Goal: Transaction & Acquisition: Purchase product/service

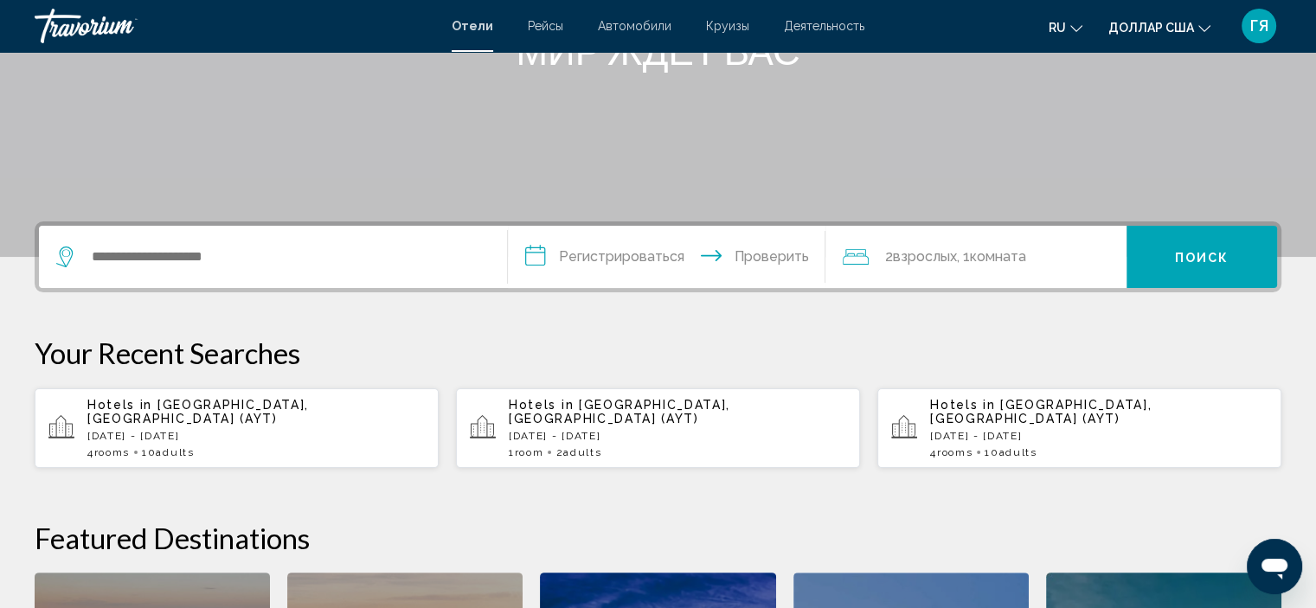
scroll to position [263, 0]
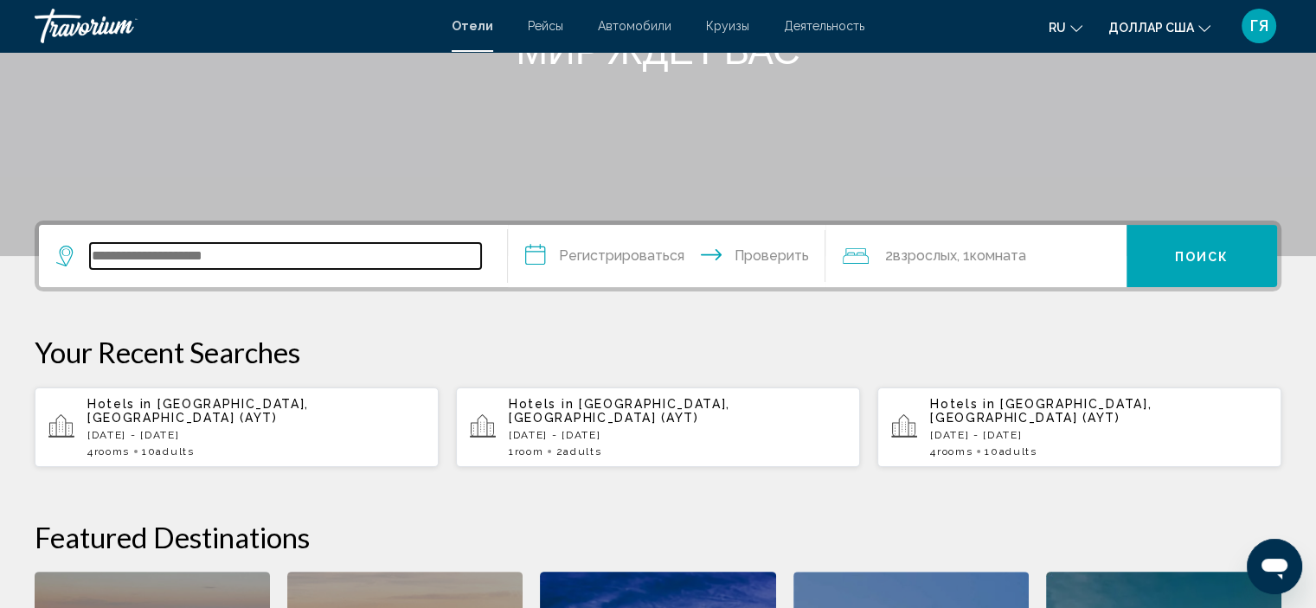
click at [258, 258] on input "Виджет поиска" at bounding box center [285, 256] width 391 height 26
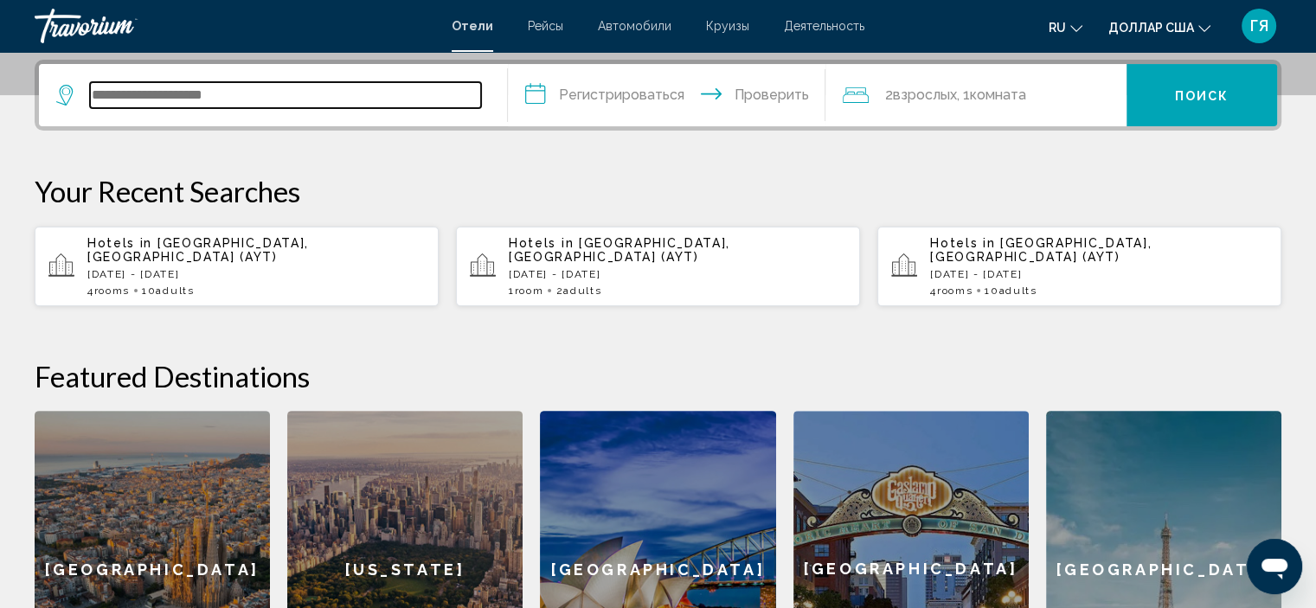
scroll to position [427, 0]
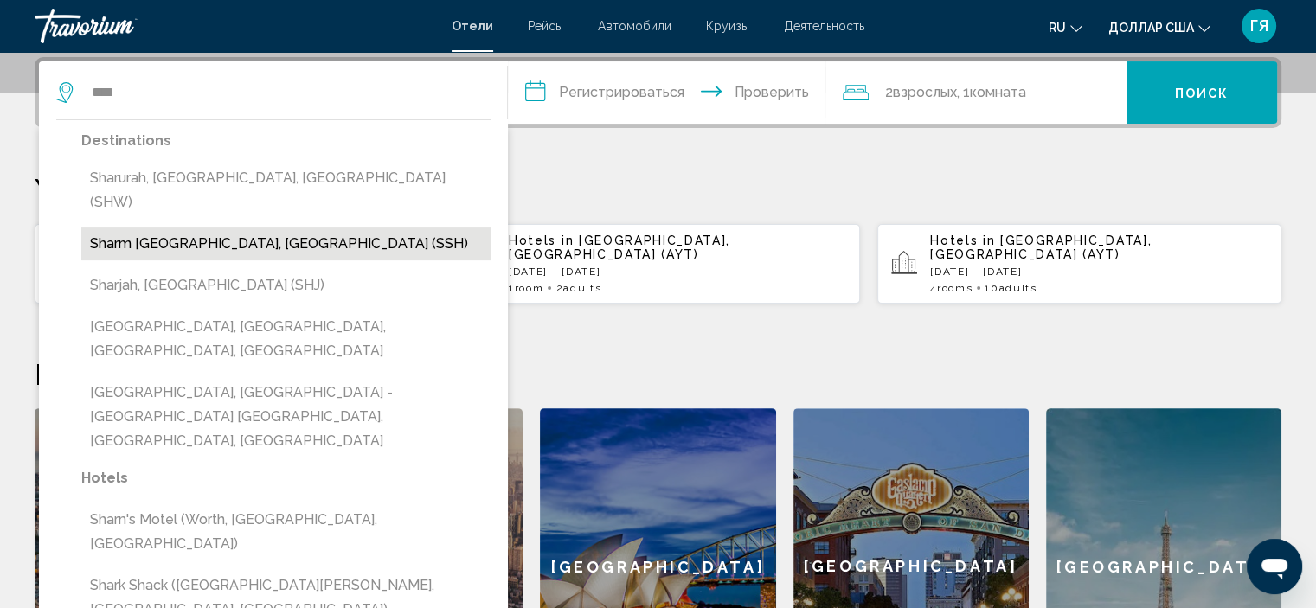
click at [203, 231] on button "Sharm [GEOGRAPHIC_DATA], [GEOGRAPHIC_DATA] (SSH)" at bounding box center [285, 244] width 409 height 33
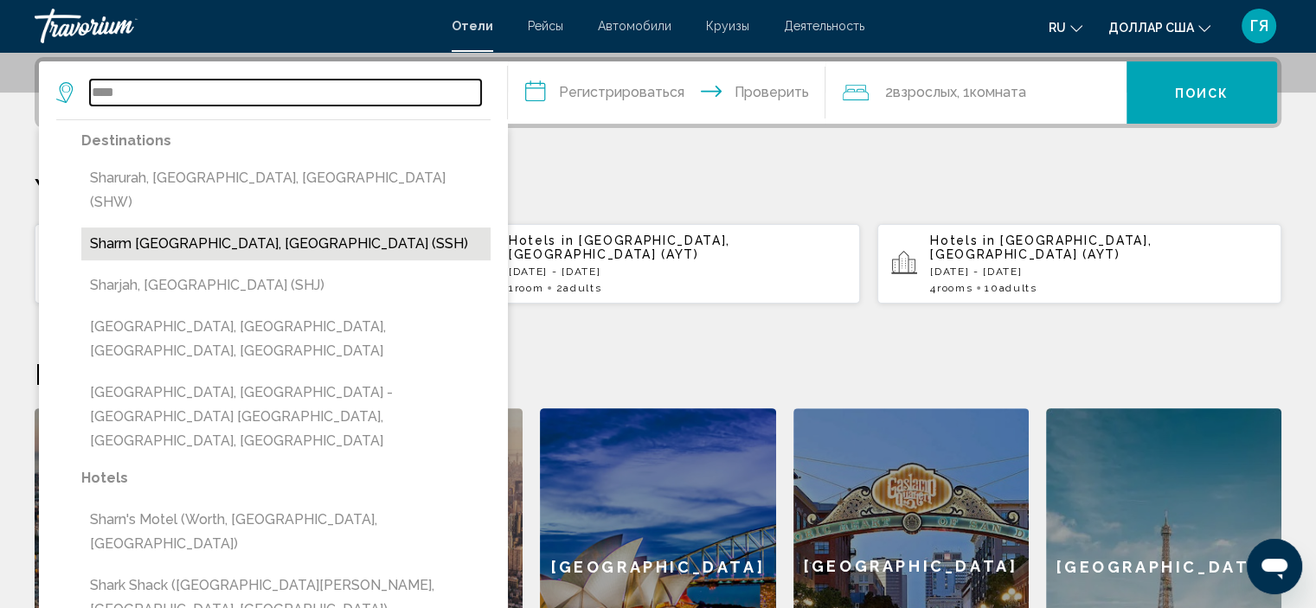
type input "**********"
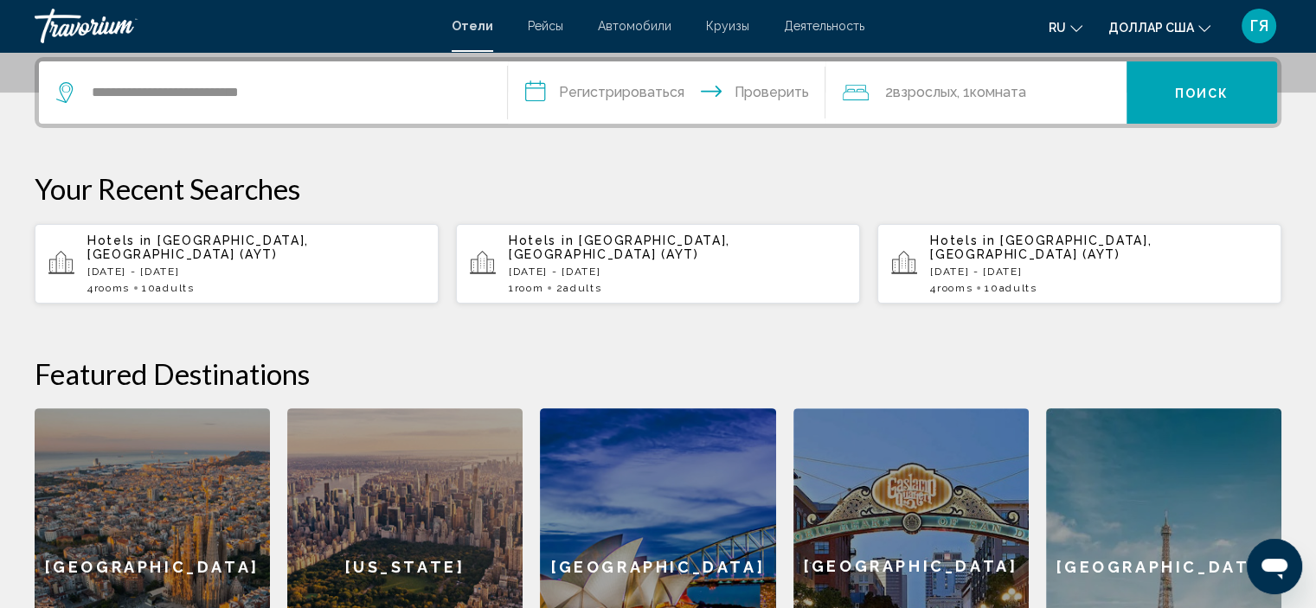
click at [627, 96] on input "**********" at bounding box center [670, 95] width 325 height 68
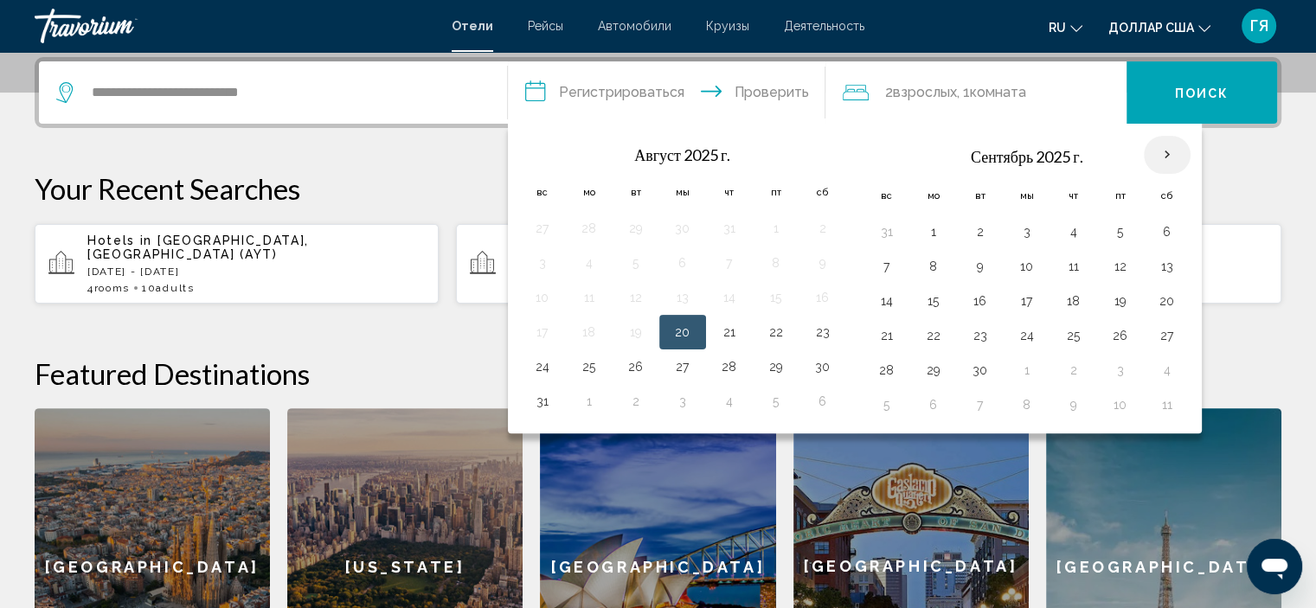
click at [1154, 154] on th "В следующем месяце" at bounding box center [1167, 155] width 47 height 38
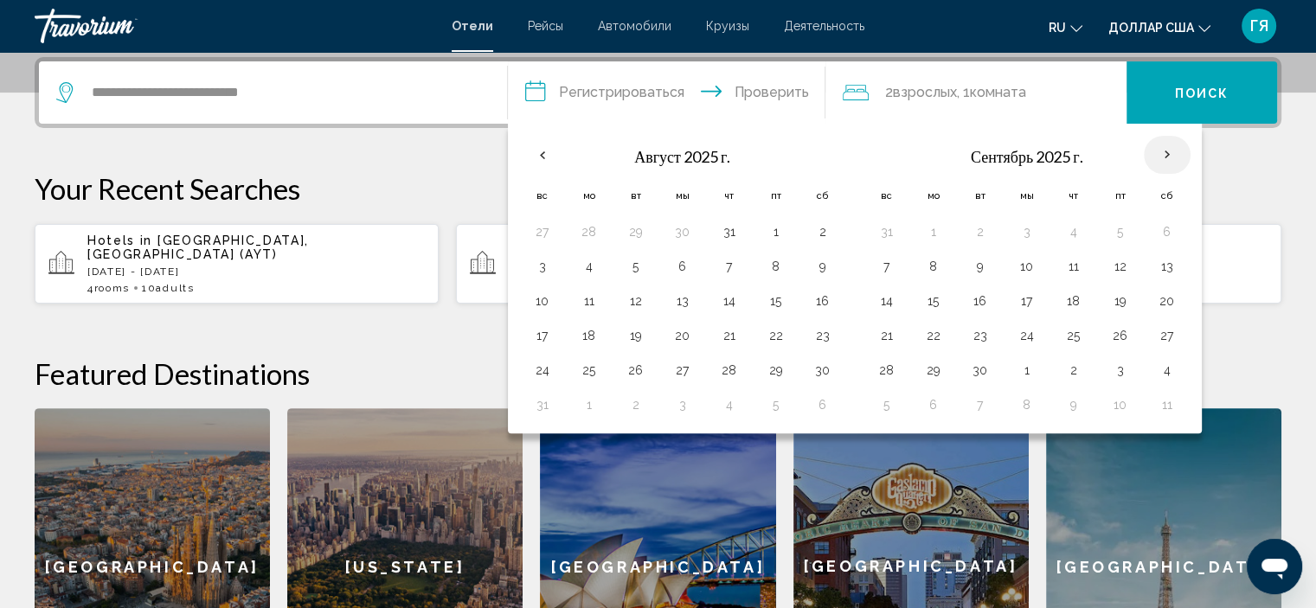
click at [1157, 153] on th "В следующем месяце" at bounding box center [1167, 155] width 47 height 38
click at [1164, 163] on th "В следующем месяце" at bounding box center [1167, 155] width 47 height 38
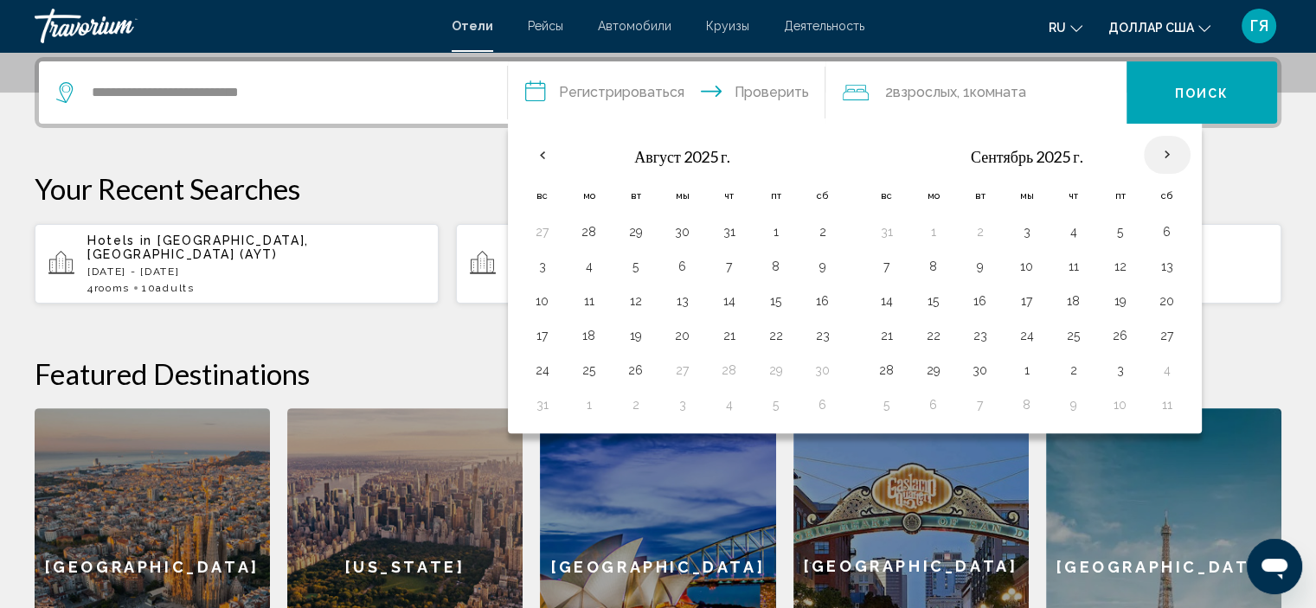
click at [1164, 163] on th "В следующем месяце" at bounding box center [1167, 155] width 47 height 38
click at [531, 151] on th "Previous month" at bounding box center [542, 155] width 47 height 38
click at [1172, 145] on th "В следующем месяце" at bounding box center [1167, 155] width 47 height 38
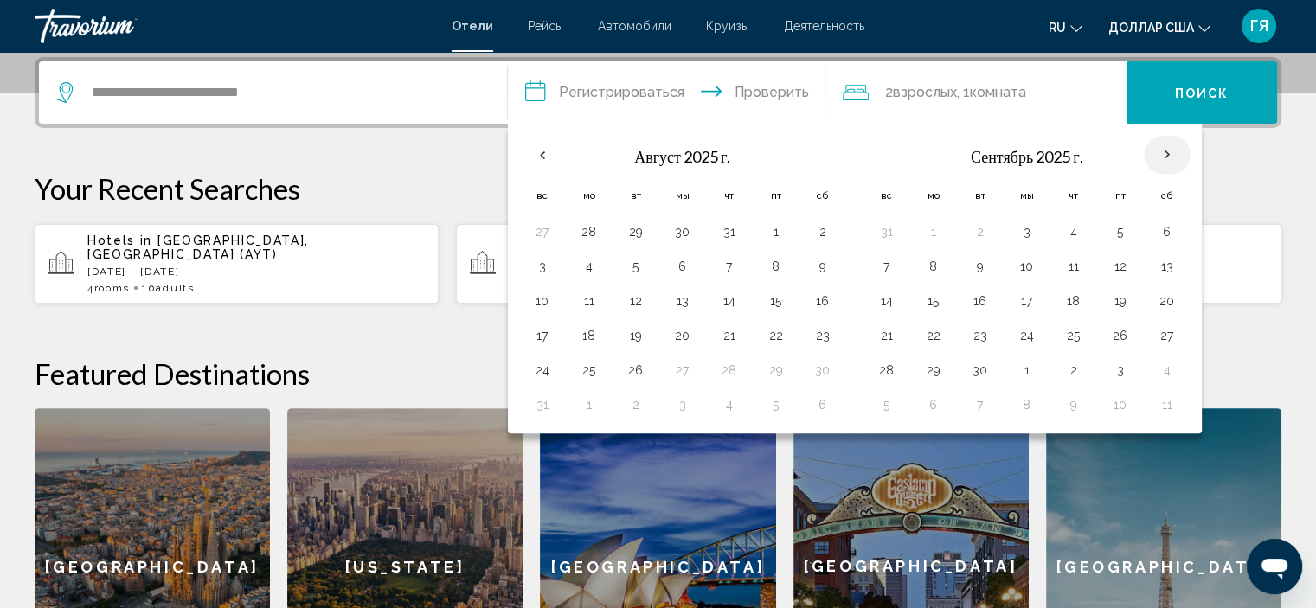
click at [1172, 145] on th "В следующем месяце" at bounding box center [1167, 155] width 47 height 38
click at [1237, 176] on p "Your Recent Searches" at bounding box center [658, 188] width 1247 height 35
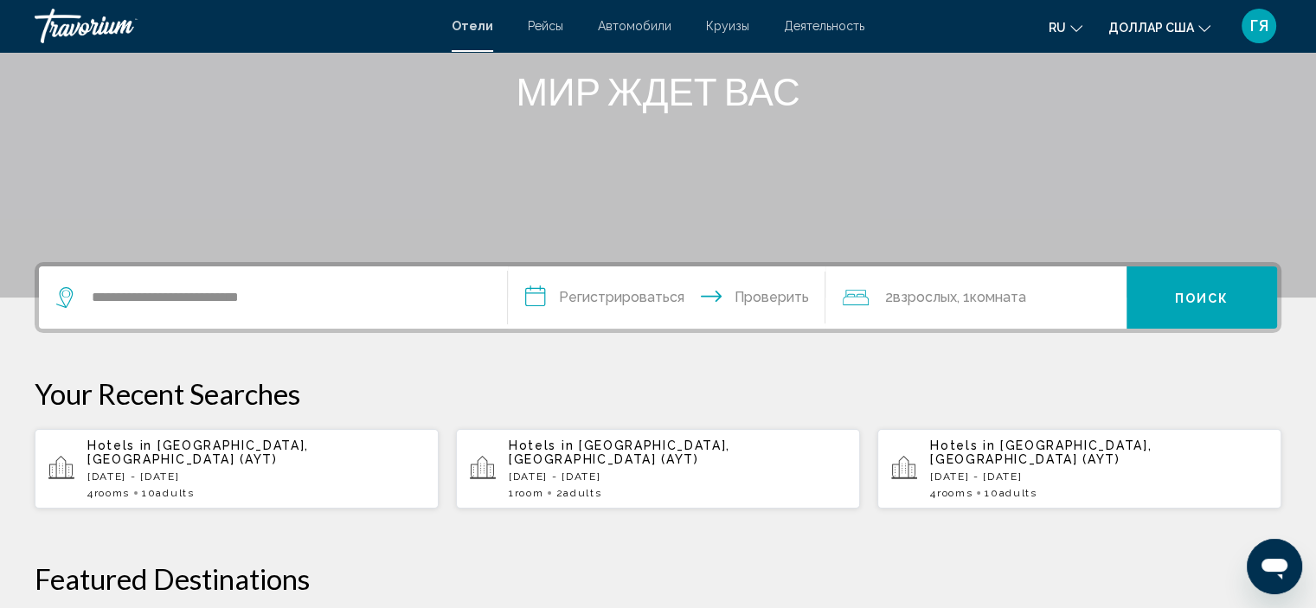
scroll to position [293, 0]
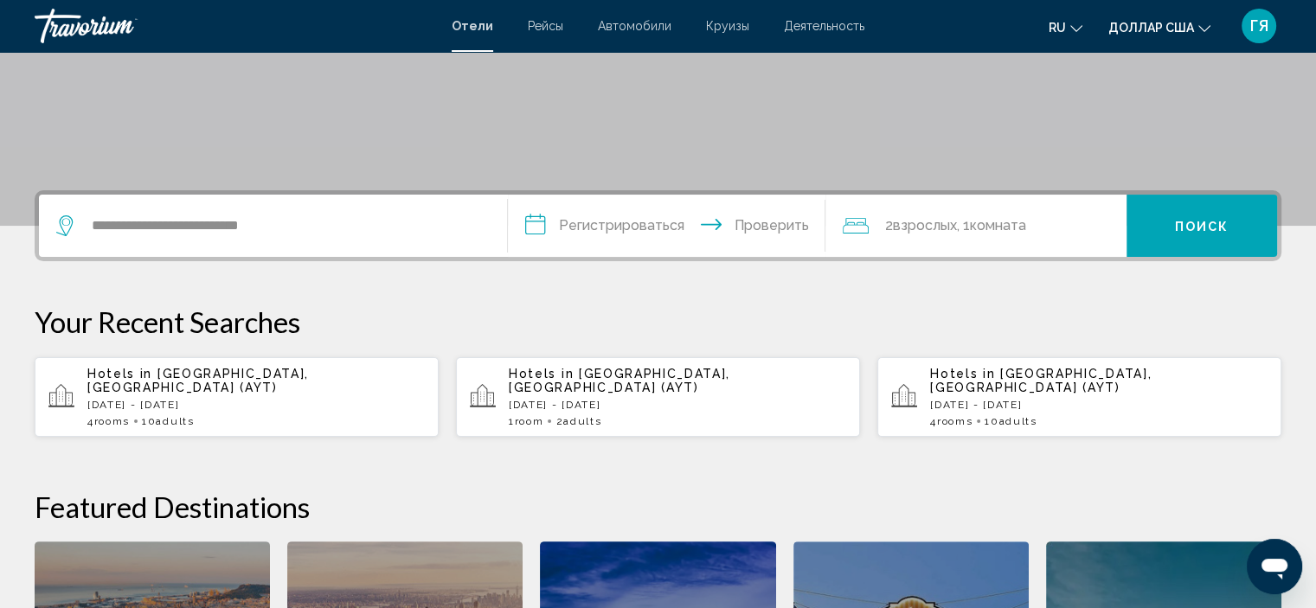
click at [612, 222] on input "**********" at bounding box center [670, 229] width 325 height 68
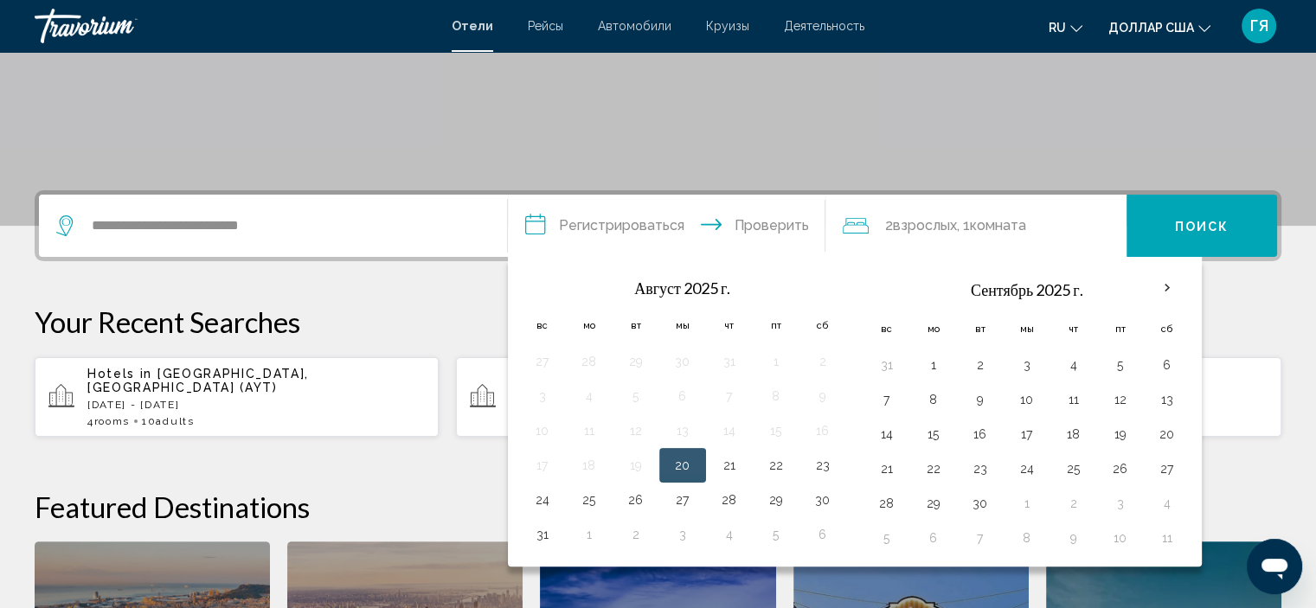
scroll to position [427, 0]
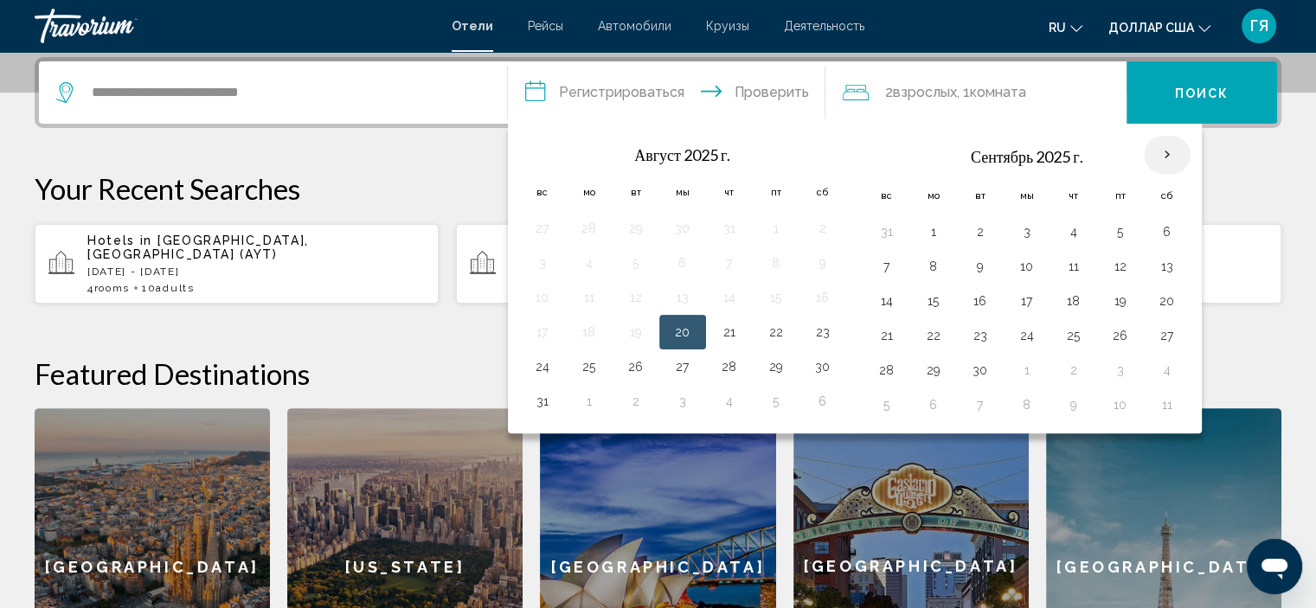
click at [1153, 154] on th "В следующем месяце" at bounding box center [1167, 155] width 47 height 38
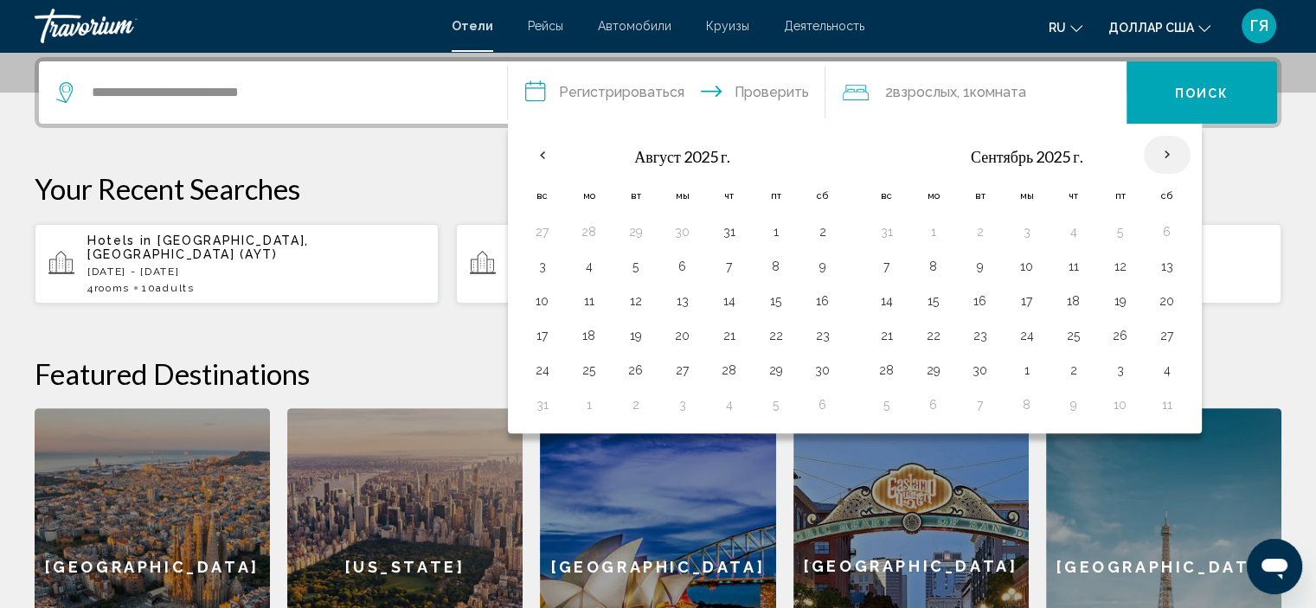
click at [1153, 154] on th "В следующем месяце" at bounding box center [1167, 155] width 47 height 38
click at [1222, 193] on p "Your Recent Searches" at bounding box center [658, 188] width 1247 height 35
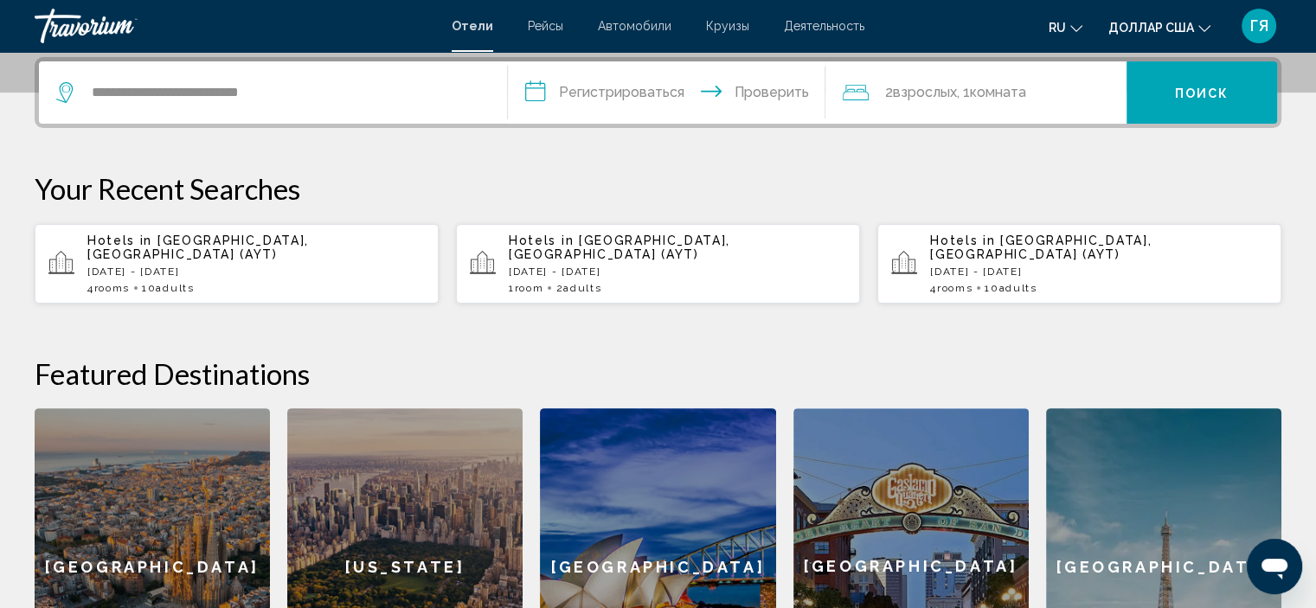
click at [788, 87] on input "**********" at bounding box center [670, 95] width 325 height 68
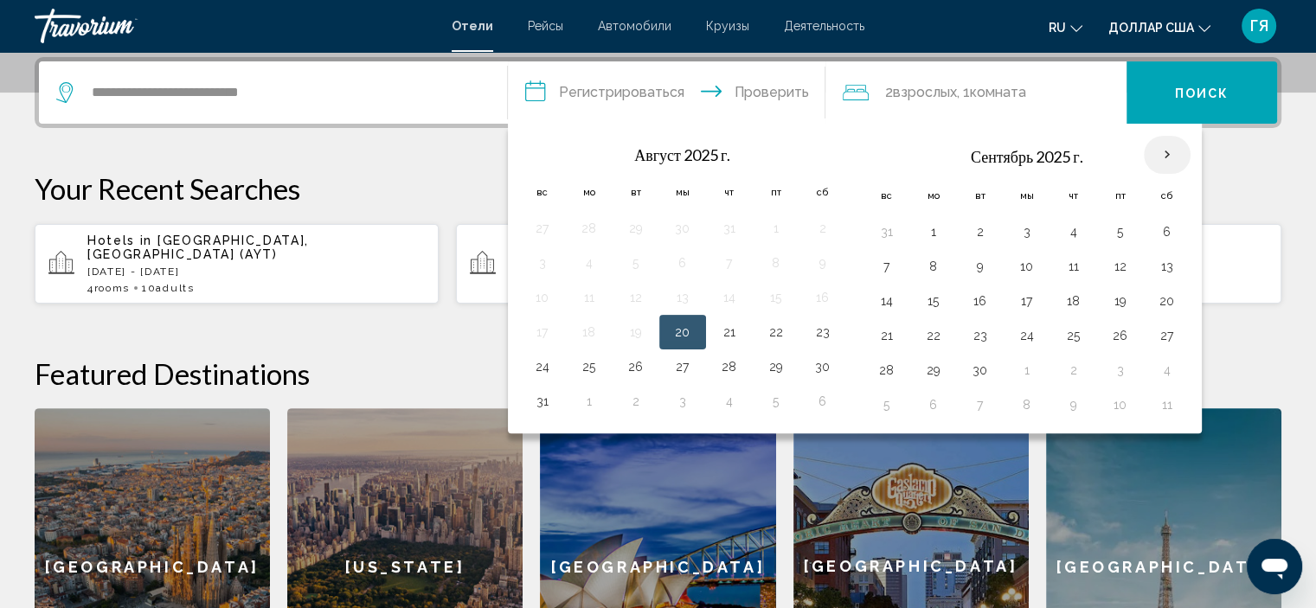
click at [1156, 151] on th "В следующем месяце" at bounding box center [1167, 155] width 47 height 38
click at [644, 95] on input "**********" at bounding box center [670, 95] width 325 height 68
click at [1245, 184] on p "Your Recent Searches" at bounding box center [658, 188] width 1247 height 35
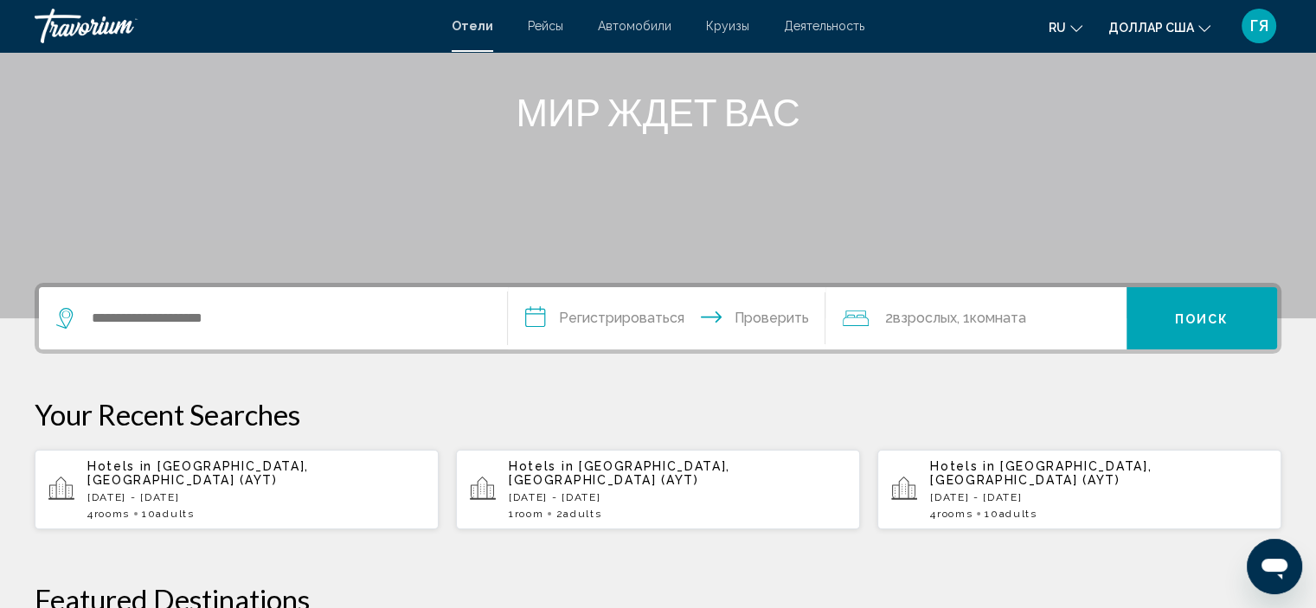
scroll to position [203, 0]
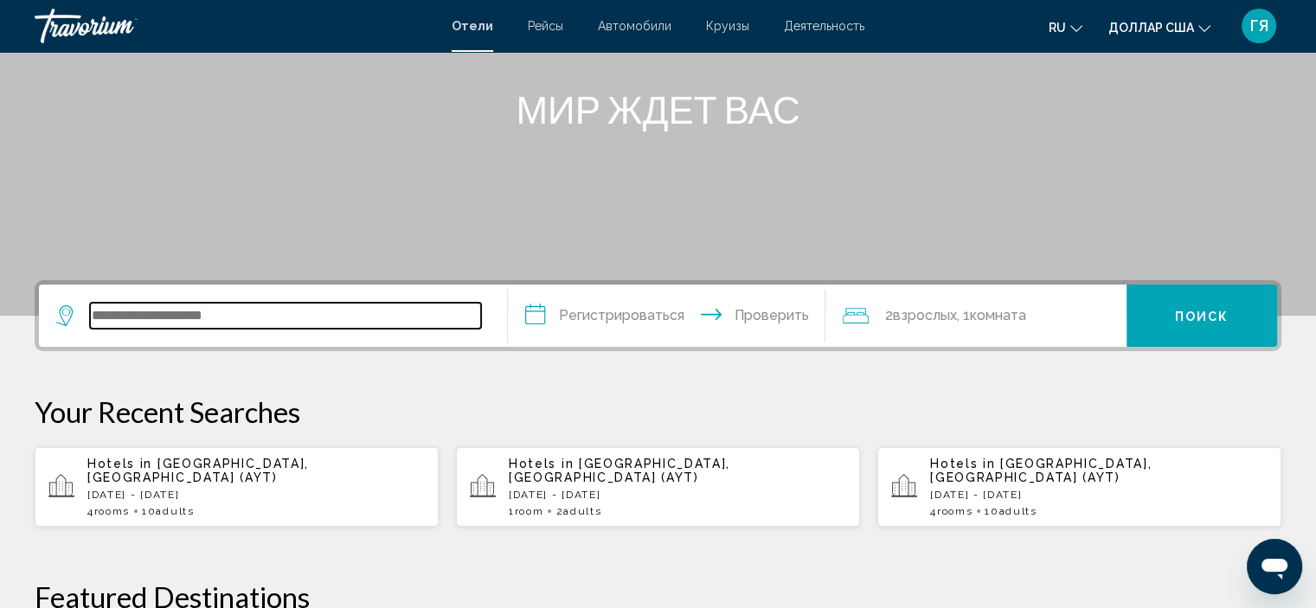
click at [267, 321] on input "Виджет поиска" at bounding box center [285, 316] width 391 height 26
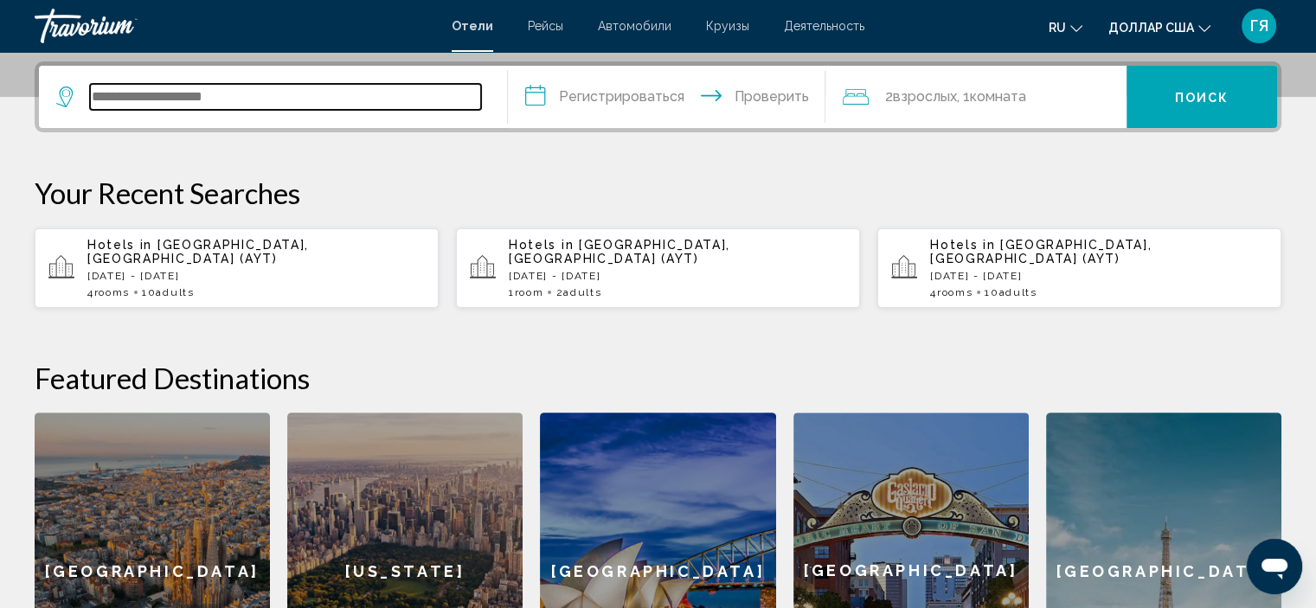
scroll to position [427, 0]
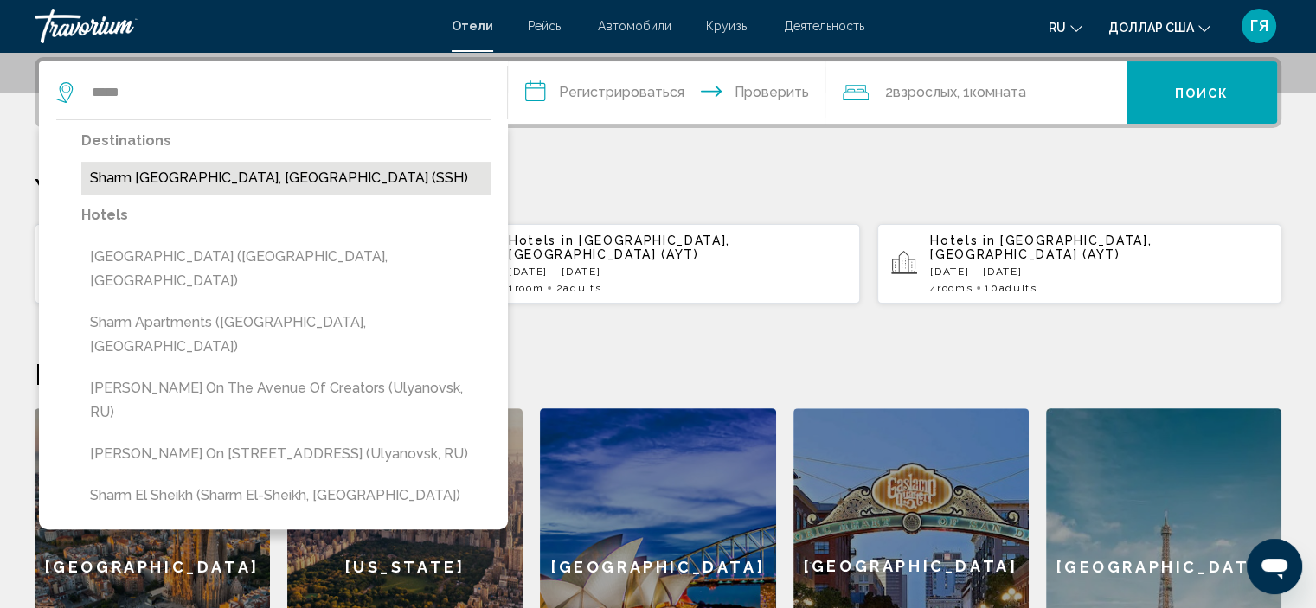
click at [187, 193] on button "Sharm [GEOGRAPHIC_DATA], [GEOGRAPHIC_DATA] (SSH)" at bounding box center [285, 178] width 409 height 33
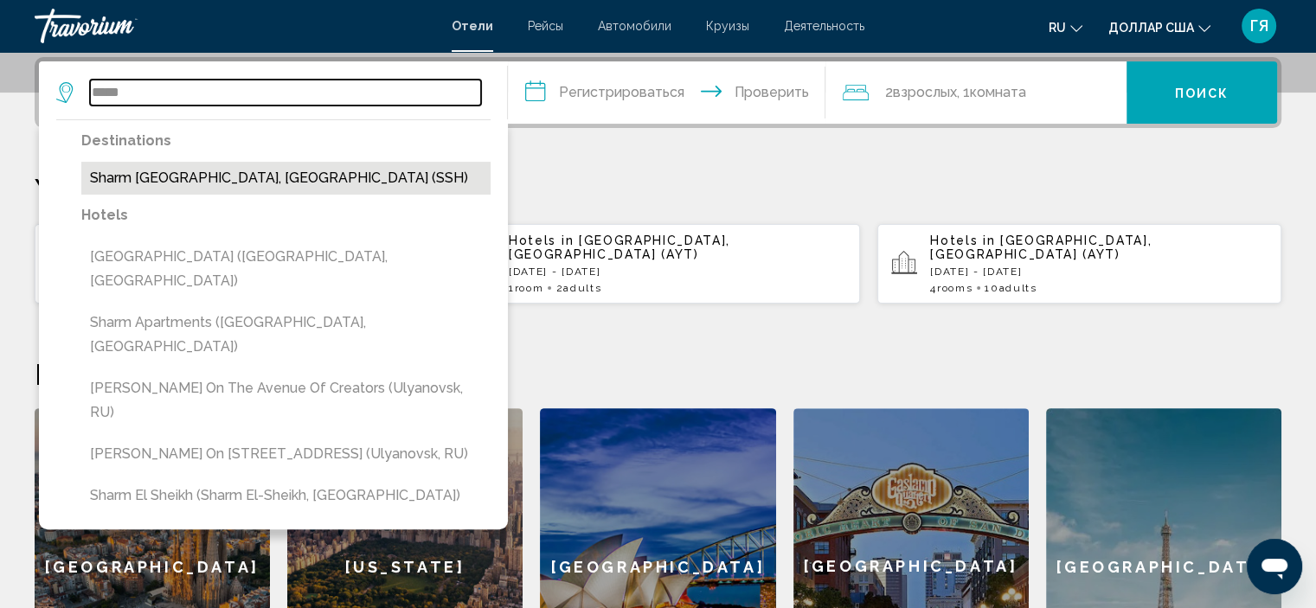
type input "**********"
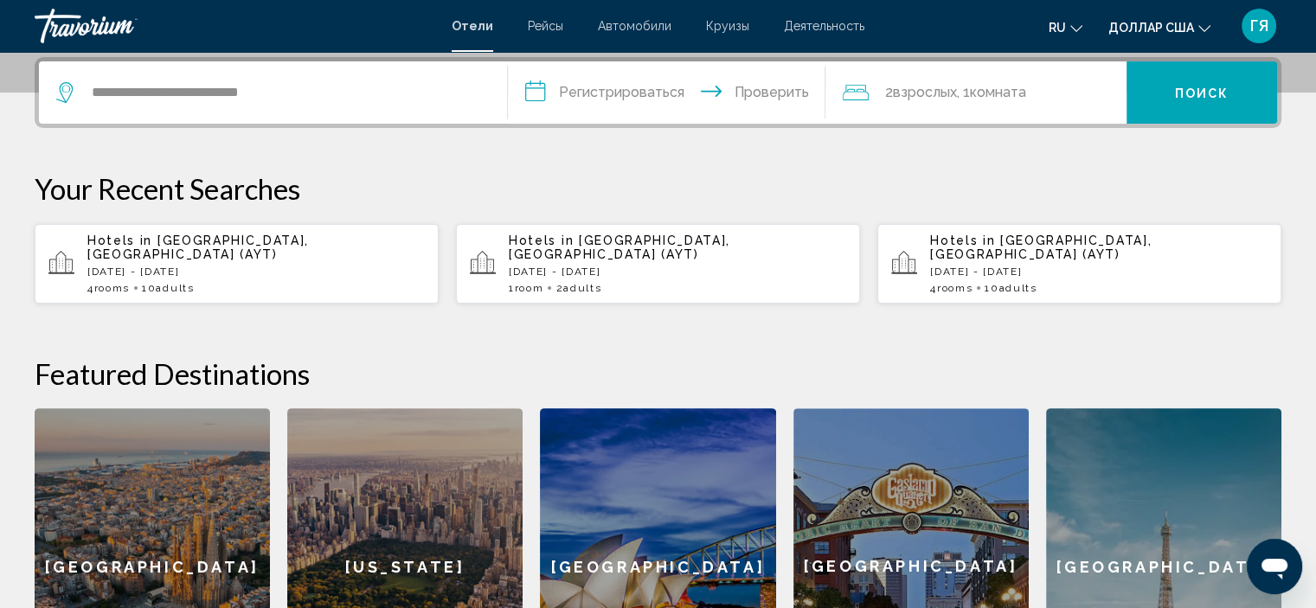
click at [617, 106] on input "**********" at bounding box center [670, 95] width 325 height 68
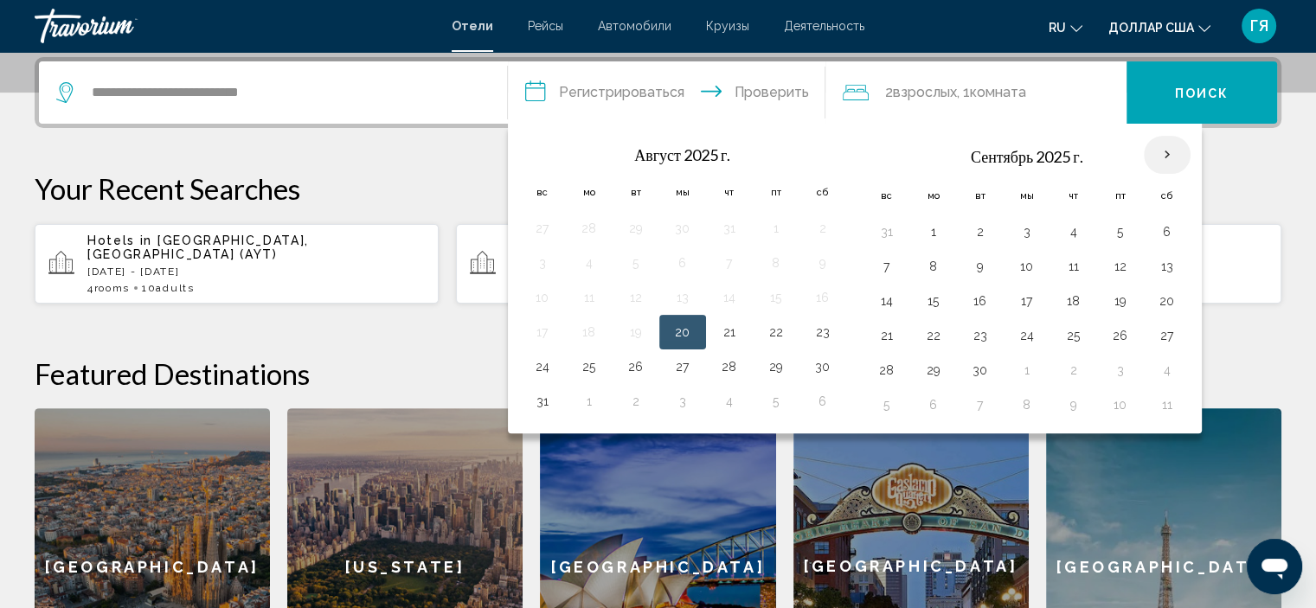
click at [1172, 145] on th "В следующем месяце" at bounding box center [1167, 155] width 47 height 38
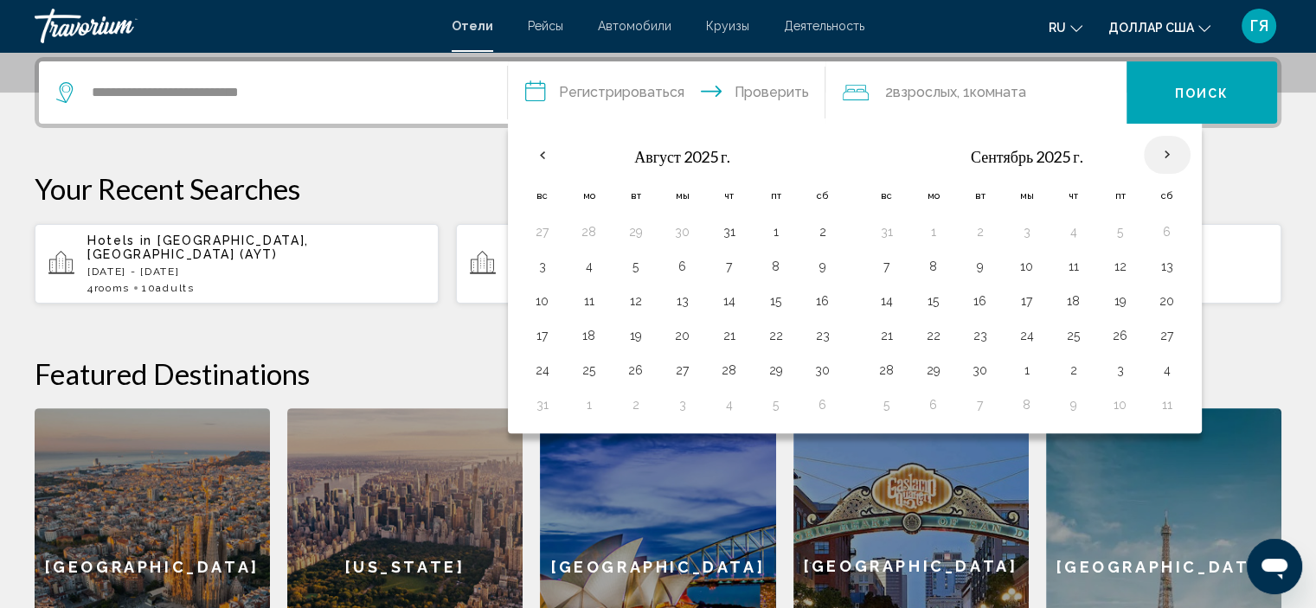
click at [1166, 151] on th "В следующем месяце" at bounding box center [1167, 155] width 47 height 38
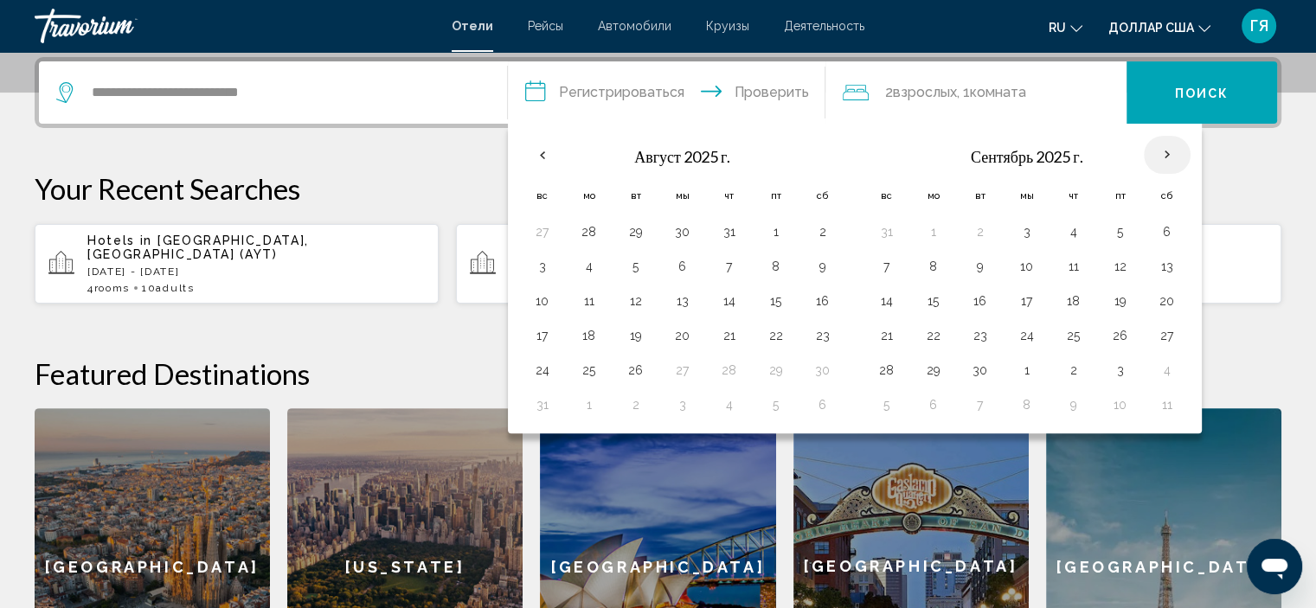
click at [1166, 151] on th "В следующем месяце" at bounding box center [1167, 155] width 47 height 38
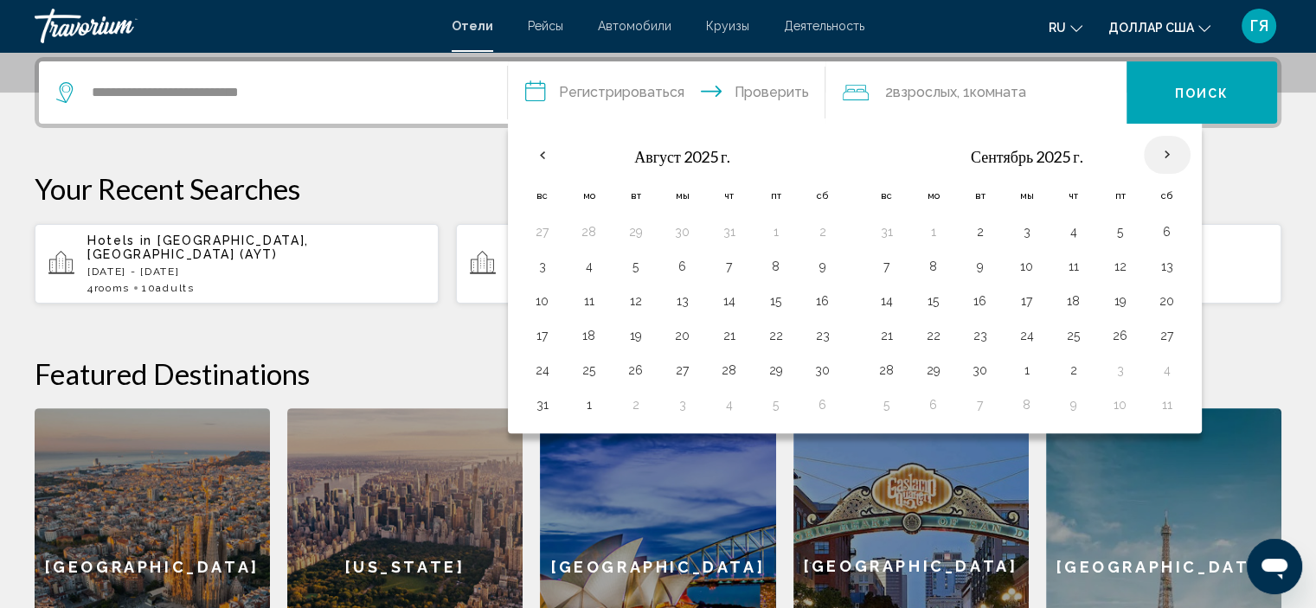
click at [1166, 151] on th "В следующем месяце" at bounding box center [1167, 155] width 47 height 38
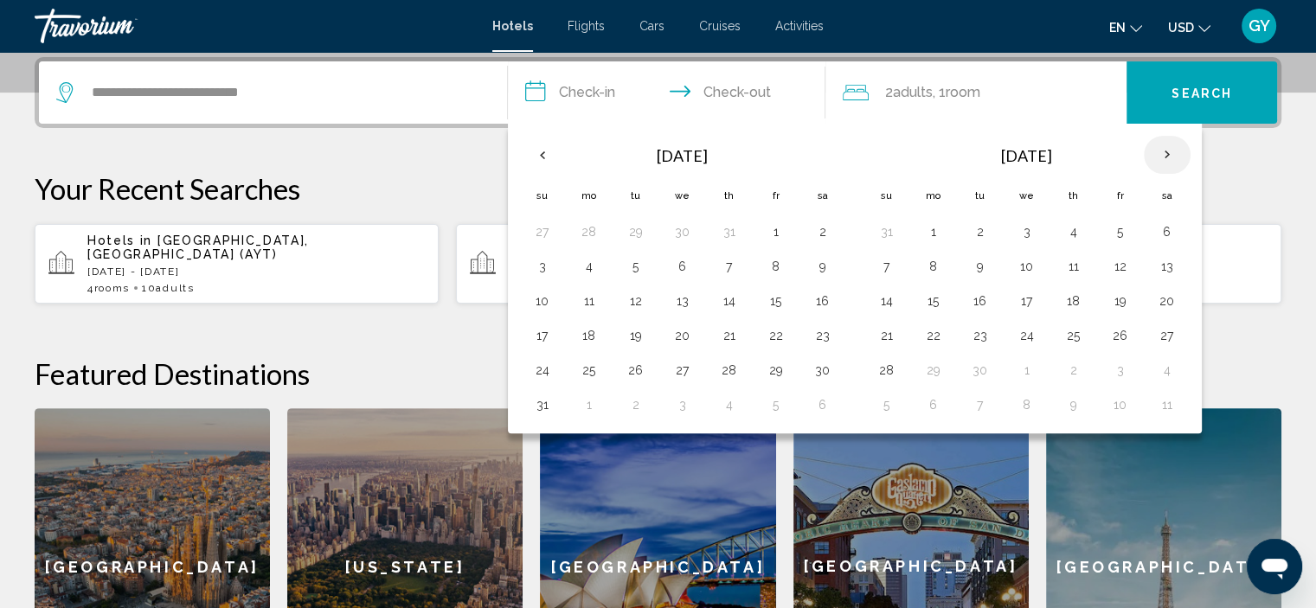
click at [1160, 151] on th "Next month" at bounding box center [1167, 155] width 47 height 38
click at [555, 155] on th "Previous month" at bounding box center [542, 155] width 47 height 38
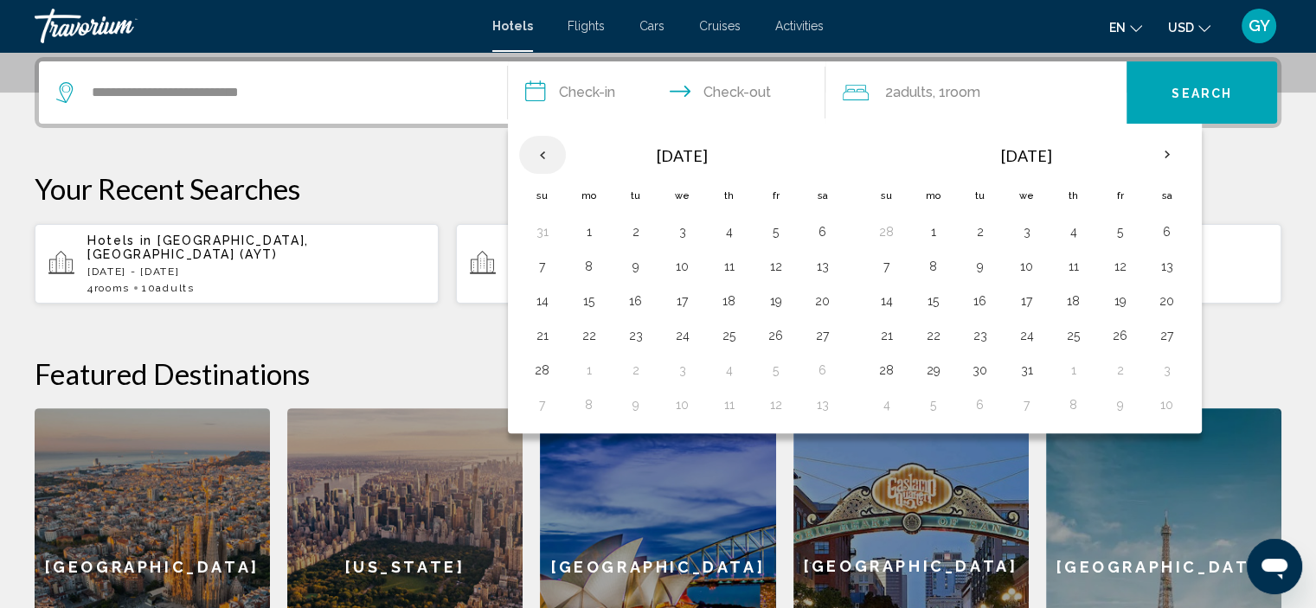
click at [555, 155] on th "Previous month" at bounding box center [542, 155] width 47 height 38
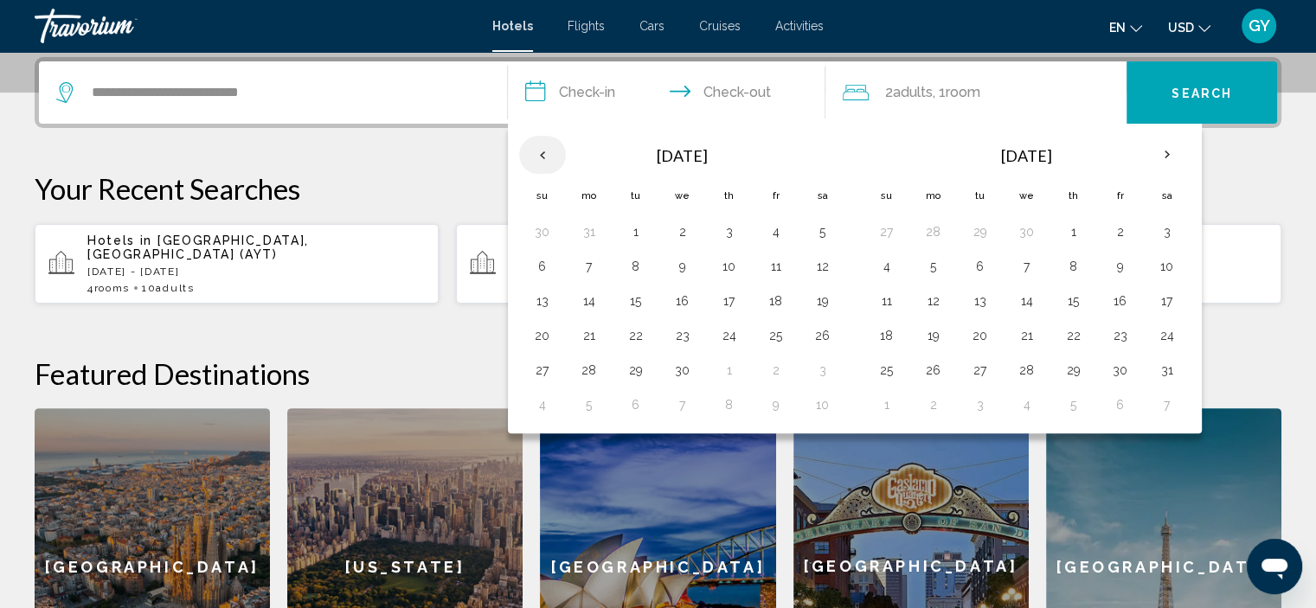
click at [555, 155] on th "Previous month" at bounding box center [542, 155] width 47 height 38
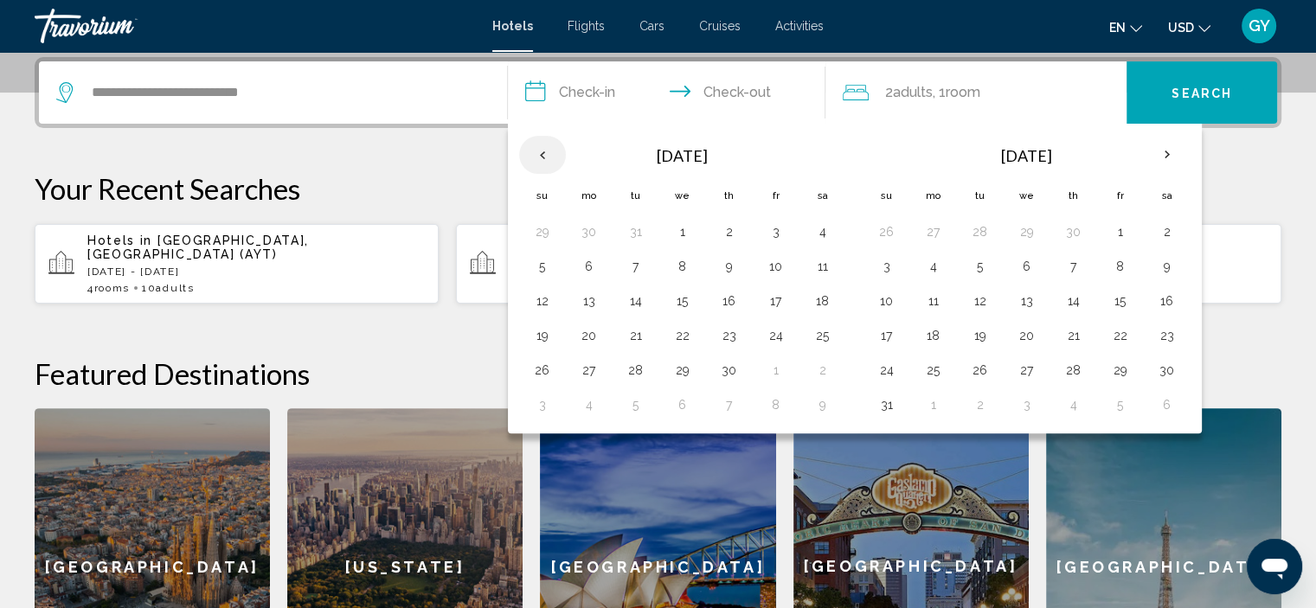
click at [555, 155] on th "Previous month" at bounding box center [542, 155] width 47 height 38
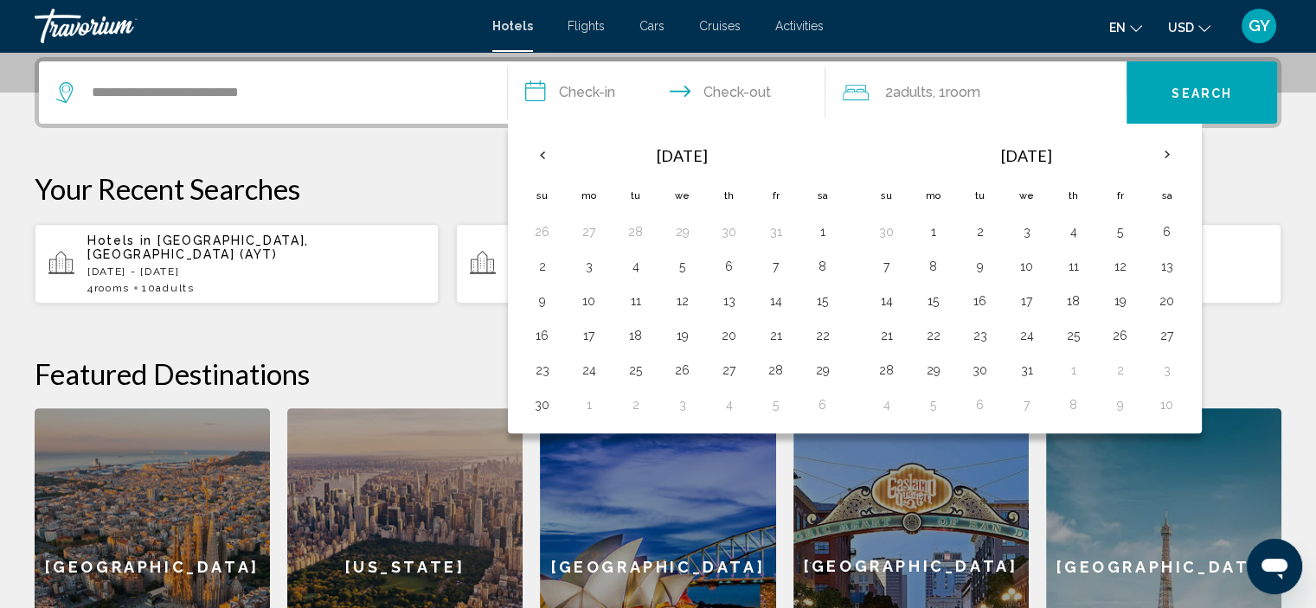
drag, startPoint x: 555, startPoint y: 155, endPoint x: 571, endPoint y: 144, distance: 19.9
click at [571, 144] on th "[DATE]" at bounding box center [683, 156] width 234 height 42
click at [556, 151] on th "Previous month" at bounding box center [542, 155] width 47 height 38
click at [1174, 161] on th "Next month" at bounding box center [1167, 155] width 47 height 38
click at [546, 156] on th "Previous month" at bounding box center [542, 155] width 47 height 38
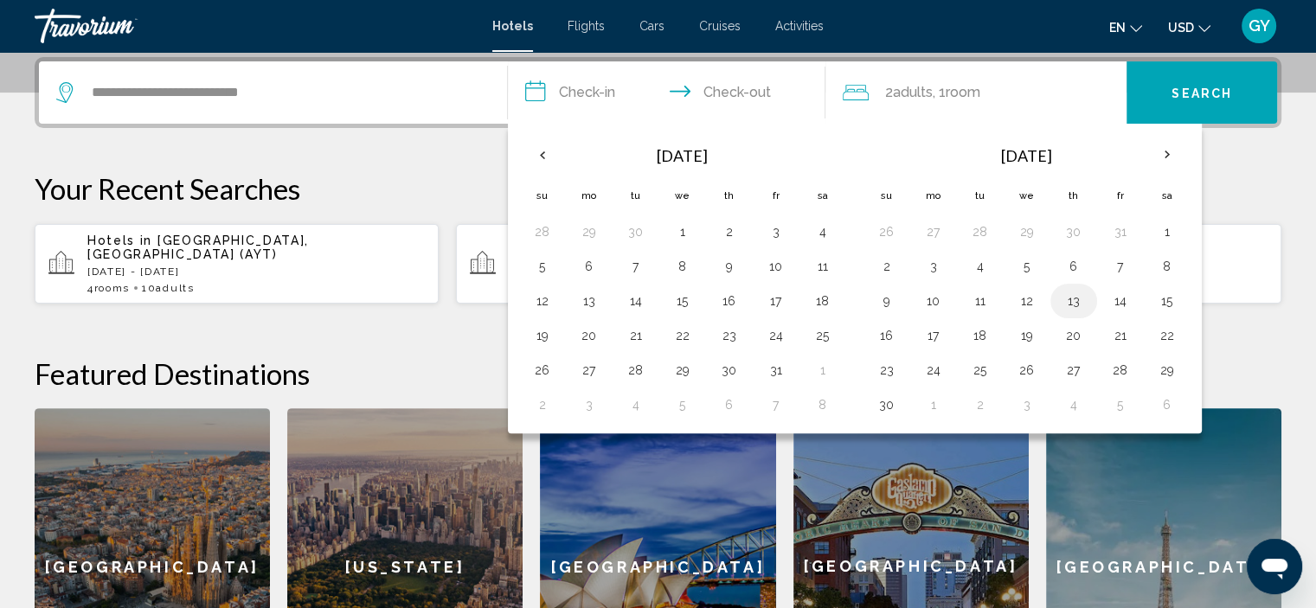
click at [1068, 299] on button "13" at bounding box center [1074, 301] width 28 height 24
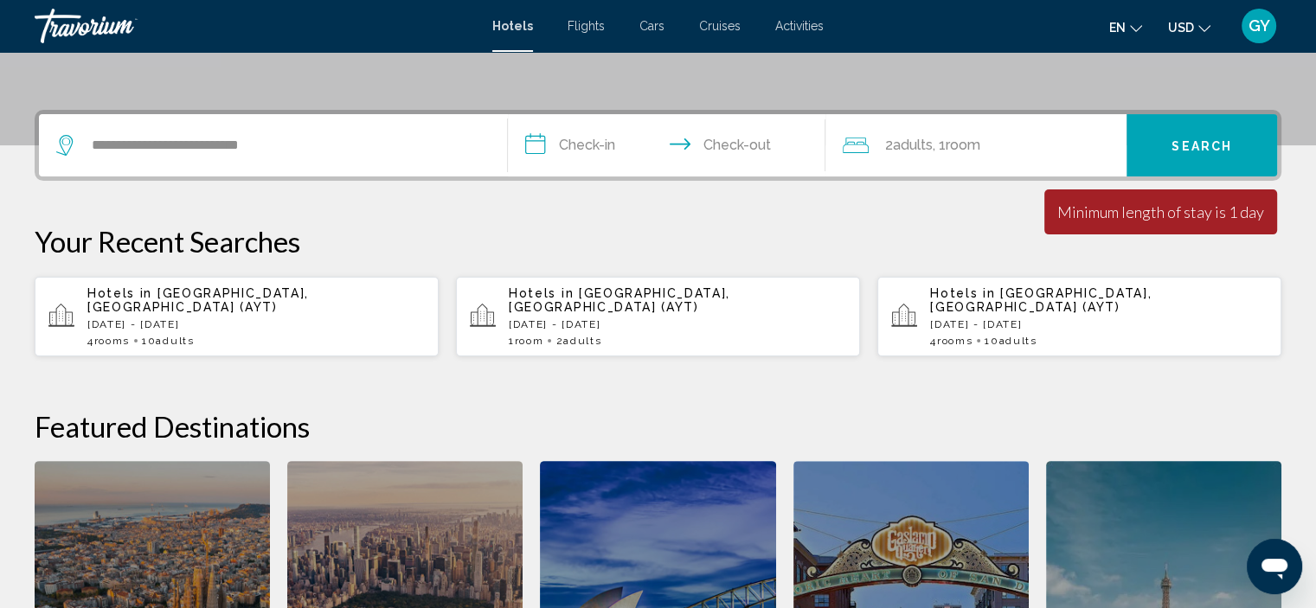
scroll to position [373, 0]
click at [634, 148] on input "**********" at bounding box center [670, 149] width 325 height 68
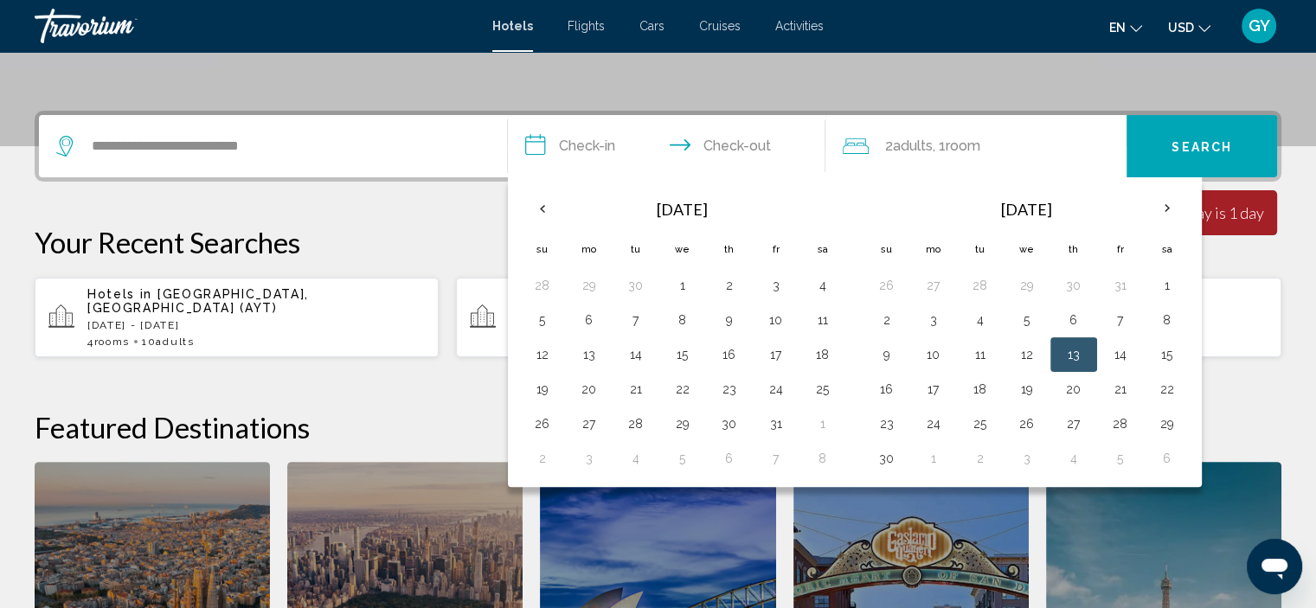
scroll to position [427, 0]
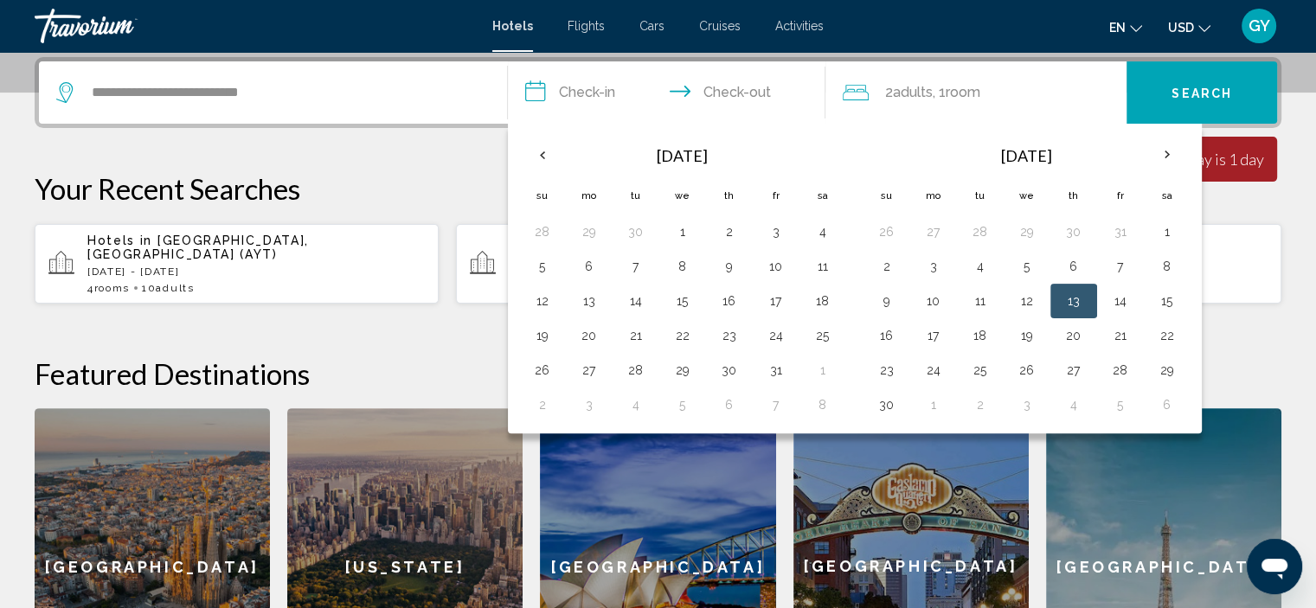
click at [1052, 299] on td "13" at bounding box center [1074, 301] width 47 height 35
click at [1232, 188] on p "Your Recent Searches" at bounding box center [658, 188] width 1247 height 35
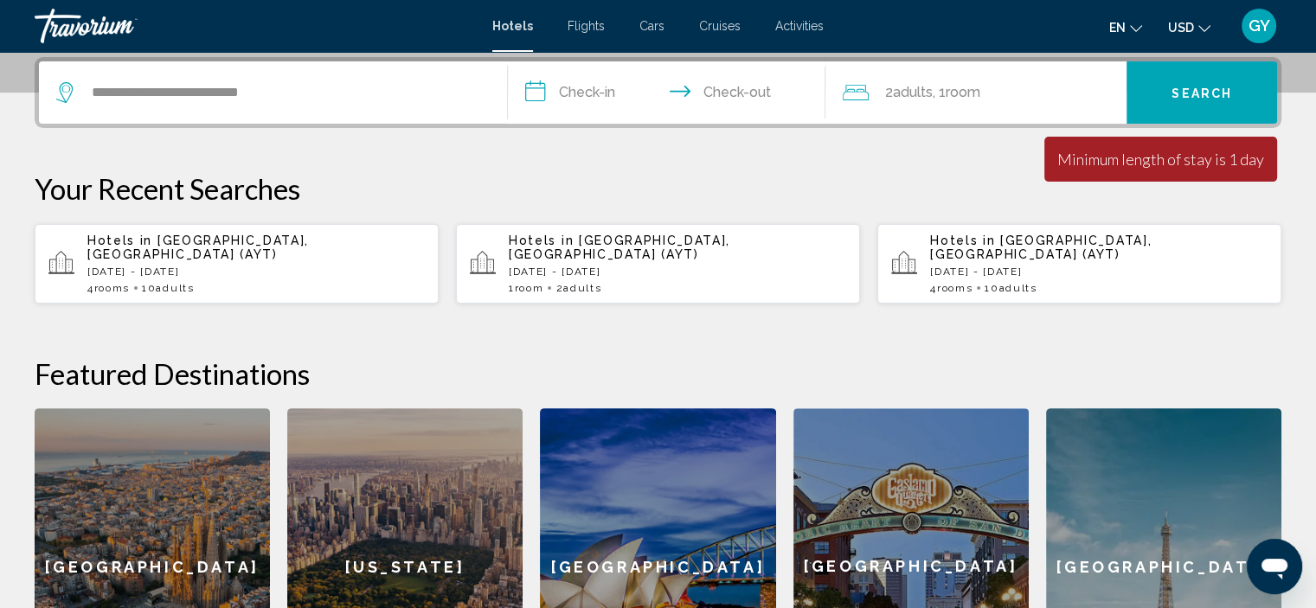
click at [723, 106] on input "**********" at bounding box center [670, 95] width 325 height 68
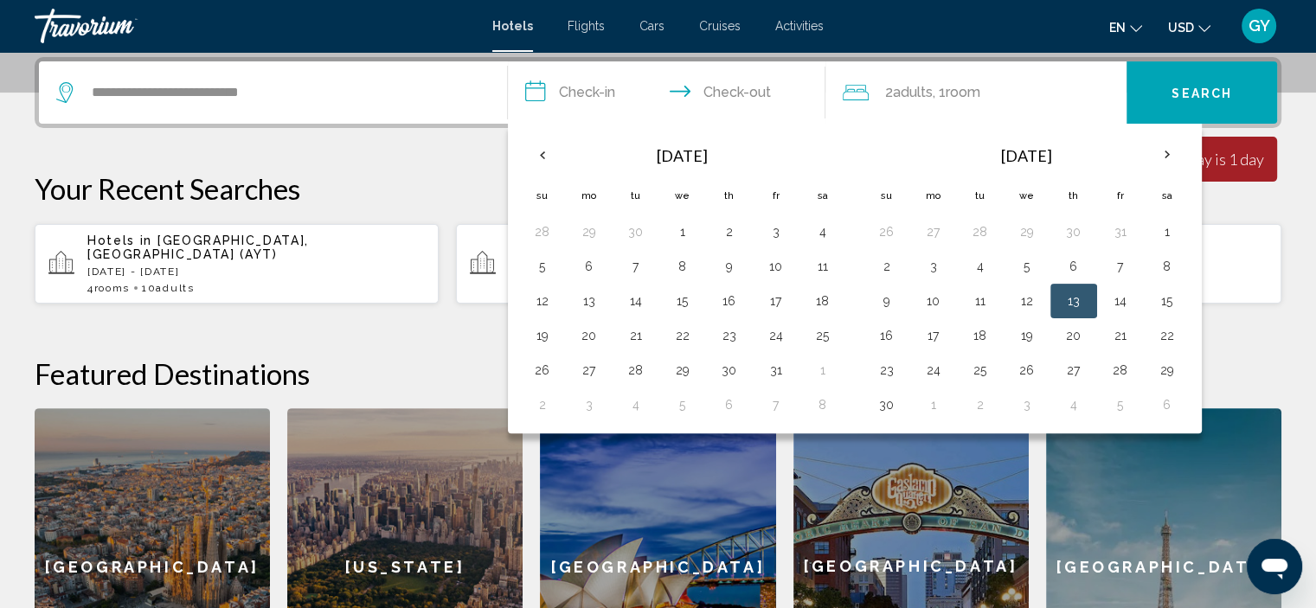
click at [1075, 303] on button "13" at bounding box center [1074, 301] width 28 height 24
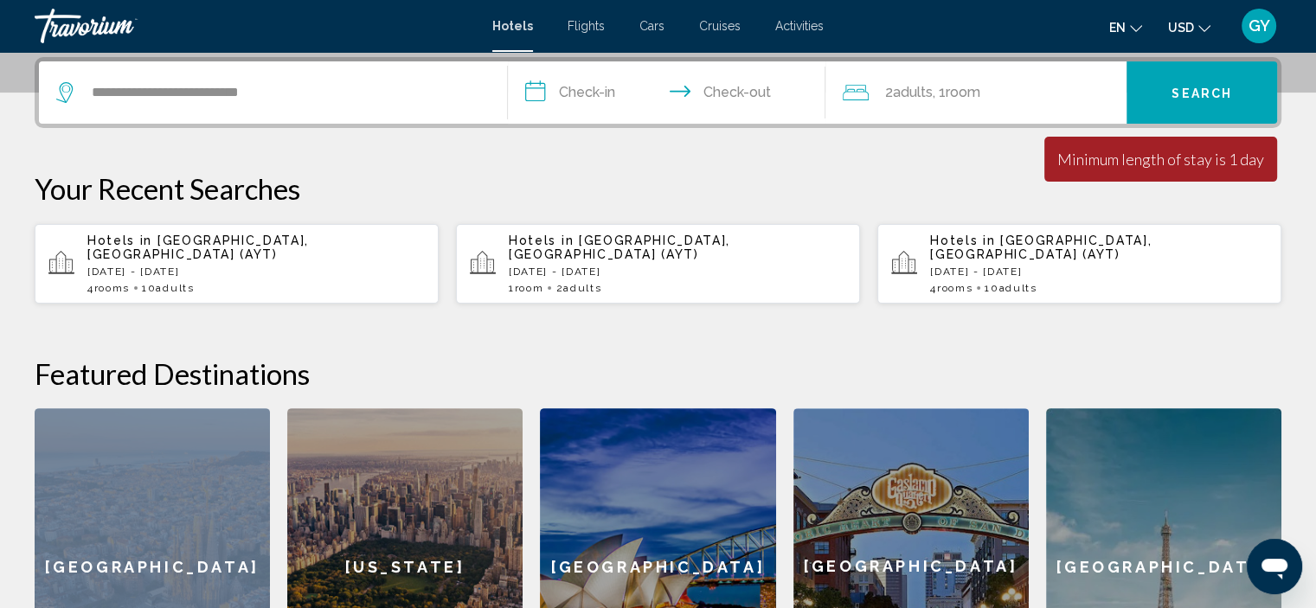
click at [1075, 303] on div "**********" at bounding box center [658, 391] width 1316 height 668
click at [1200, 93] on span "Search" at bounding box center [1202, 94] width 61 height 14
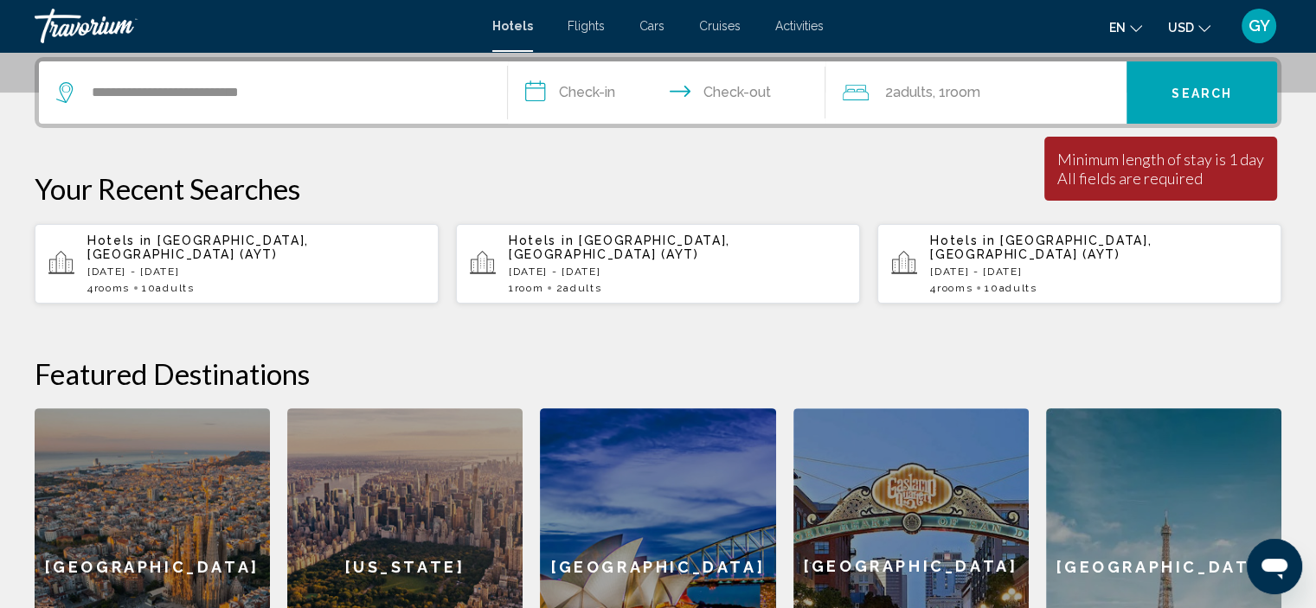
click at [619, 75] on input "**********" at bounding box center [670, 95] width 325 height 68
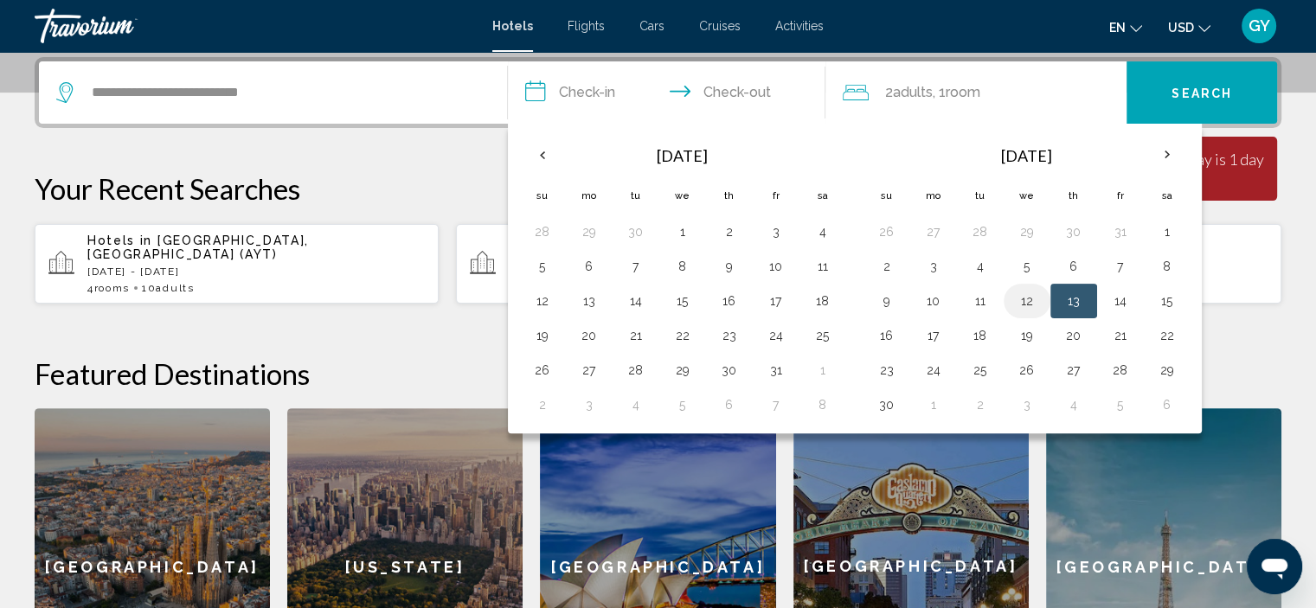
click at [1007, 286] on td "12" at bounding box center [1027, 301] width 47 height 35
click at [1071, 305] on button "13" at bounding box center [1074, 301] width 28 height 24
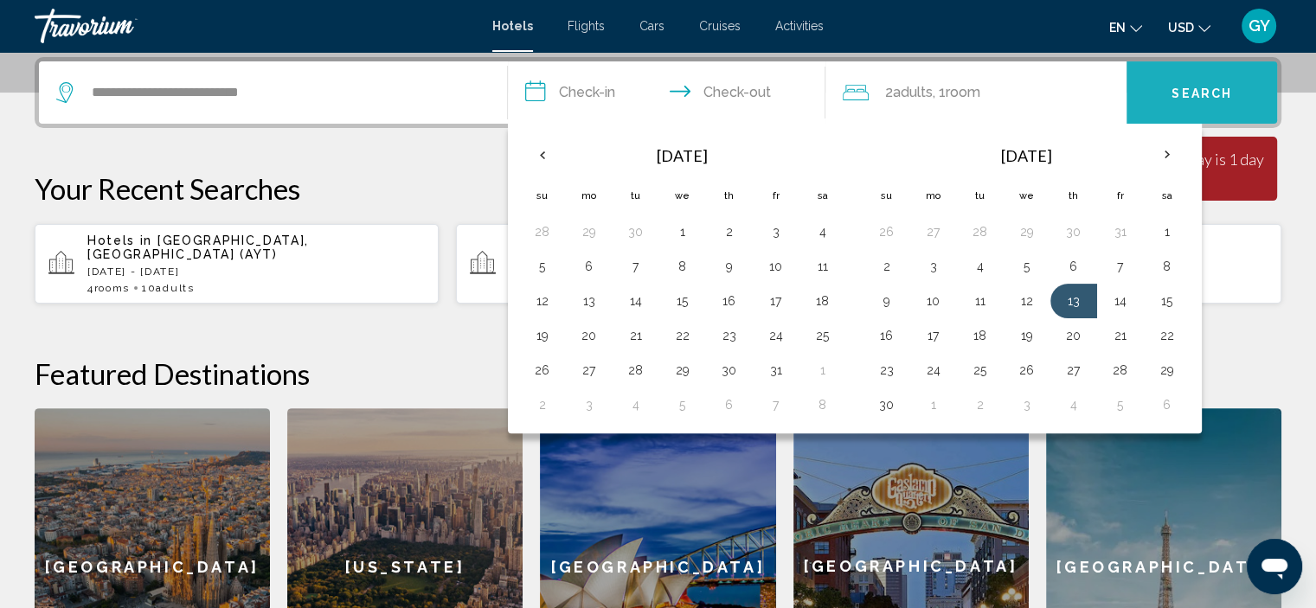
click at [1192, 106] on button "Search" at bounding box center [1202, 92] width 151 height 62
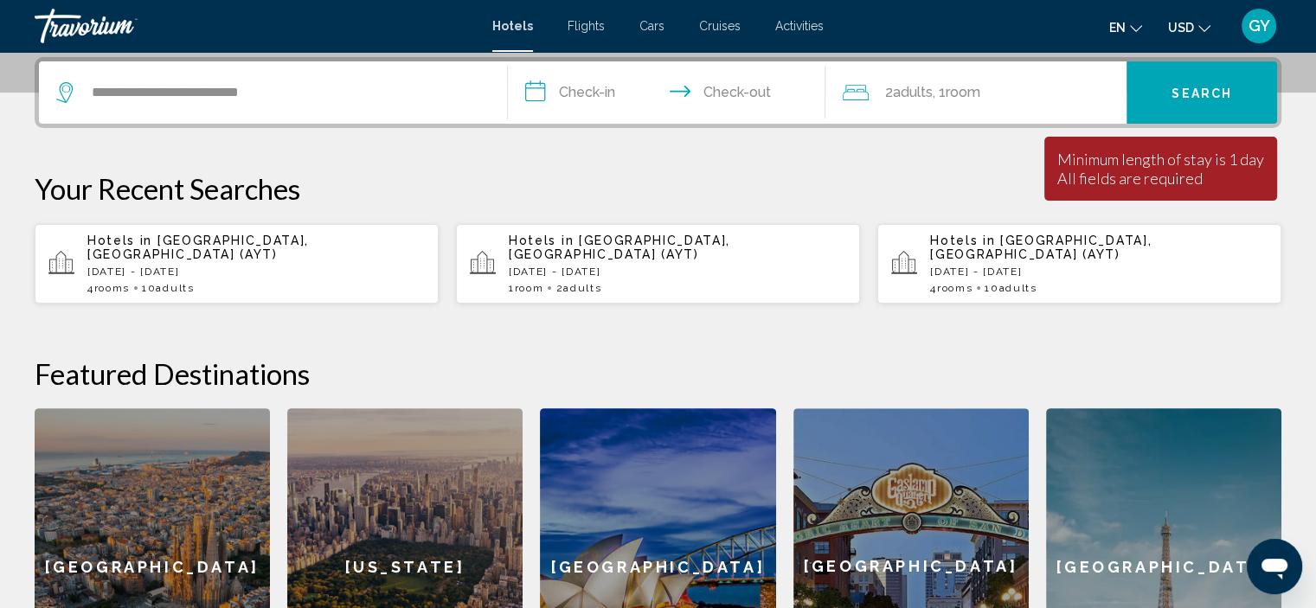
click at [581, 92] on input "**********" at bounding box center [670, 95] width 325 height 68
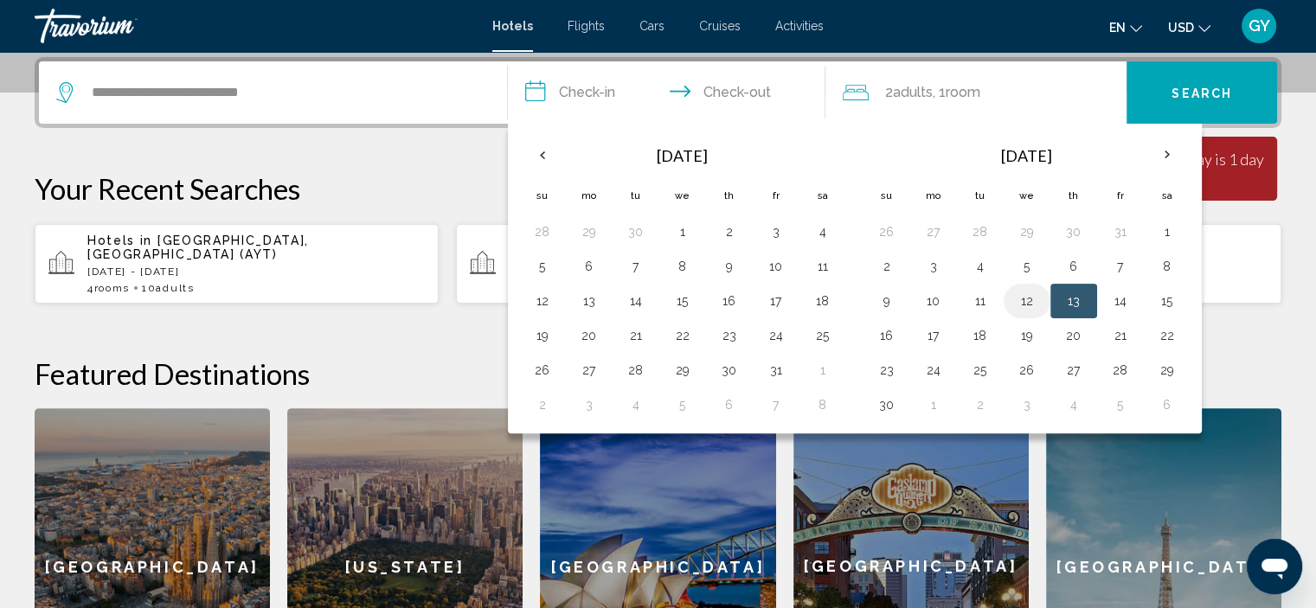
click at [1027, 295] on button "12" at bounding box center [1027, 301] width 28 height 24
click at [984, 300] on button "11" at bounding box center [981, 301] width 28 height 24
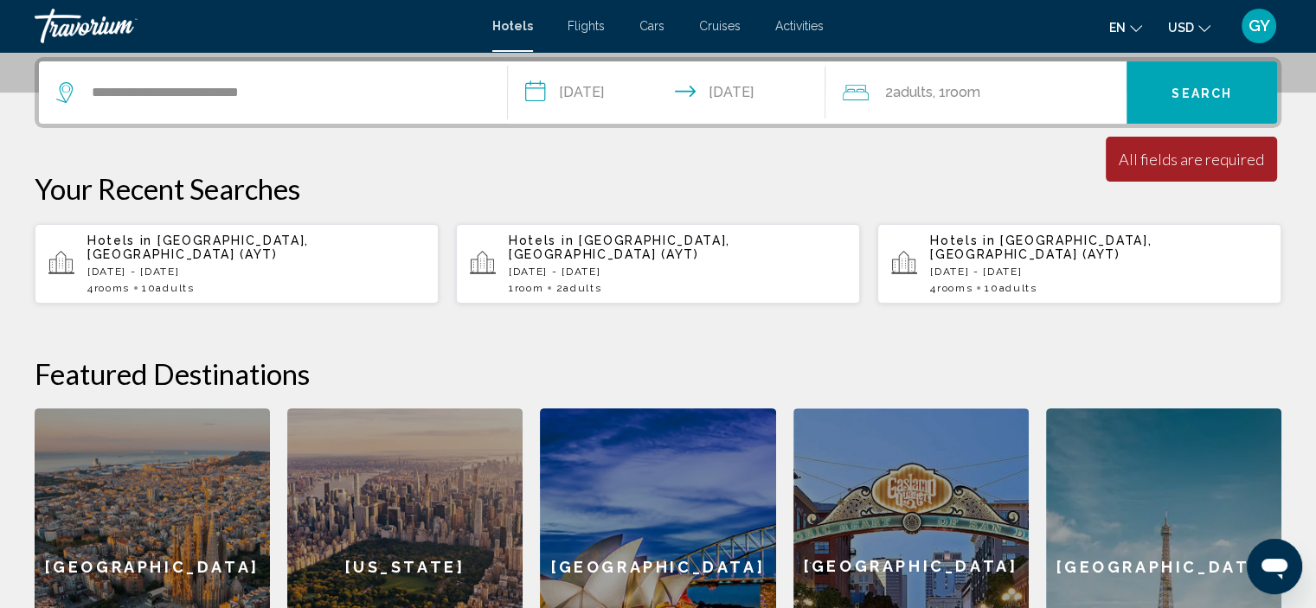
click at [581, 89] on input "**********" at bounding box center [670, 95] width 325 height 68
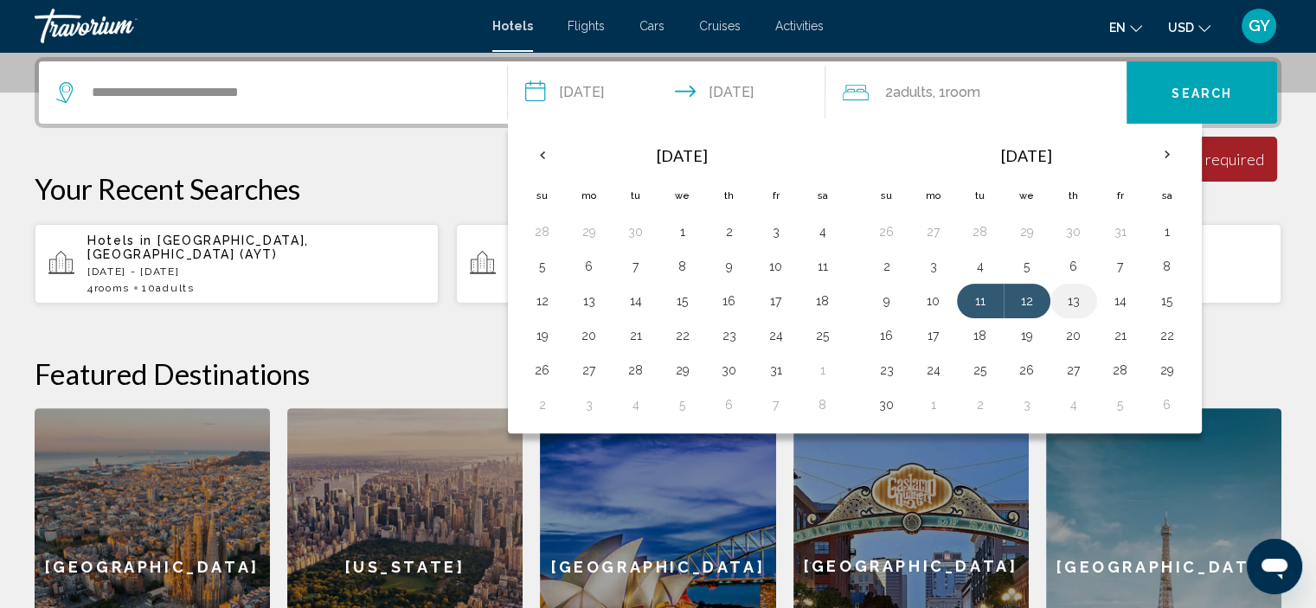
click at [1087, 293] on td "13" at bounding box center [1074, 301] width 47 height 35
click at [1060, 307] on button "13" at bounding box center [1074, 301] width 28 height 24
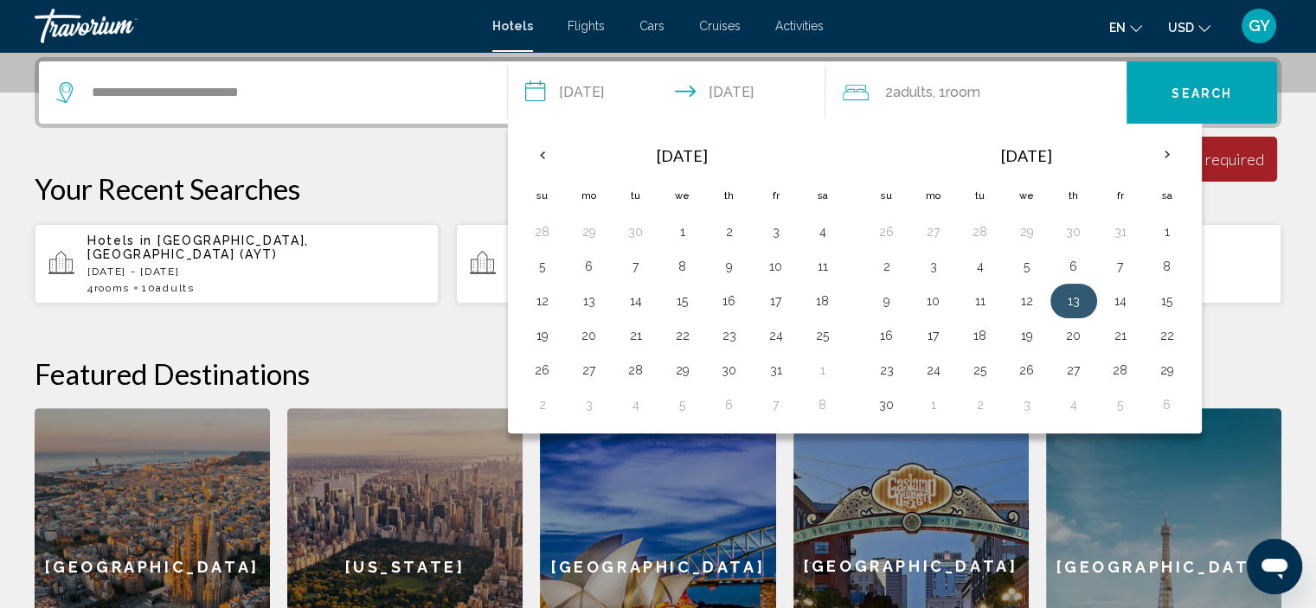
type input "**********"
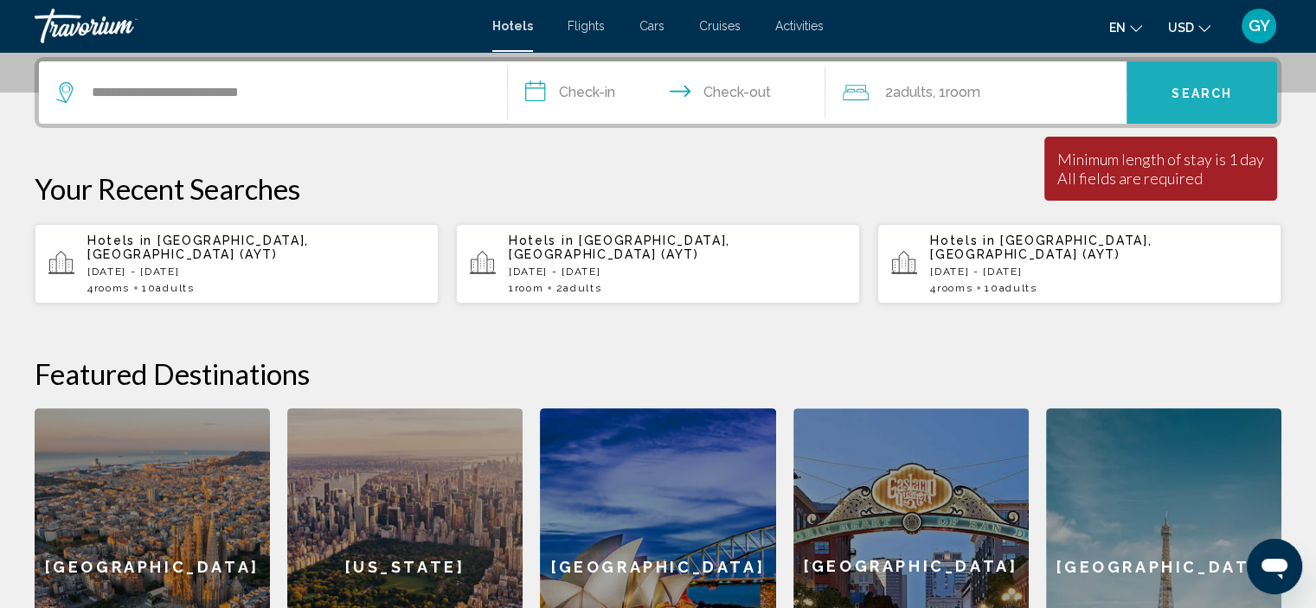
click at [1180, 89] on span "Search" at bounding box center [1202, 94] width 61 height 14
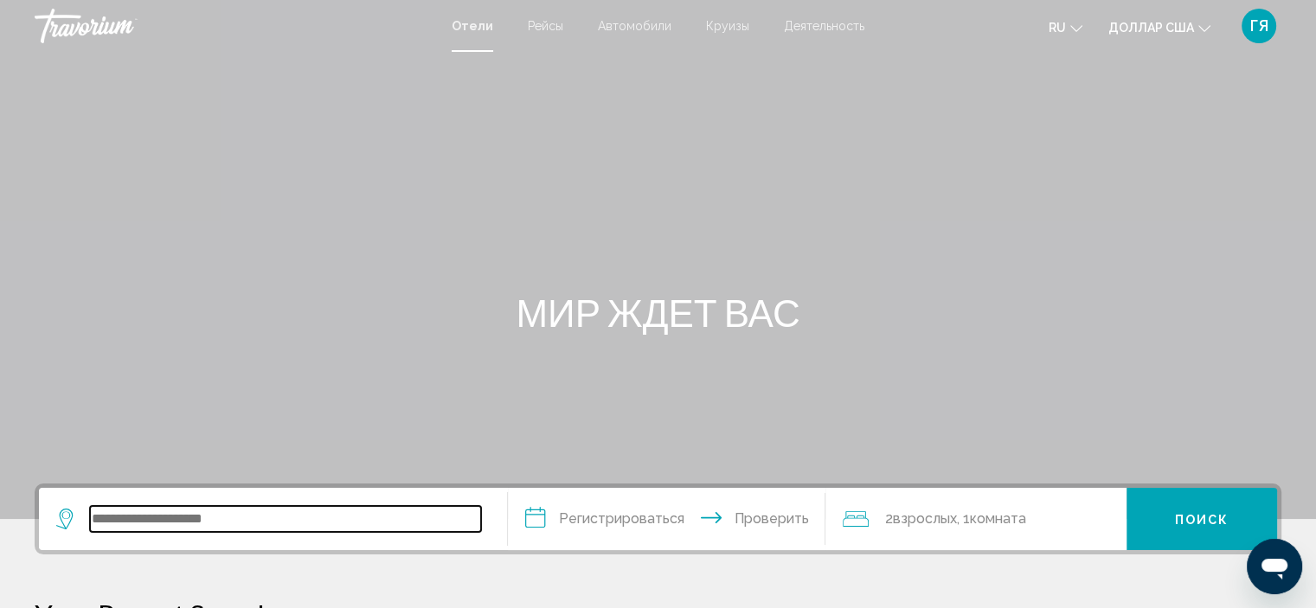
click at [248, 527] on input "Виджет поиска" at bounding box center [285, 519] width 391 height 26
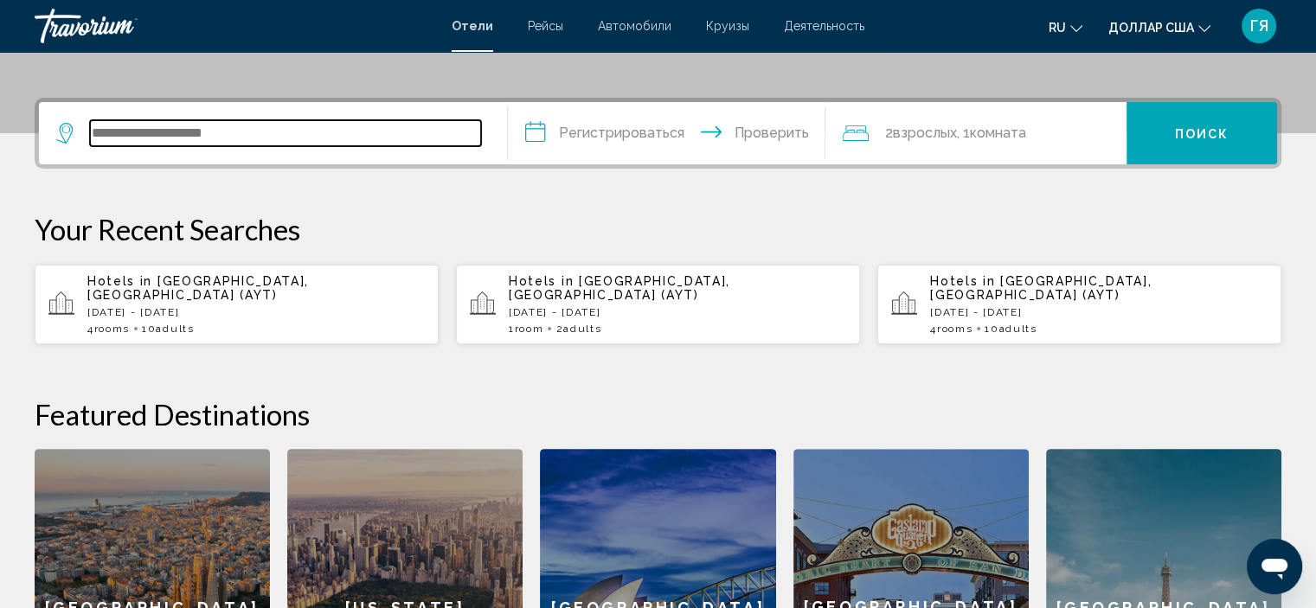
scroll to position [427, 0]
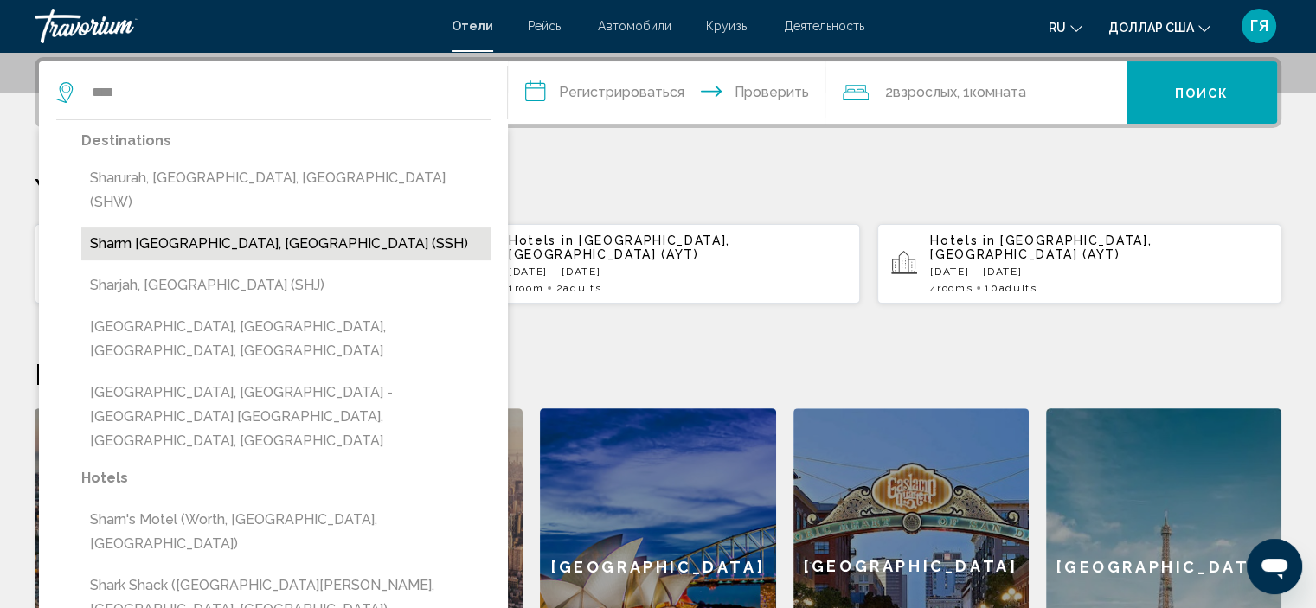
click at [237, 228] on button "Sharm [GEOGRAPHIC_DATA], [GEOGRAPHIC_DATA] (SSH)" at bounding box center [285, 244] width 409 height 33
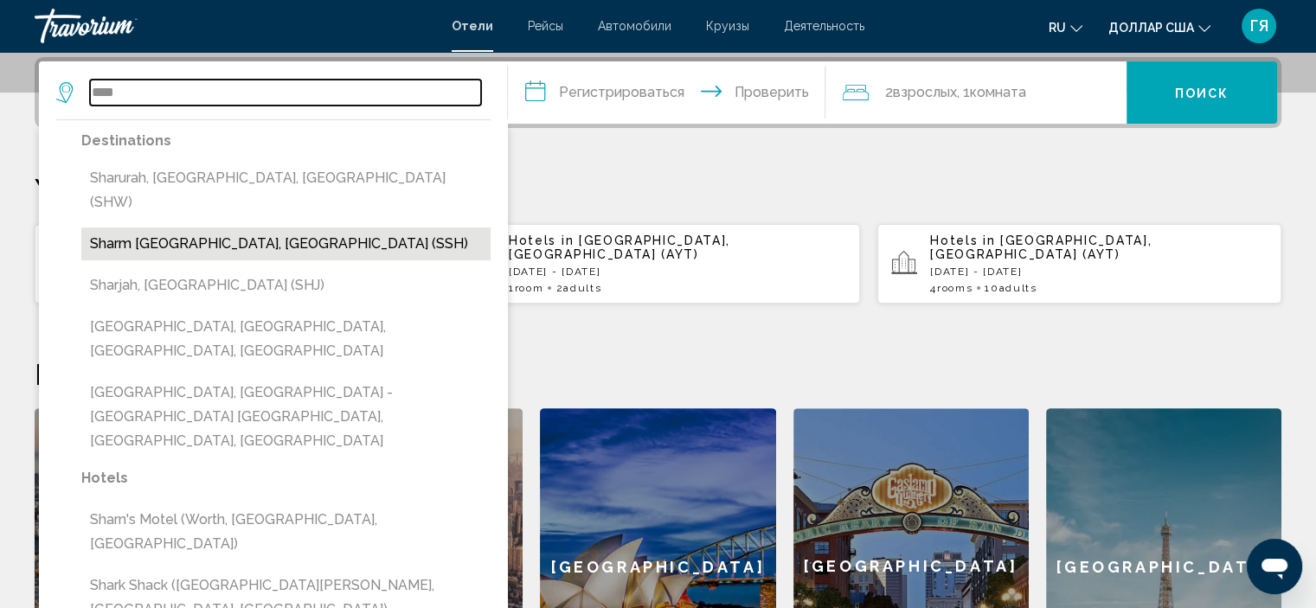
type input "**********"
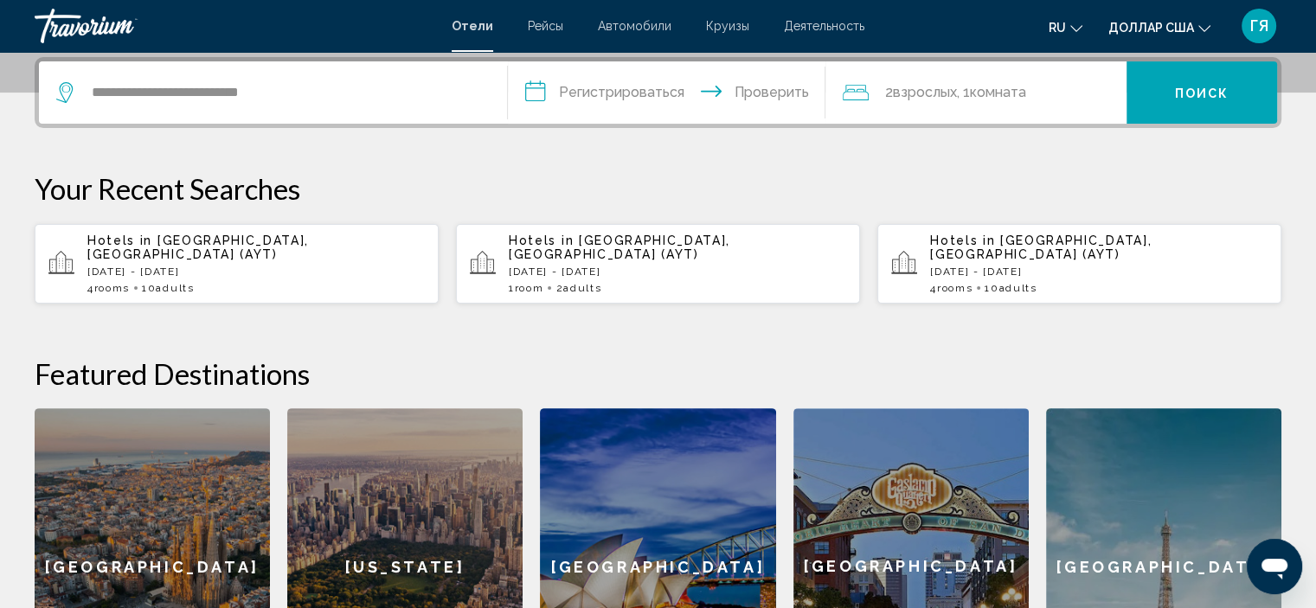
click at [614, 102] on input "**********" at bounding box center [670, 95] width 325 height 68
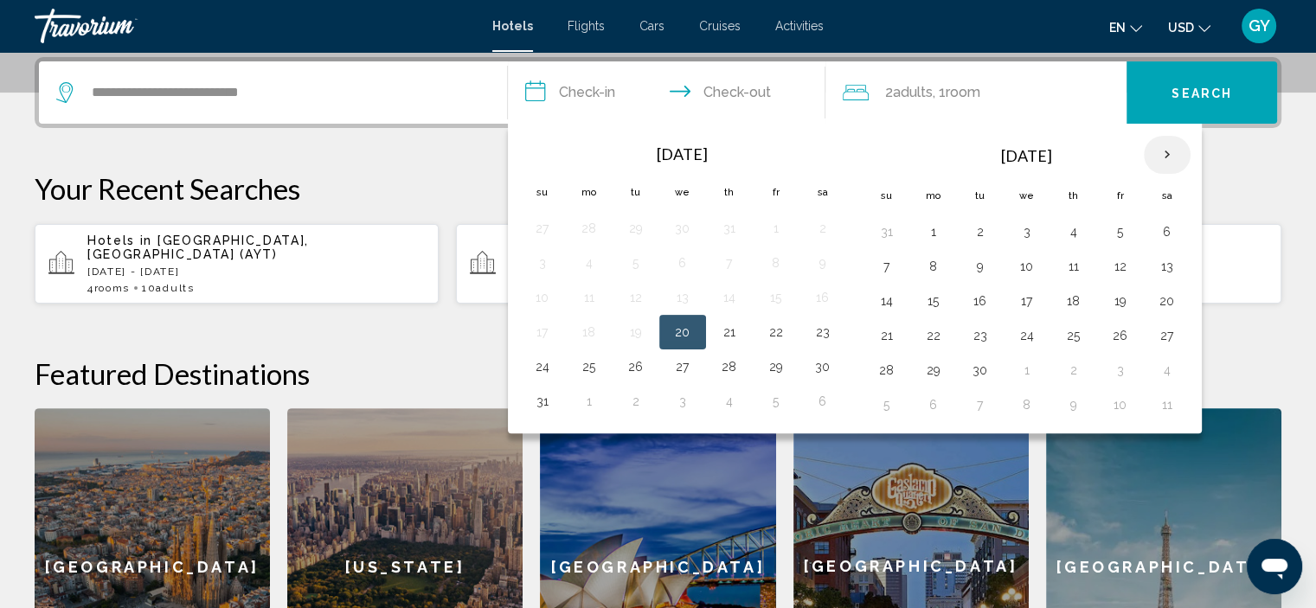
click at [1149, 142] on th "Next month" at bounding box center [1167, 155] width 47 height 38
click at [1053, 320] on td "20" at bounding box center [1074, 335] width 47 height 35
click at [1060, 307] on button "13" at bounding box center [1074, 301] width 28 height 24
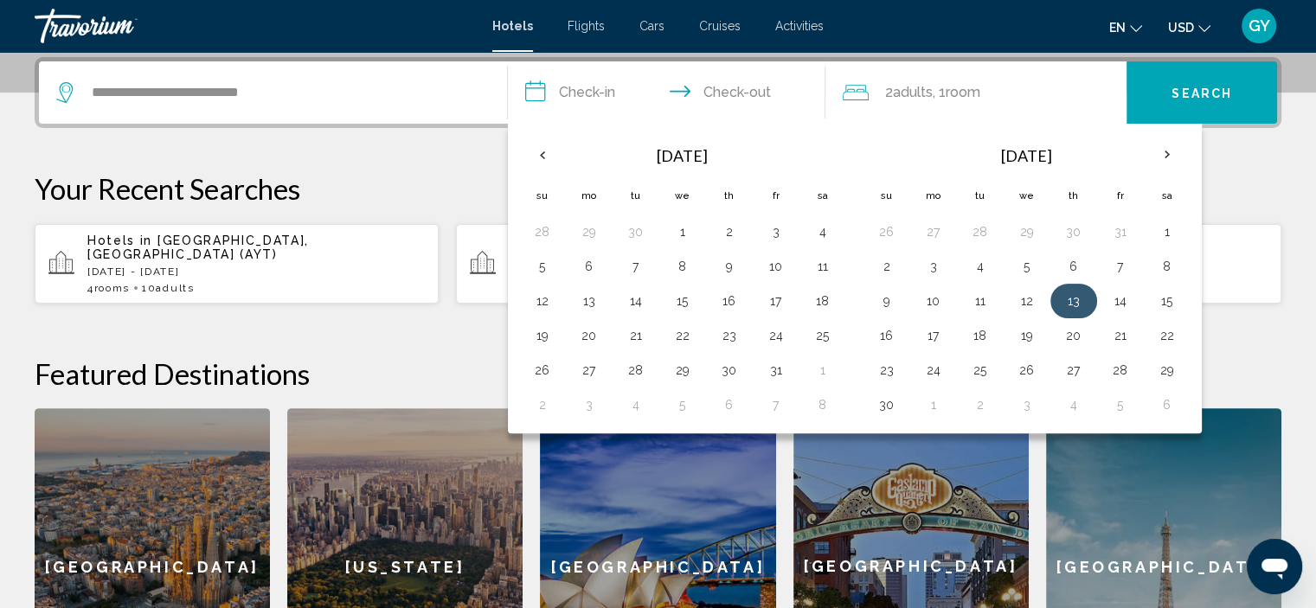
click at [1060, 307] on button "13" at bounding box center [1074, 301] width 28 height 24
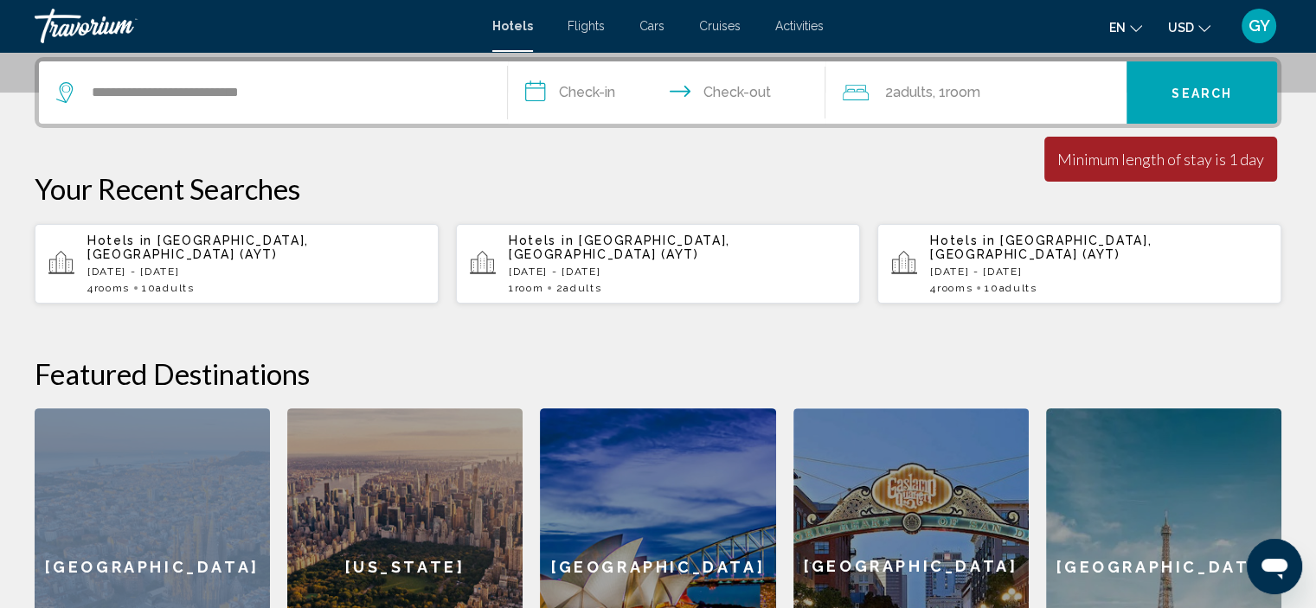
click at [1059, 307] on div "**********" at bounding box center [658, 391] width 1316 height 668
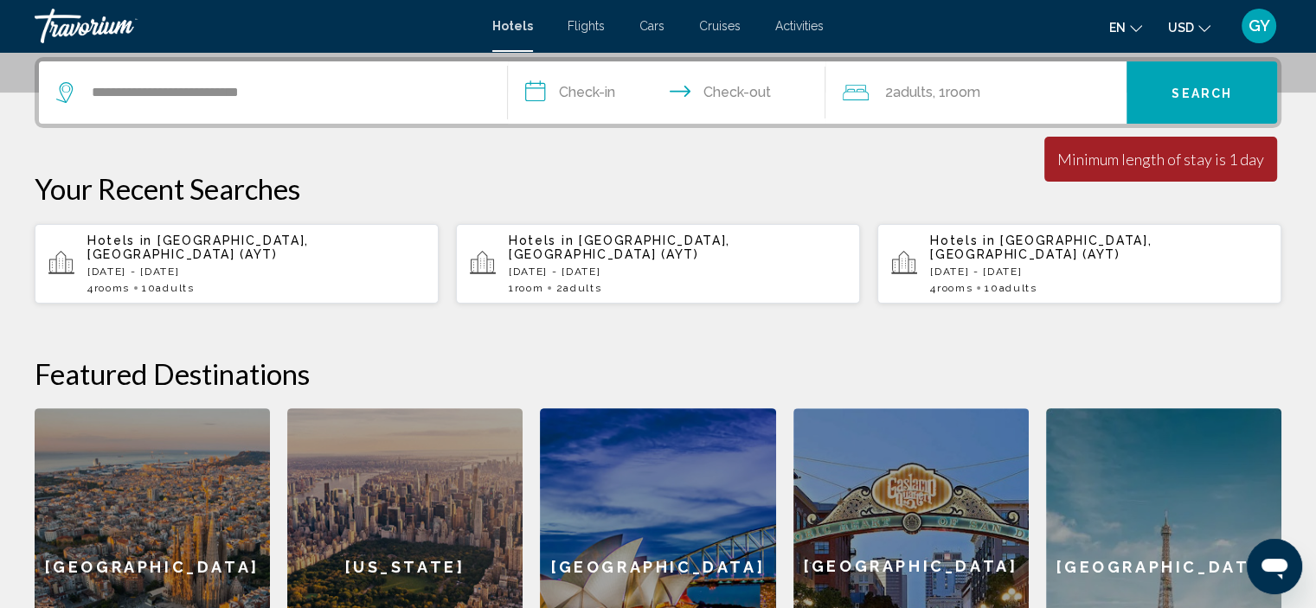
click at [763, 87] on input "**********" at bounding box center [670, 95] width 325 height 68
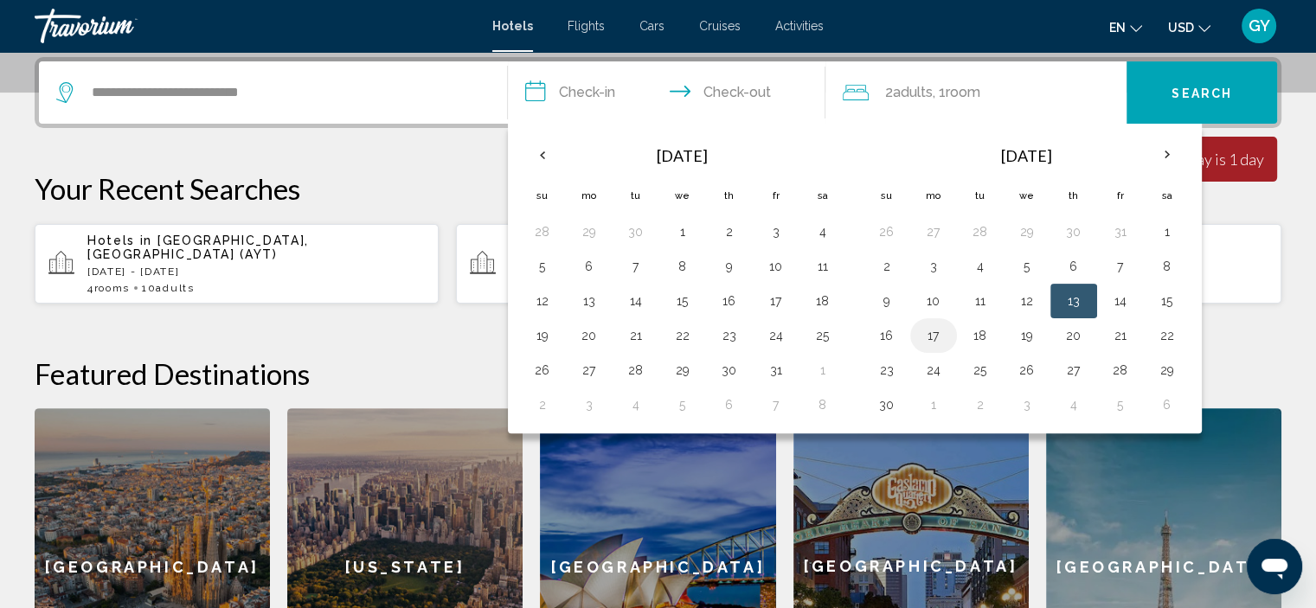
click at [935, 336] on button "17" at bounding box center [934, 336] width 28 height 24
click at [1067, 294] on button "13" at bounding box center [1074, 301] width 28 height 24
type input "**********"
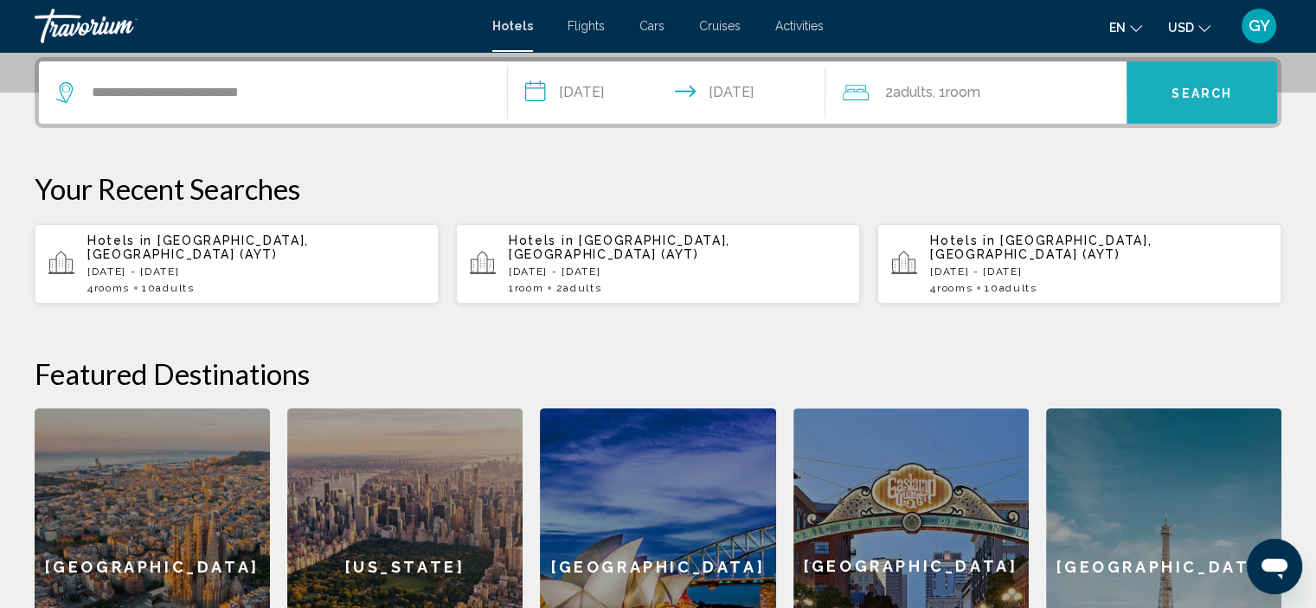
click at [1179, 103] on button "Search" at bounding box center [1202, 92] width 151 height 62
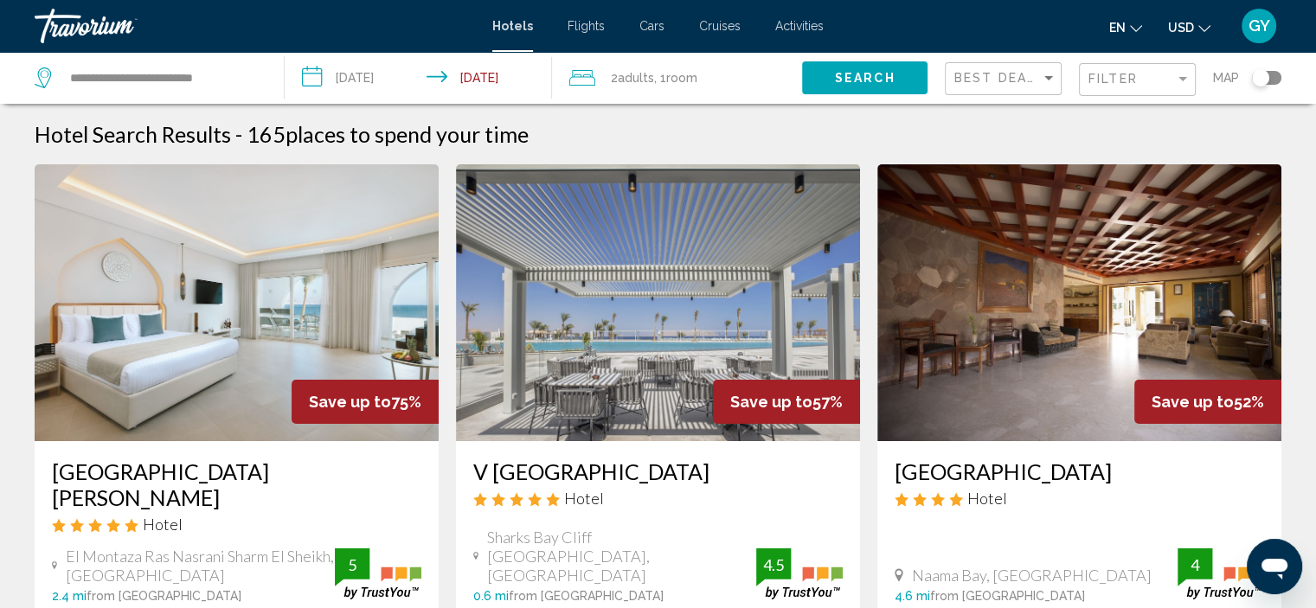
click at [1115, 93] on div "Filter" at bounding box center [1140, 80] width 102 height 32
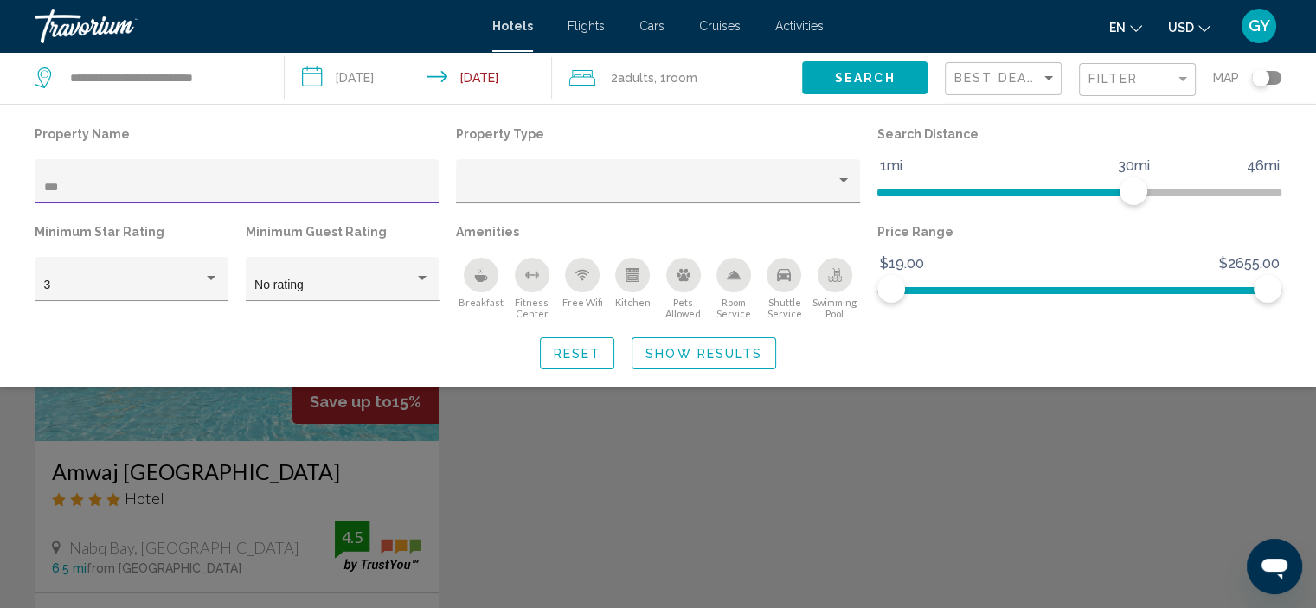
type input "***"
click at [450, 410] on div "Search widget" at bounding box center [658, 434] width 1316 height 349
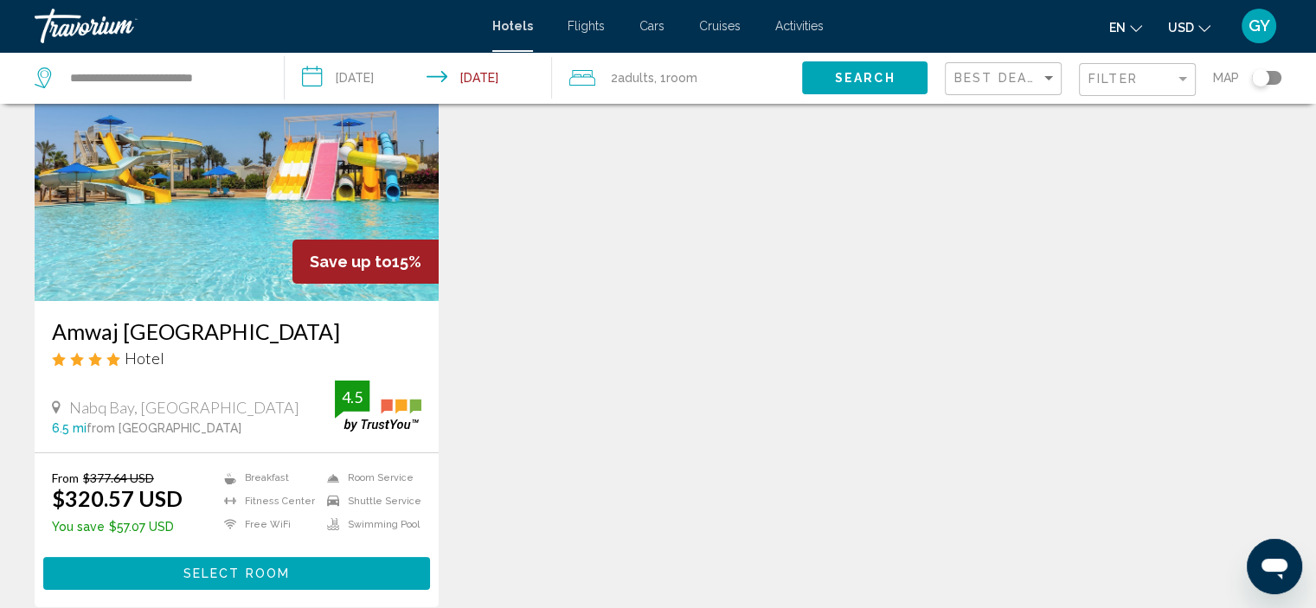
scroll to position [239, 0]
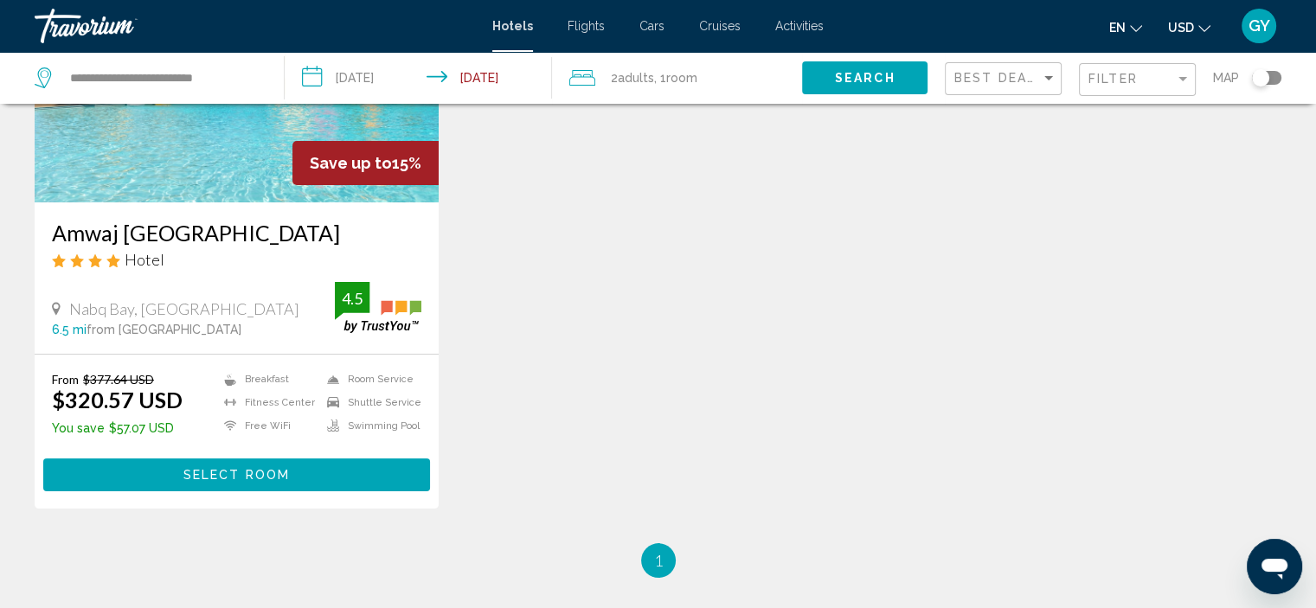
click at [235, 196] on img "Main content" at bounding box center [237, 64] width 404 height 277
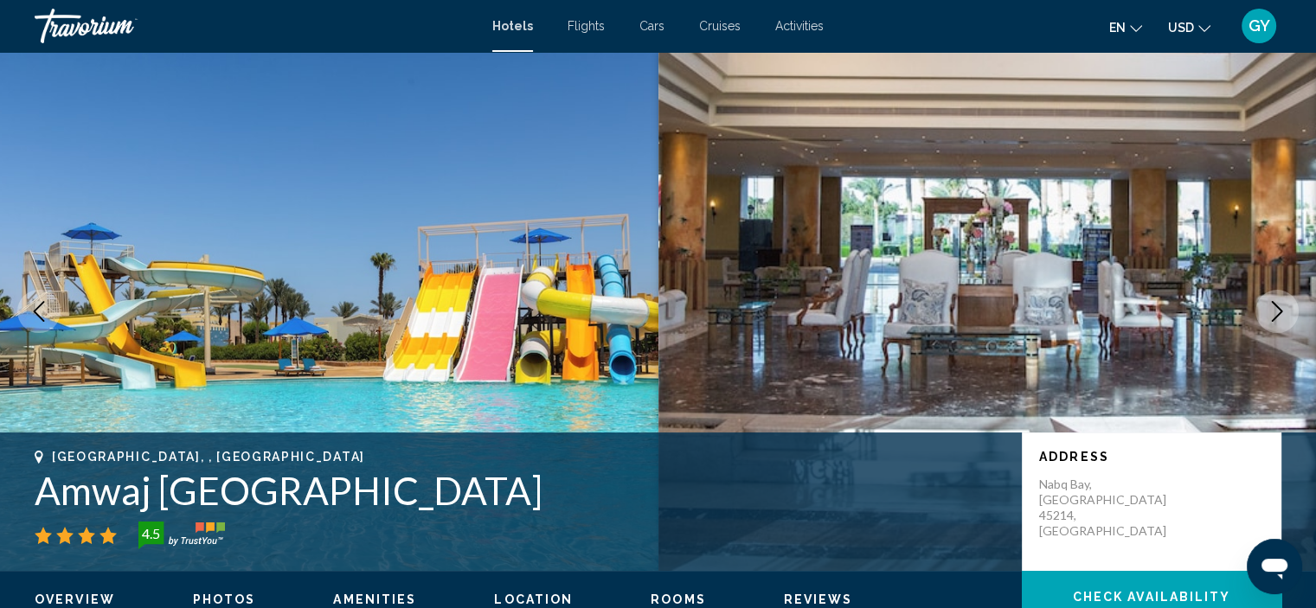
scroll to position [90, 0]
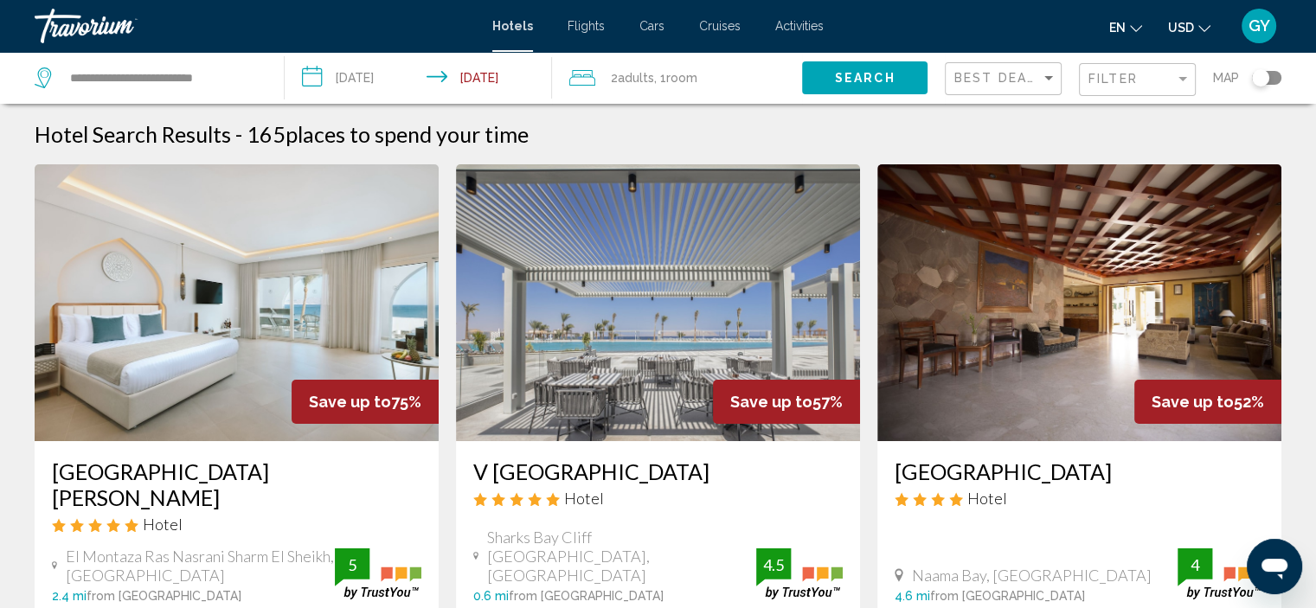
click at [395, 82] on input "**********" at bounding box center [422, 80] width 274 height 57
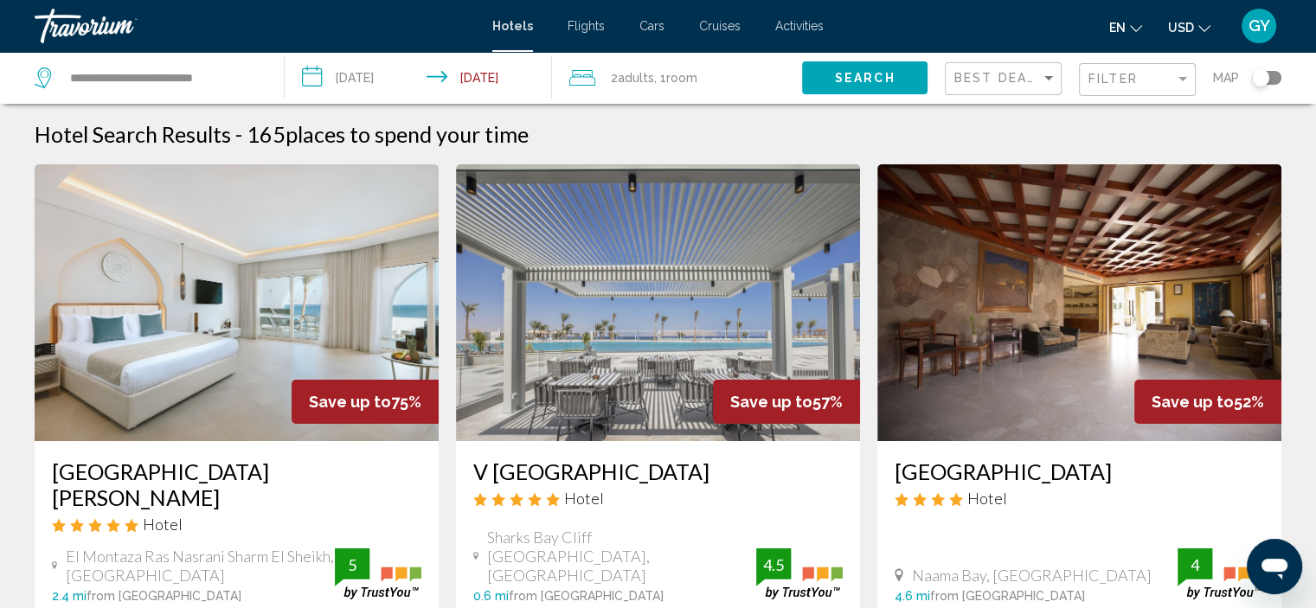
click at [689, 83] on span "Room" at bounding box center [681, 78] width 31 height 14
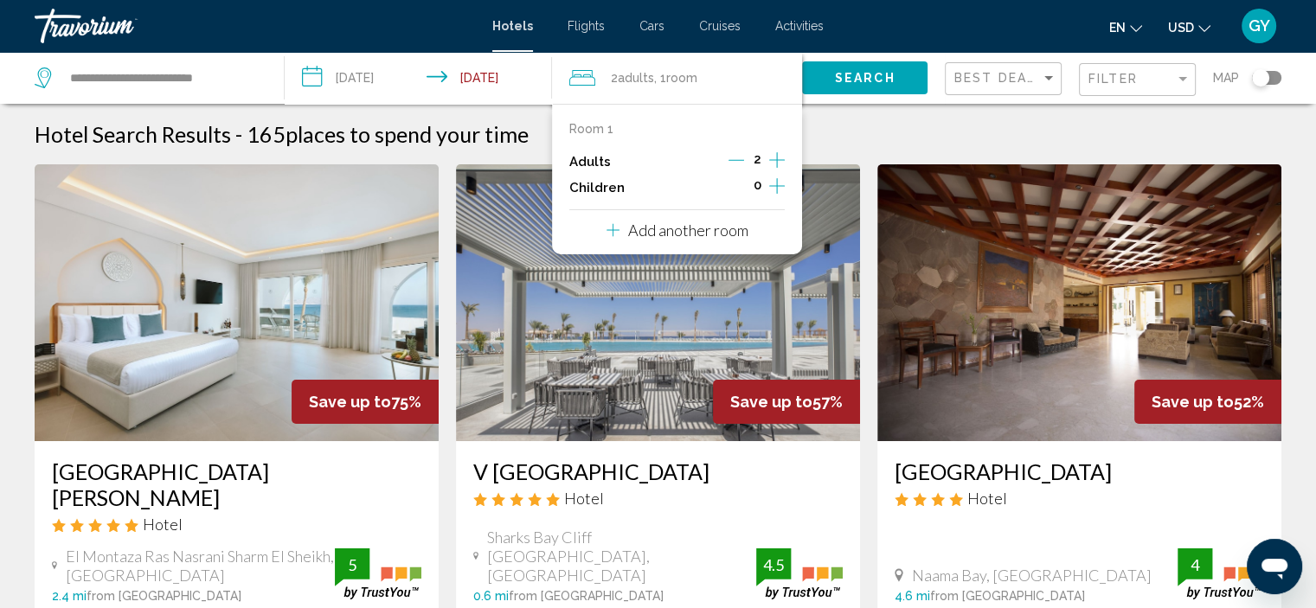
click at [774, 161] on icon "Increment adults" at bounding box center [777, 160] width 16 height 21
click at [734, 162] on icon "Decrement adults" at bounding box center [737, 160] width 16 height 16
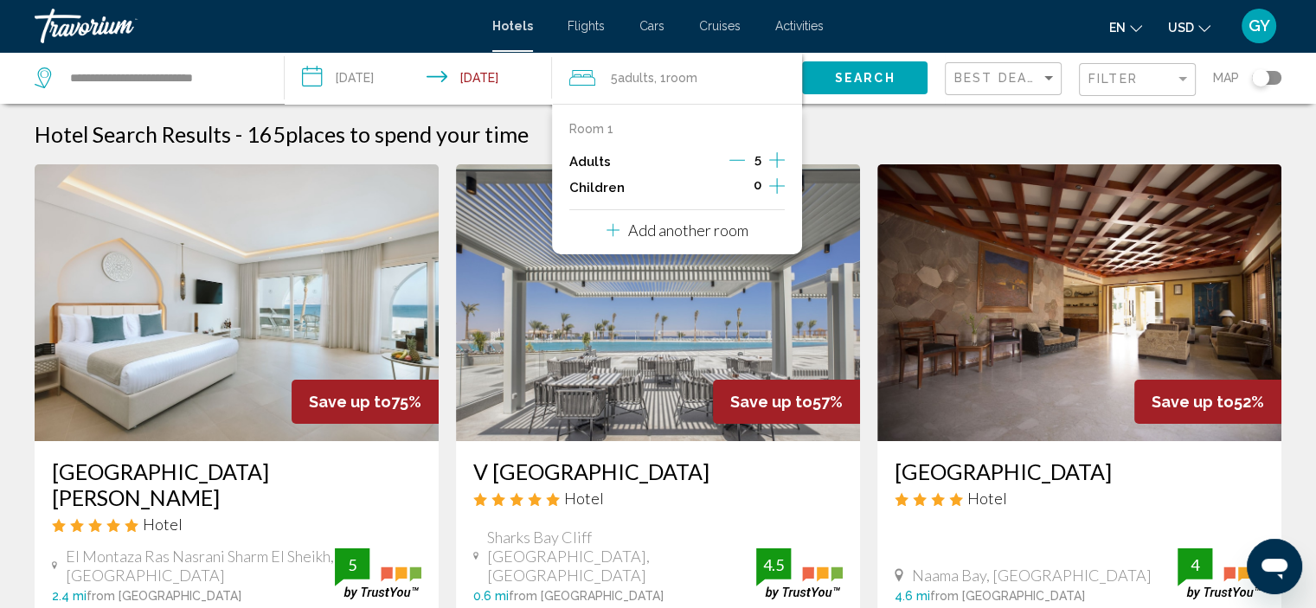
click at [734, 162] on icon "Decrement adults" at bounding box center [738, 160] width 16 height 16
click at [743, 162] on icon "Decrement adults" at bounding box center [736, 160] width 16 height 16
click at [743, 162] on icon "Decrement adults" at bounding box center [738, 160] width 16 height 16
click at [712, 215] on button "Add another room" at bounding box center [678, 227] width 142 height 35
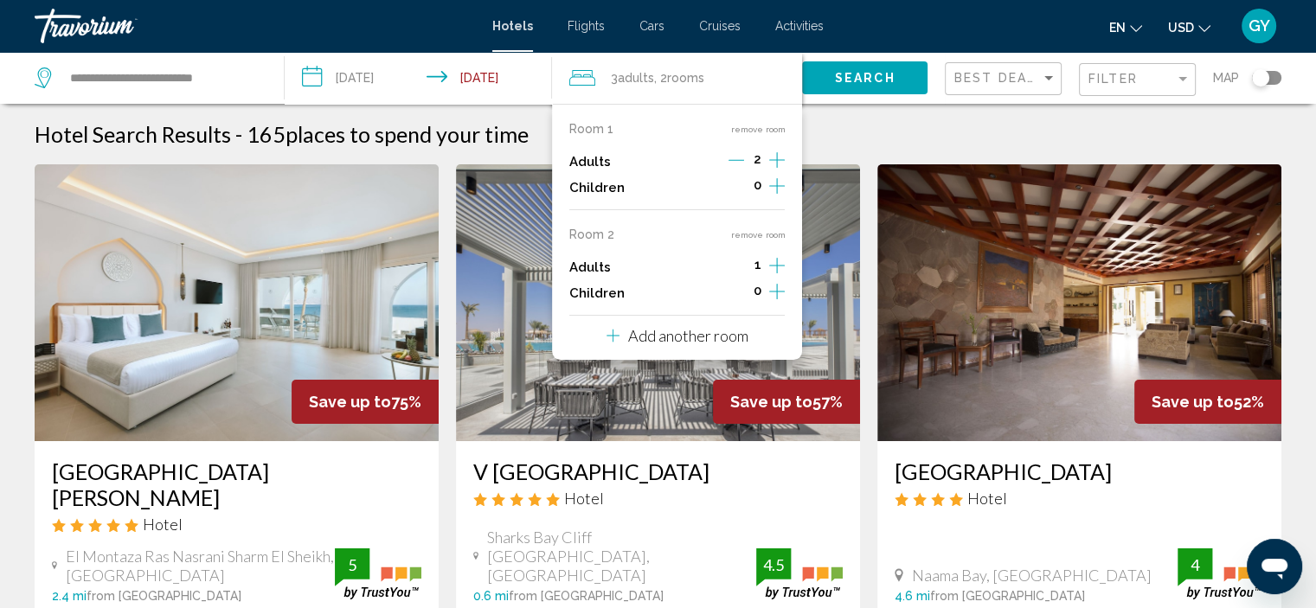
click at [772, 170] on icon "Increment adults" at bounding box center [777, 160] width 16 height 21
click at [724, 338] on p "Add another room" at bounding box center [688, 335] width 120 height 19
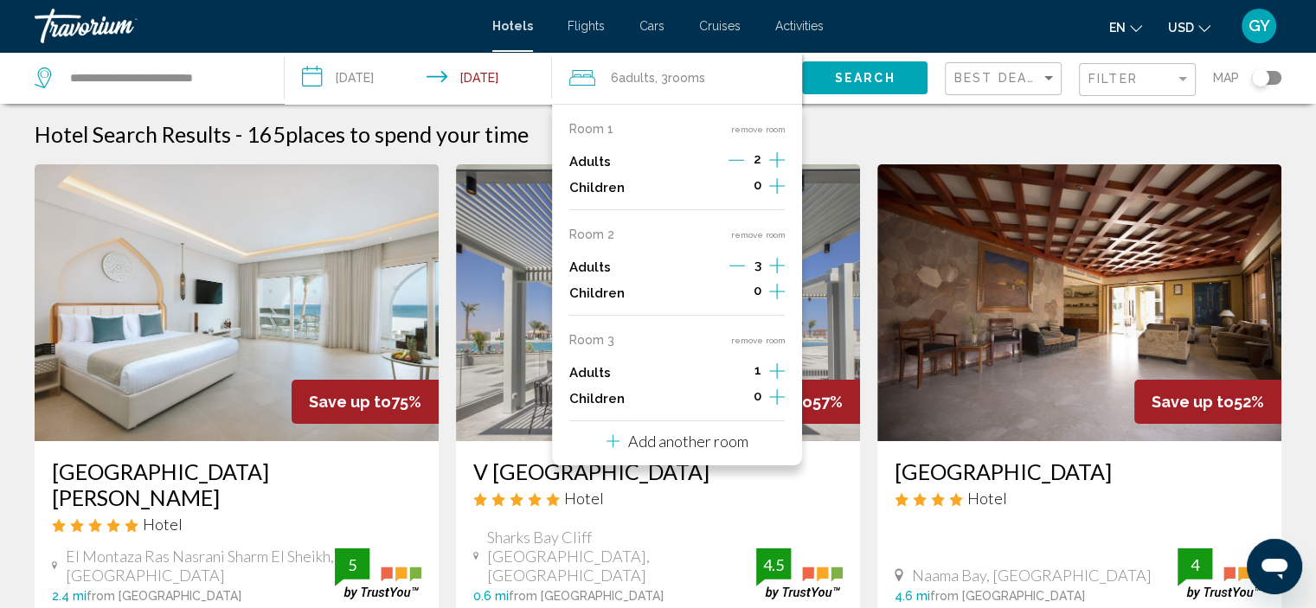
click at [770, 170] on icon "Increment adults" at bounding box center [777, 160] width 16 height 21
click at [646, 434] on p "Add another room" at bounding box center [688, 441] width 120 height 19
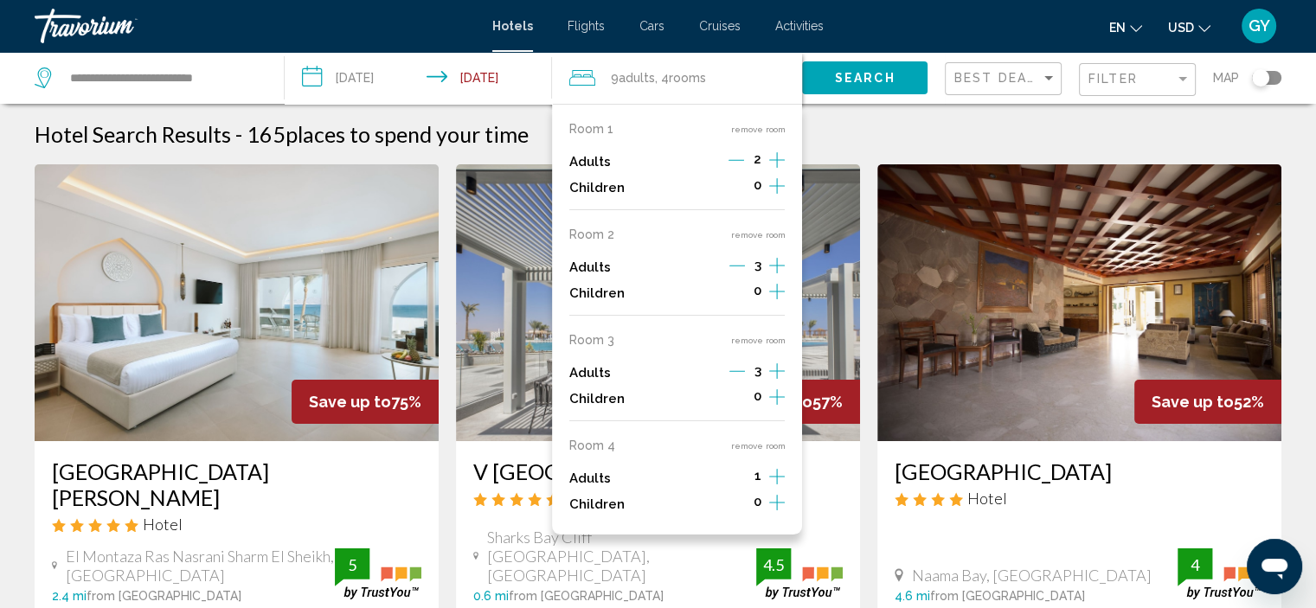
click at [737, 266] on icon "Decrement adults" at bounding box center [738, 266] width 16 height 1
click at [740, 369] on icon "Decrement adults" at bounding box center [738, 371] width 16 height 16
click at [775, 170] on icon "Increment adults" at bounding box center [777, 160] width 16 height 21
click at [852, 70] on span "Search" at bounding box center [865, 77] width 61 height 14
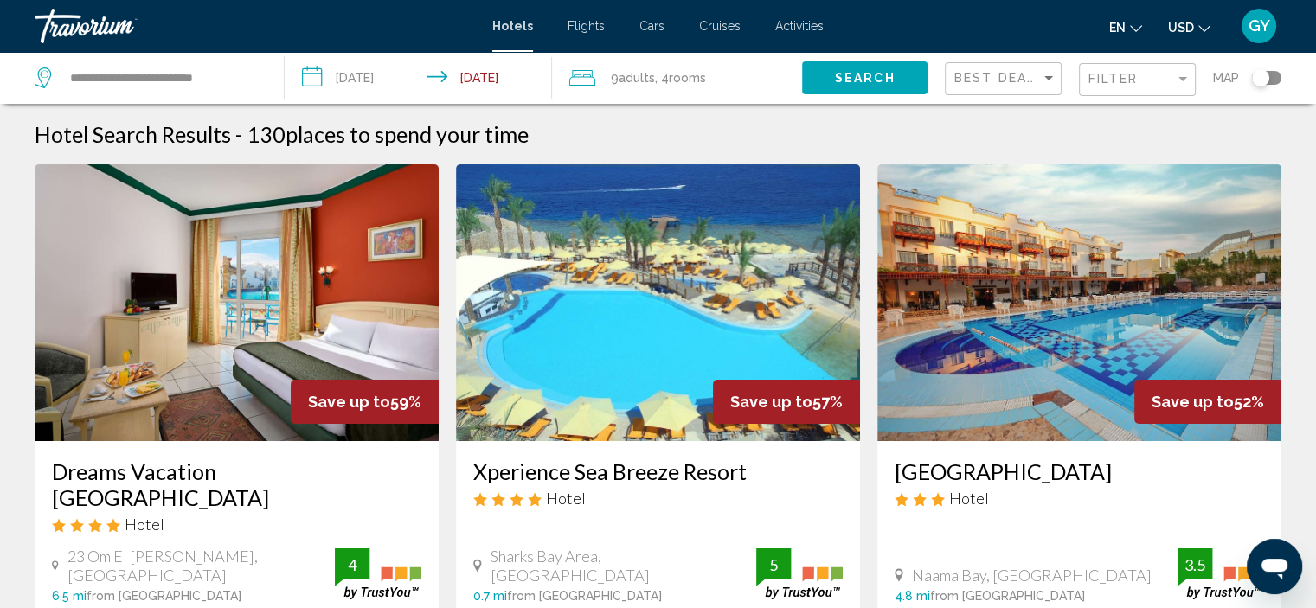
click at [730, 92] on div "9 Adult Adults , 4 Room rooms" at bounding box center [685, 78] width 233 height 52
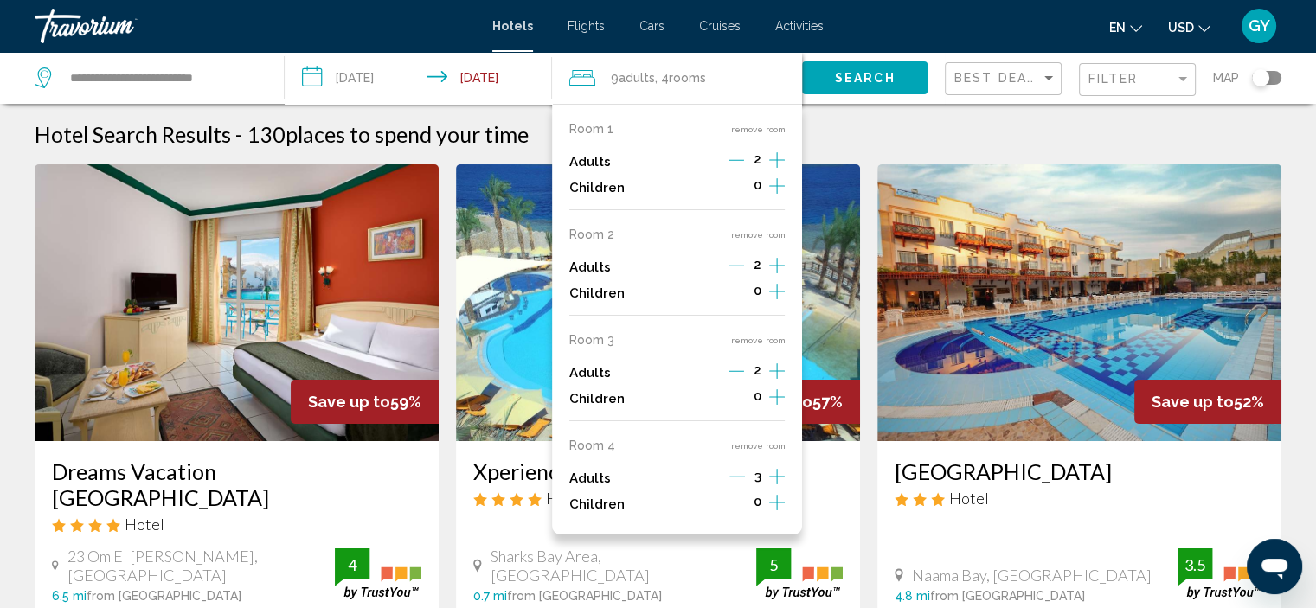
click at [780, 170] on icon "Increment adults" at bounding box center [777, 160] width 16 height 21
click at [835, 82] on span "Search" at bounding box center [865, 79] width 61 height 14
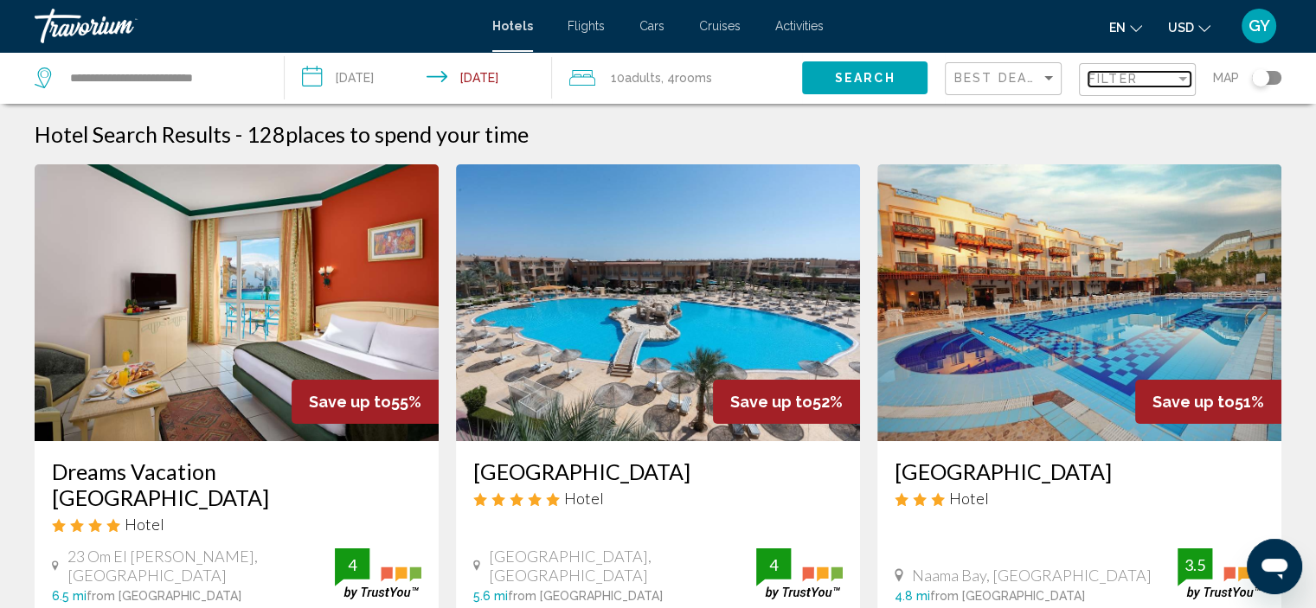
click at [1110, 75] on span "Filter" at bounding box center [1113, 79] width 49 height 14
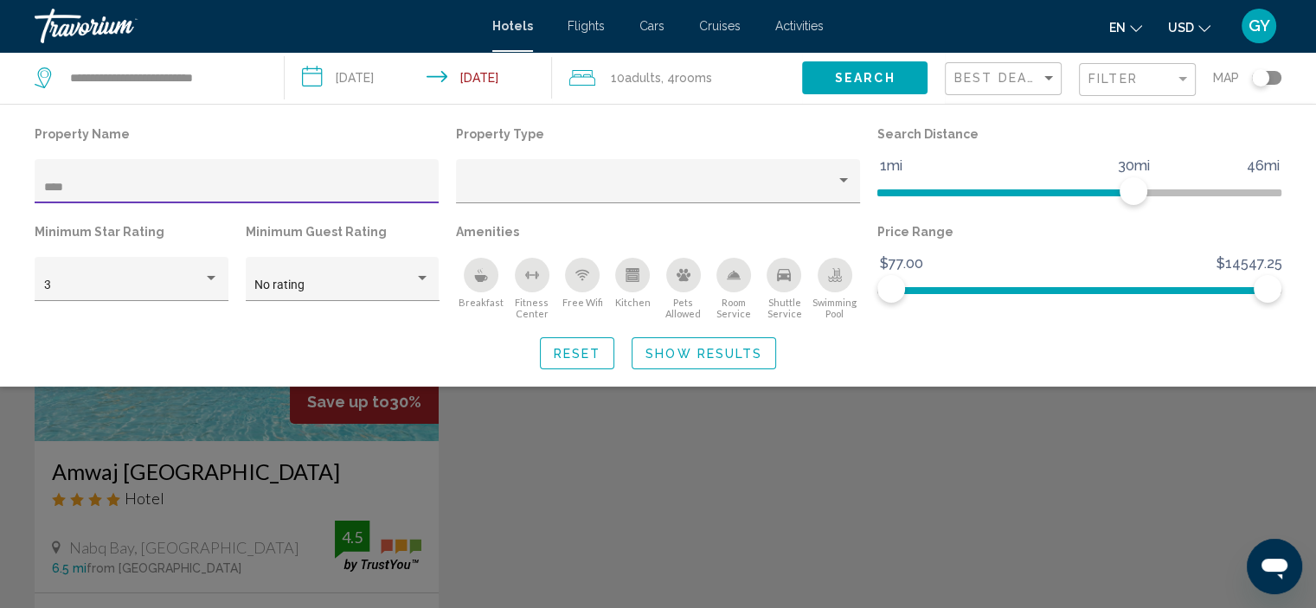
type input "****"
click at [235, 408] on div "Search widget" at bounding box center [658, 434] width 1316 height 349
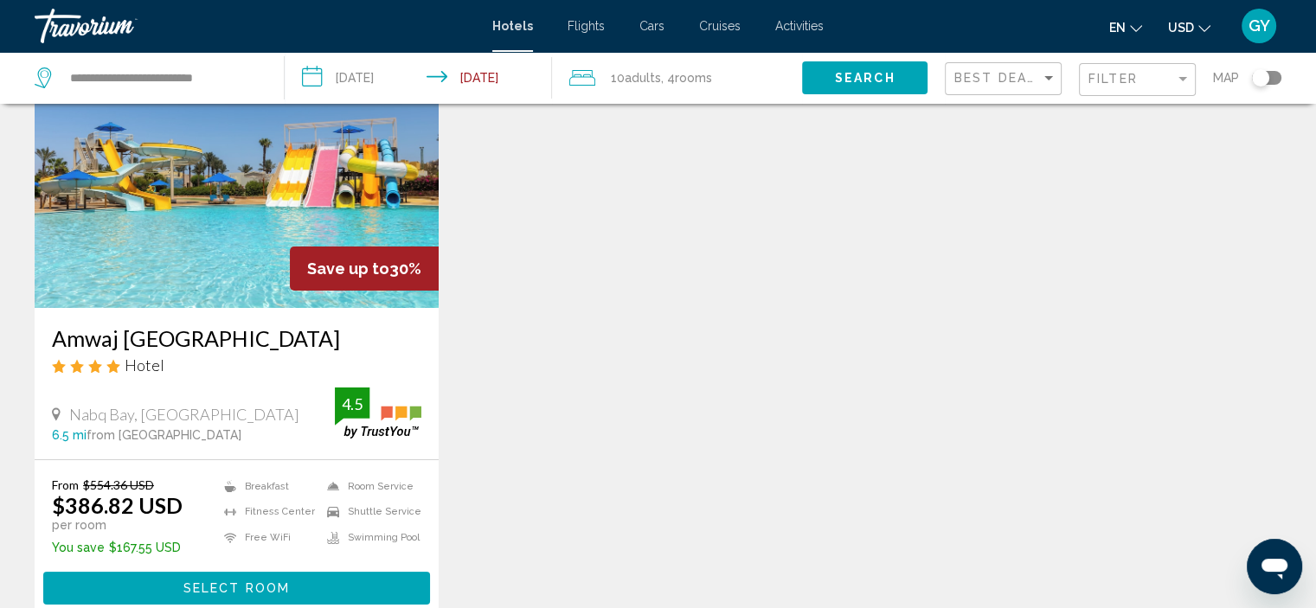
scroll to position [140, 0]
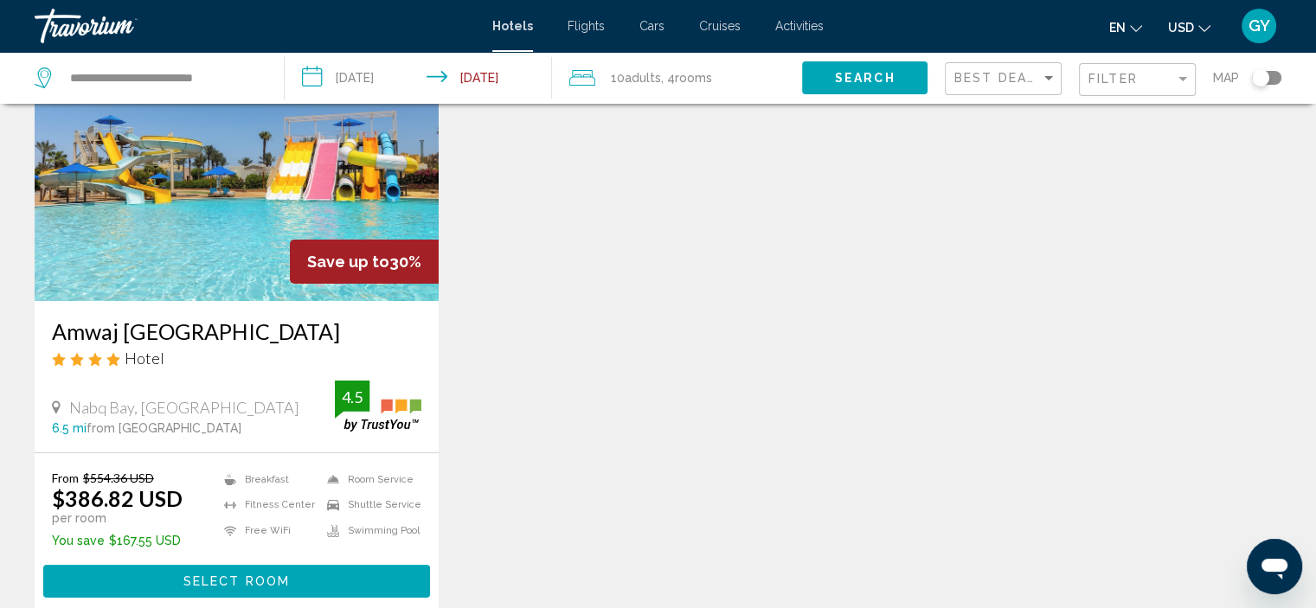
click at [238, 257] on img "Main content" at bounding box center [237, 162] width 404 height 277
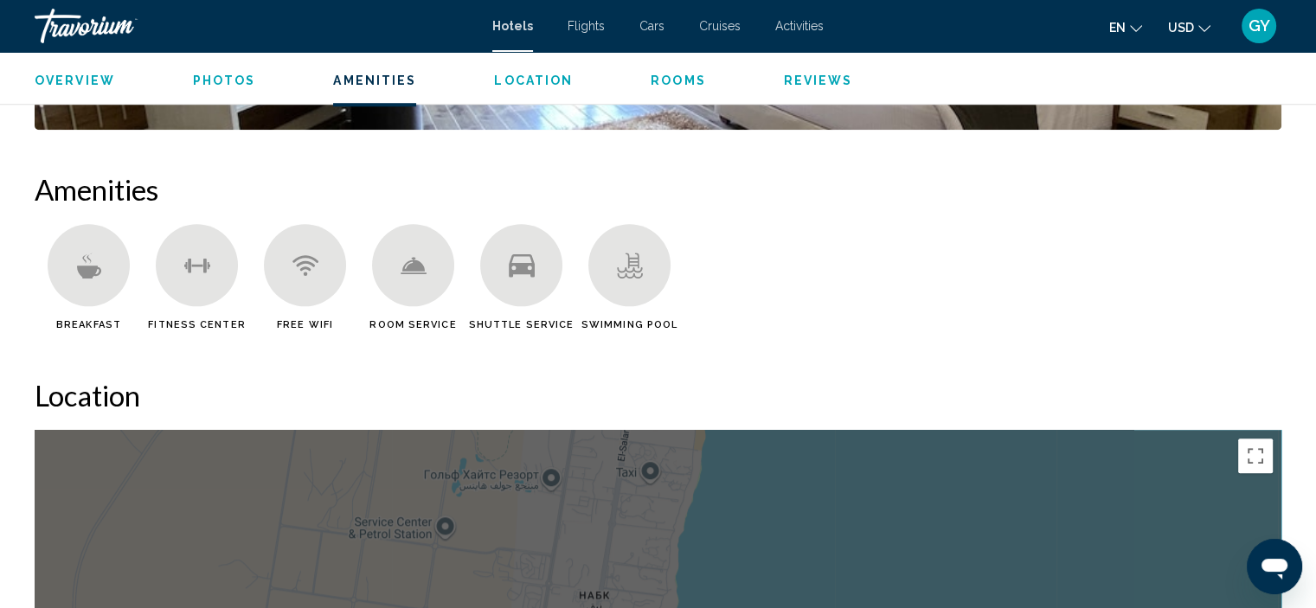
scroll to position [1233, 0]
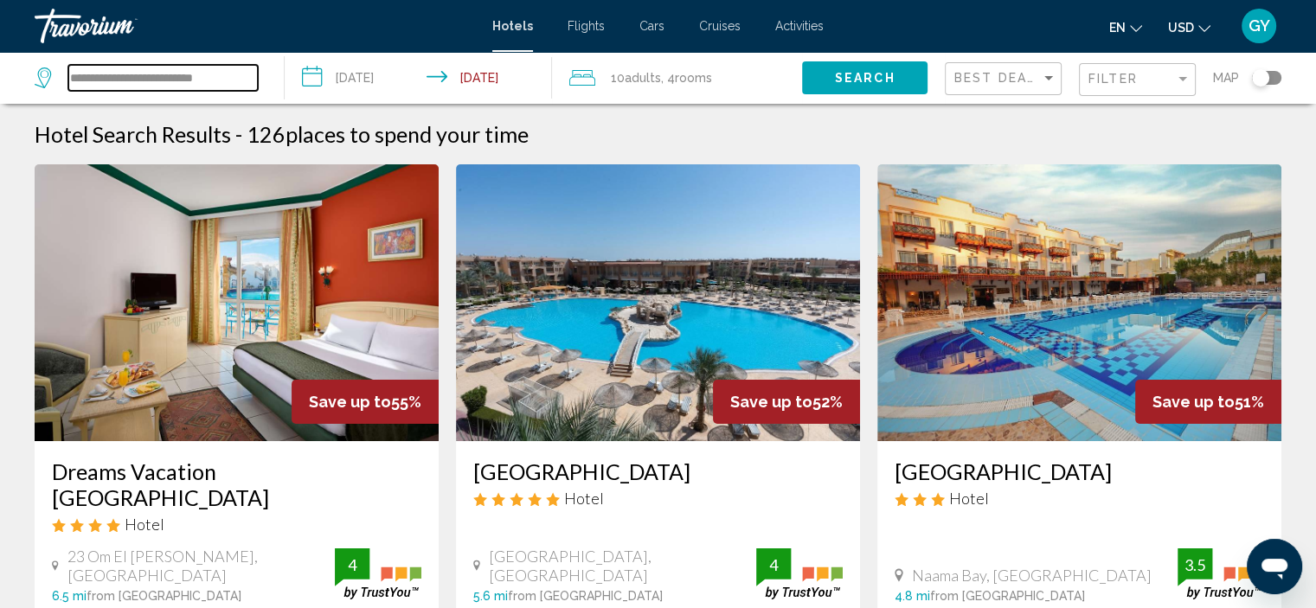
click at [149, 73] on input "**********" at bounding box center [163, 78] width 190 height 26
click at [248, 86] on input "**********" at bounding box center [163, 78] width 190 height 26
type input "*"
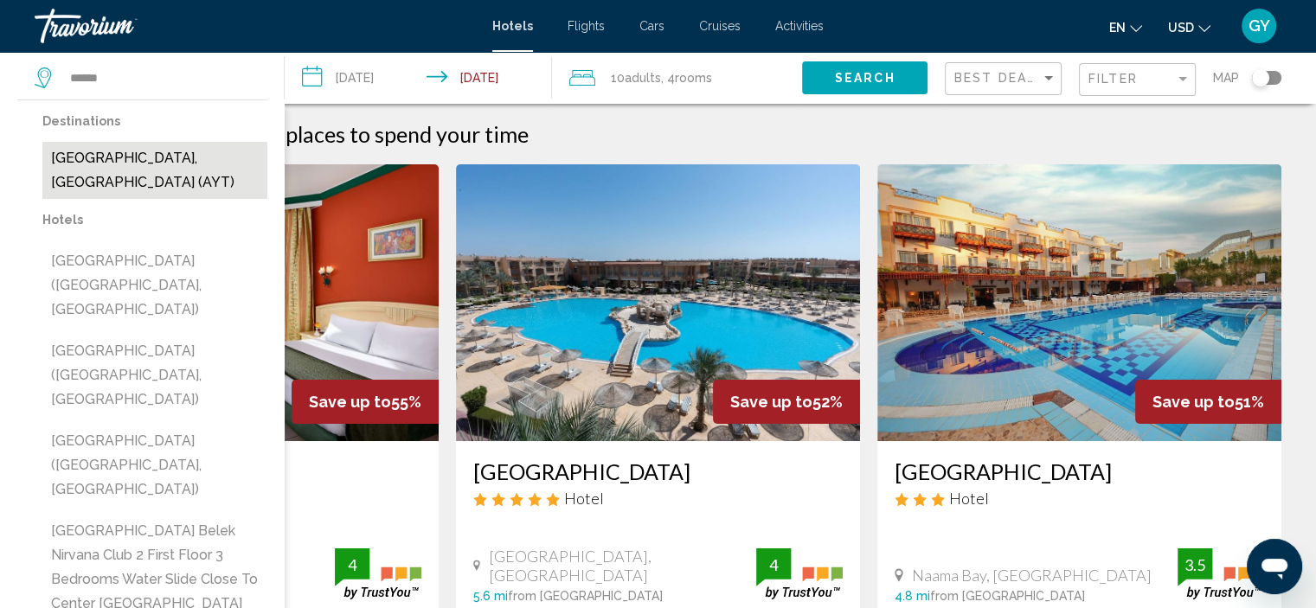
click at [207, 149] on button "[GEOGRAPHIC_DATA], [GEOGRAPHIC_DATA] (AYT)" at bounding box center [154, 170] width 225 height 57
type input "**********"
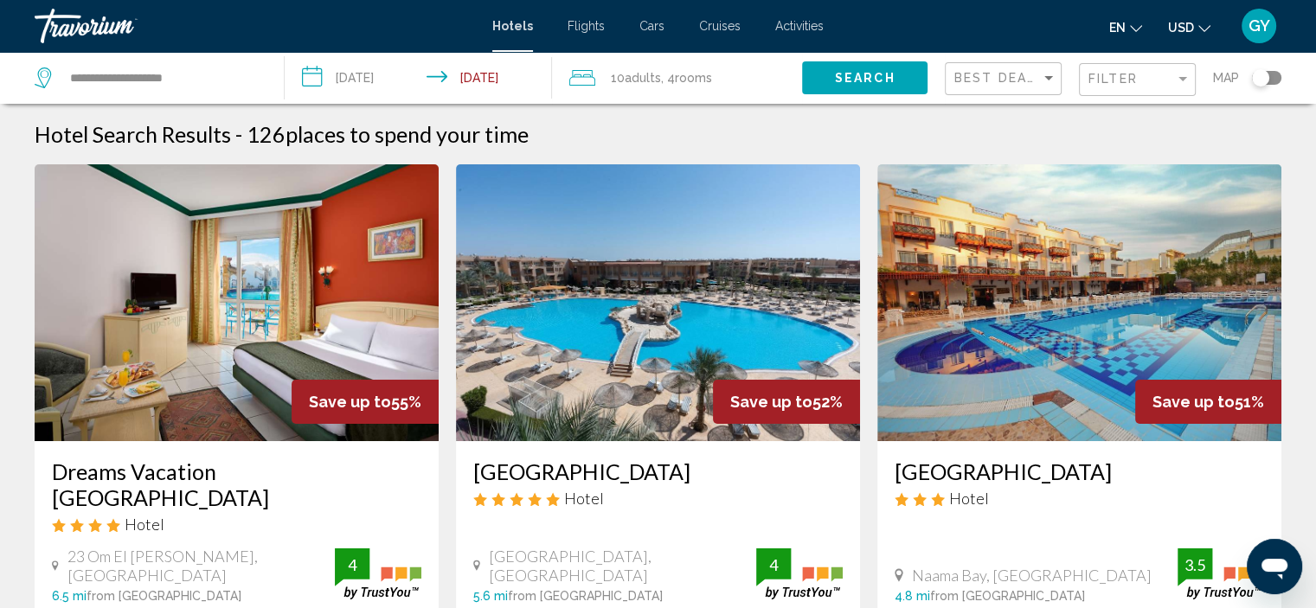
click at [384, 88] on input "**********" at bounding box center [422, 80] width 274 height 57
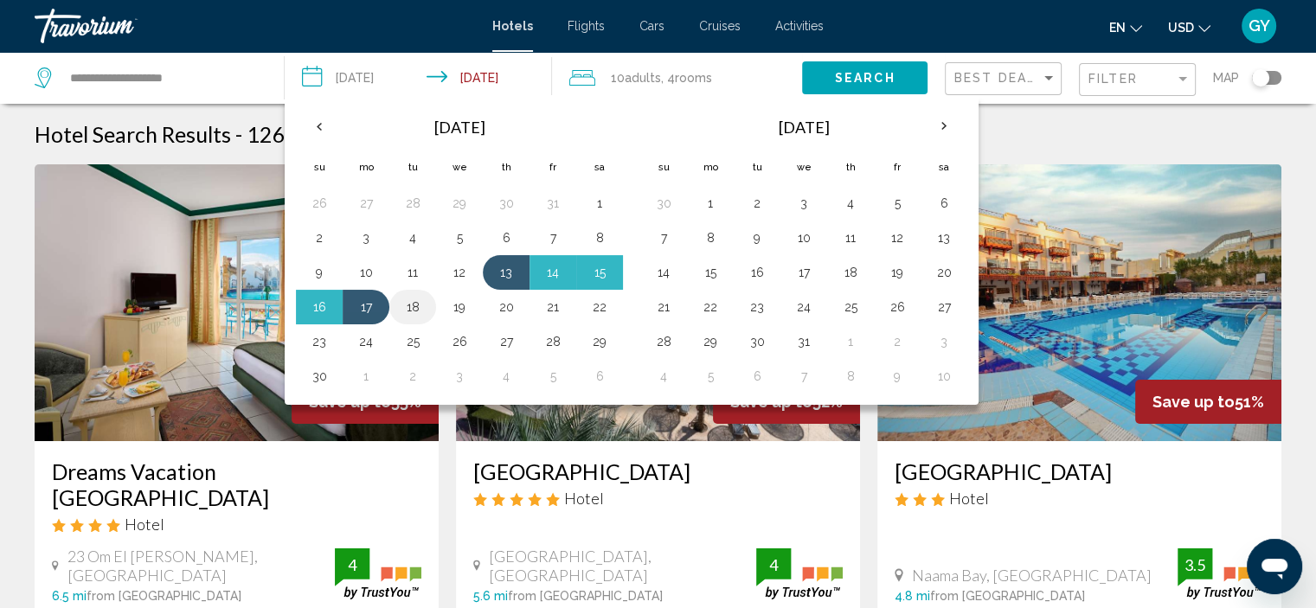
click at [400, 310] on button "18" at bounding box center [413, 307] width 28 height 24
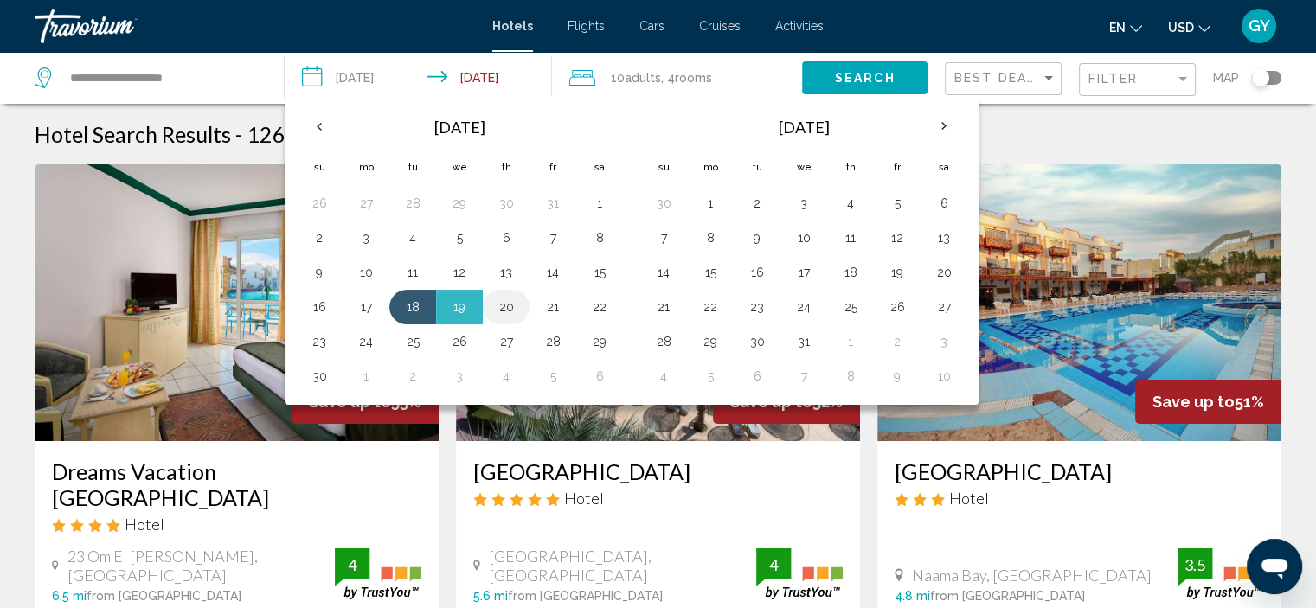
click at [499, 305] on button "20" at bounding box center [506, 307] width 28 height 24
type input "**********"
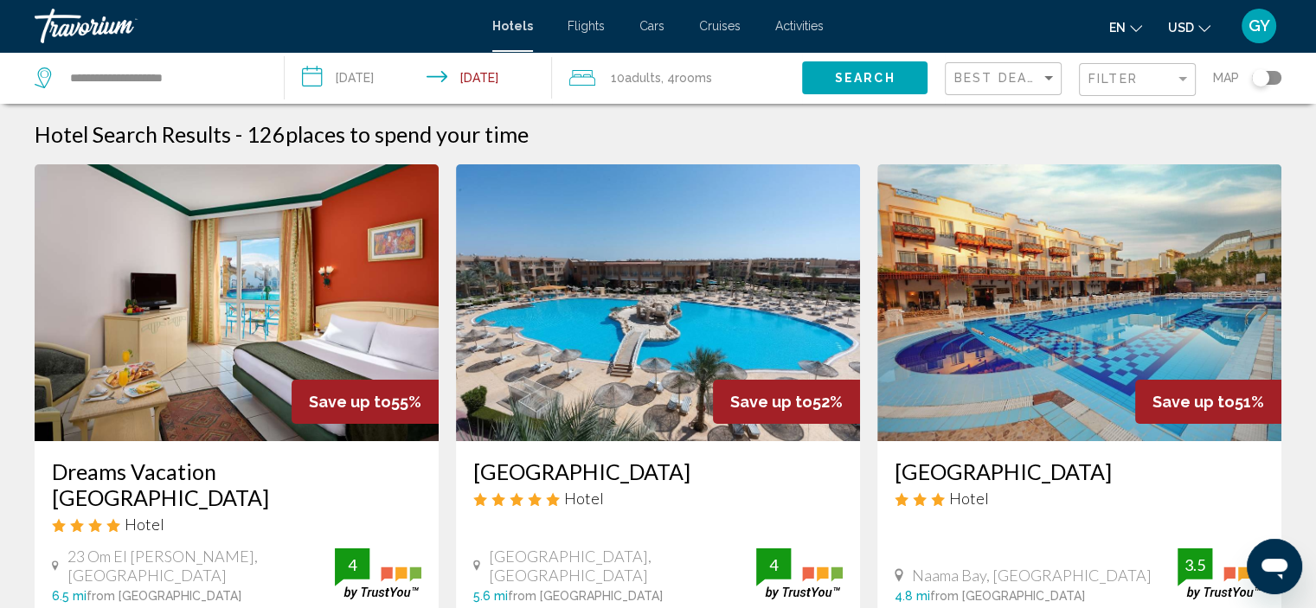
click at [734, 77] on div "10 Adult Adults , 4 Room rooms" at bounding box center [685, 78] width 233 height 24
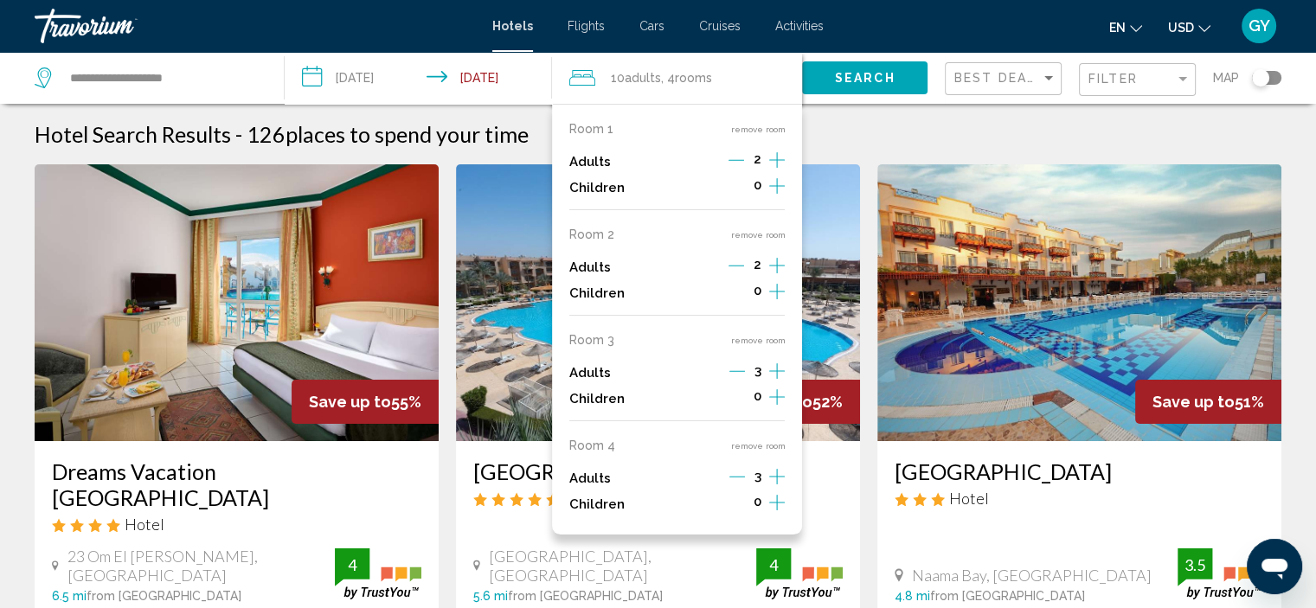
click at [740, 479] on icon "Decrement adults" at bounding box center [738, 477] width 16 height 16
click at [740, 479] on icon "Decrement adults" at bounding box center [737, 477] width 16 height 16
click at [740, 442] on button "remove room" at bounding box center [757, 446] width 55 height 11
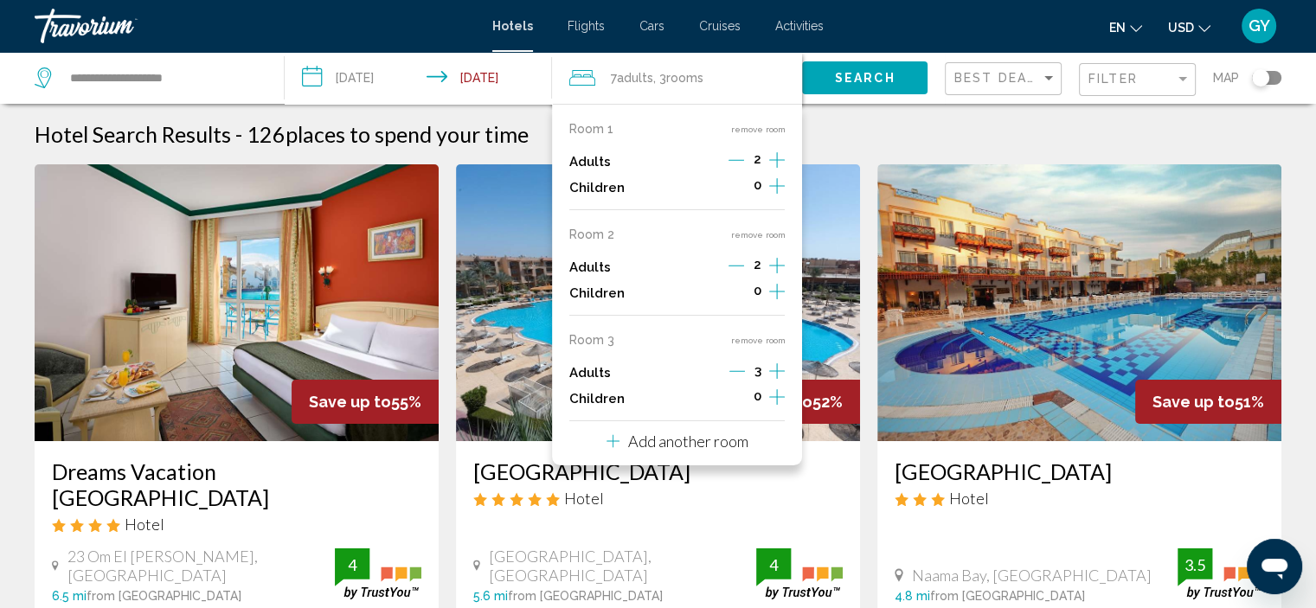
click at [821, 456] on div "[GEOGRAPHIC_DATA] Hotel [GEOGRAPHIC_DATA], [GEOGRAPHIC_DATA] 5.6 mi from [GEOGR…" at bounding box center [658, 530] width 404 height 179
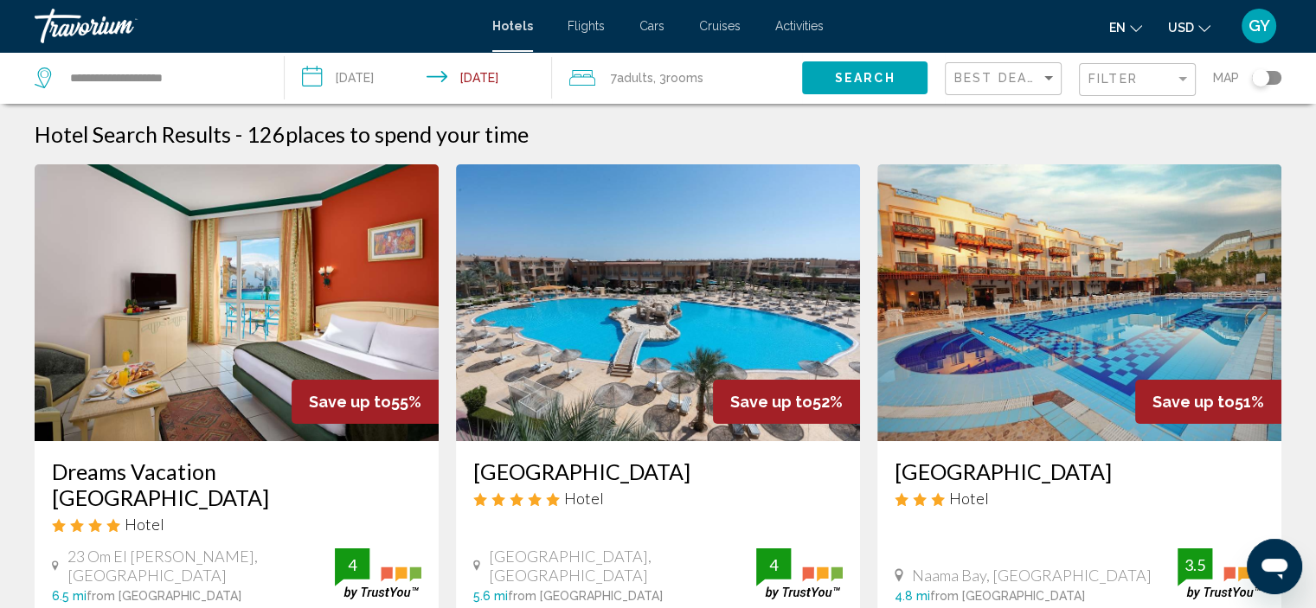
click at [703, 92] on div "7 Adult Adults , 3 Room rooms" at bounding box center [685, 78] width 233 height 52
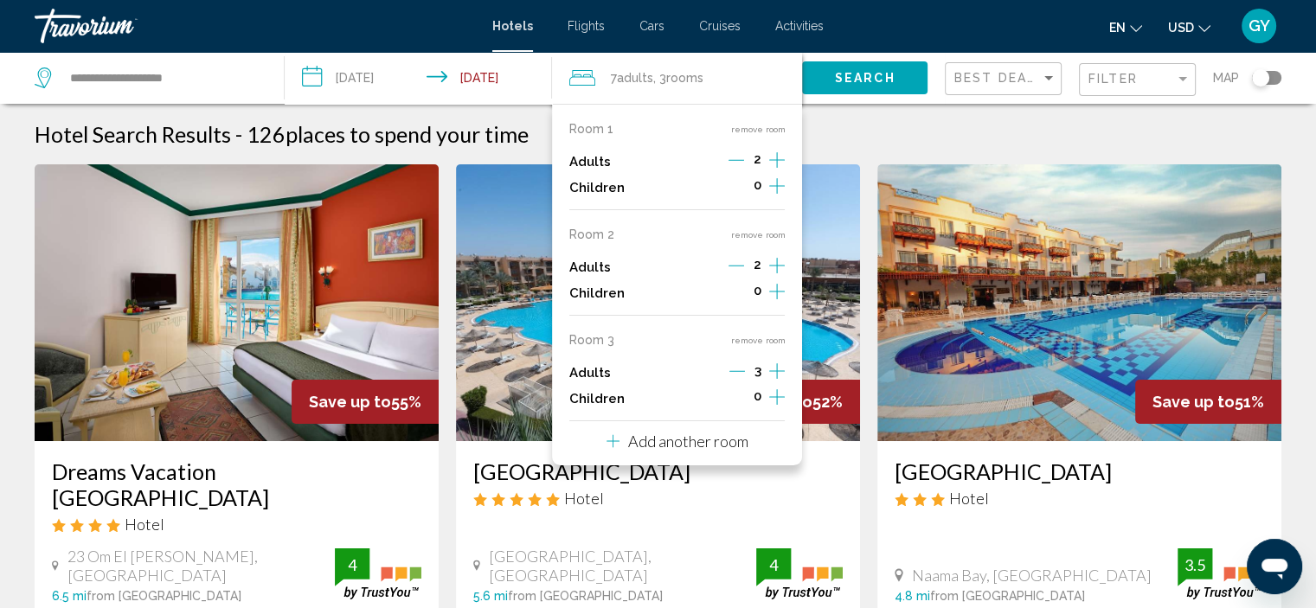
click at [737, 373] on icon "Decrement adults" at bounding box center [738, 371] width 16 height 16
click at [734, 261] on icon "Decrement adults" at bounding box center [737, 266] width 16 height 16
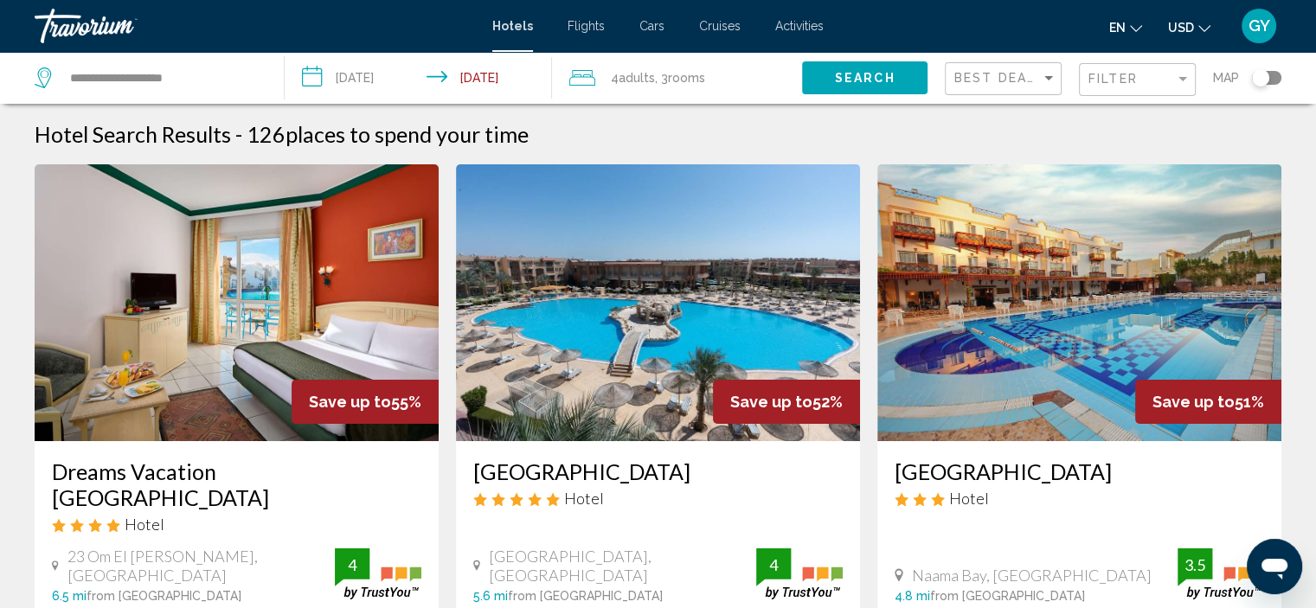
click at [739, 88] on div "4 Adult Adults , 3 Room rooms" at bounding box center [685, 78] width 233 height 24
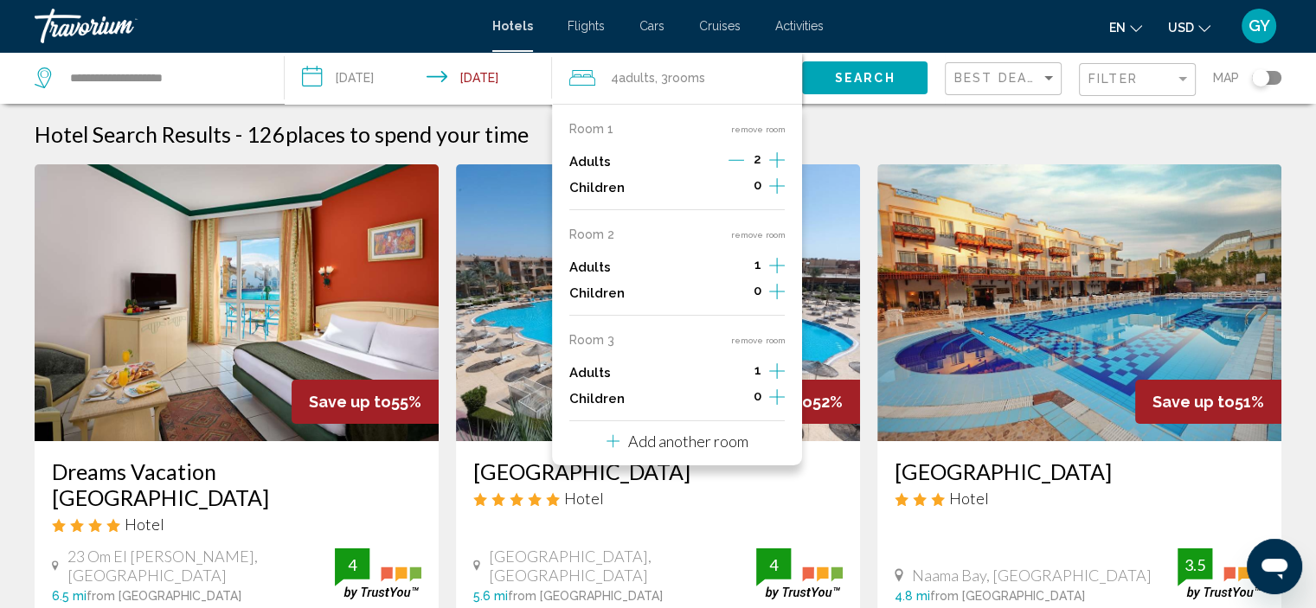
click at [751, 337] on button "remove room" at bounding box center [757, 340] width 55 height 11
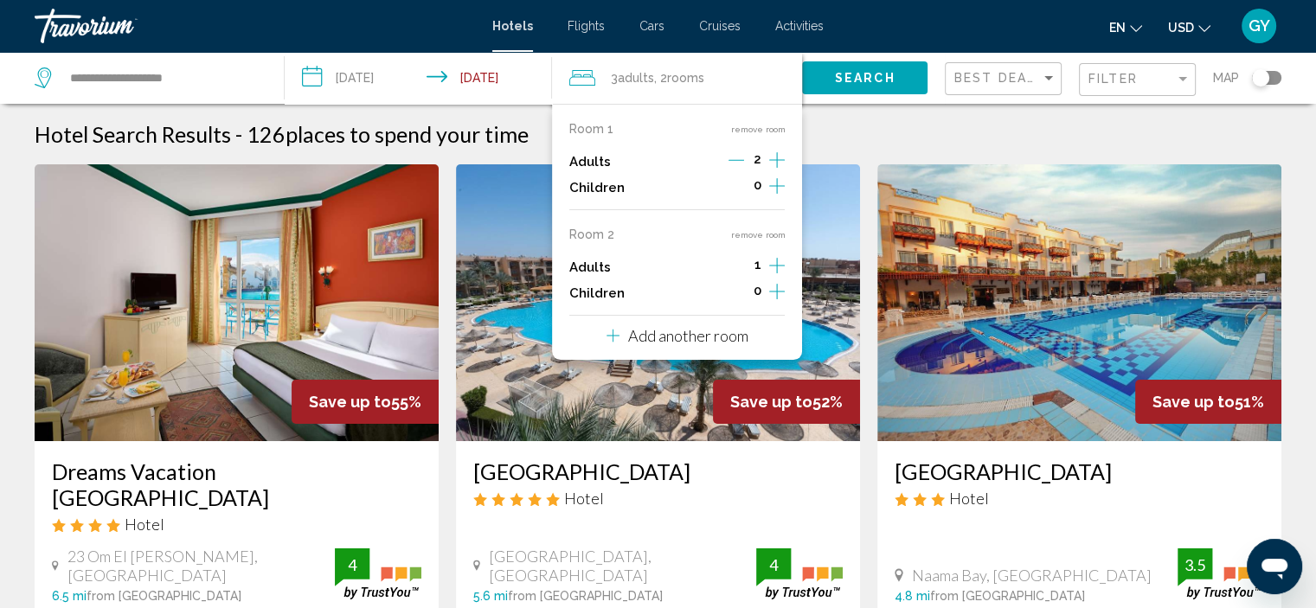
click at [742, 229] on button "remove room" at bounding box center [757, 234] width 55 height 11
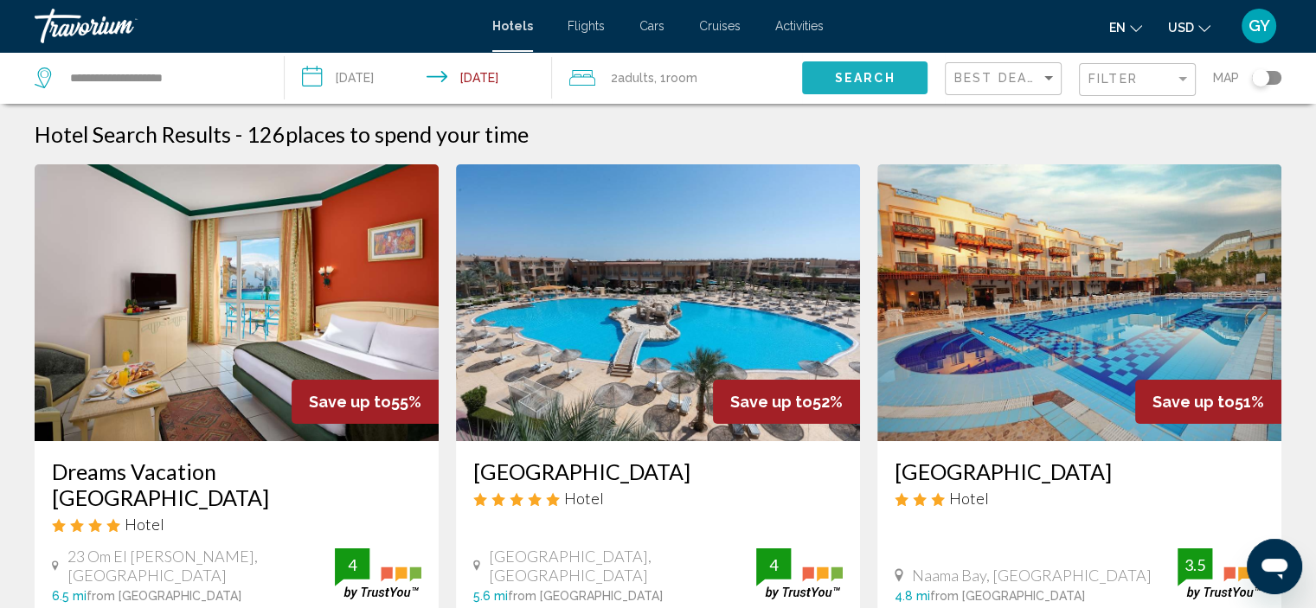
click at [851, 80] on span "Search" at bounding box center [865, 79] width 61 height 14
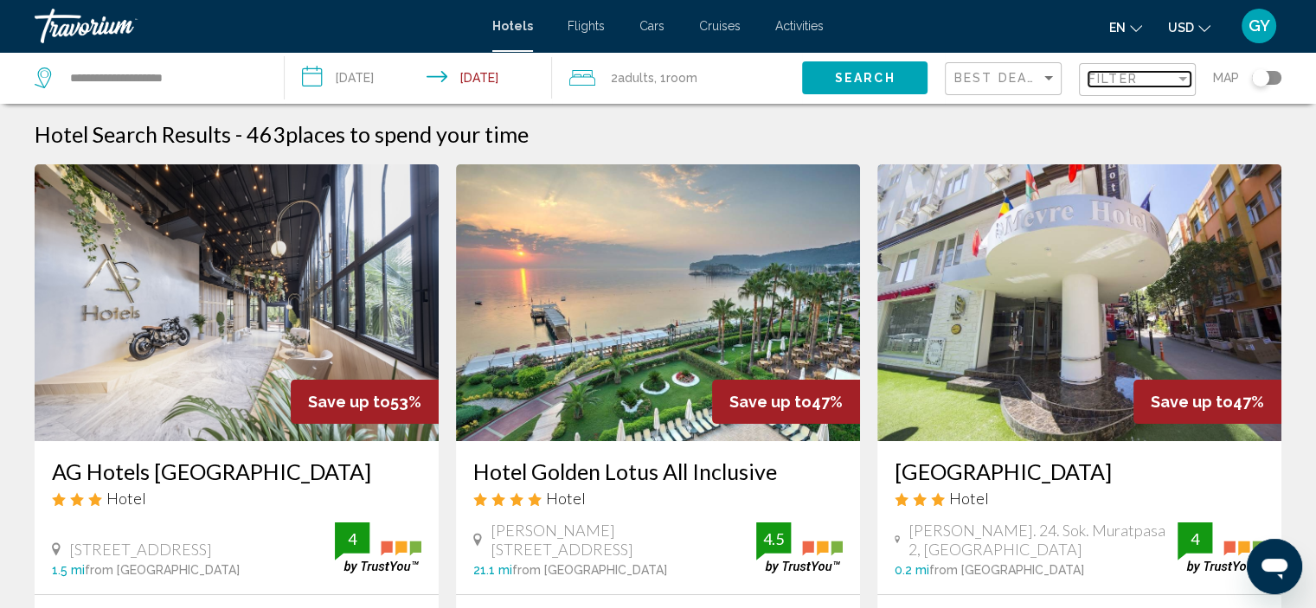
click at [1119, 82] on span "Filter" at bounding box center [1113, 79] width 49 height 14
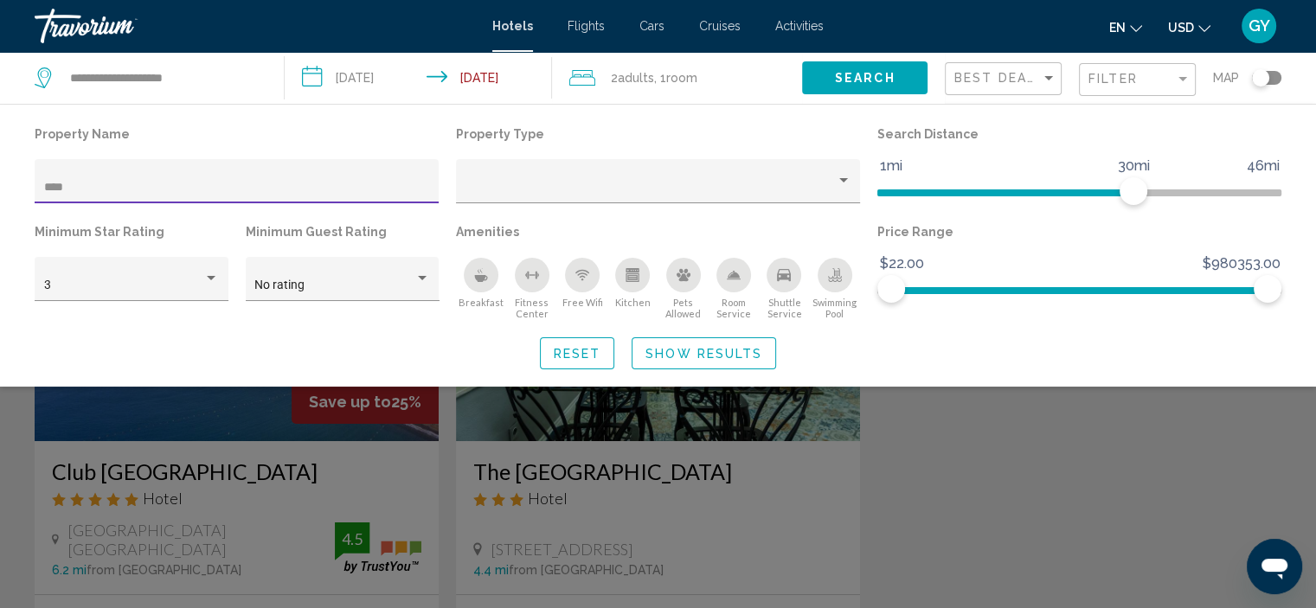
type input "****"
click at [244, 454] on div "Search widget" at bounding box center [658, 434] width 1316 height 349
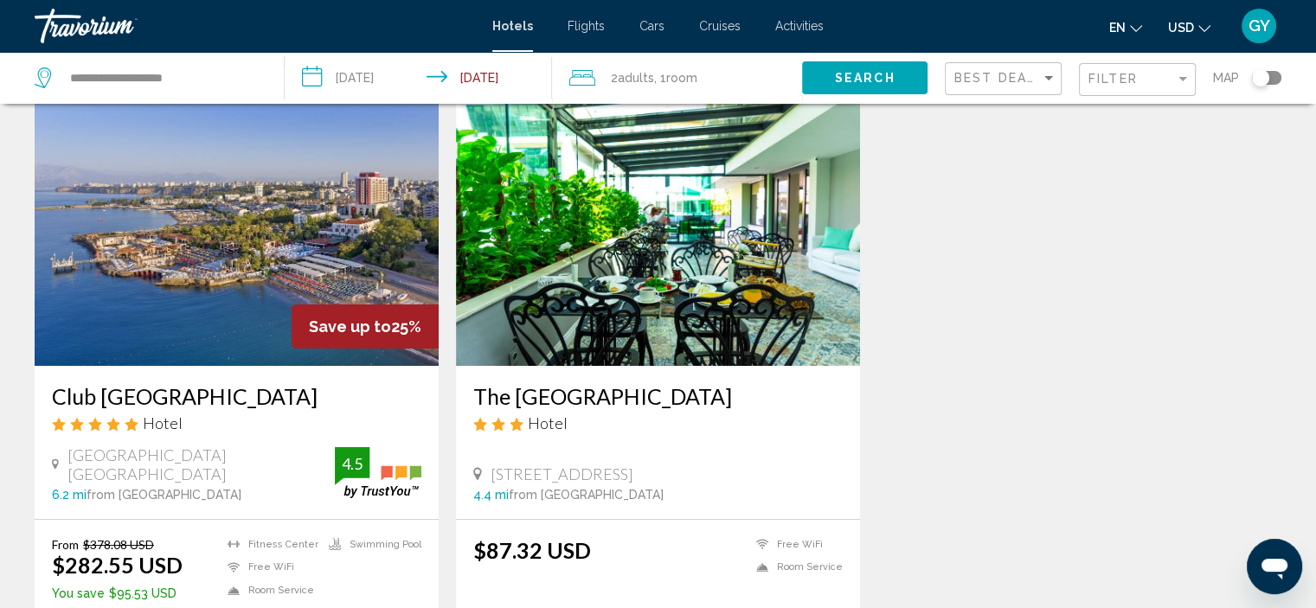
scroll to position [74, 0]
click at [250, 329] on img "Main content" at bounding box center [237, 228] width 404 height 277
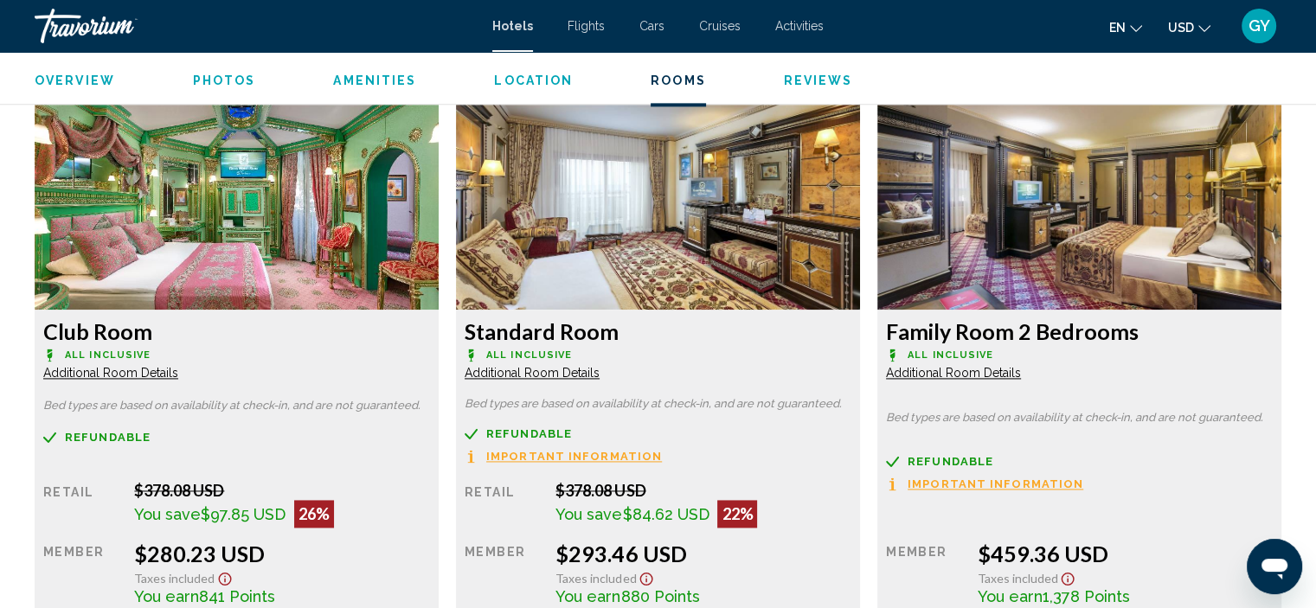
scroll to position [2364, 0]
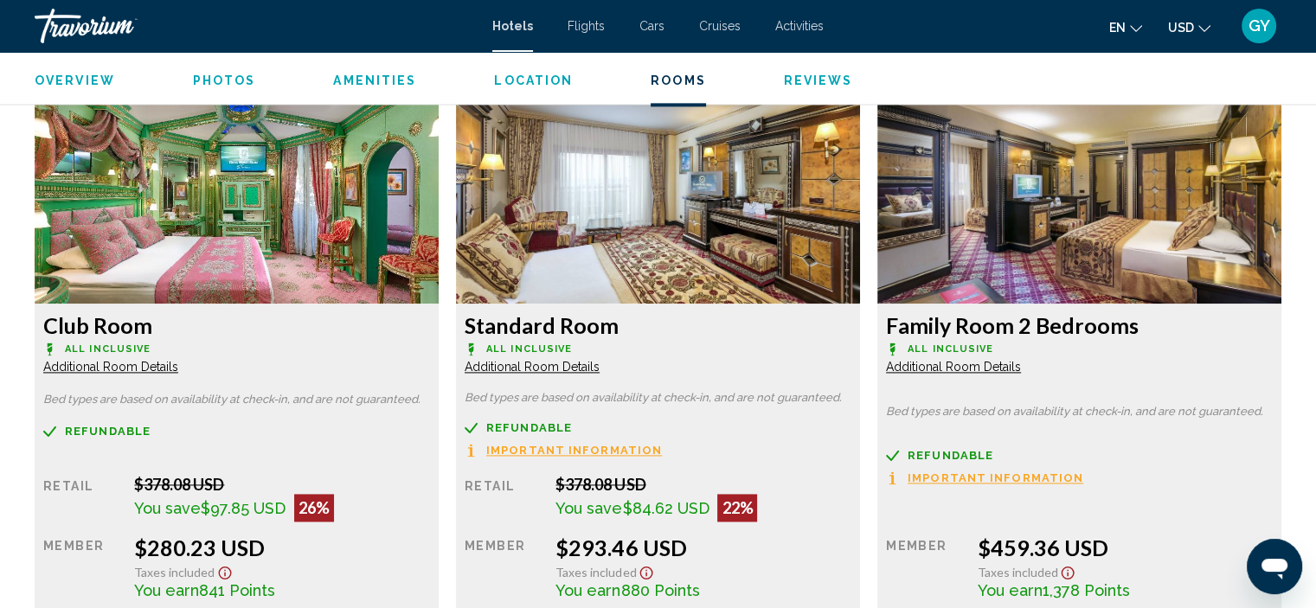
click at [287, 286] on img "Main content" at bounding box center [237, 195] width 404 height 216
click at [288, 261] on img "Main content" at bounding box center [237, 195] width 404 height 216
click at [115, 322] on h3 "Club Room" at bounding box center [236, 325] width 387 height 26
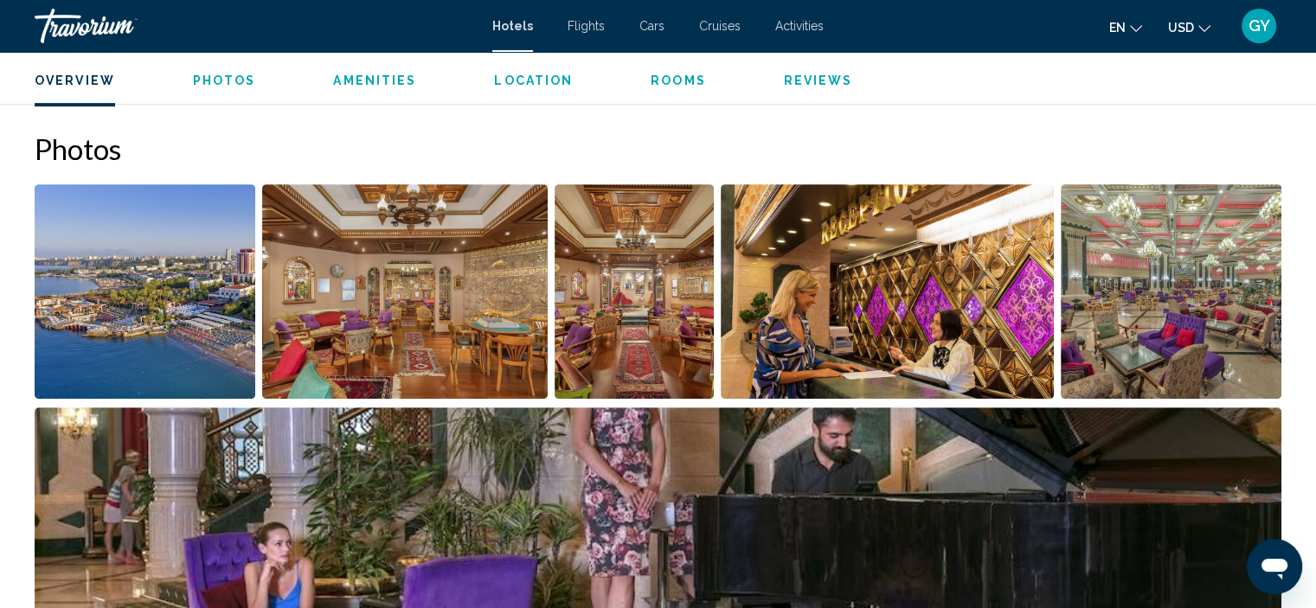
scroll to position [820, 0]
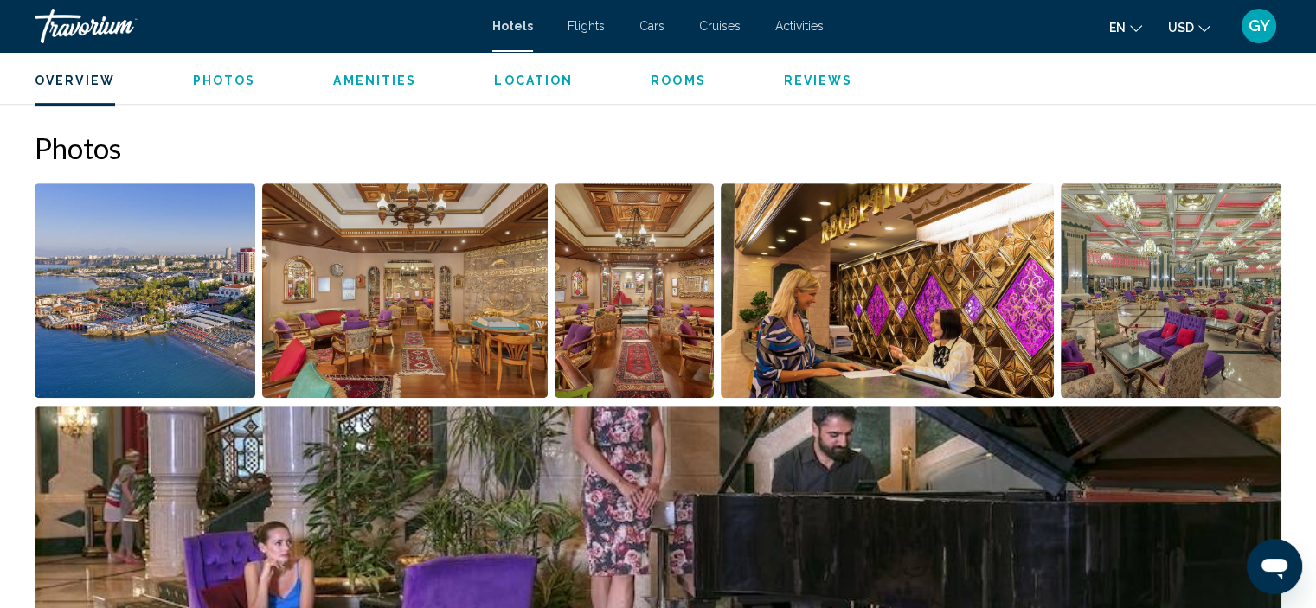
click at [168, 333] on img "Open full-screen image slider" at bounding box center [145, 290] width 221 height 215
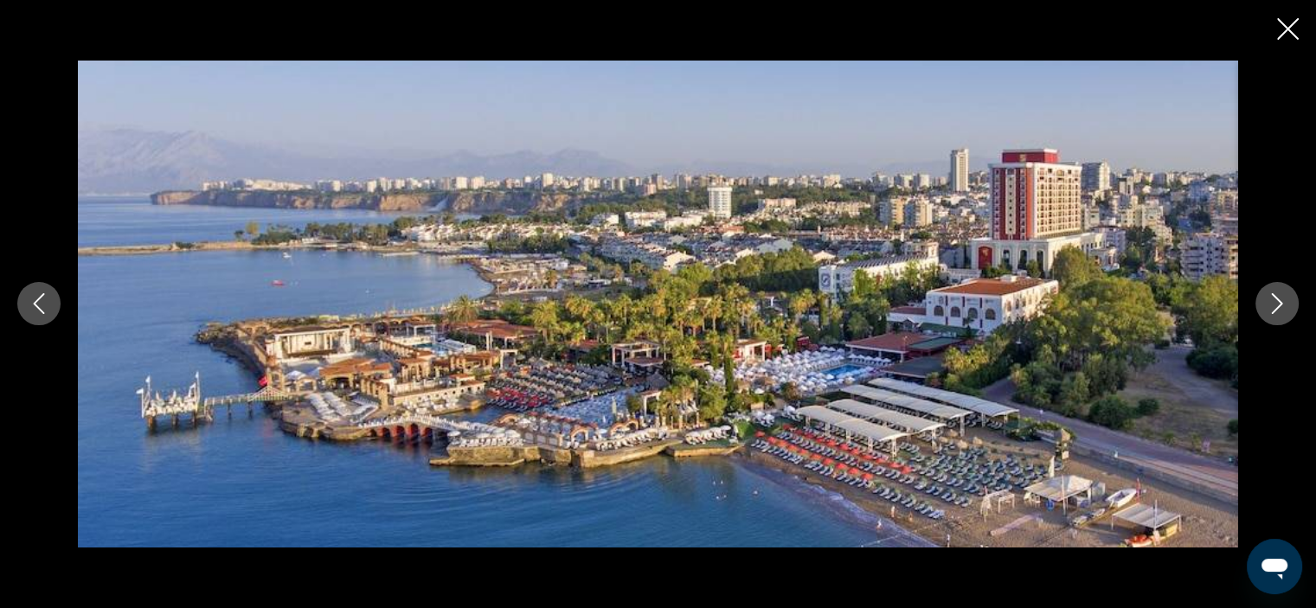
click at [1276, 296] on icon "Next image" at bounding box center [1277, 303] width 21 height 21
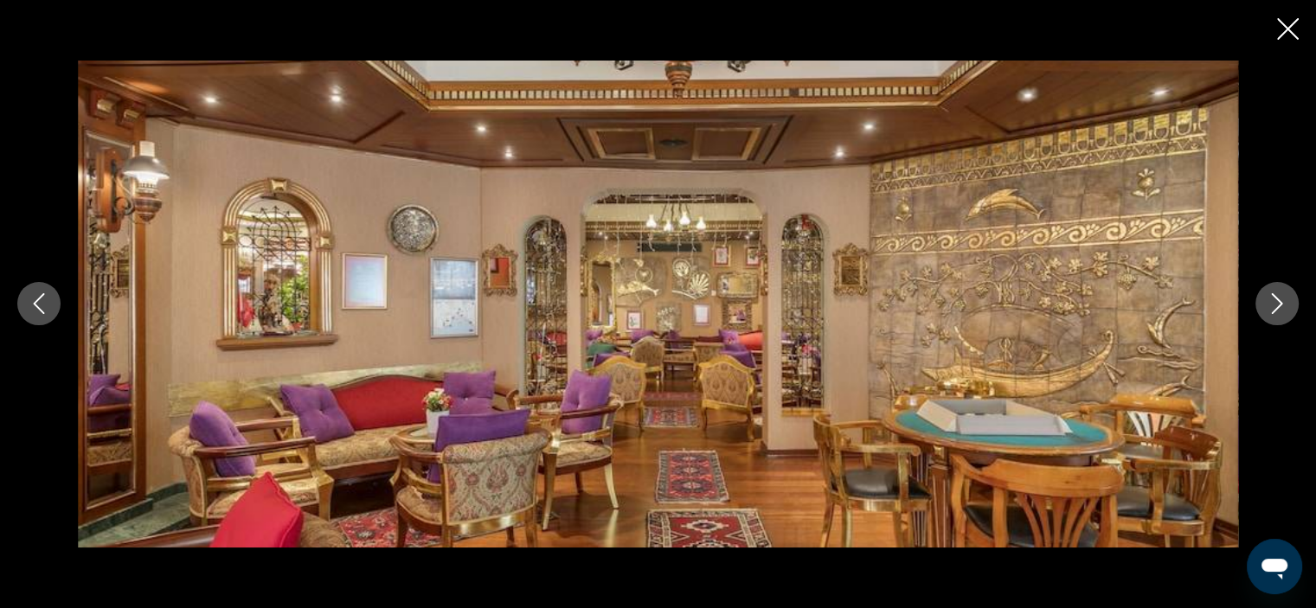
click at [1276, 296] on icon "Next image" at bounding box center [1277, 303] width 21 height 21
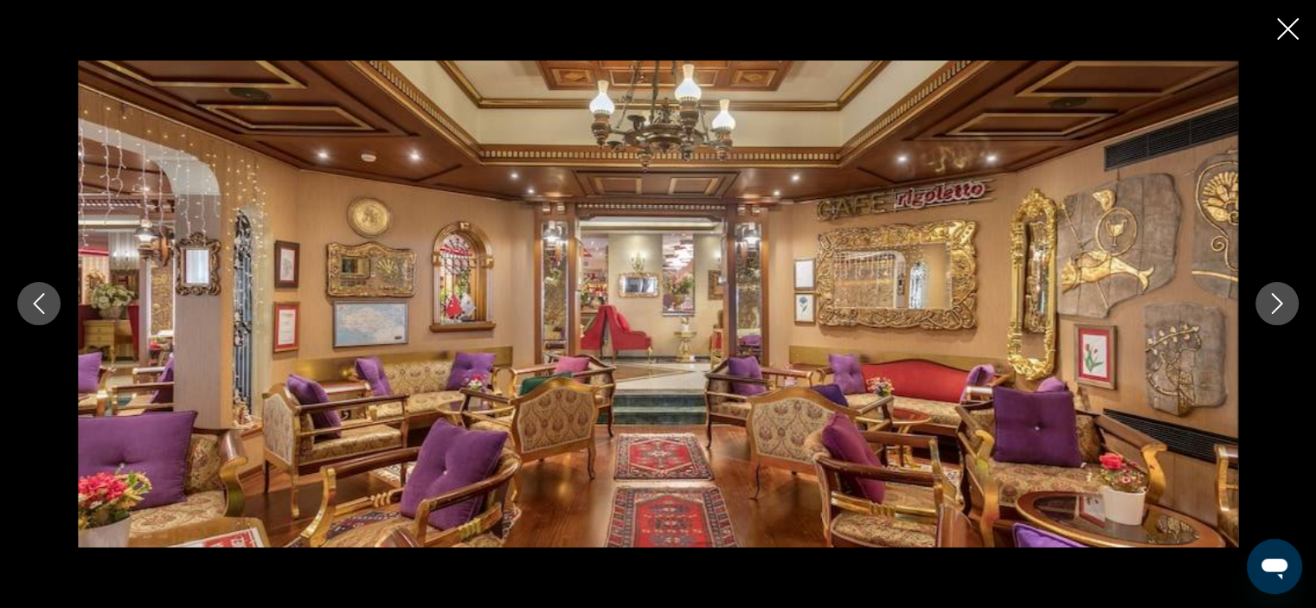
click at [1276, 296] on icon "Next image" at bounding box center [1277, 303] width 21 height 21
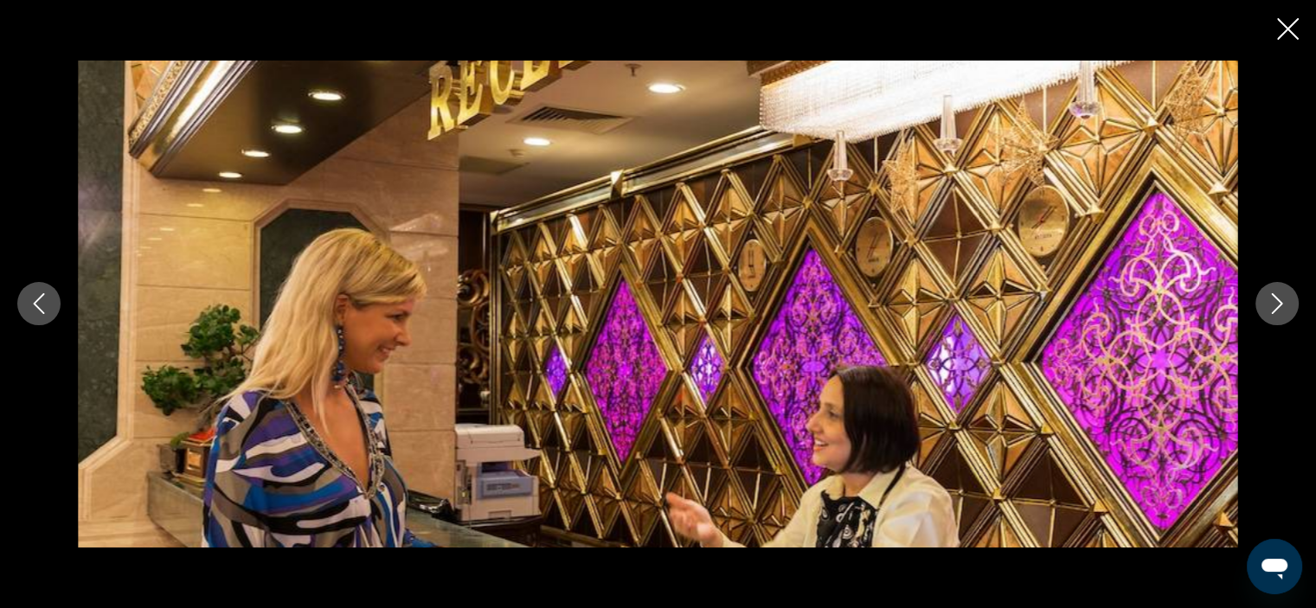
click at [1276, 296] on icon "Next image" at bounding box center [1277, 303] width 21 height 21
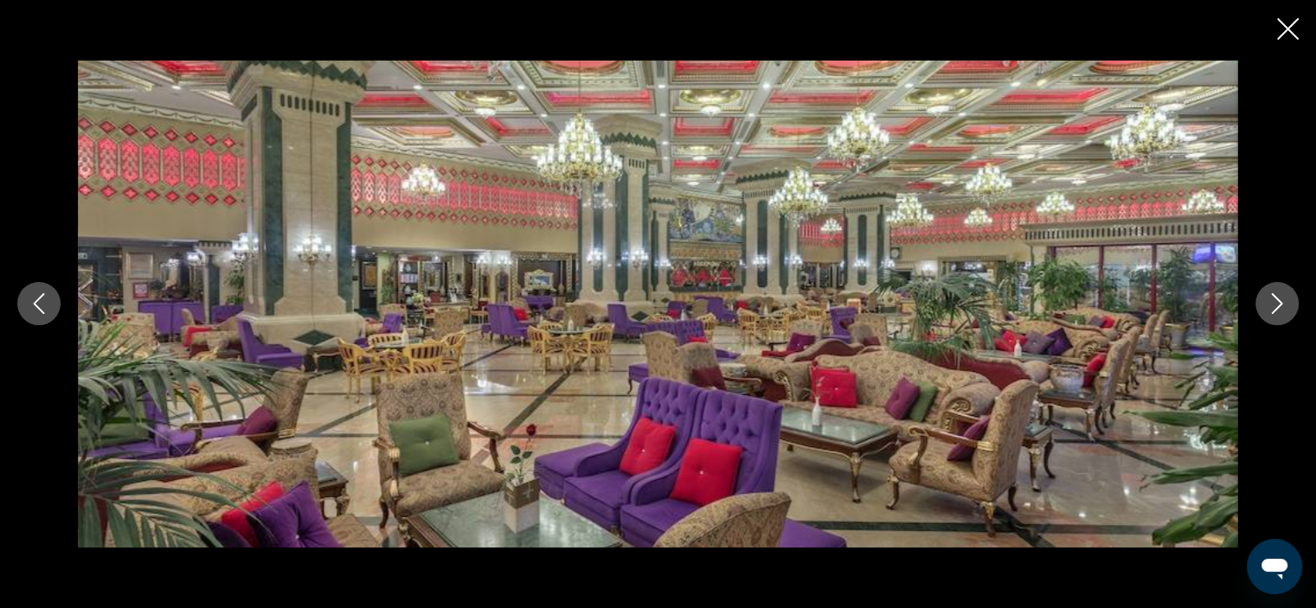
click at [1276, 296] on icon "Next image" at bounding box center [1277, 303] width 21 height 21
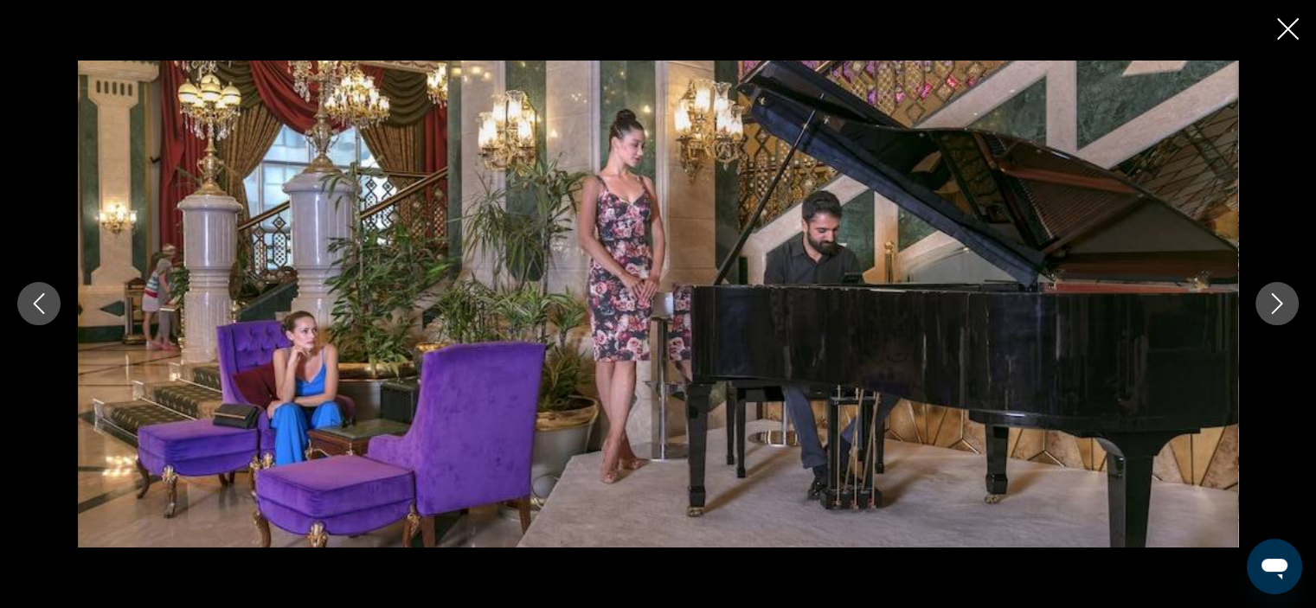
click at [1276, 296] on icon "Next image" at bounding box center [1277, 303] width 21 height 21
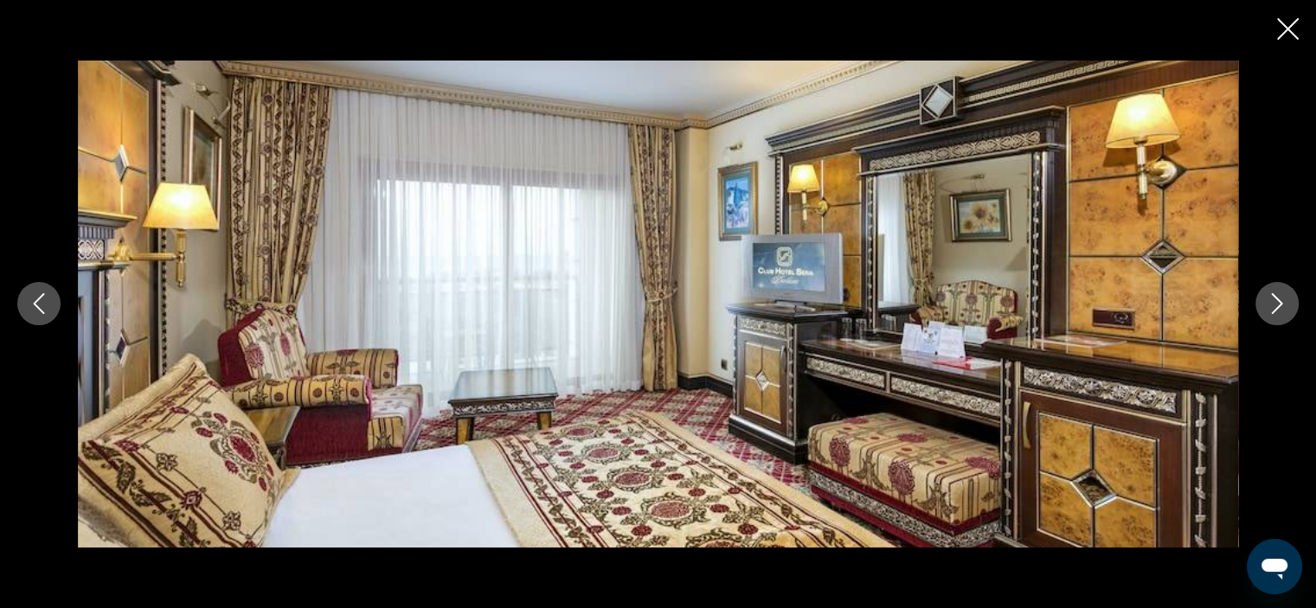
click at [1276, 296] on icon "Next image" at bounding box center [1277, 303] width 21 height 21
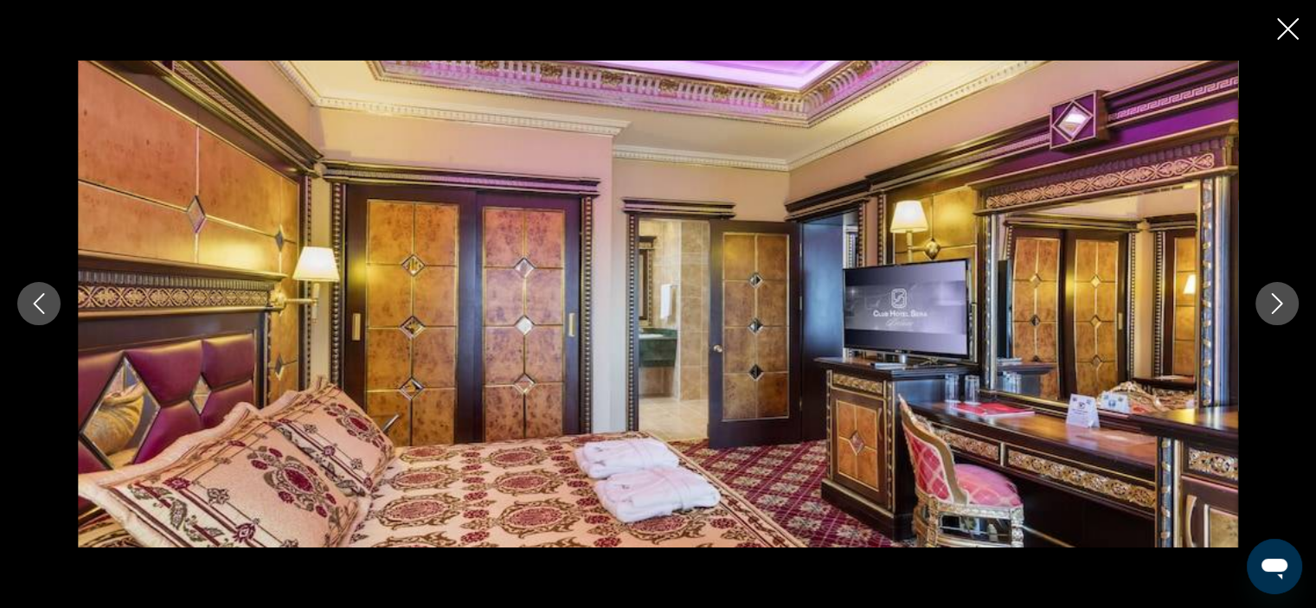
click at [1276, 296] on icon "Next image" at bounding box center [1277, 303] width 21 height 21
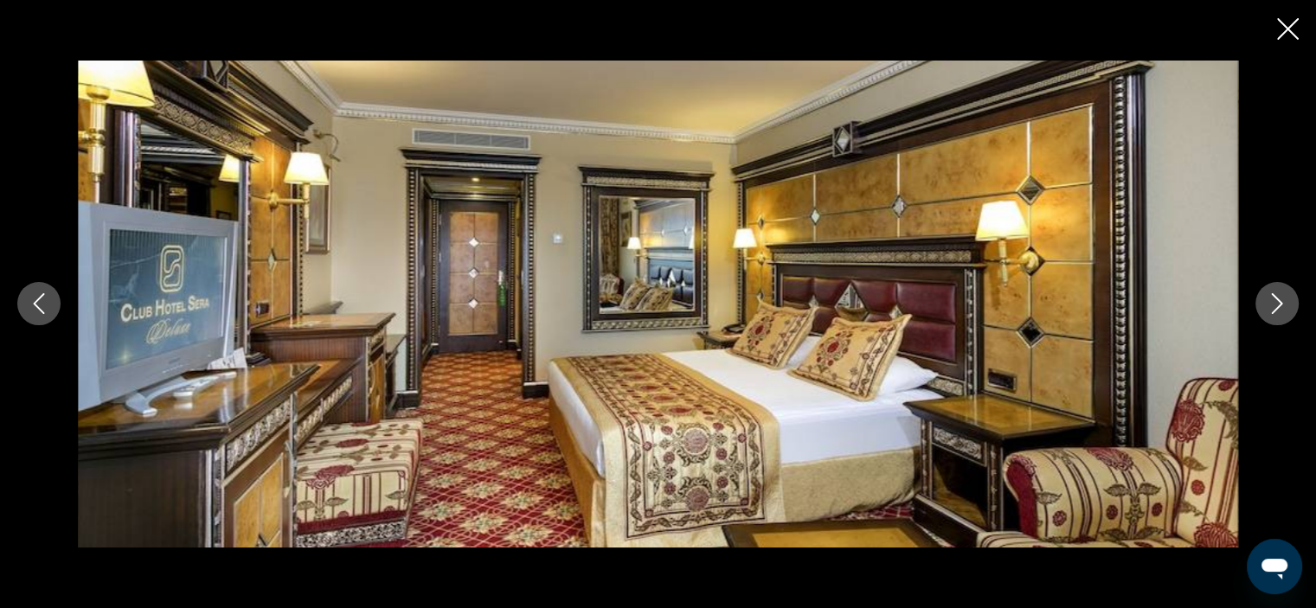
click at [1276, 296] on icon "Next image" at bounding box center [1277, 303] width 21 height 21
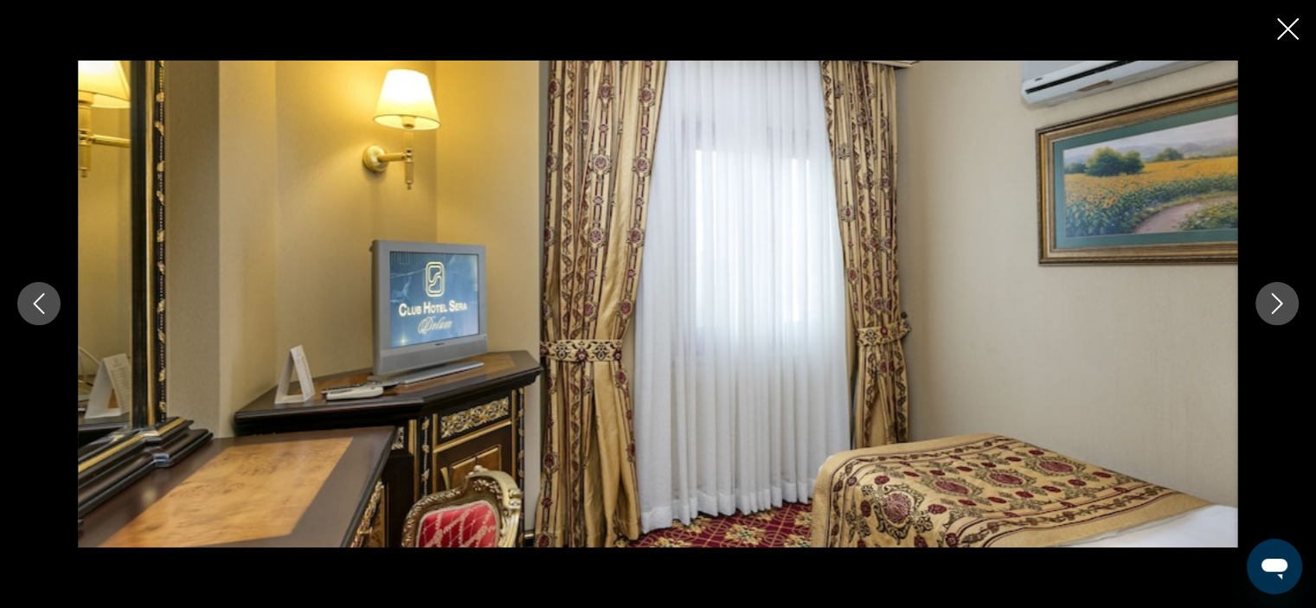
click at [1276, 296] on icon "Next image" at bounding box center [1277, 303] width 21 height 21
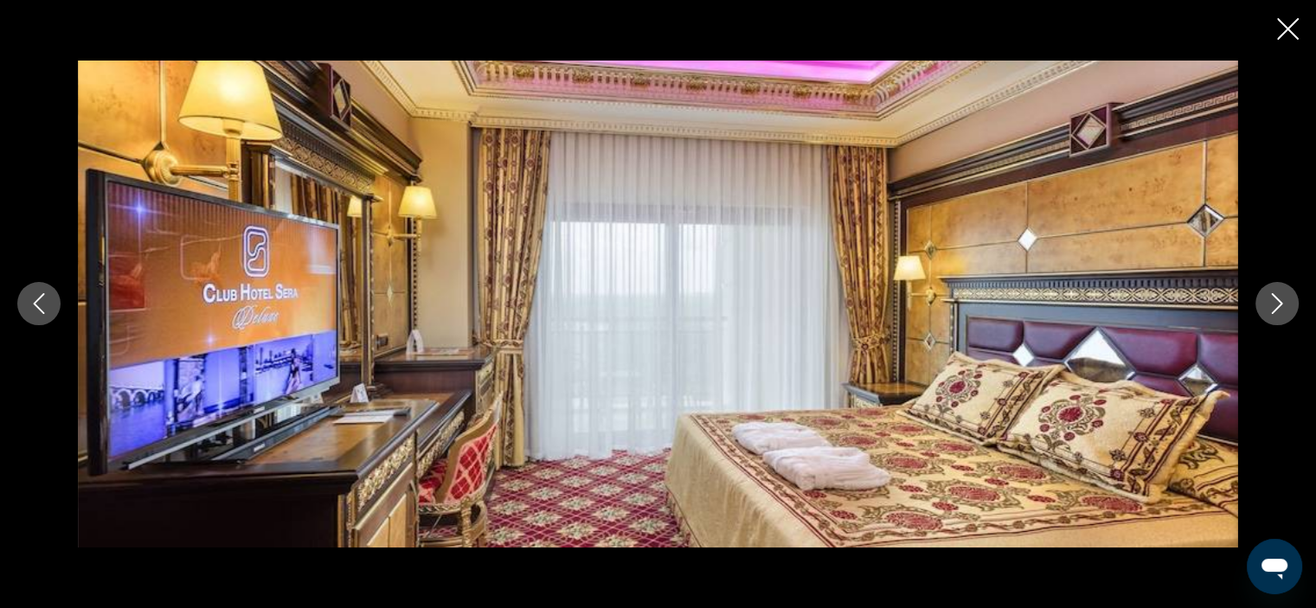
click at [1276, 296] on icon "Next image" at bounding box center [1277, 303] width 21 height 21
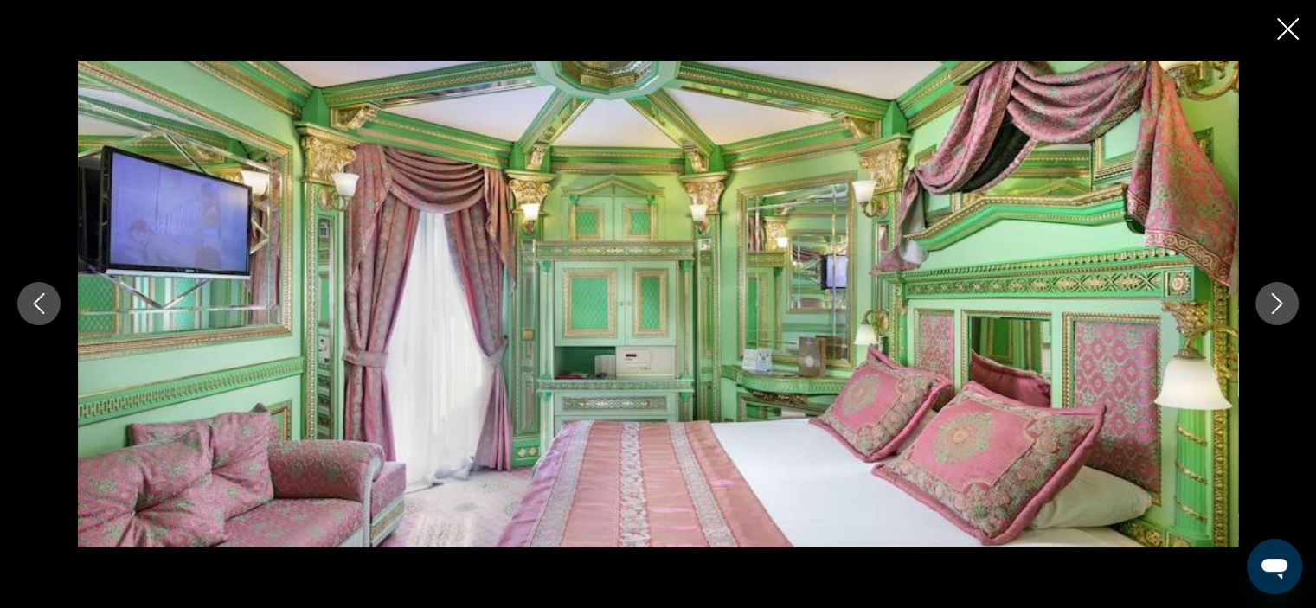
click at [1276, 296] on icon "Next image" at bounding box center [1277, 303] width 21 height 21
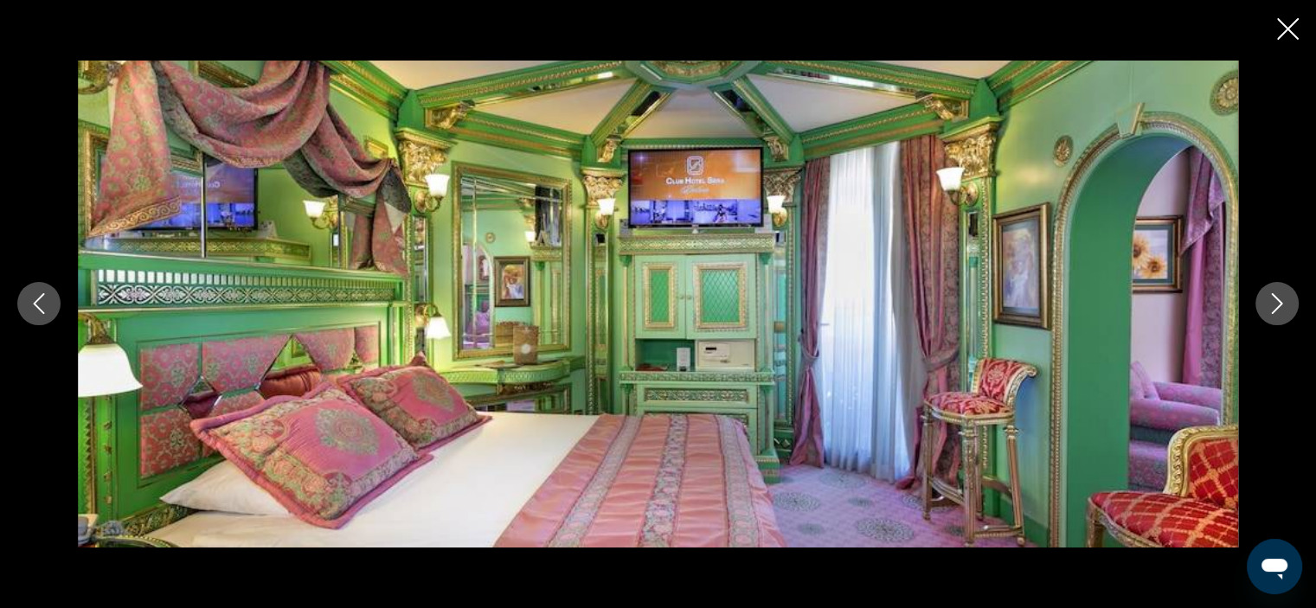
click at [1276, 296] on icon "Next image" at bounding box center [1277, 303] width 21 height 21
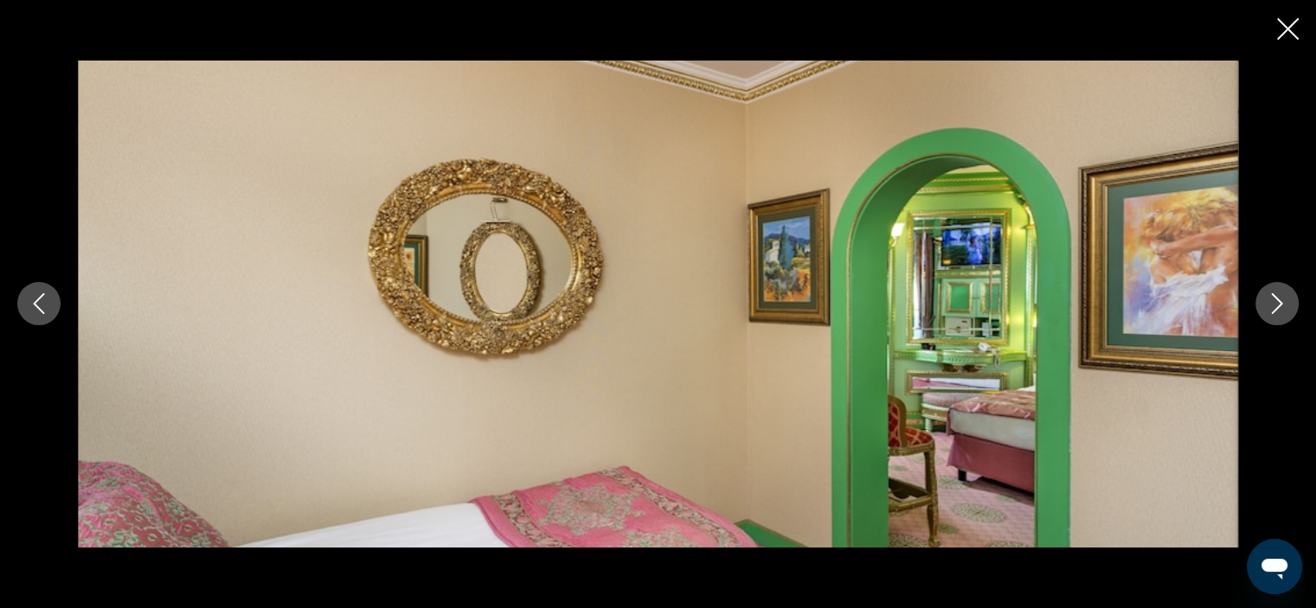
click at [1287, 36] on icon "Close slideshow" at bounding box center [1288, 29] width 22 height 22
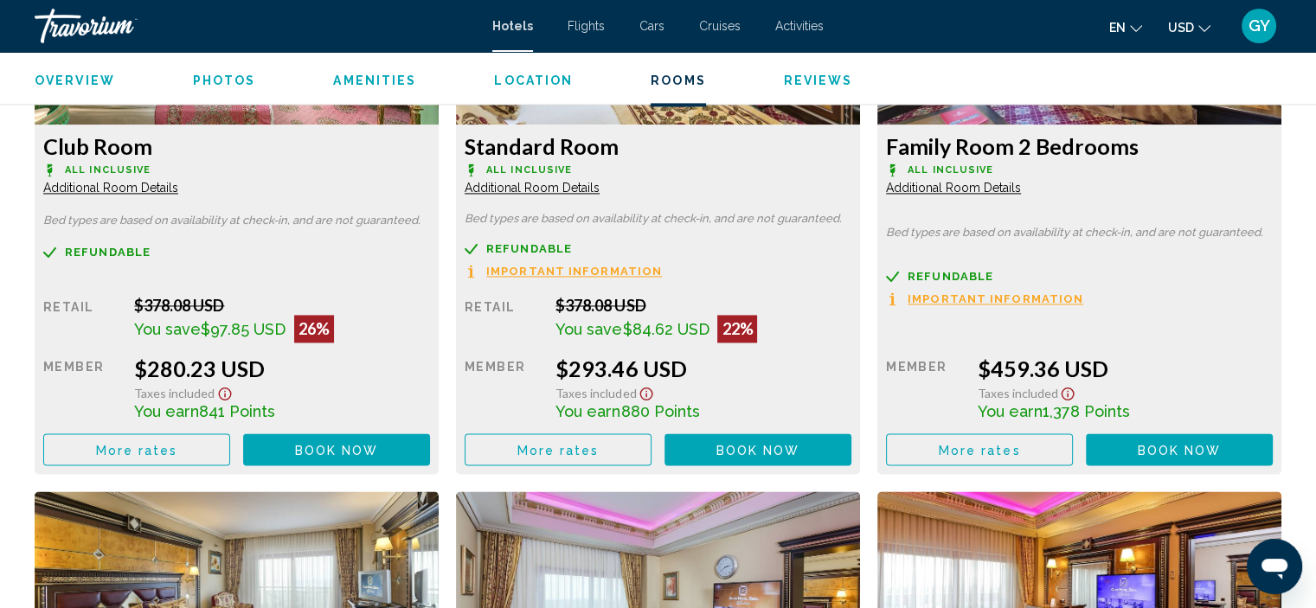
scroll to position [2541, 0]
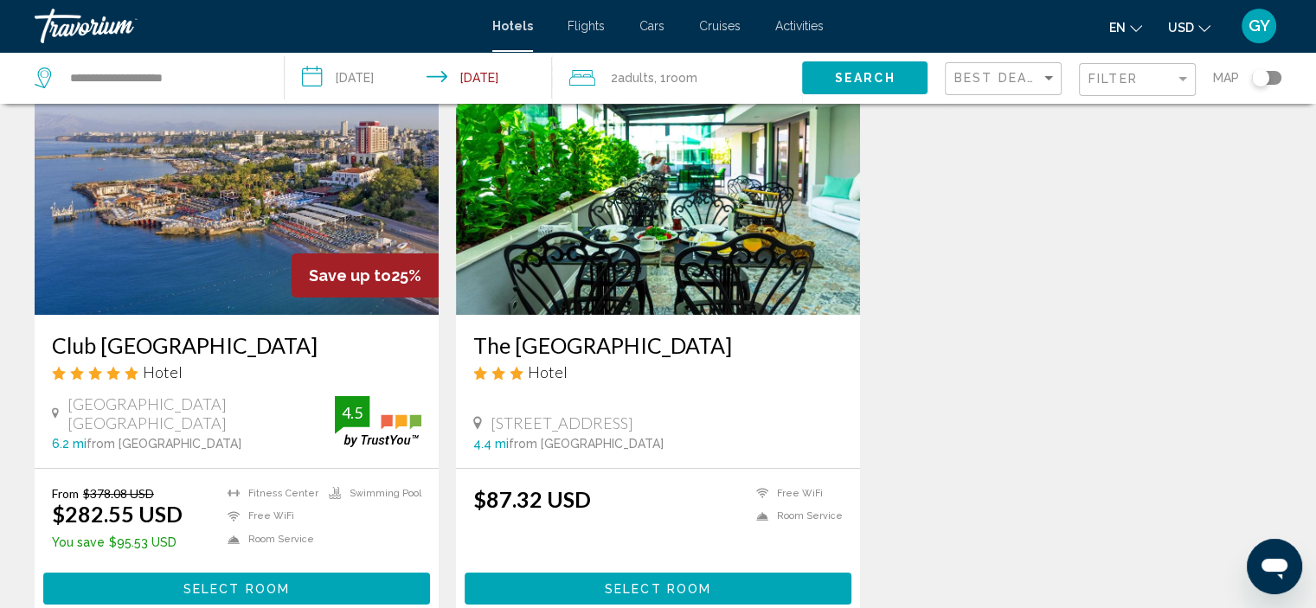
scroll to position [125, 0]
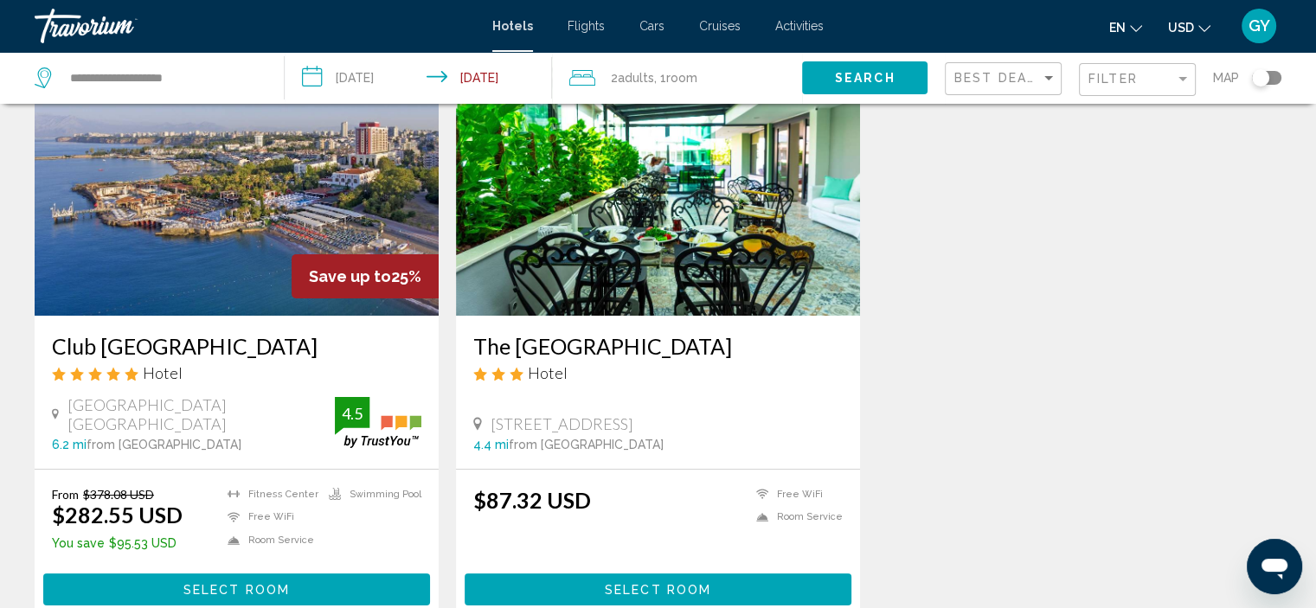
click at [615, 217] on img "Main content" at bounding box center [658, 177] width 404 height 277
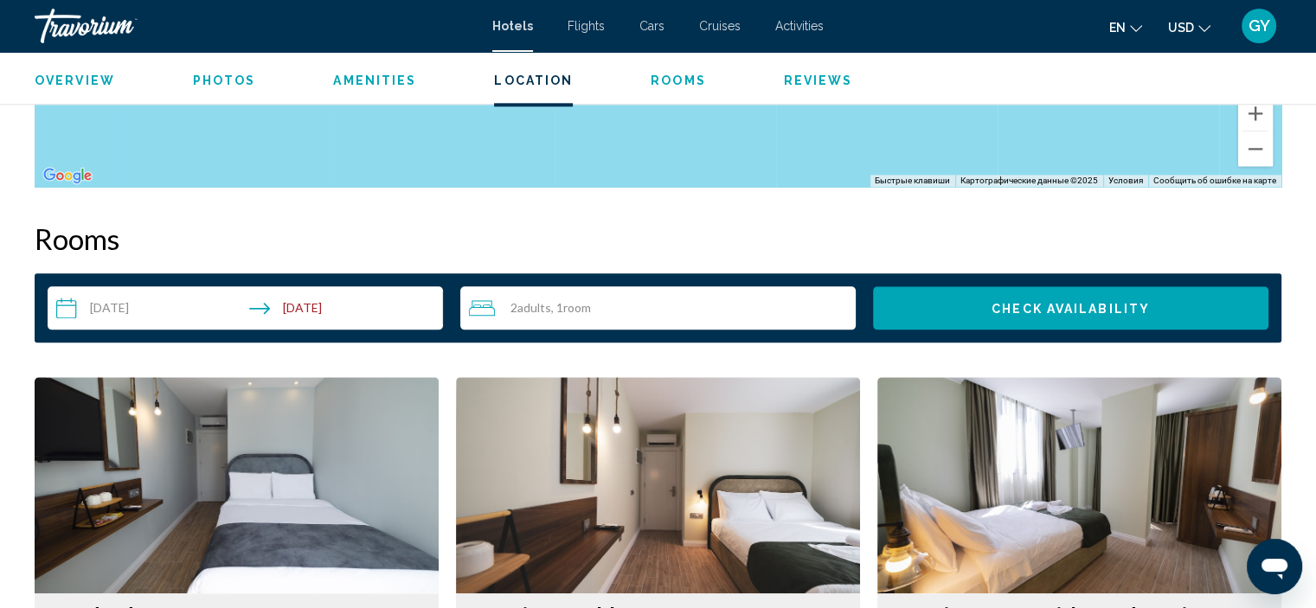
scroll to position [2067, 0]
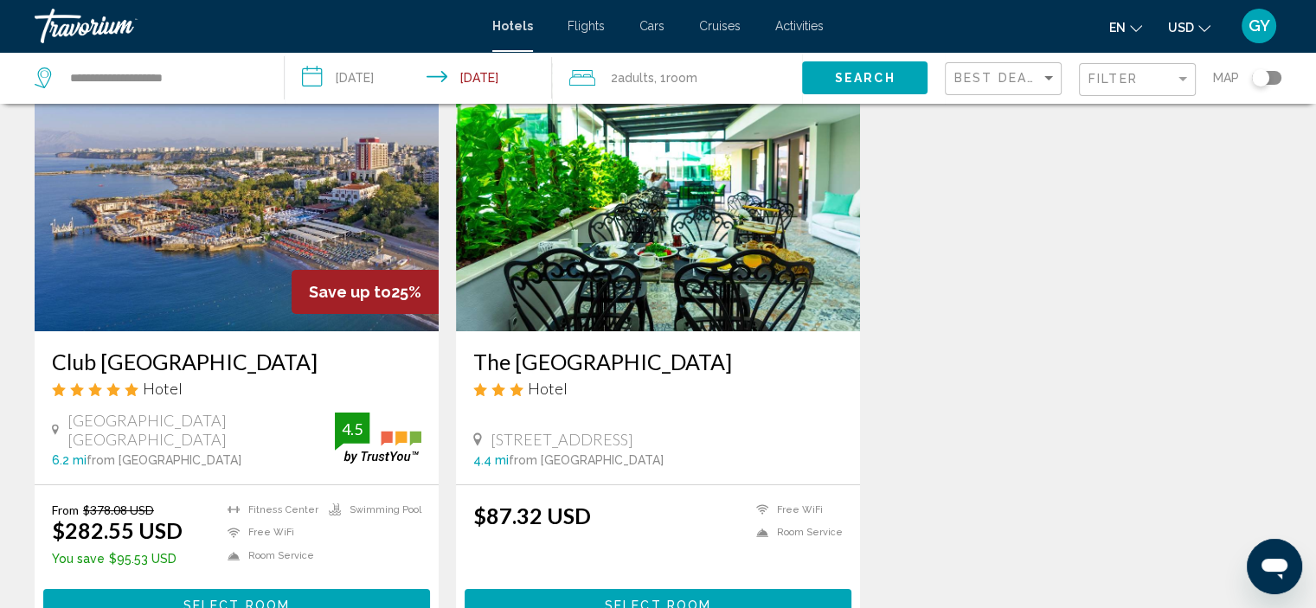
scroll to position [93, 0]
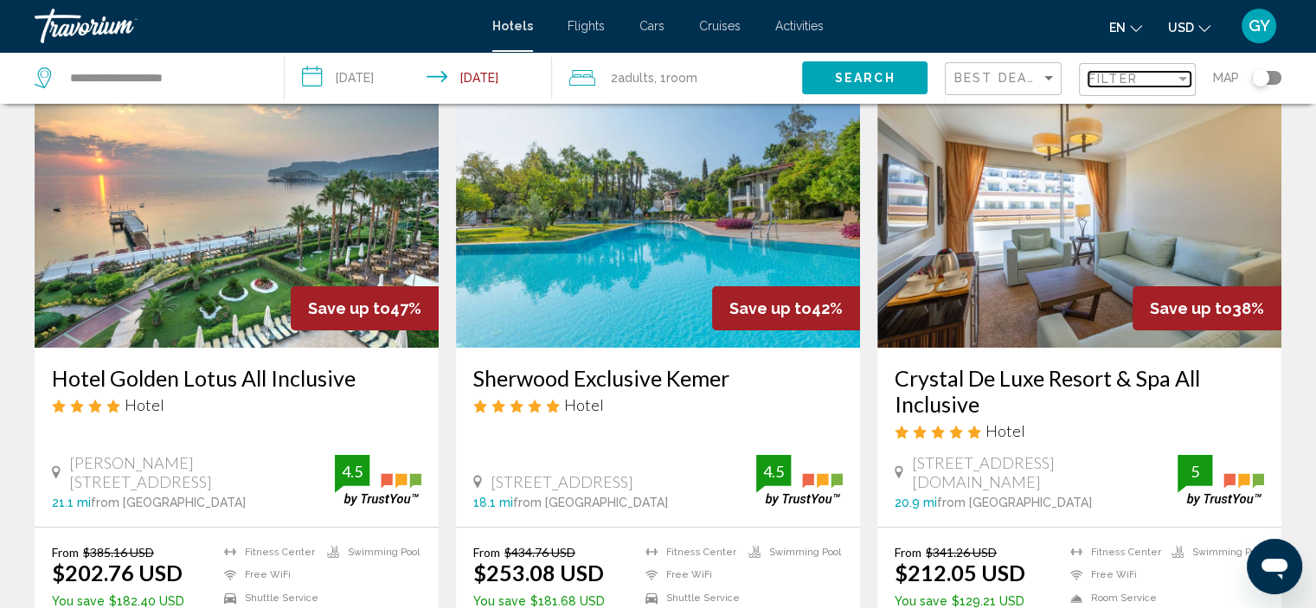
click at [1112, 72] on span "Filter" at bounding box center [1113, 79] width 49 height 14
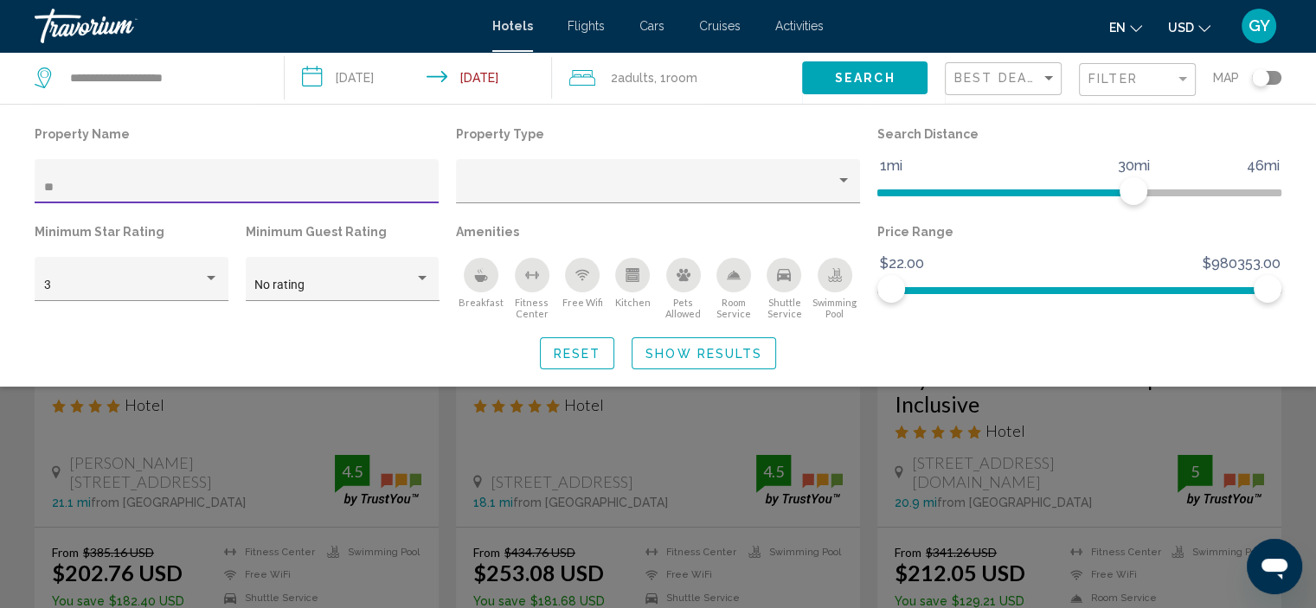
type input "*"
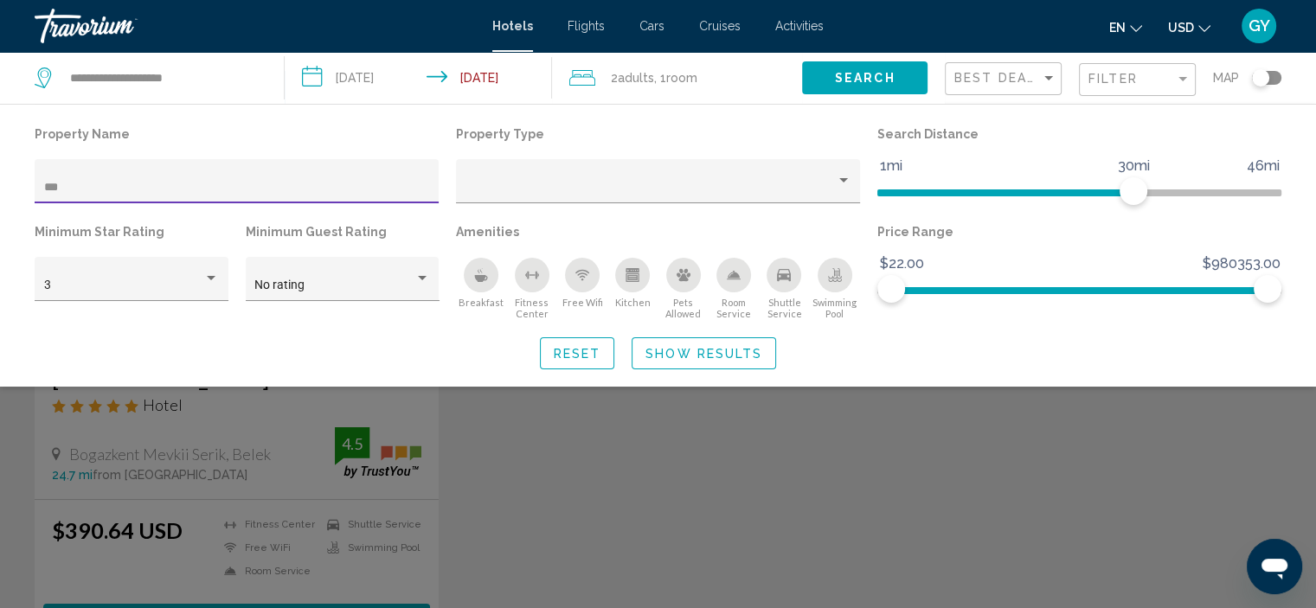
type input "***"
click at [329, 453] on div "Search widget" at bounding box center [658, 434] width 1316 height 349
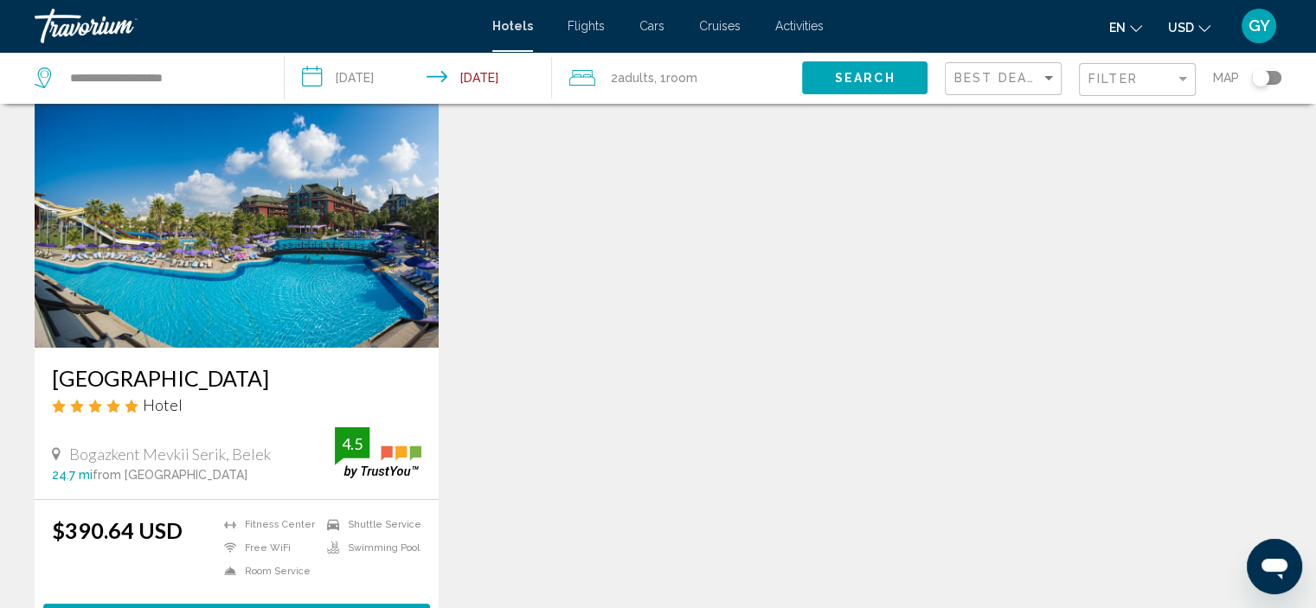
click at [230, 215] on img "Main content" at bounding box center [237, 209] width 404 height 277
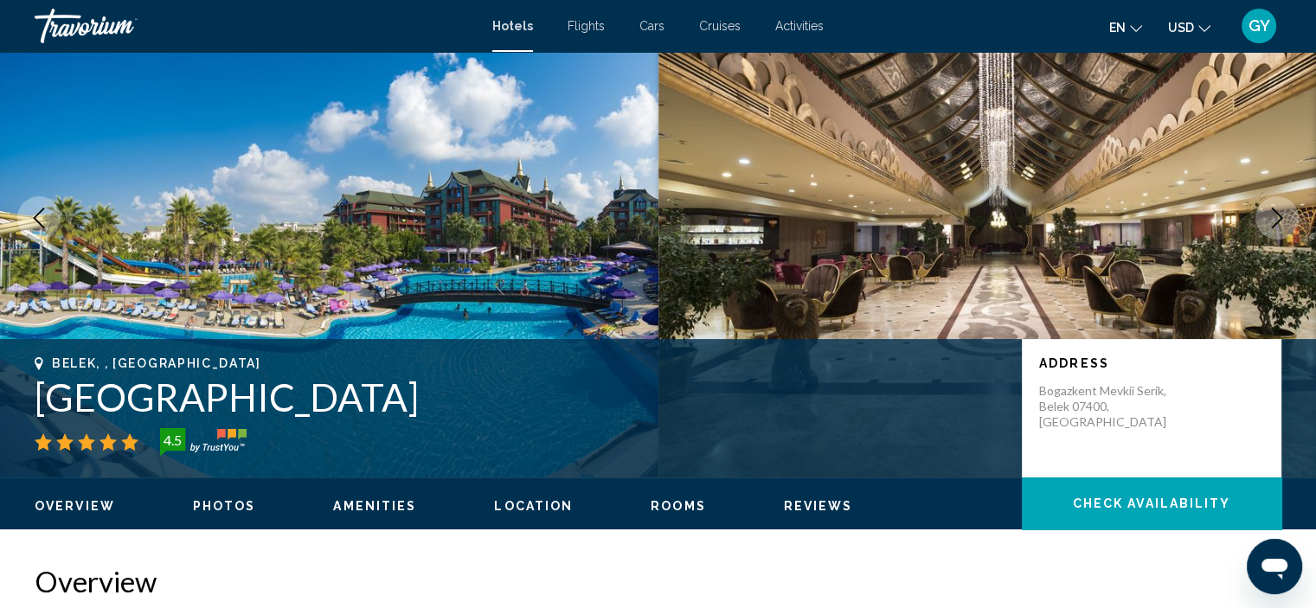
scroll to position [7, 0]
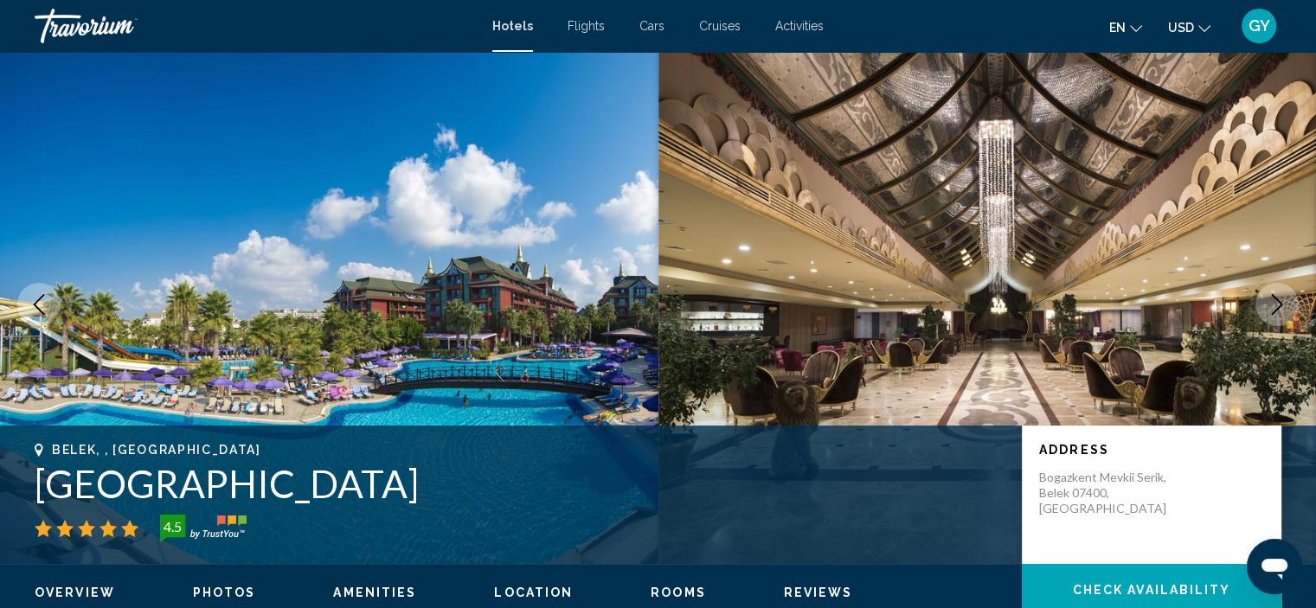
click at [1267, 311] on icon "Next image" at bounding box center [1277, 304] width 21 height 21
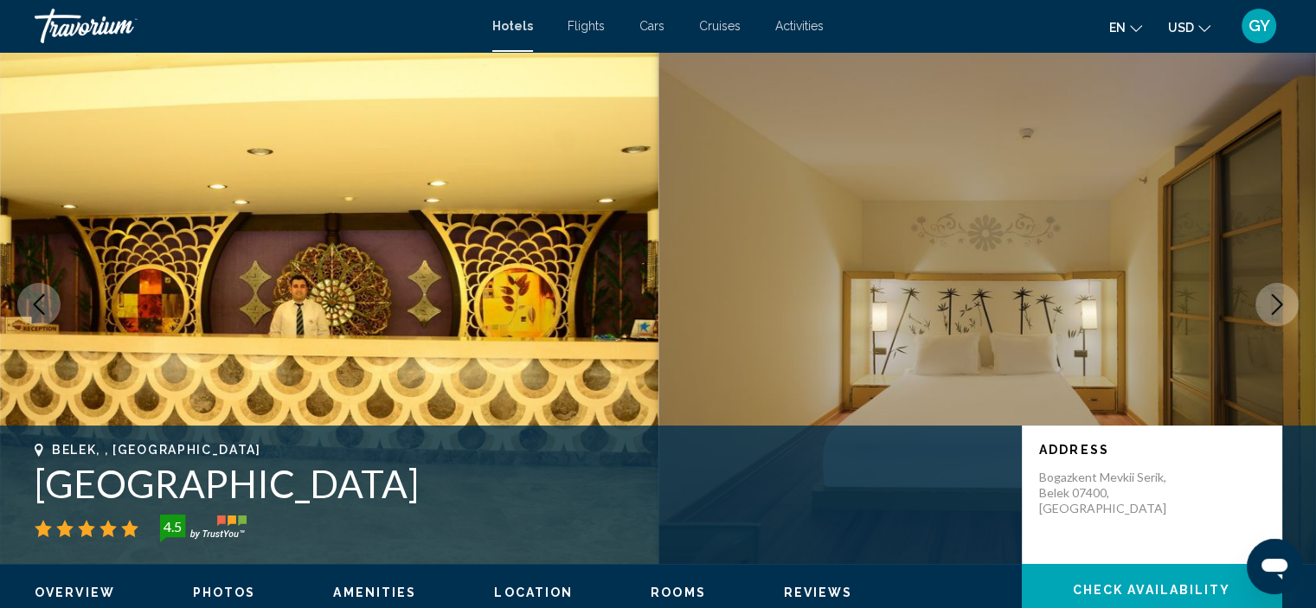
click at [1267, 311] on icon "Next image" at bounding box center [1277, 304] width 21 height 21
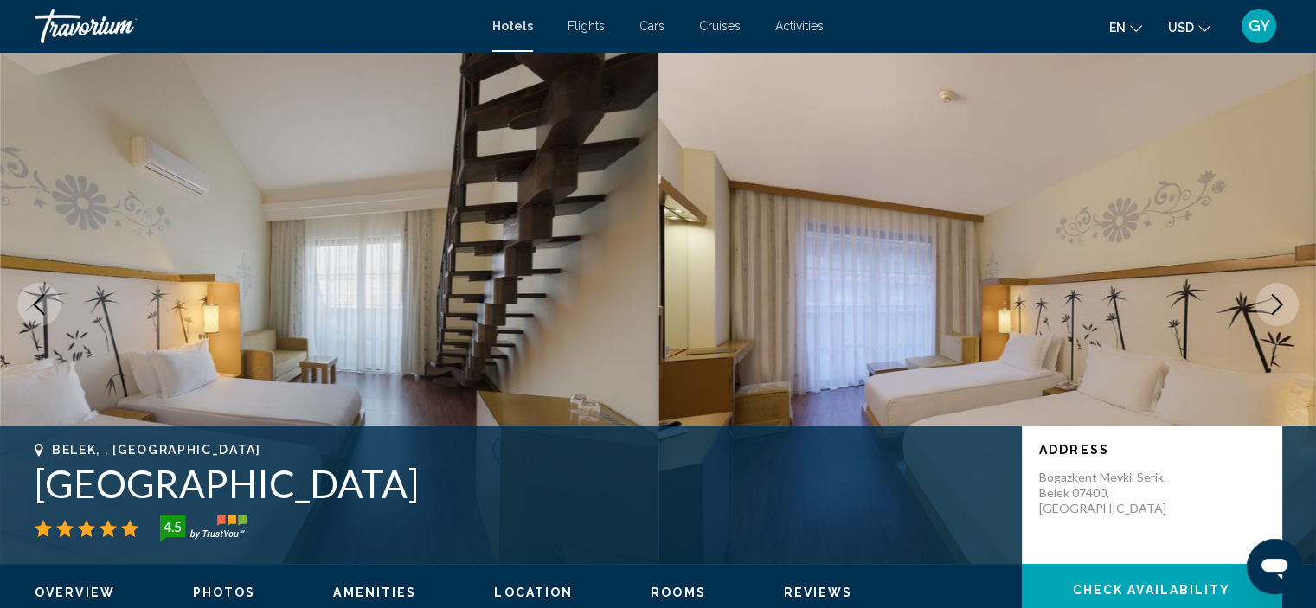
click at [1267, 311] on icon "Next image" at bounding box center [1277, 304] width 21 height 21
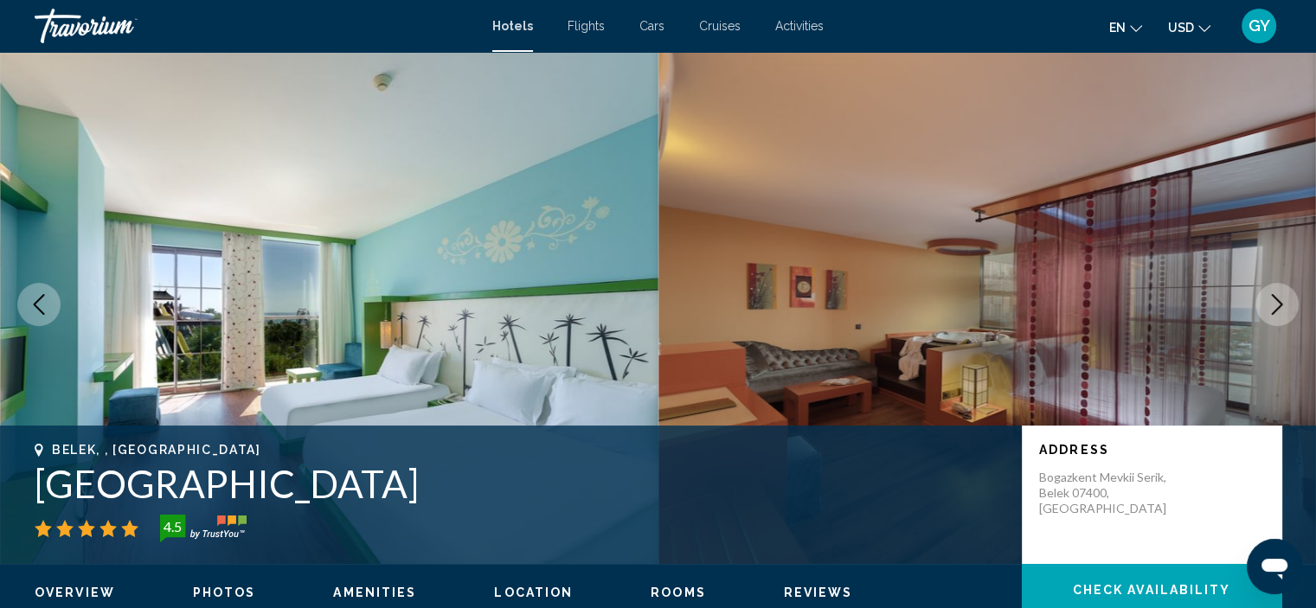
click at [1267, 311] on icon "Next image" at bounding box center [1277, 304] width 21 height 21
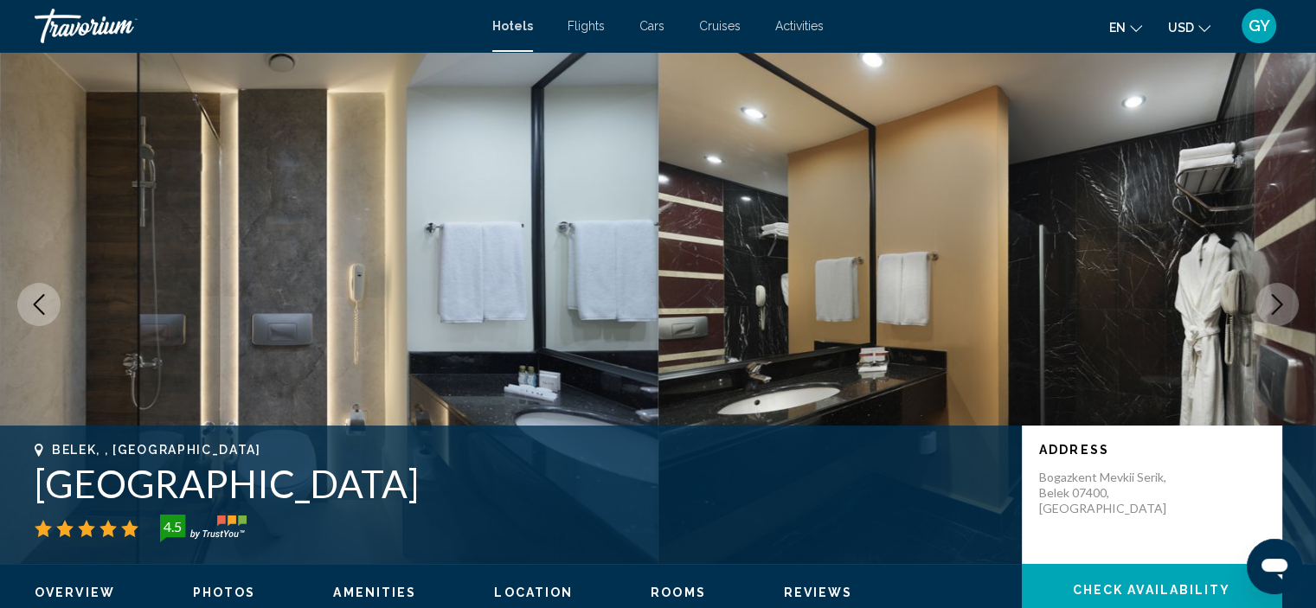
click at [1267, 311] on icon "Next image" at bounding box center [1277, 304] width 21 height 21
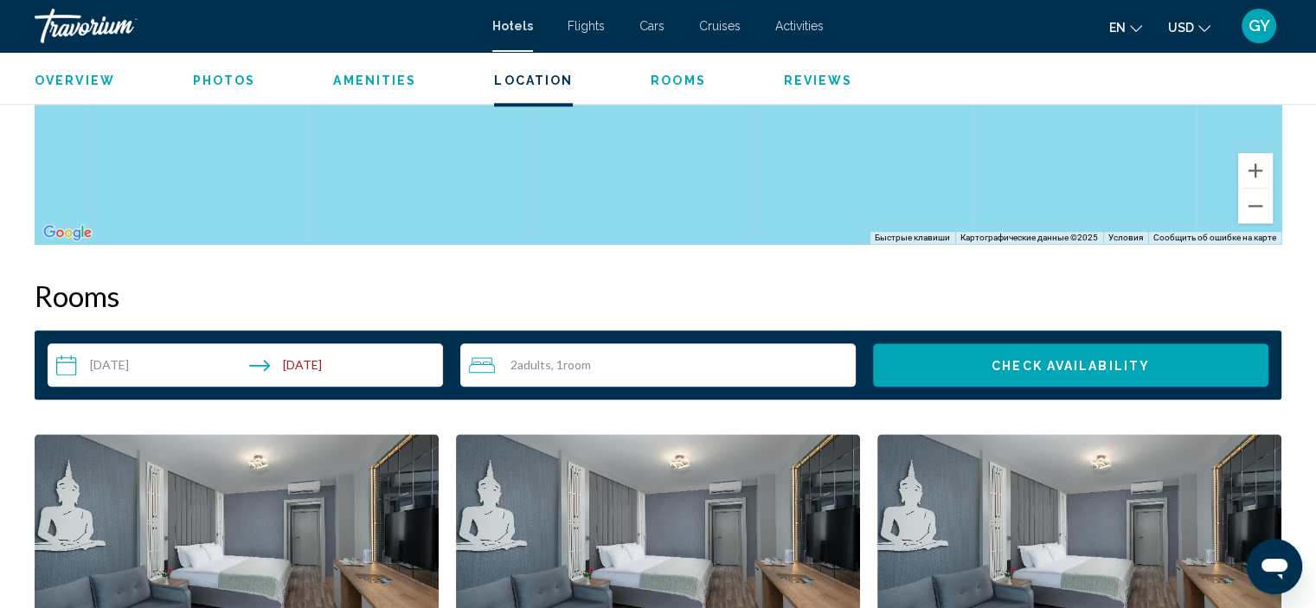
scroll to position [2015, 0]
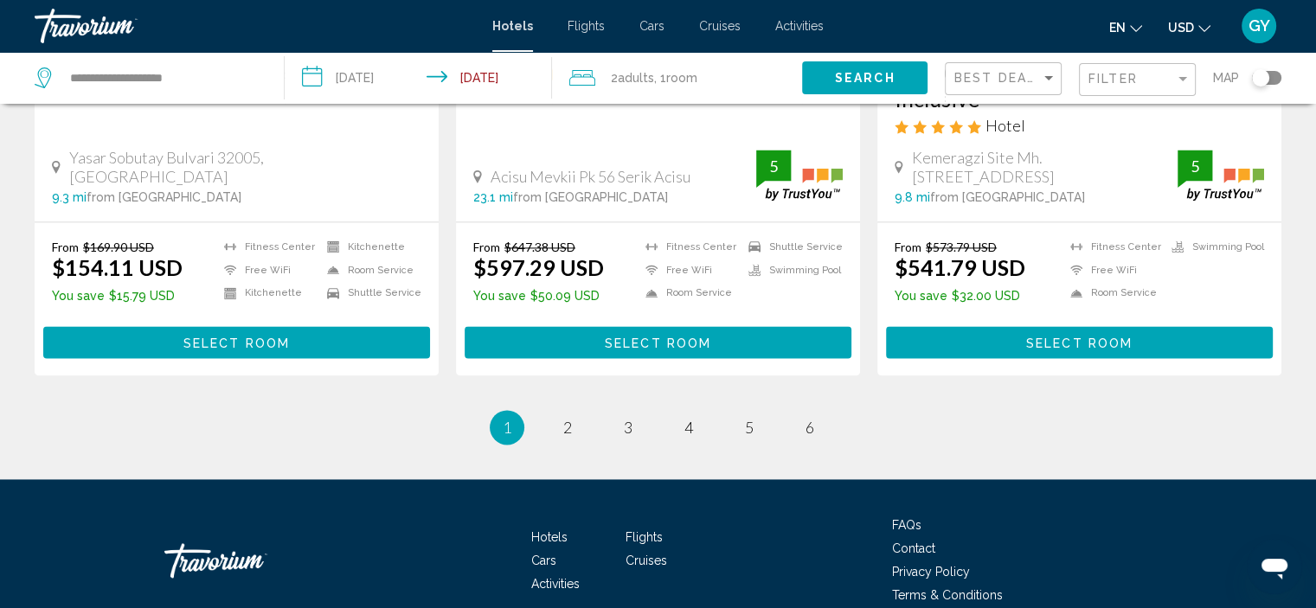
scroll to position [2386, 0]
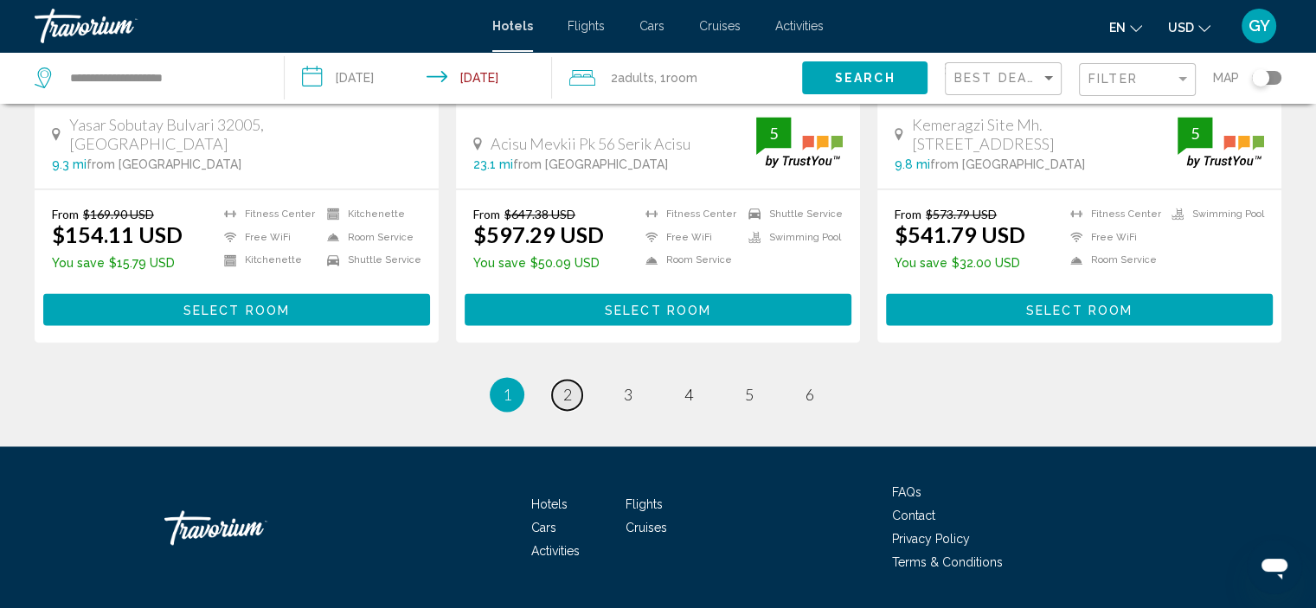
click at [568, 385] on span "2" at bounding box center [567, 394] width 9 height 19
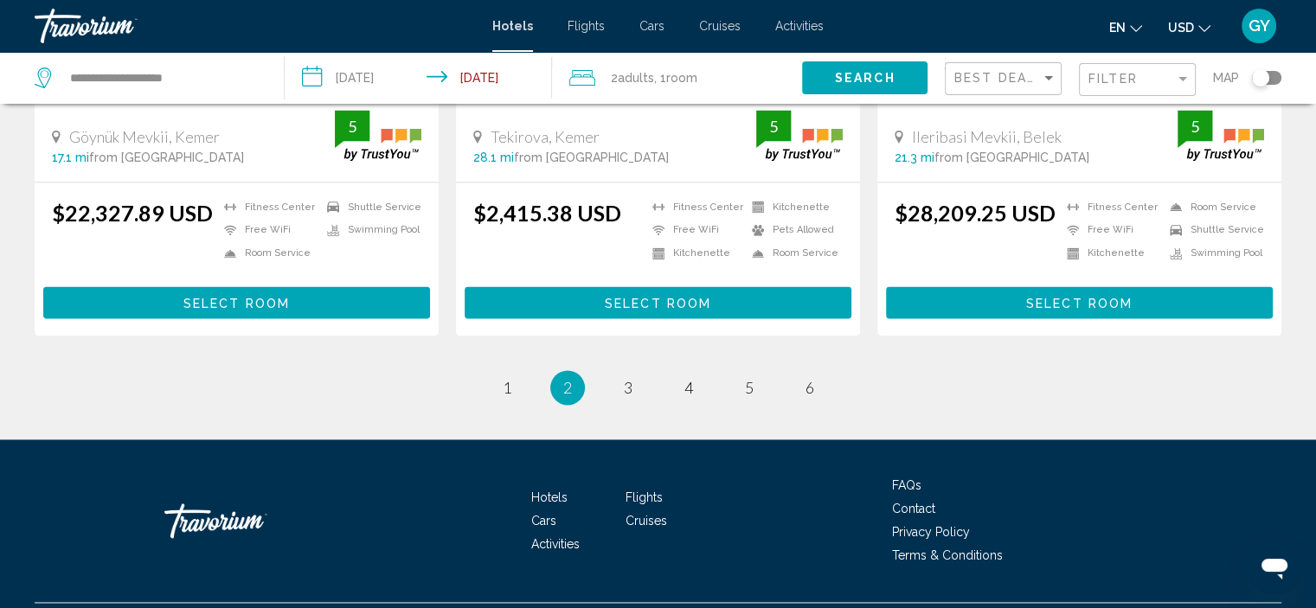
scroll to position [2405, 0]
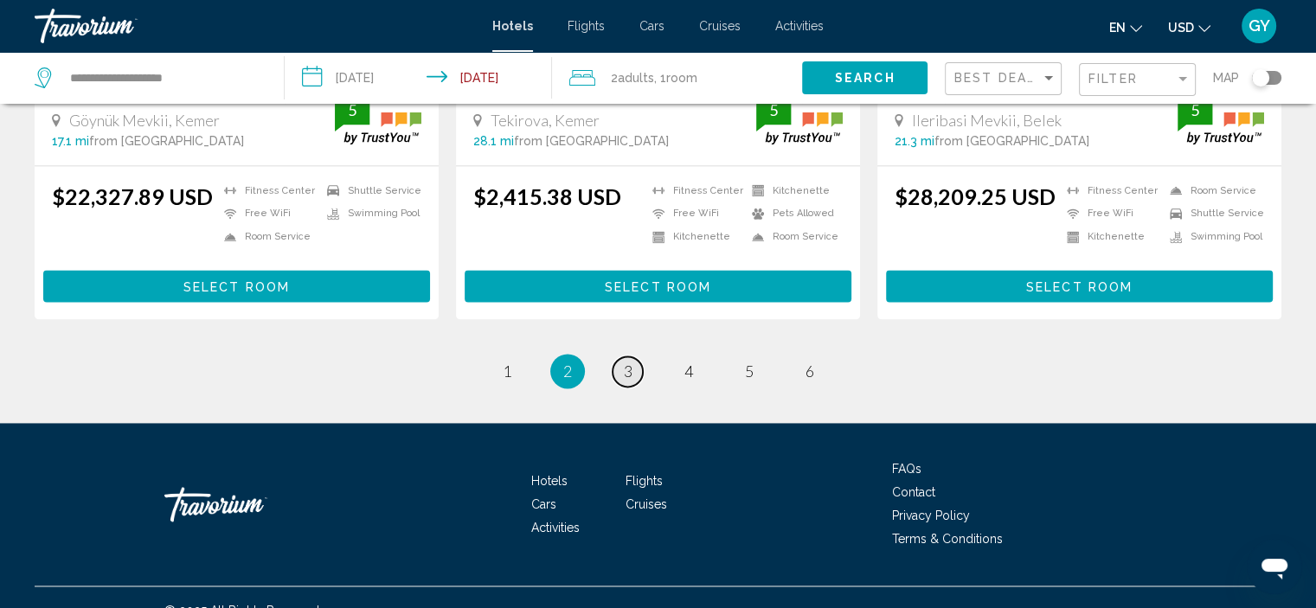
click at [624, 362] on span "3" at bounding box center [628, 371] width 9 height 19
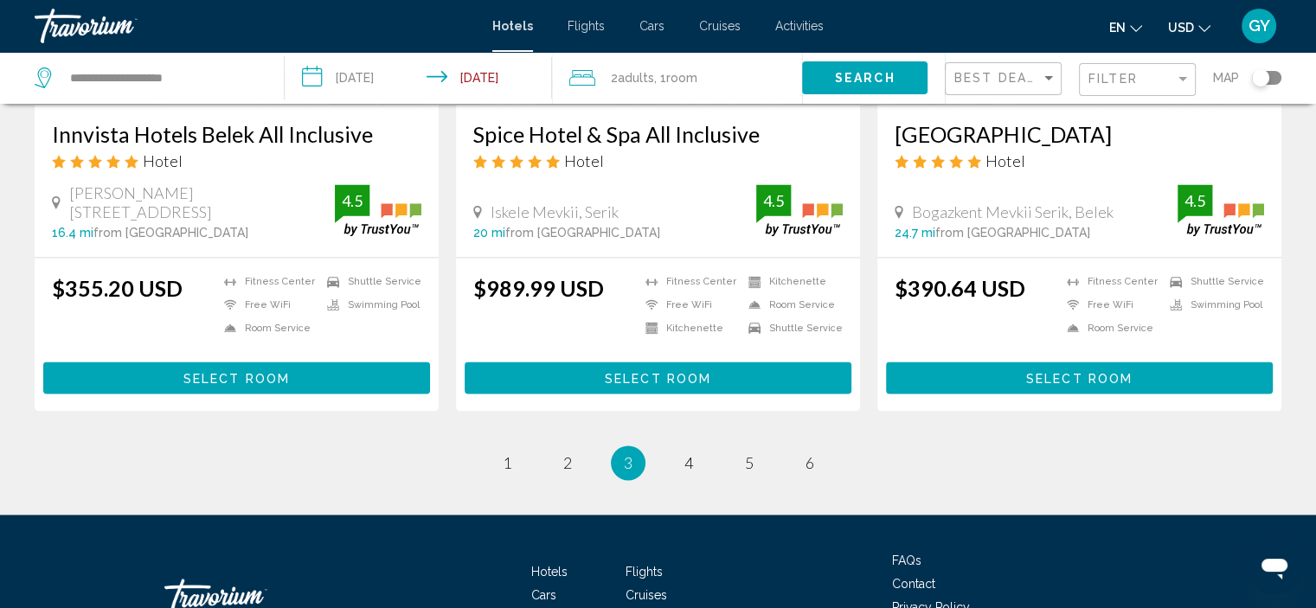
scroll to position [2341, 0]
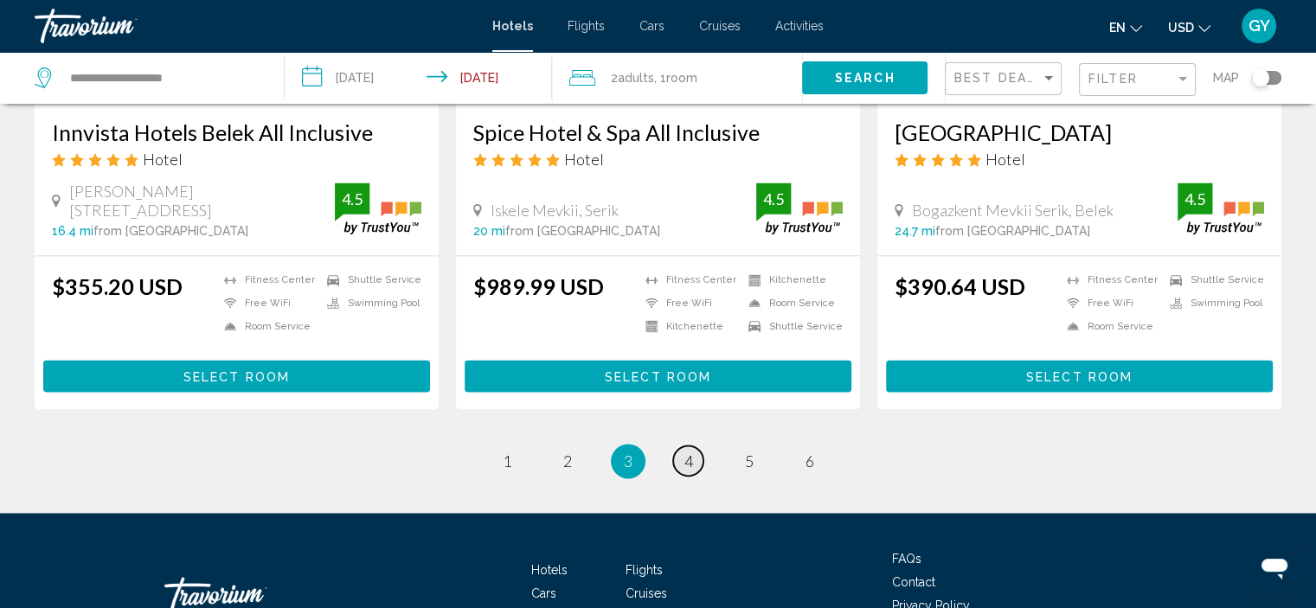
click at [689, 452] on span "4" at bounding box center [689, 461] width 9 height 19
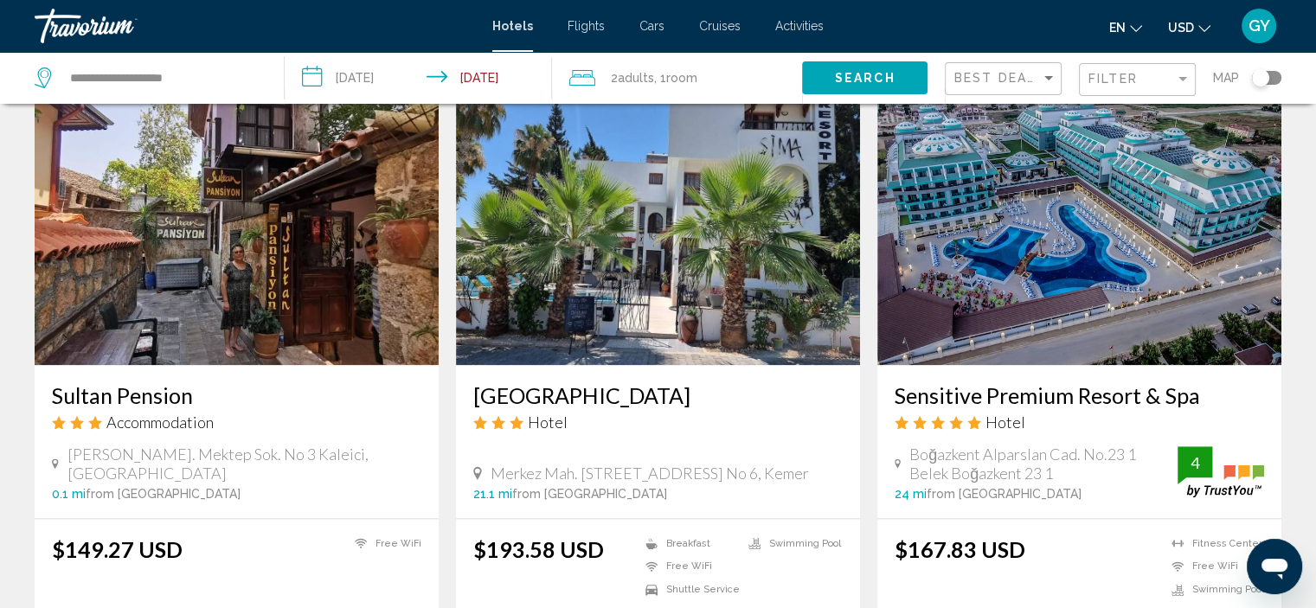
scroll to position [1991, 0]
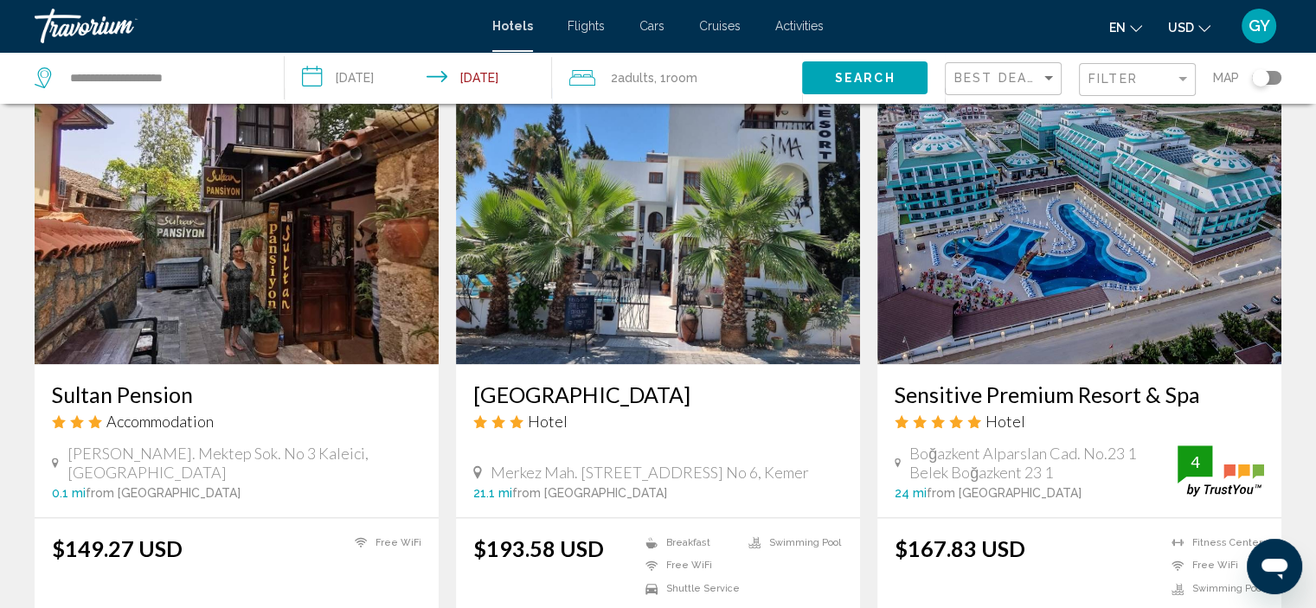
click at [906, 263] on img "Main content" at bounding box center [1080, 225] width 404 height 277
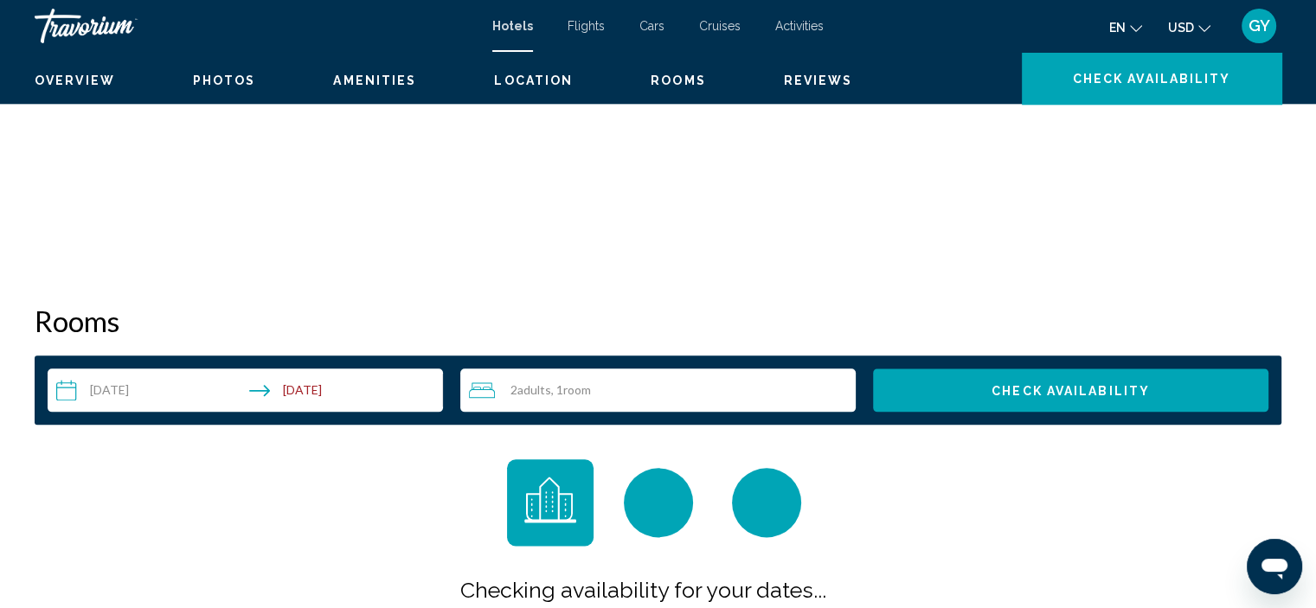
scroll to position [7, 0]
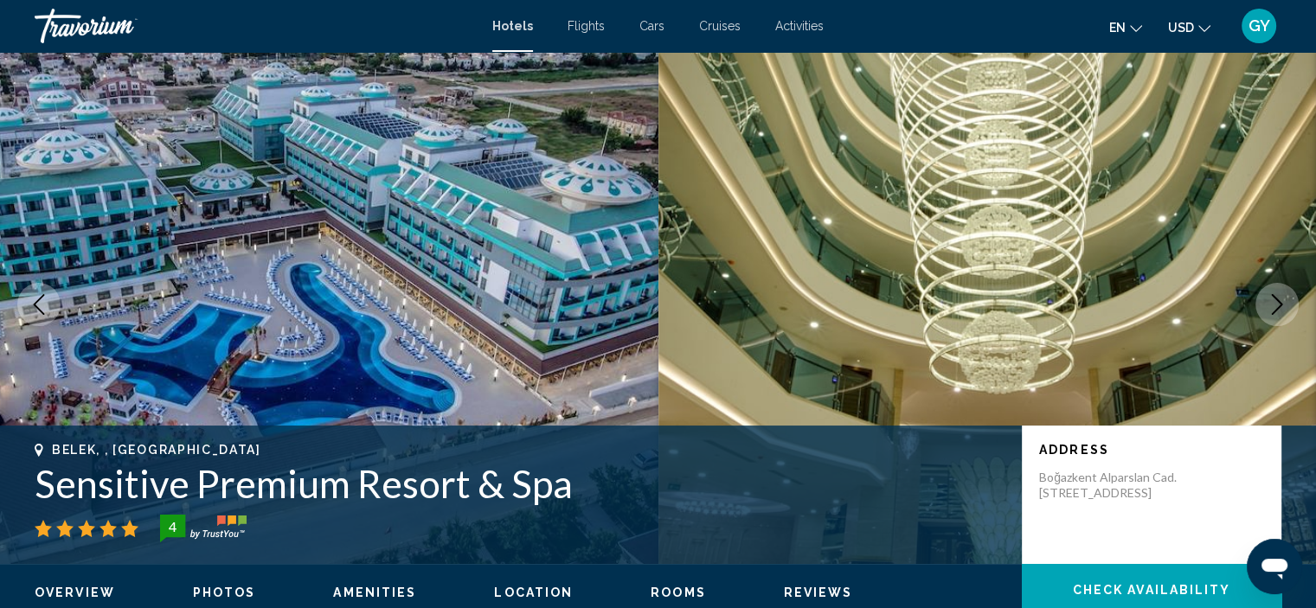
click at [1267, 309] on icon "Next image" at bounding box center [1277, 304] width 21 height 21
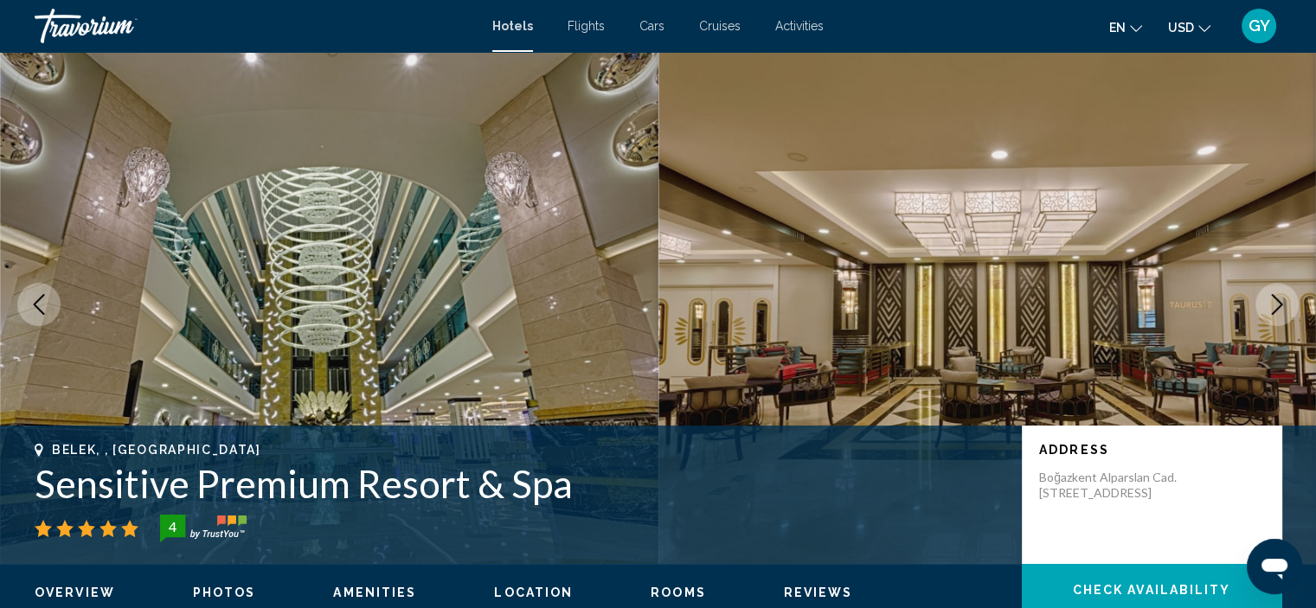
click at [1267, 309] on icon "Next image" at bounding box center [1277, 304] width 21 height 21
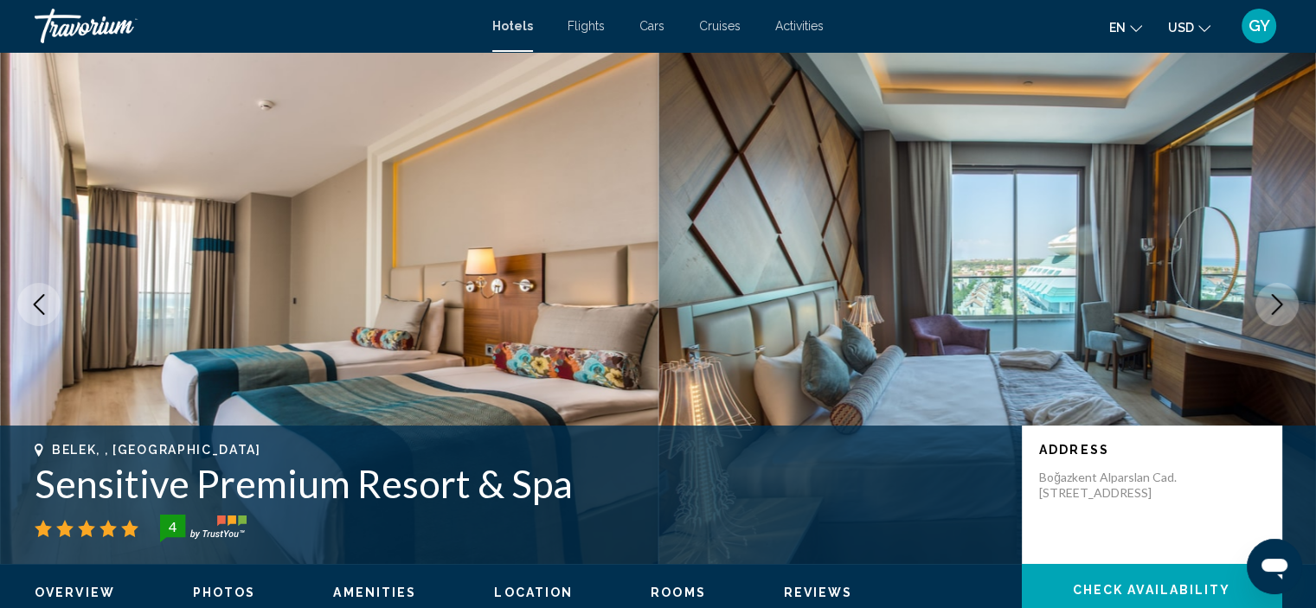
click at [1267, 309] on icon "Next image" at bounding box center [1277, 304] width 21 height 21
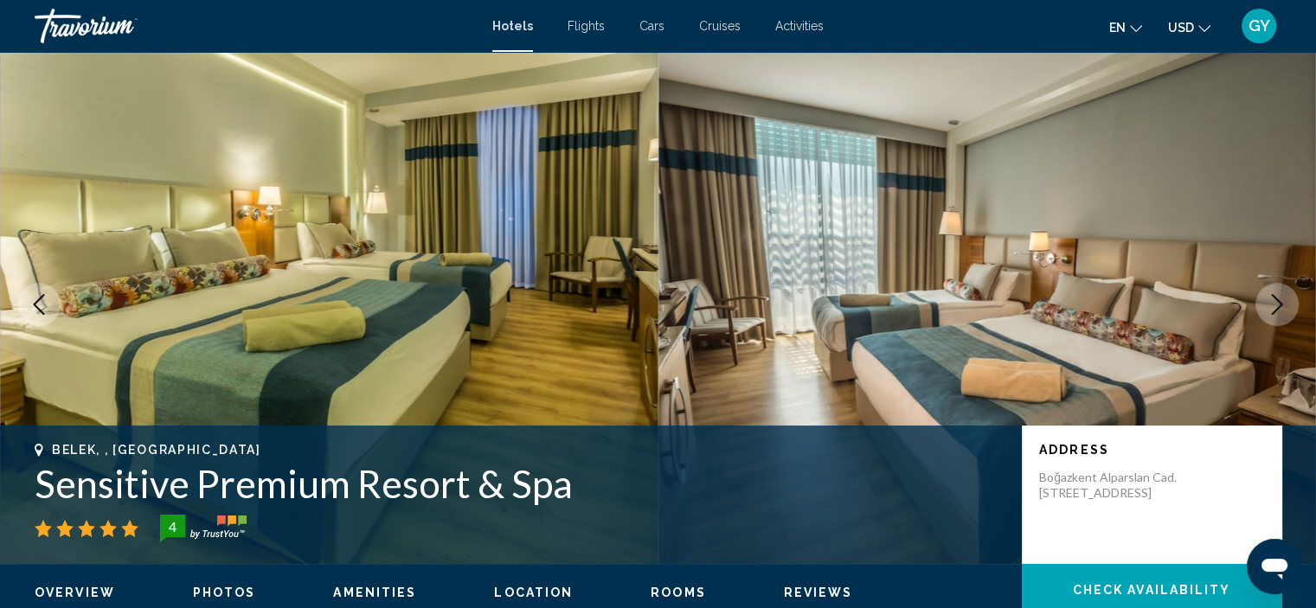
click at [1267, 309] on icon "Next image" at bounding box center [1277, 304] width 21 height 21
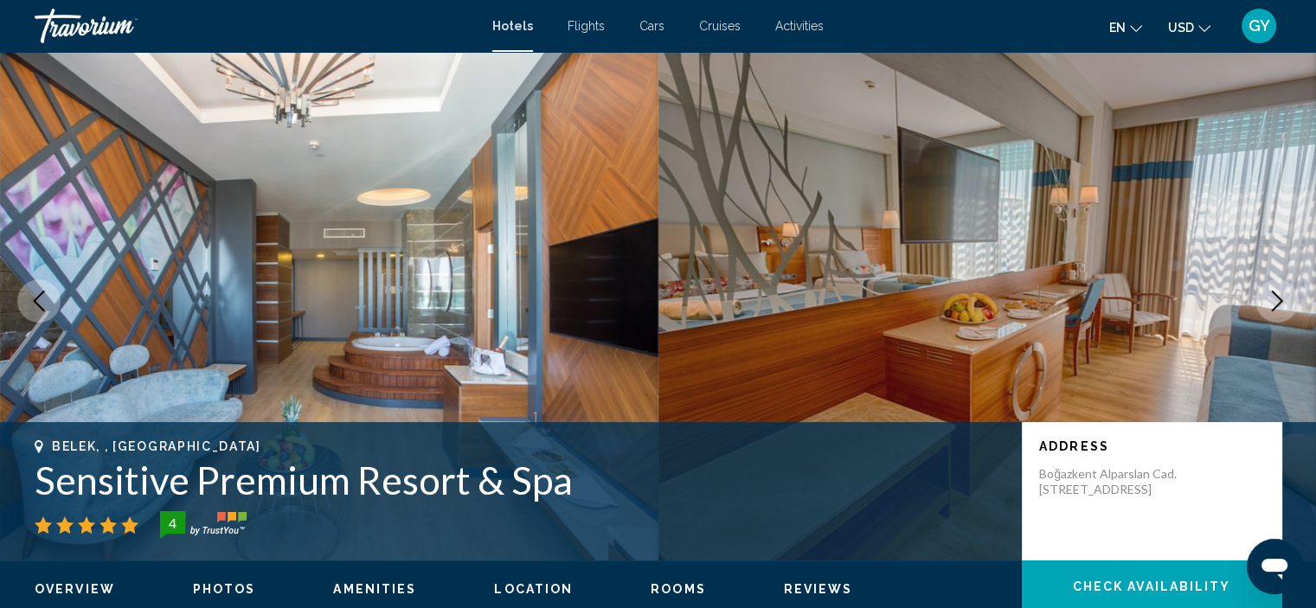
scroll to position [0, 0]
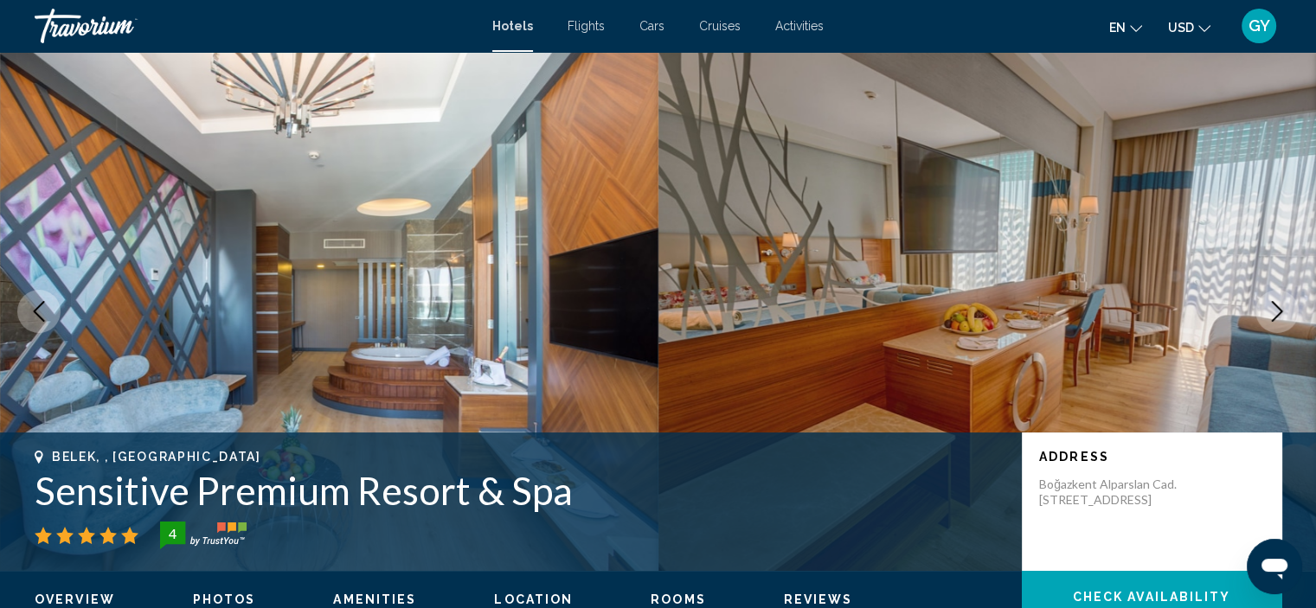
click at [1276, 318] on icon "Next image" at bounding box center [1277, 311] width 11 height 21
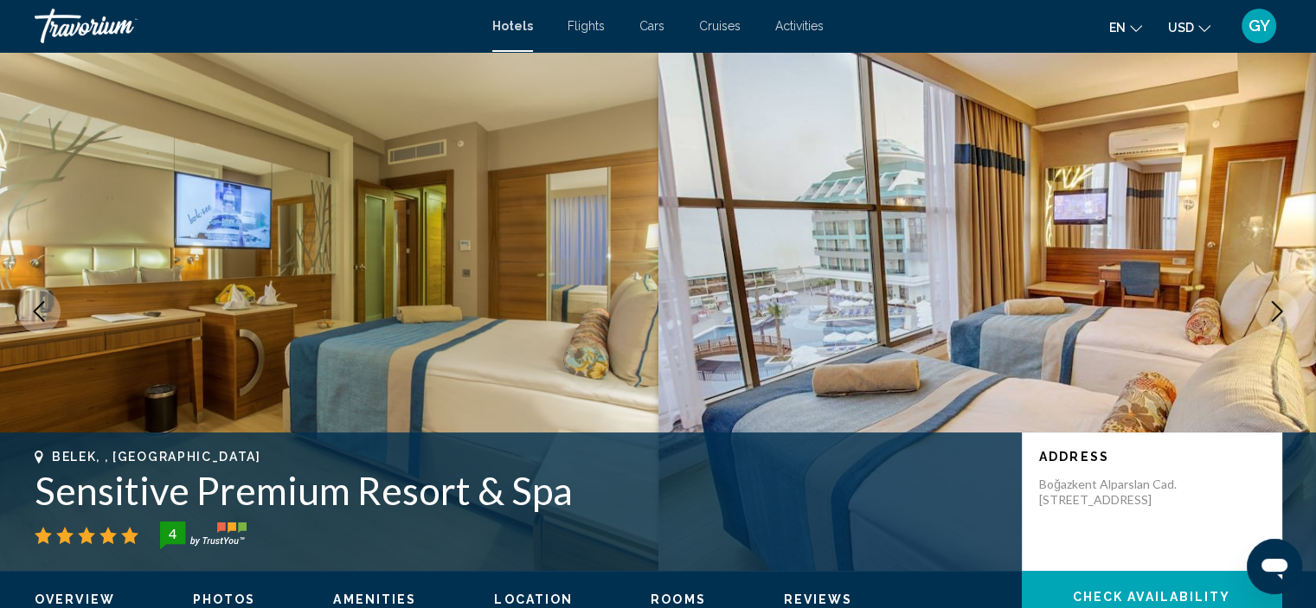
click at [1276, 318] on icon "Next image" at bounding box center [1277, 311] width 11 height 21
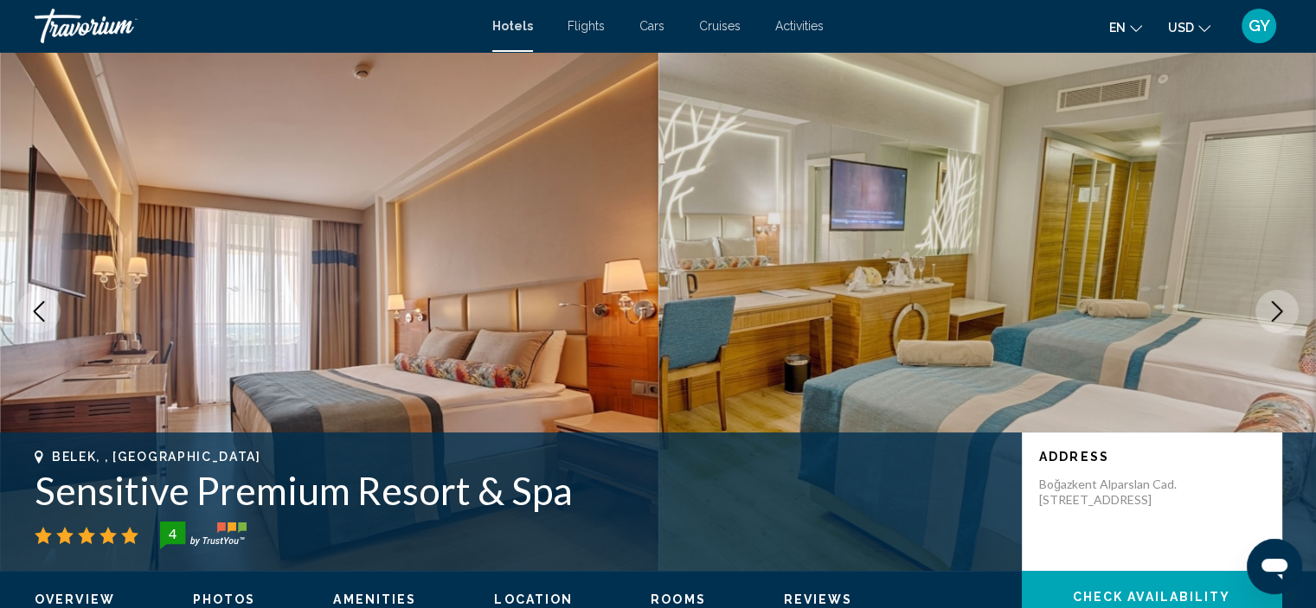
click at [1276, 318] on icon "Next image" at bounding box center [1277, 311] width 11 height 21
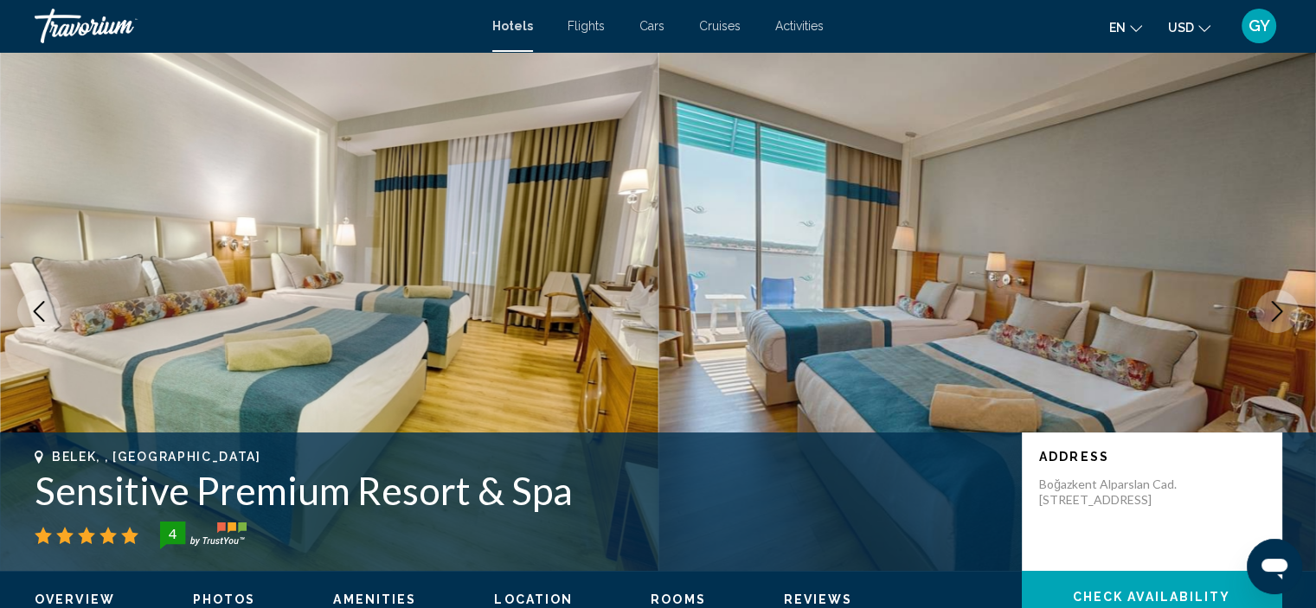
click at [1276, 318] on icon "Next image" at bounding box center [1277, 311] width 11 height 21
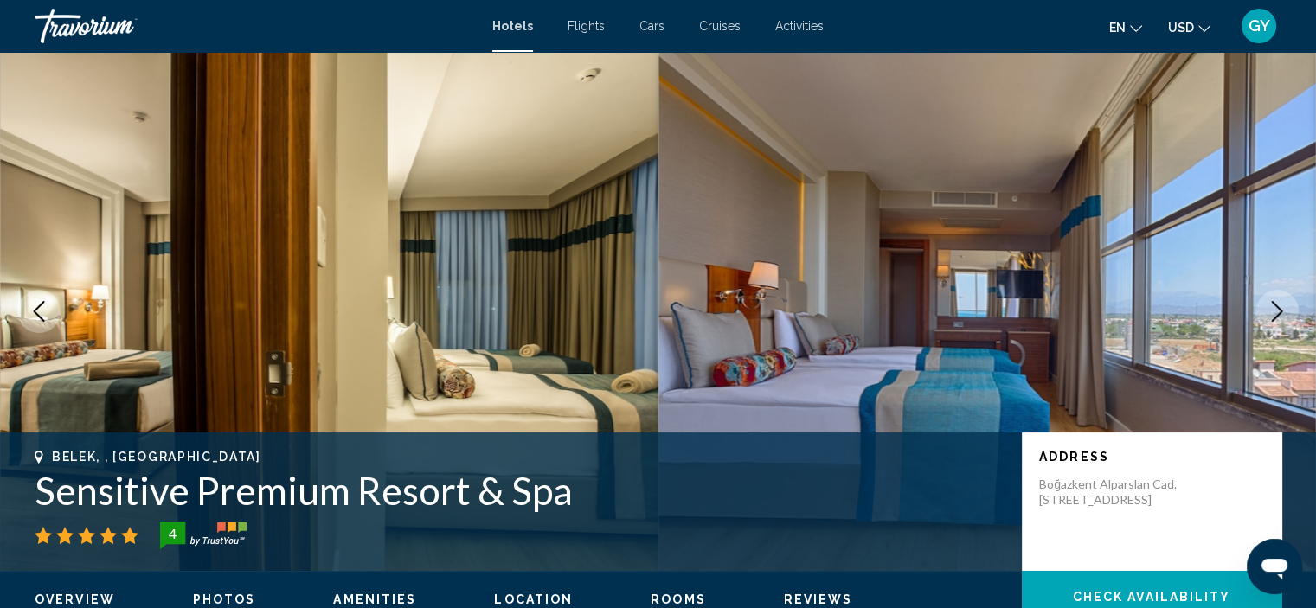
click at [1276, 318] on icon "Next image" at bounding box center [1277, 311] width 11 height 21
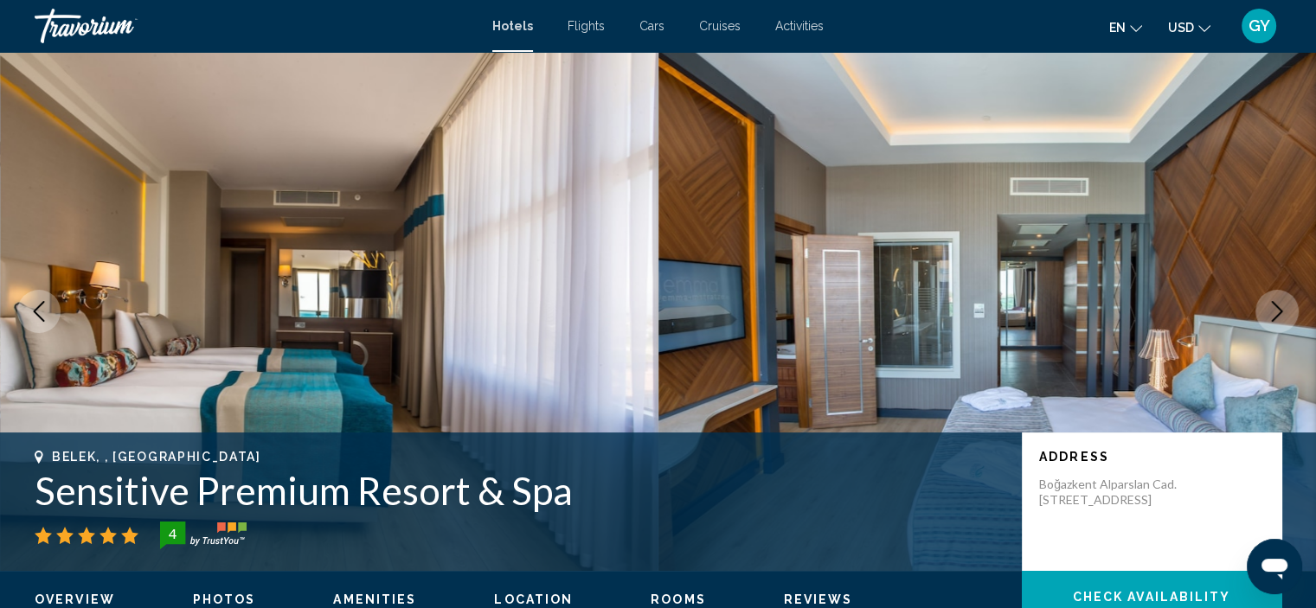
click at [1276, 318] on icon "Next image" at bounding box center [1277, 311] width 11 height 21
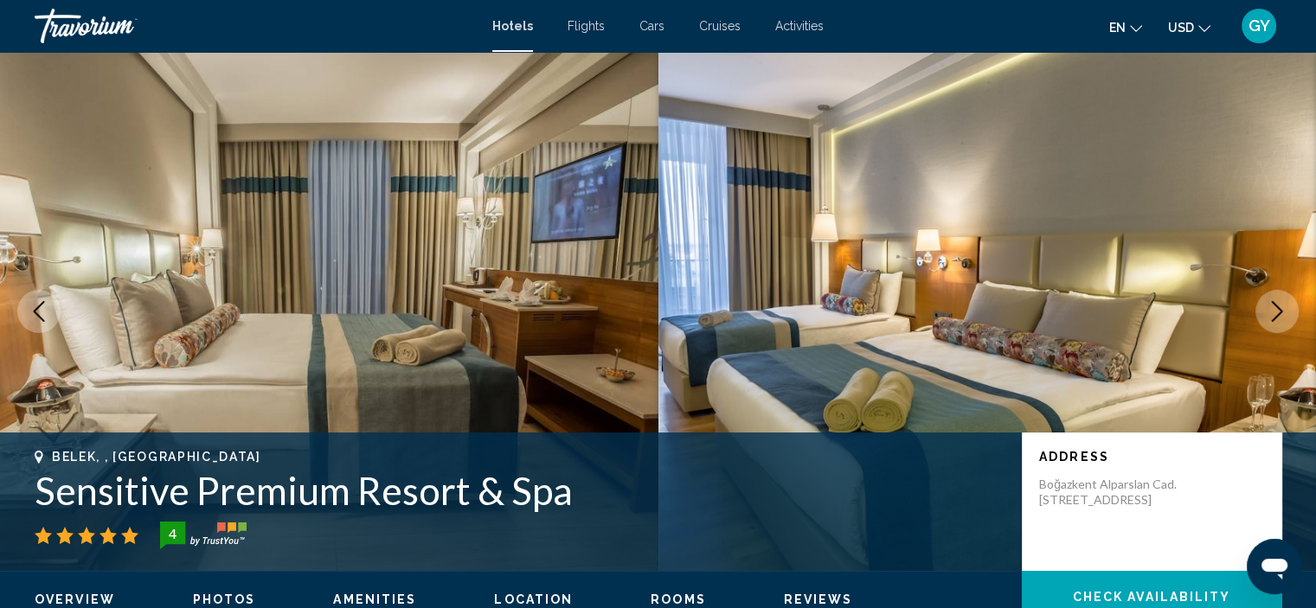
click at [1276, 318] on icon "Next image" at bounding box center [1277, 311] width 11 height 21
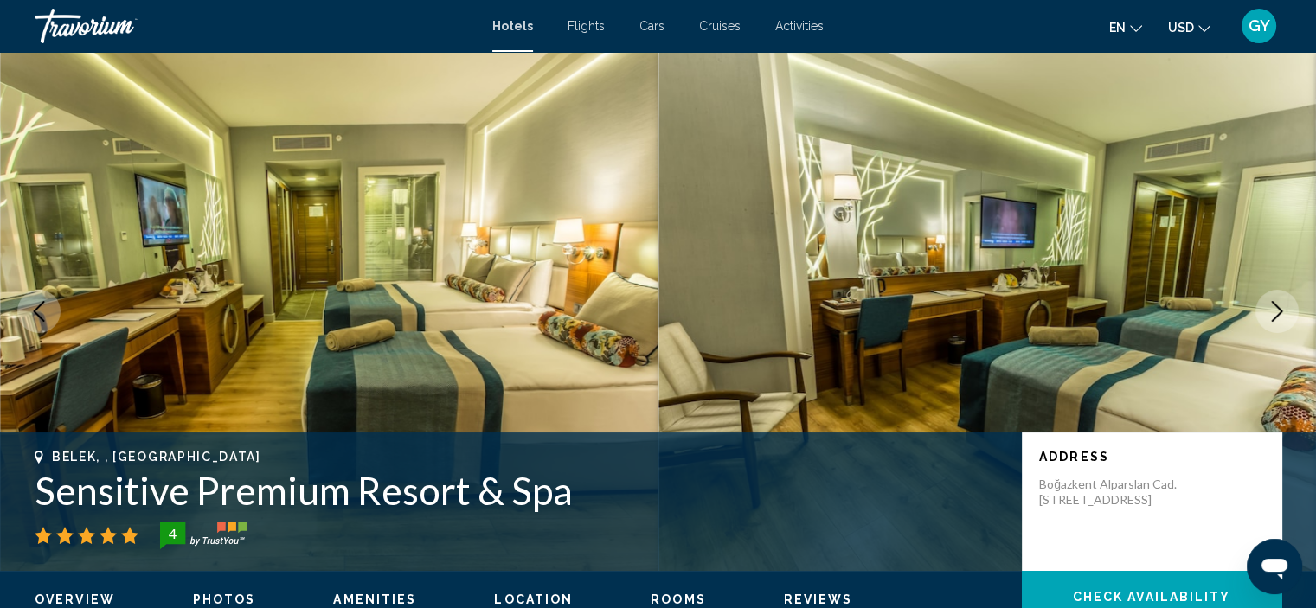
click at [1276, 318] on icon "Next image" at bounding box center [1277, 311] width 11 height 21
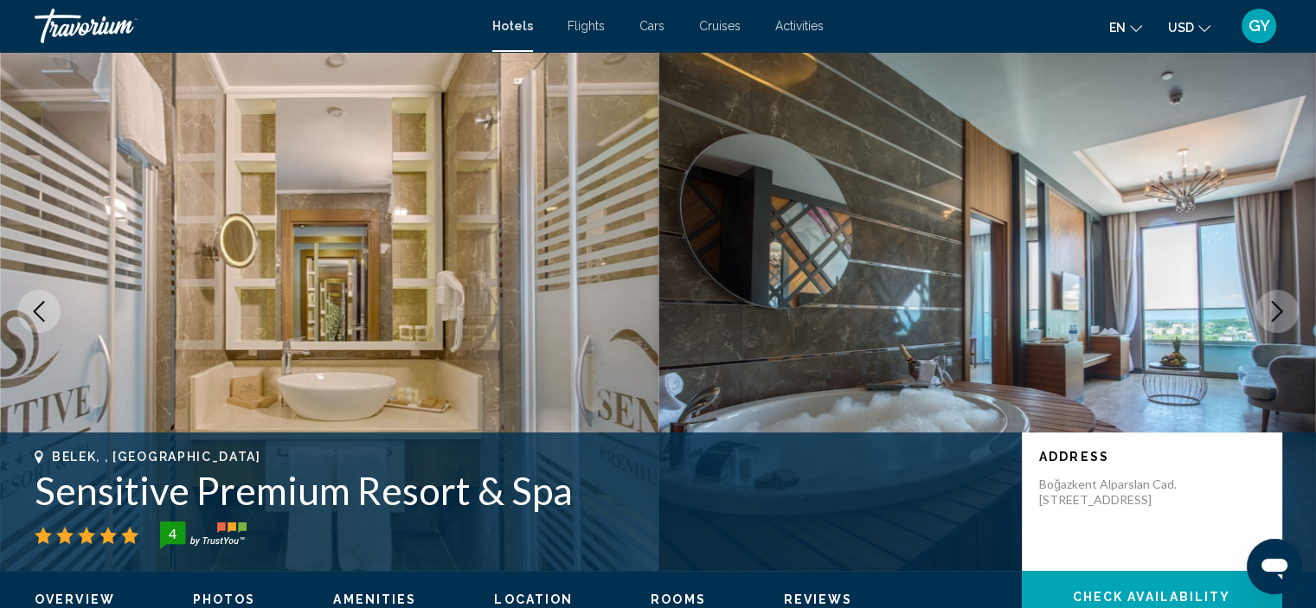
click at [1276, 318] on icon "Next image" at bounding box center [1277, 311] width 11 height 21
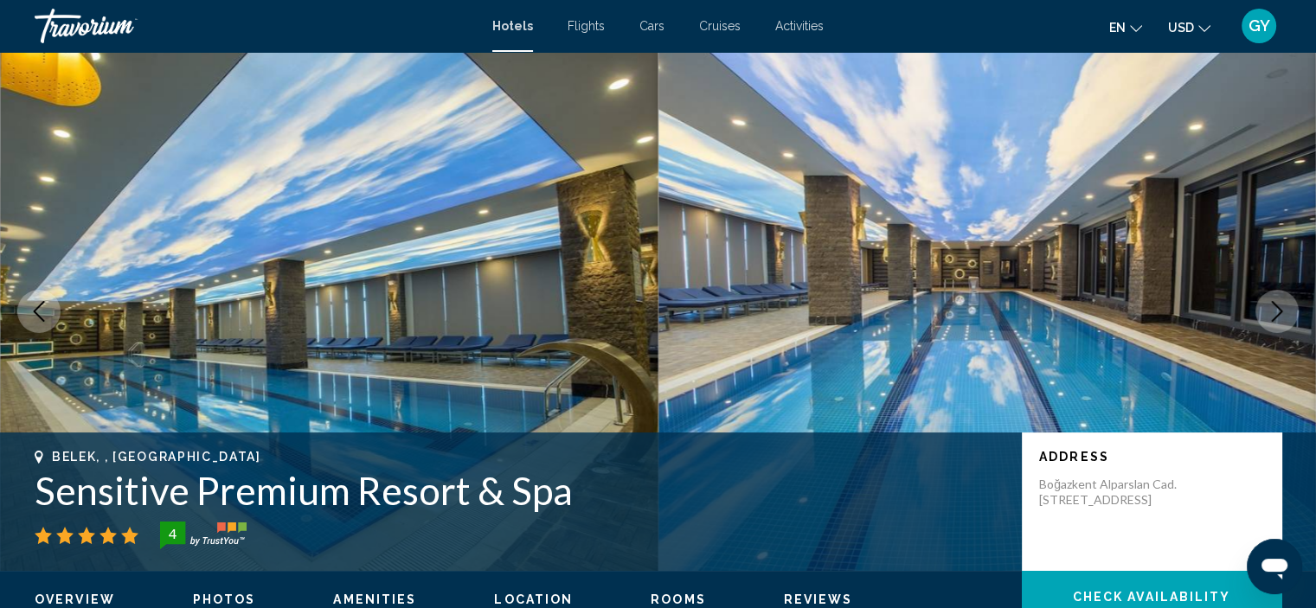
click at [1276, 318] on icon "Next image" at bounding box center [1277, 311] width 11 height 21
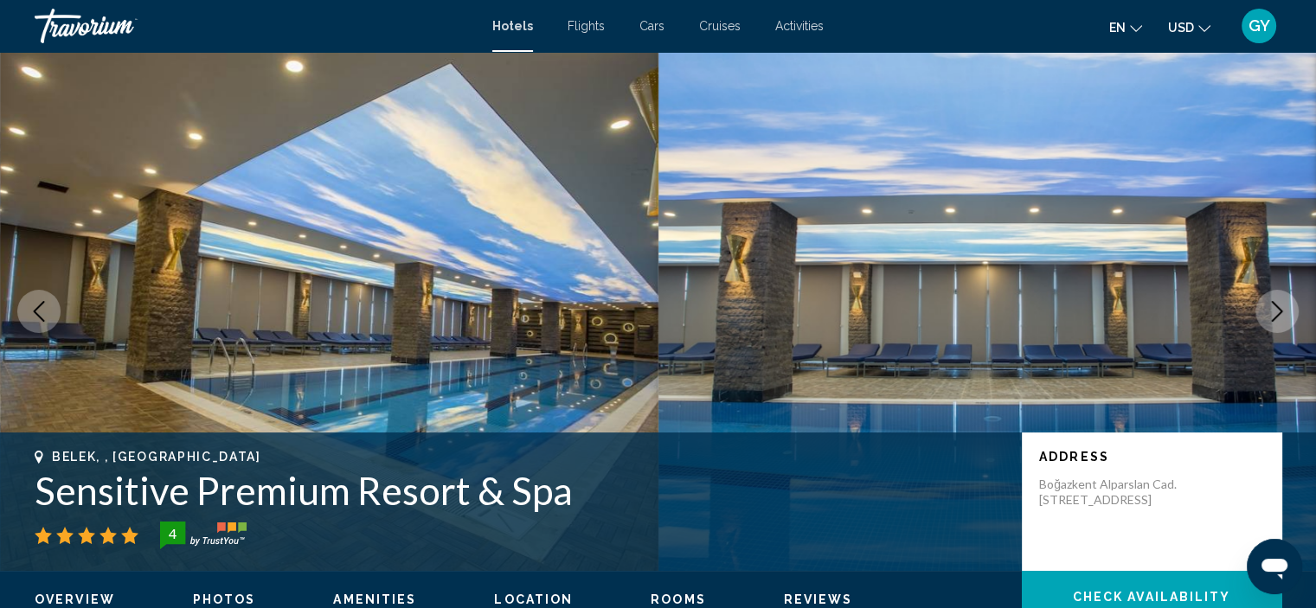
click at [1276, 318] on icon "Next image" at bounding box center [1277, 311] width 11 height 21
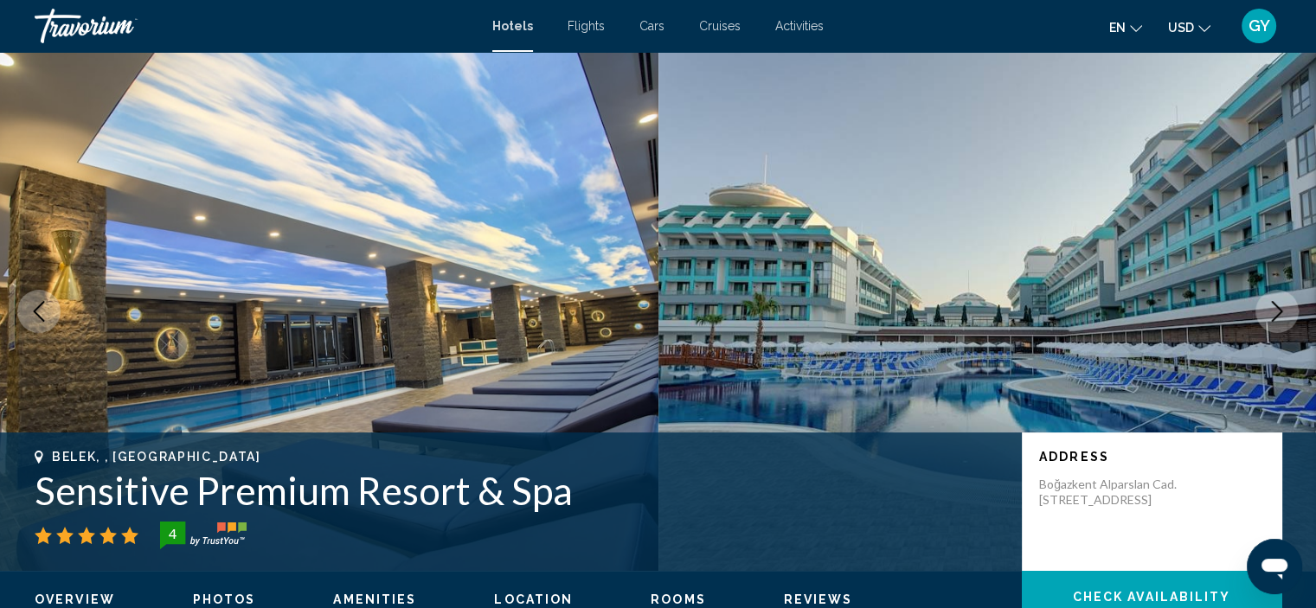
click at [1276, 318] on icon "Next image" at bounding box center [1277, 311] width 11 height 21
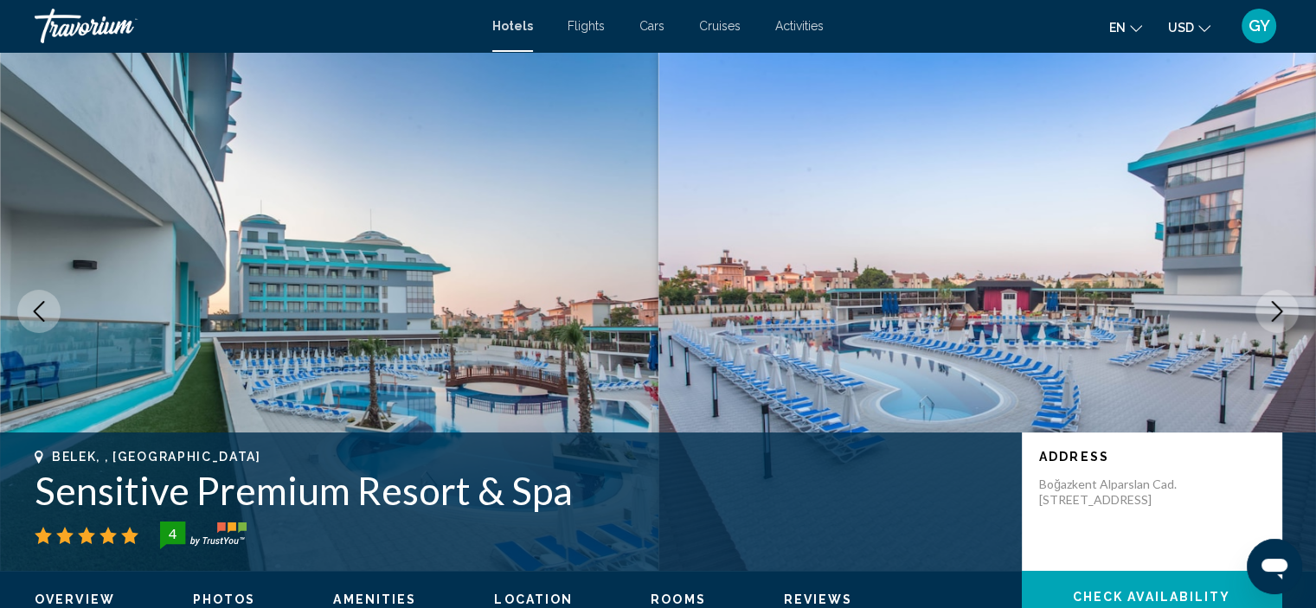
click at [1276, 318] on icon "Next image" at bounding box center [1277, 311] width 11 height 21
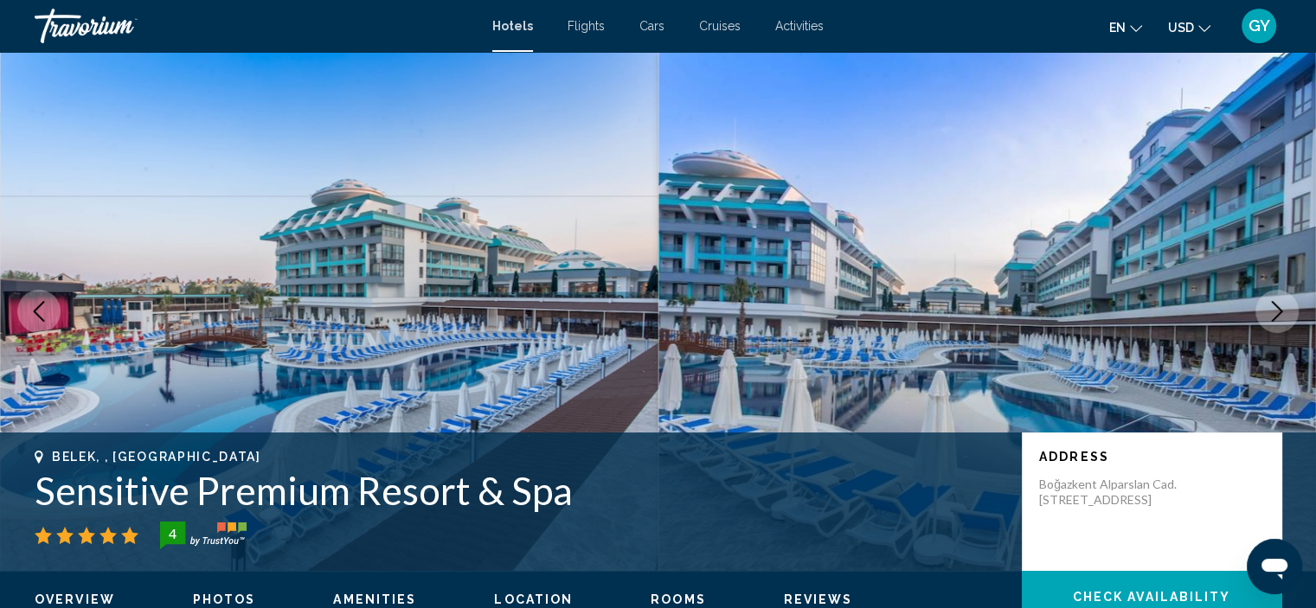
click at [1276, 318] on icon "Next image" at bounding box center [1277, 311] width 11 height 21
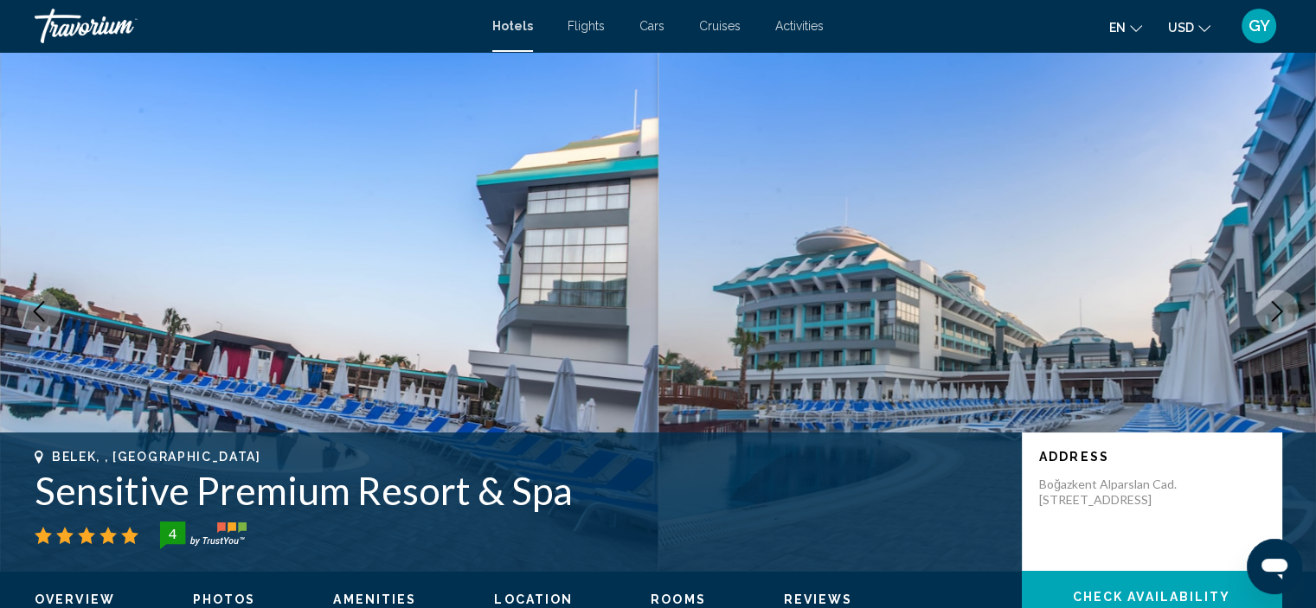
click at [1276, 318] on icon "Next image" at bounding box center [1277, 311] width 11 height 21
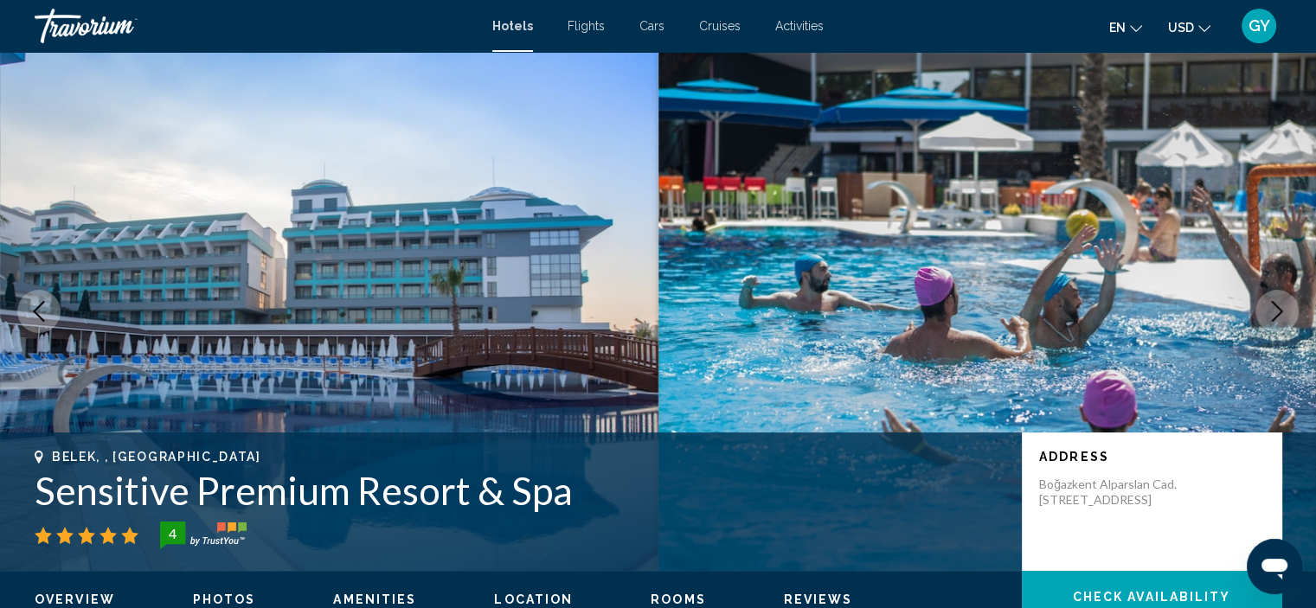
click at [1276, 318] on icon "Next image" at bounding box center [1277, 311] width 11 height 21
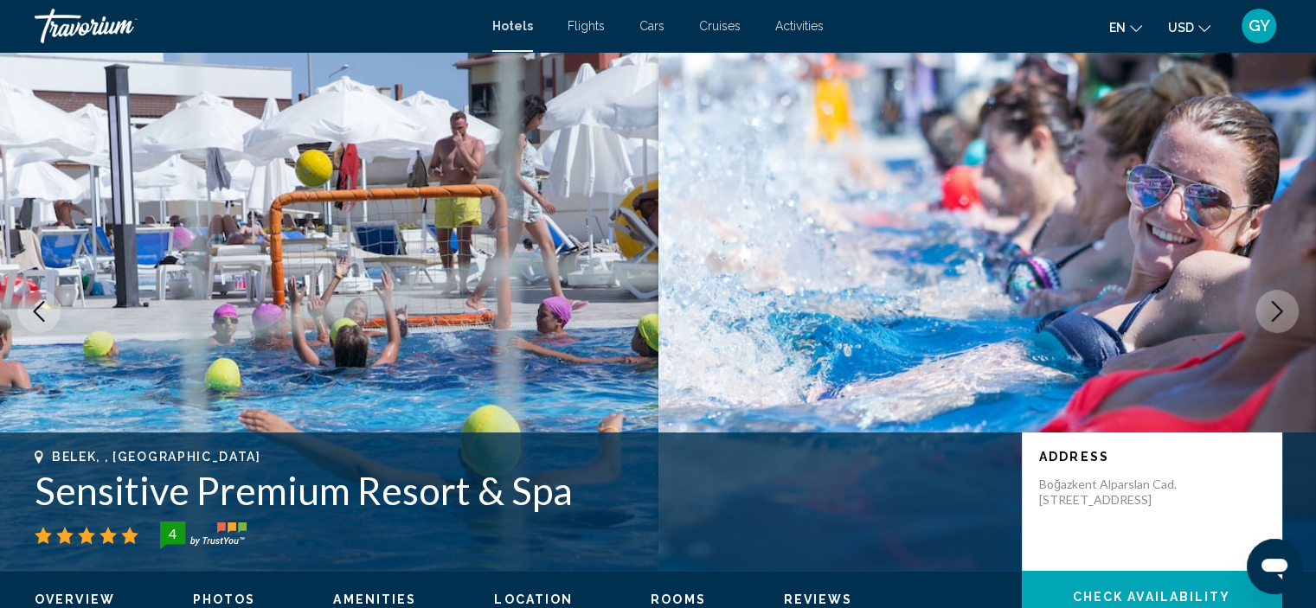
click at [1276, 318] on icon "Next image" at bounding box center [1277, 311] width 11 height 21
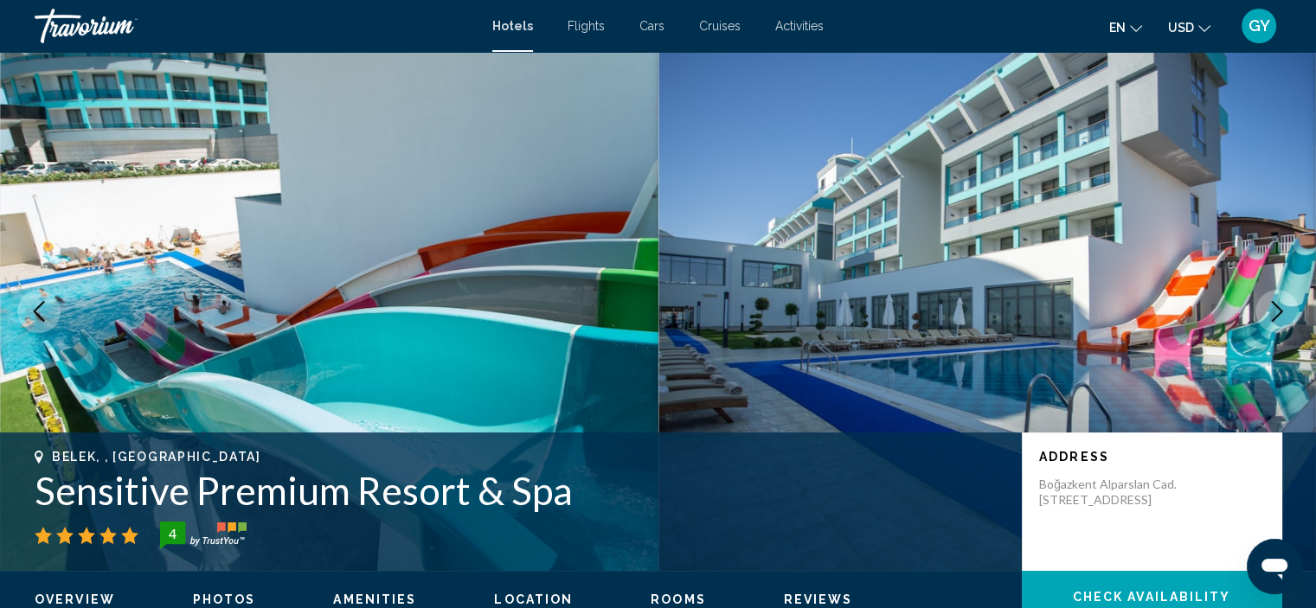
click at [1276, 318] on icon "Next image" at bounding box center [1277, 311] width 11 height 21
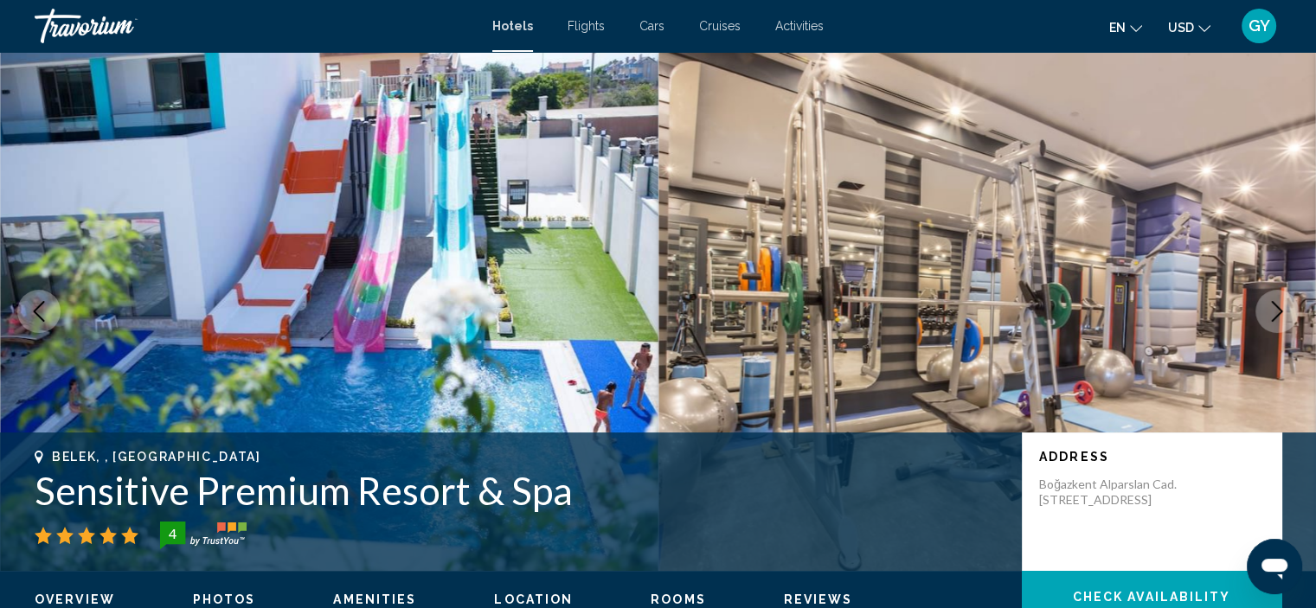
click at [1276, 318] on icon "Next image" at bounding box center [1277, 311] width 11 height 21
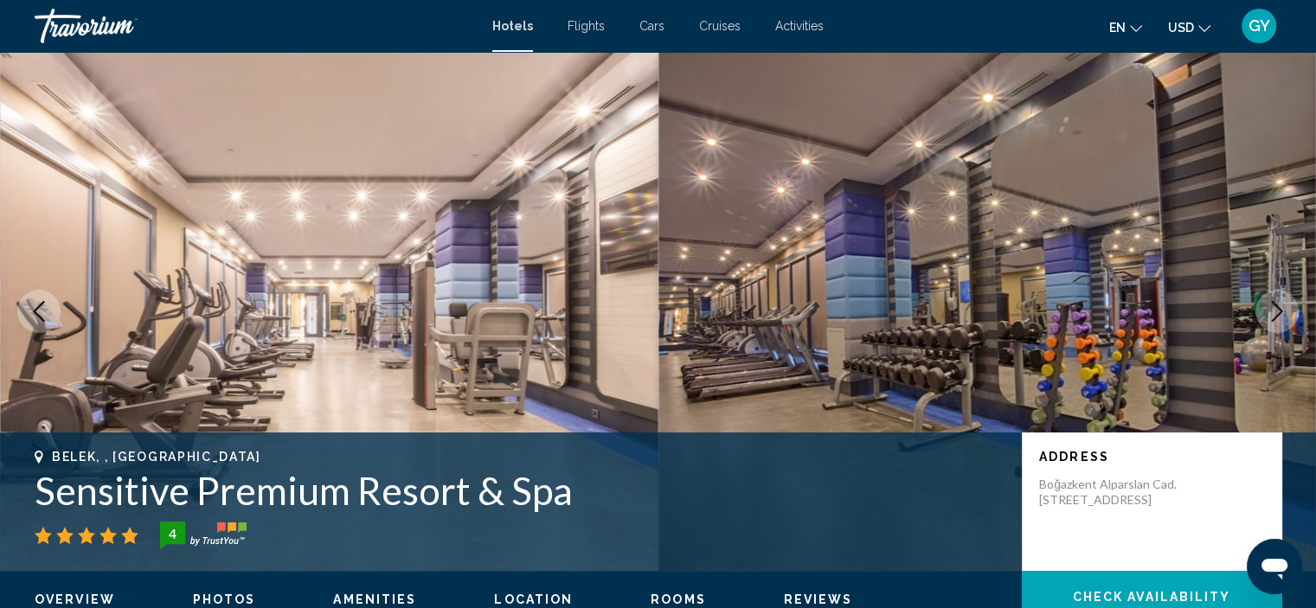
click at [1276, 318] on icon "Next image" at bounding box center [1277, 311] width 11 height 21
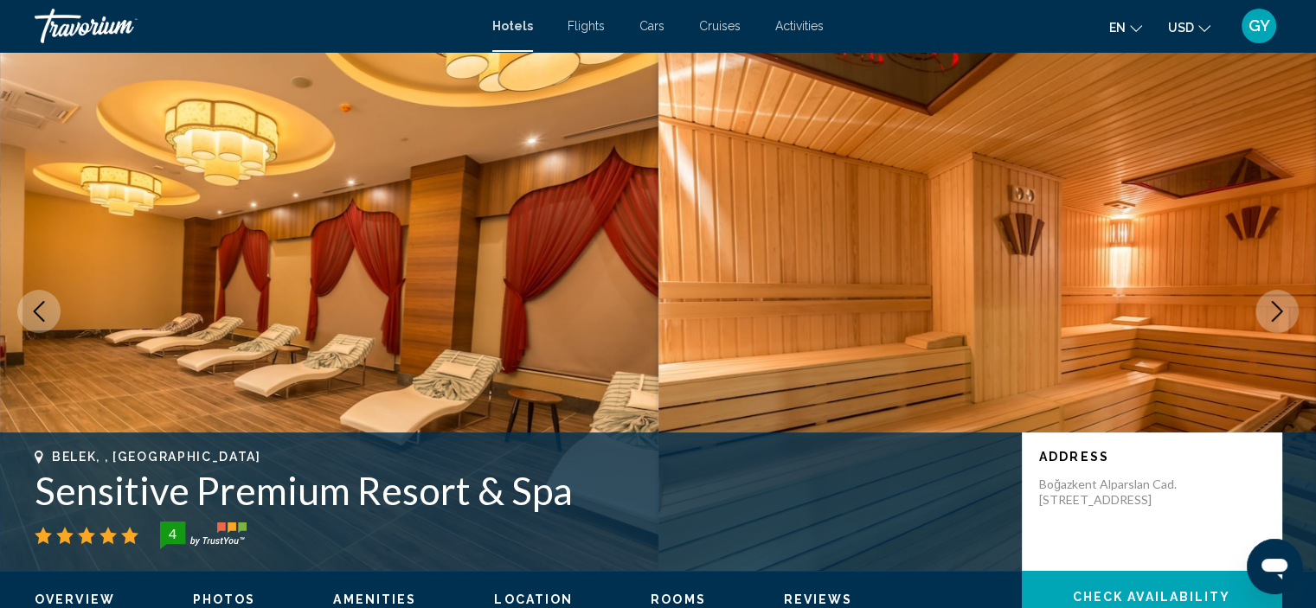
click at [1276, 318] on icon "Next image" at bounding box center [1277, 311] width 11 height 21
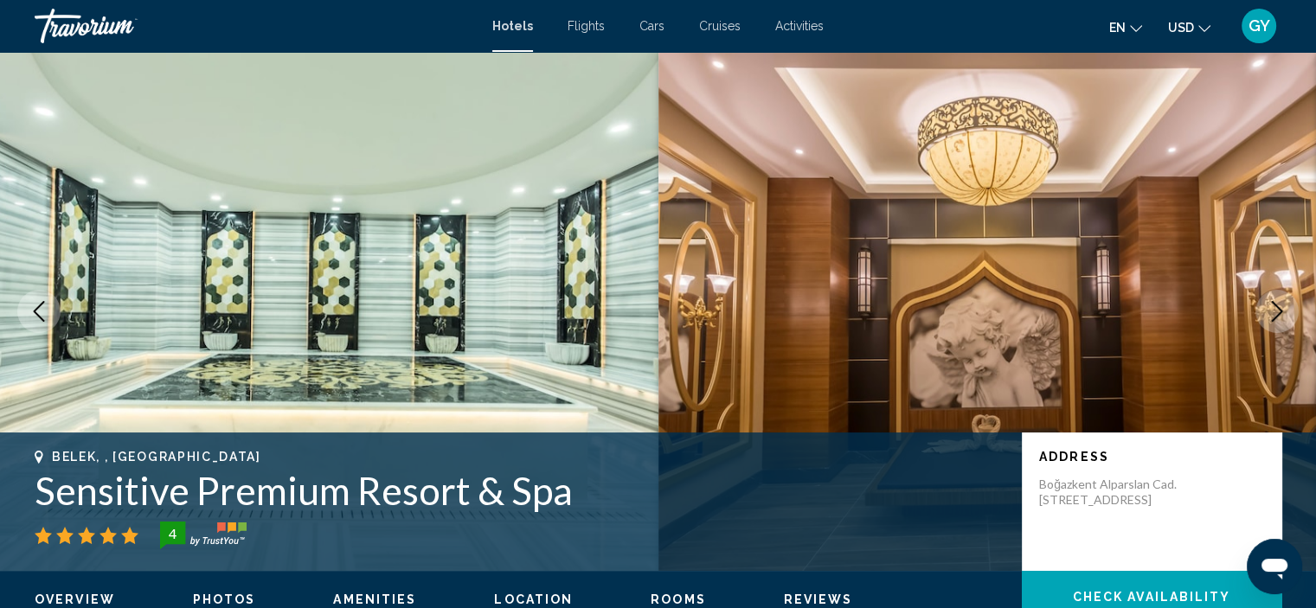
click at [1276, 318] on icon "Next image" at bounding box center [1277, 311] width 11 height 21
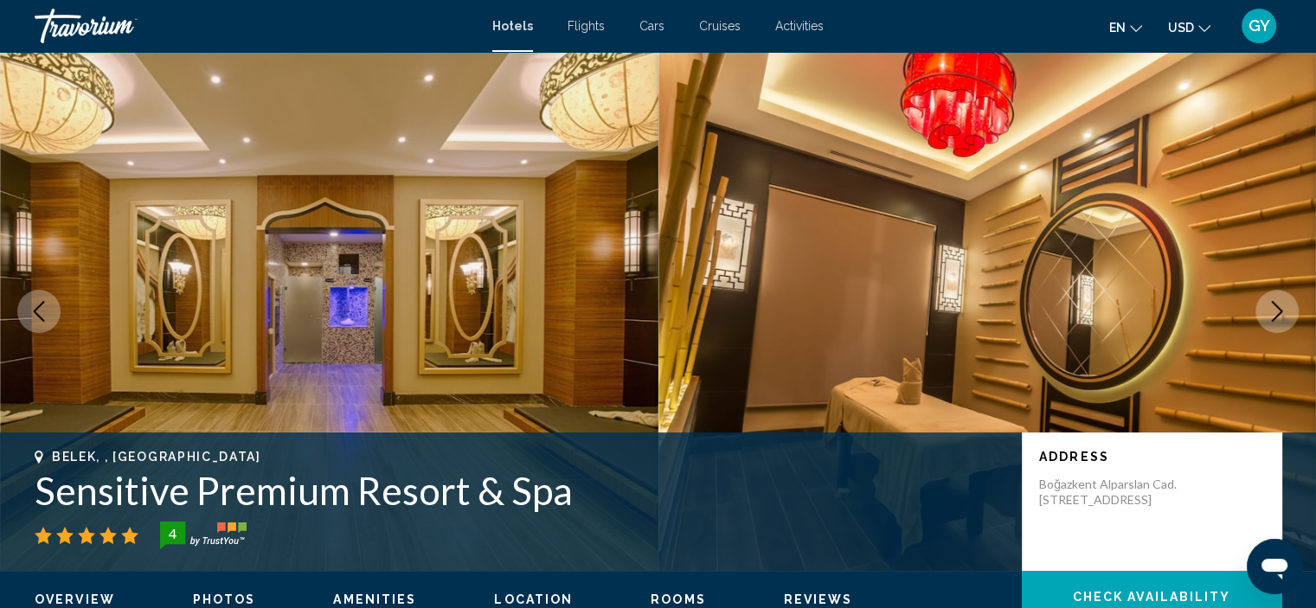
click at [1276, 318] on icon "Next image" at bounding box center [1277, 311] width 11 height 21
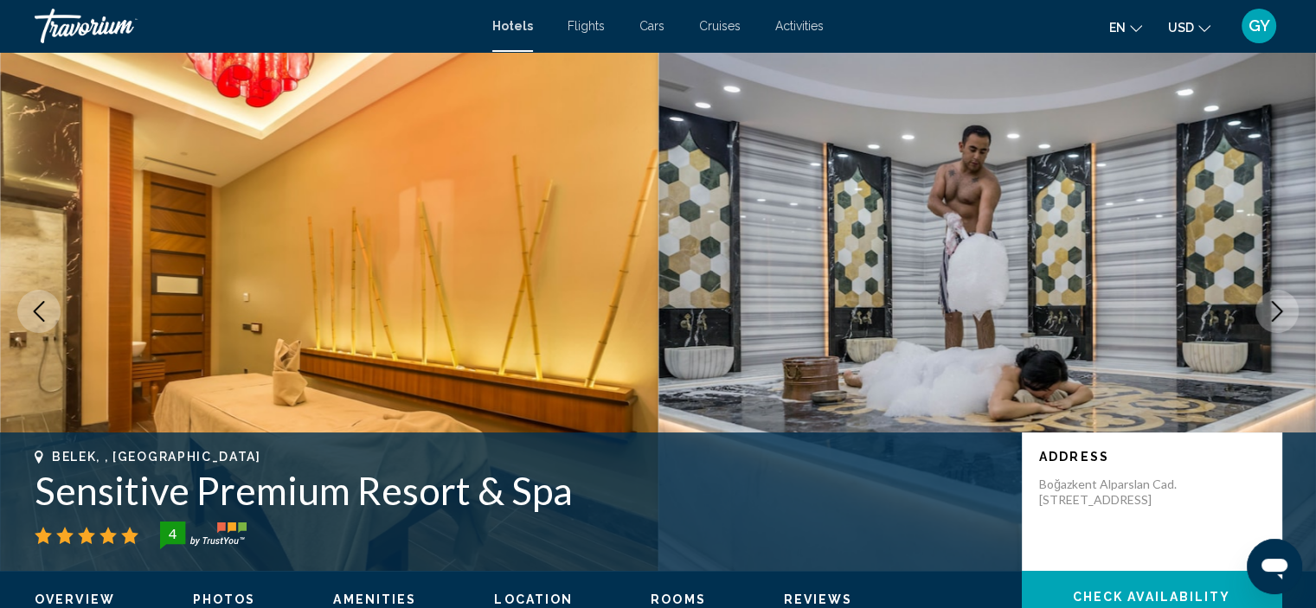
click at [1276, 318] on icon "Next image" at bounding box center [1277, 311] width 11 height 21
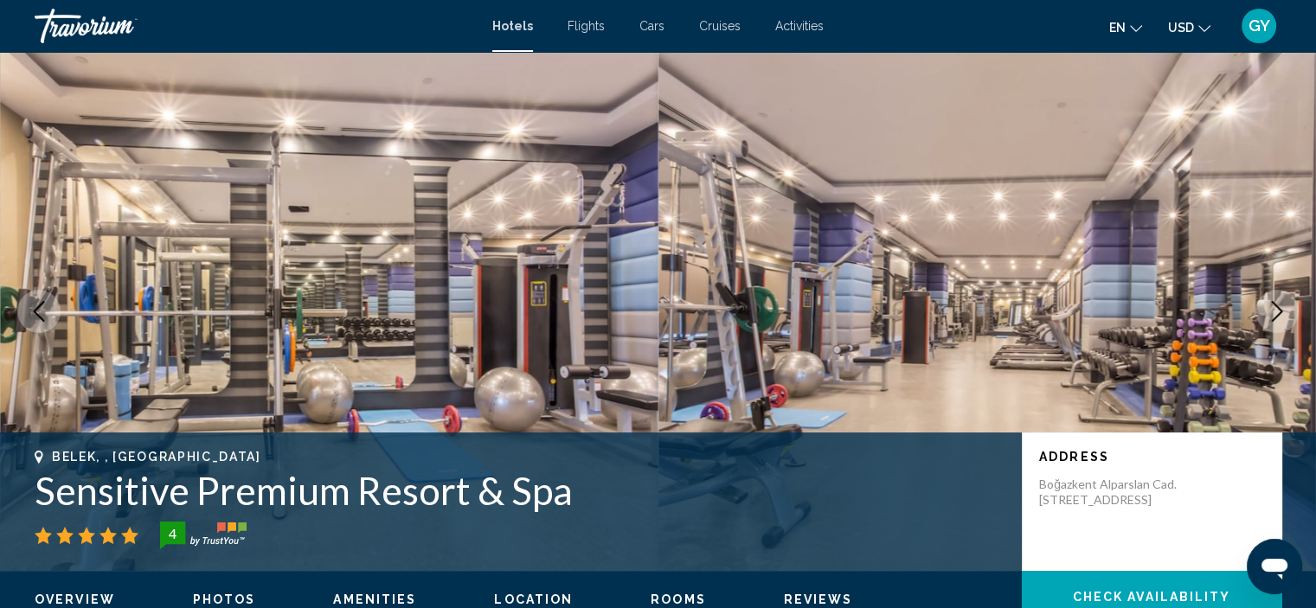
click at [1276, 318] on icon "Next image" at bounding box center [1277, 311] width 11 height 21
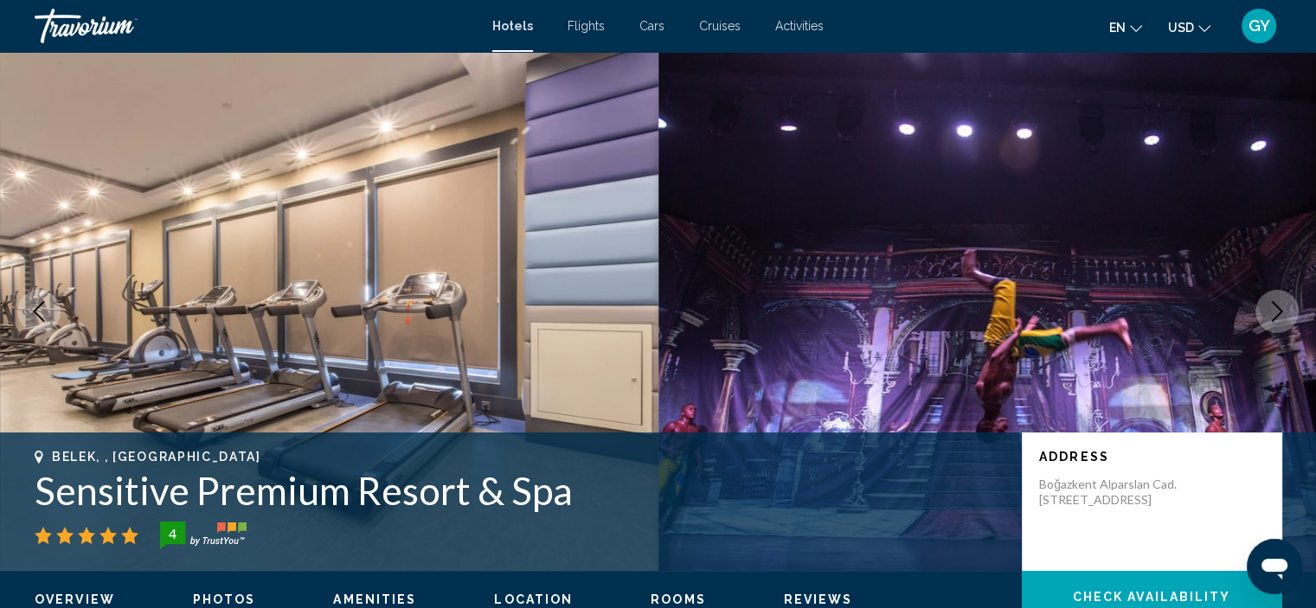
click at [1276, 318] on icon "Next image" at bounding box center [1277, 311] width 11 height 21
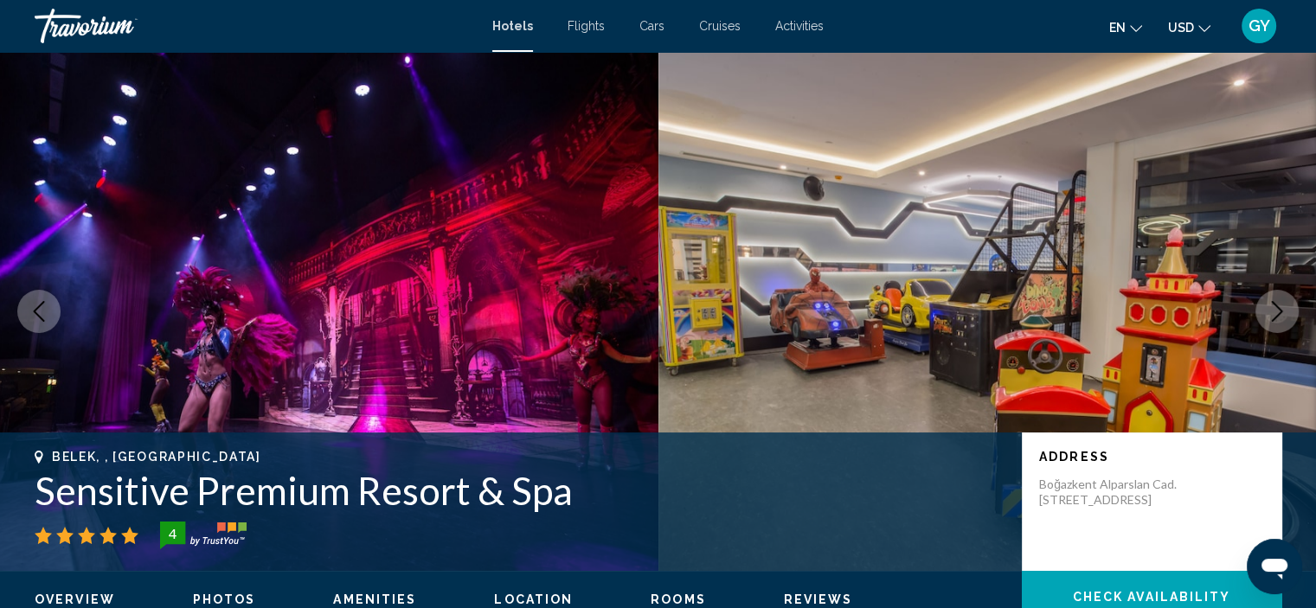
click at [1276, 318] on icon "Next image" at bounding box center [1277, 311] width 11 height 21
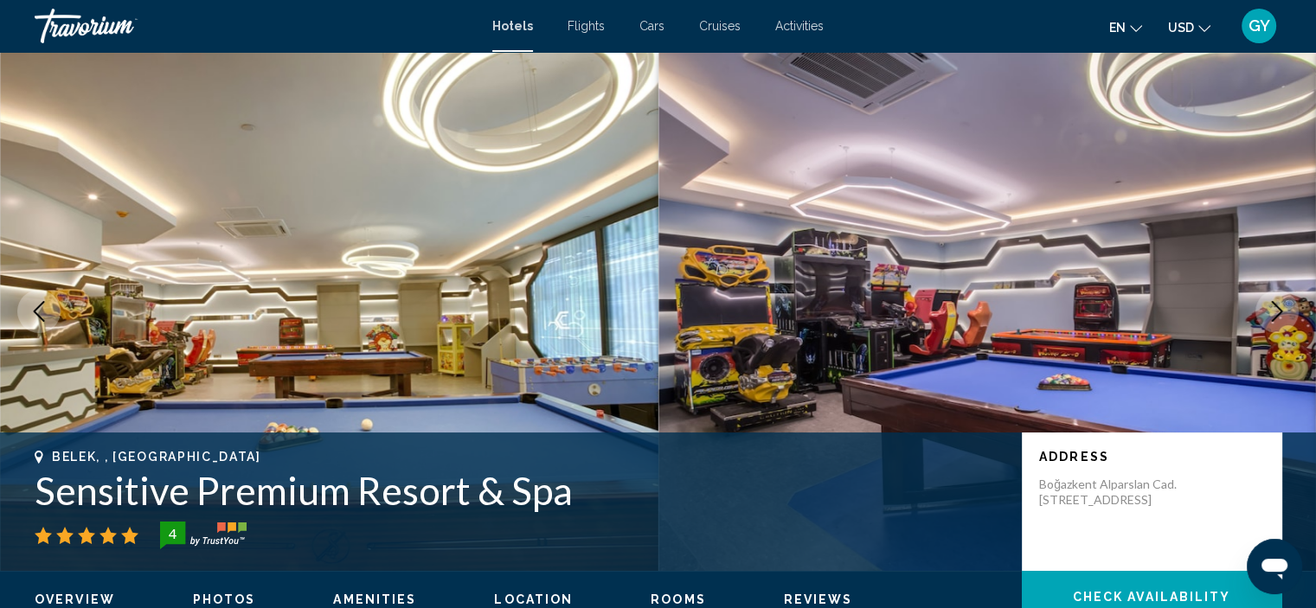
click at [1276, 318] on icon "Next image" at bounding box center [1277, 311] width 11 height 21
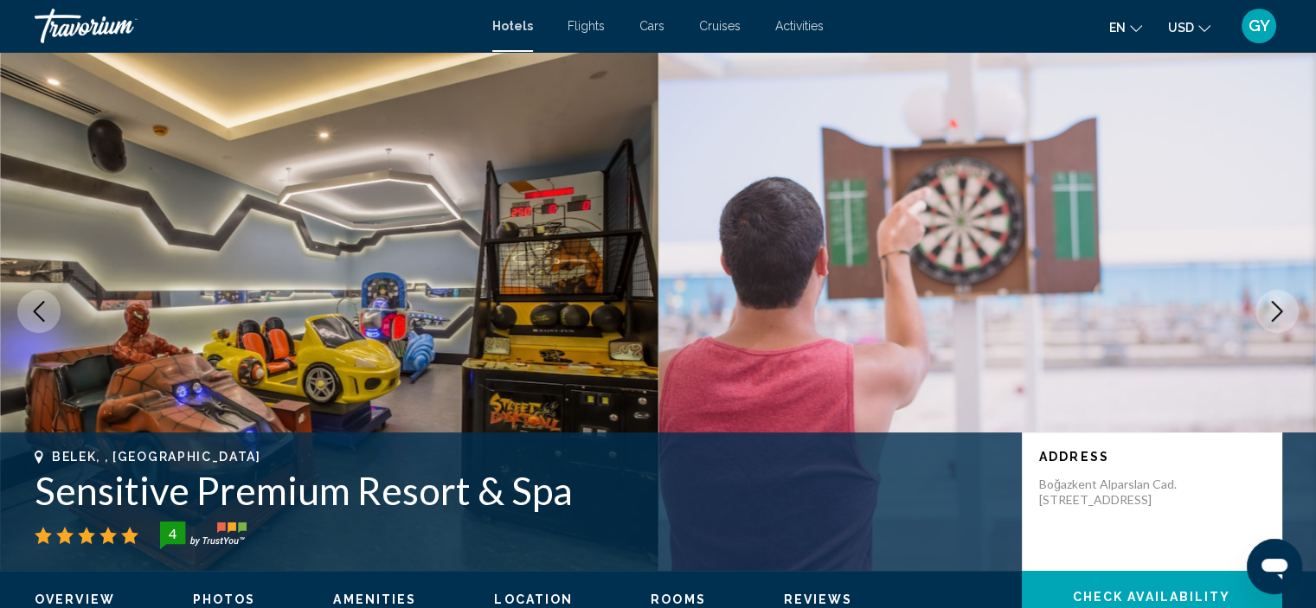
click at [1276, 318] on icon "Next image" at bounding box center [1277, 311] width 11 height 21
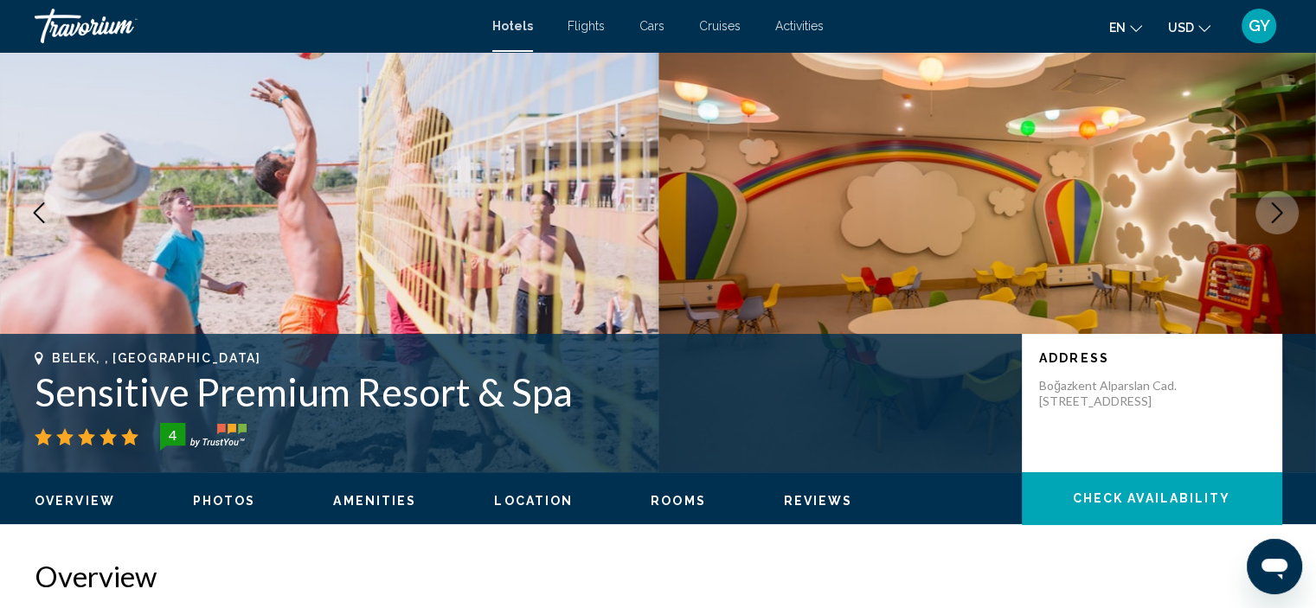
scroll to position [97, 0]
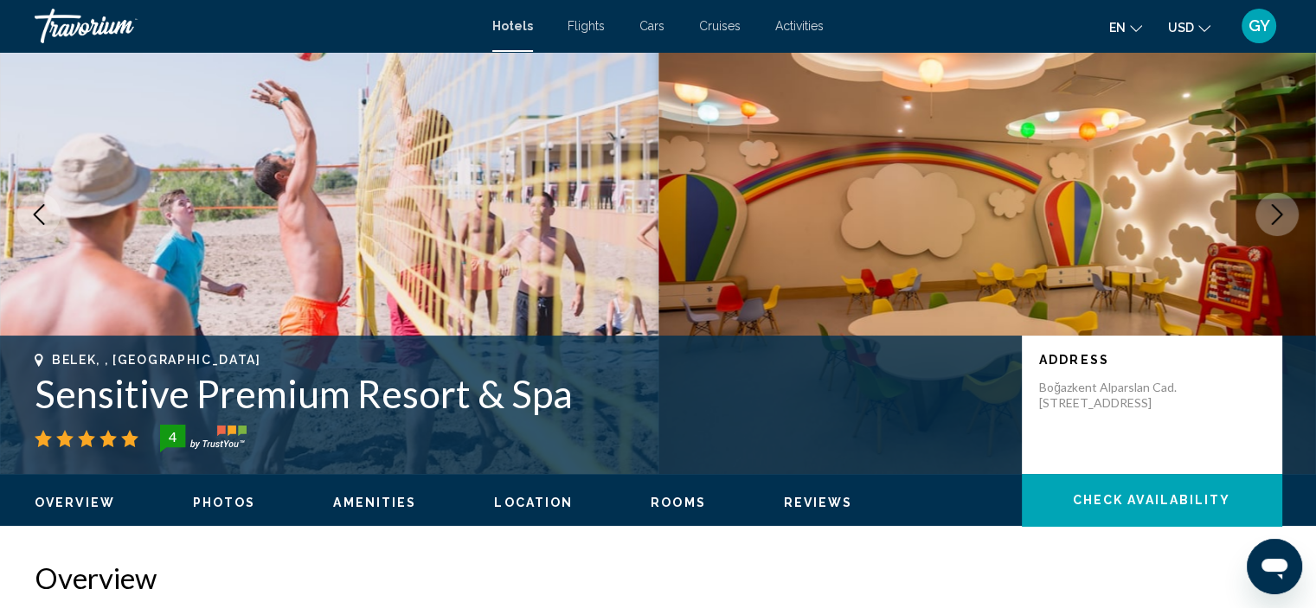
click at [1280, 222] on icon "Next image" at bounding box center [1277, 214] width 21 height 21
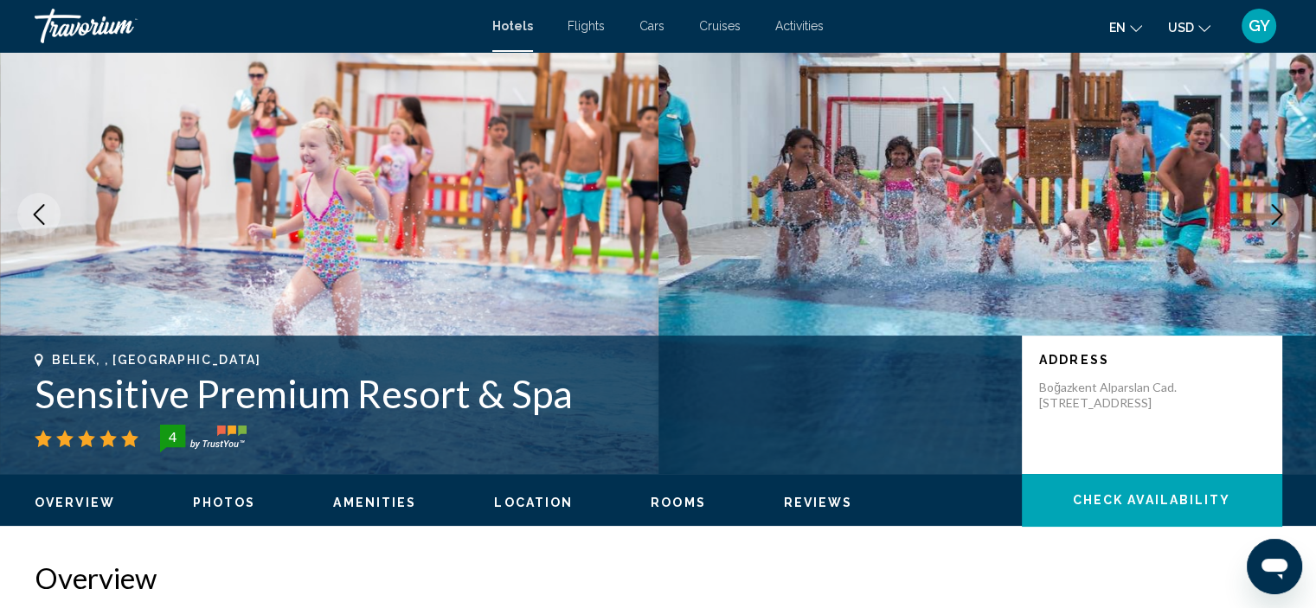
click at [1280, 222] on icon "Next image" at bounding box center [1277, 214] width 21 height 21
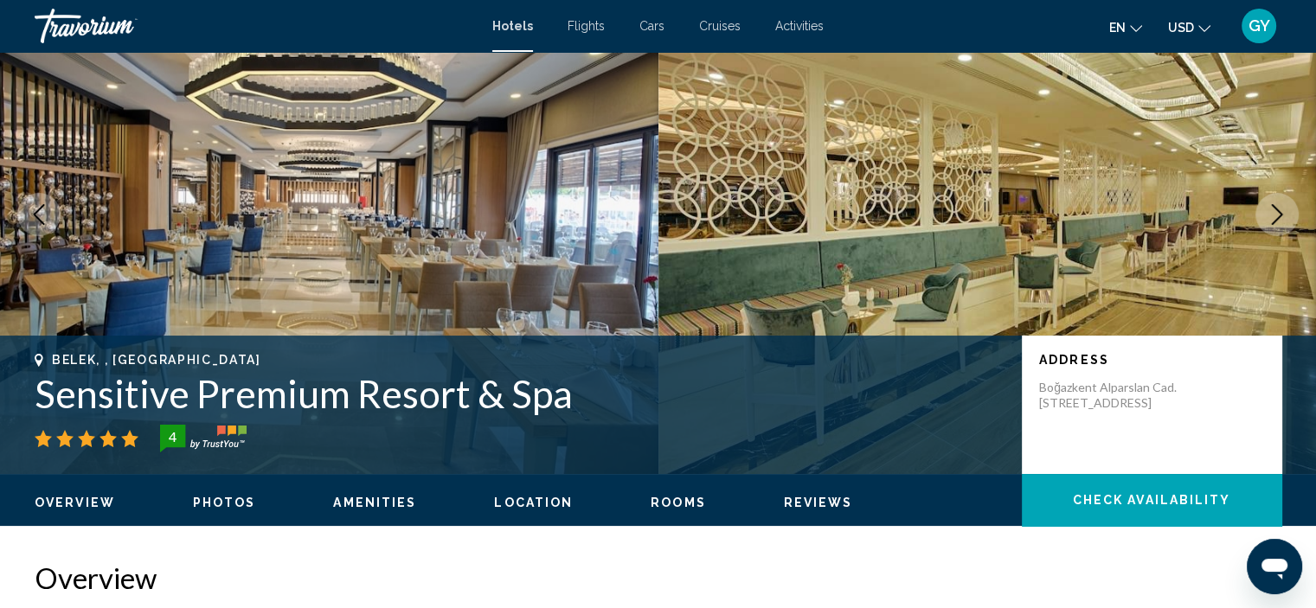
click at [1280, 222] on icon "Next image" at bounding box center [1277, 214] width 21 height 21
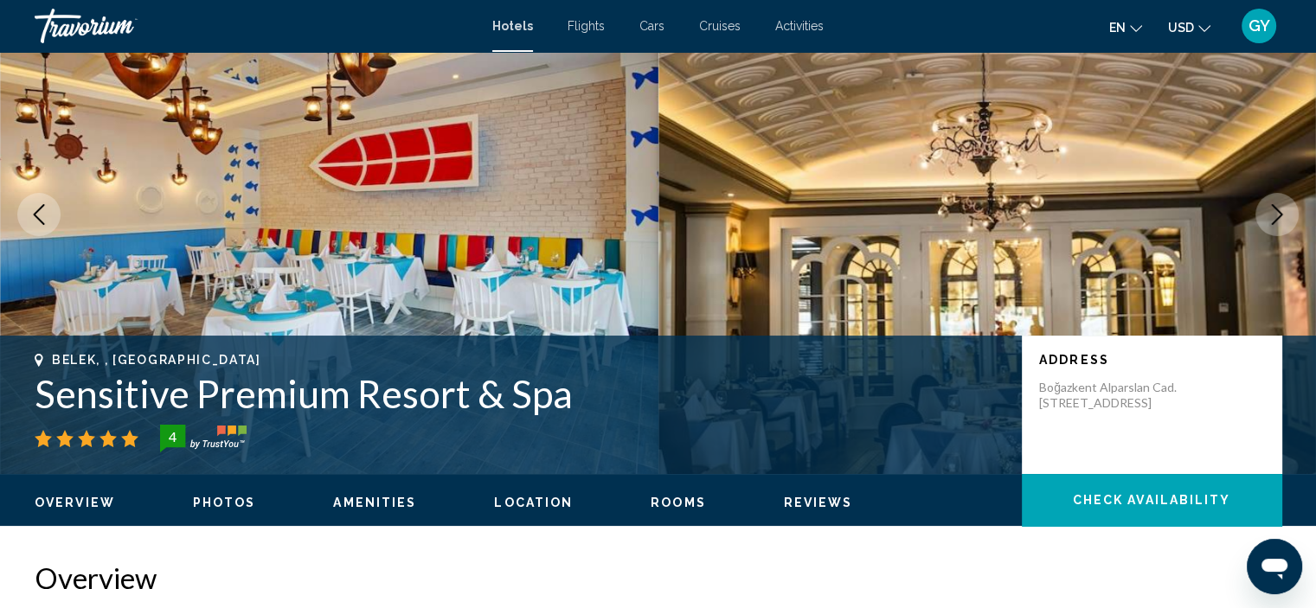
click at [1280, 222] on icon "Next image" at bounding box center [1277, 214] width 21 height 21
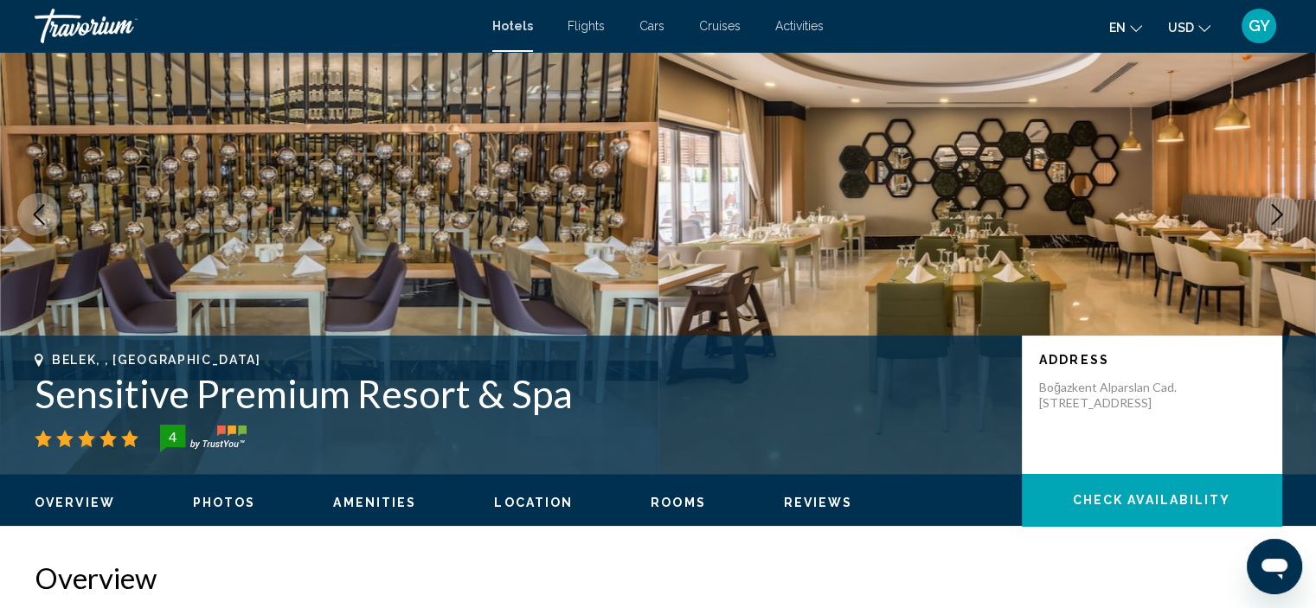
click at [1280, 222] on icon "Next image" at bounding box center [1277, 214] width 21 height 21
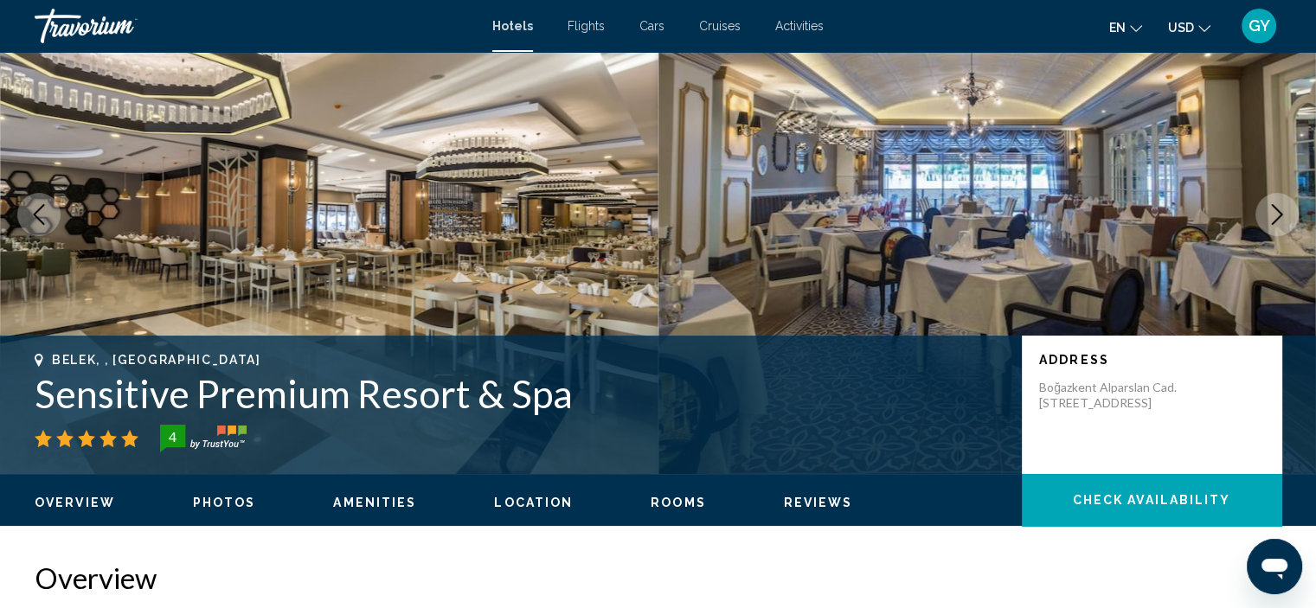
click at [1280, 222] on icon "Next image" at bounding box center [1277, 214] width 21 height 21
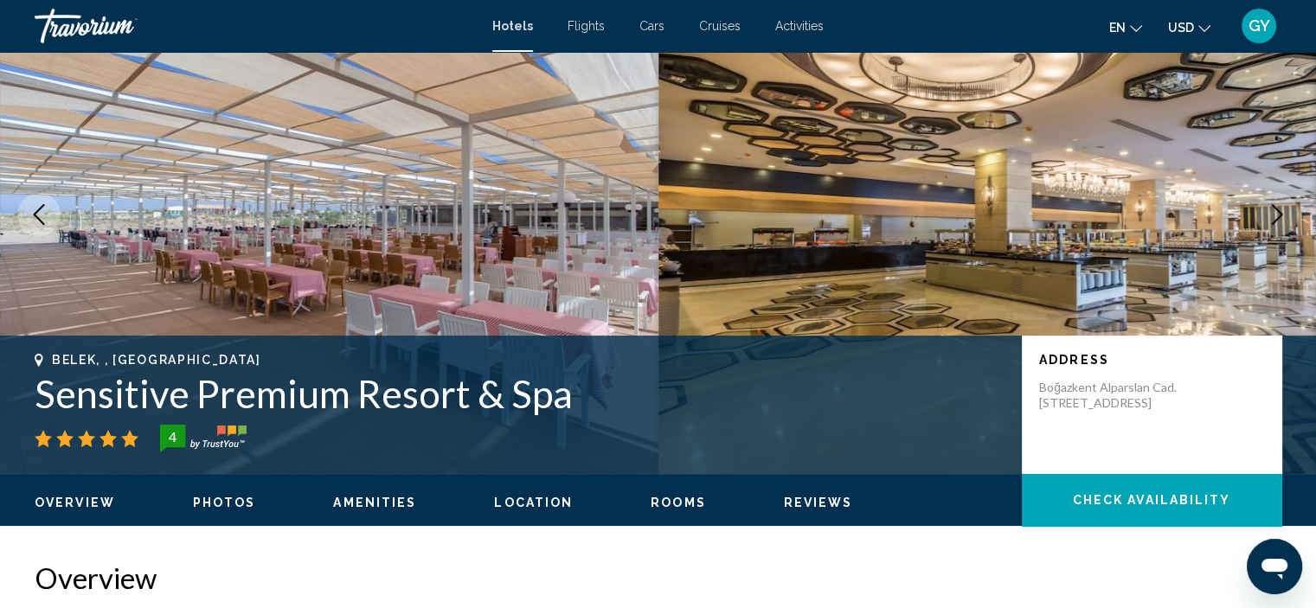
click at [1280, 222] on icon "Next image" at bounding box center [1277, 214] width 21 height 21
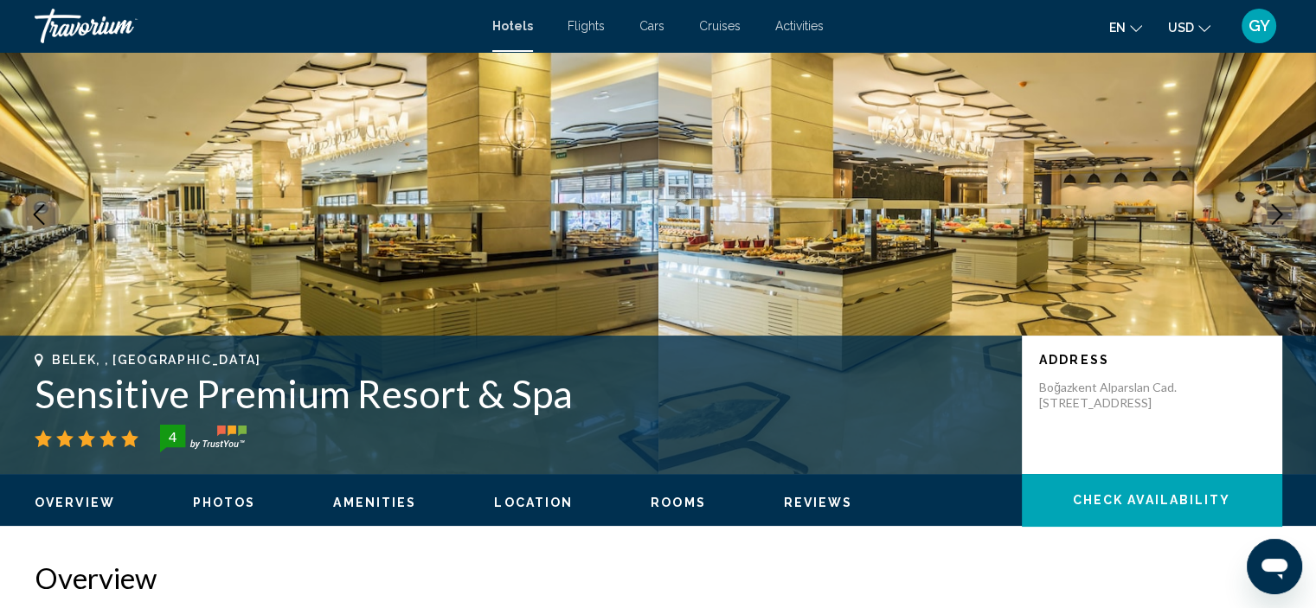
click at [1280, 222] on icon "Next image" at bounding box center [1277, 214] width 21 height 21
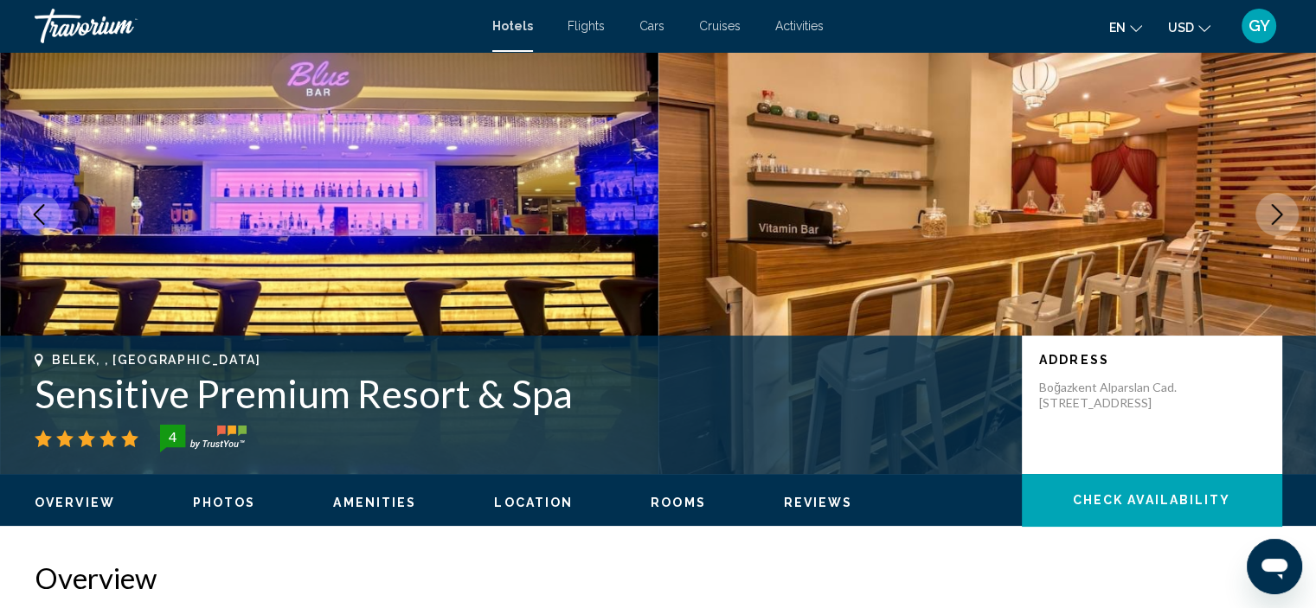
click at [1281, 209] on icon "Next image" at bounding box center [1277, 214] width 21 height 21
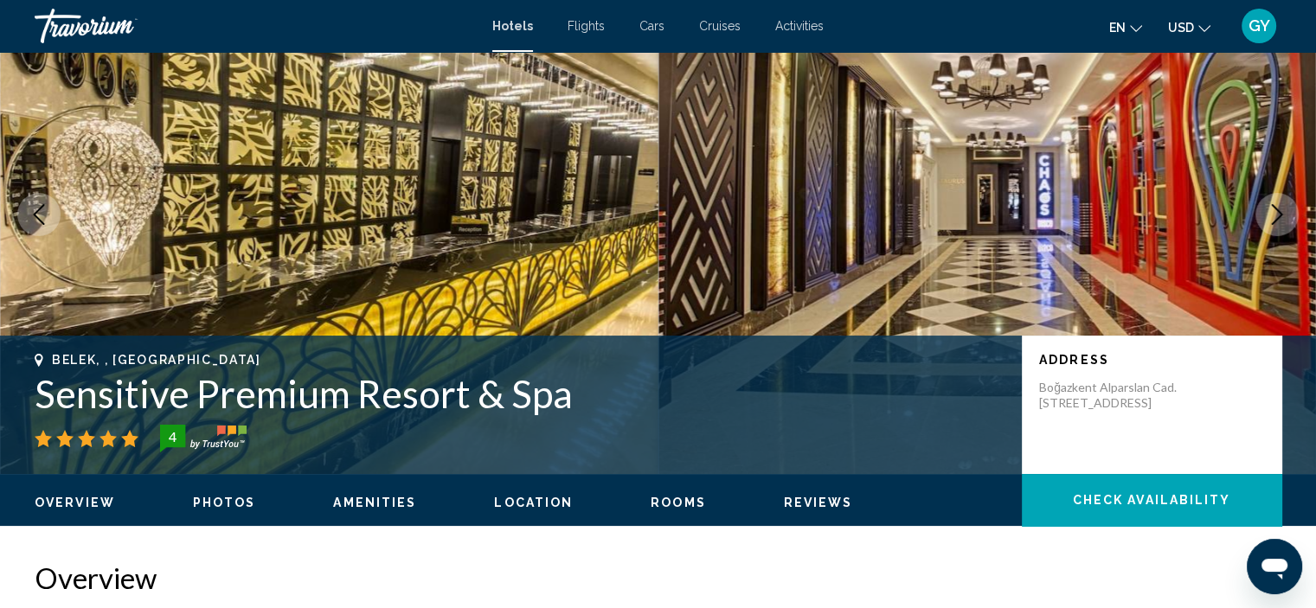
click at [1281, 209] on icon "Next image" at bounding box center [1277, 214] width 21 height 21
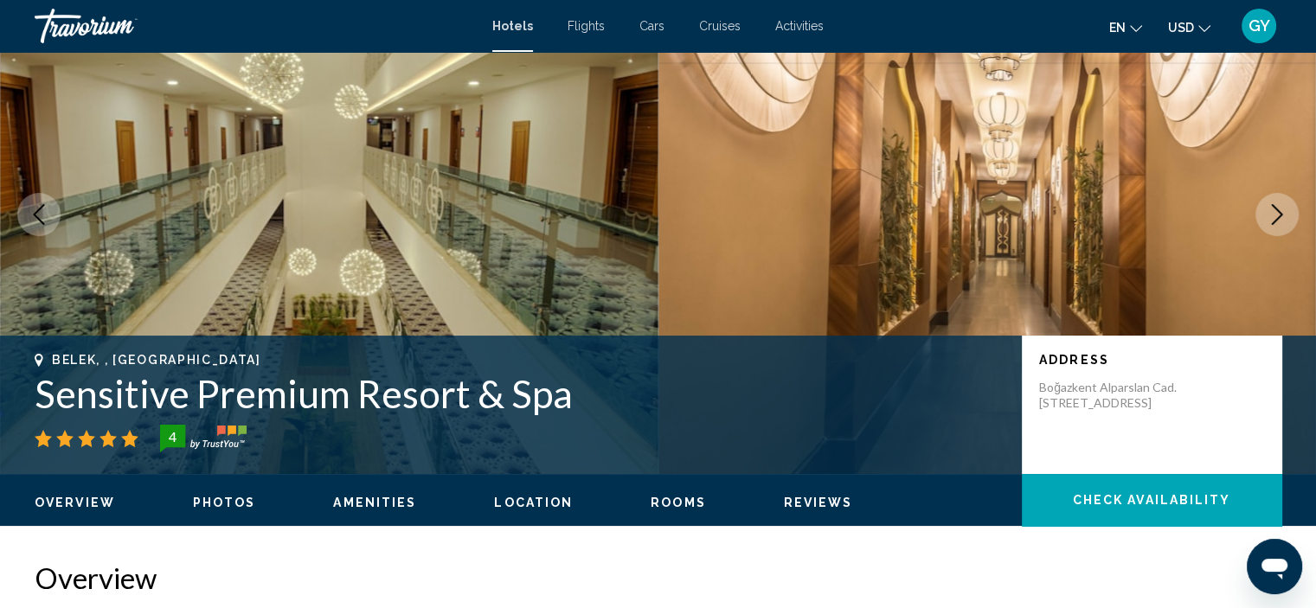
click at [1281, 209] on icon "Next image" at bounding box center [1277, 214] width 21 height 21
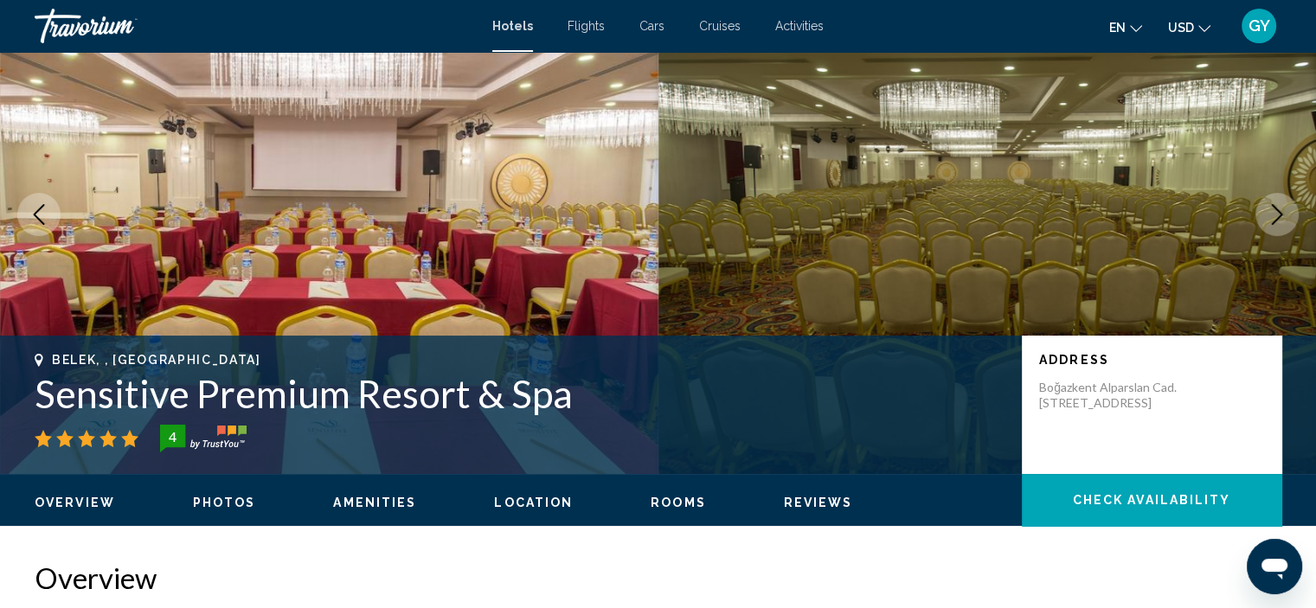
click at [1281, 209] on icon "Next image" at bounding box center [1277, 214] width 21 height 21
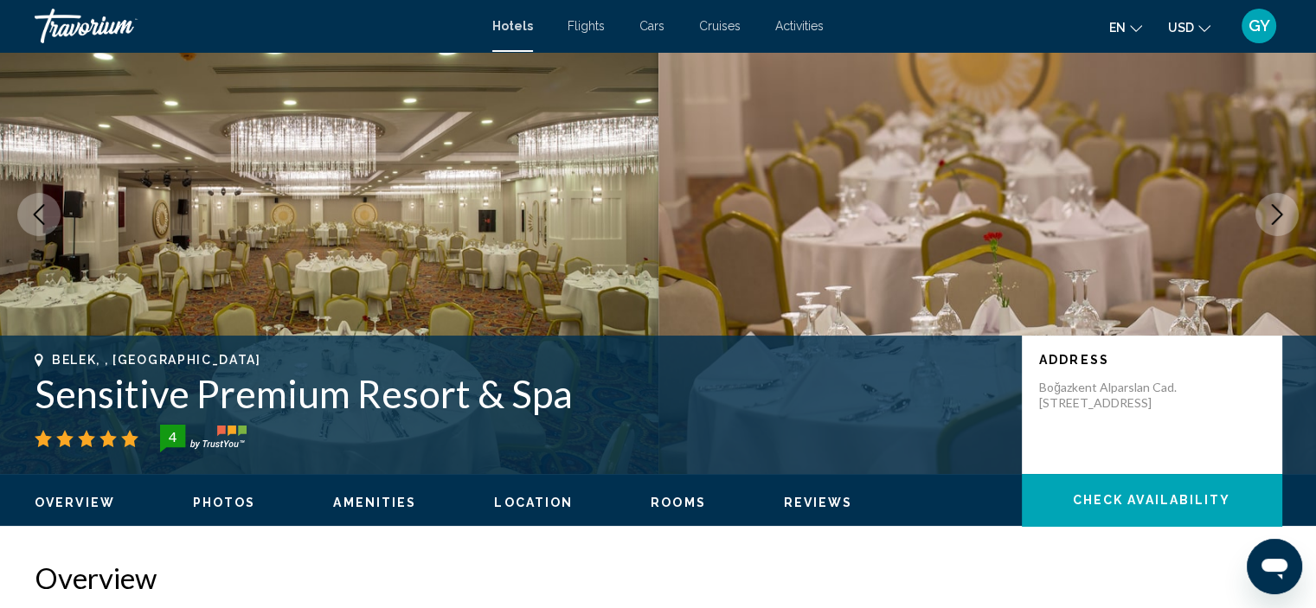
click at [1281, 209] on icon "Next image" at bounding box center [1277, 214] width 21 height 21
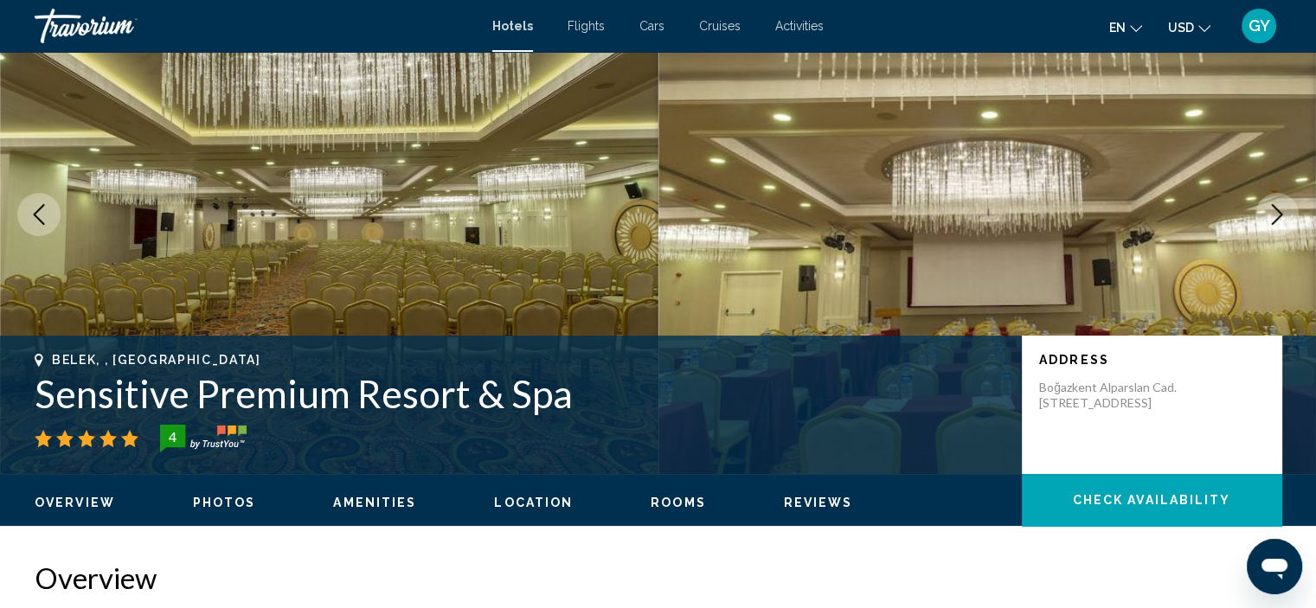
click at [1281, 209] on icon "Next image" at bounding box center [1277, 214] width 21 height 21
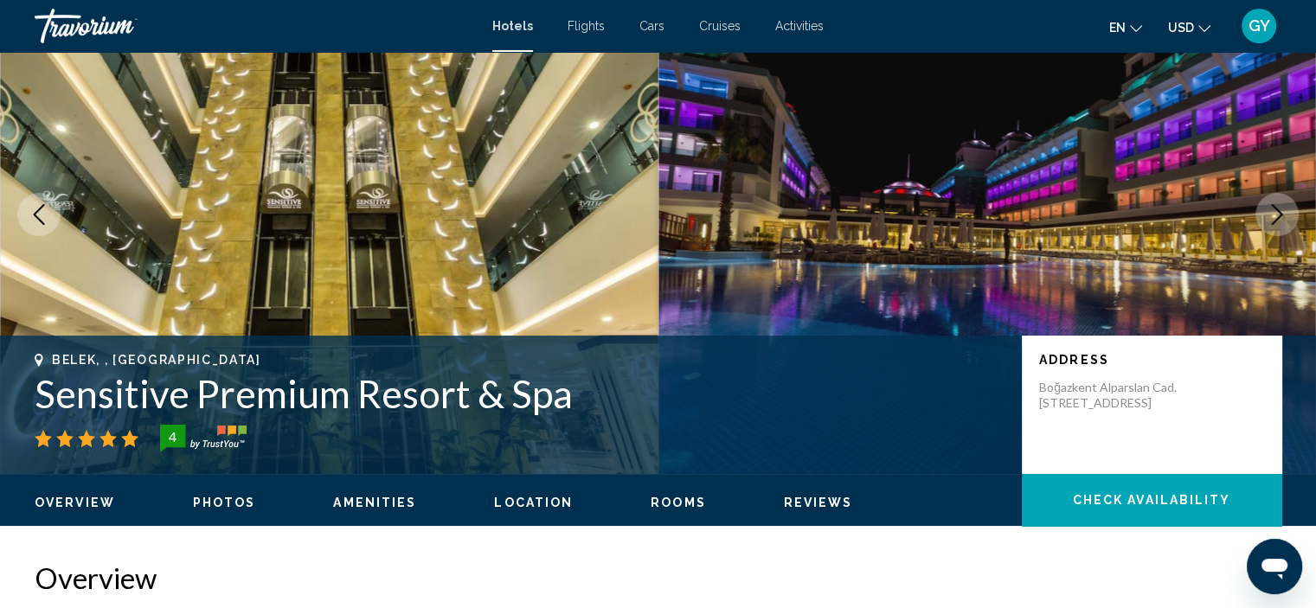
click at [1281, 209] on icon "Next image" at bounding box center [1277, 214] width 21 height 21
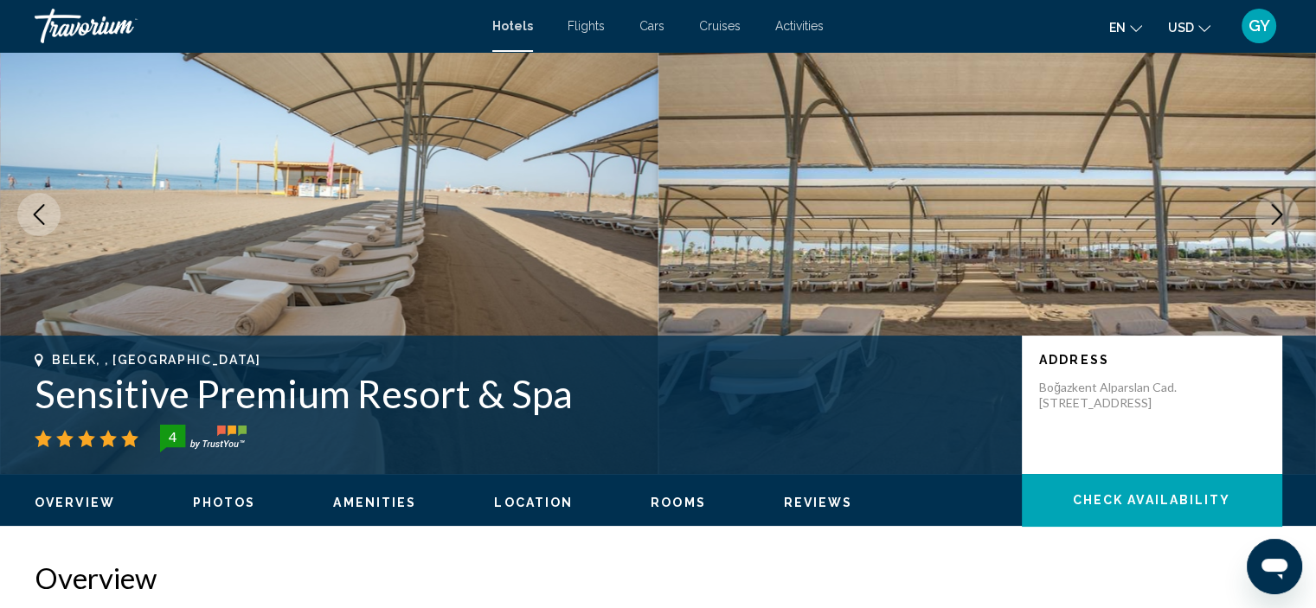
click at [1281, 209] on icon "Next image" at bounding box center [1277, 214] width 21 height 21
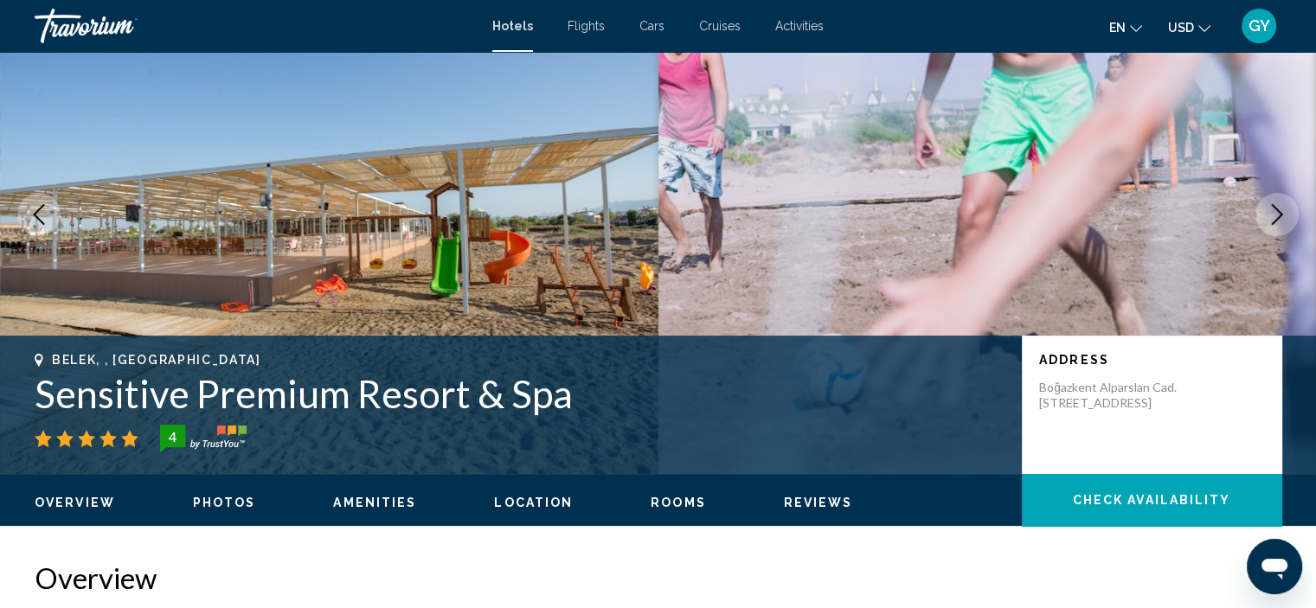
click at [1281, 209] on icon "Next image" at bounding box center [1277, 214] width 21 height 21
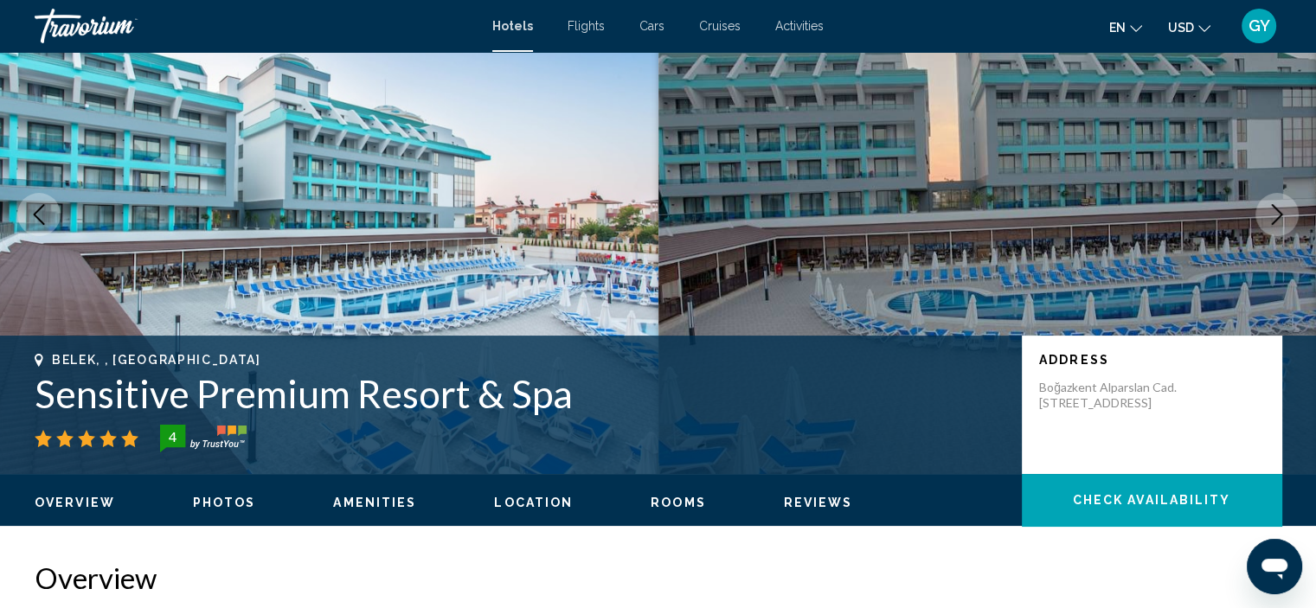
click at [1281, 209] on icon "Next image" at bounding box center [1277, 214] width 21 height 21
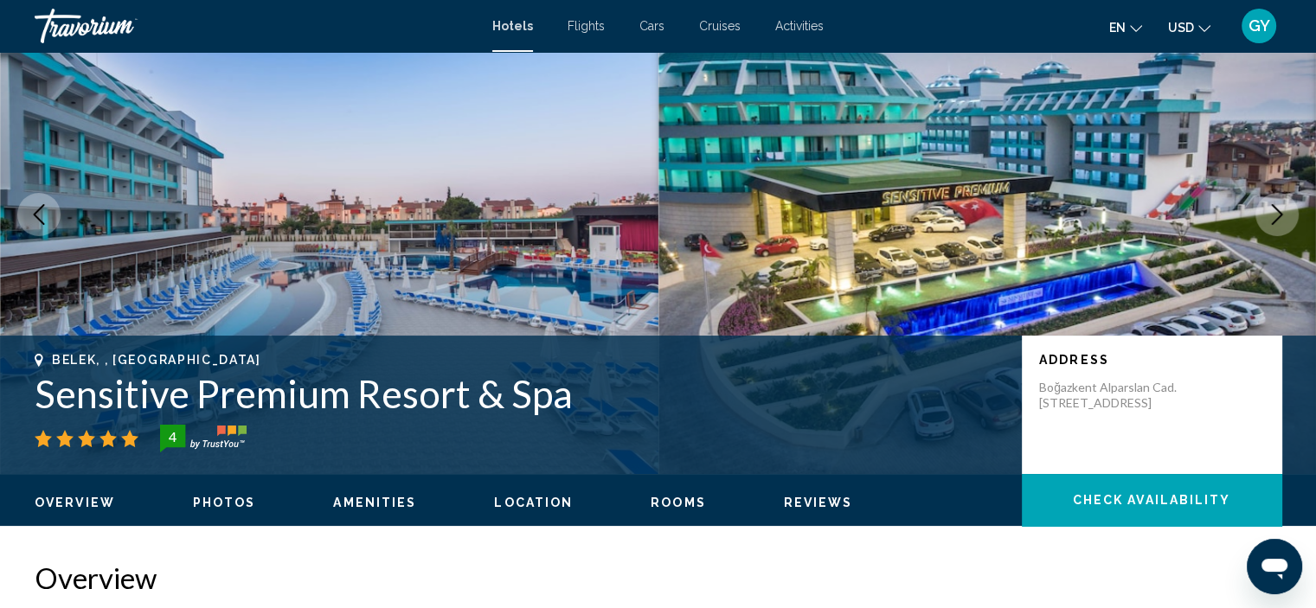
click at [1281, 209] on icon "Next image" at bounding box center [1277, 214] width 21 height 21
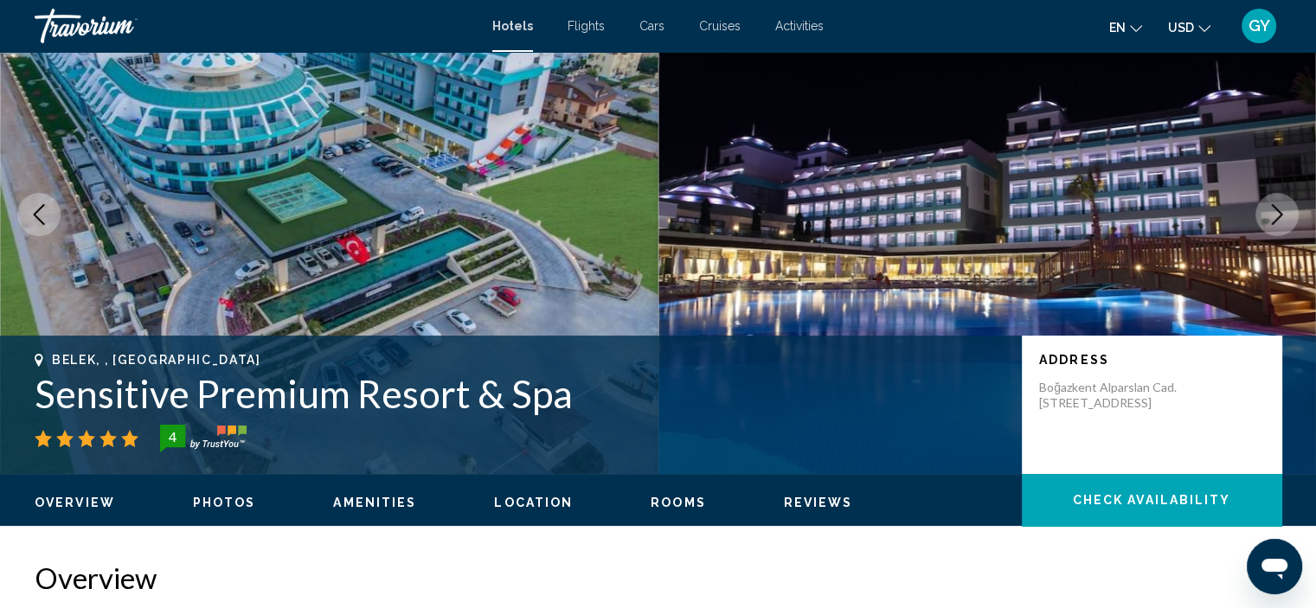
click at [1281, 209] on icon "Next image" at bounding box center [1277, 214] width 21 height 21
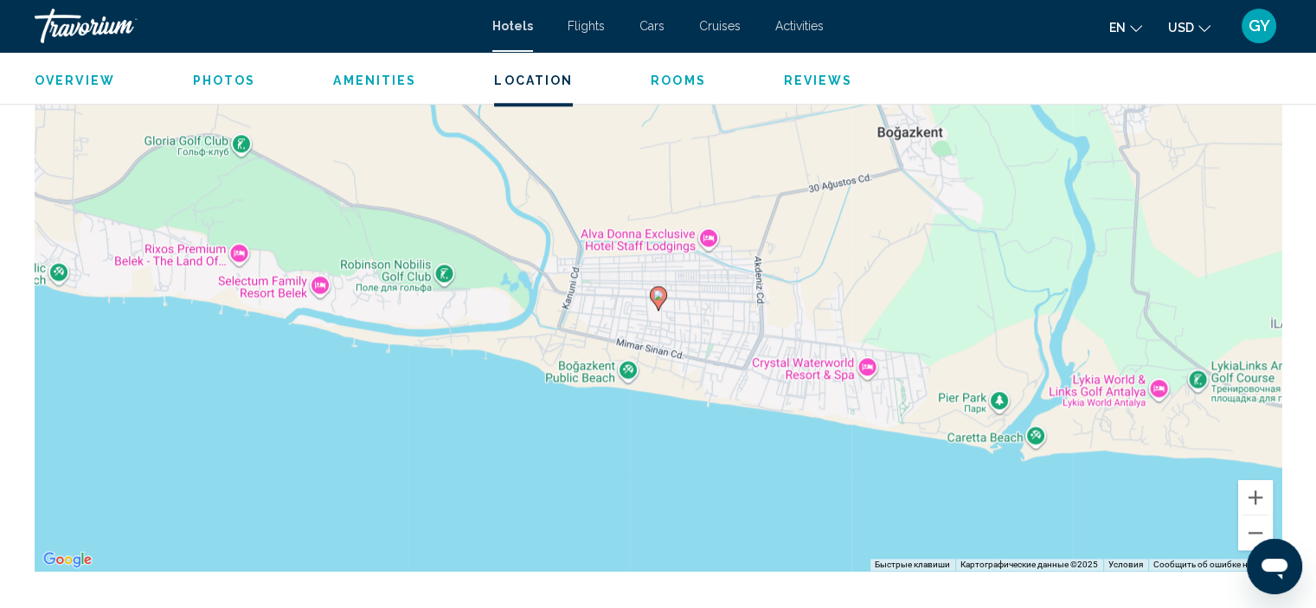
scroll to position [1689, 0]
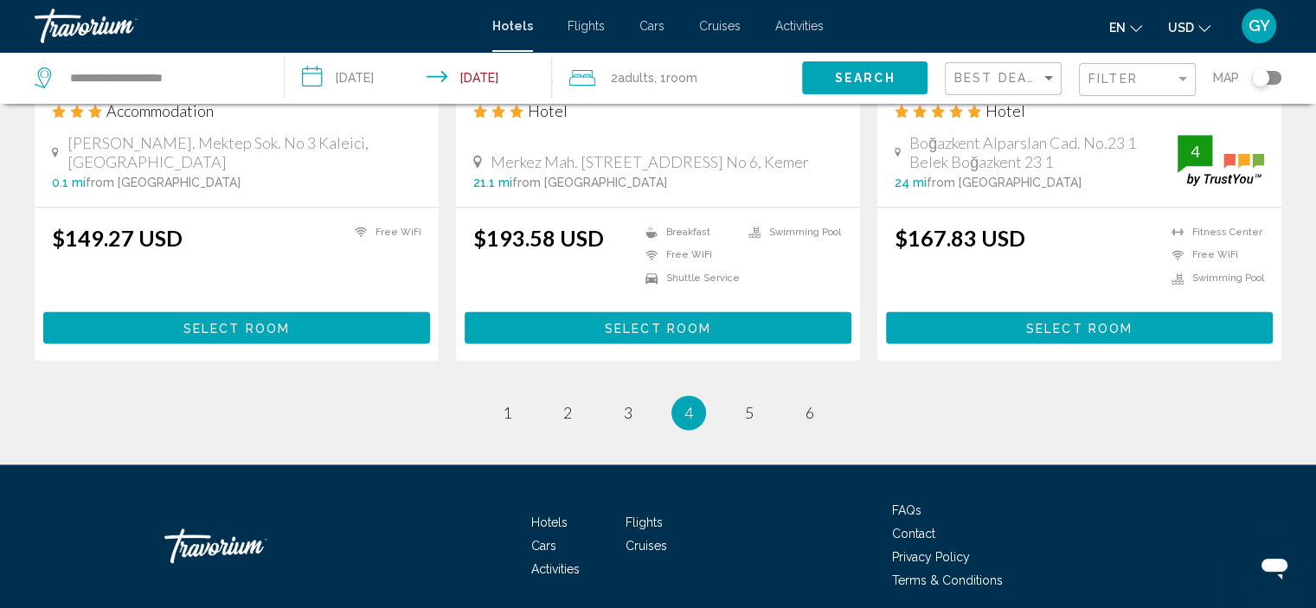
scroll to position [2368, 0]
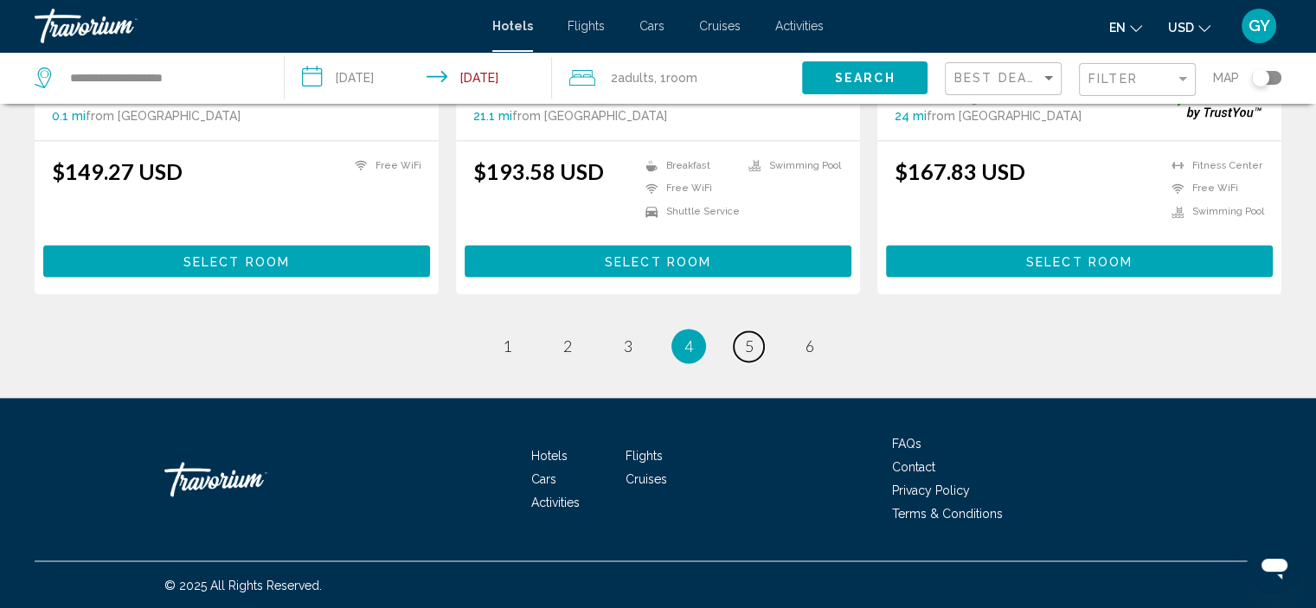
click at [735, 352] on link "page 5" at bounding box center [749, 346] width 30 height 30
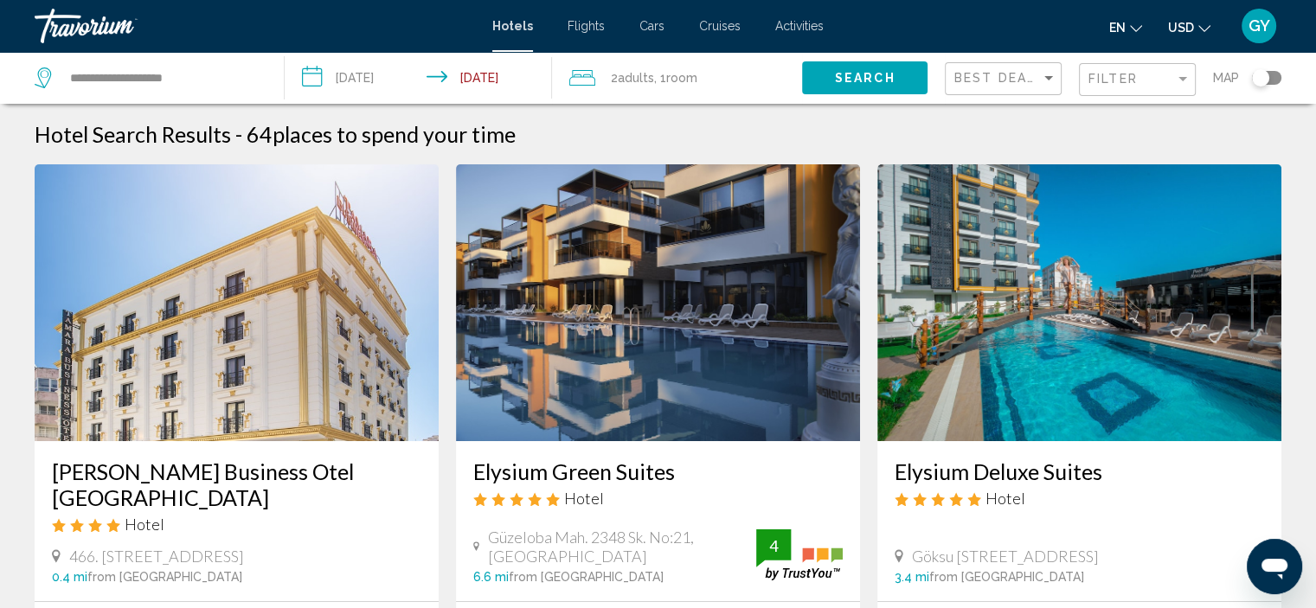
click at [735, 352] on img "Main content" at bounding box center [658, 302] width 404 height 277
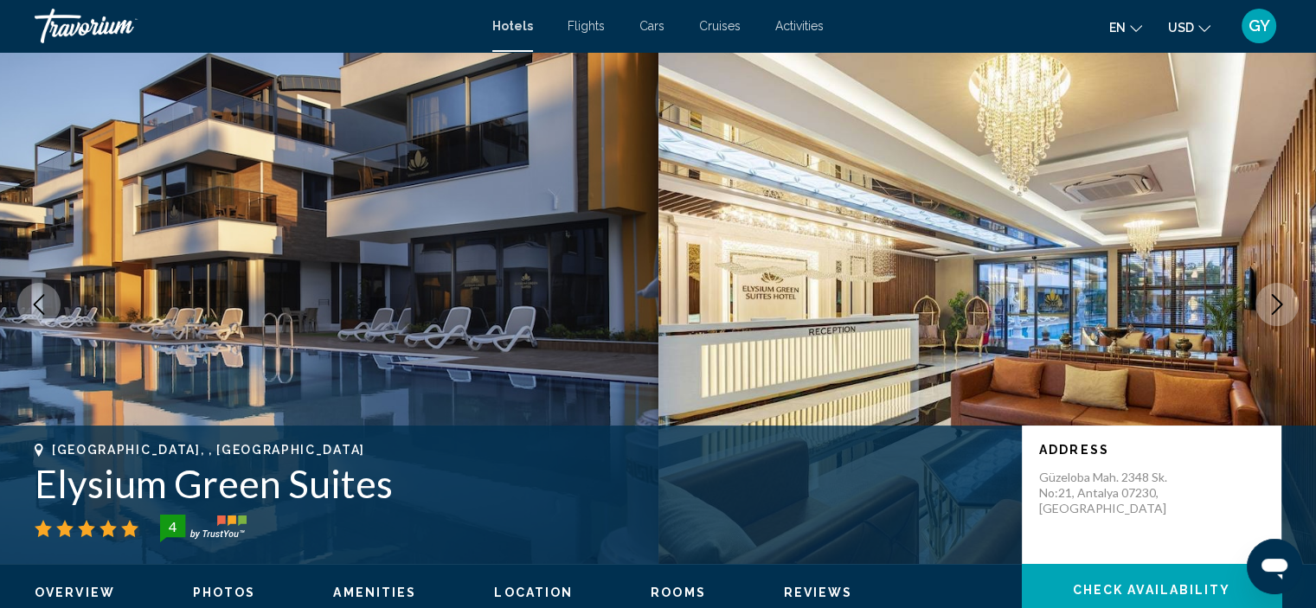
scroll to position [6, 0]
click at [1280, 313] on icon "Next image" at bounding box center [1277, 305] width 21 height 21
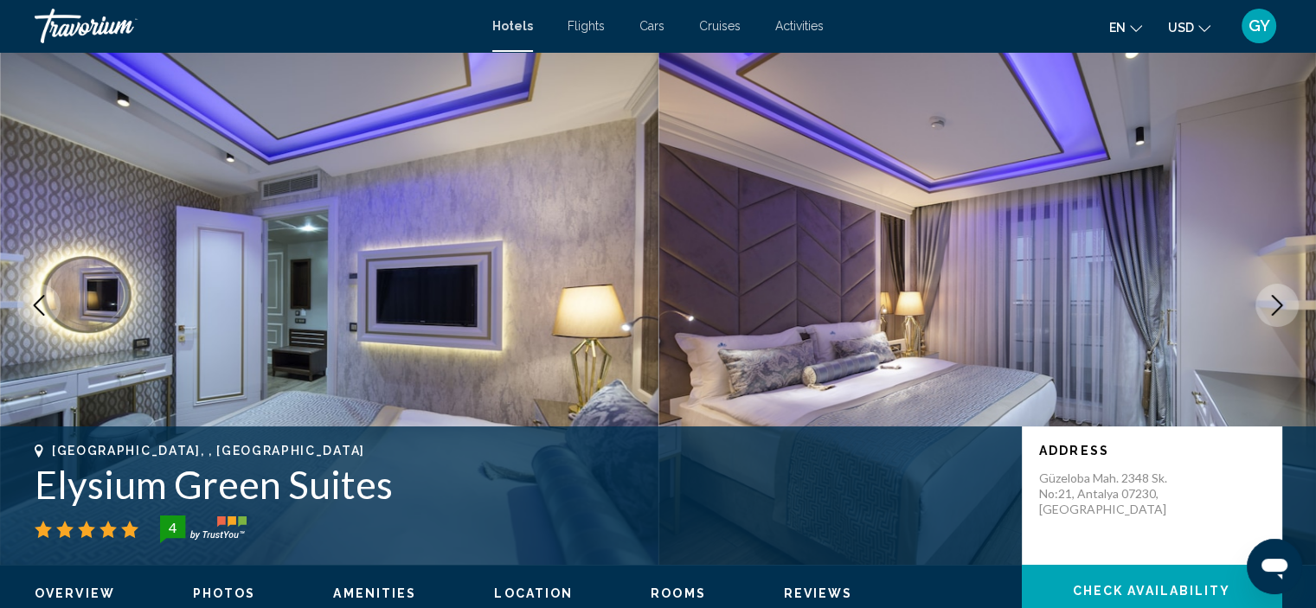
click at [1280, 313] on icon "Next image" at bounding box center [1277, 305] width 21 height 21
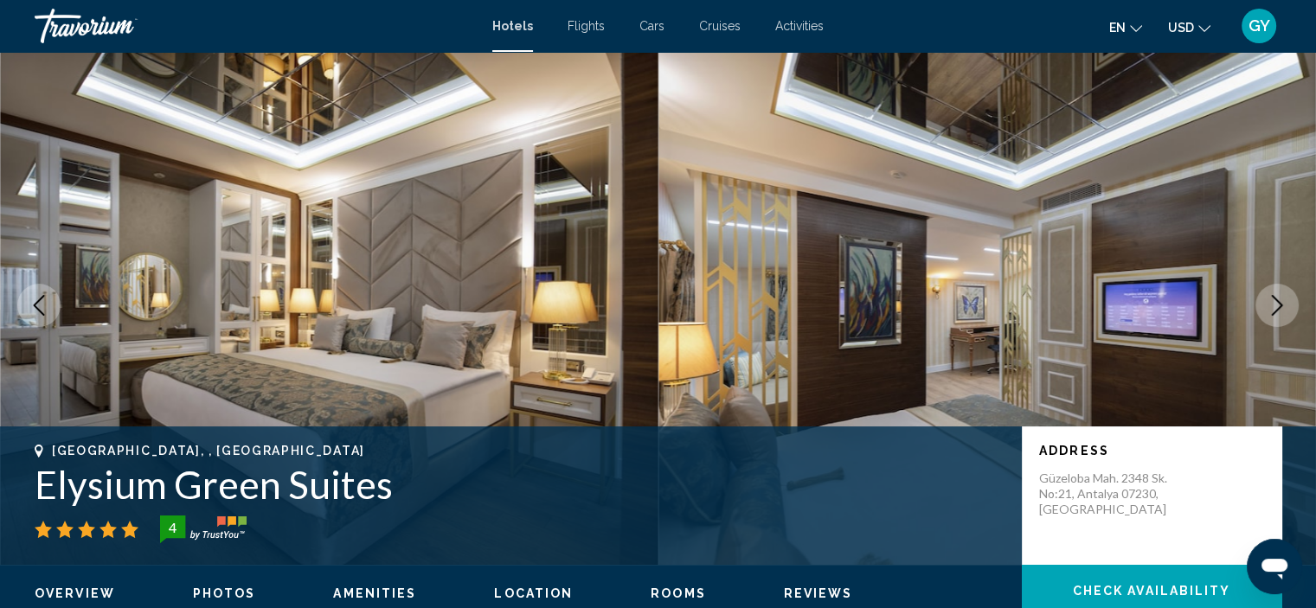
click at [1280, 313] on icon "Next image" at bounding box center [1277, 305] width 21 height 21
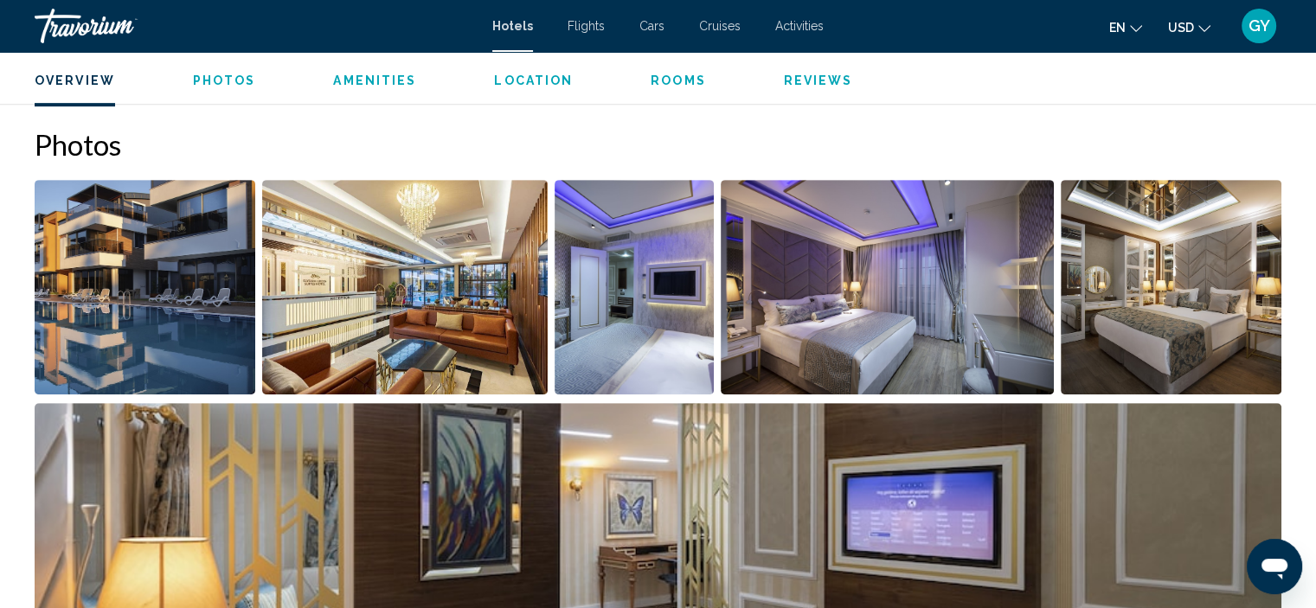
scroll to position [825, 0]
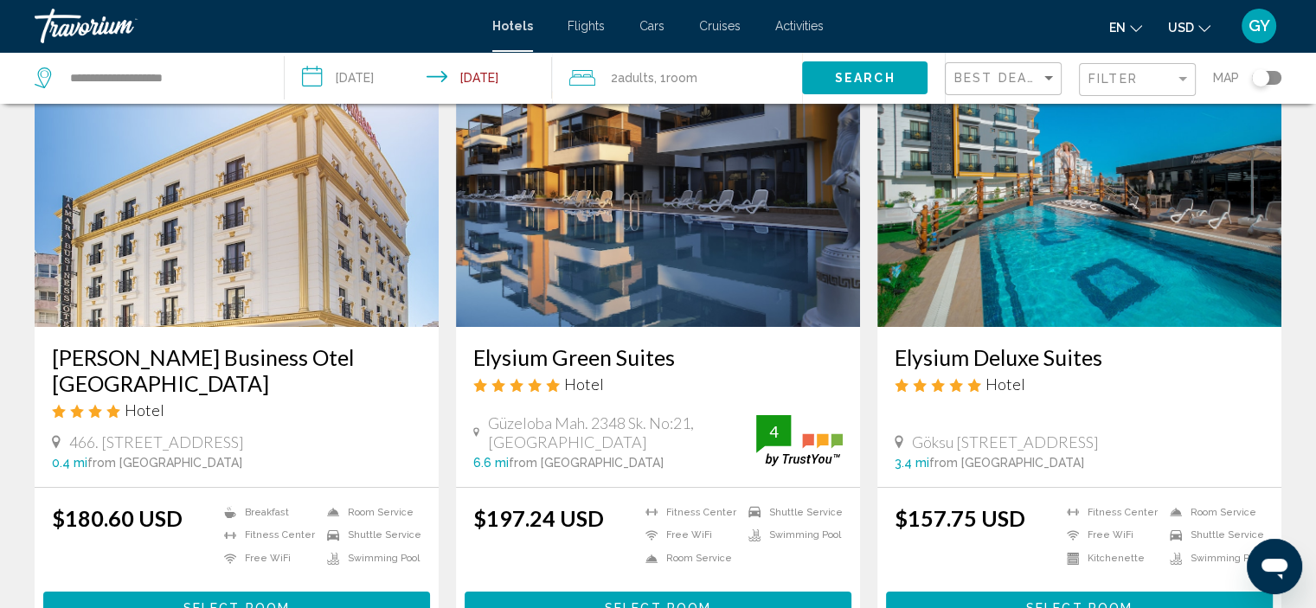
scroll to position [114, 0]
click at [1026, 252] on img "Main content" at bounding box center [1080, 188] width 404 height 277
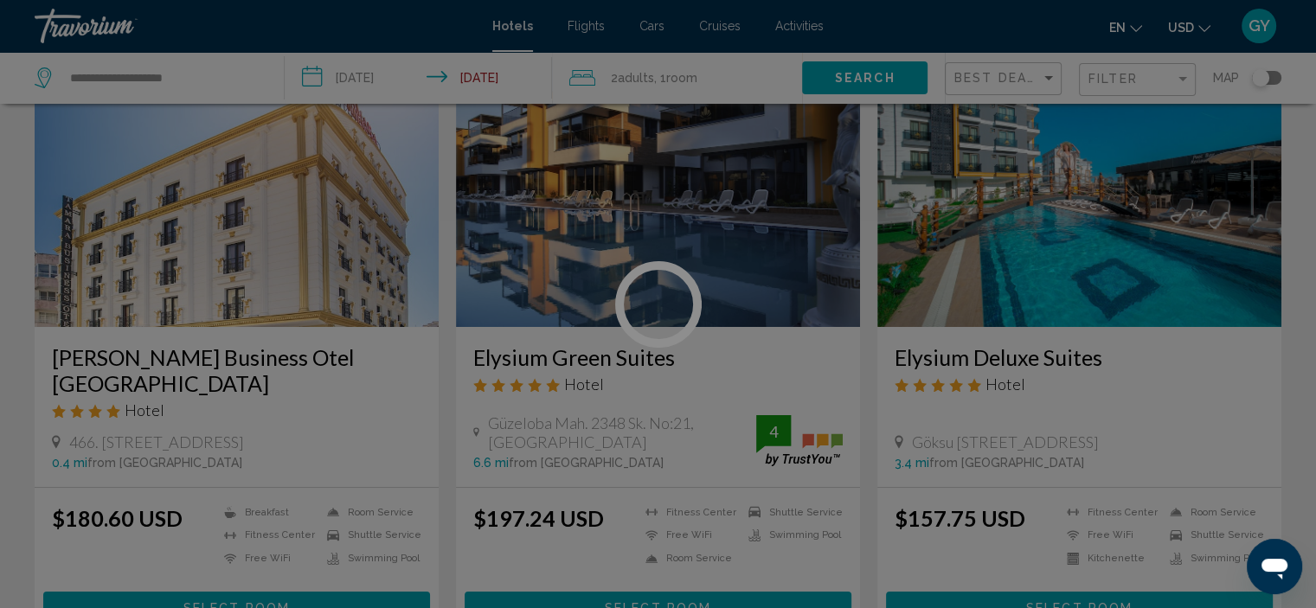
scroll to position [7, 0]
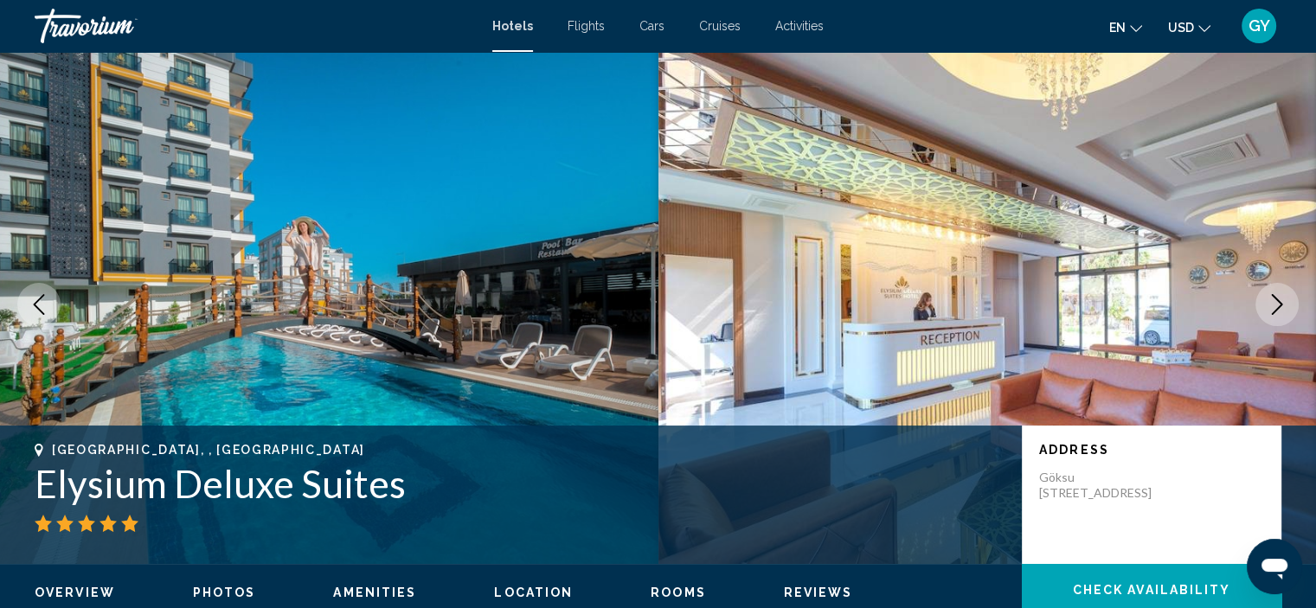
click at [1272, 313] on icon "Next image" at bounding box center [1277, 304] width 11 height 21
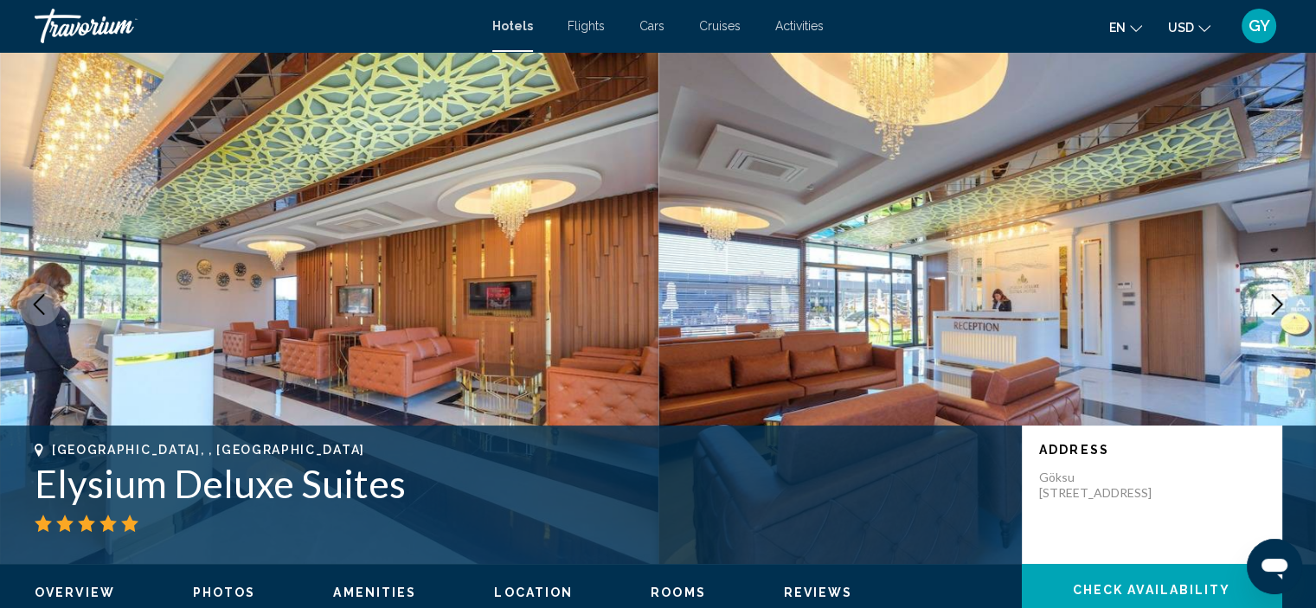
click at [1272, 313] on icon "Next image" at bounding box center [1277, 304] width 11 height 21
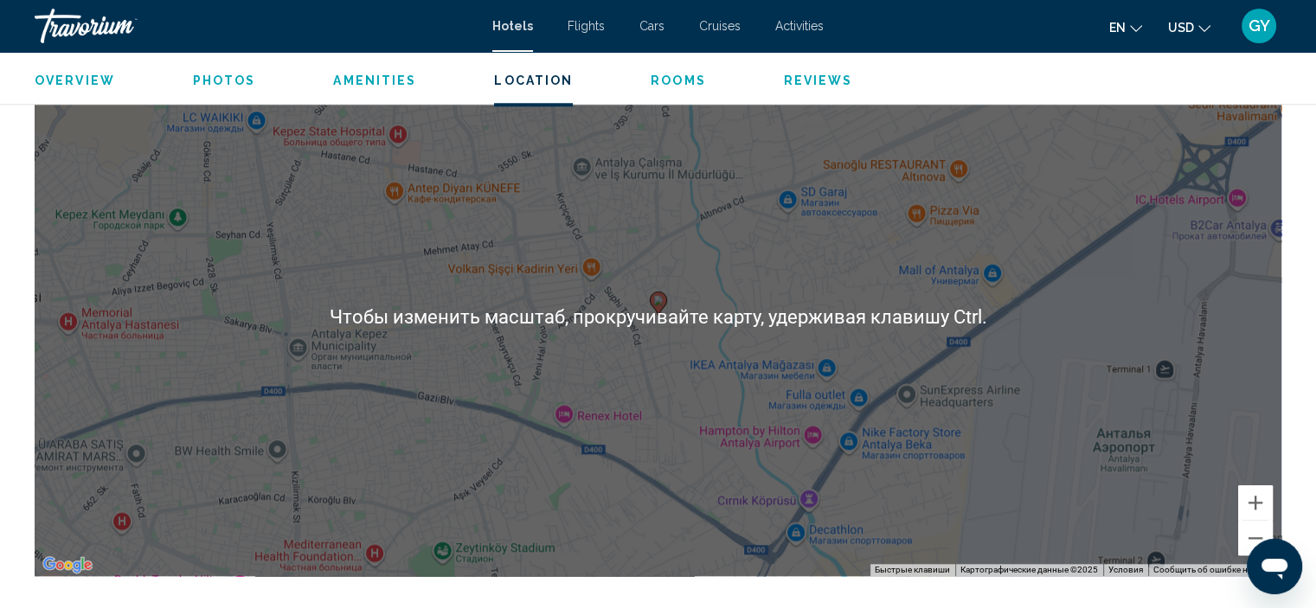
scroll to position [1655, 0]
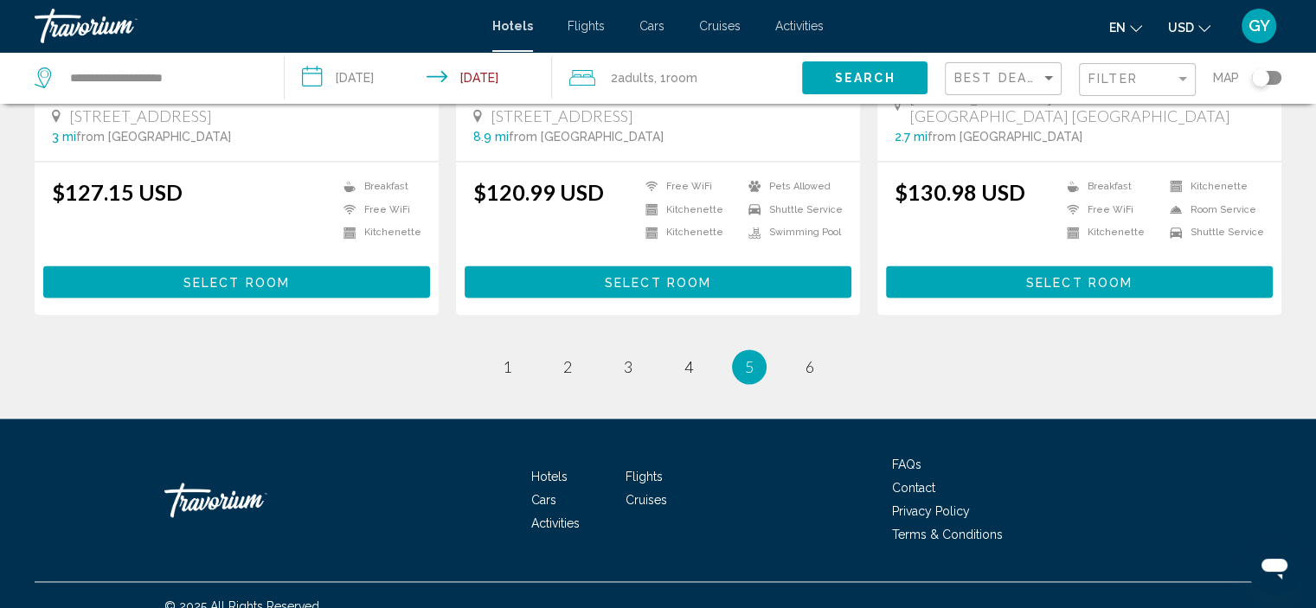
scroll to position [2316, 0]
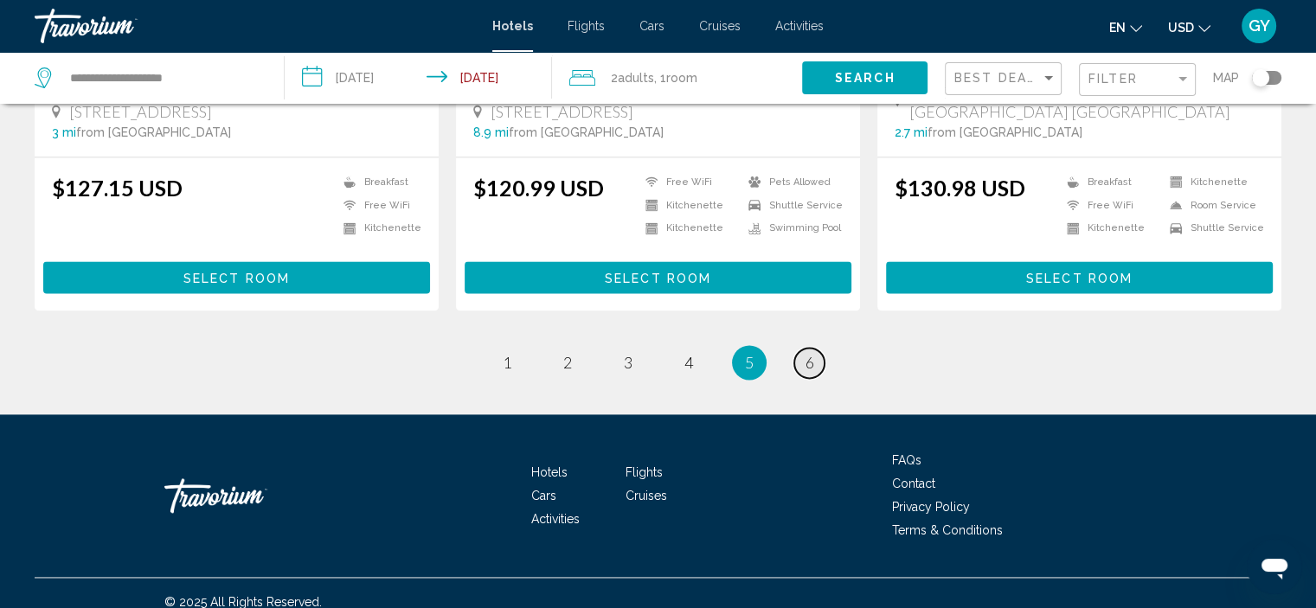
click at [808, 353] on span "6" at bounding box center [810, 362] width 9 height 19
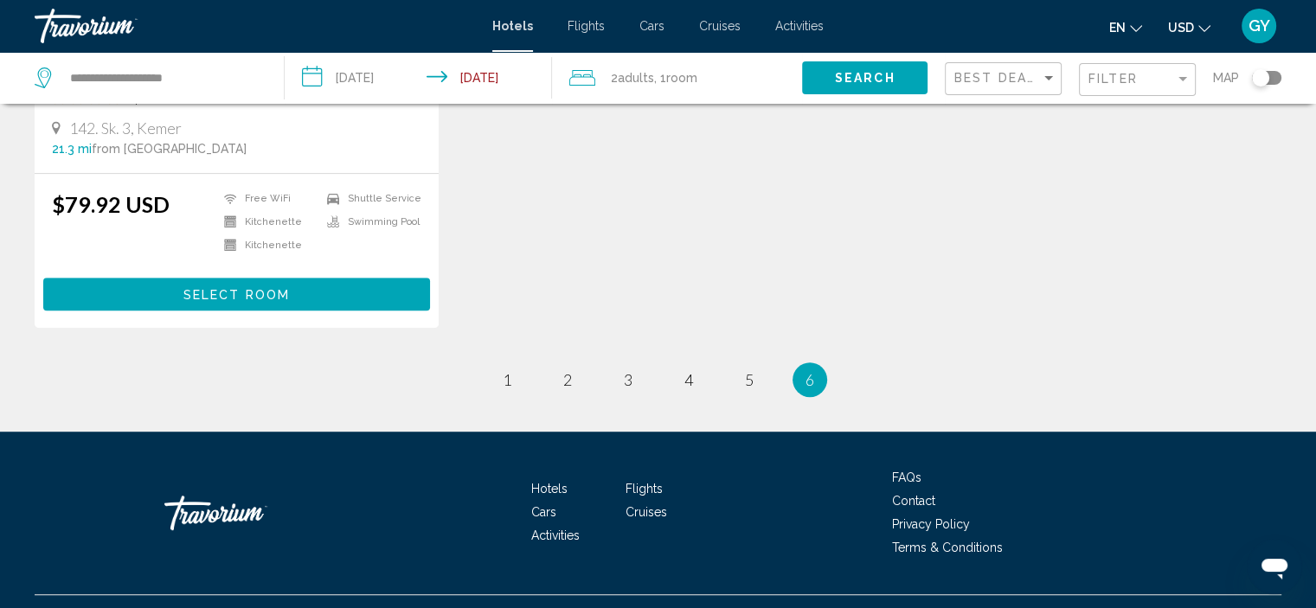
scroll to position [1054, 0]
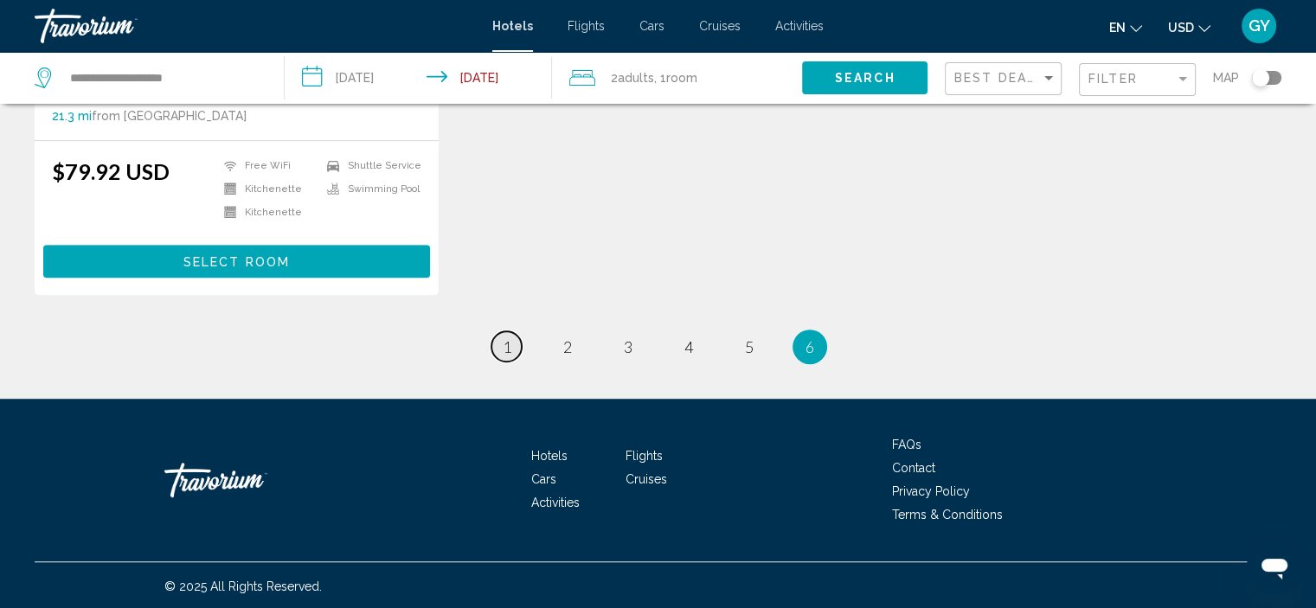
click at [506, 351] on span "1" at bounding box center [507, 347] width 9 height 19
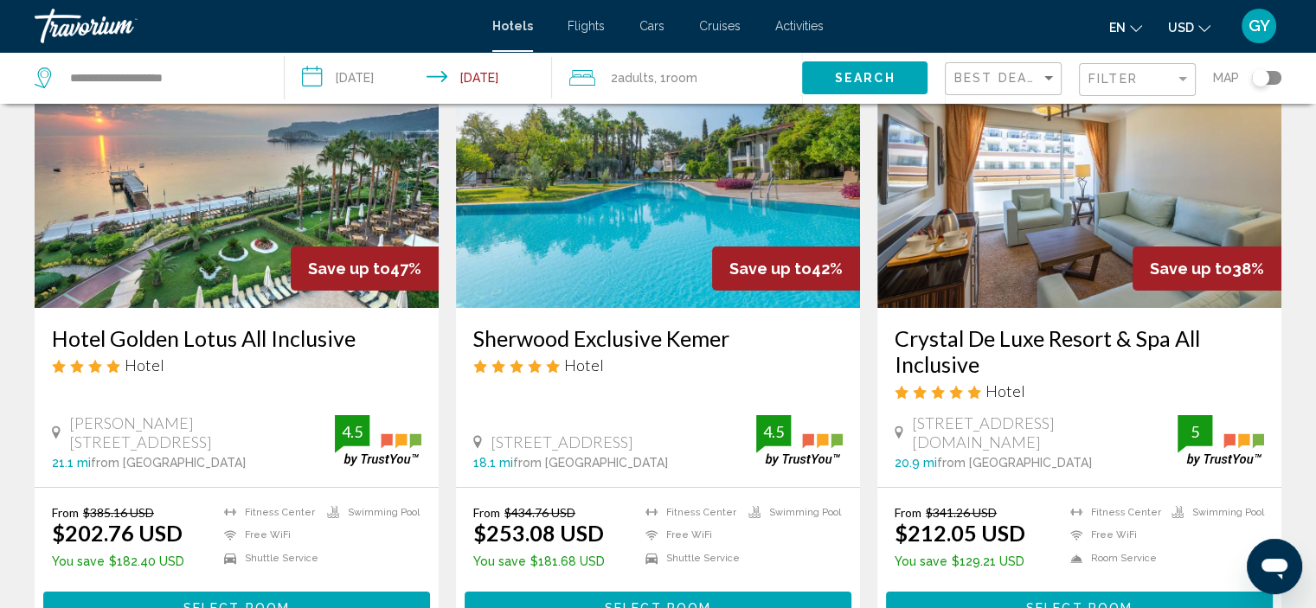
scroll to position [120, 0]
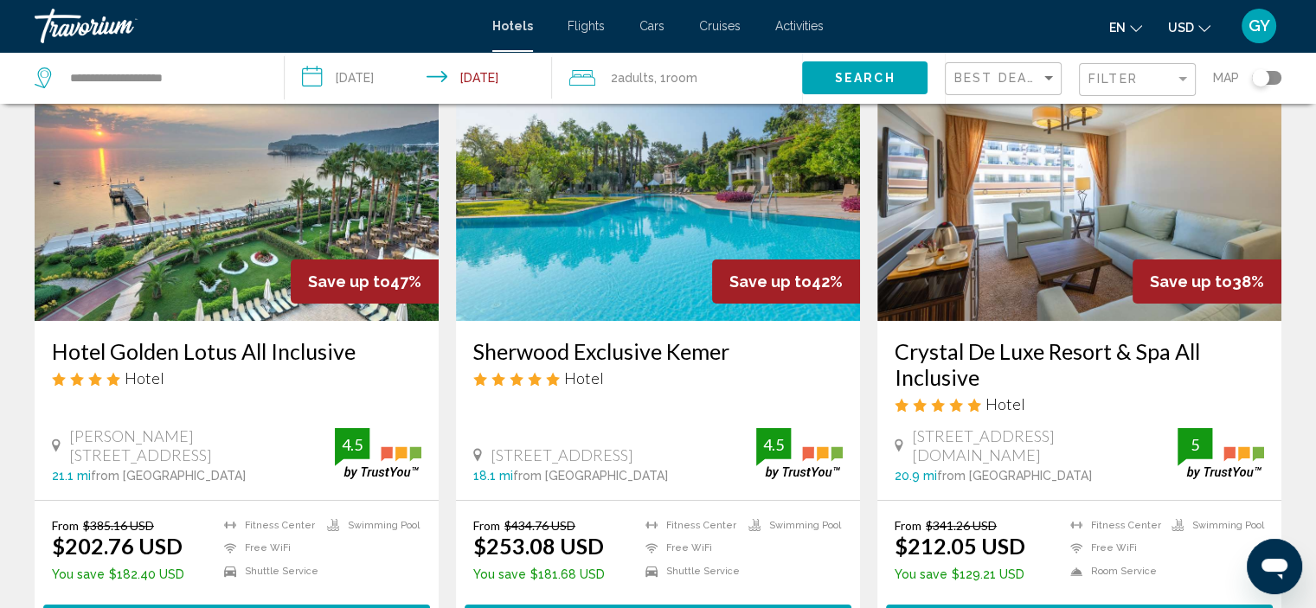
click at [210, 312] on img "Main content" at bounding box center [237, 182] width 404 height 277
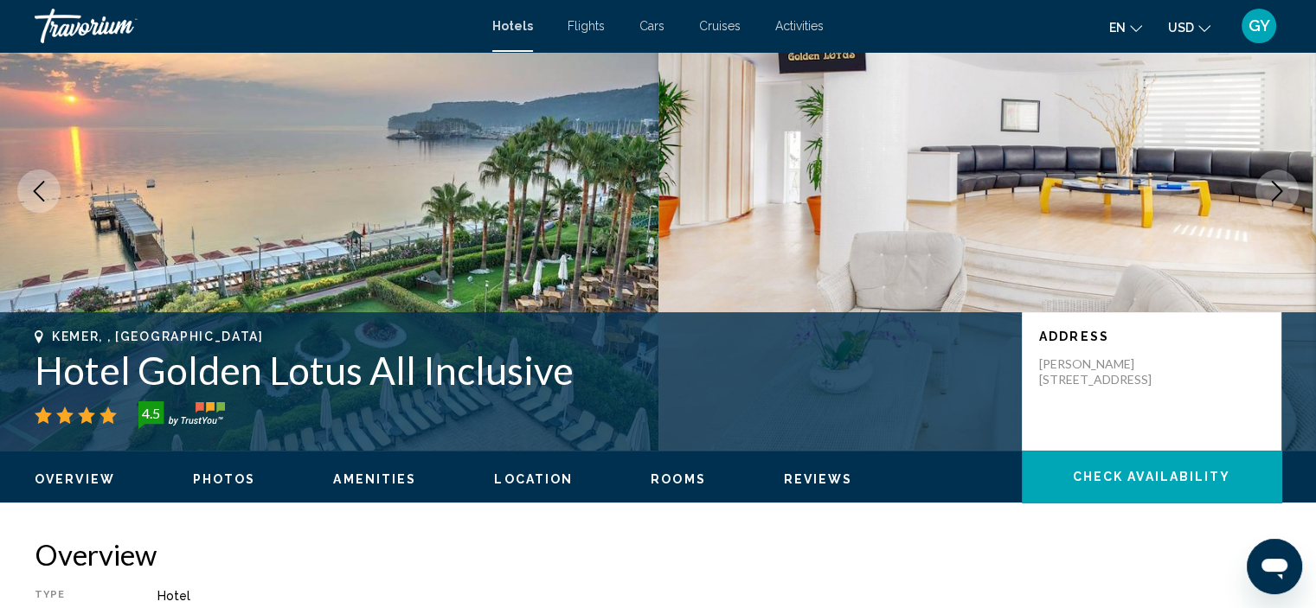
scroll to position [7, 0]
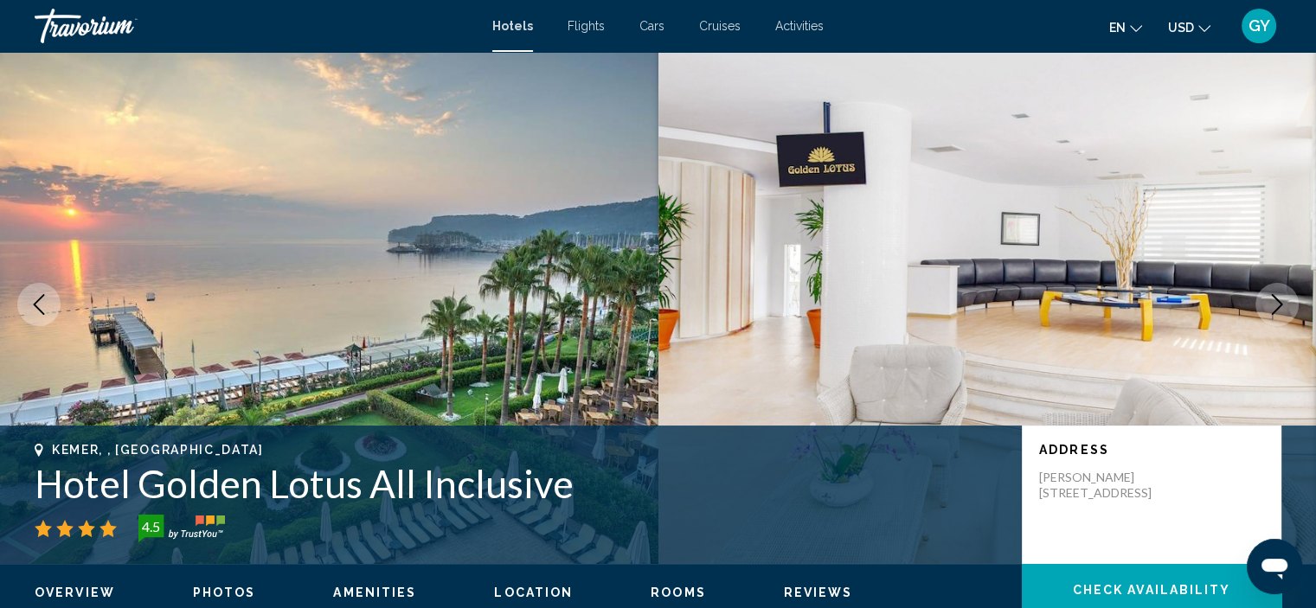
click at [1277, 300] on icon "Next image" at bounding box center [1277, 304] width 11 height 21
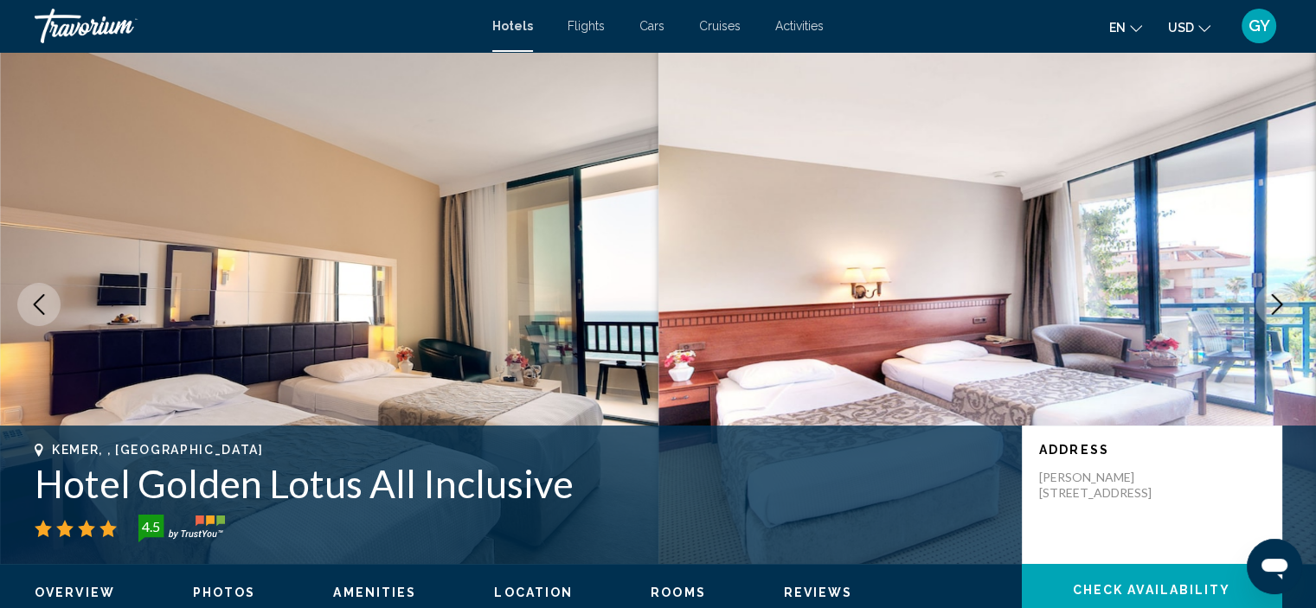
click at [1277, 300] on icon "Next image" at bounding box center [1277, 304] width 11 height 21
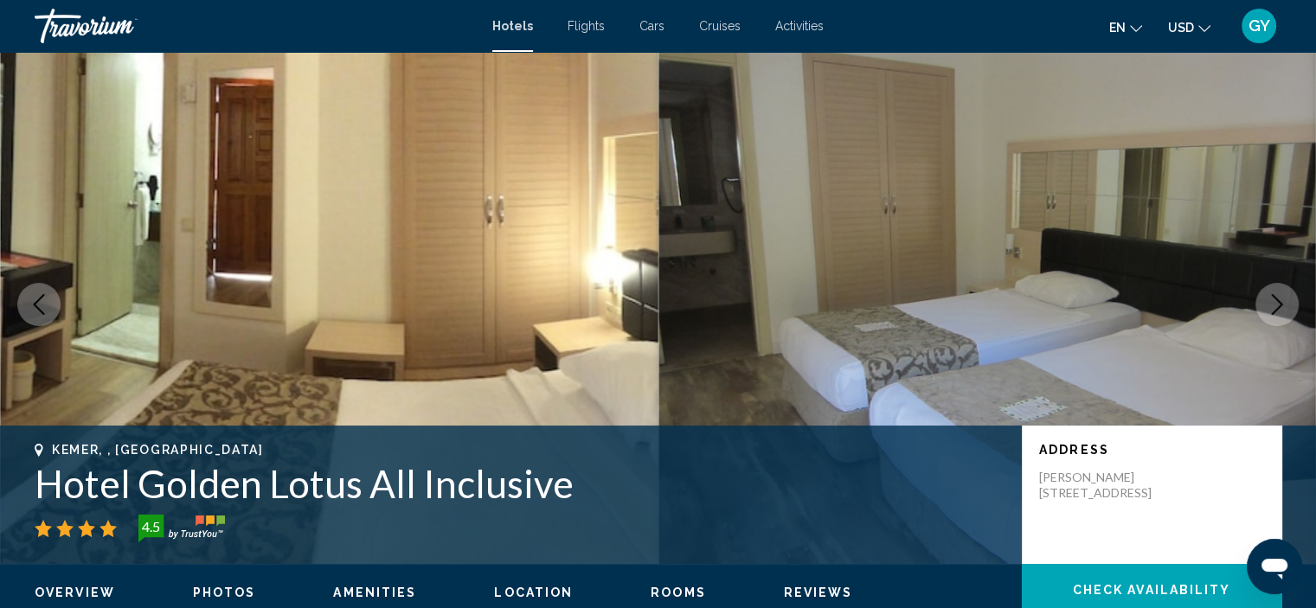
click at [1277, 300] on icon "Next image" at bounding box center [1277, 304] width 11 height 21
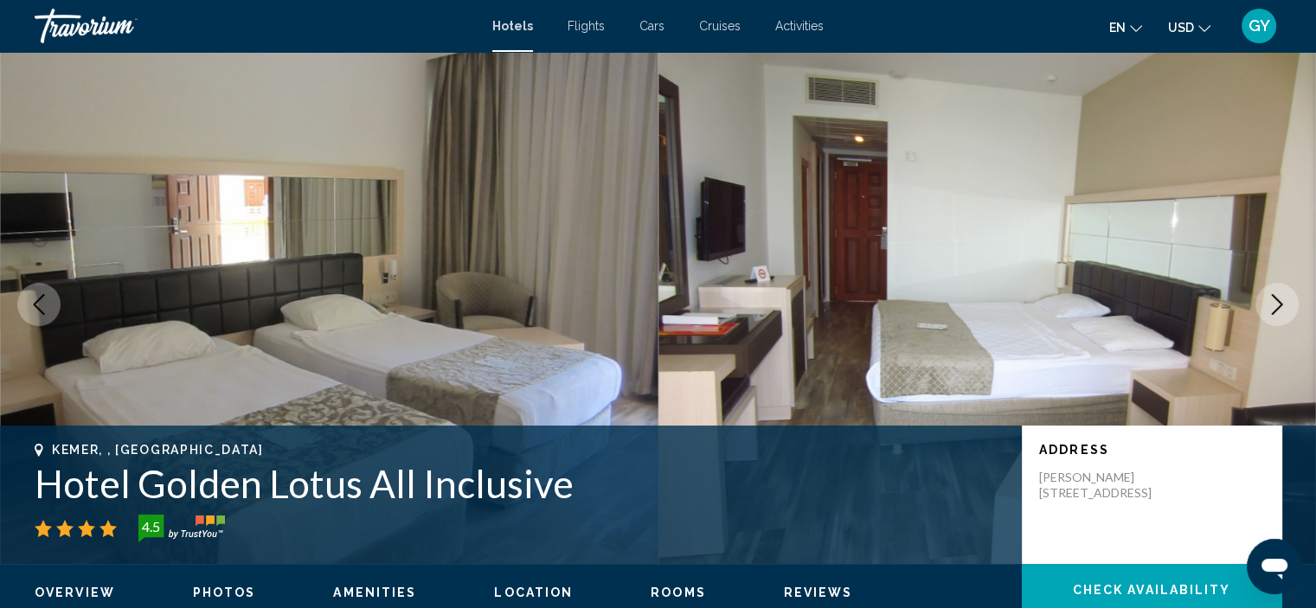
click at [1277, 300] on icon "Next image" at bounding box center [1277, 304] width 11 height 21
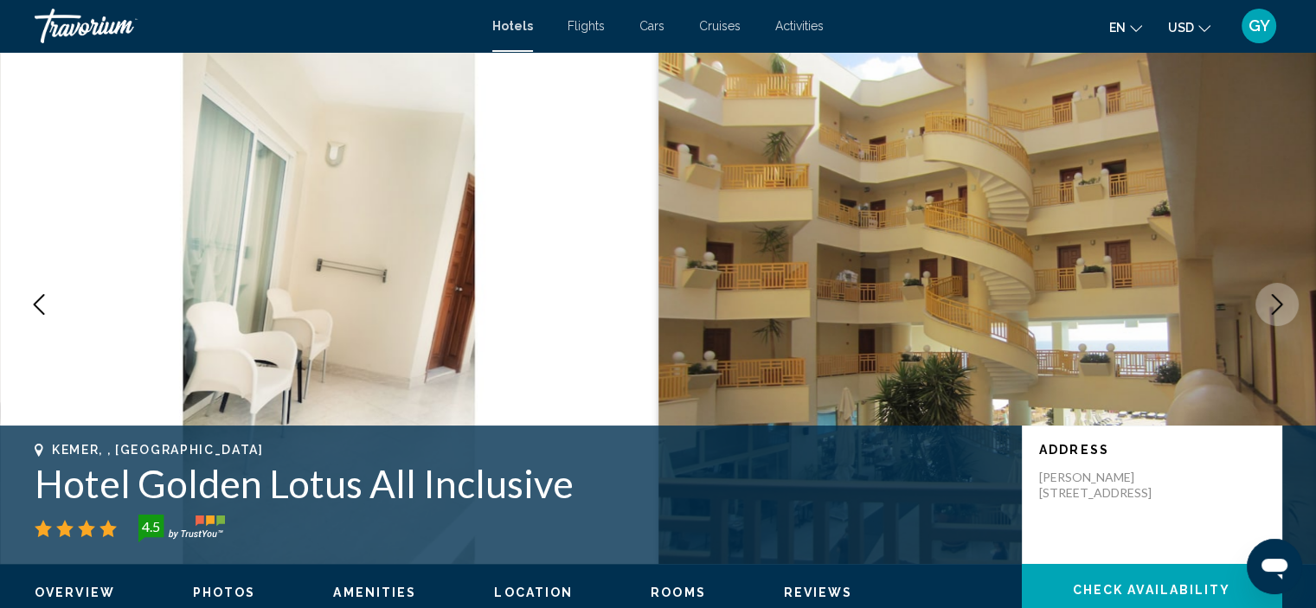
click at [1277, 300] on icon "Next image" at bounding box center [1277, 304] width 11 height 21
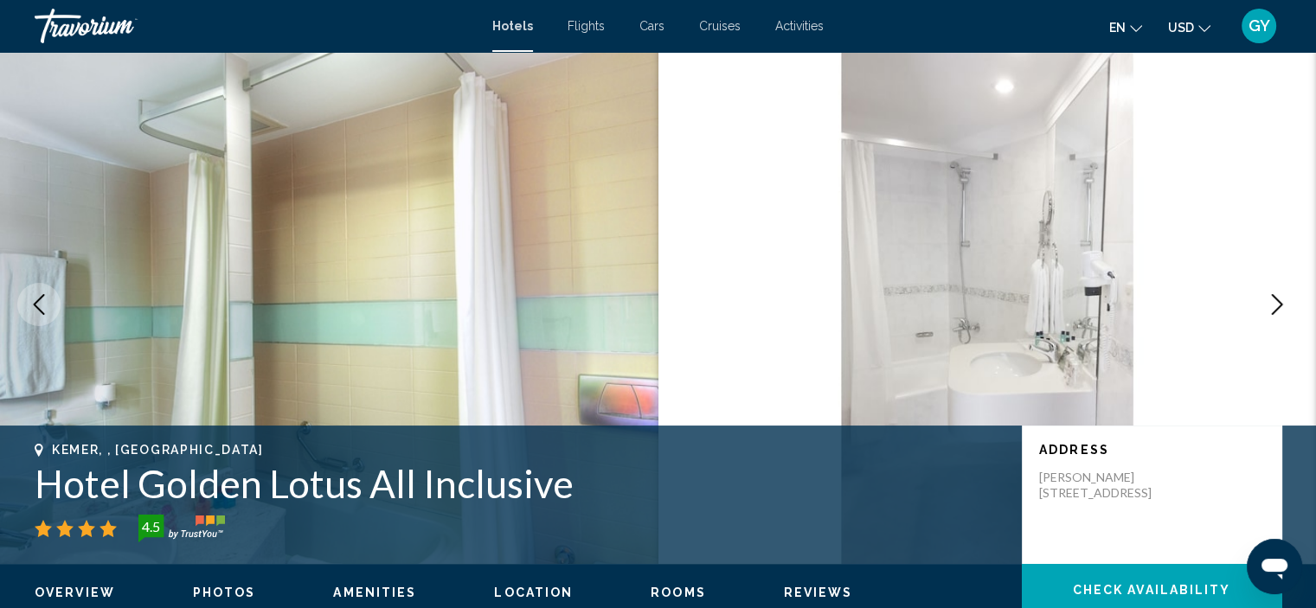
click at [1277, 300] on icon "Next image" at bounding box center [1277, 304] width 11 height 21
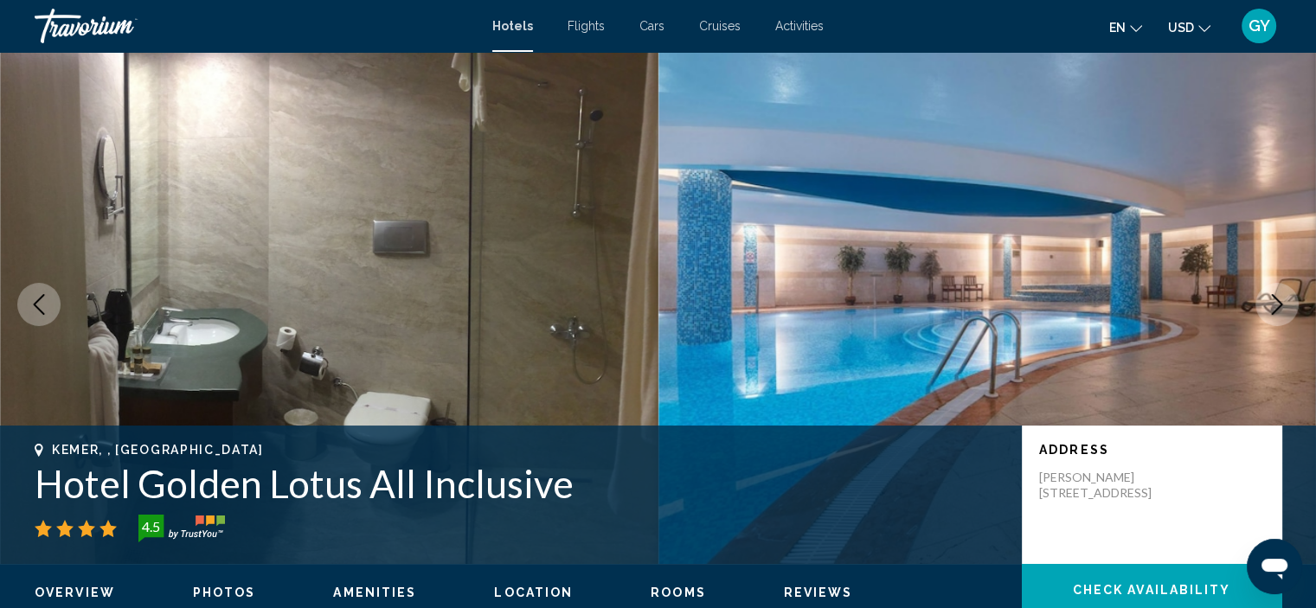
click at [1277, 300] on icon "Next image" at bounding box center [1277, 304] width 11 height 21
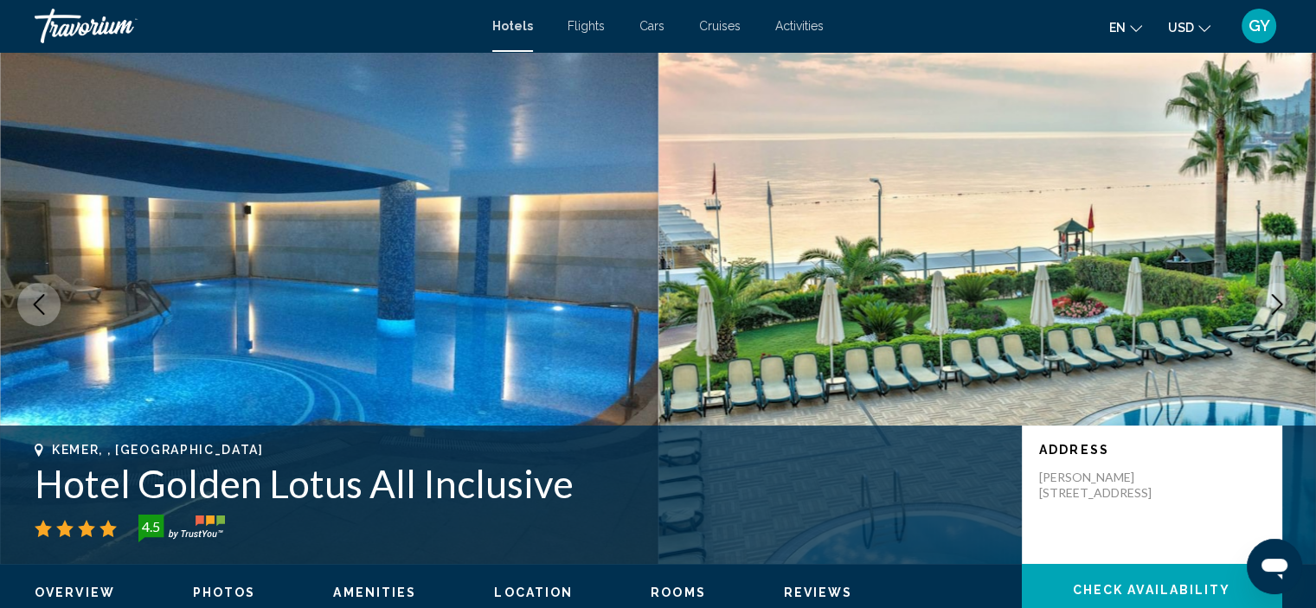
click at [1277, 300] on icon "Next image" at bounding box center [1277, 304] width 11 height 21
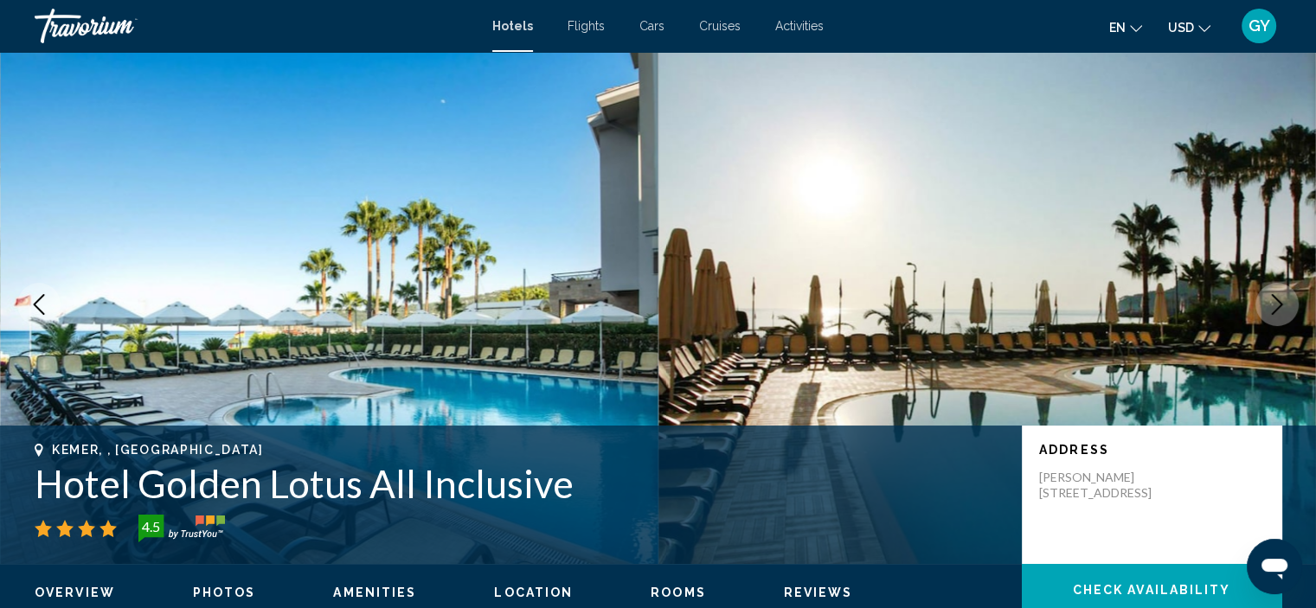
click at [1277, 300] on icon "Next image" at bounding box center [1277, 304] width 11 height 21
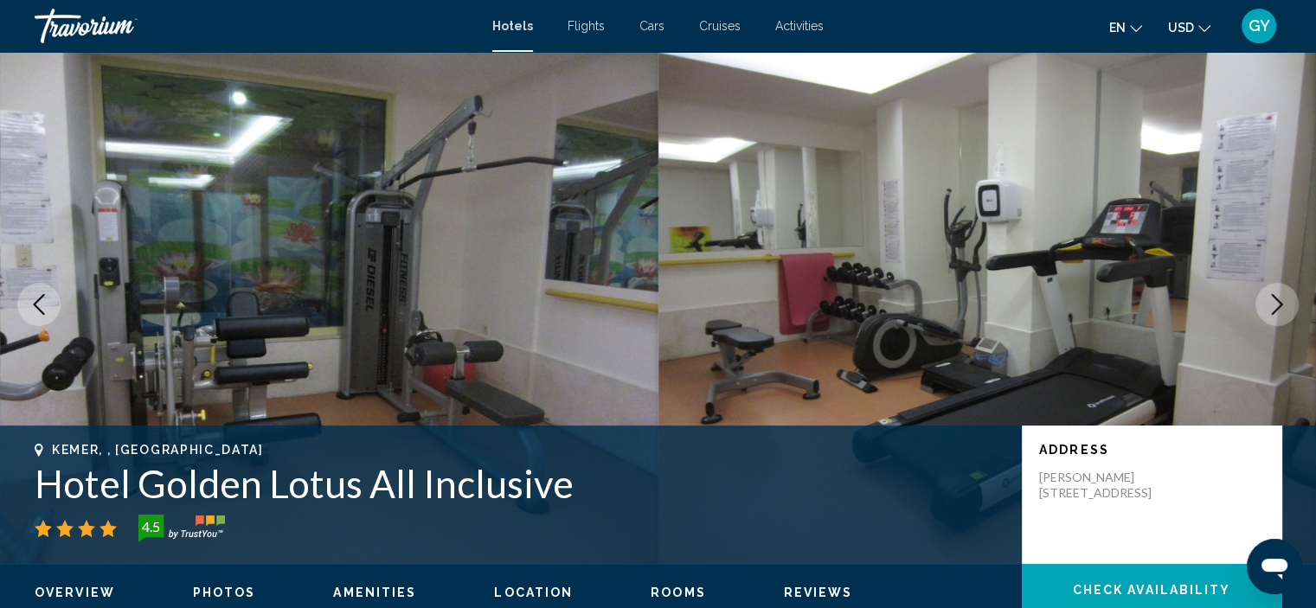
click at [1277, 300] on icon "Next image" at bounding box center [1277, 304] width 11 height 21
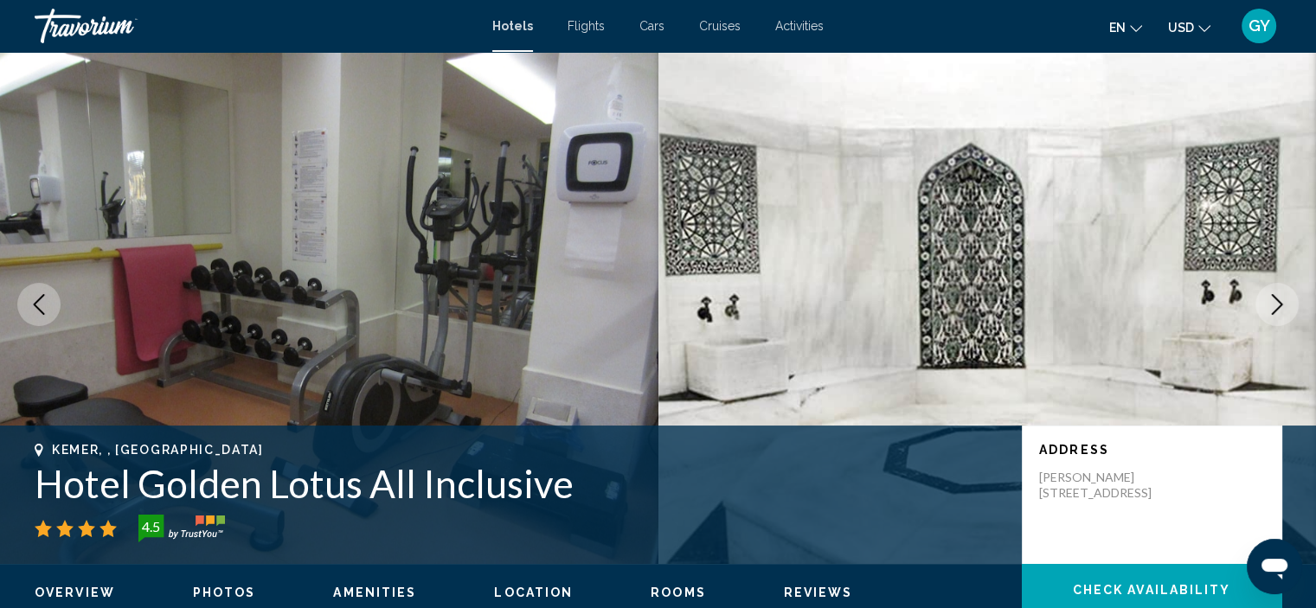
click at [1283, 298] on icon "Next image" at bounding box center [1277, 304] width 21 height 21
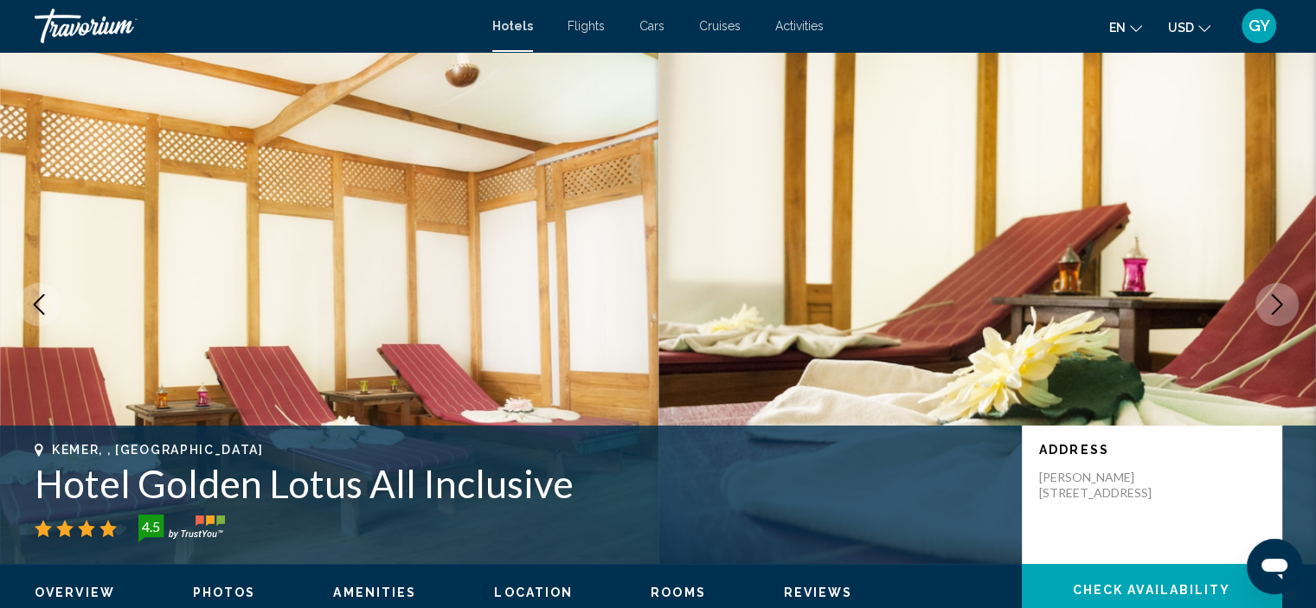
click at [1283, 298] on icon "Next image" at bounding box center [1277, 304] width 21 height 21
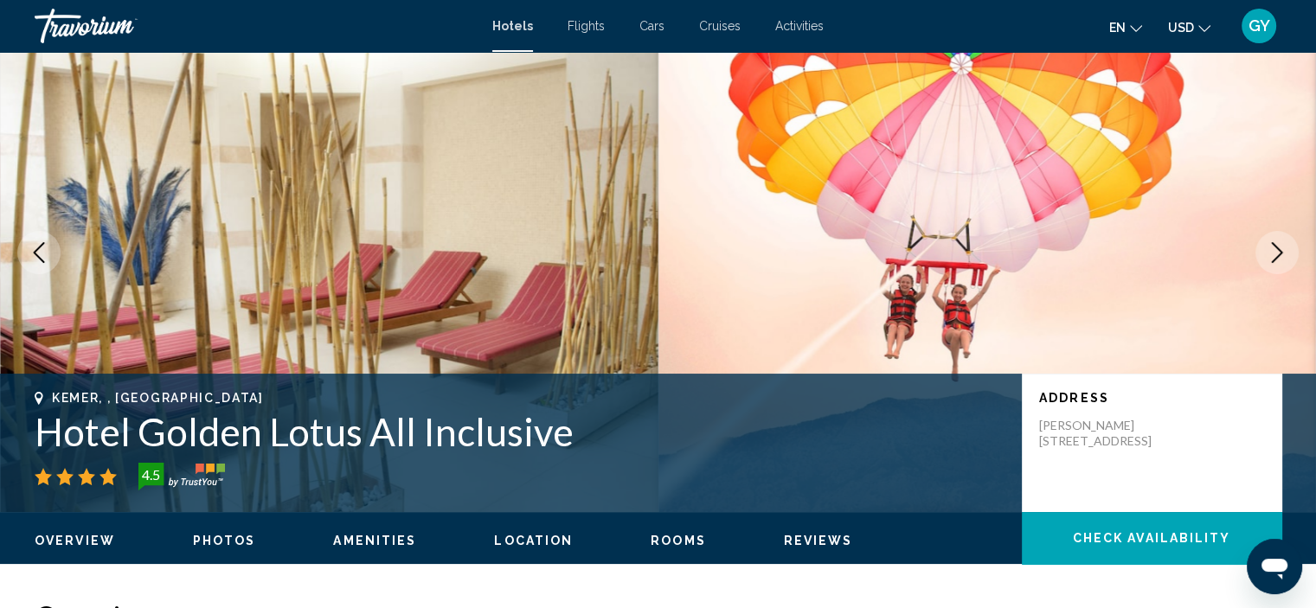
scroll to position [0, 0]
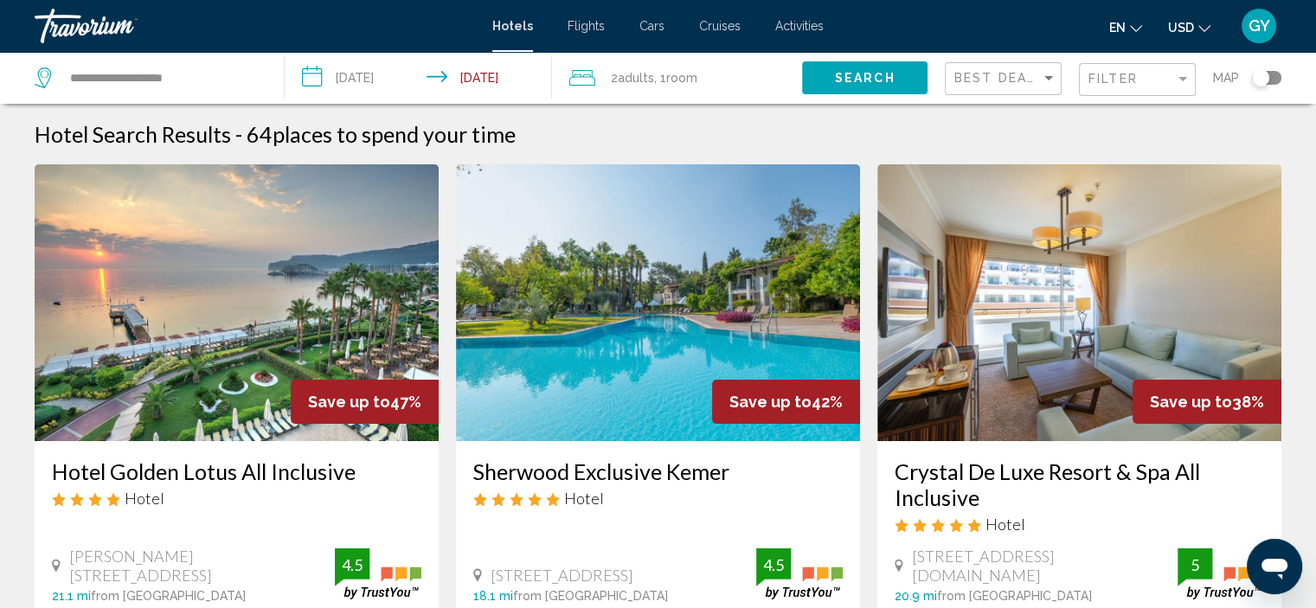
scroll to position [180, 0]
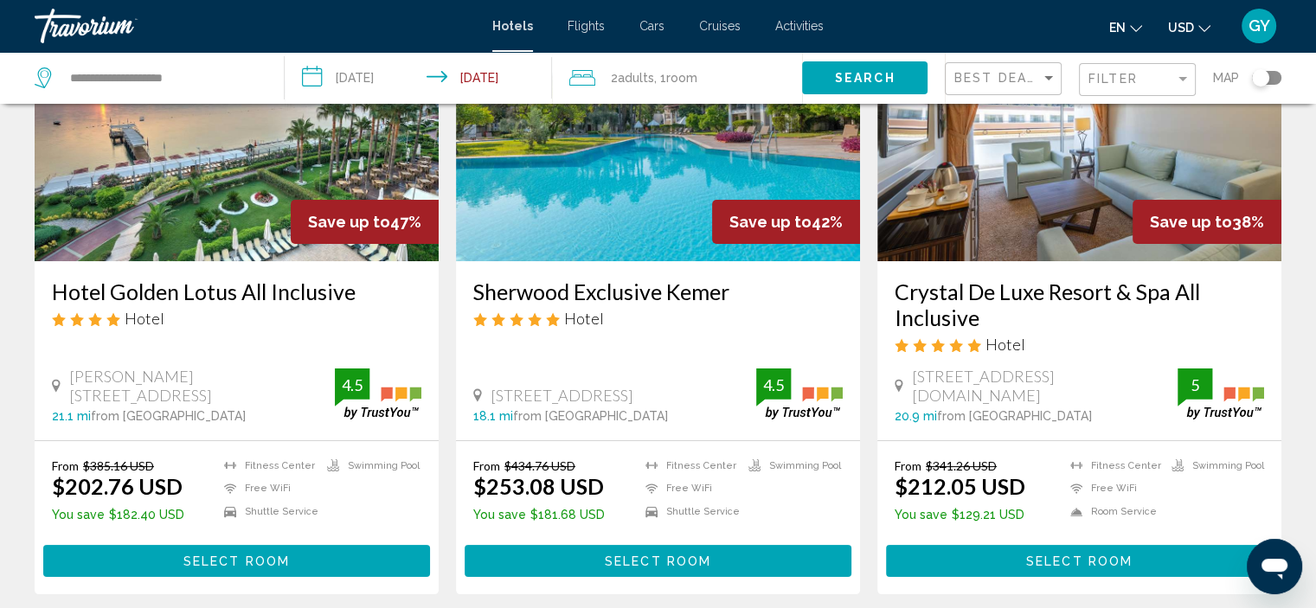
click at [703, 340] on div "Sherwood Exclusive Kemer Hotel [STREET_ADDRESS] 18.1 mi from [GEOGRAPHIC_DATA] …" at bounding box center [658, 350] width 404 height 179
click at [711, 312] on div "Hotel" at bounding box center [658, 318] width 370 height 19
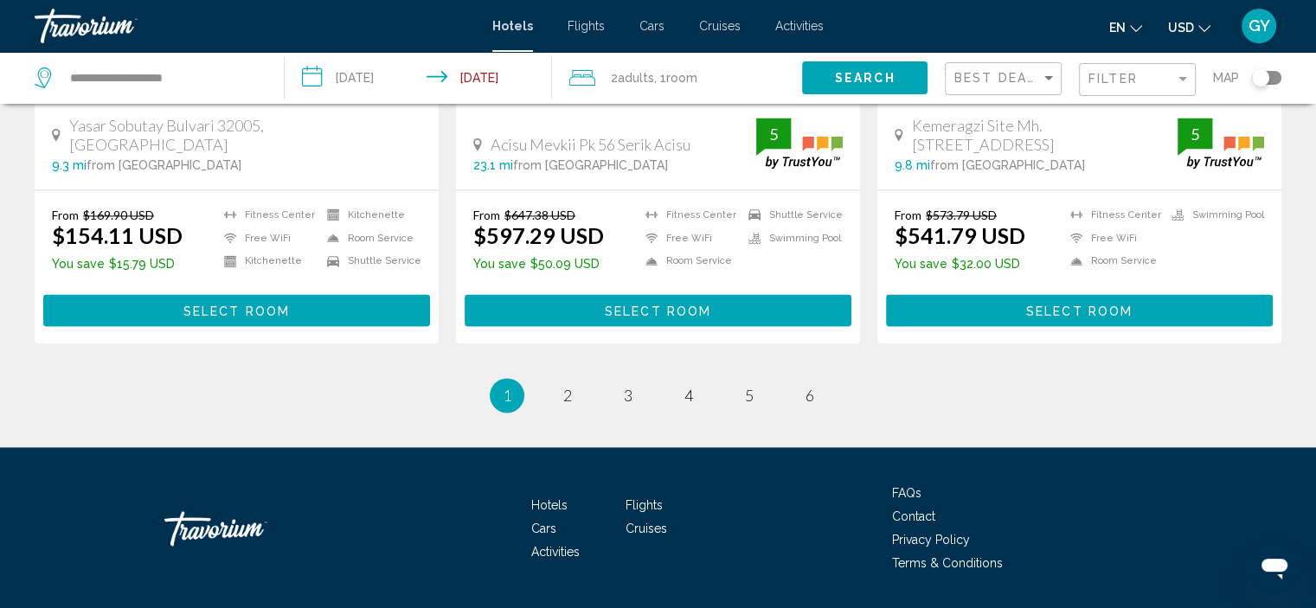
scroll to position [2386, 0]
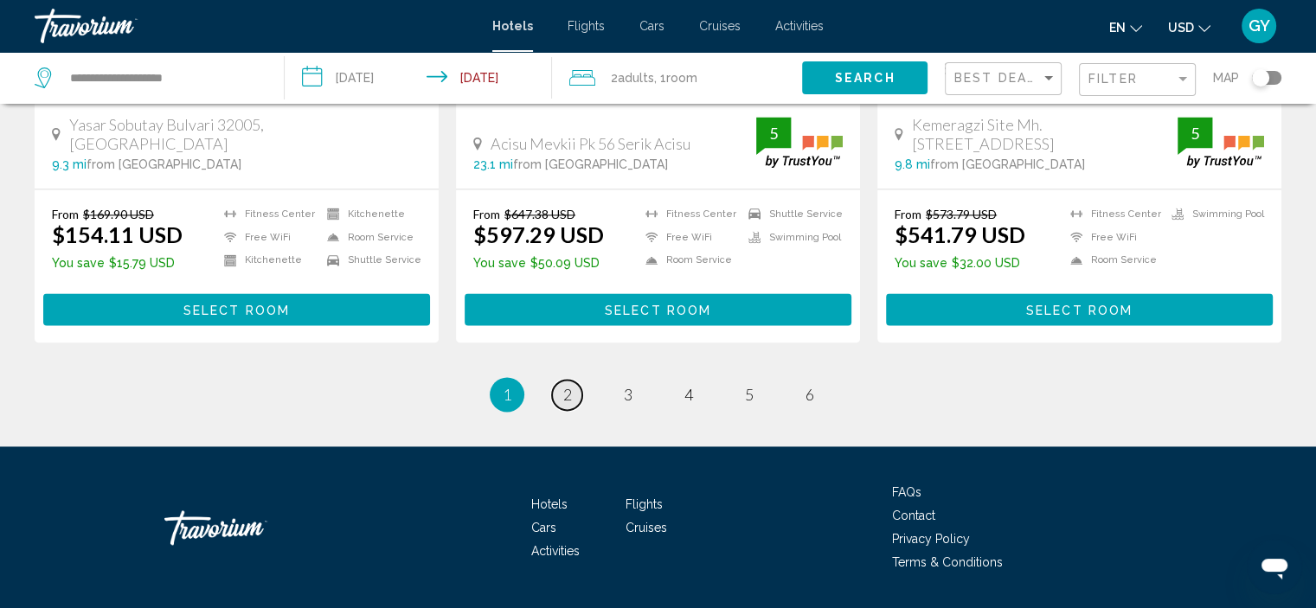
click at [558, 380] on link "page 2" at bounding box center [567, 395] width 30 height 30
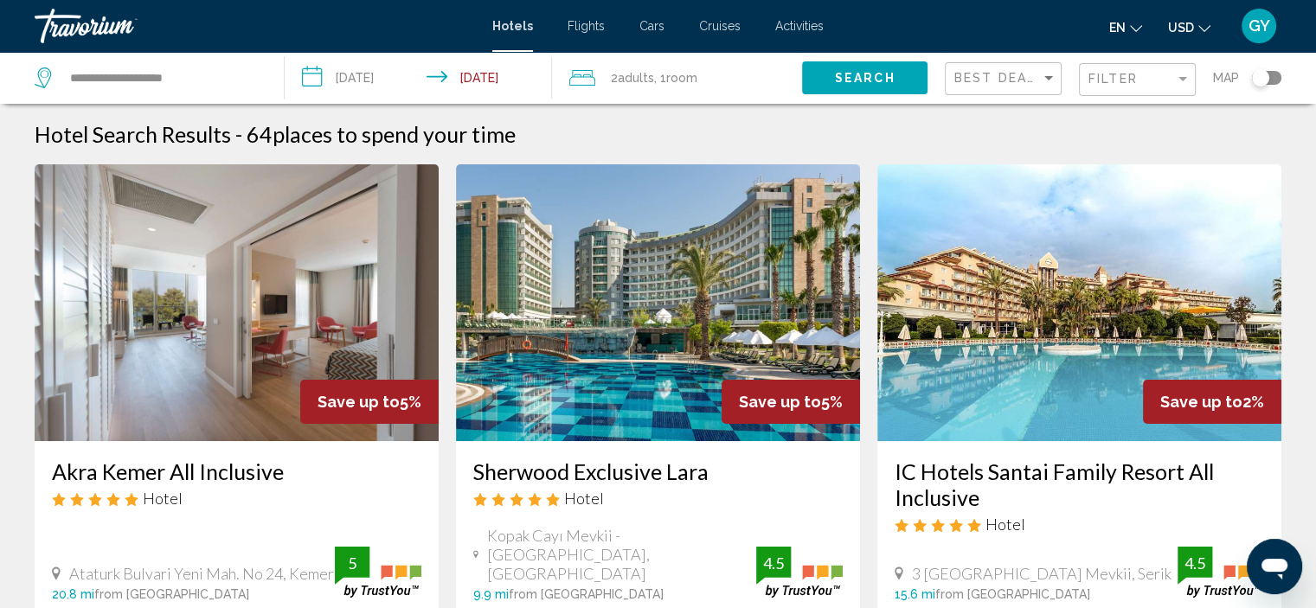
click at [108, 35] on div "Travorium" at bounding box center [121, 26] width 173 height 35
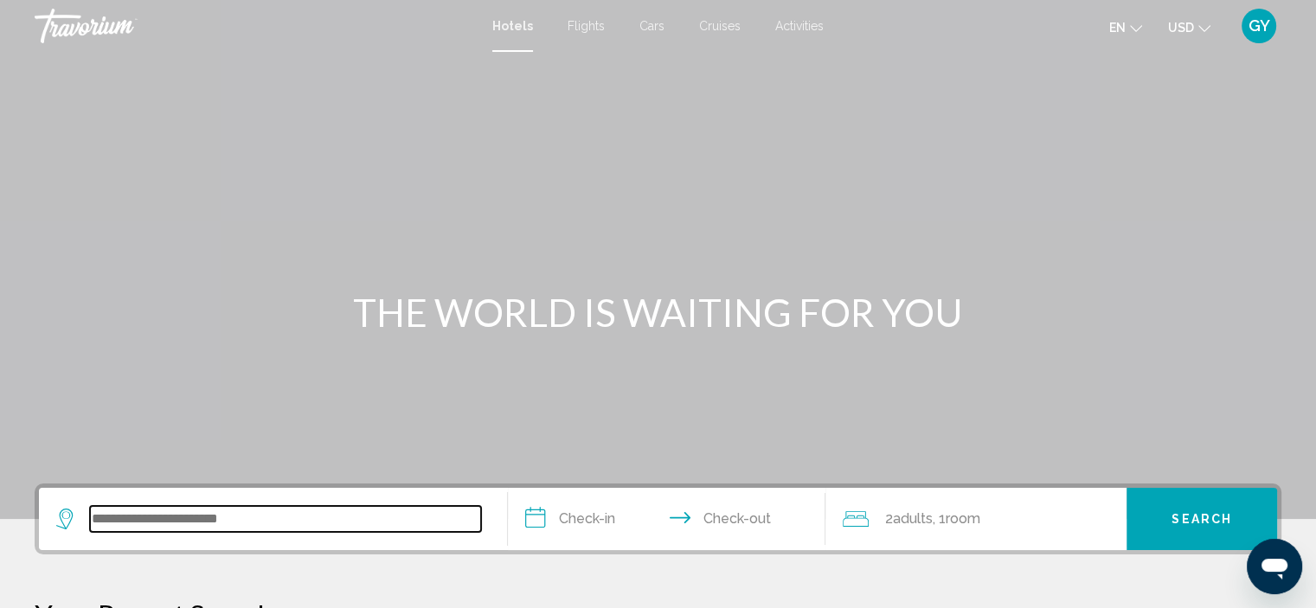
click at [268, 512] on input "Search widget" at bounding box center [285, 519] width 391 height 26
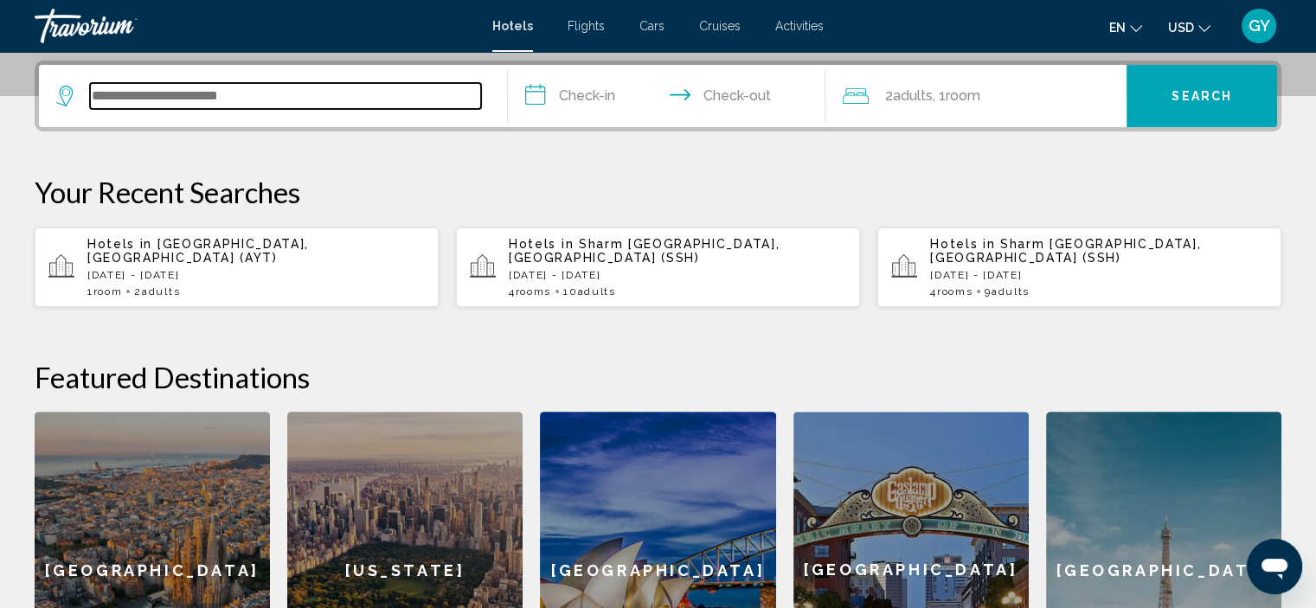
scroll to position [427, 0]
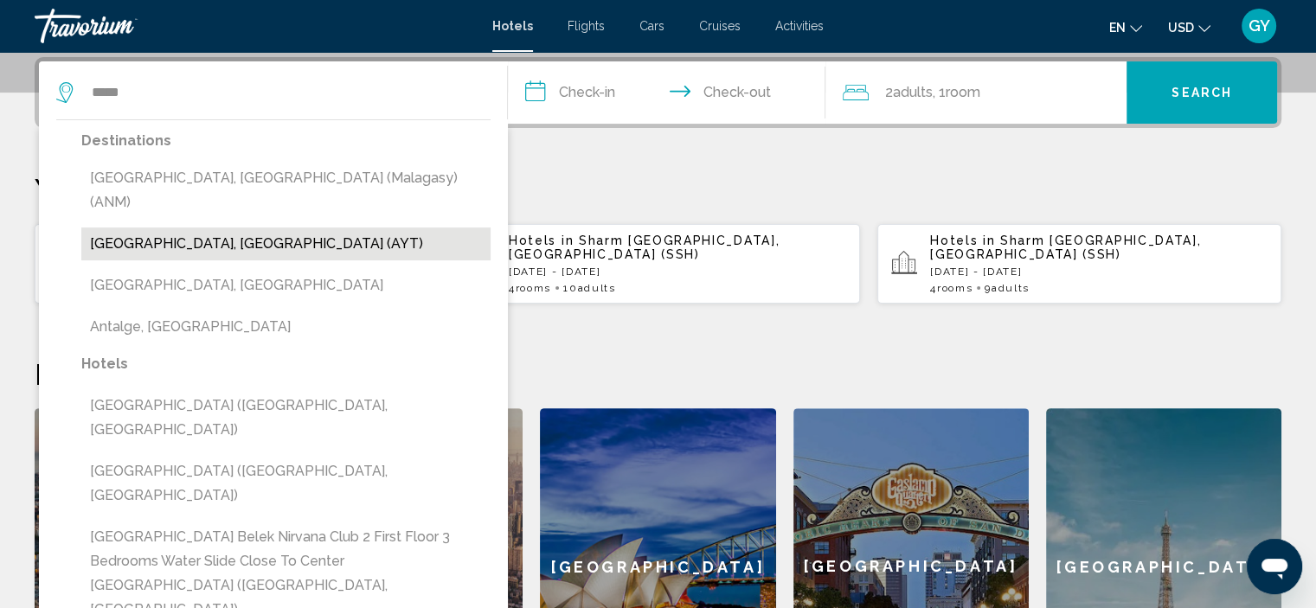
click at [248, 228] on button "[GEOGRAPHIC_DATA], [GEOGRAPHIC_DATA] (AYT)" at bounding box center [285, 244] width 409 height 33
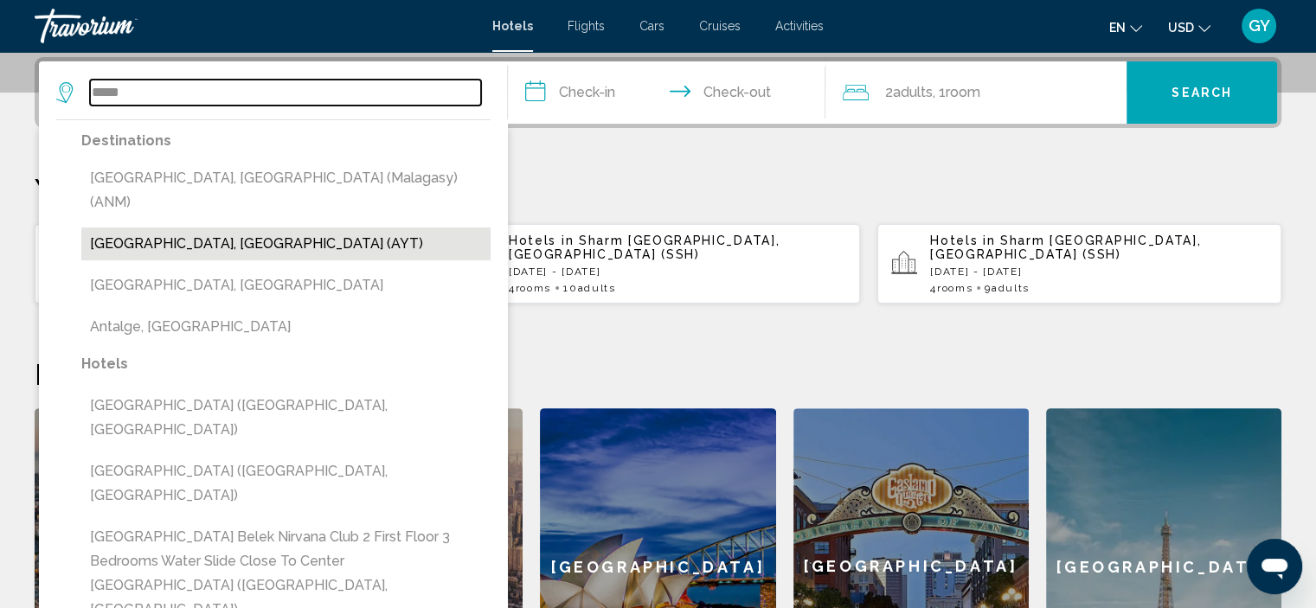
type input "**********"
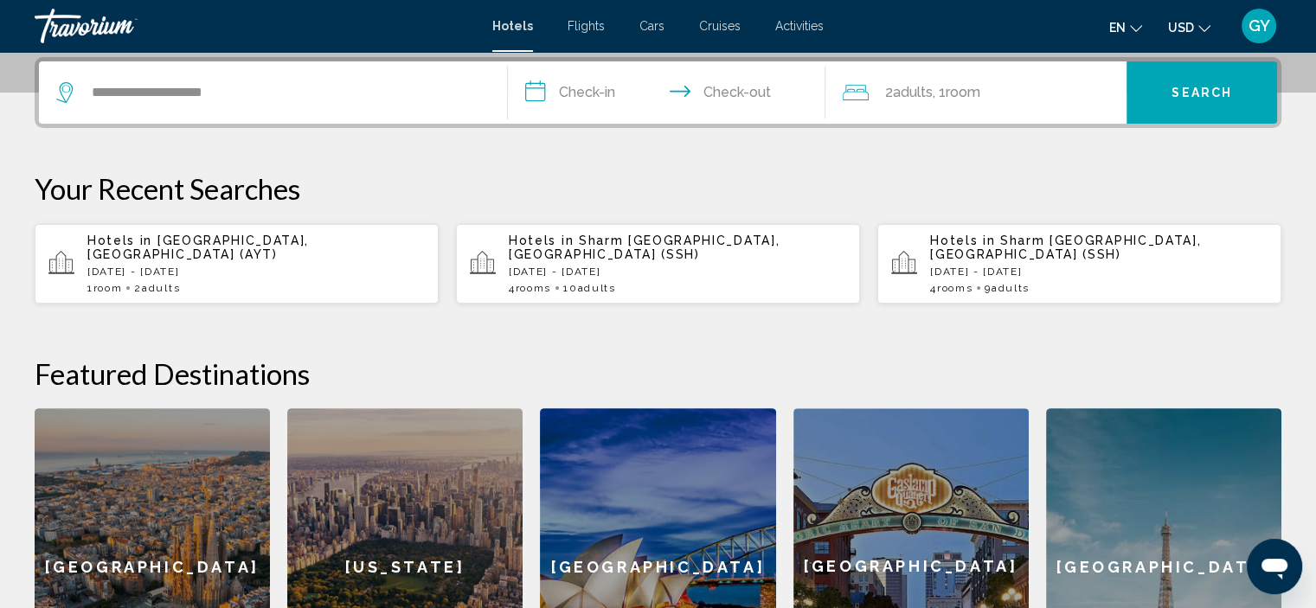
click at [596, 102] on input "**********" at bounding box center [670, 95] width 325 height 68
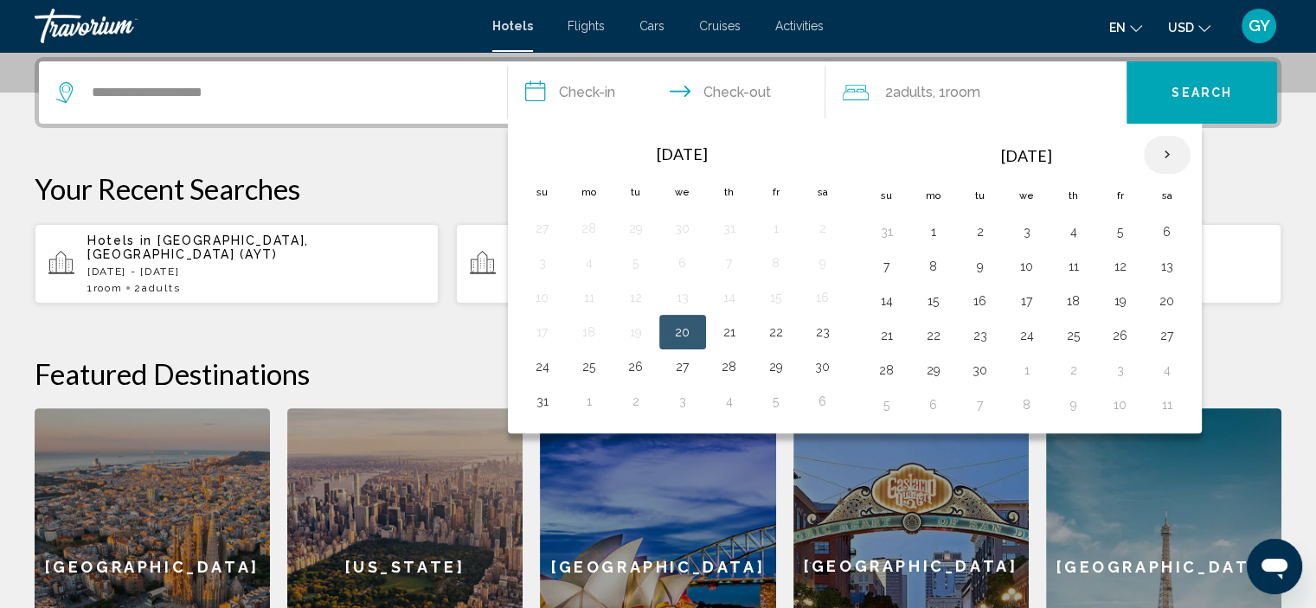
click at [1158, 161] on th "Next month" at bounding box center [1167, 155] width 47 height 38
click at [976, 333] on button "18" at bounding box center [981, 336] width 28 height 24
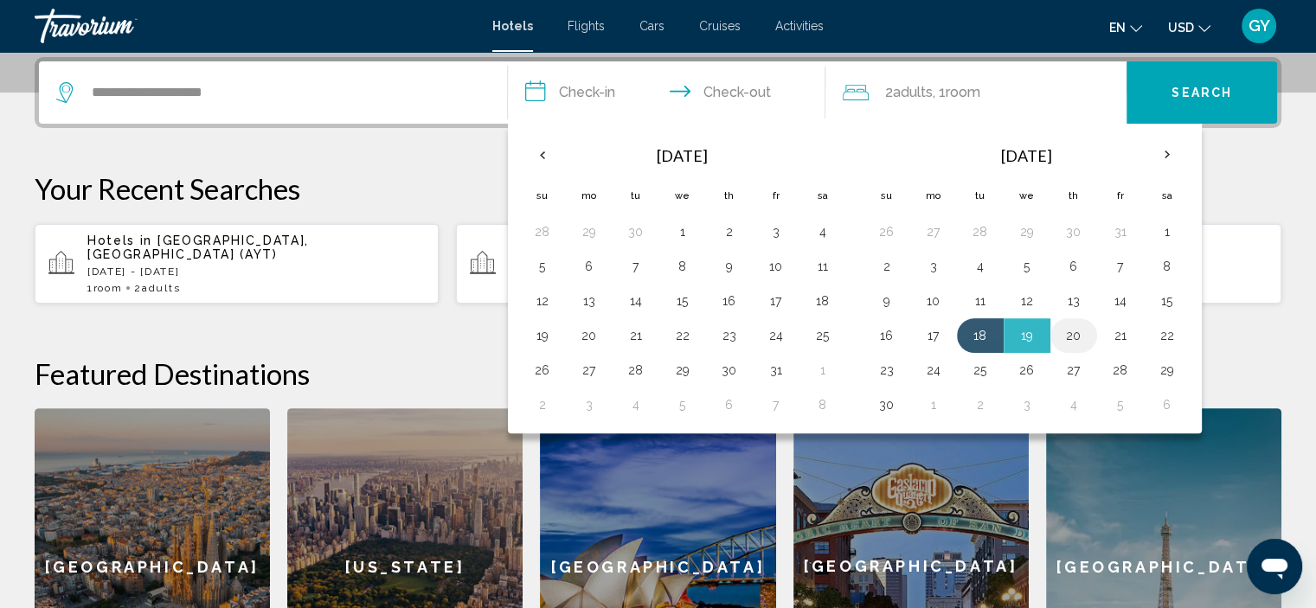
click at [1068, 335] on button "20" at bounding box center [1074, 336] width 28 height 24
type input "**********"
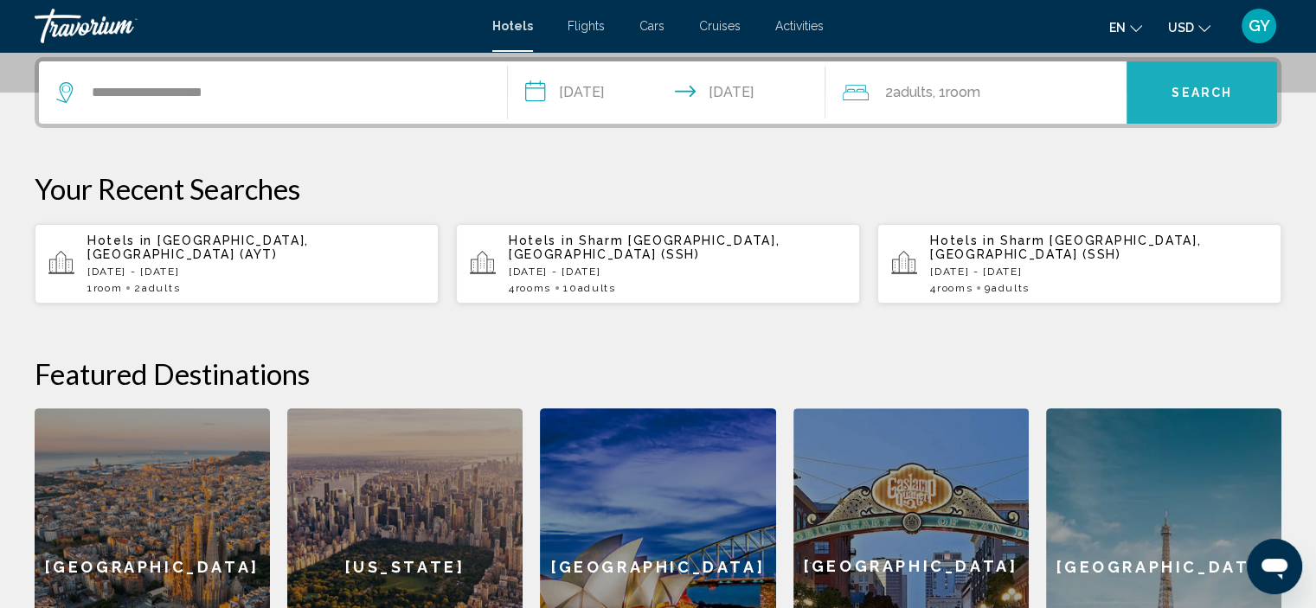
click at [1170, 101] on button "Search" at bounding box center [1202, 92] width 151 height 62
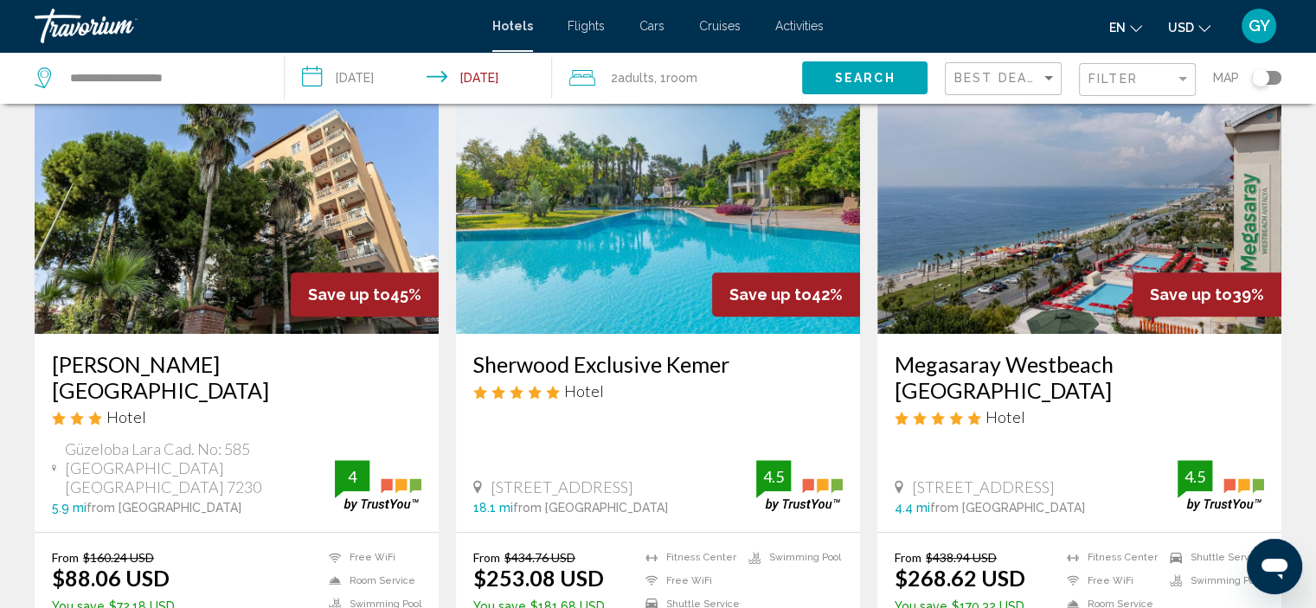
scroll to position [725, 0]
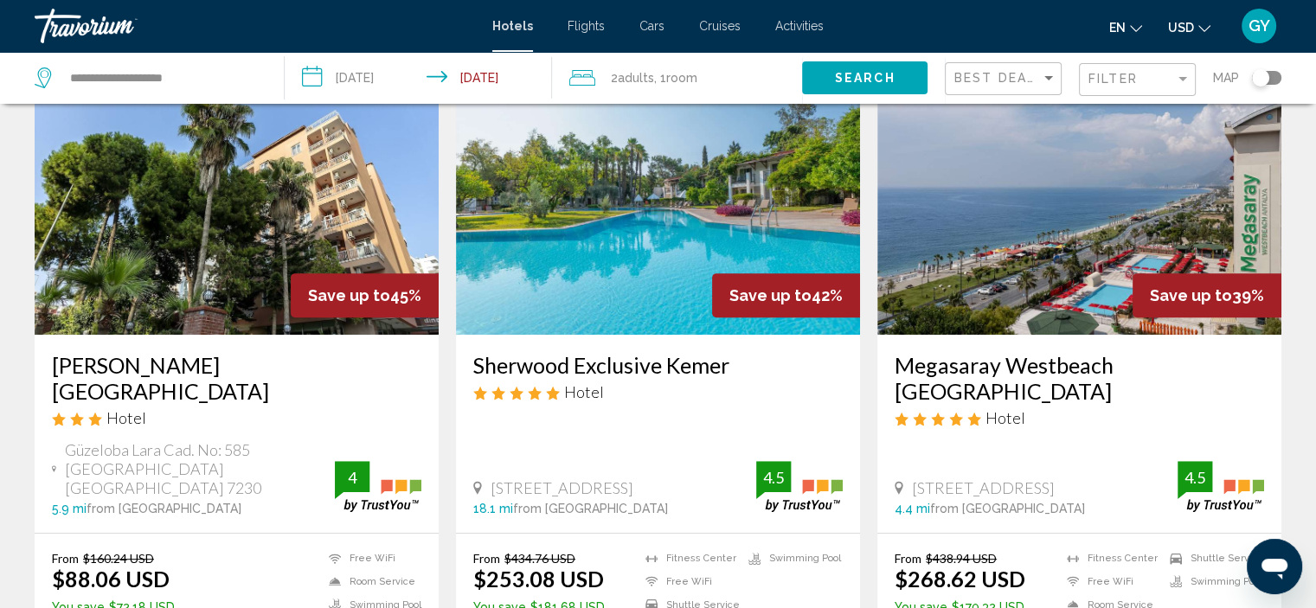
click at [607, 250] on img "Main content" at bounding box center [658, 196] width 404 height 277
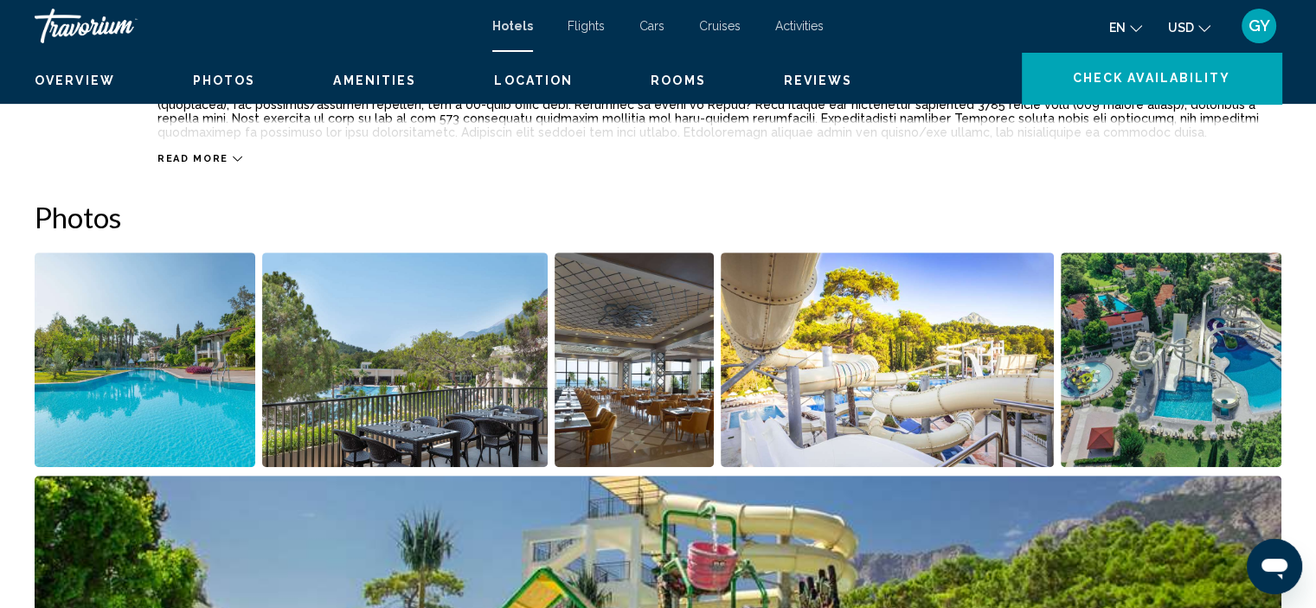
scroll to position [7, 0]
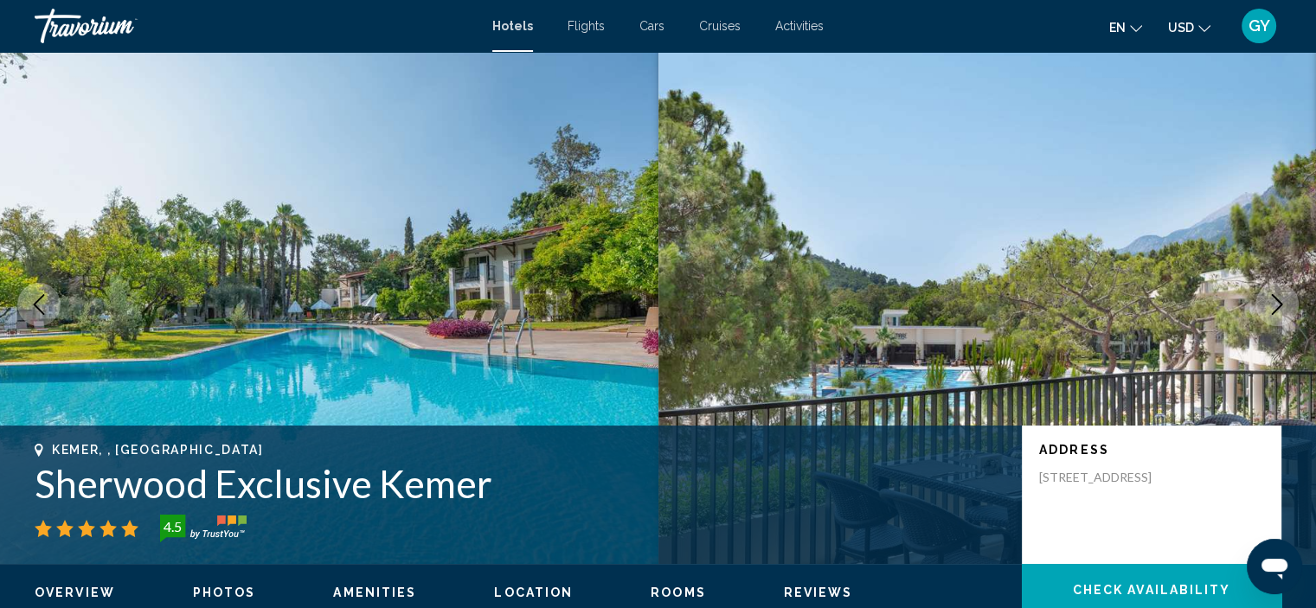
click at [1267, 290] on button "Next image" at bounding box center [1277, 304] width 43 height 43
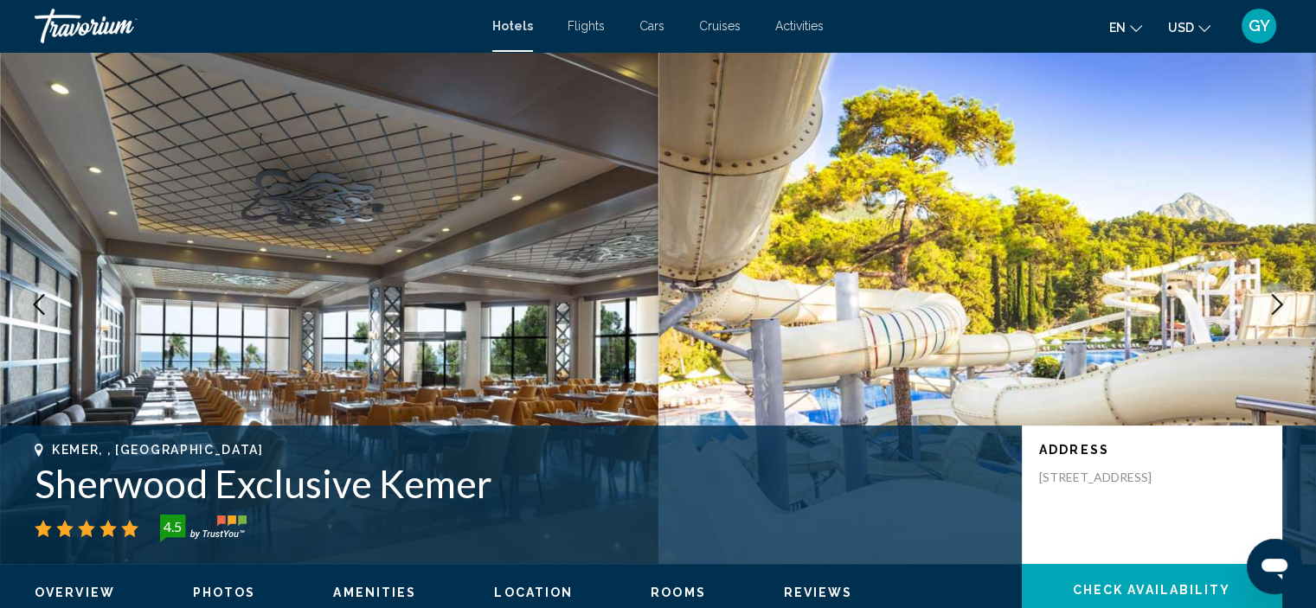
click at [1267, 290] on button "Next image" at bounding box center [1277, 304] width 43 height 43
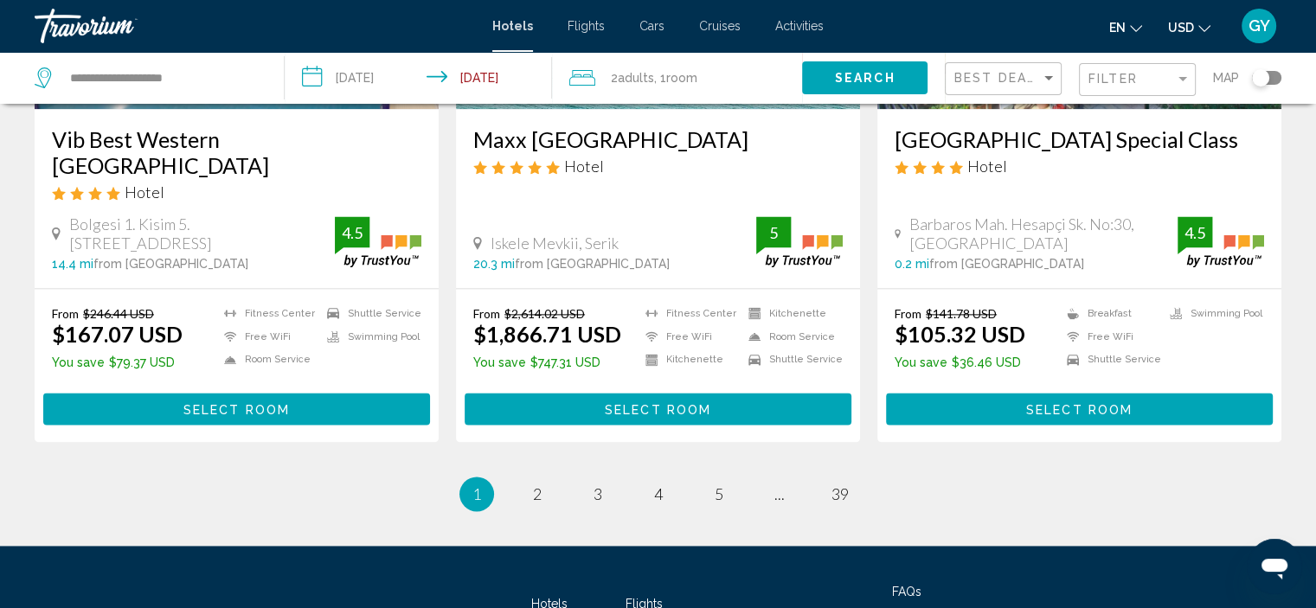
scroll to position [2262, 0]
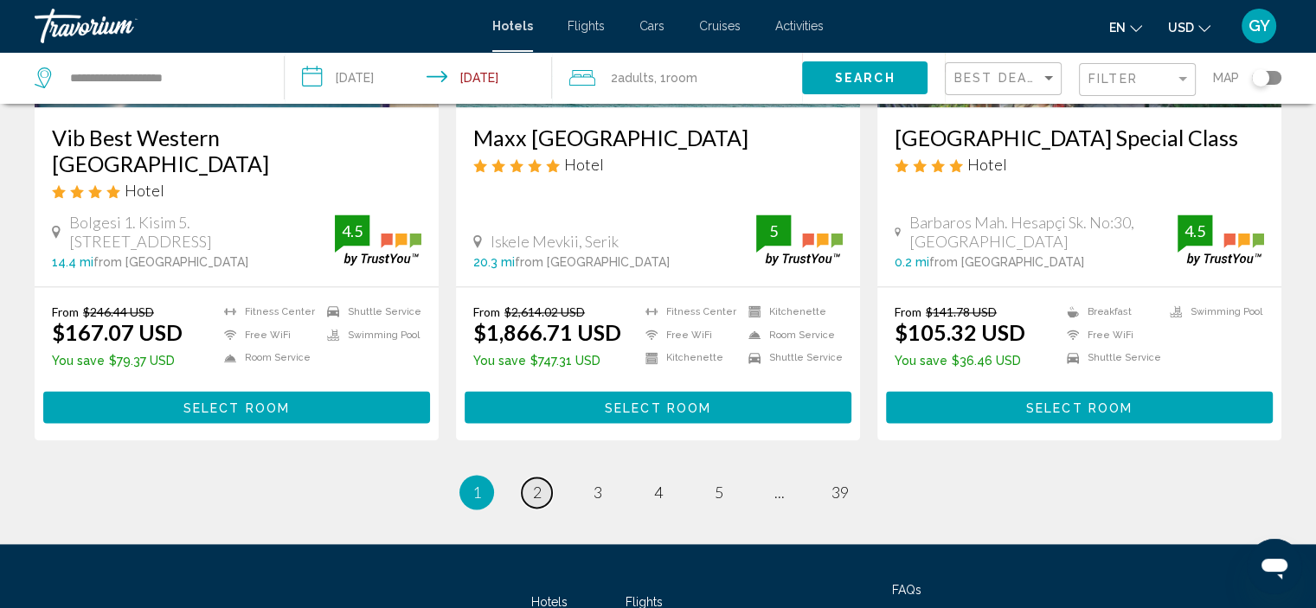
click at [533, 483] on span "2" at bounding box center [537, 492] width 9 height 19
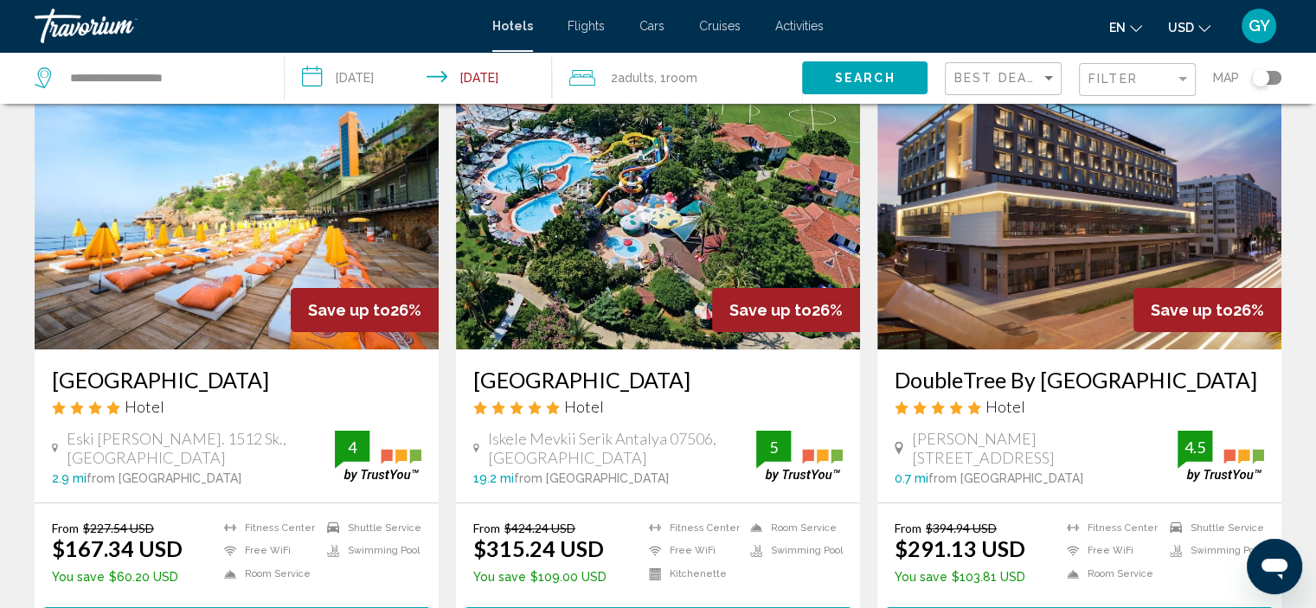
scroll to position [93, 0]
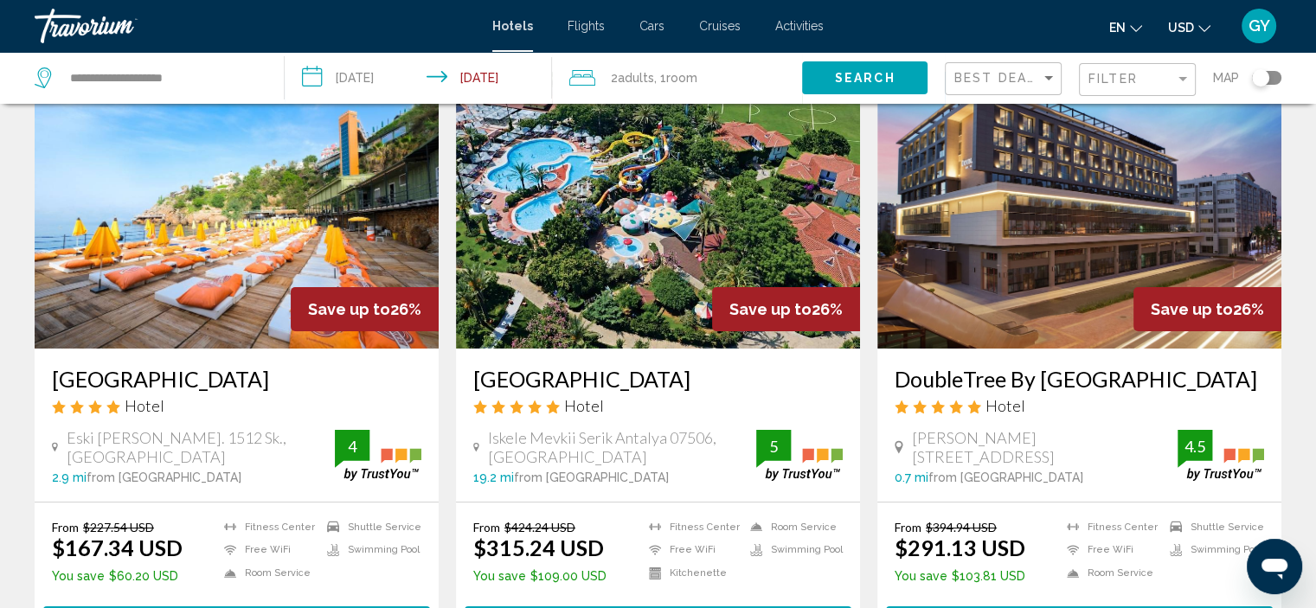
click at [184, 318] on img "Main content" at bounding box center [237, 210] width 404 height 277
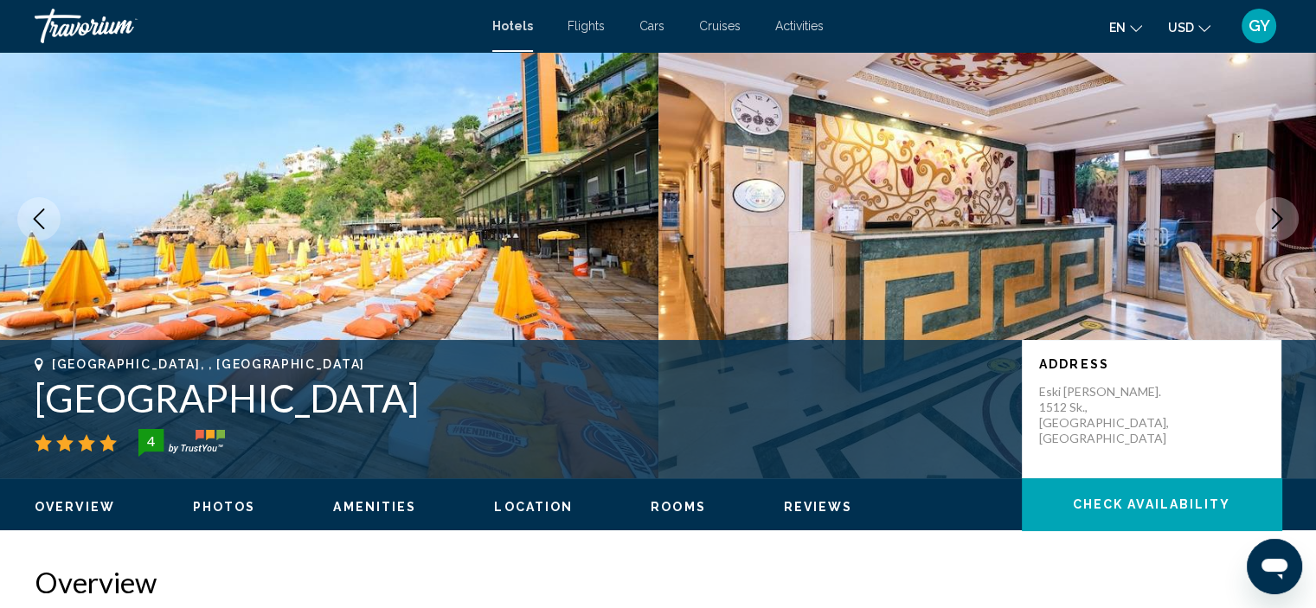
scroll to position [7, 0]
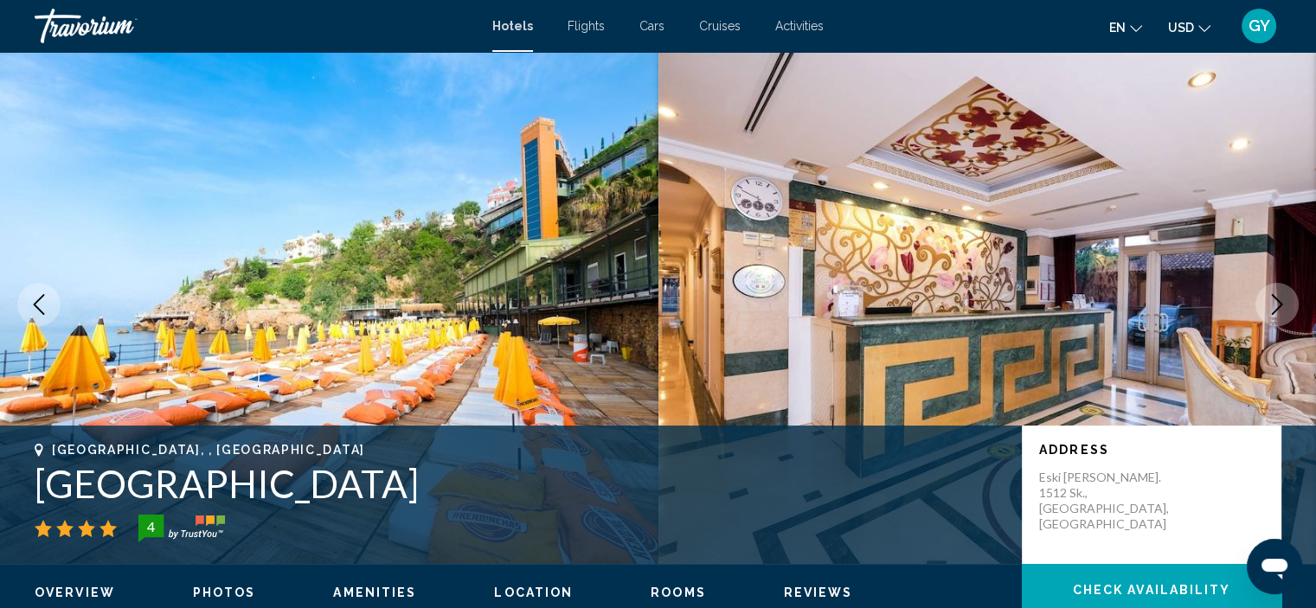
click at [1279, 306] on icon "Next image" at bounding box center [1277, 304] width 21 height 21
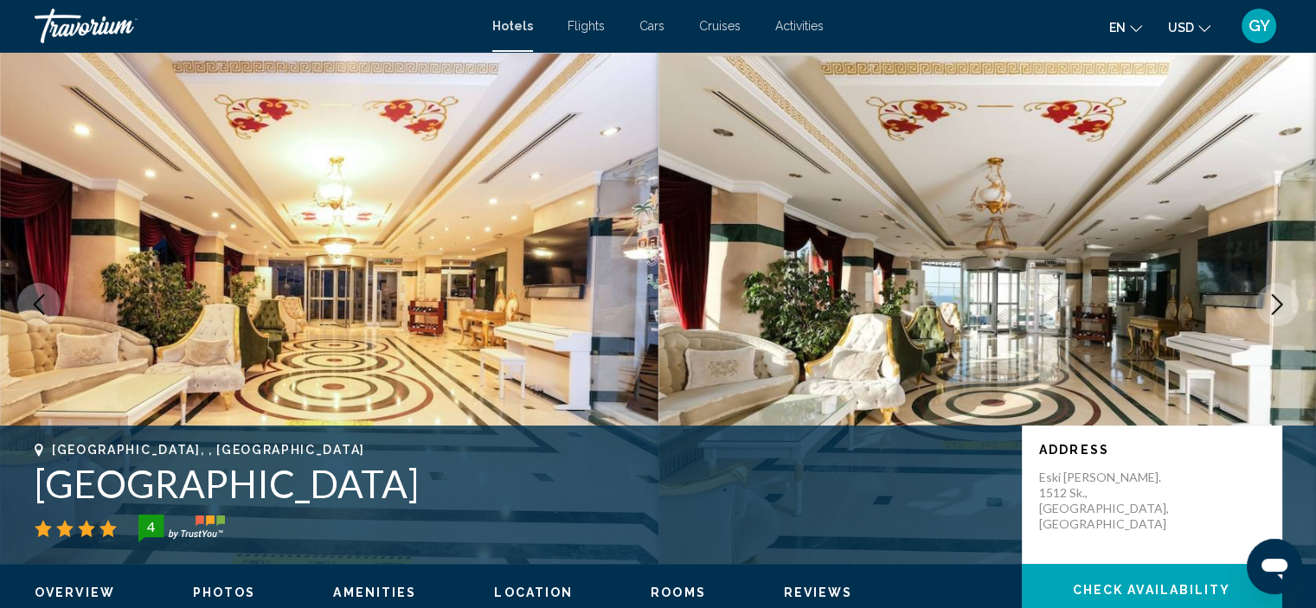
click at [1279, 306] on icon "Next image" at bounding box center [1277, 304] width 21 height 21
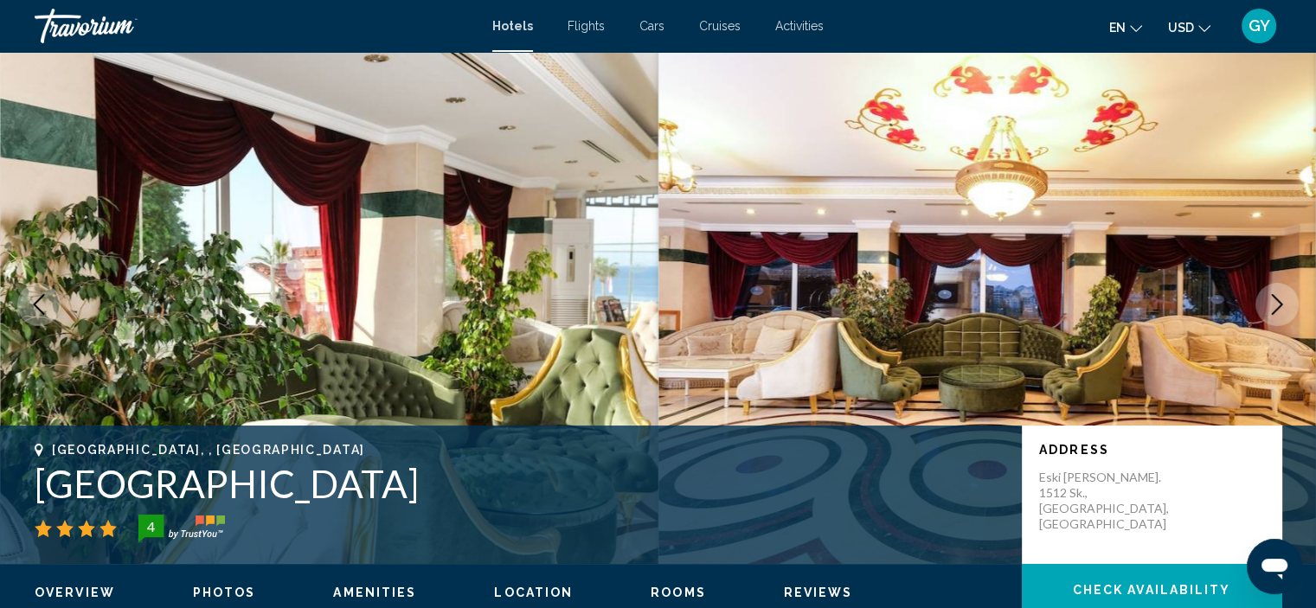
click at [1279, 306] on icon "Next image" at bounding box center [1277, 304] width 21 height 21
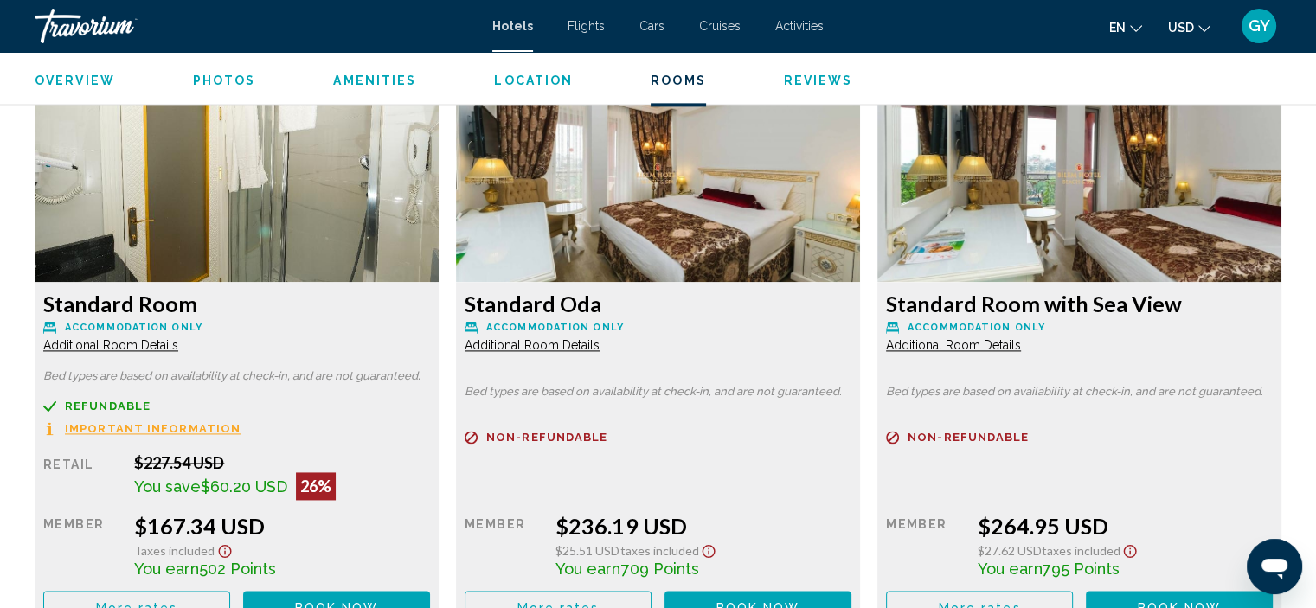
scroll to position [2382, 0]
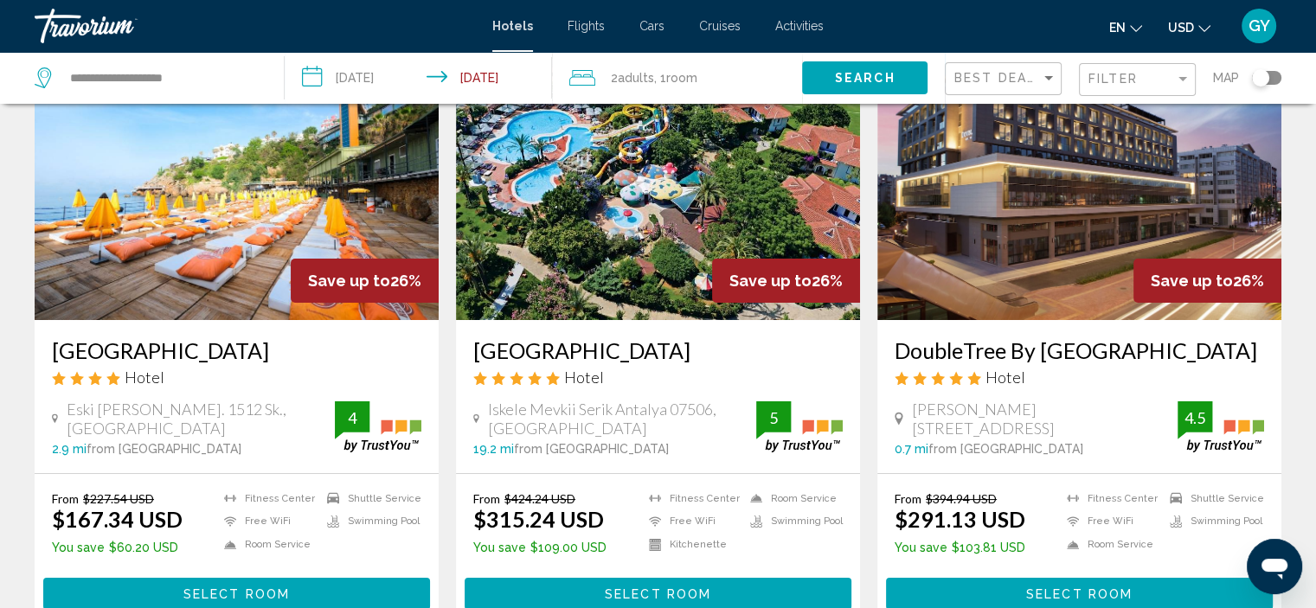
scroll to position [111, 0]
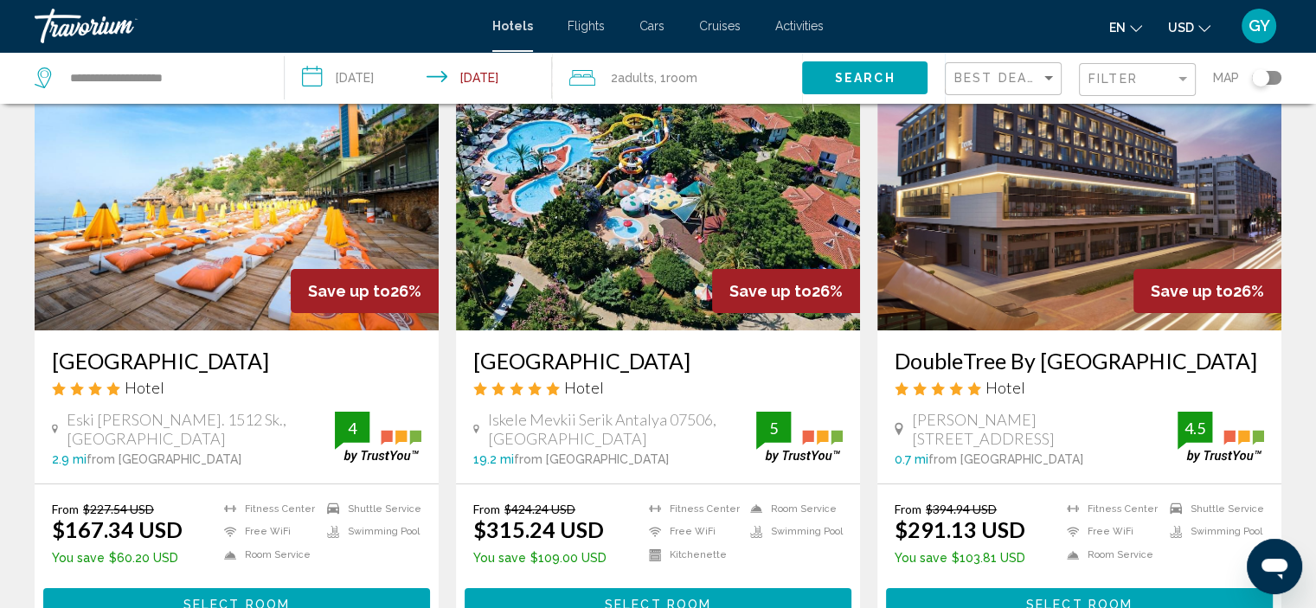
click at [949, 285] on img "Main content" at bounding box center [1080, 192] width 404 height 277
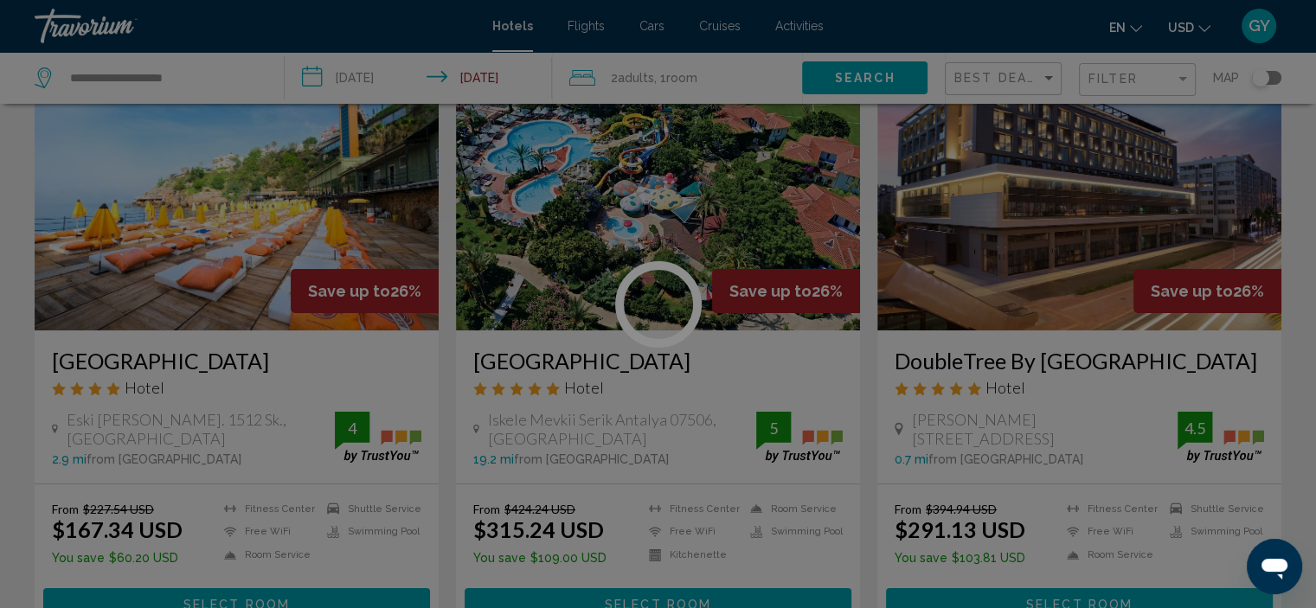
scroll to position [7, 0]
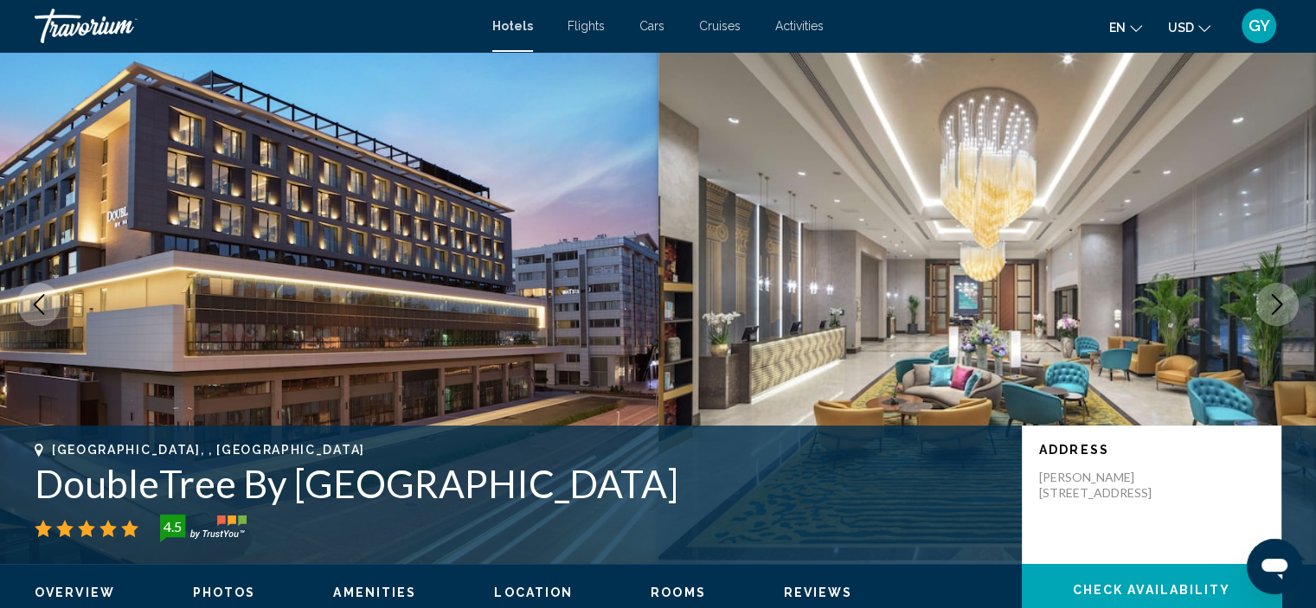
click at [1281, 318] on button "Next image" at bounding box center [1277, 304] width 43 height 43
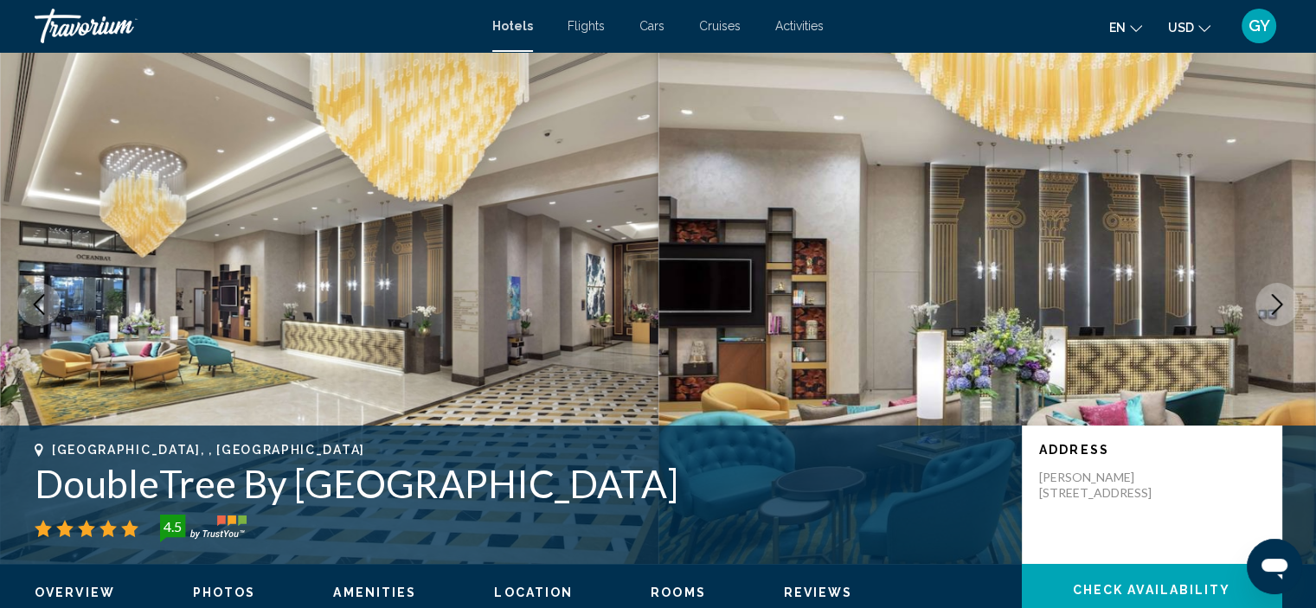
click at [1281, 318] on button "Next image" at bounding box center [1277, 304] width 43 height 43
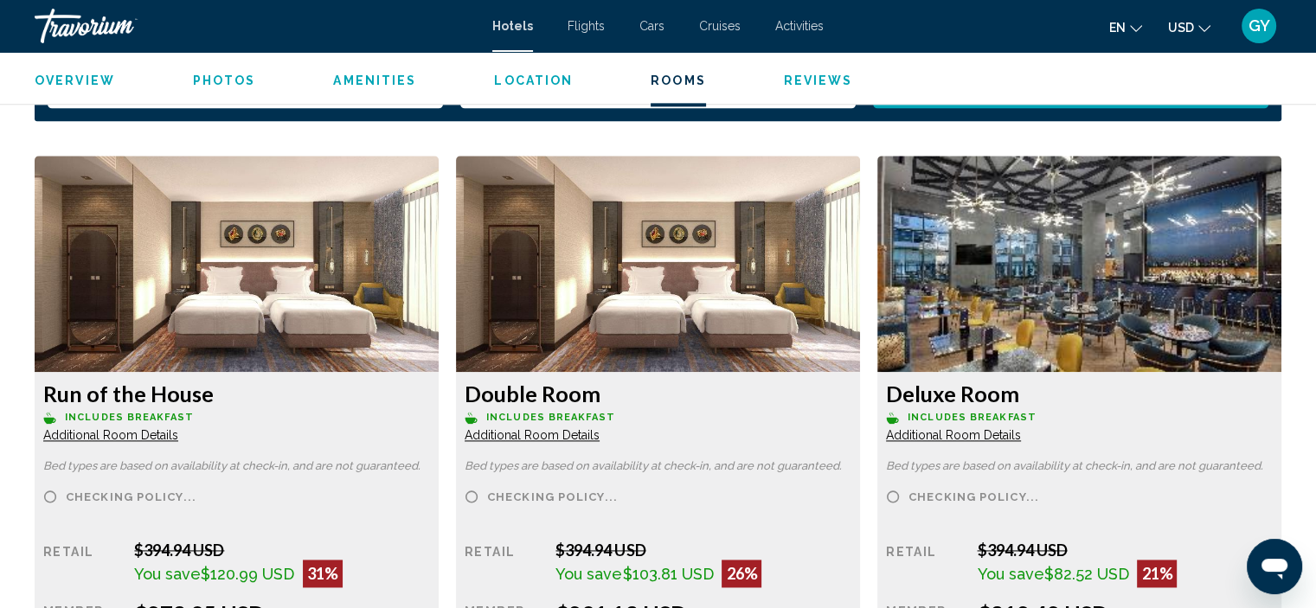
scroll to position [2297, 0]
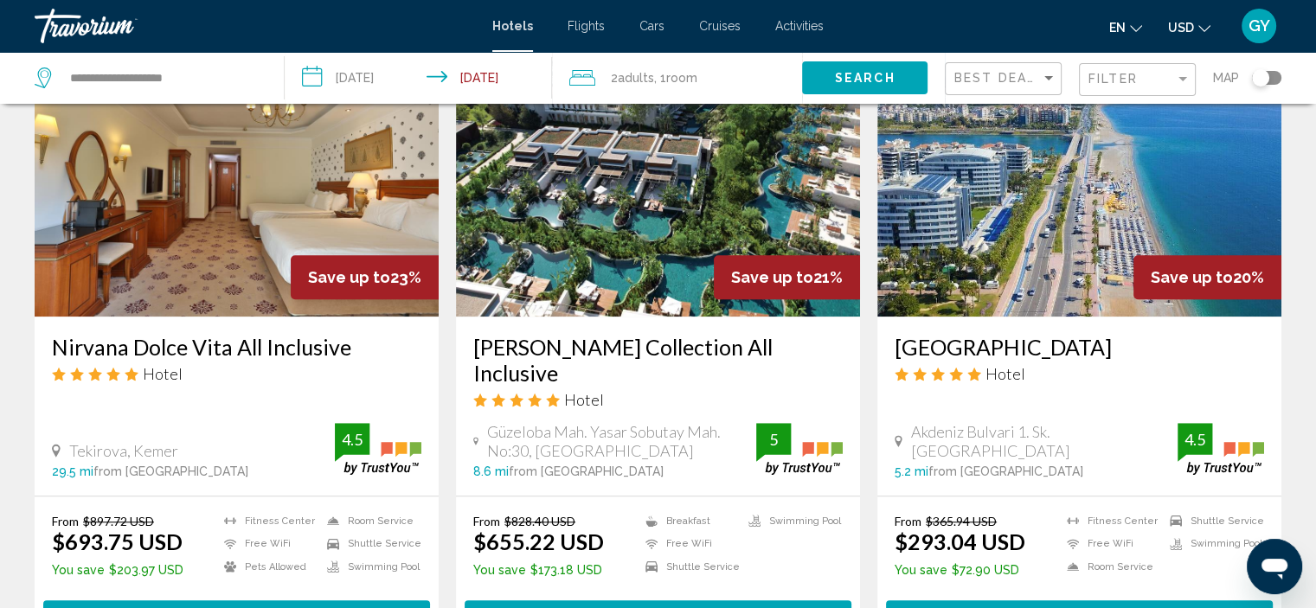
scroll to position [1364, 0]
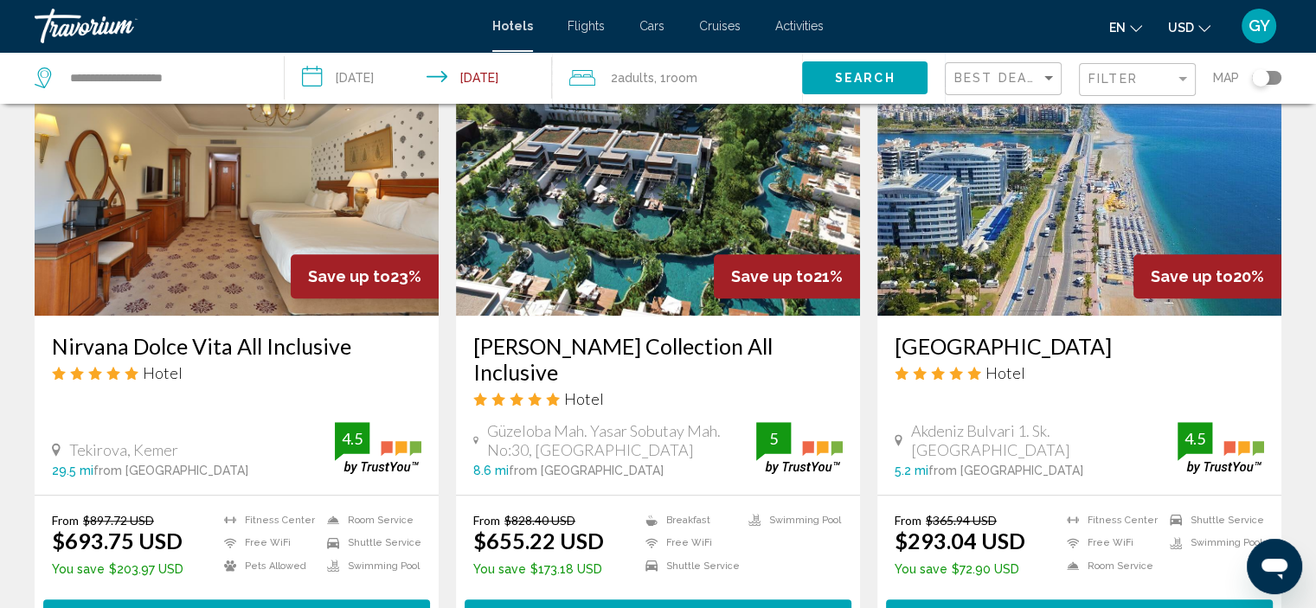
click at [1014, 307] on img "Main content" at bounding box center [1080, 177] width 404 height 277
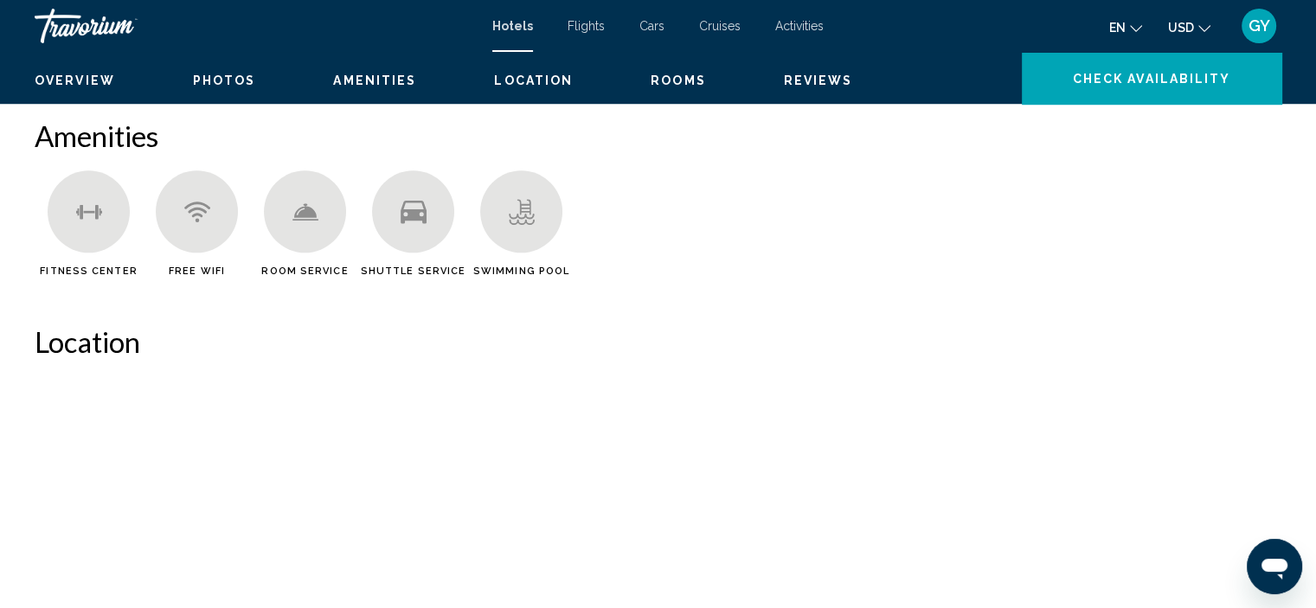
scroll to position [7, 0]
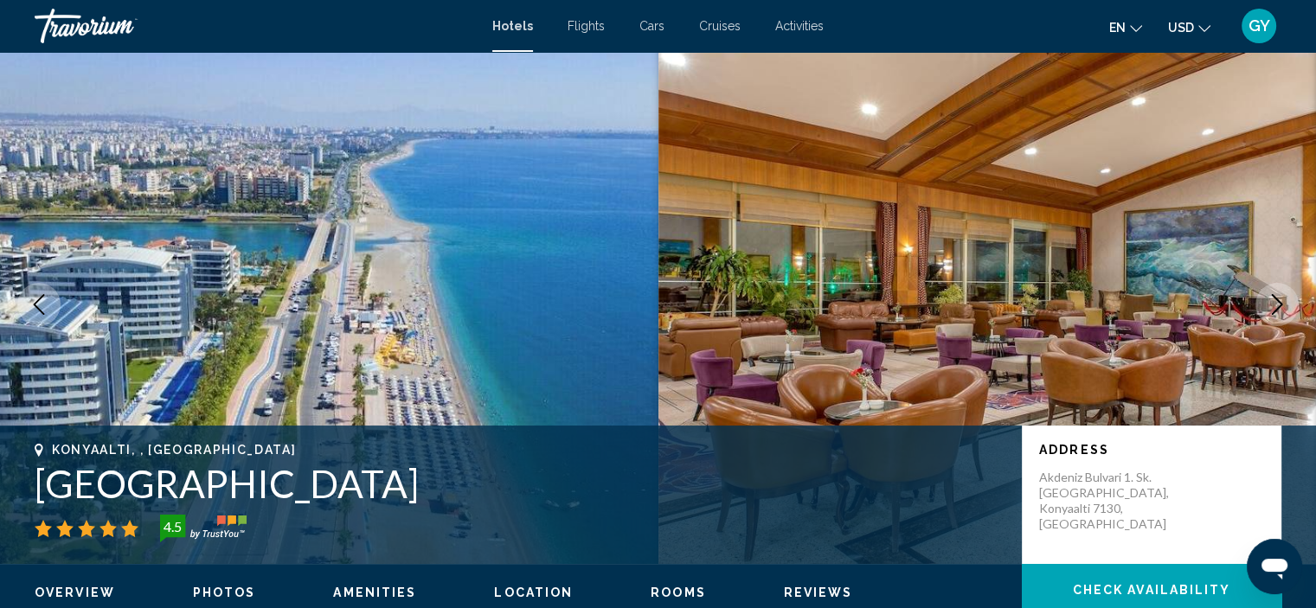
click at [1267, 297] on icon "Next image" at bounding box center [1277, 304] width 21 height 21
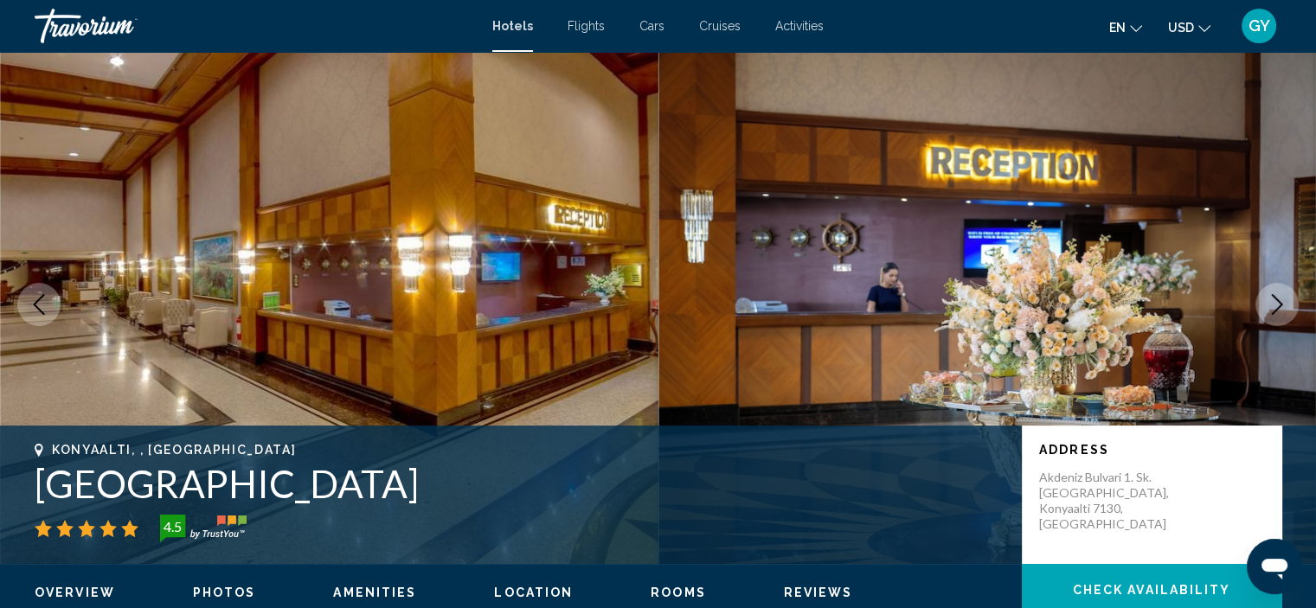
click at [1267, 297] on icon "Next image" at bounding box center [1277, 304] width 21 height 21
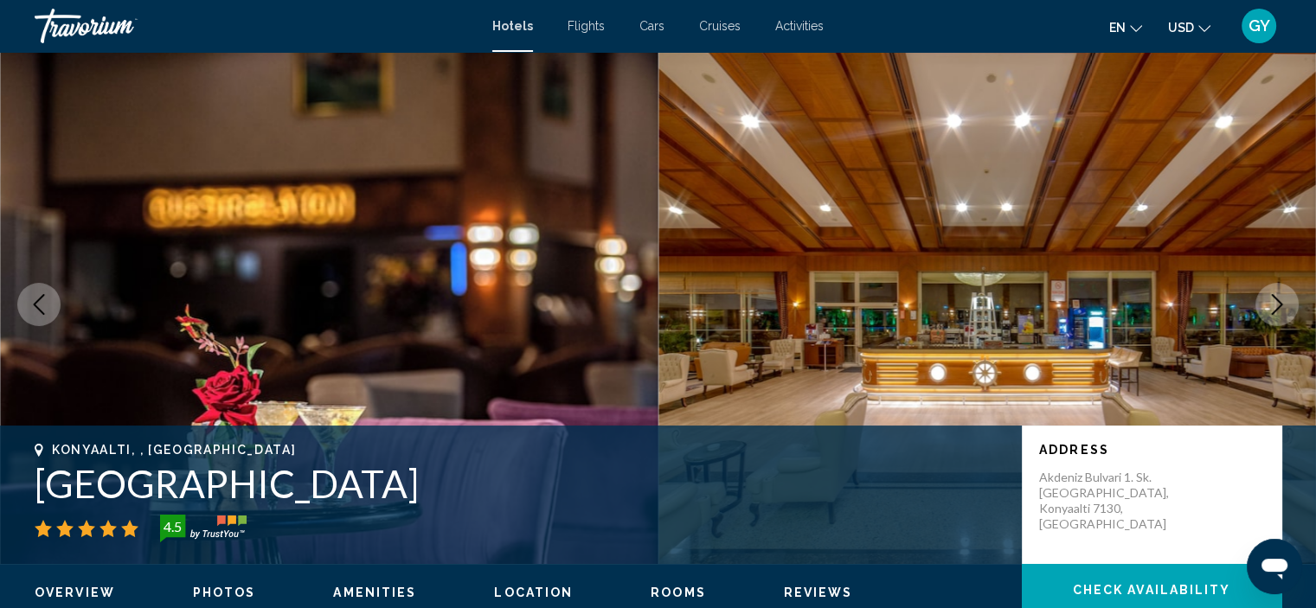
click at [1267, 297] on icon "Next image" at bounding box center [1277, 304] width 21 height 21
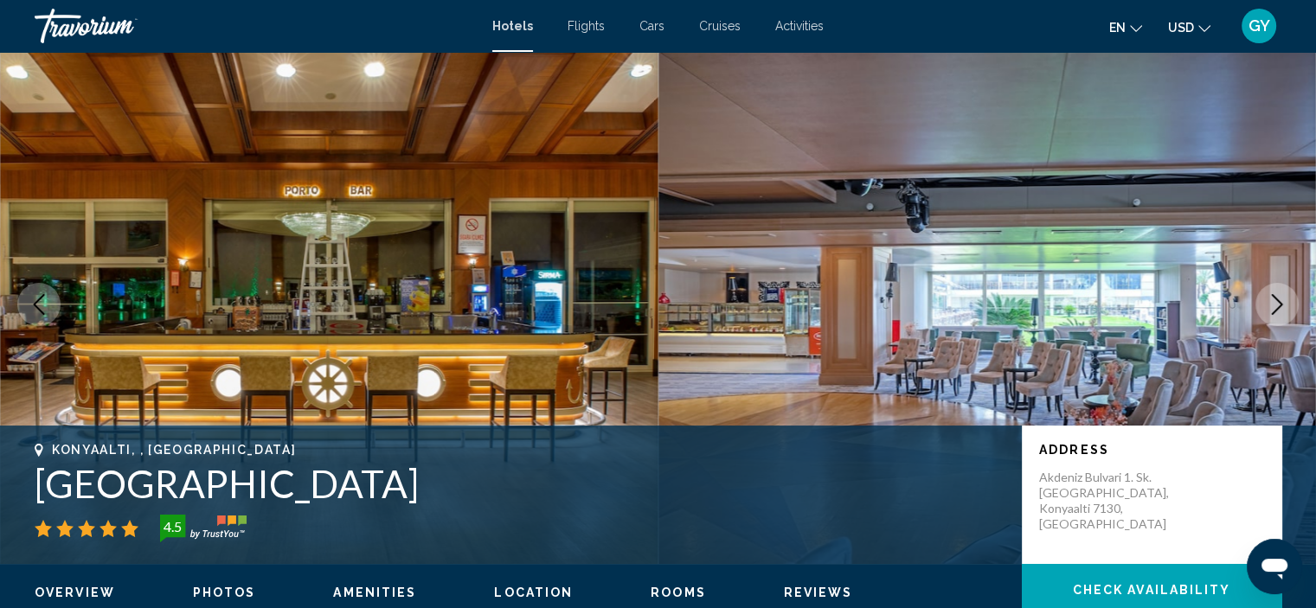
click at [1267, 300] on icon "Next image" at bounding box center [1277, 304] width 21 height 21
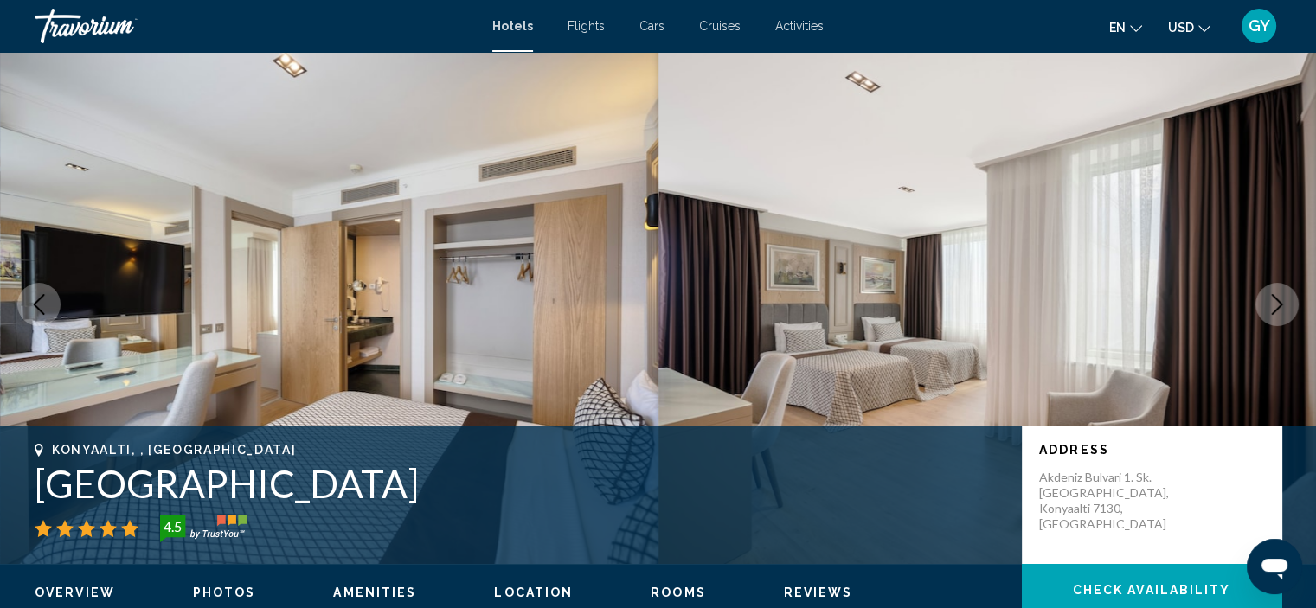
click at [1267, 300] on icon "Next image" at bounding box center [1277, 304] width 21 height 21
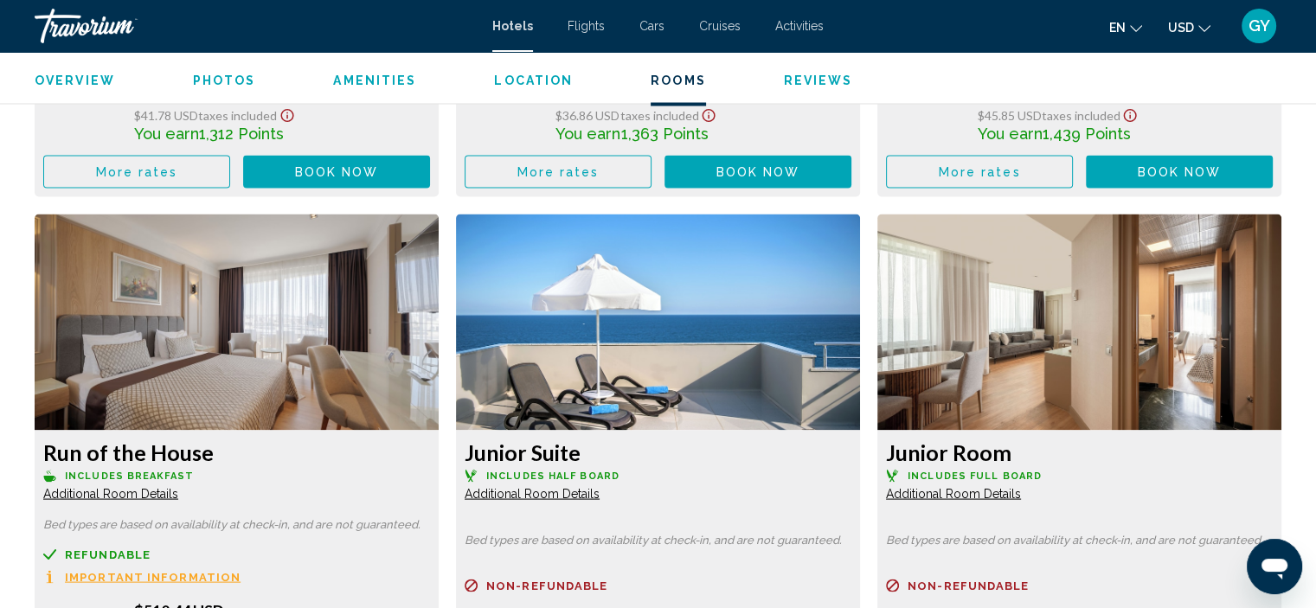
scroll to position [3402, 0]
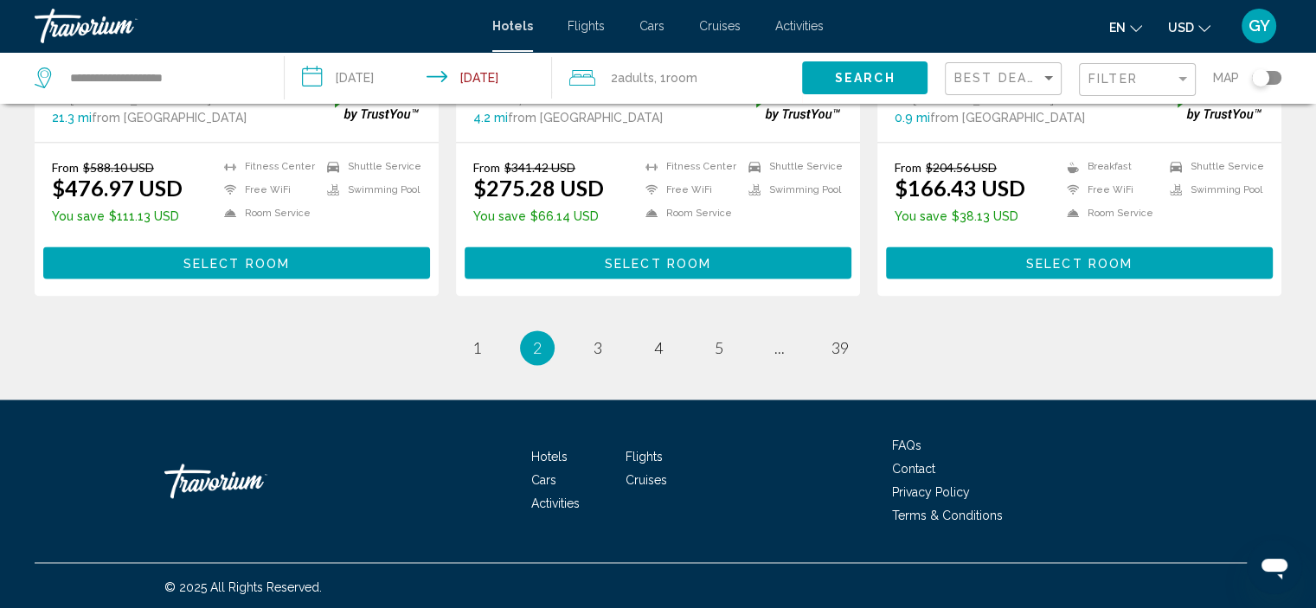
scroll to position [2361, 0]
click at [611, 338] on link "page 3" at bounding box center [597, 347] width 30 height 30
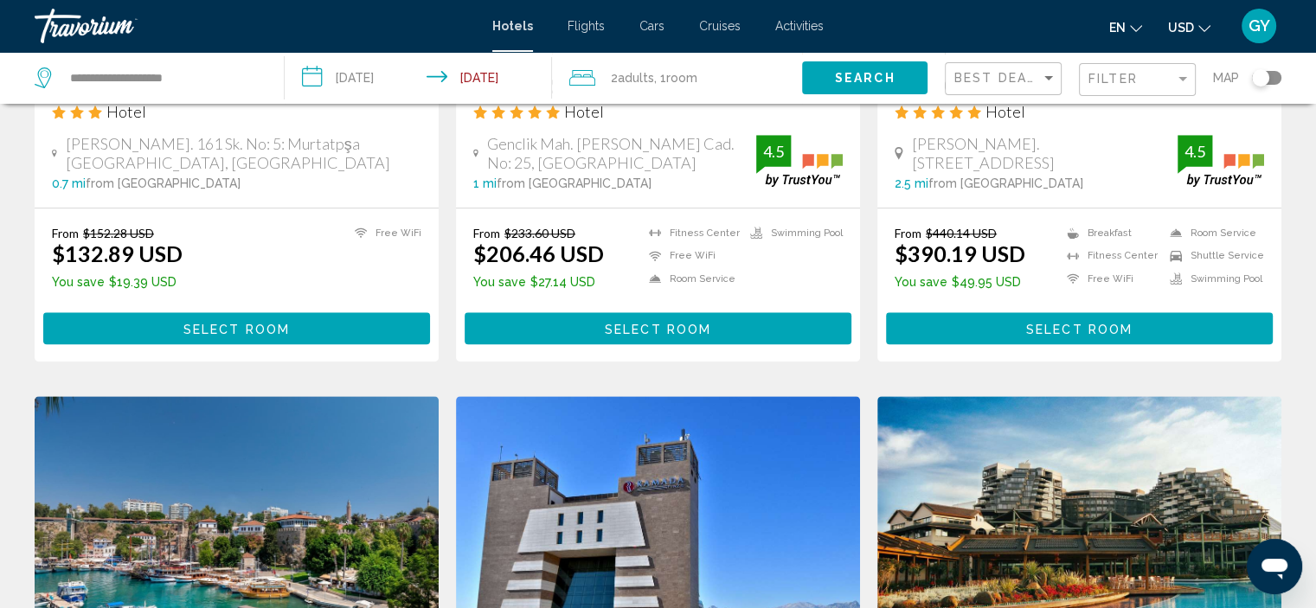
scroll to position [2310, 0]
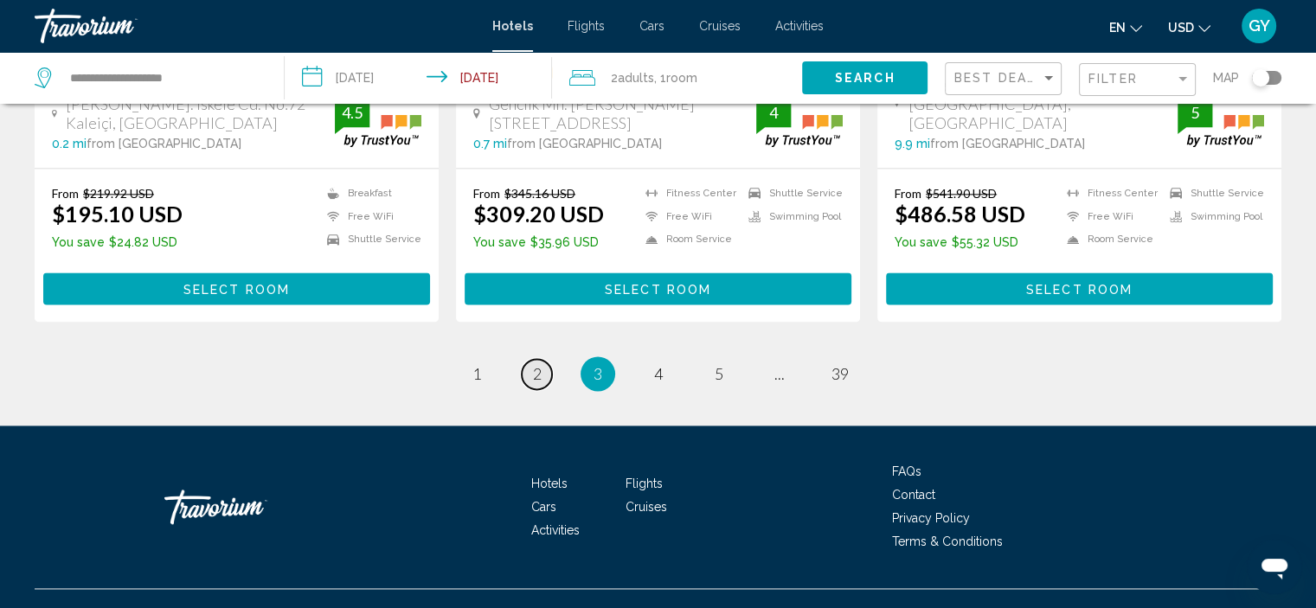
click at [548, 359] on link "page 2" at bounding box center [537, 374] width 30 height 30
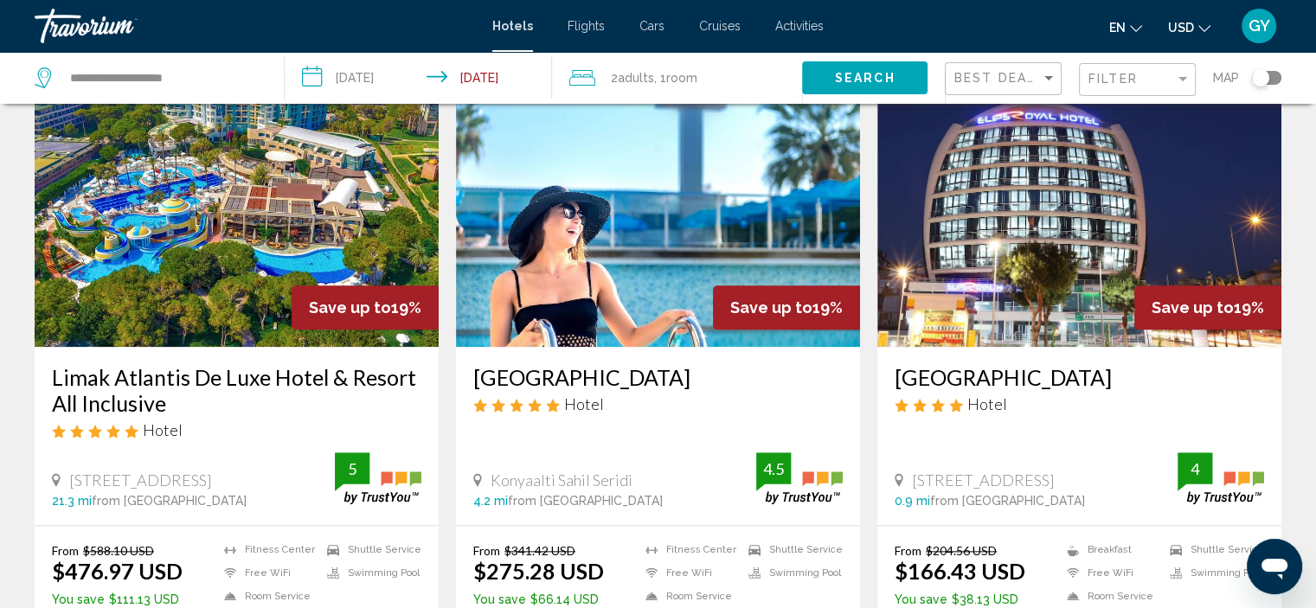
scroll to position [1977, 0]
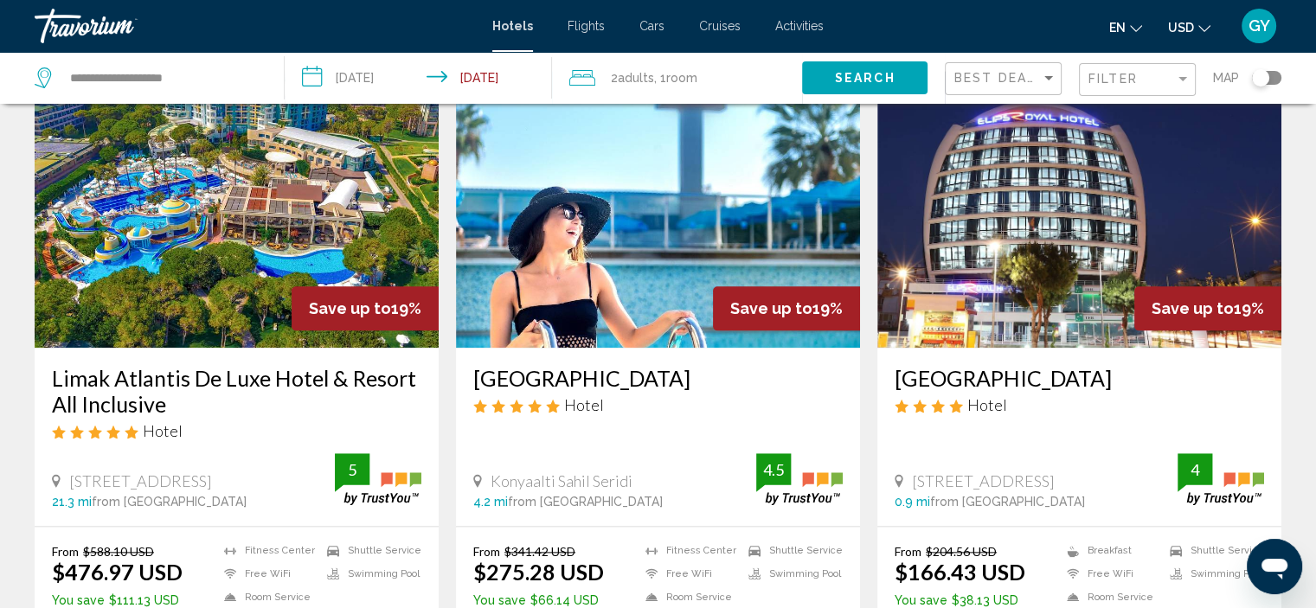
click at [578, 261] on img "Main content" at bounding box center [658, 209] width 404 height 277
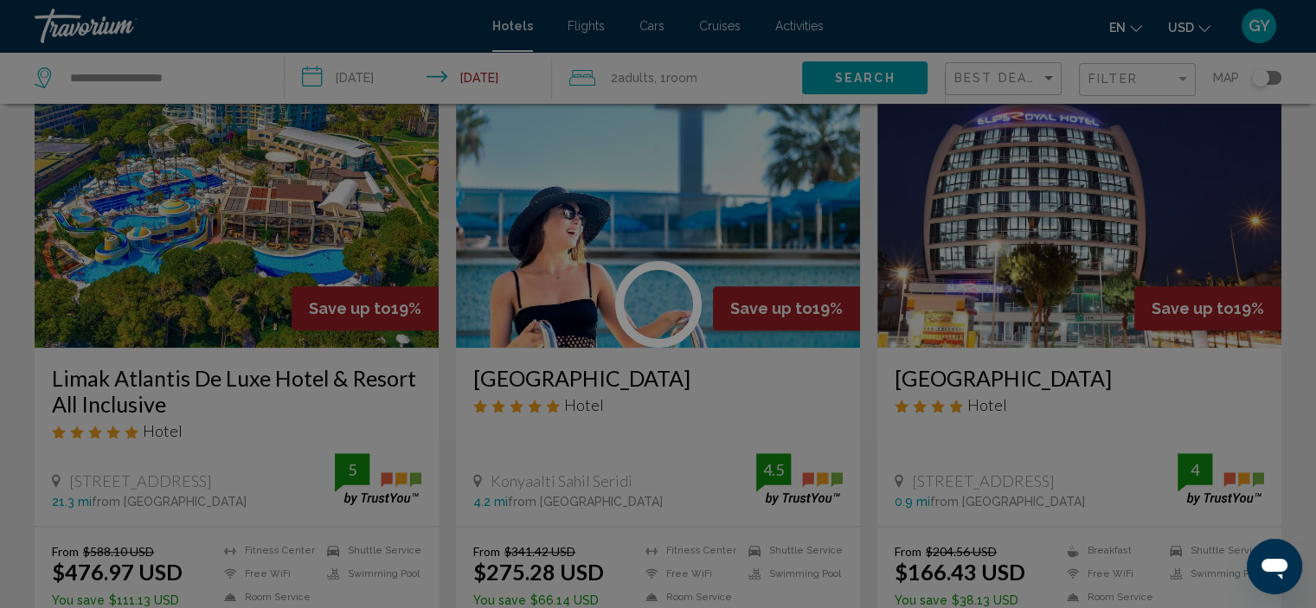
scroll to position [7, 0]
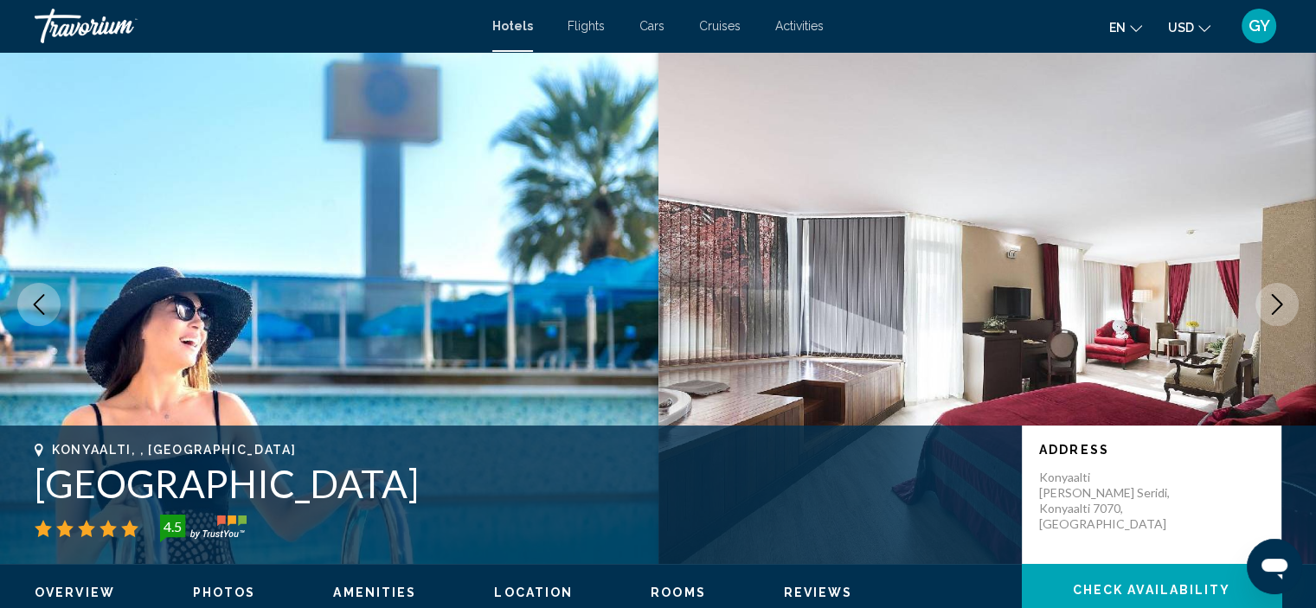
click at [1265, 309] on button "Next image" at bounding box center [1277, 304] width 43 height 43
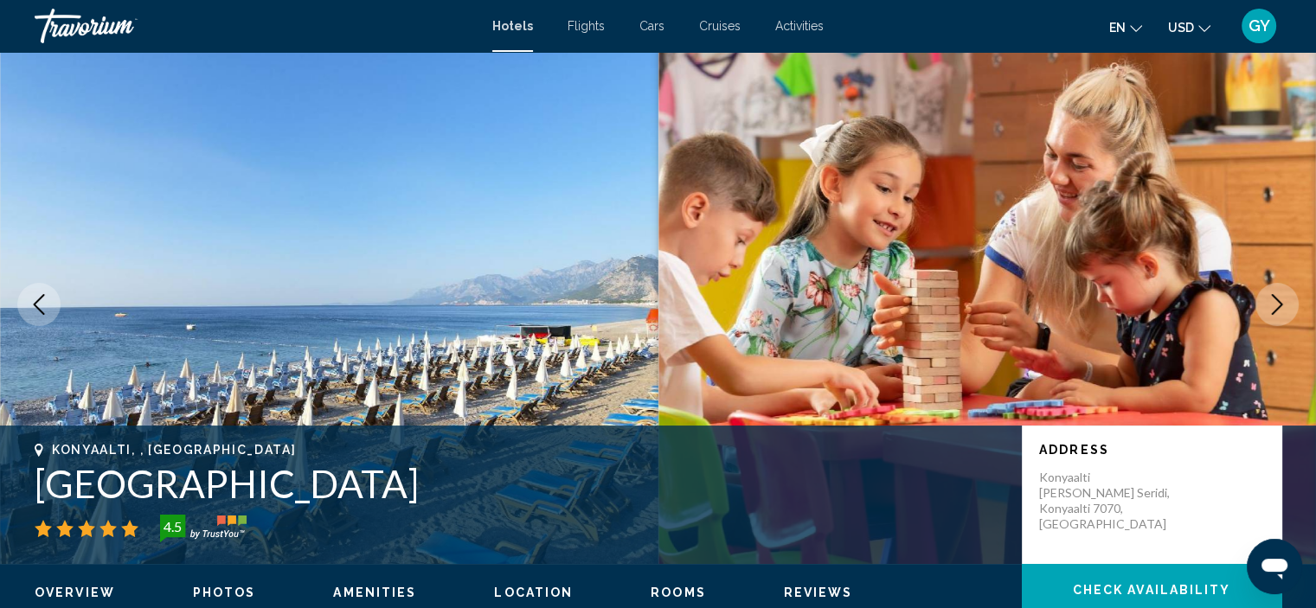
click at [1265, 309] on button "Next image" at bounding box center [1277, 304] width 43 height 43
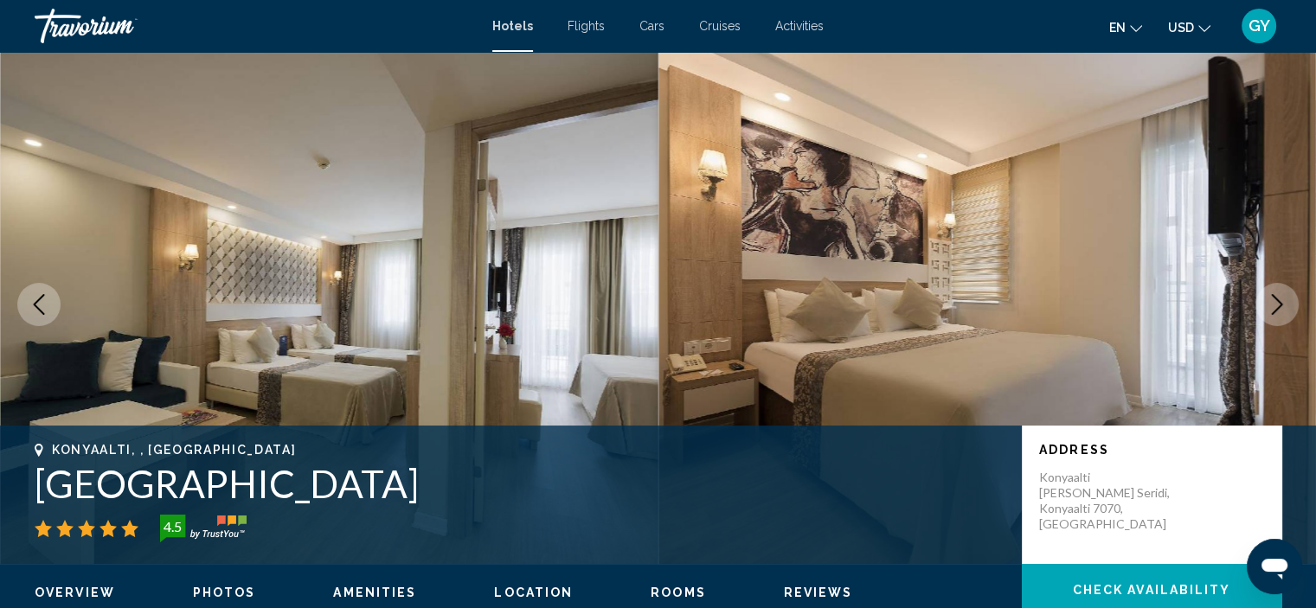
click at [1265, 309] on button "Next image" at bounding box center [1277, 304] width 43 height 43
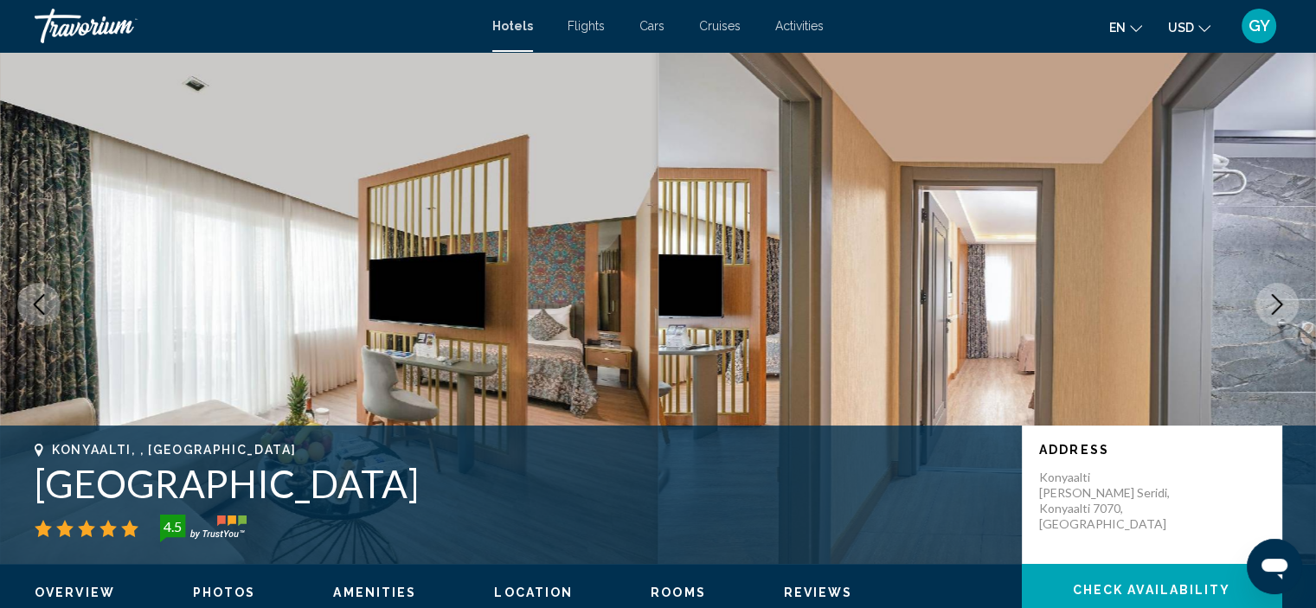
click at [1265, 309] on button "Next image" at bounding box center [1277, 304] width 43 height 43
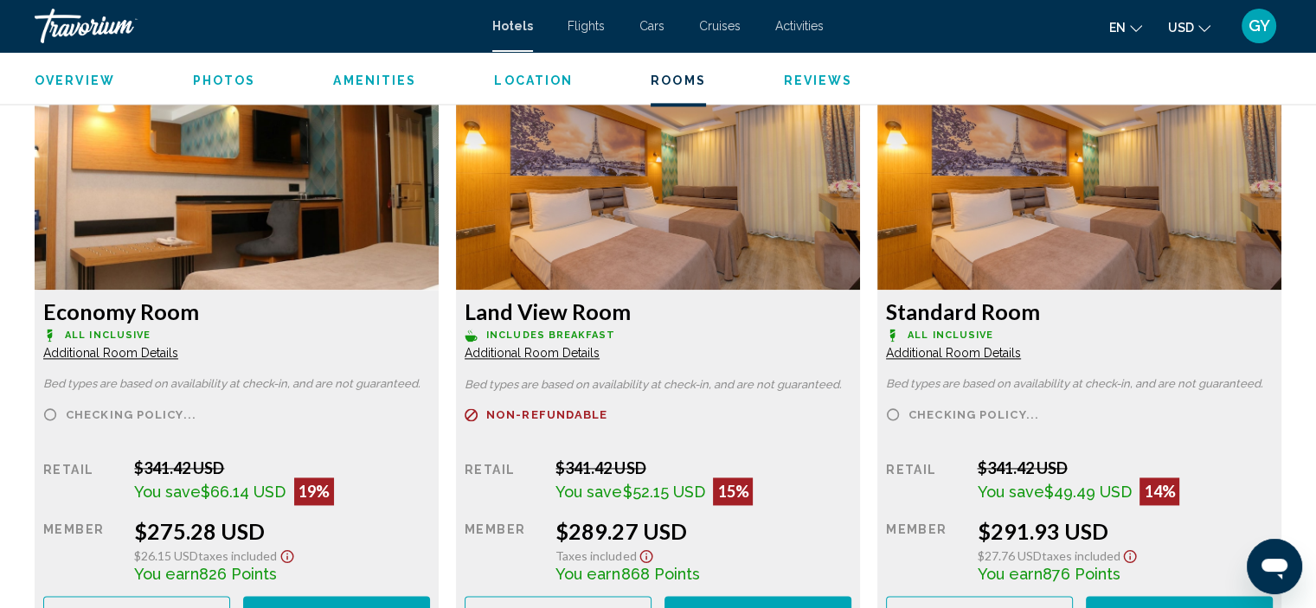
scroll to position [2378, 0]
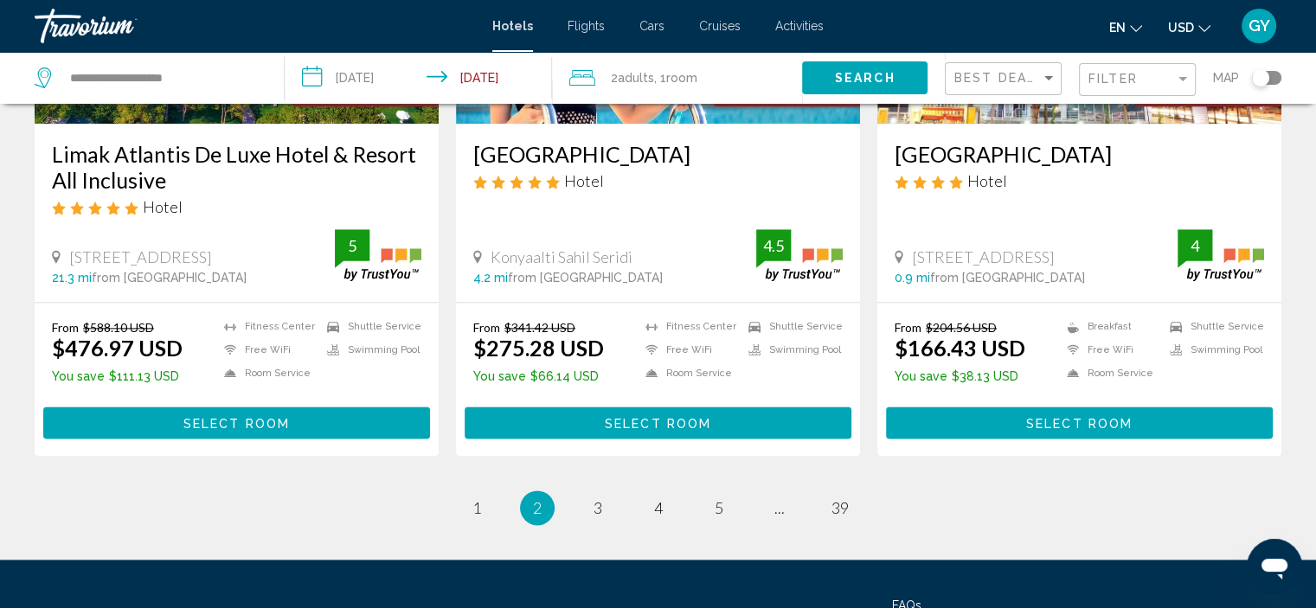
scroll to position [2217, 0]
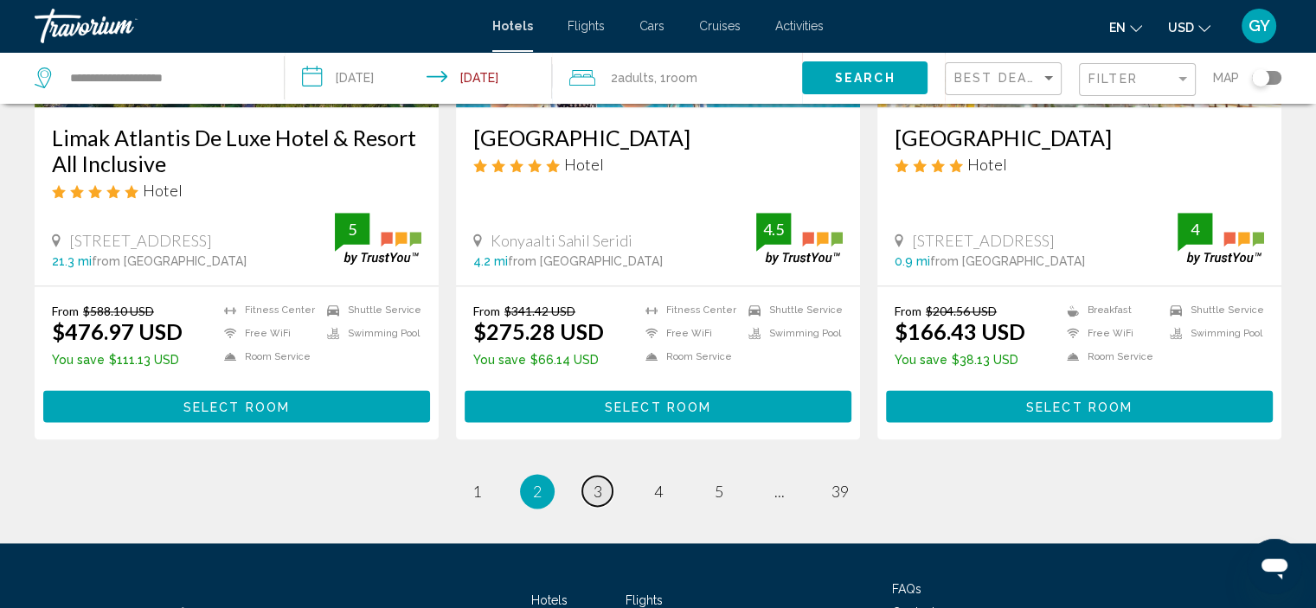
click at [599, 486] on span "3" at bounding box center [598, 491] width 9 height 19
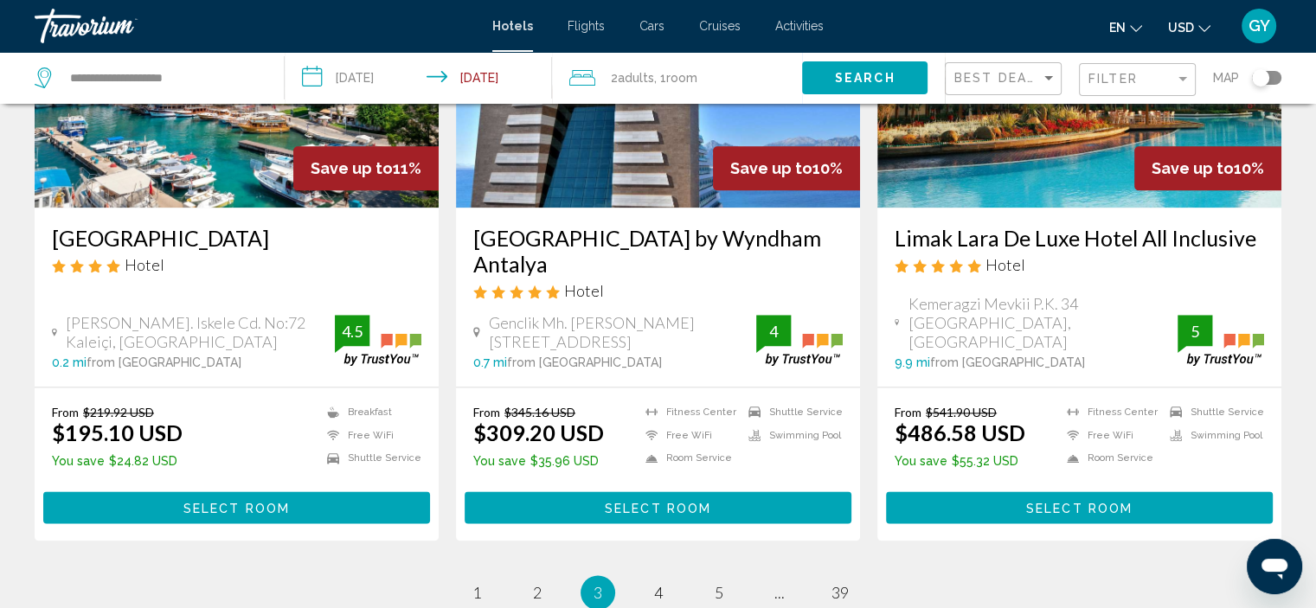
scroll to position [2107, 0]
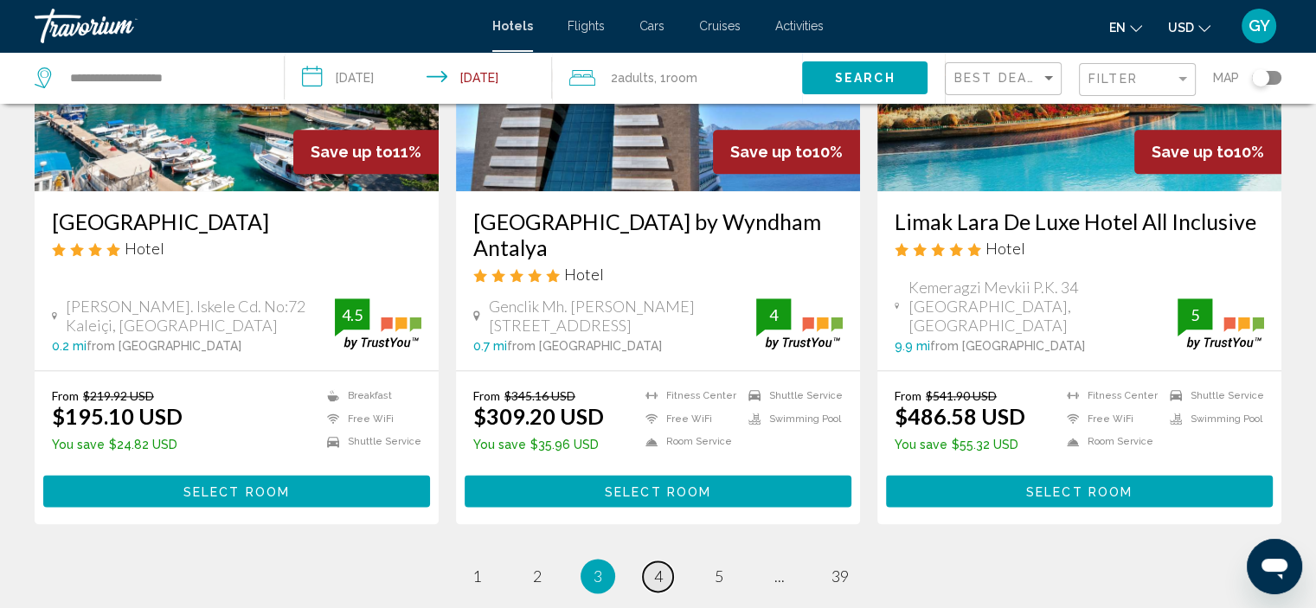
click at [659, 567] on span "4" at bounding box center [658, 576] width 9 height 19
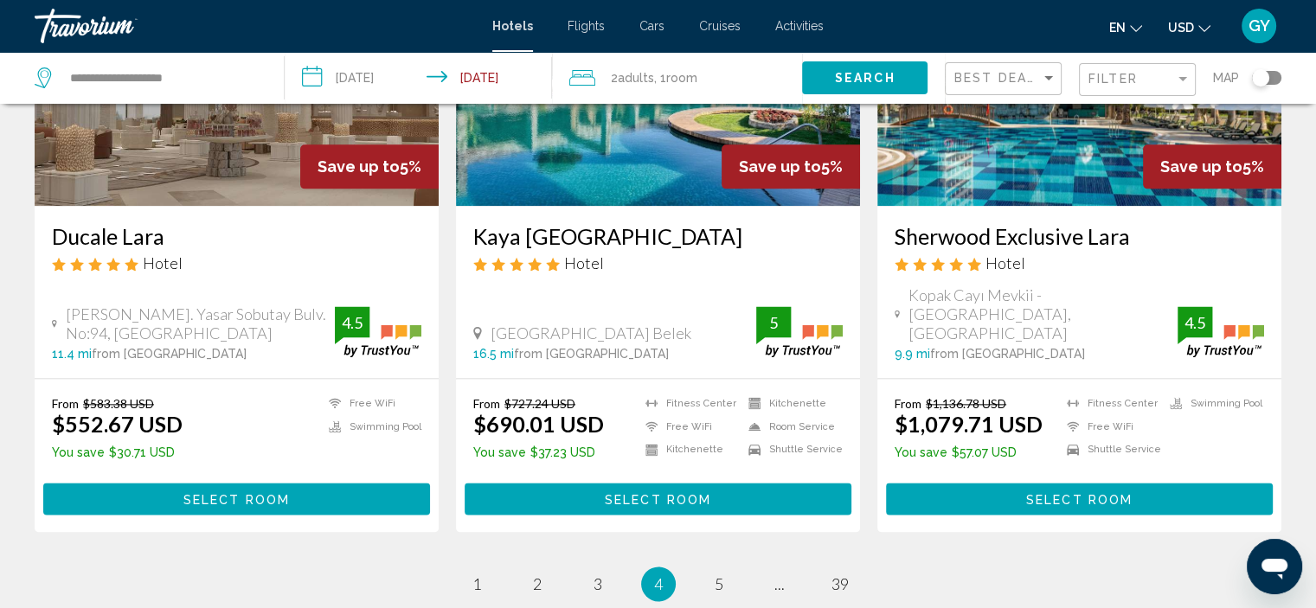
scroll to position [2172, 0]
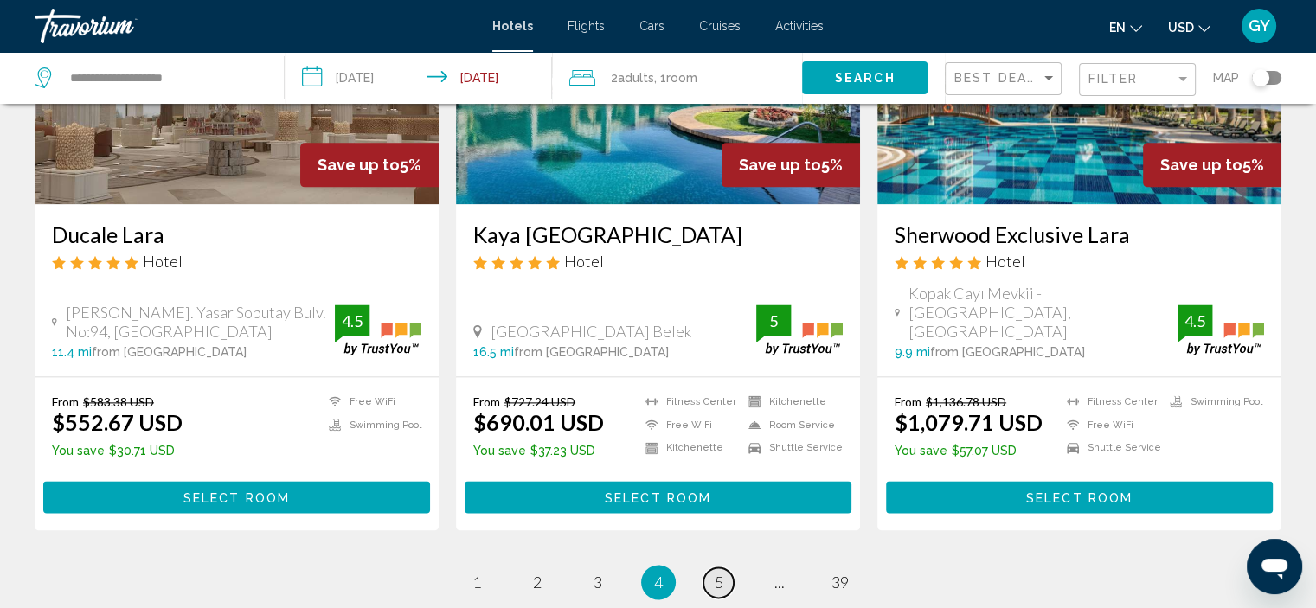
click at [717, 573] on span "5" at bounding box center [719, 582] width 9 height 19
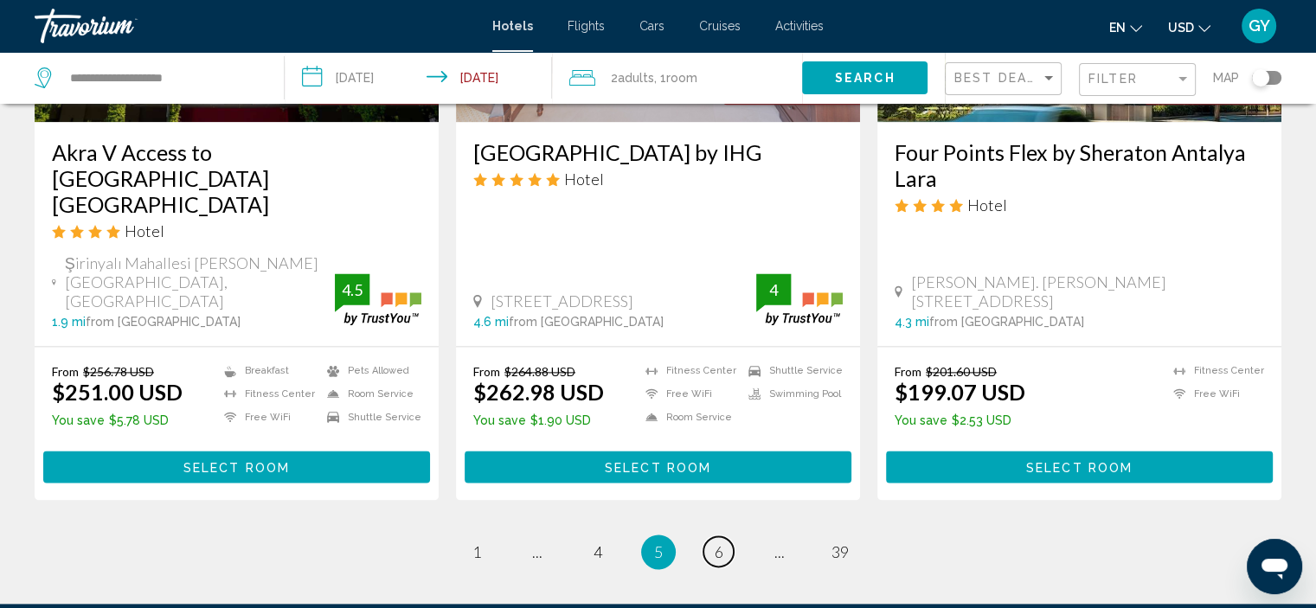
scroll to position [2254, 0]
click at [716, 543] on span "6" at bounding box center [719, 552] width 9 height 19
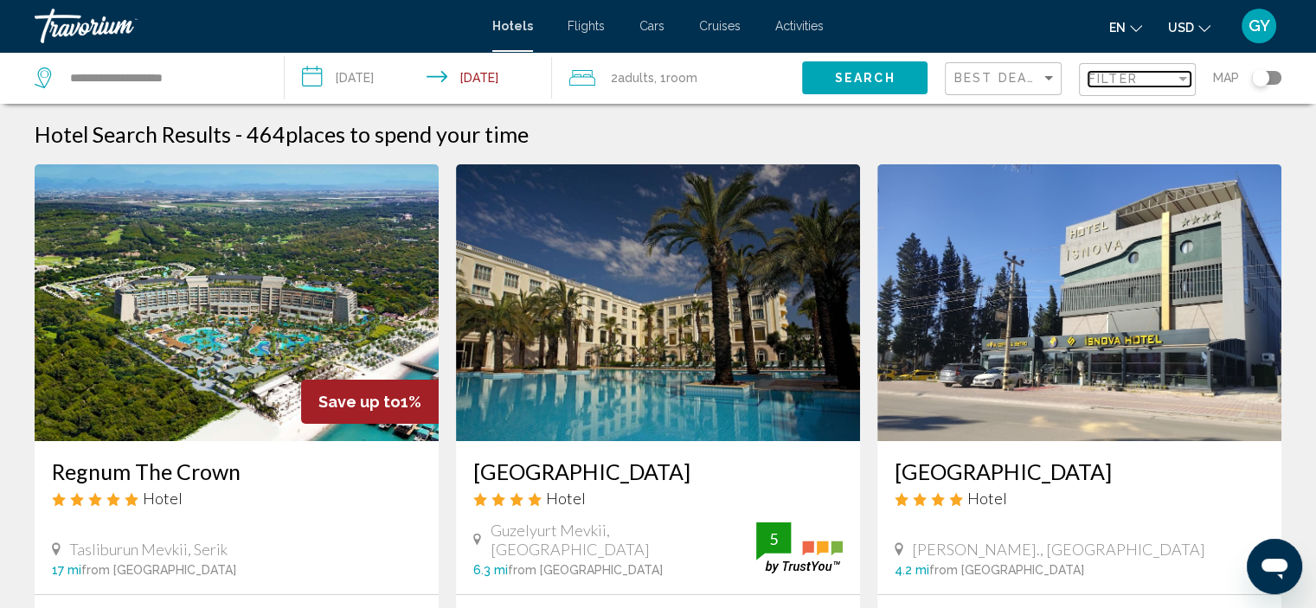
click at [1177, 75] on div "Filter" at bounding box center [1183, 79] width 16 height 14
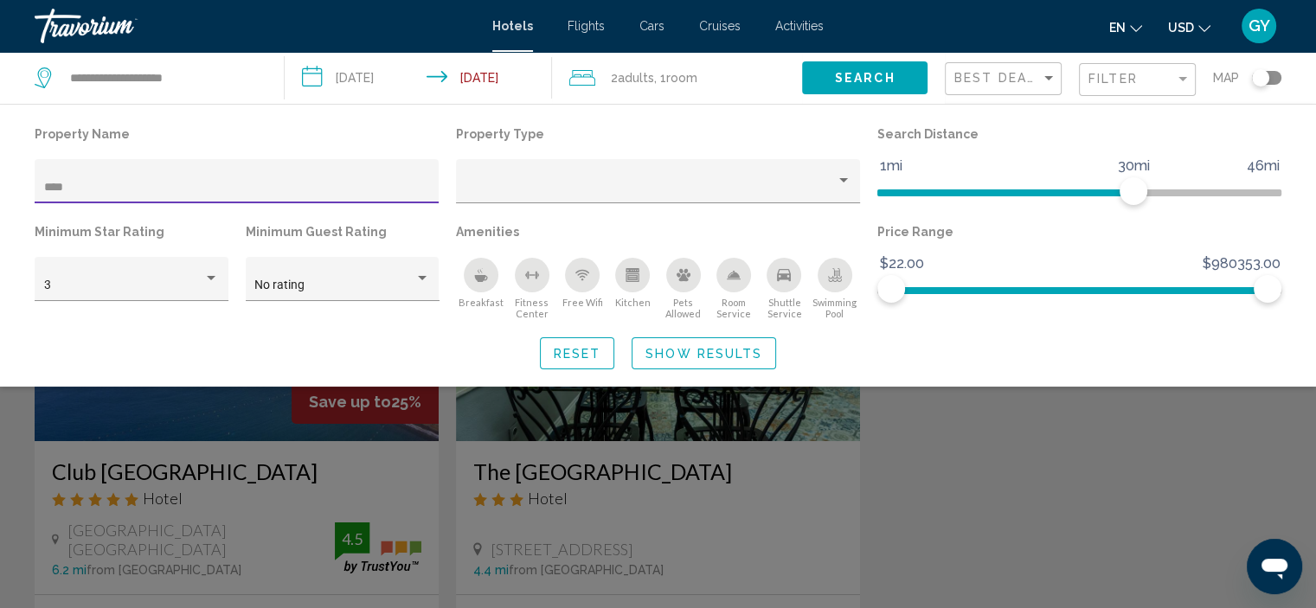
type input "****"
click at [224, 473] on div "Search widget" at bounding box center [658, 434] width 1316 height 349
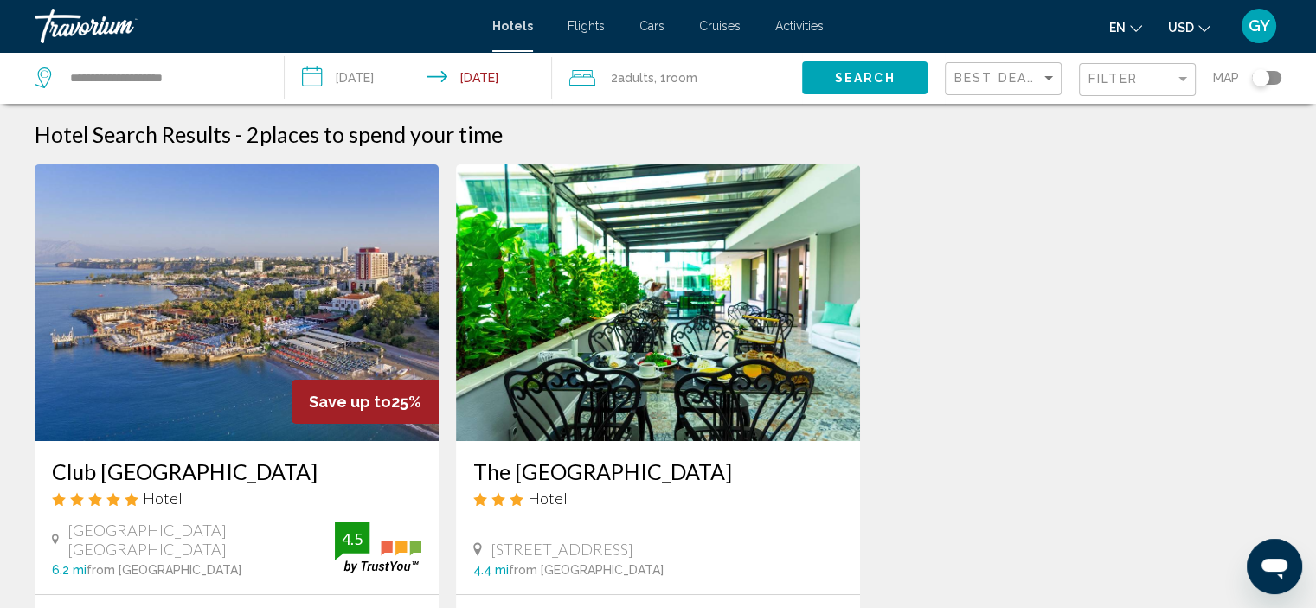
click at [224, 351] on img "Main content" at bounding box center [237, 302] width 404 height 277
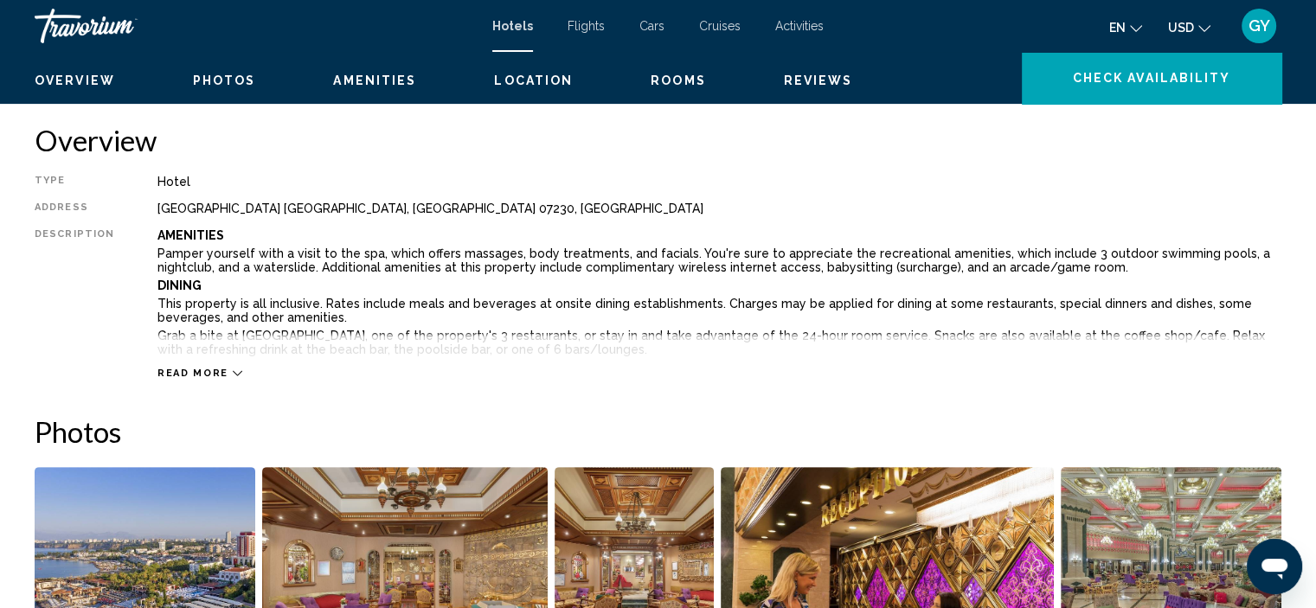
scroll to position [457, 0]
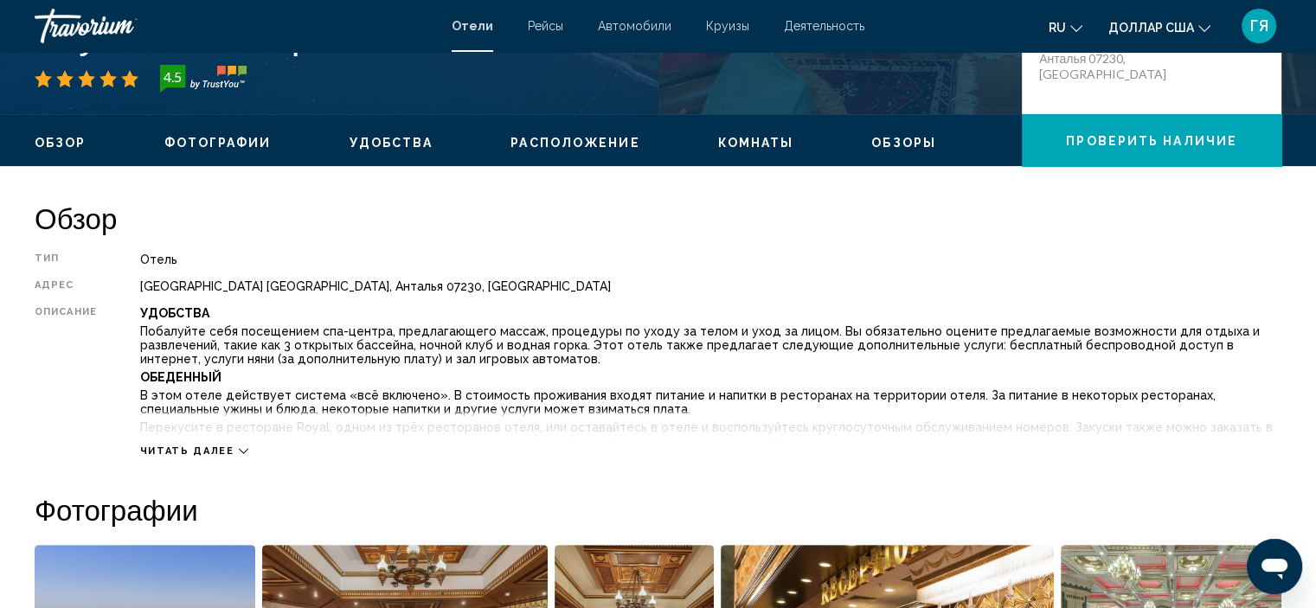
click at [228, 447] on div "Читать далее" at bounding box center [194, 451] width 108 height 11
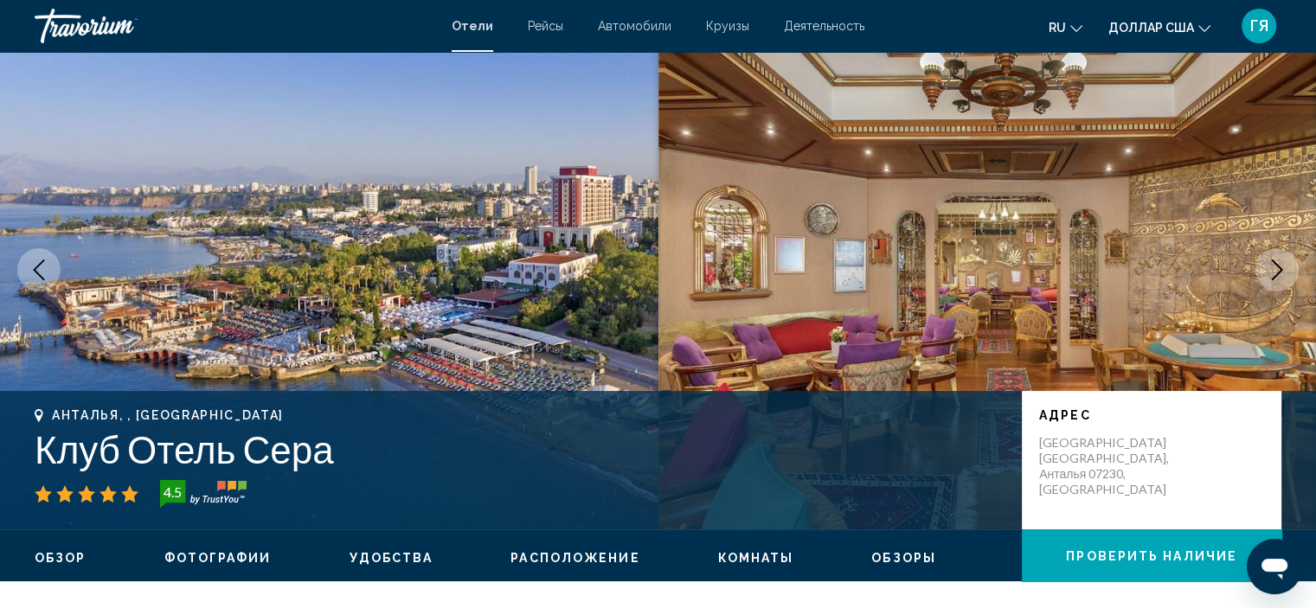
scroll to position [0, 0]
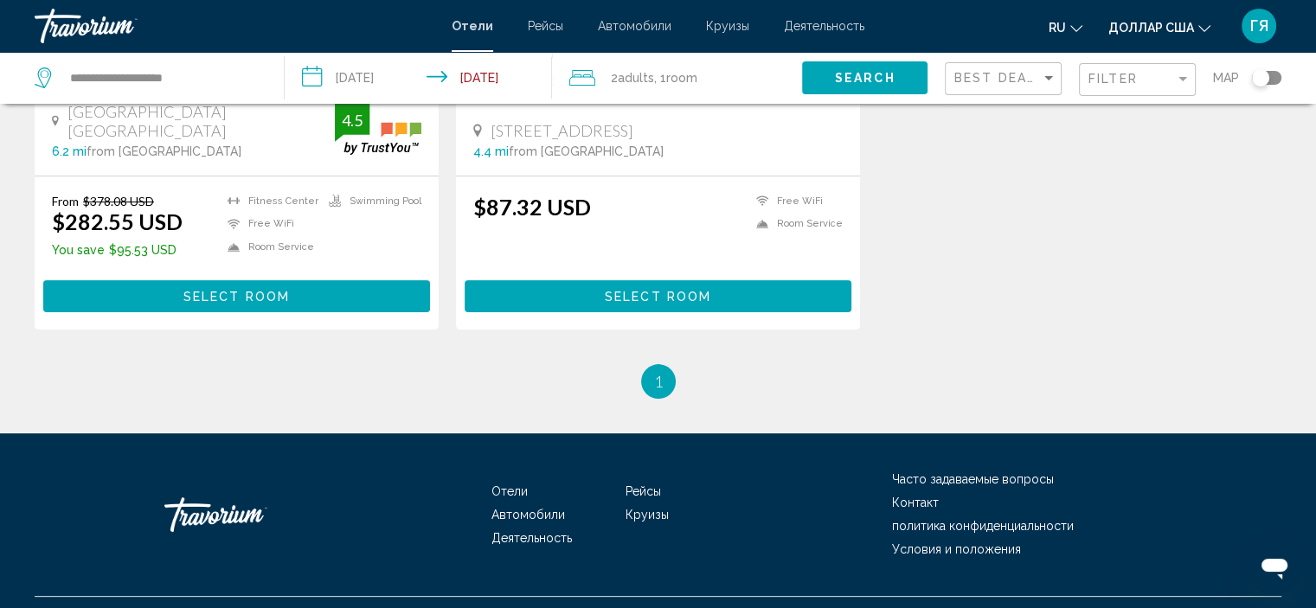
scroll to position [422, 0]
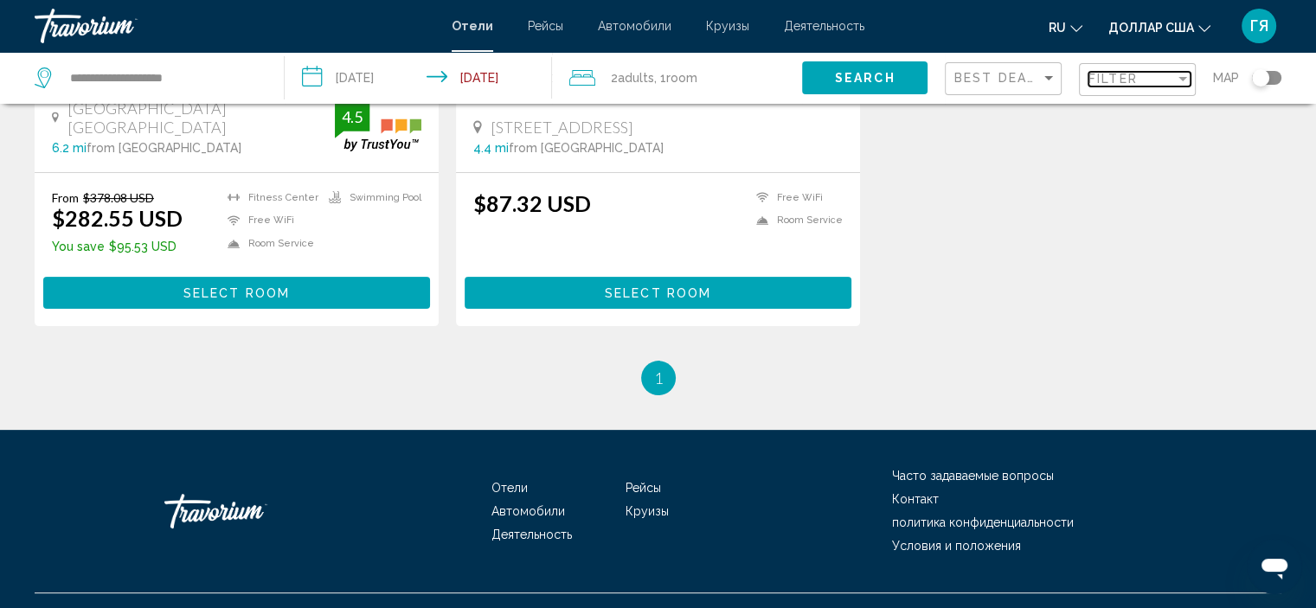
click at [1128, 83] on span "Filter" at bounding box center [1113, 79] width 49 height 14
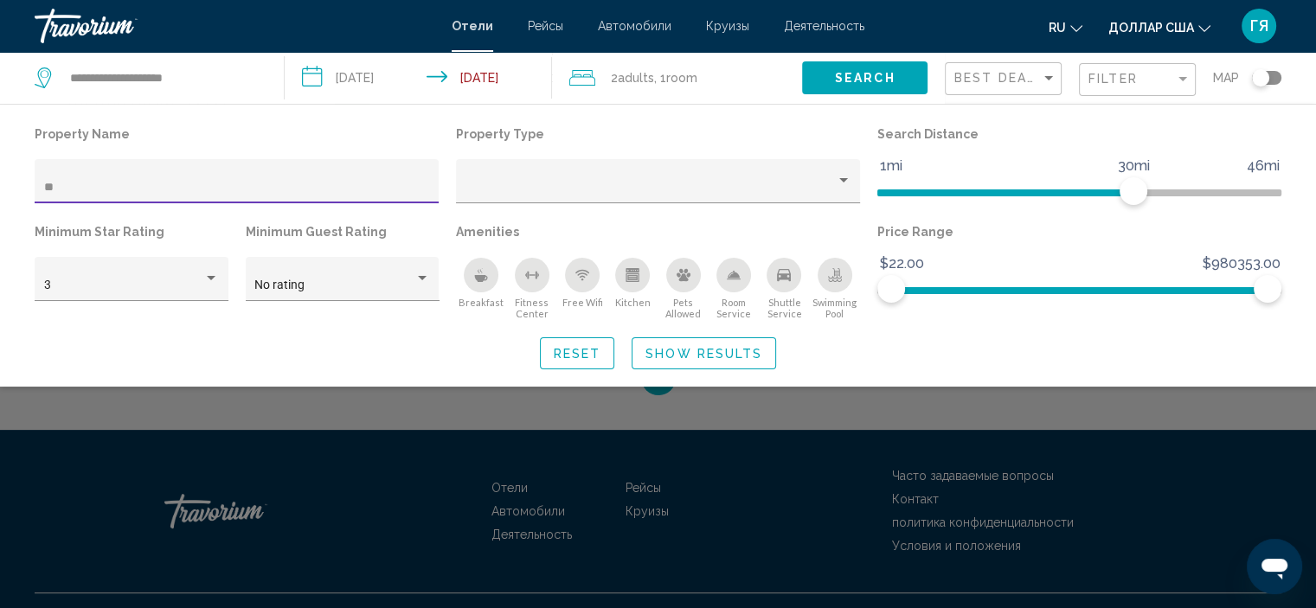
type input "*"
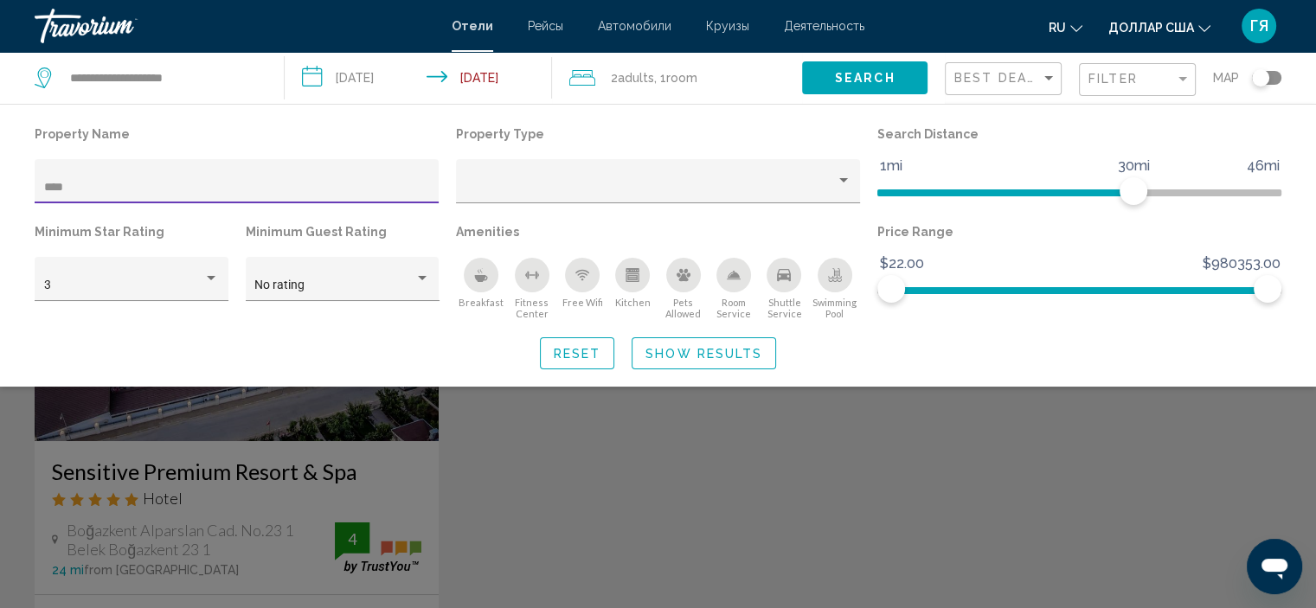
type input "****"
click at [228, 466] on div "Search widget" at bounding box center [658, 434] width 1316 height 349
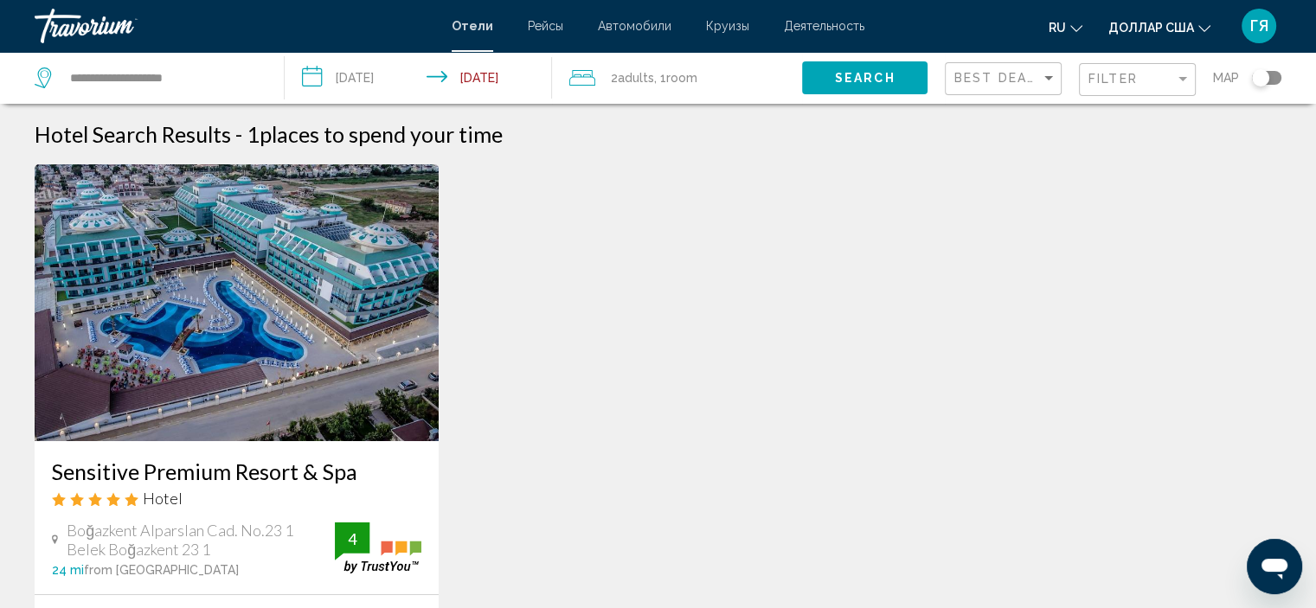
click at [279, 335] on img "Основное содержание" at bounding box center [237, 302] width 404 height 277
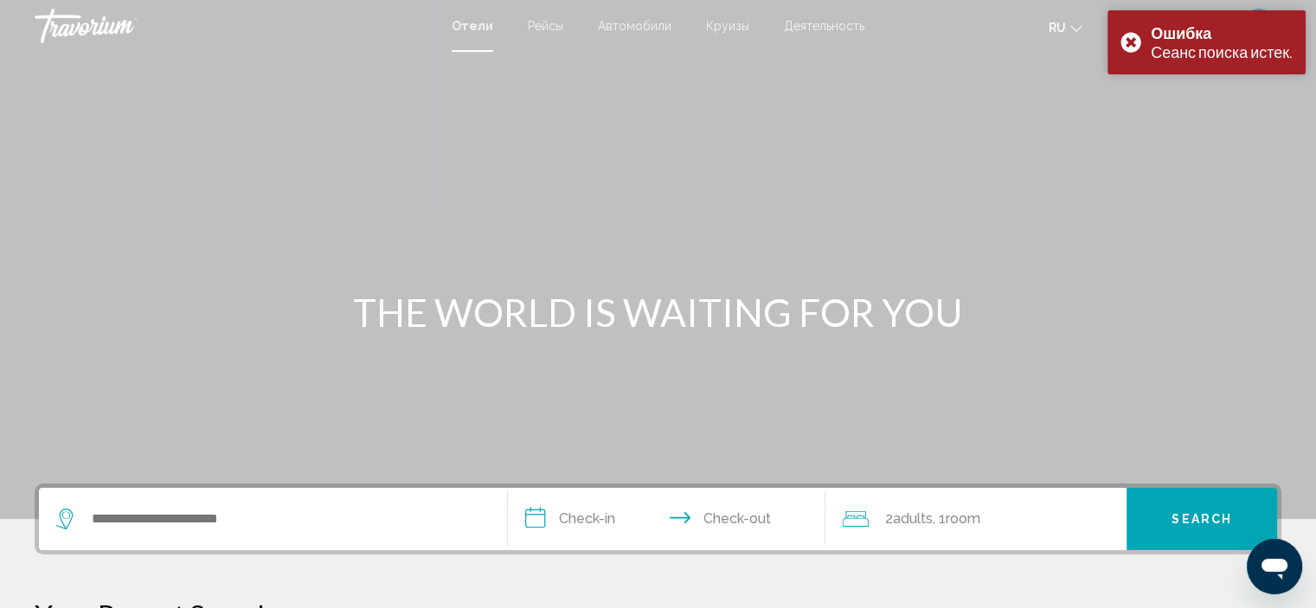
click at [168, 539] on div "Search widget" at bounding box center [273, 519] width 434 height 62
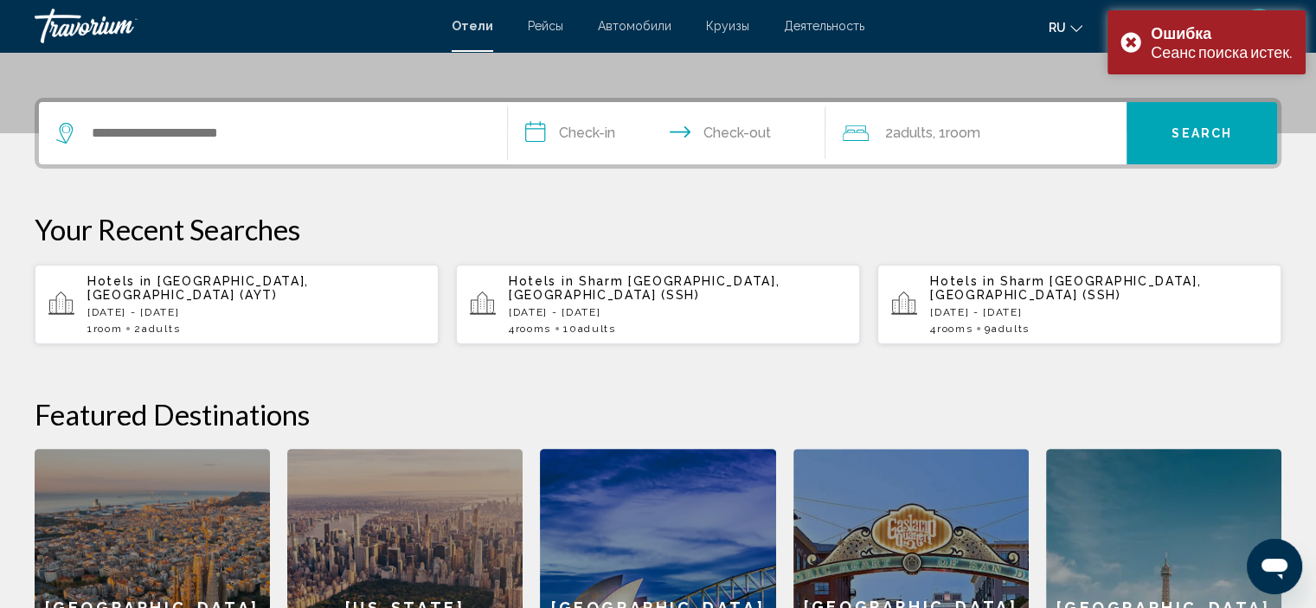
scroll to position [427, 0]
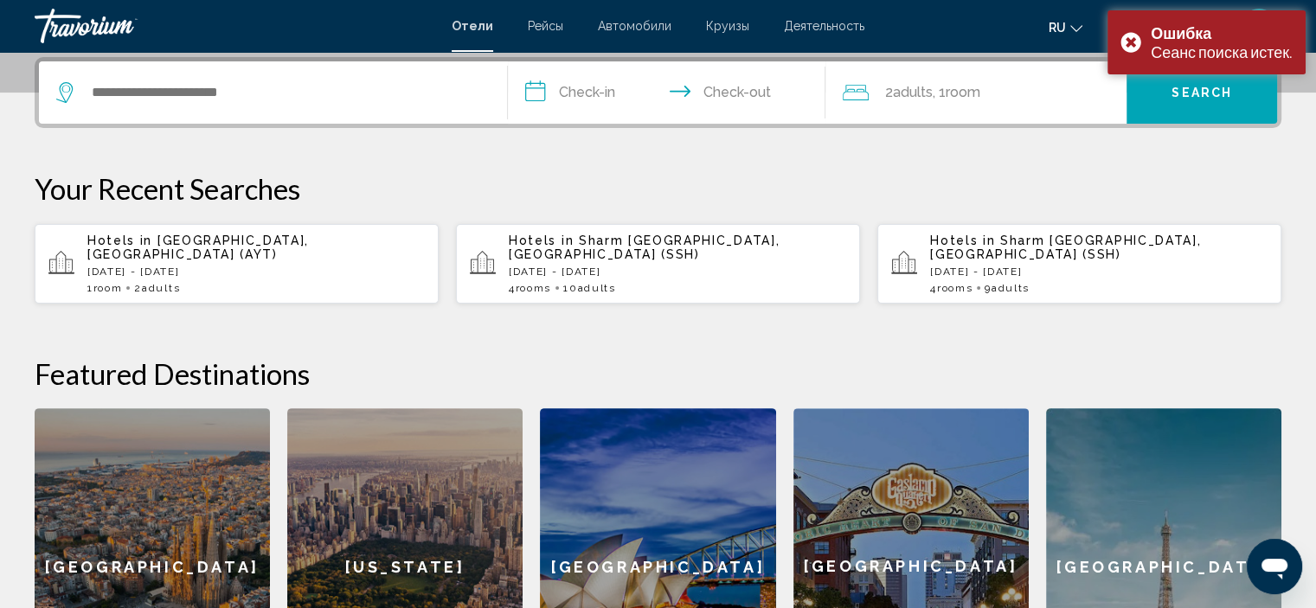
click at [231, 282] on div "1 Room rooms 2 Adult Adults" at bounding box center [256, 288] width 338 height 12
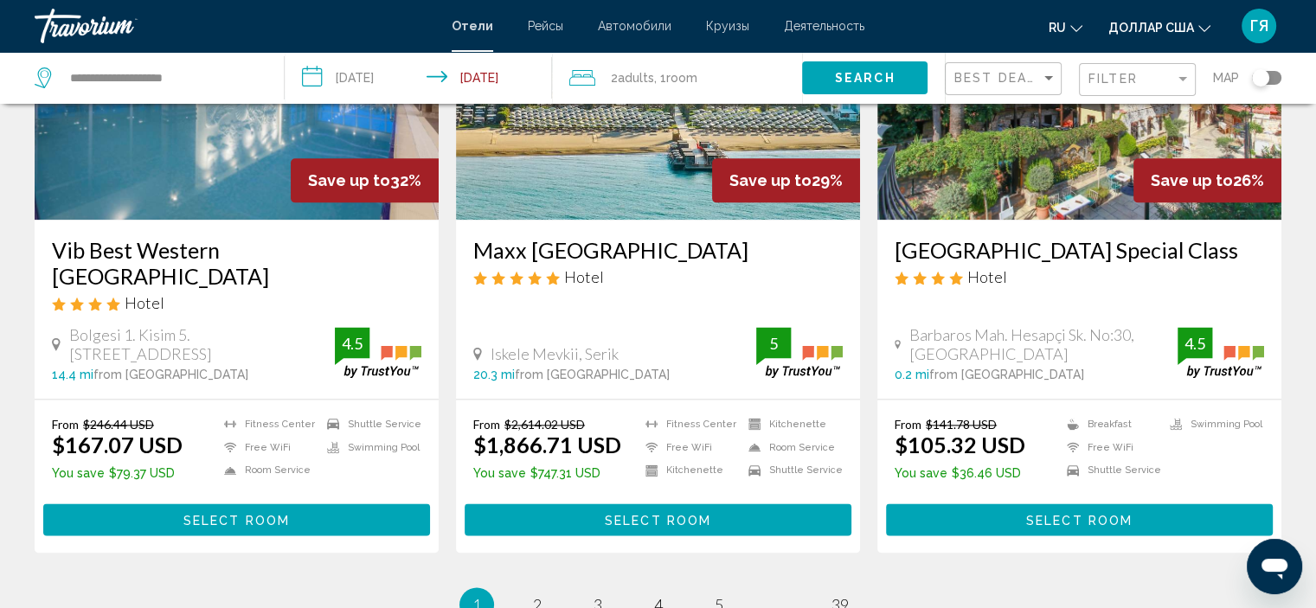
scroll to position [2335, 0]
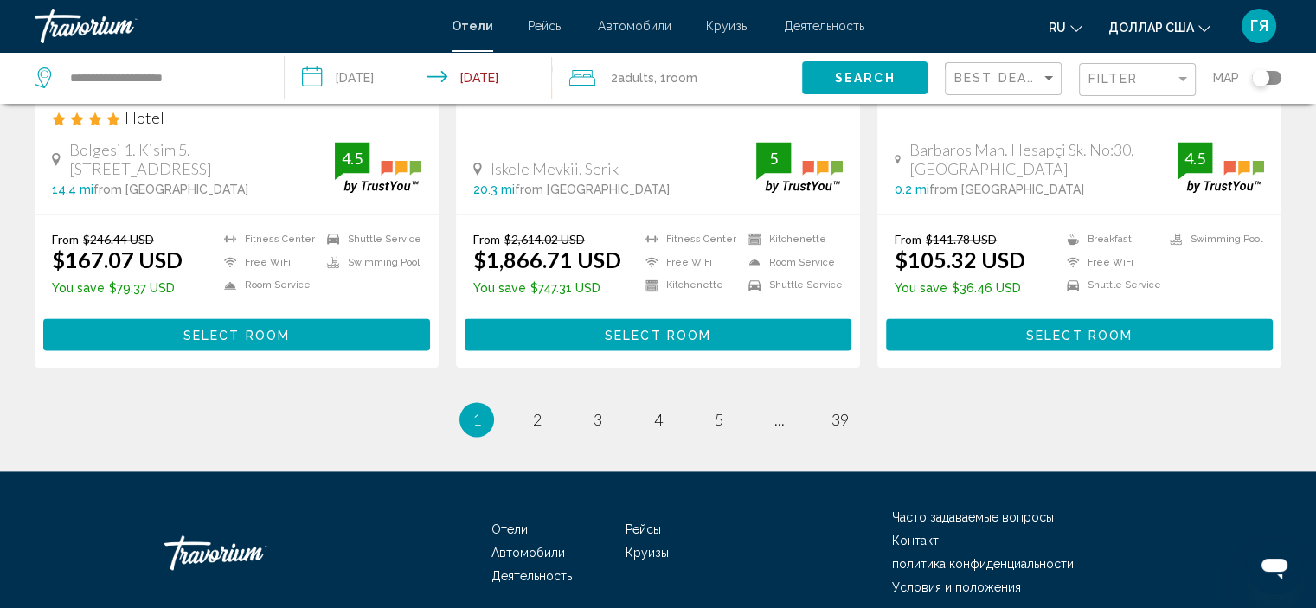
click at [524, 402] on ul "1 / 39 You're on page 1 page 2 page 3 page 4 page 5 page ... page 39" at bounding box center [658, 419] width 1247 height 35
click at [530, 405] on link "page 2" at bounding box center [537, 420] width 30 height 30
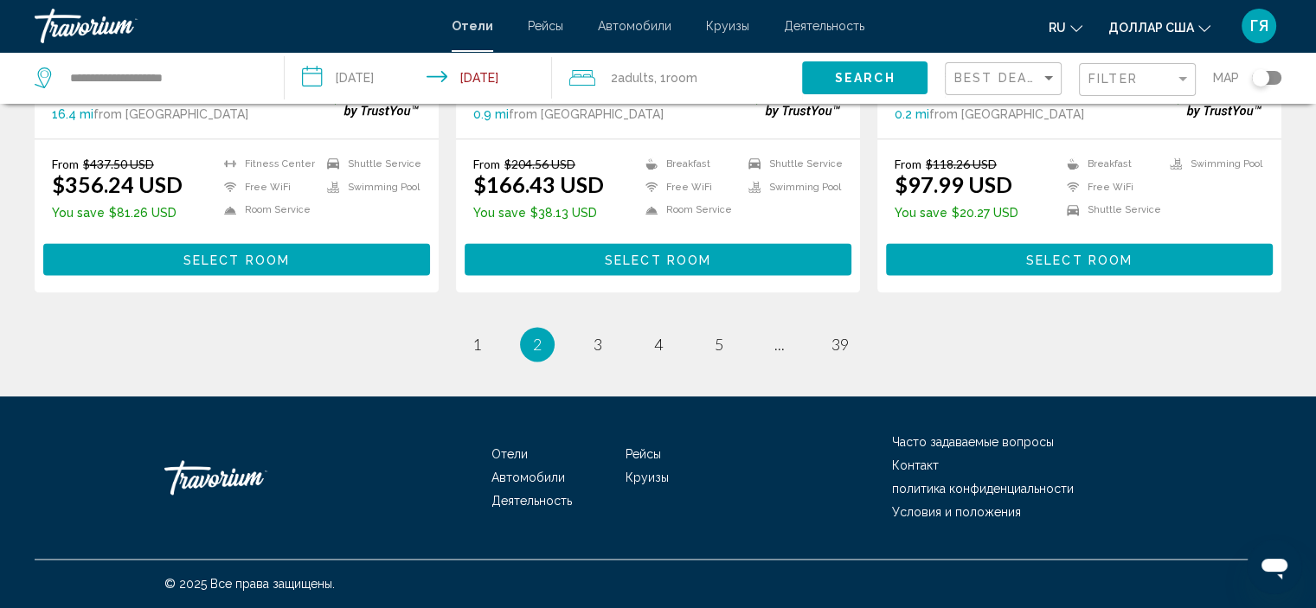
scroll to position [2354, 0]
click at [600, 346] on span "3" at bounding box center [598, 344] width 9 height 19
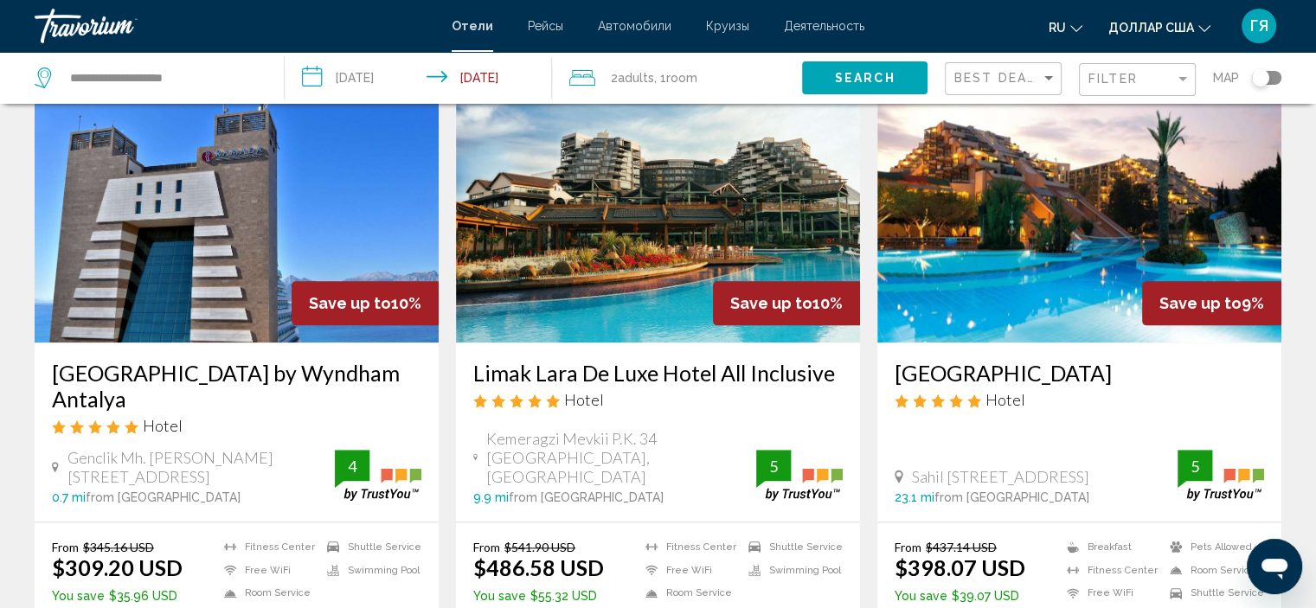
scroll to position [2310, 0]
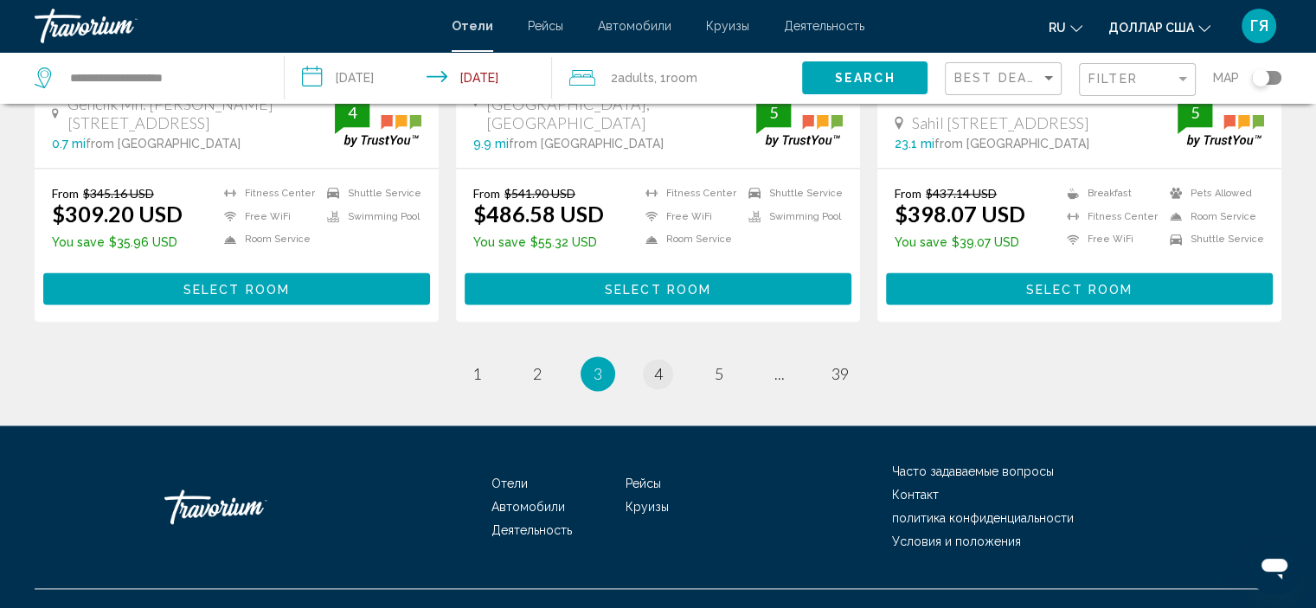
drag, startPoint x: 673, startPoint y: 351, endPoint x: 654, endPoint y: 345, distance: 20.0
click at [654, 357] on li "page 4" at bounding box center [658, 374] width 35 height 35
click at [654, 364] on span "4" at bounding box center [658, 373] width 9 height 19
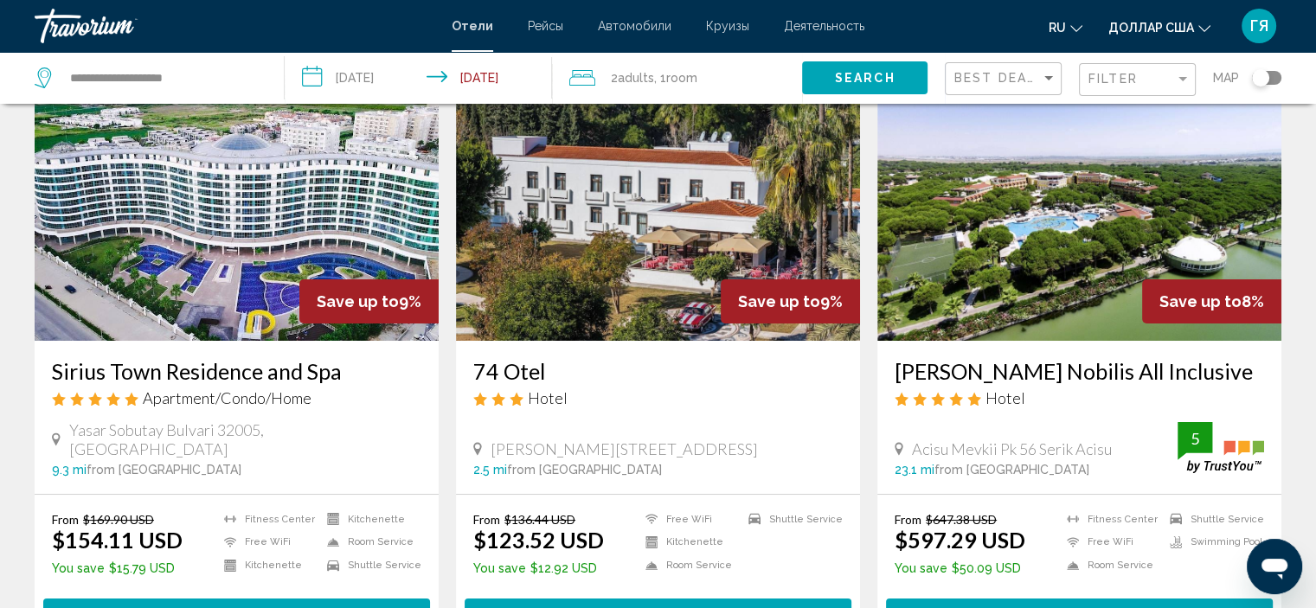
scroll to position [102, 0]
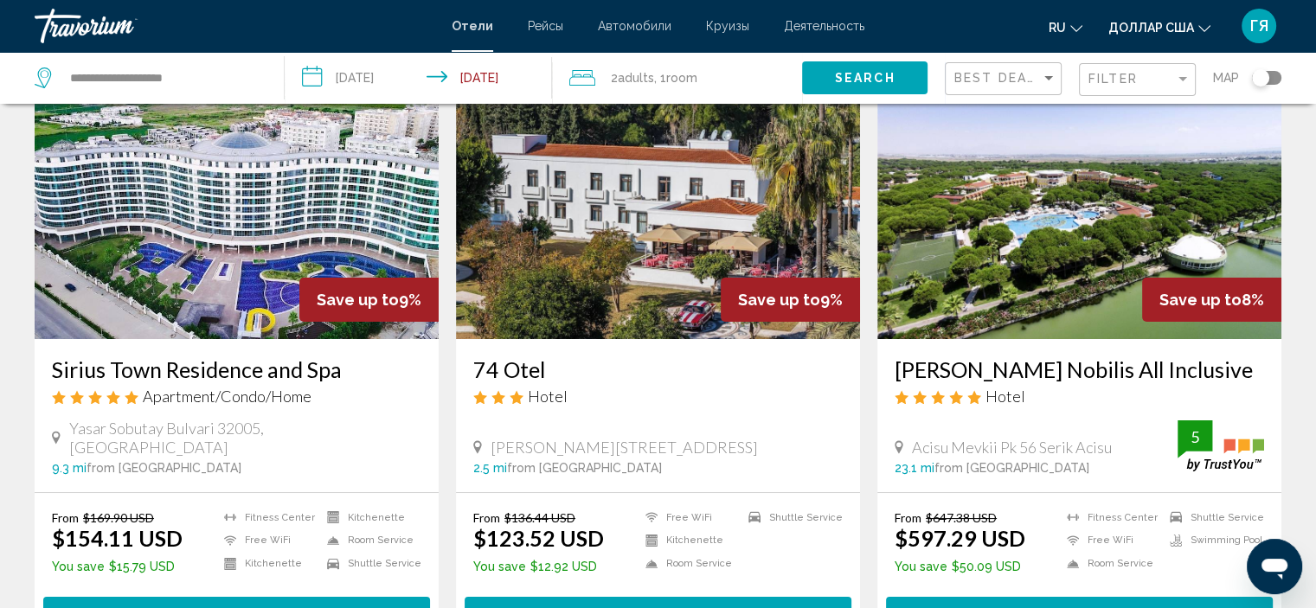
click at [228, 314] on img "Основное содержание" at bounding box center [237, 200] width 404 height 277
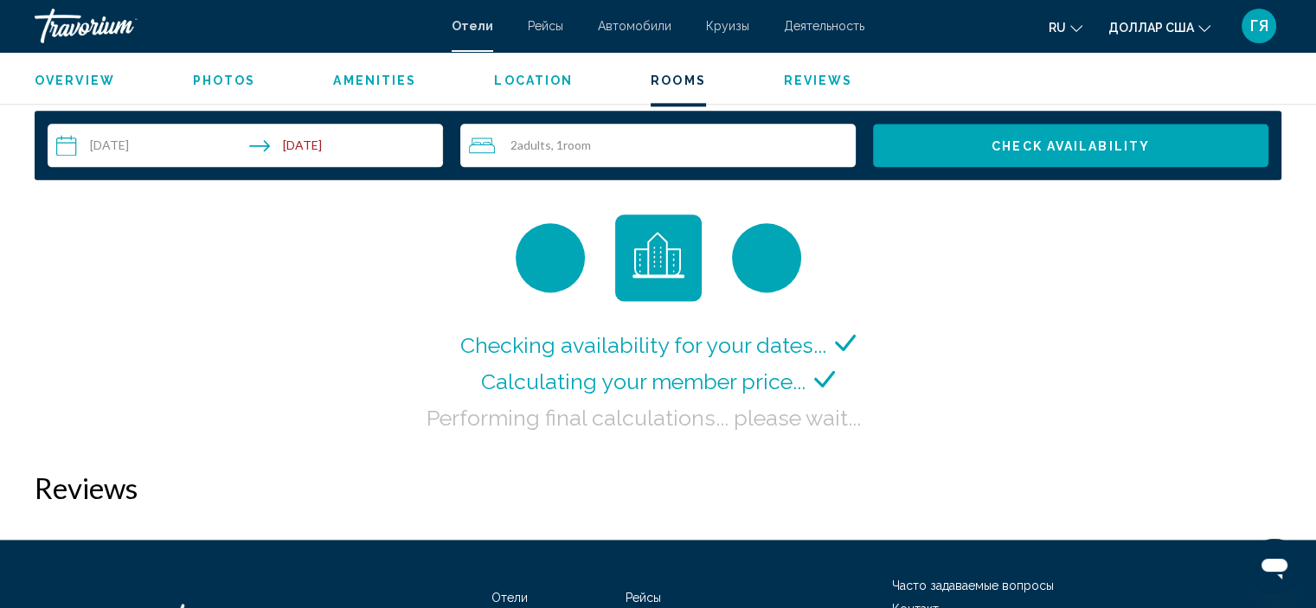
scroll to position [2196, 0]
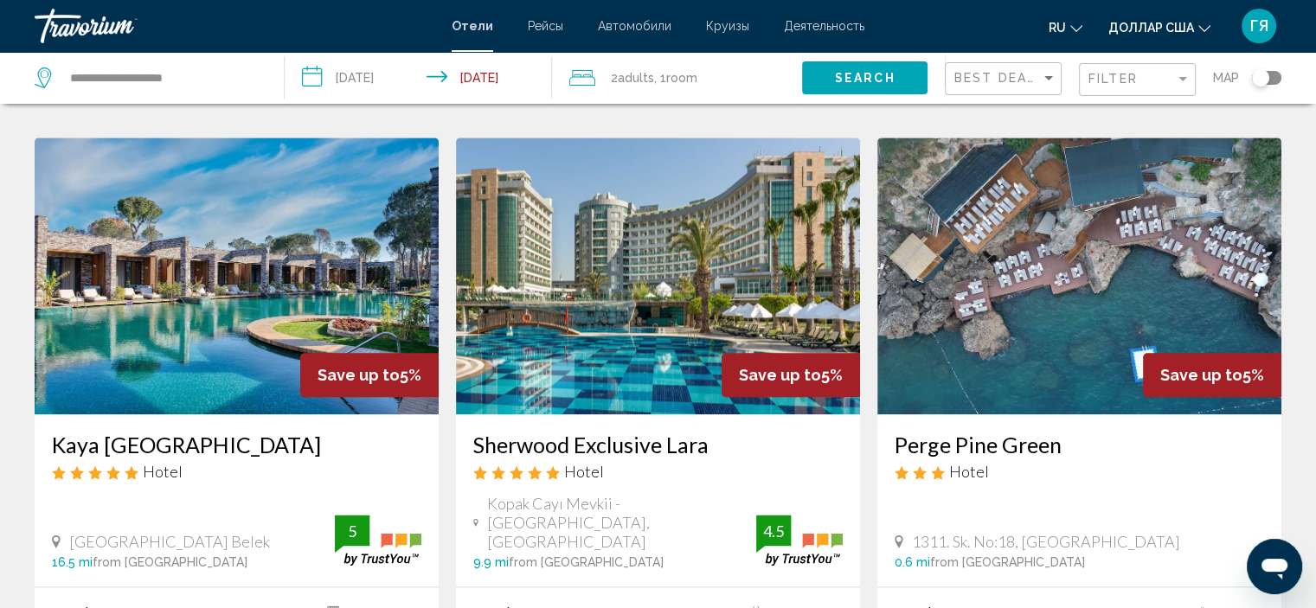
scroll to position [2119, 0]
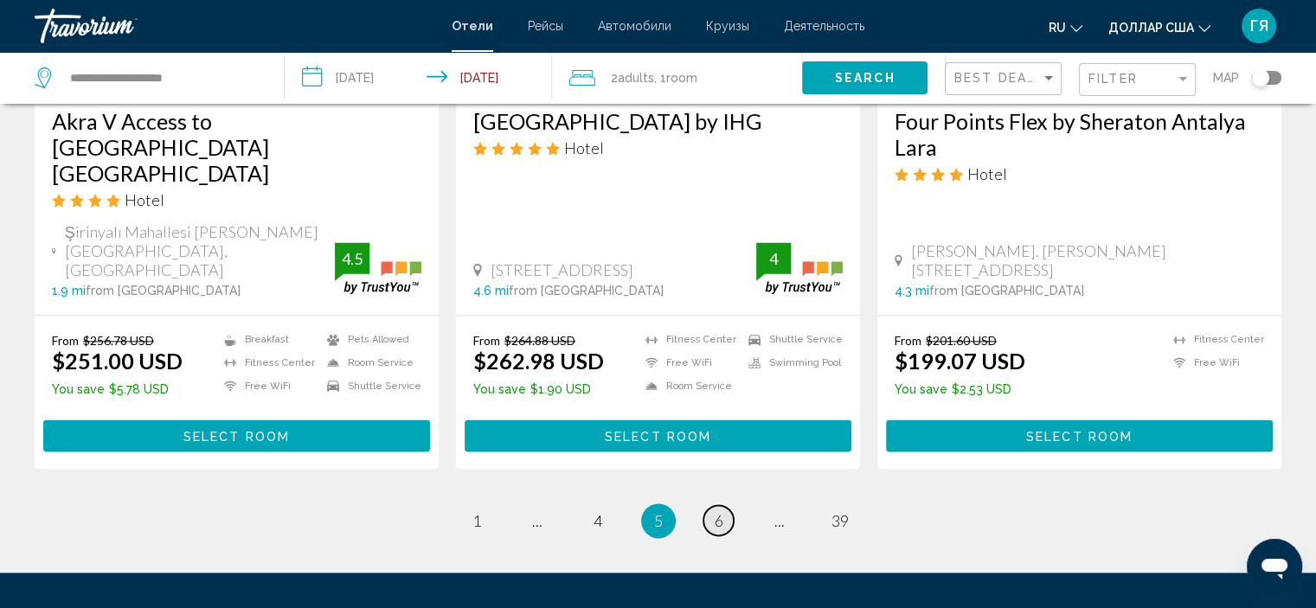
scroll to position [2394, 0]
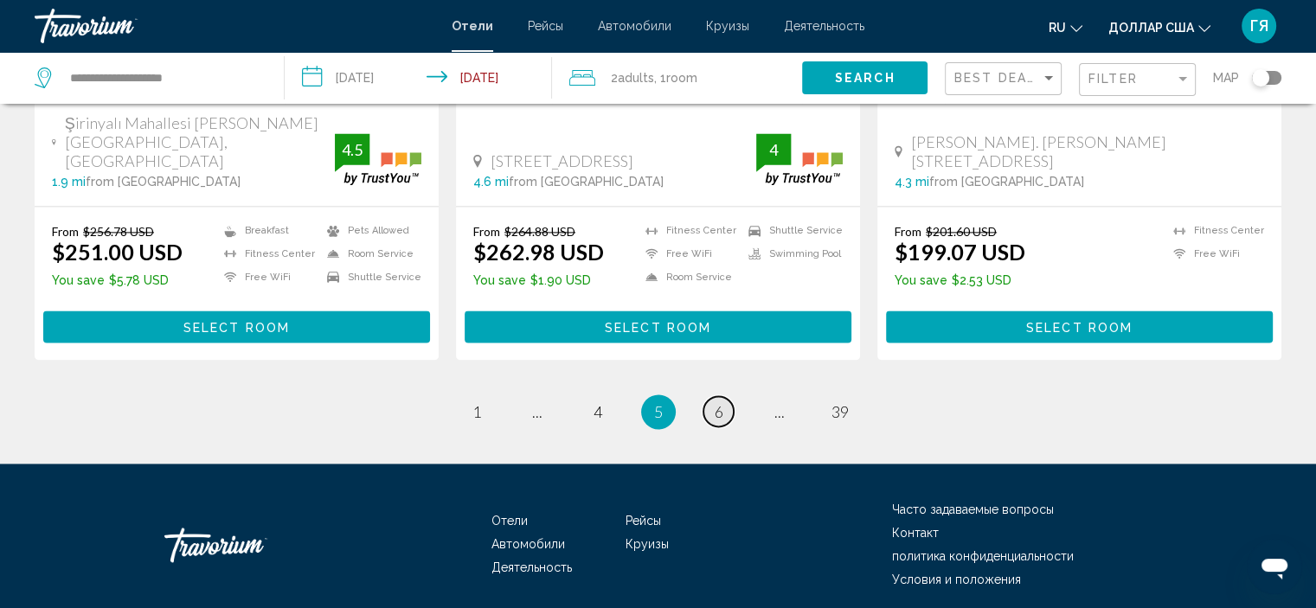
click at [715, 402] on span "6" at bounding box center [719, 411] width 9 height 19
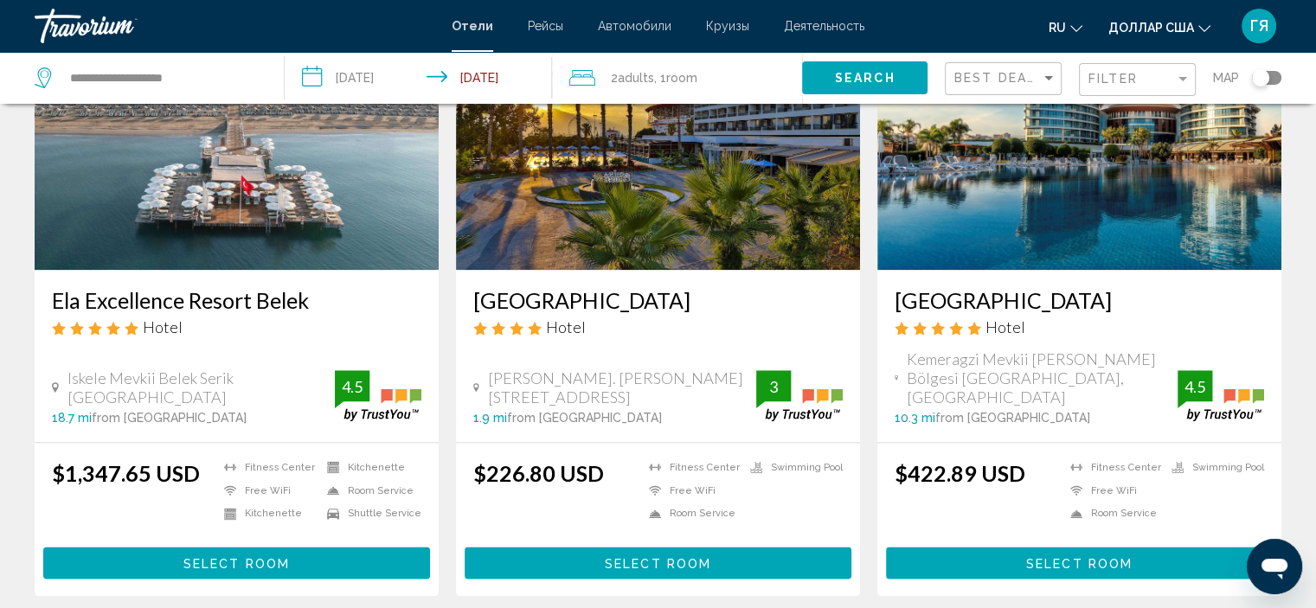
scroll to position [2310, 0]
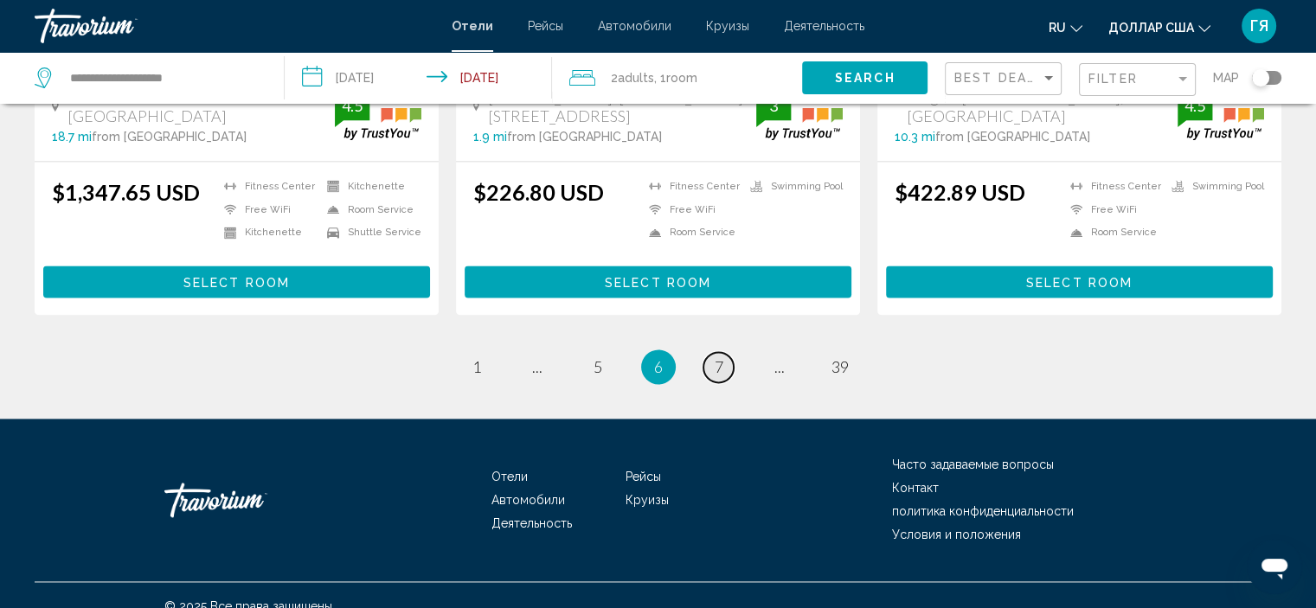
click at [721, 357] on span "7" at bounding box center [719, 366] width 9 height 19
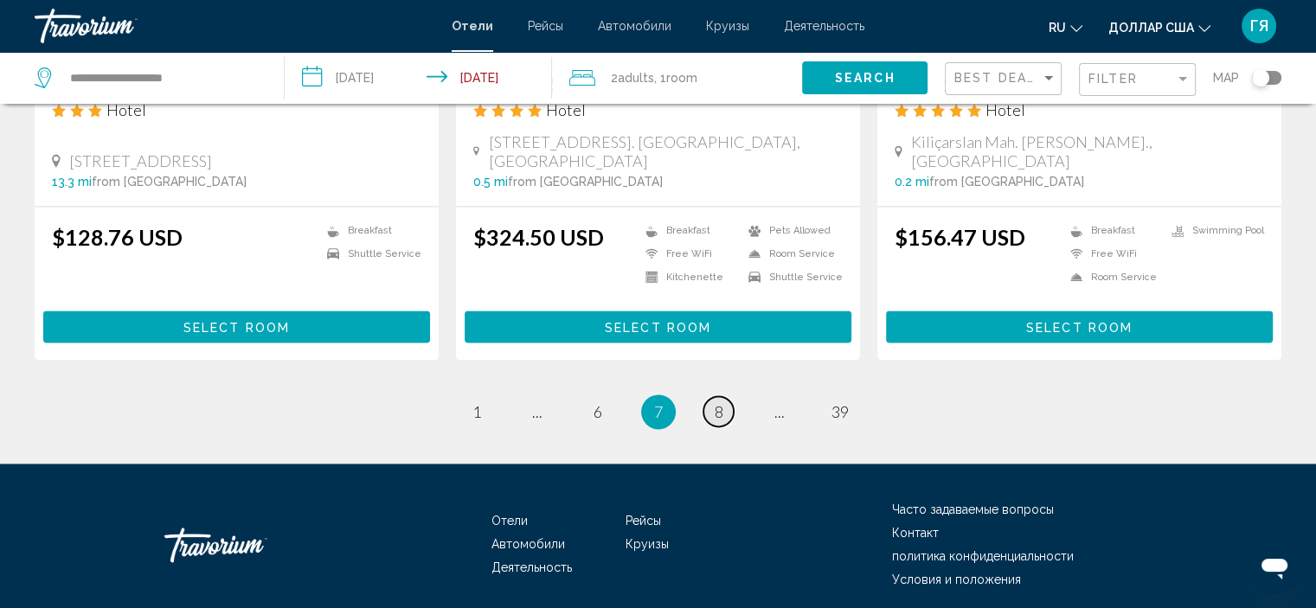
scroll to position [2334, 0]
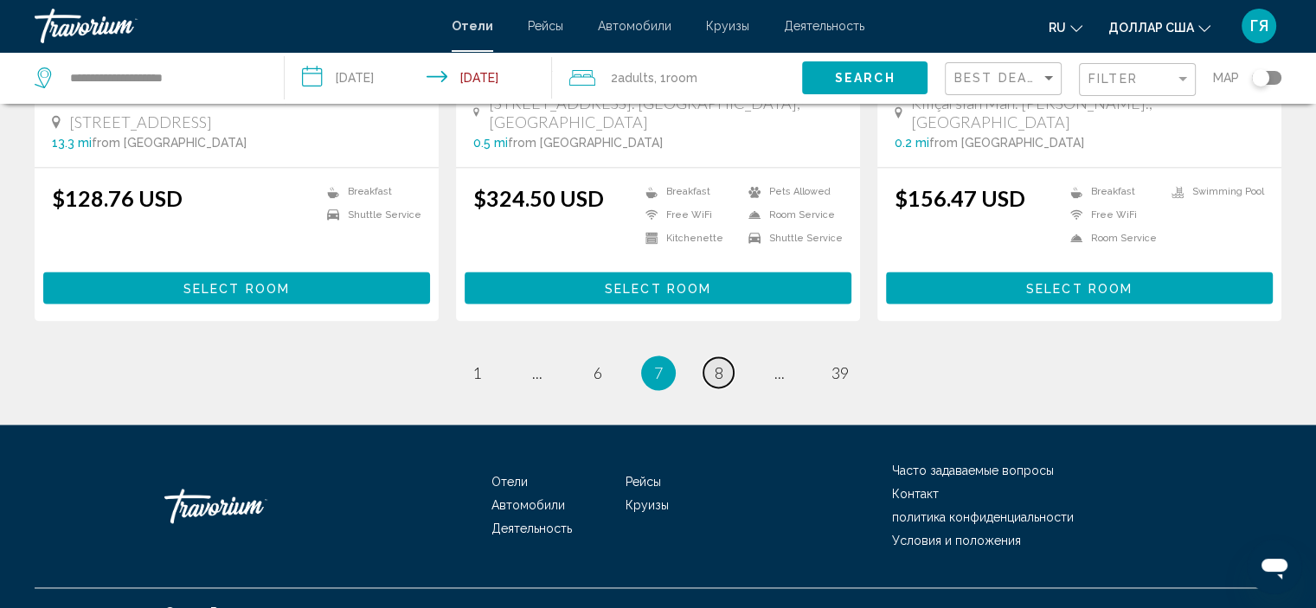
click at [721, 363] on span "8" at bounding box center [719, 372] width 9 height 19
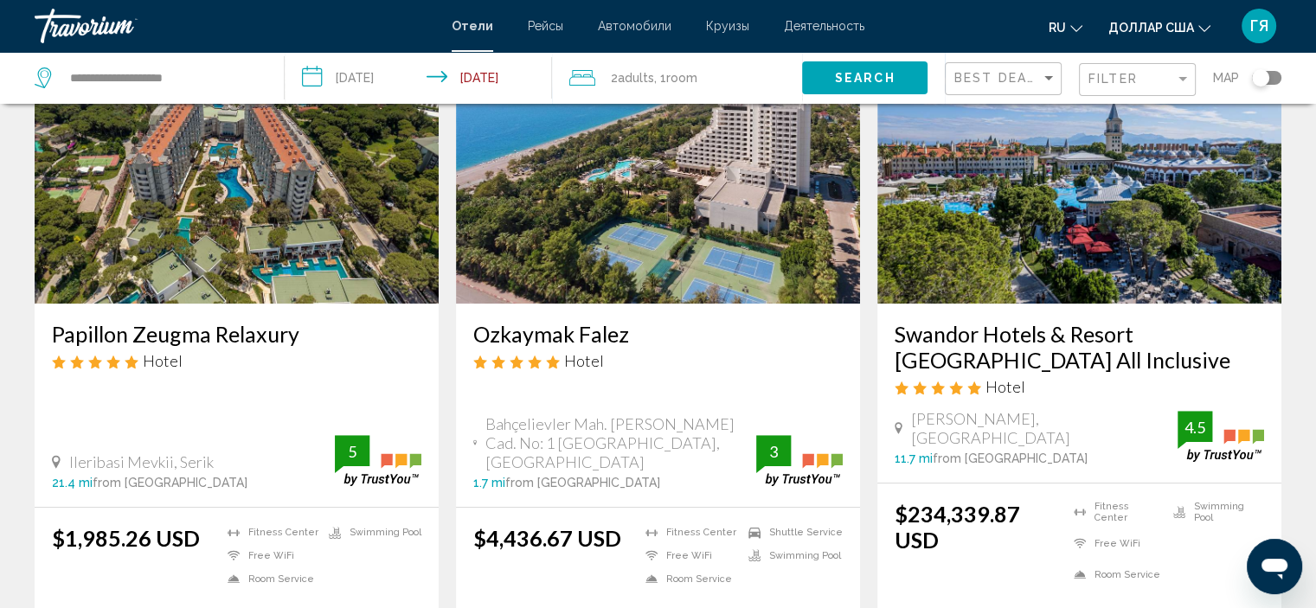
scroll to position [775, 0]
click at [946, 236] on img "Основное содержание" at bounding box center [1080, 166] width 404 height 277
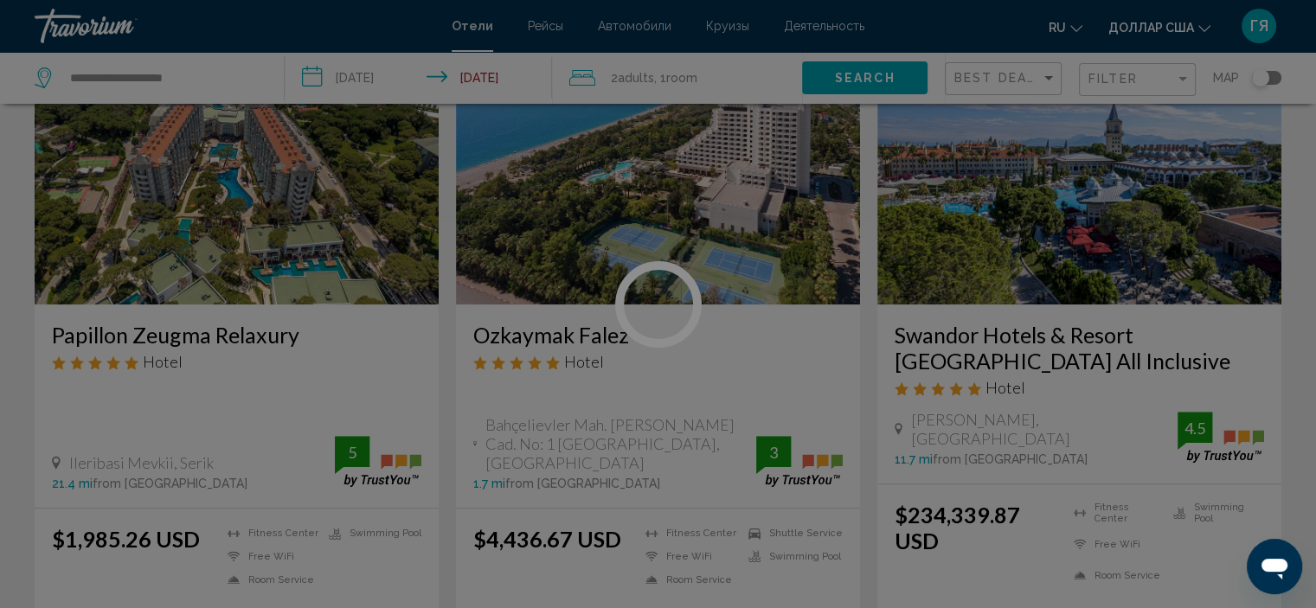
scroll to position [7, 0]
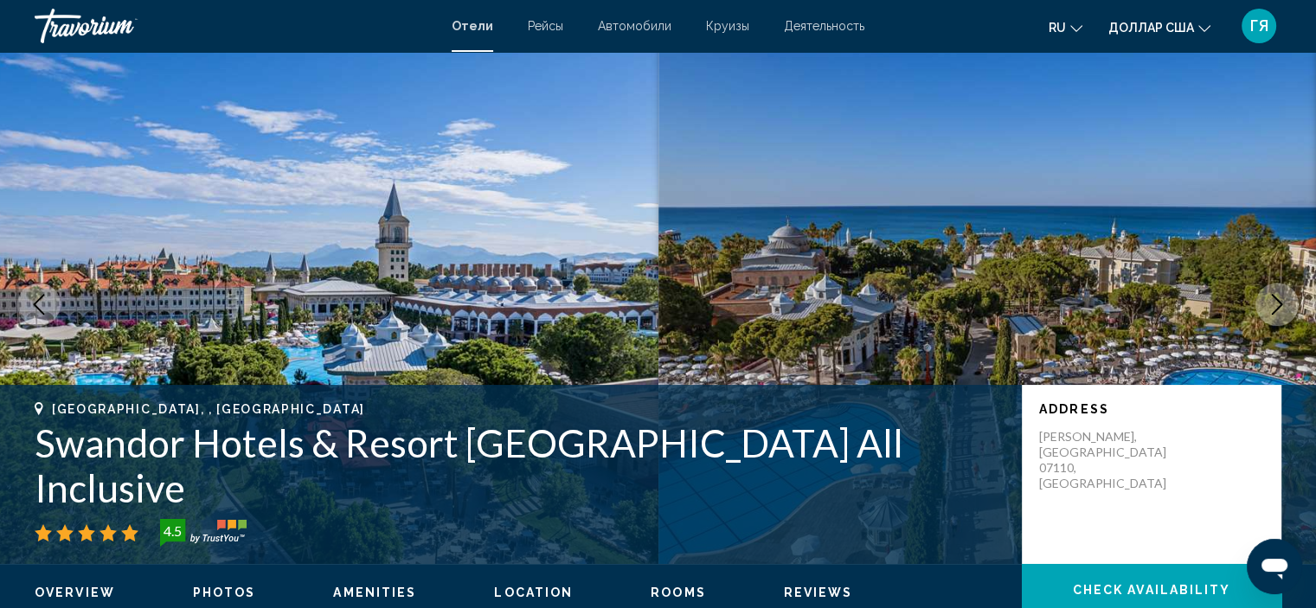
click at [1269, 289] on button "Next image" at bounding box center [1277, 304] width 43 height 43
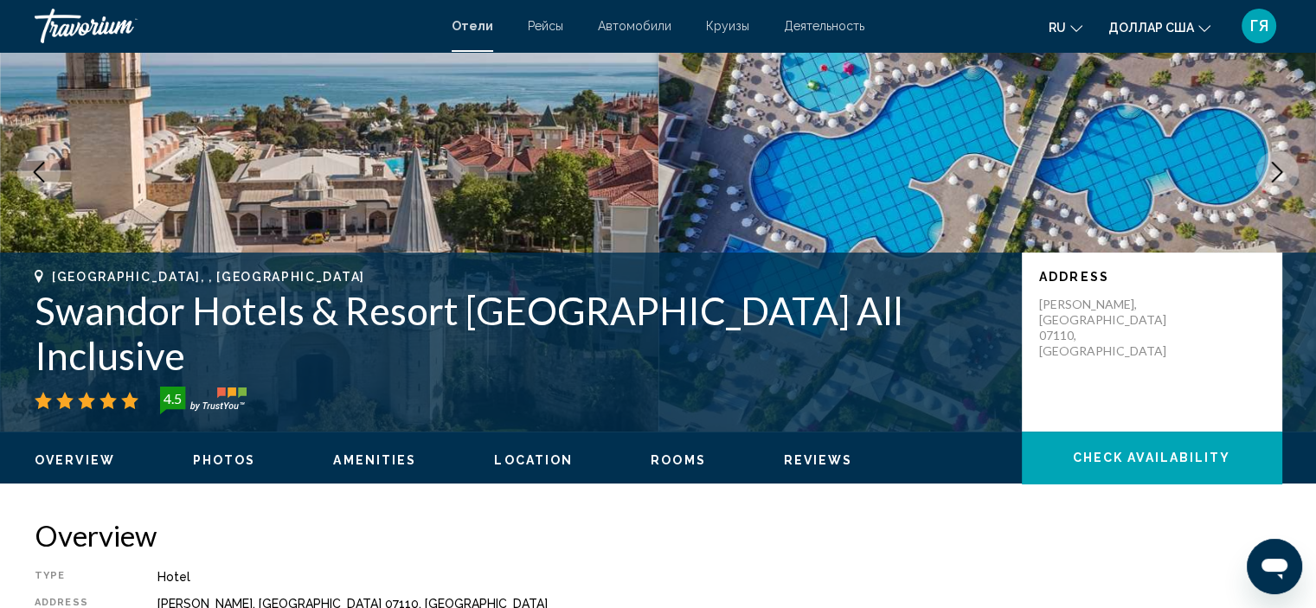
scroll to position [0, 0]
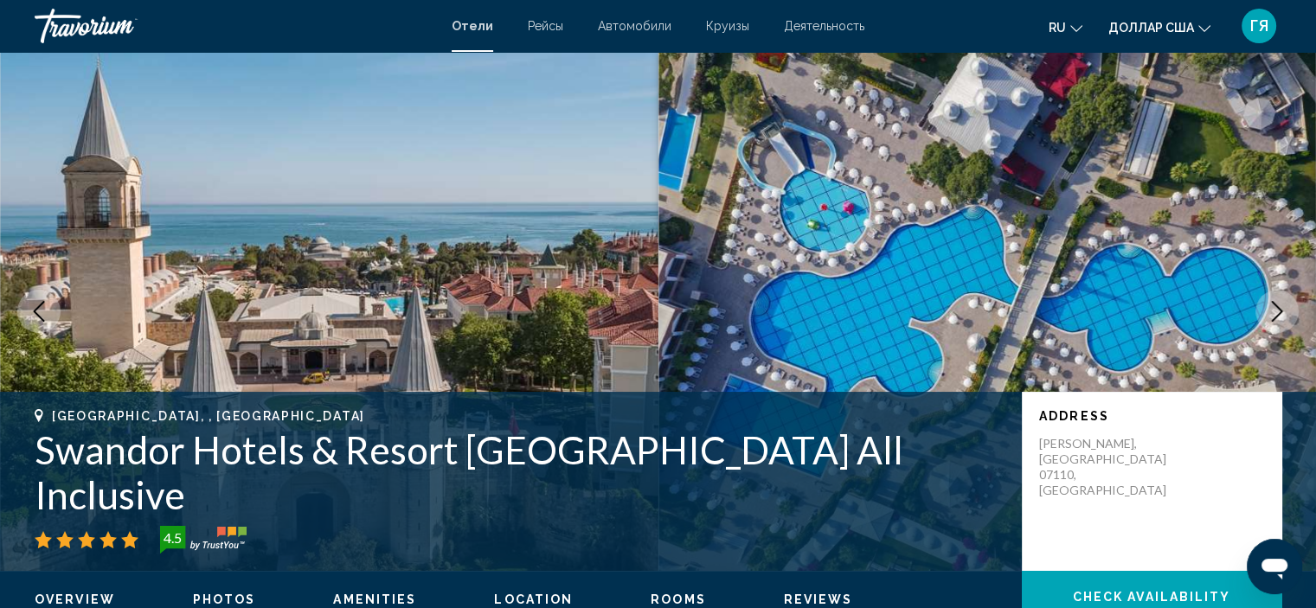
click at [1271, 305] on icon "Next image" at bounding box center [1277, 311] width 21 height 21
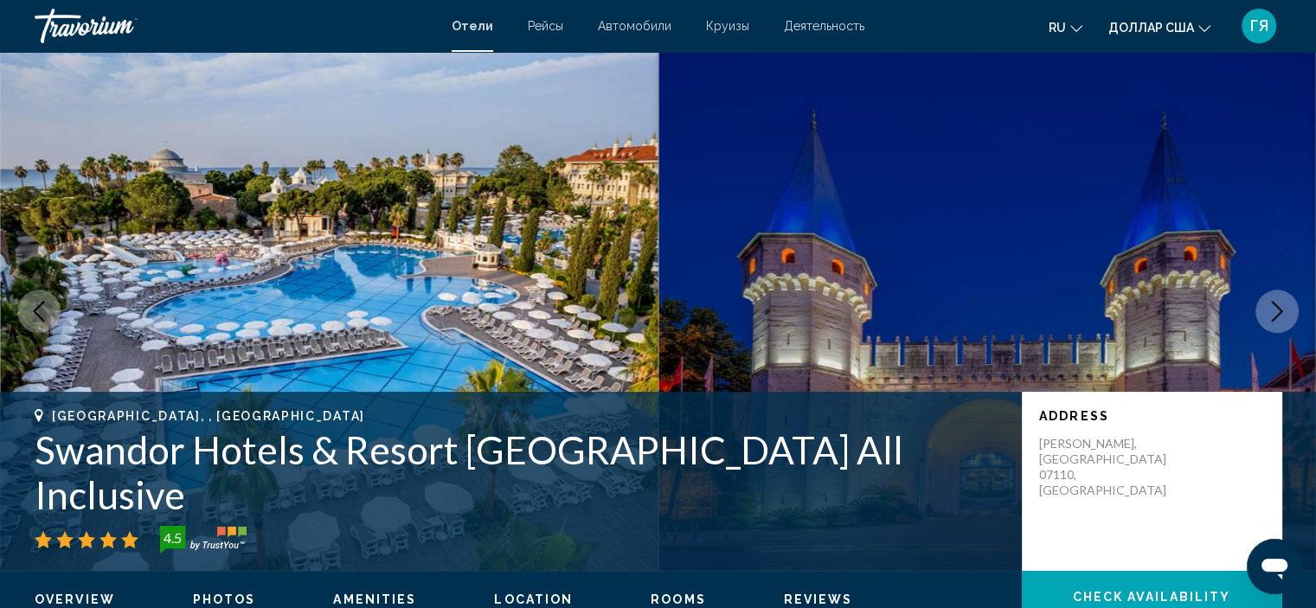
click at [1271, 305] on icon "Next image" at bounding box center [1277, 311] width 21 height 21
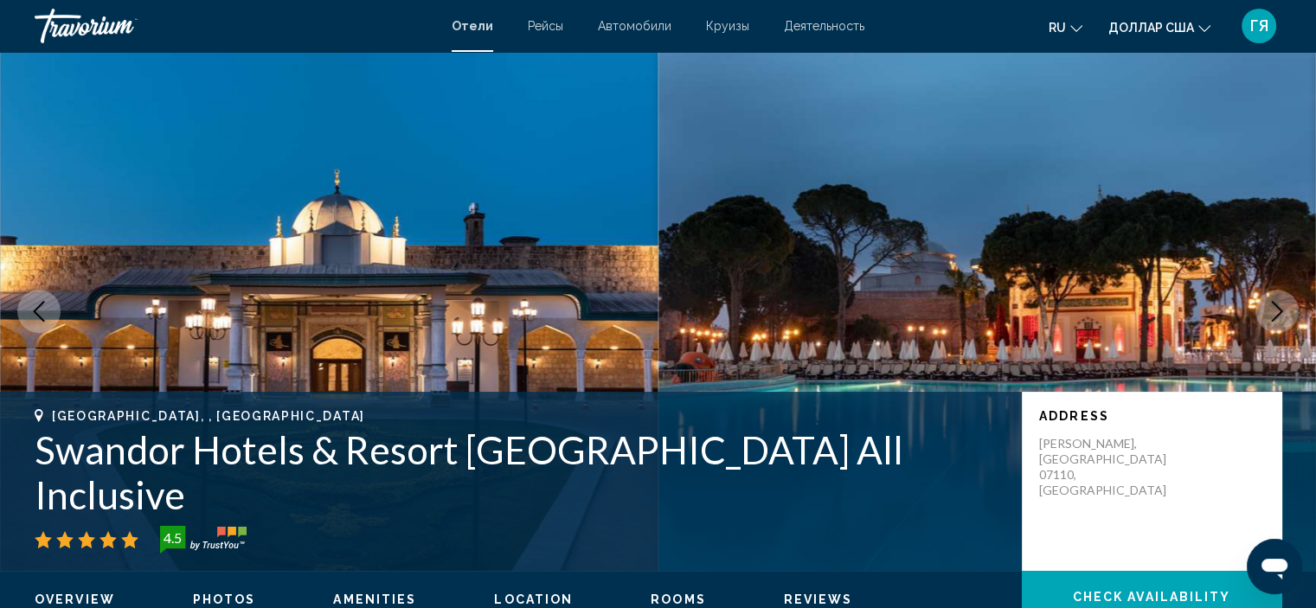
click at [1271, 305] on icon "Next image" at bounding box center [1277, 311] width 21 height 21
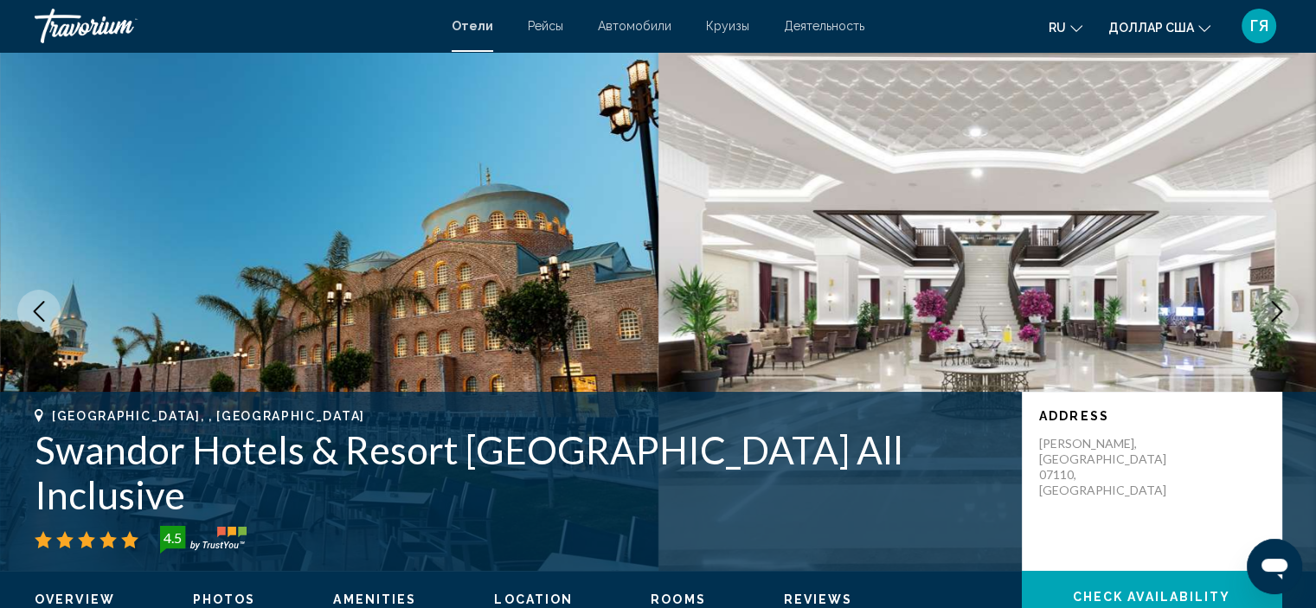
click at [1271, 305] on icon "Next image" at bounding box center [1277, 311] width 21 height 21
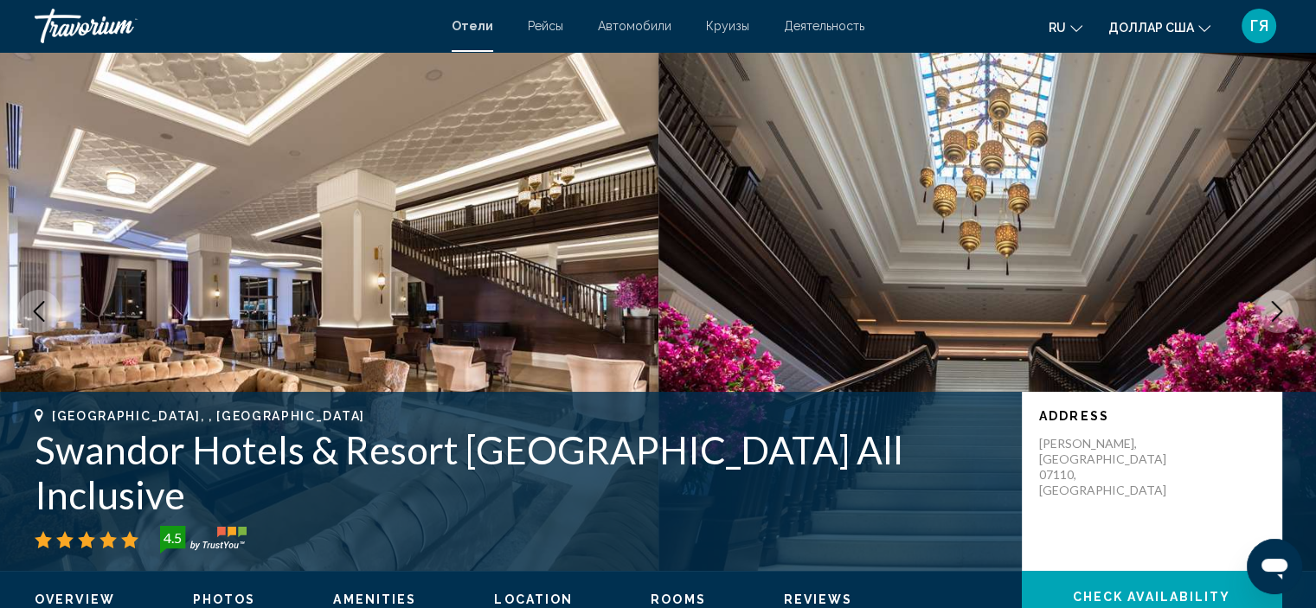
click at [1271, 305] on icon "Next image" at bounding box center [1277, 311] width 21 height 21
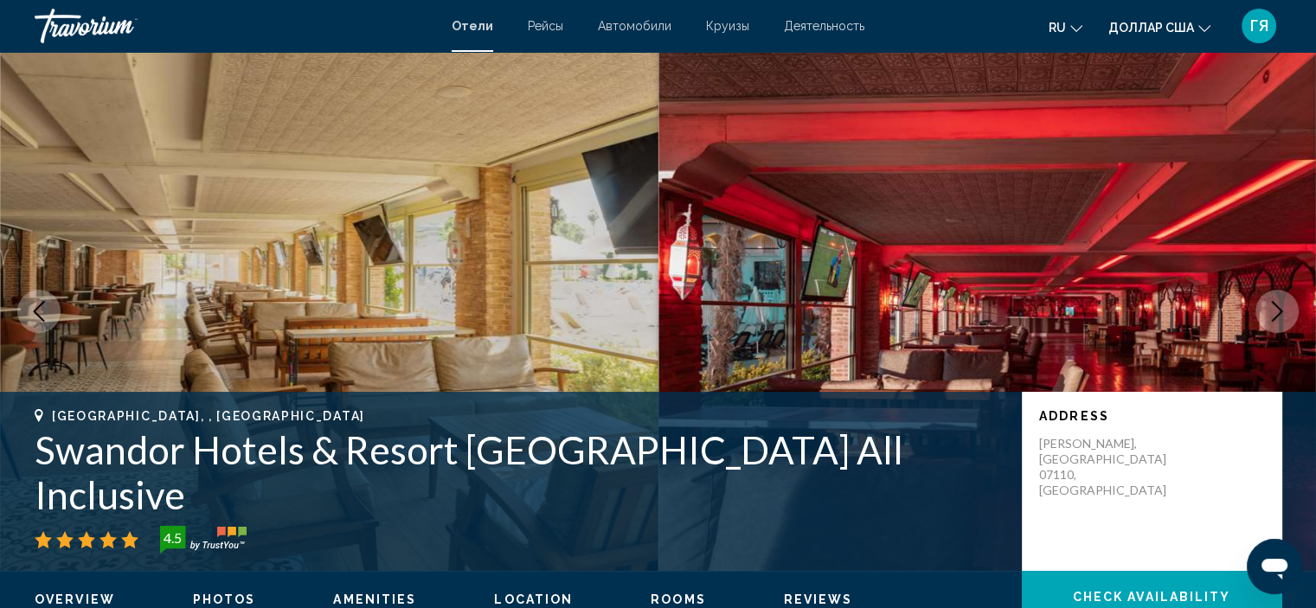
click at [1271, 305] on icon "Next image" at bounding box center [1277, 311] width 21 height 21
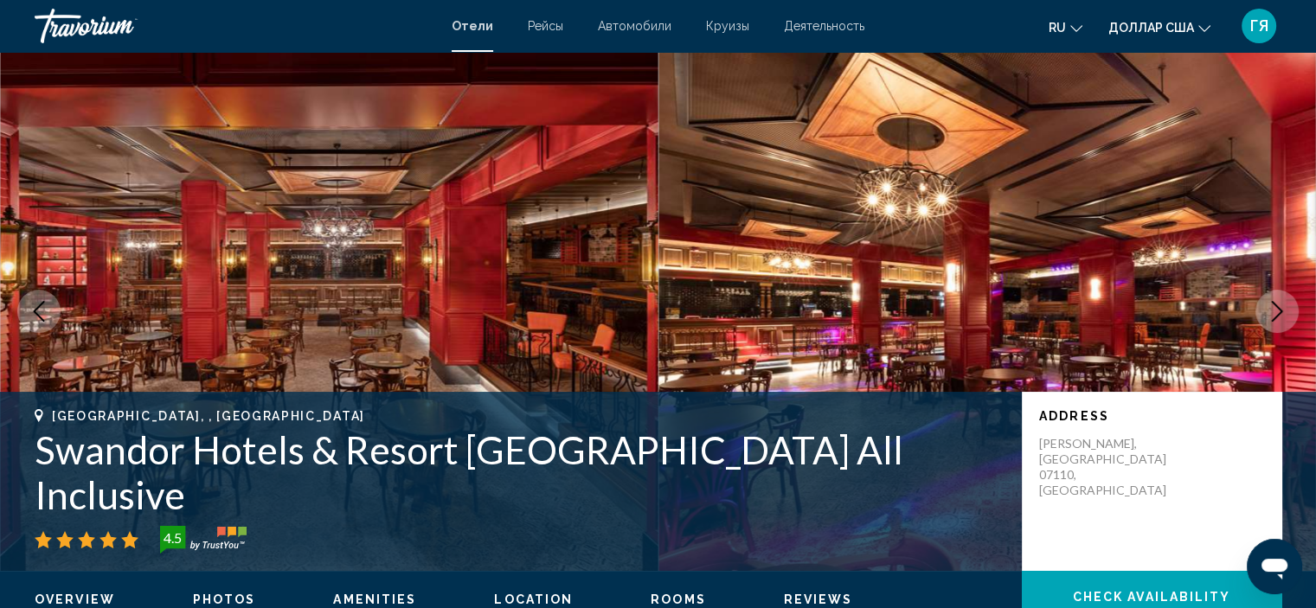
click at [1271, 305] on icon "Next image" at bounding box center [1277, 311] width 21 height 21
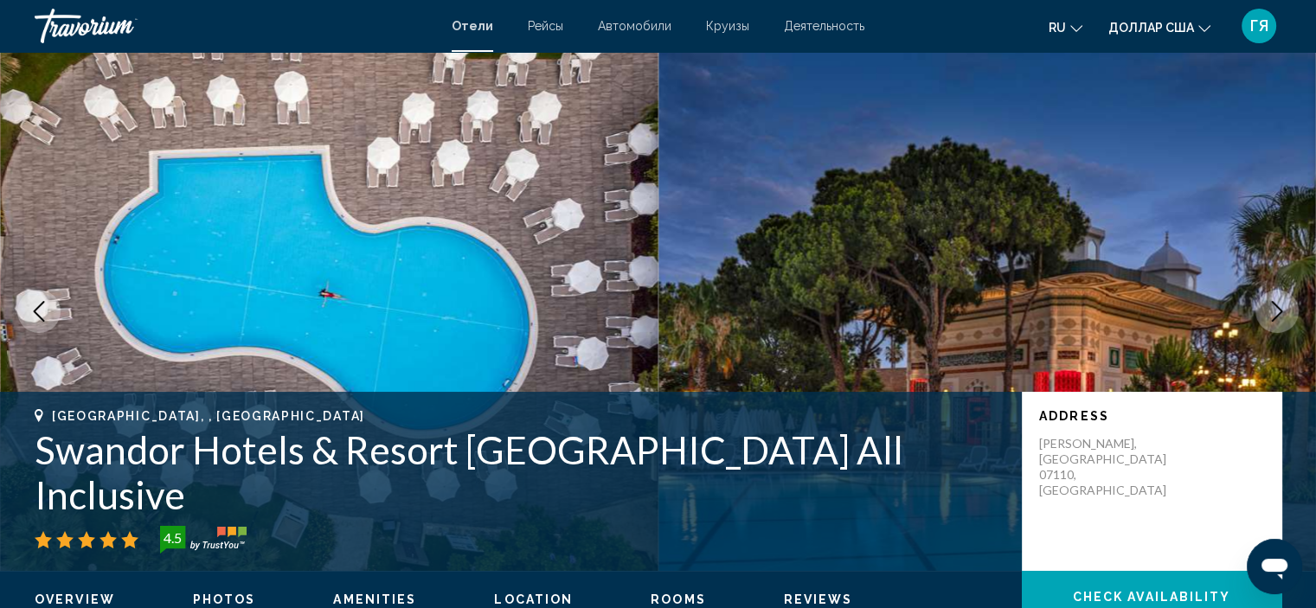
click at [1271, 305] on icon "Next image" at bounding box center [1277, 311] width 21 height 21
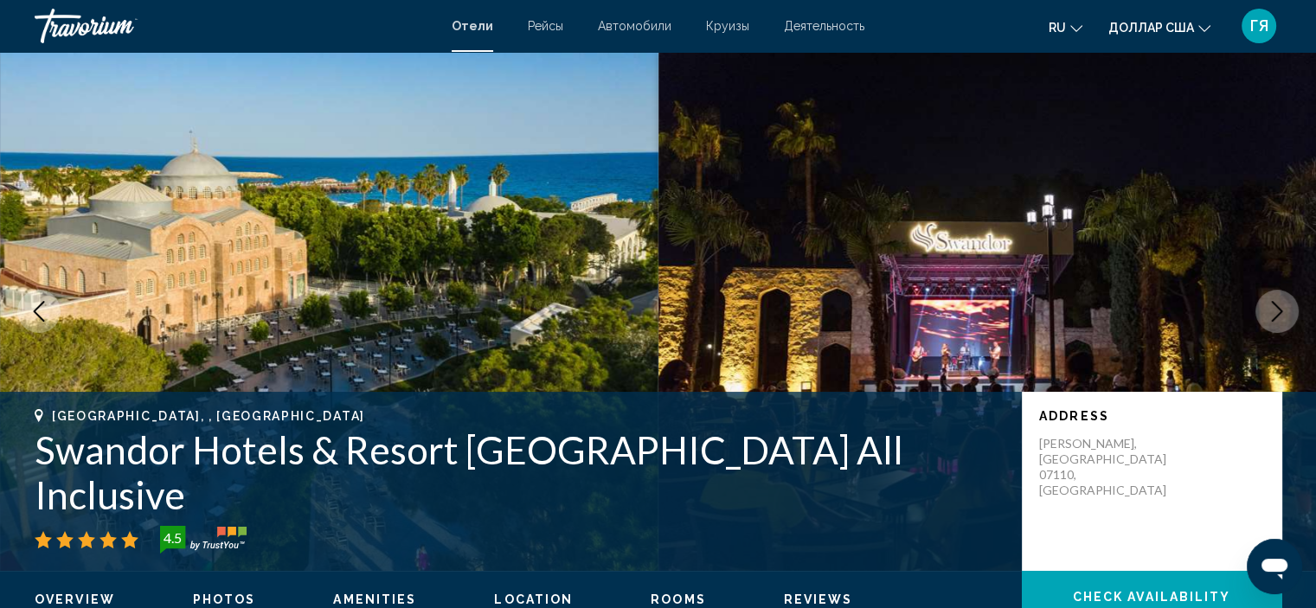
click at [1271, 305] on icon "Next image" at bounding box center [1277, 311] width 21 height 21
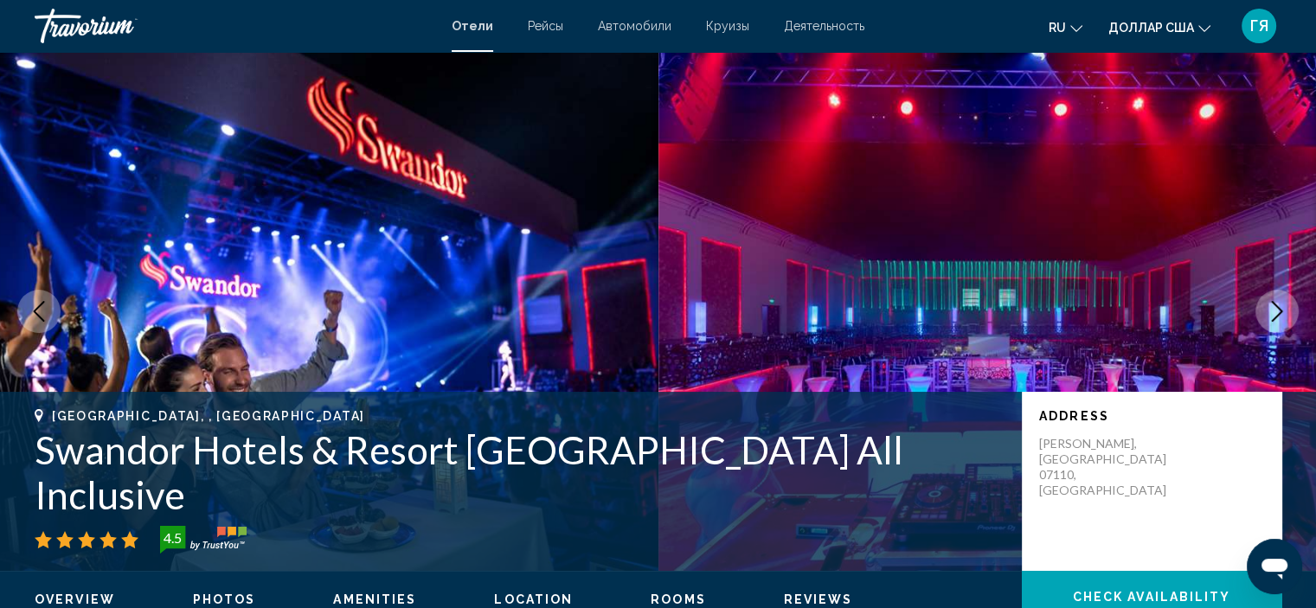
click at [1271, 305] on icon "Next image" at bounding box center [1277, 311] width 21 height 21
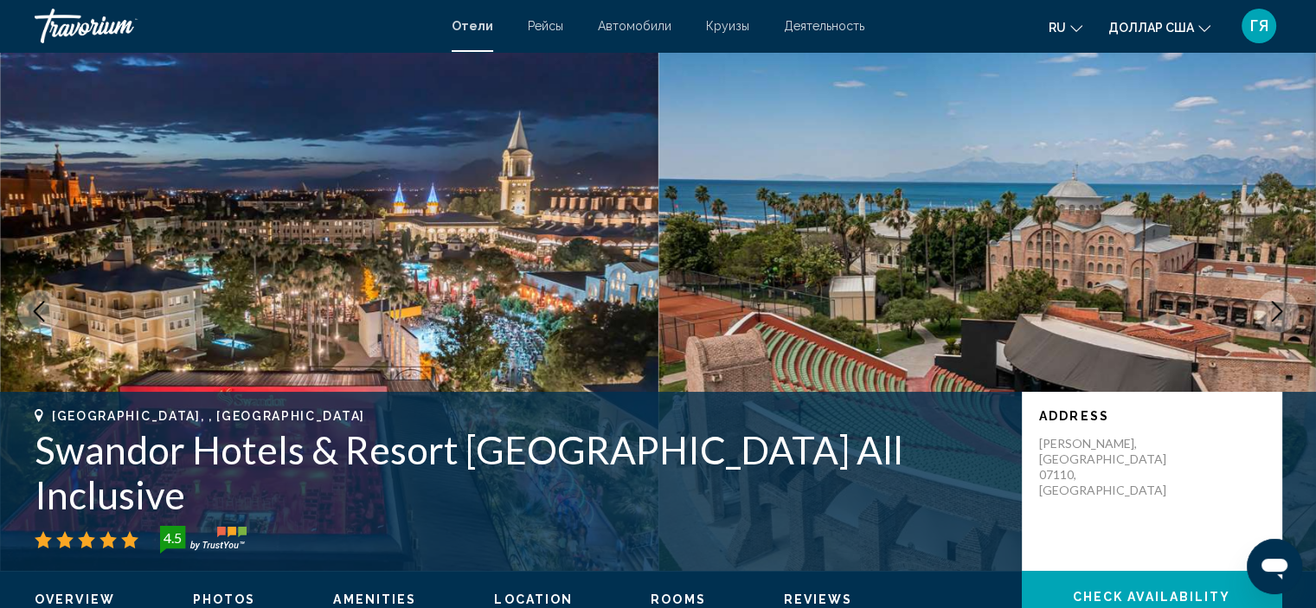
click at [1271, 305] on icon "Next image" at bounding box center [1277, 311] width 21 height 21
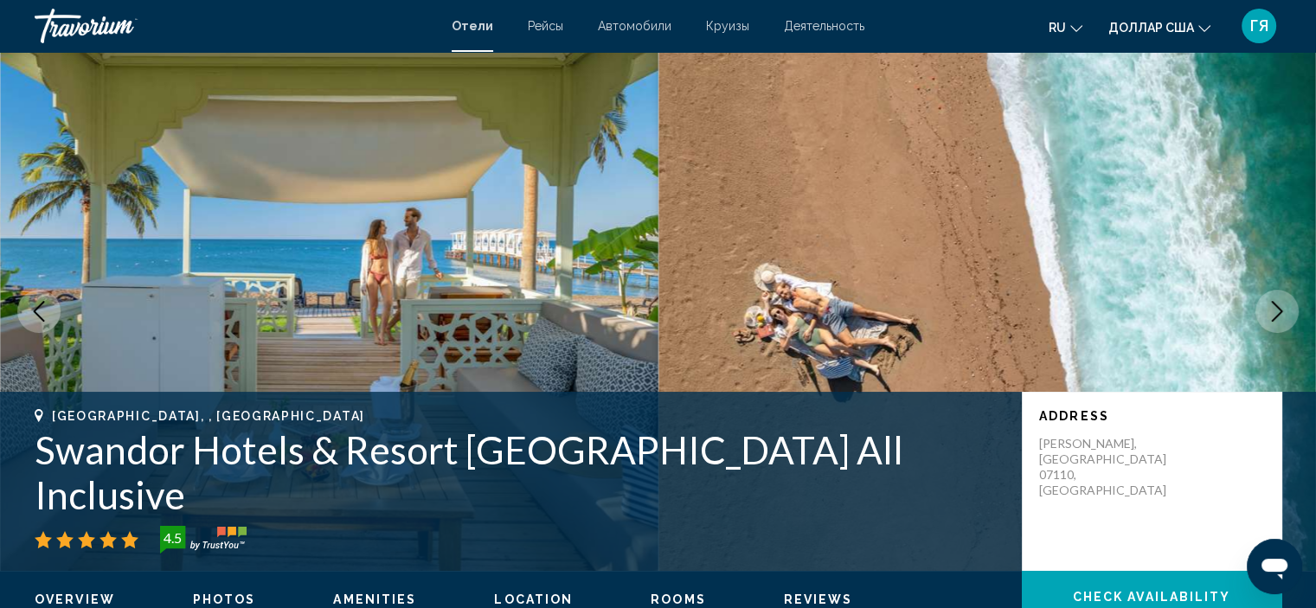
click at [1271, 305] on icon "Next image" at bounding box center [1277, 311] width 21 height 21
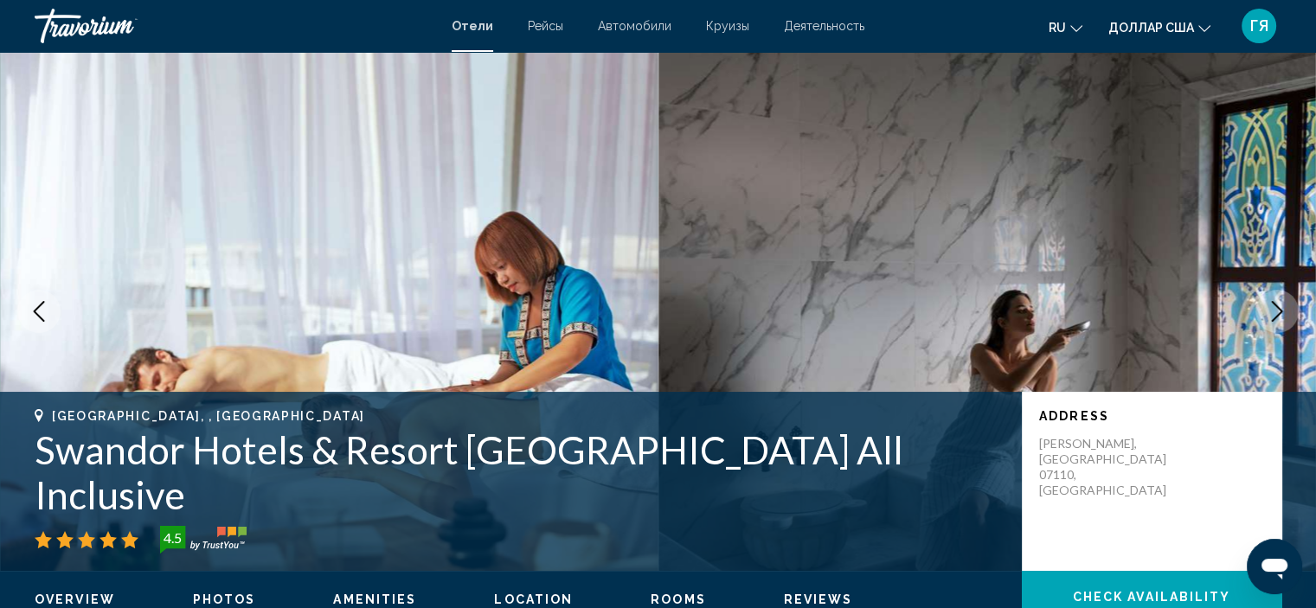
click at [1271, 305] on icon "Next image" at bounding box center [1277, 311] width 21 height 21
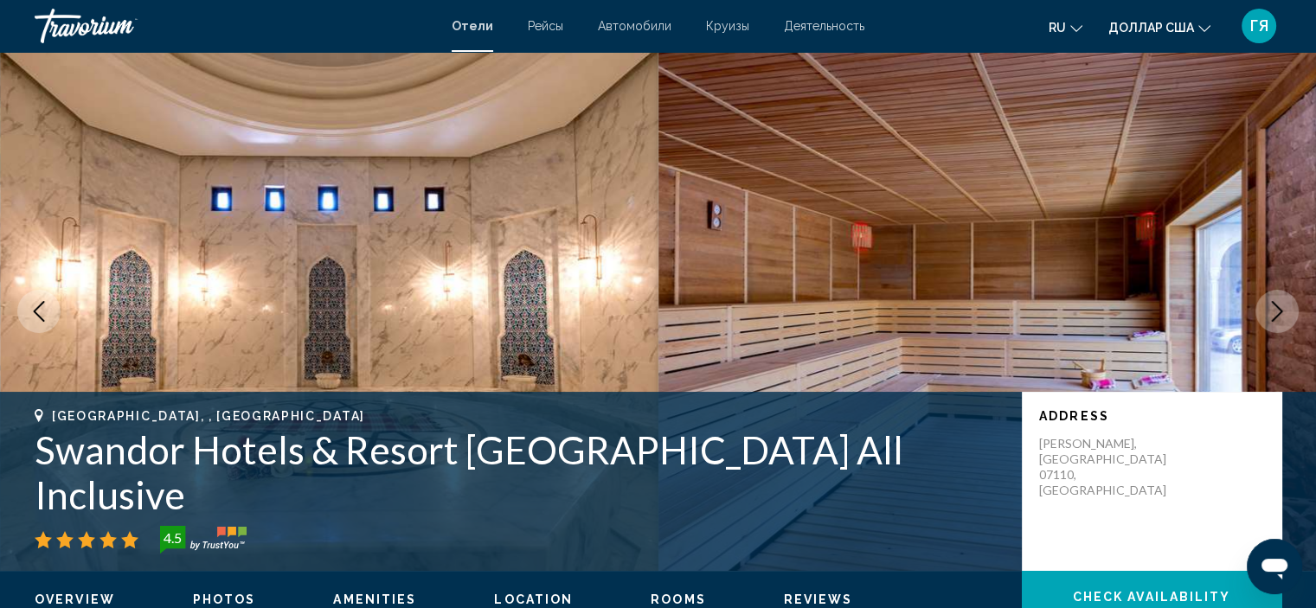
click at [1271, 305] on icon "Next image" at bounding box center [1277, 311] width 21 height 21
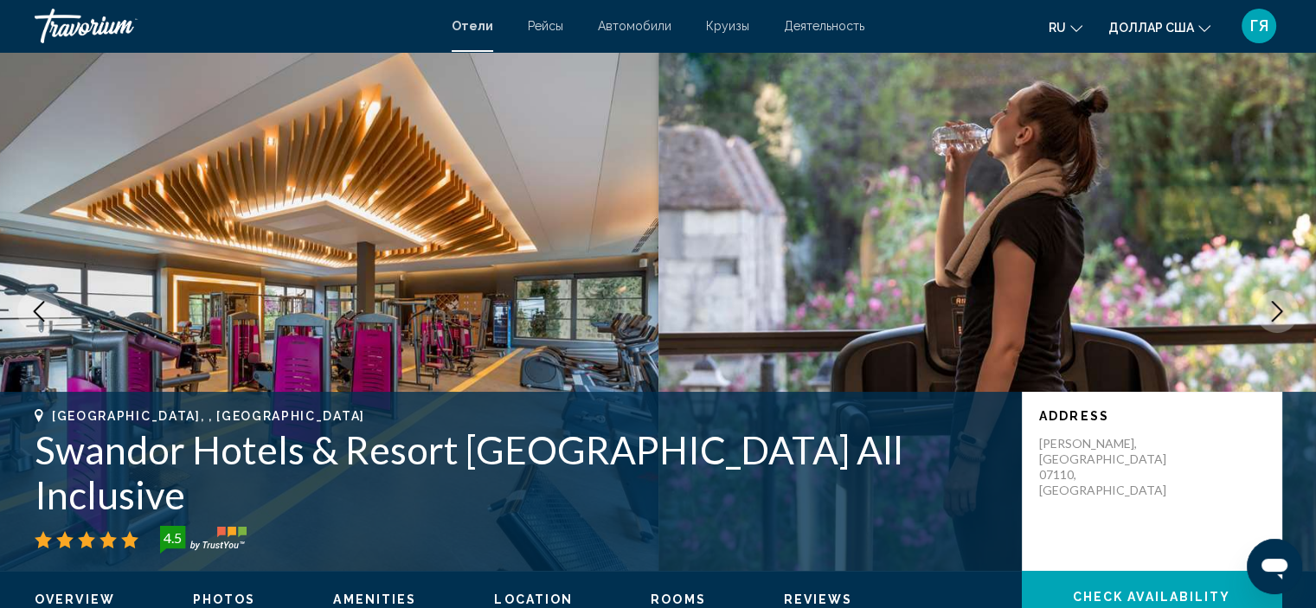
click at [49, 303] on button "Previous image" at bounding box center [38, 311] width 43 height 43
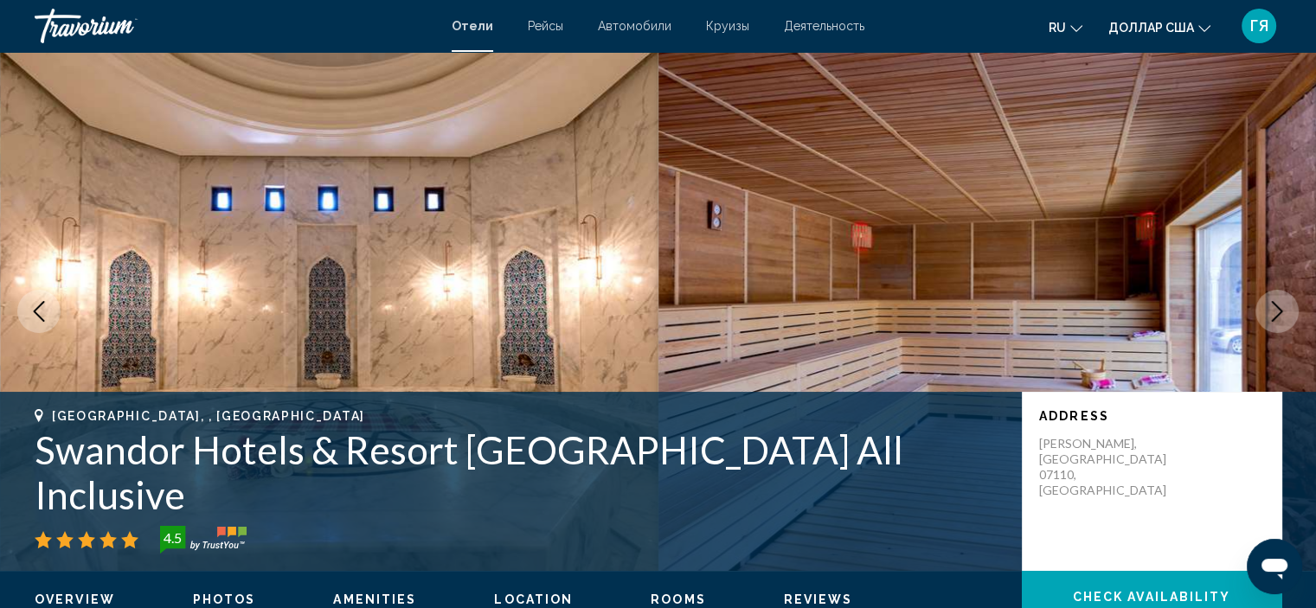
scroll to position [26, 0]
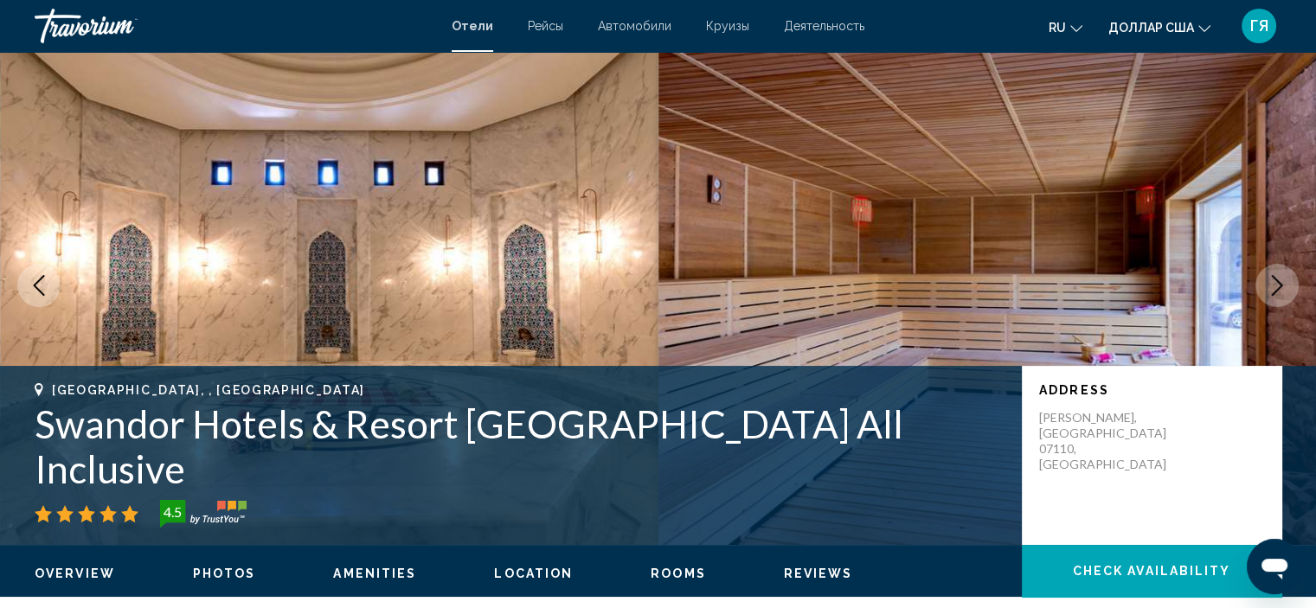
click at [1277, 293] on icon "Next image" at bounding box center [1277, 285] width 21 height 21
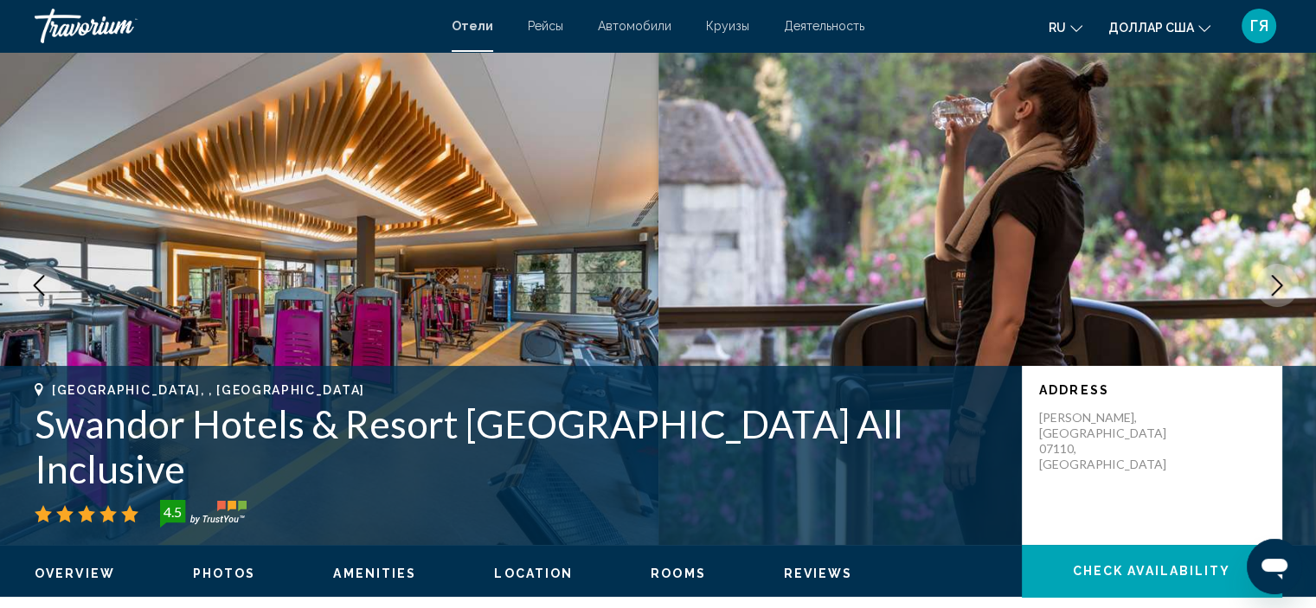
click at [1277, 293] on icon "Next image" at bounding box center [1277, 285] width 21 height 21
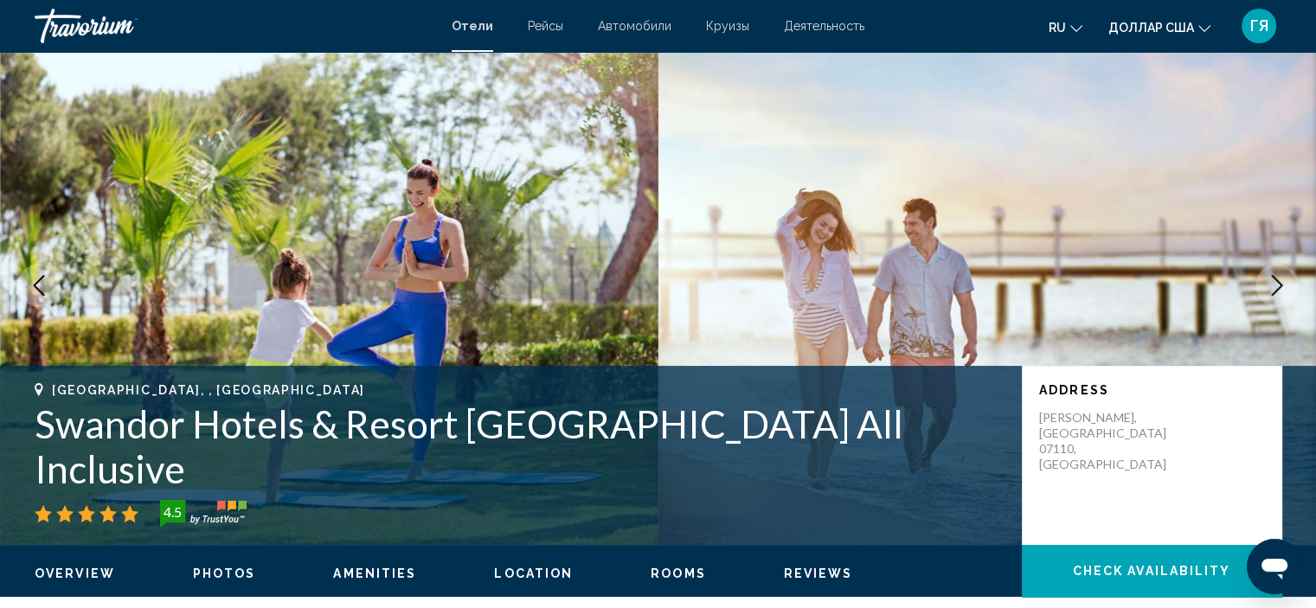
click at [1277, 293] on icon "Next image" at bounding box center [1277, 285] width 21 height 21
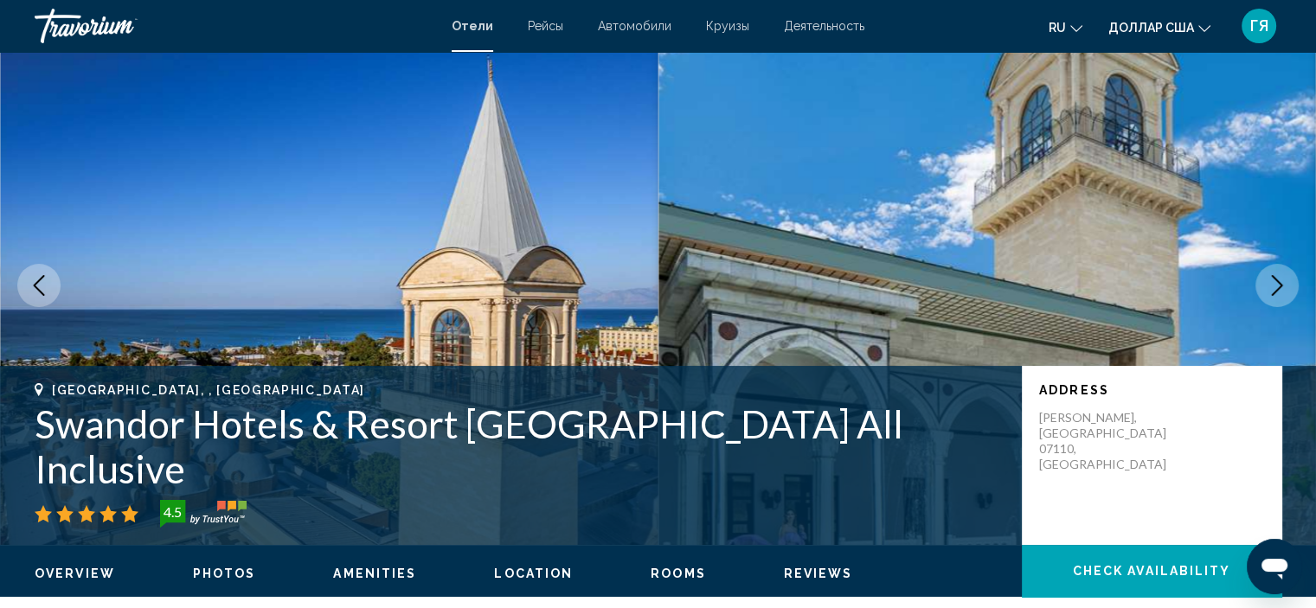
click at [1277, 293] on icon "Next image" at bounding box center [1277, 285] width 21 height 21
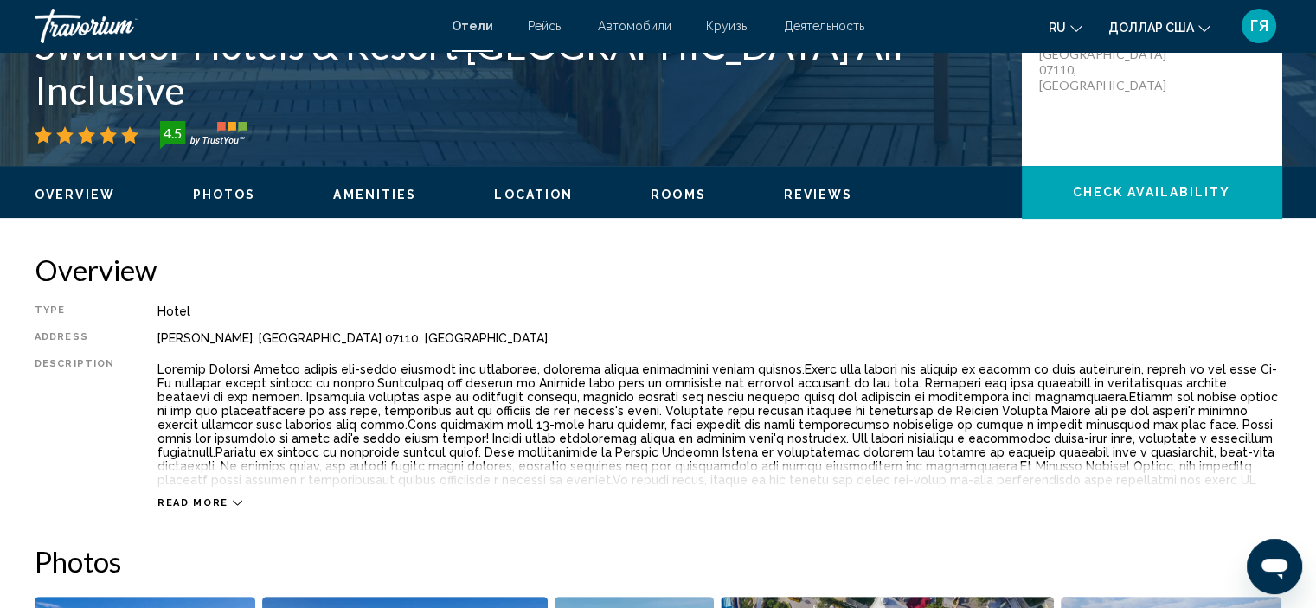
scroll to position [284, 0]
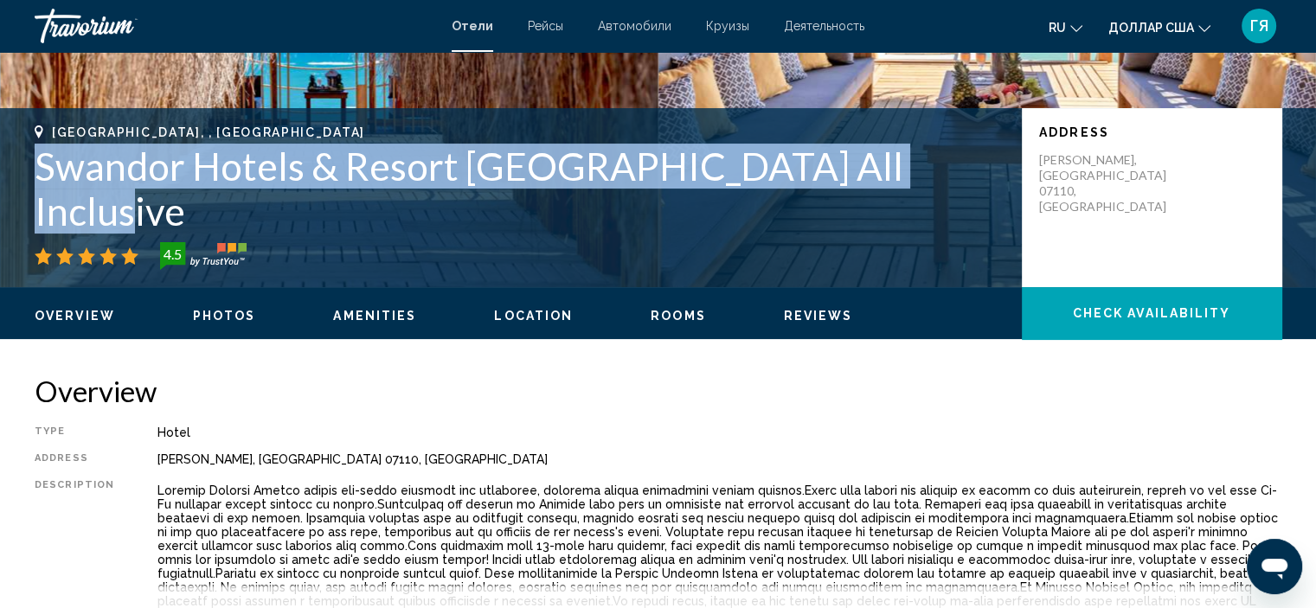
drag, startPoint x: 42, startPoint y: 214, endPoint x: 906, endPoint y: 210, distance: 864.6
click at [906, 210] on h1 "Swandor Hotels & Resort [GEOGRAPHIC_DATA] All Inclusive" at bounding box center [520, 189] width 970 height 90
copy h1 "Swandor Hotels & Resort [GEOGRAPHIC_DATA] All Inclusive"
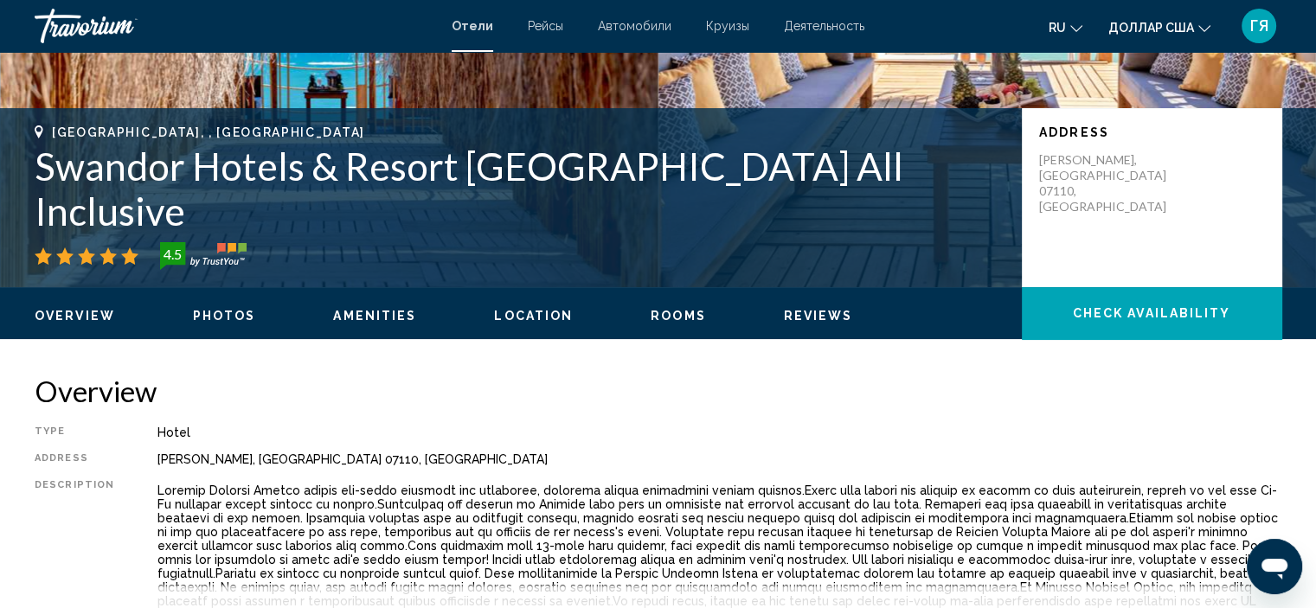
click at [471, 415] on div "Overview Type Hotel Address [PERSON_NAME][GEOGRAPHIC_DATA], [GEOGRAPHIC_DATA] D…" at bounding box center [658, 502] width 1247 height 257
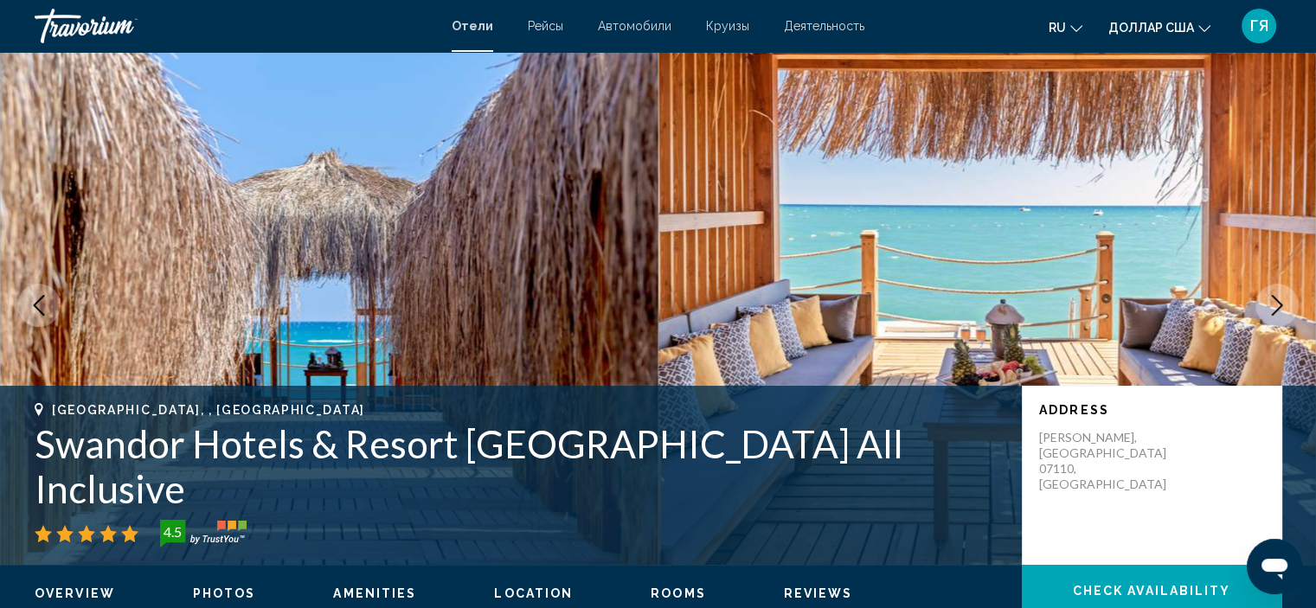
scroll to position [0, 0]
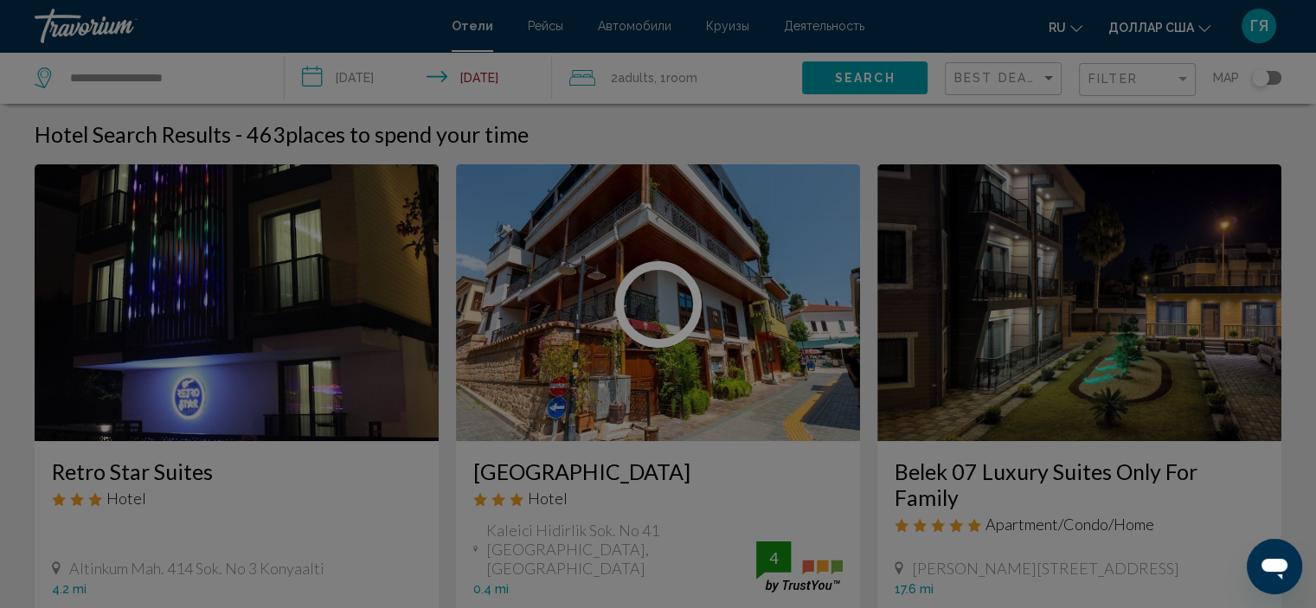
click at [625, 82] on div at bounding box center [658, 304] width 1316 height 608
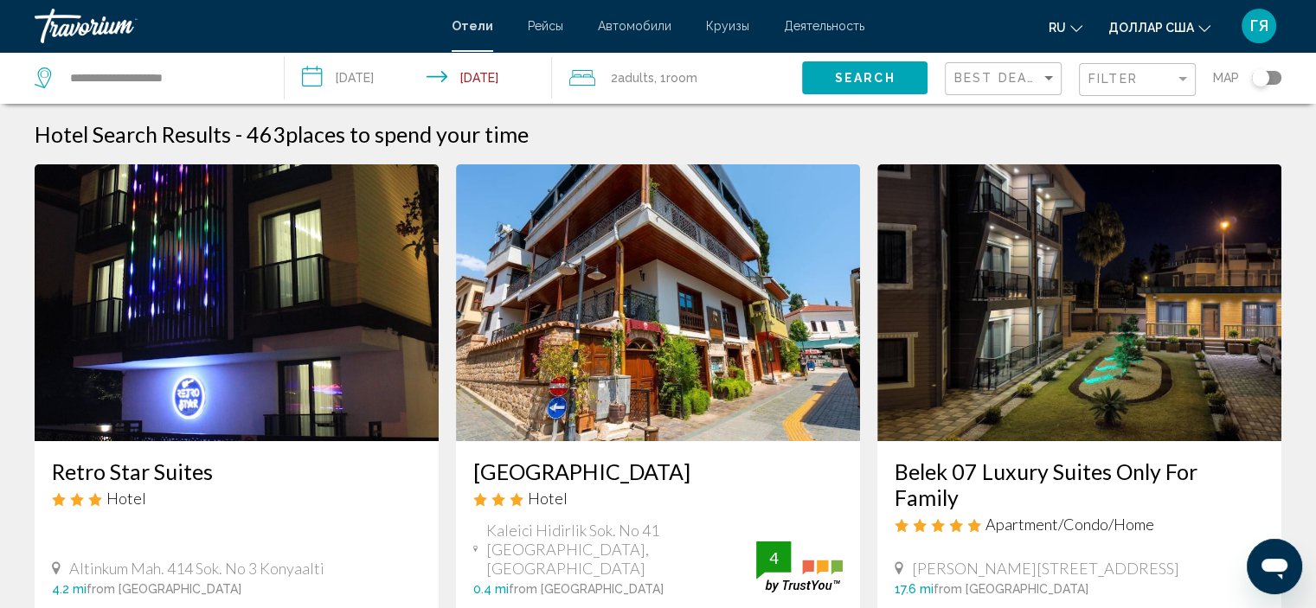
click at [625, 82] on span "Adults" at bounding box center [636, 78] width 36 height 14
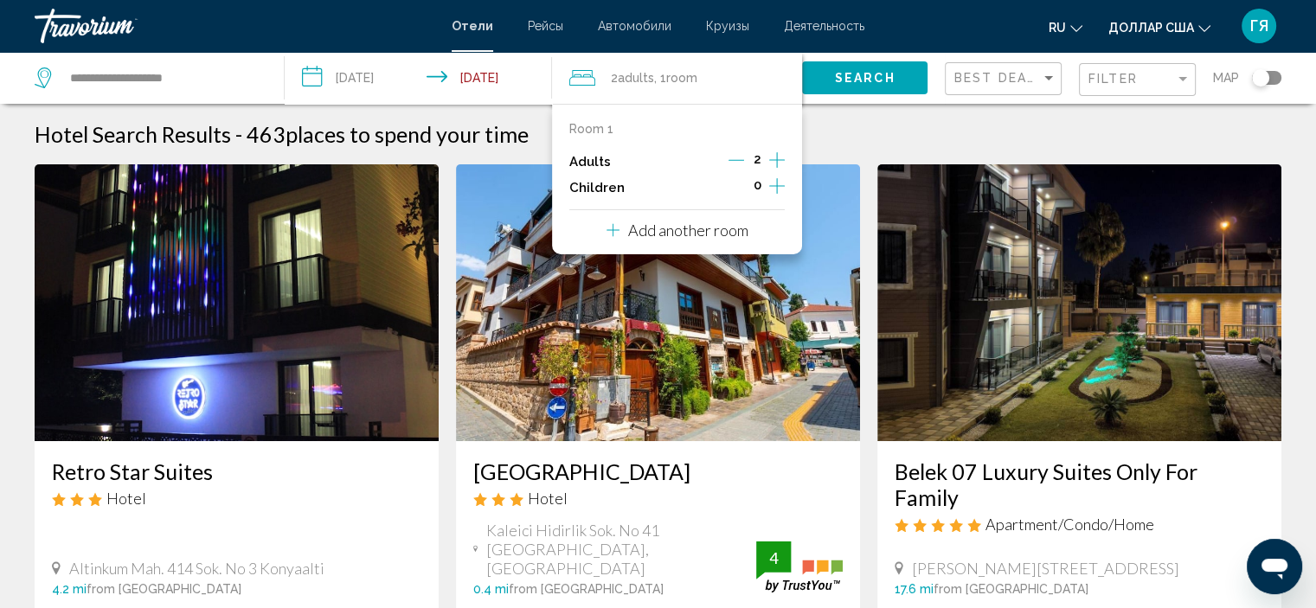
click at [704, 222] on p "Add another room" at bounding box center [688, 230] width 120 height 19
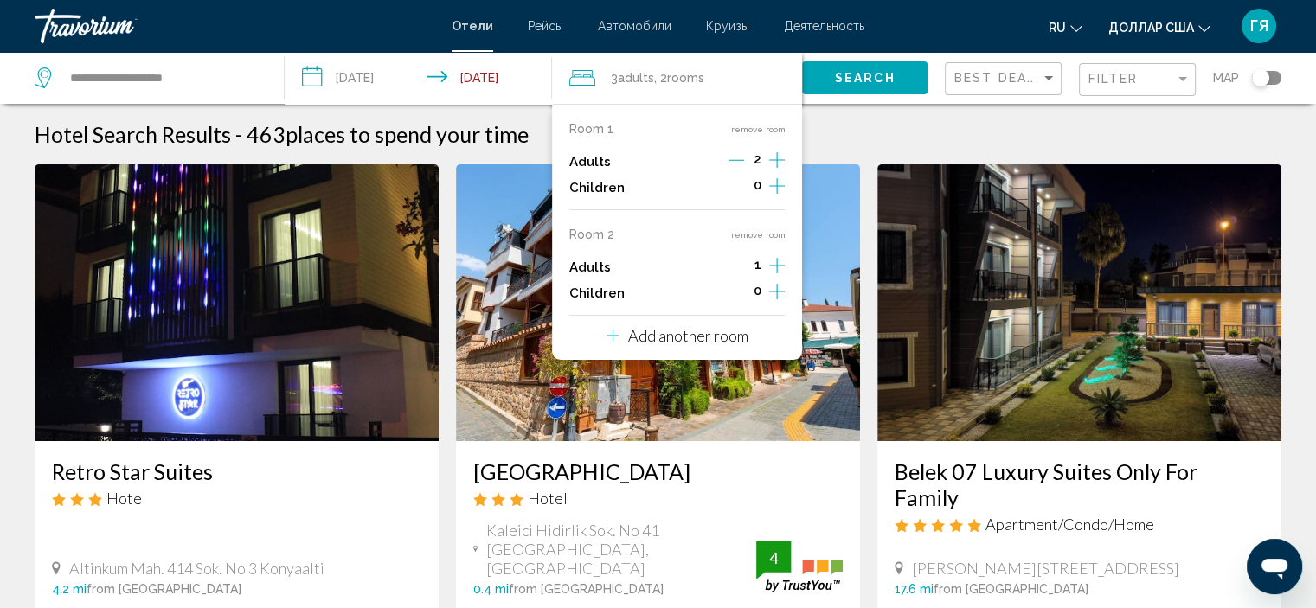
click at [777, 168] on icon "Increment adults" at bounding box center [777, 160] width 16 height 16
click at [714, 329] on p "Add another room" at bounding box center [688, 335] width 120 height 19
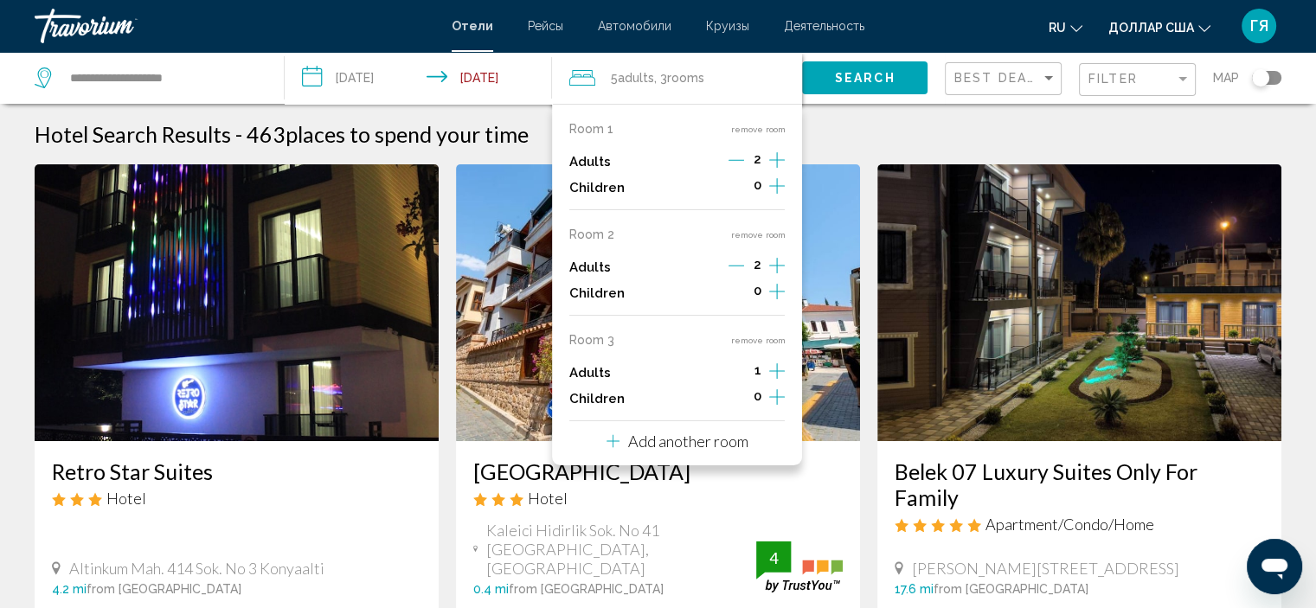
click at [775, 170] on icon "Increment adults" at bounding box center [777, 160] width 16 height 21
click at [724, 440] on p "Add another room" at bounding box center [688, 441] width 120 height 19
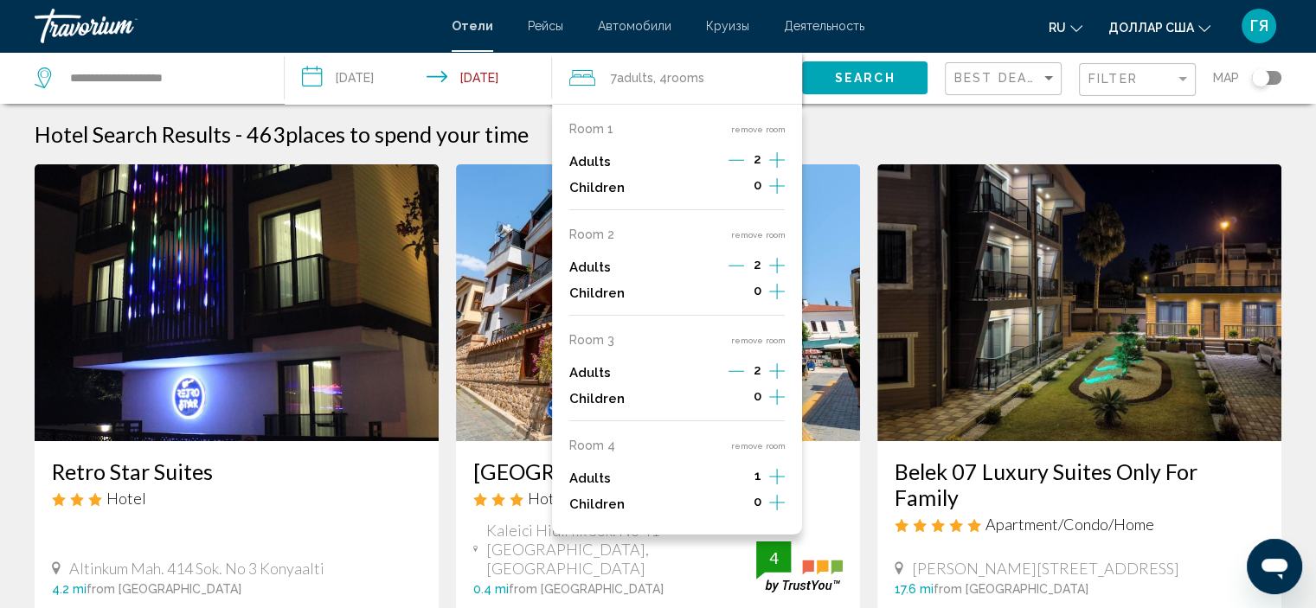
click at [769, 170] on icon "Increment adults" at bounding box center [777, 160] width 16 height 21
click at [781, 170] on icon "Increment adults" at bounding box center [777, 160] width 16 height 21
click at [831, 89] on button "Search" at bounding box center [864, 77] width 125 height 32
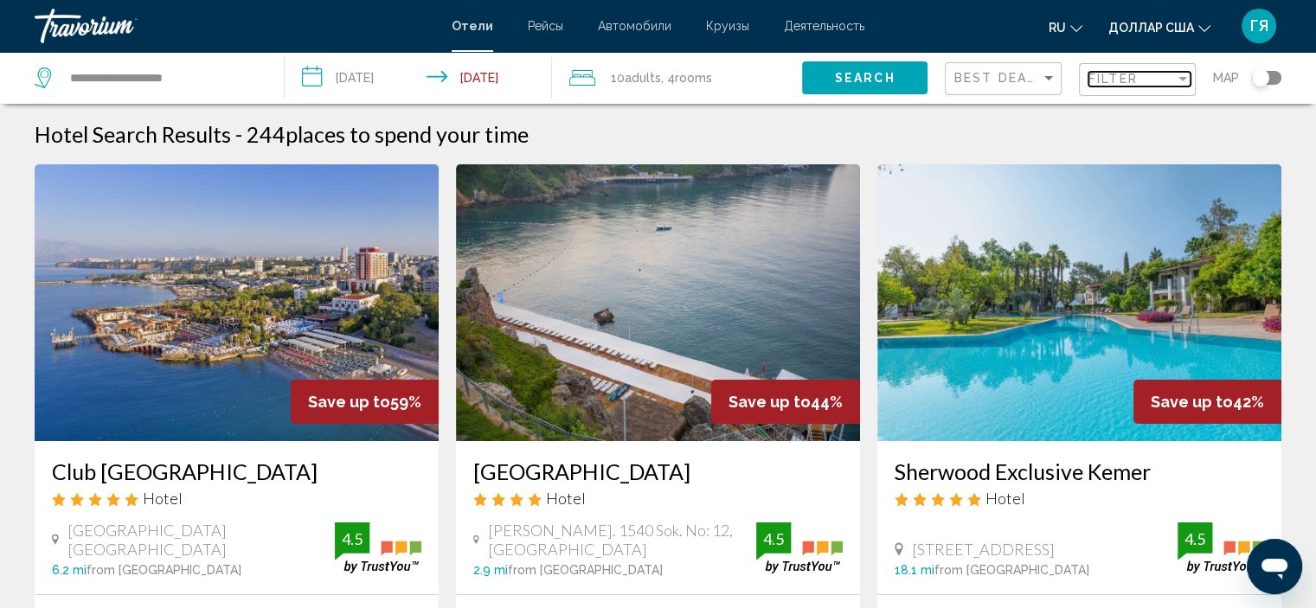
click at [1111, 72] on span "Filter" at bounding box center [1113, 79] width 49 height 14
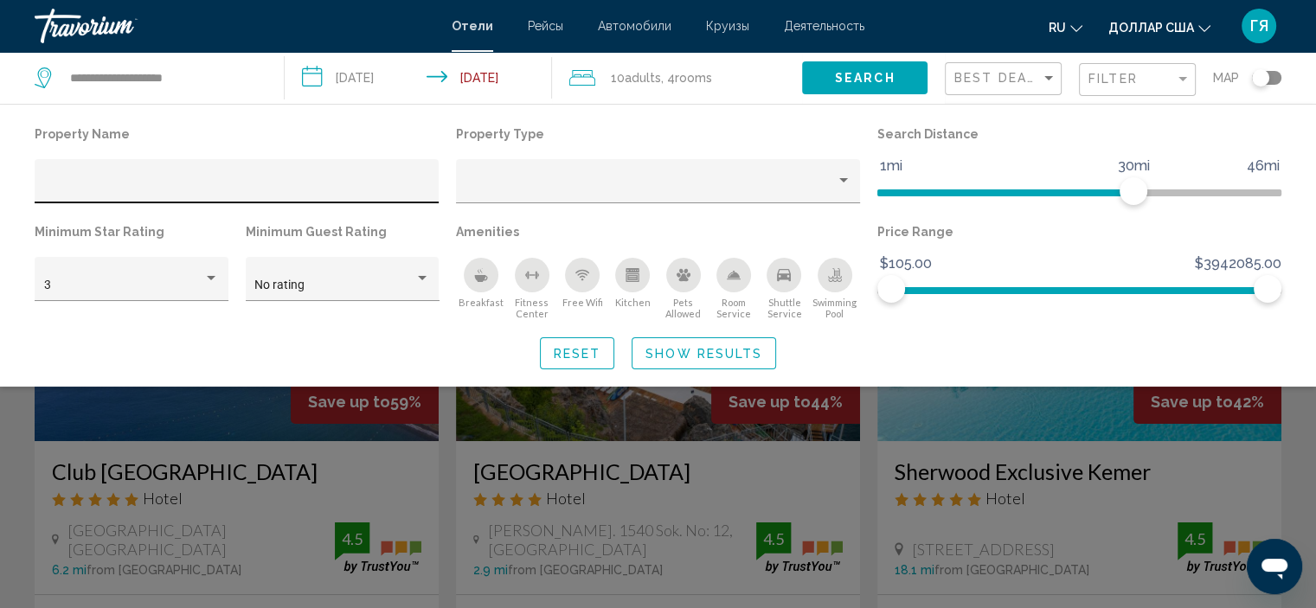
click at [363, 169] on div "Hotel Filters" at bounding box center [237, 186] width 386 height 35
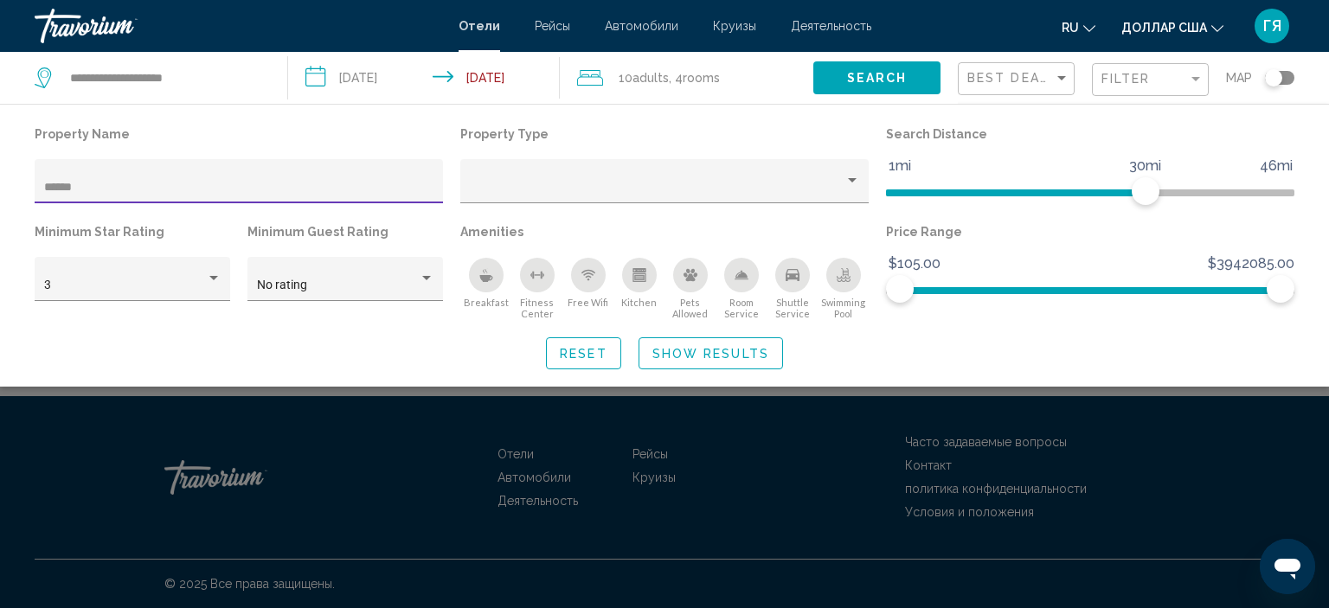
type input "******"
click at [273, 402] on div "Search widget" at bounding box center [664, 434] width 1329 height 349
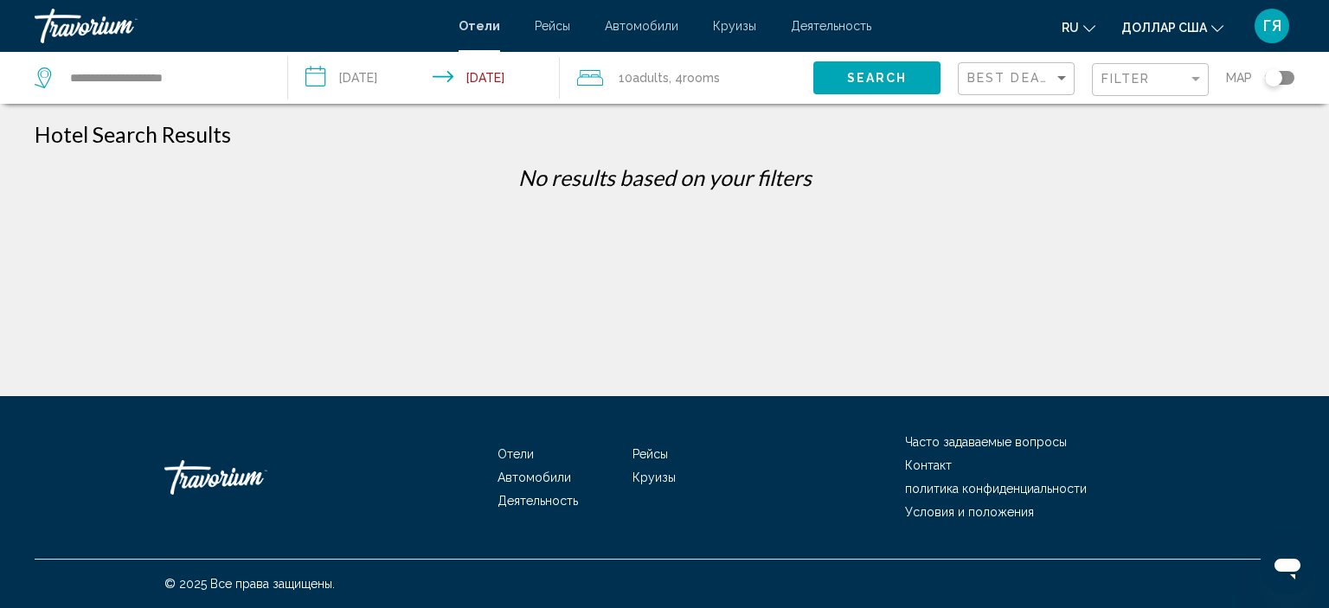
click at [717, 90] on div "10 Adult Adults , 4 Room rooms" at bounding box center [695, 78] width 236 height 52
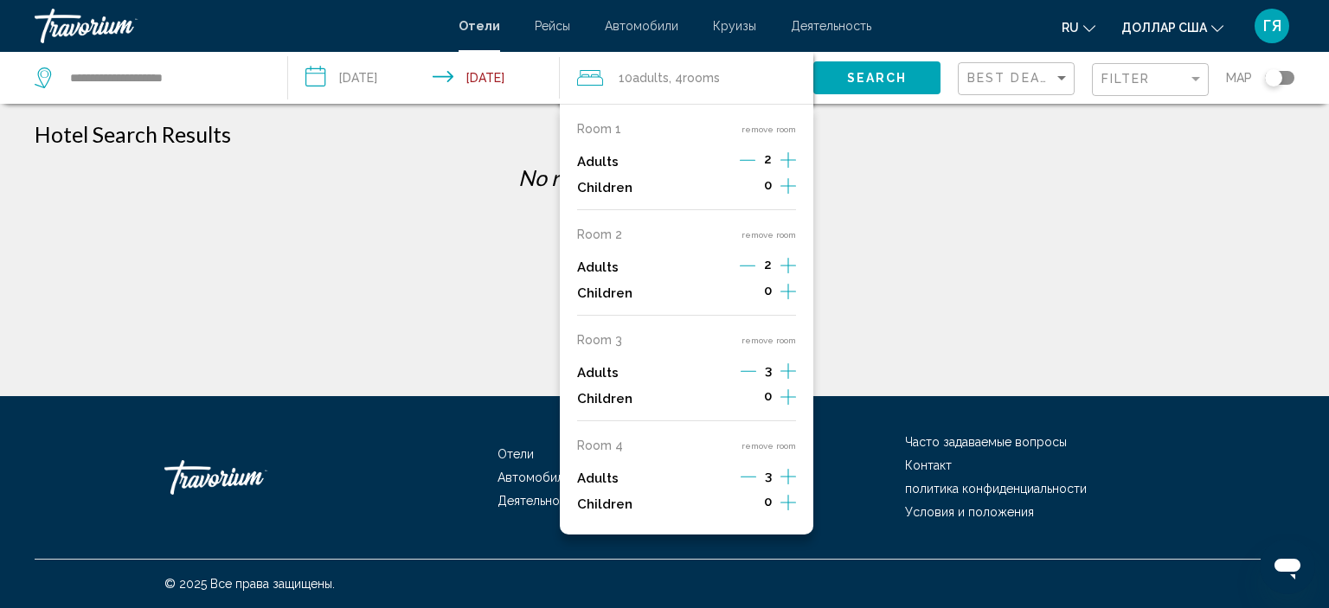
click at [908, 202] on div "No results based on your filters" at bounding box center [664, 183] width 1277 height 39
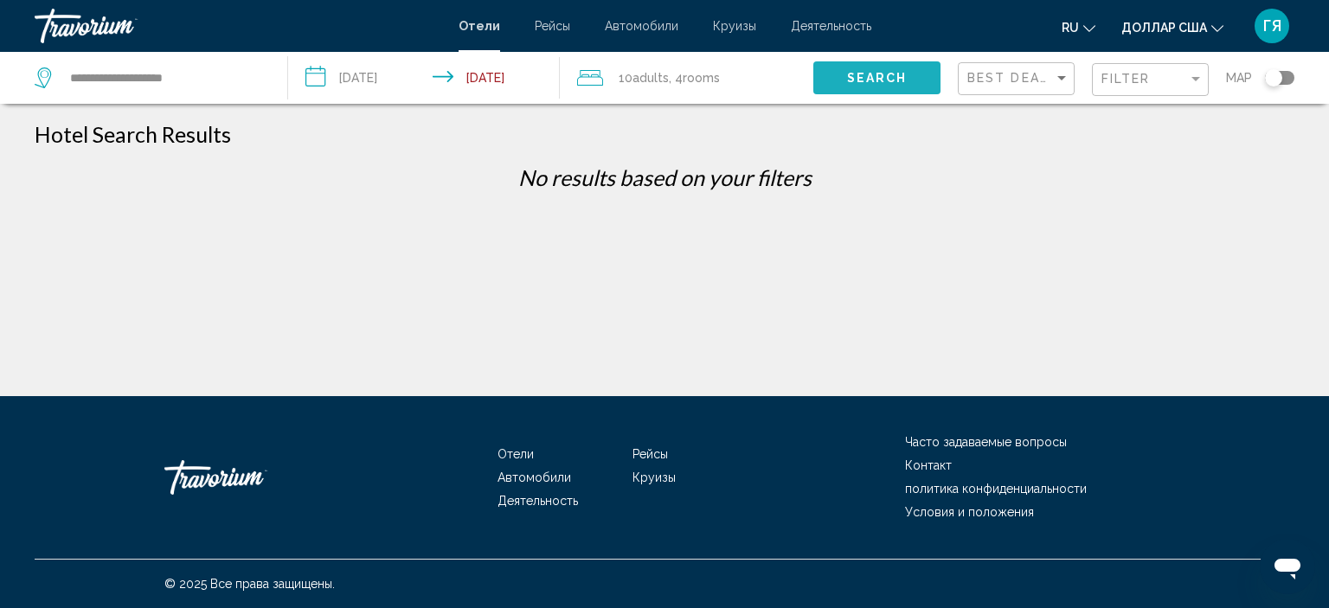
click at [832, 78] on button "Search" at bounding box center [877, 77] width 127 height 32
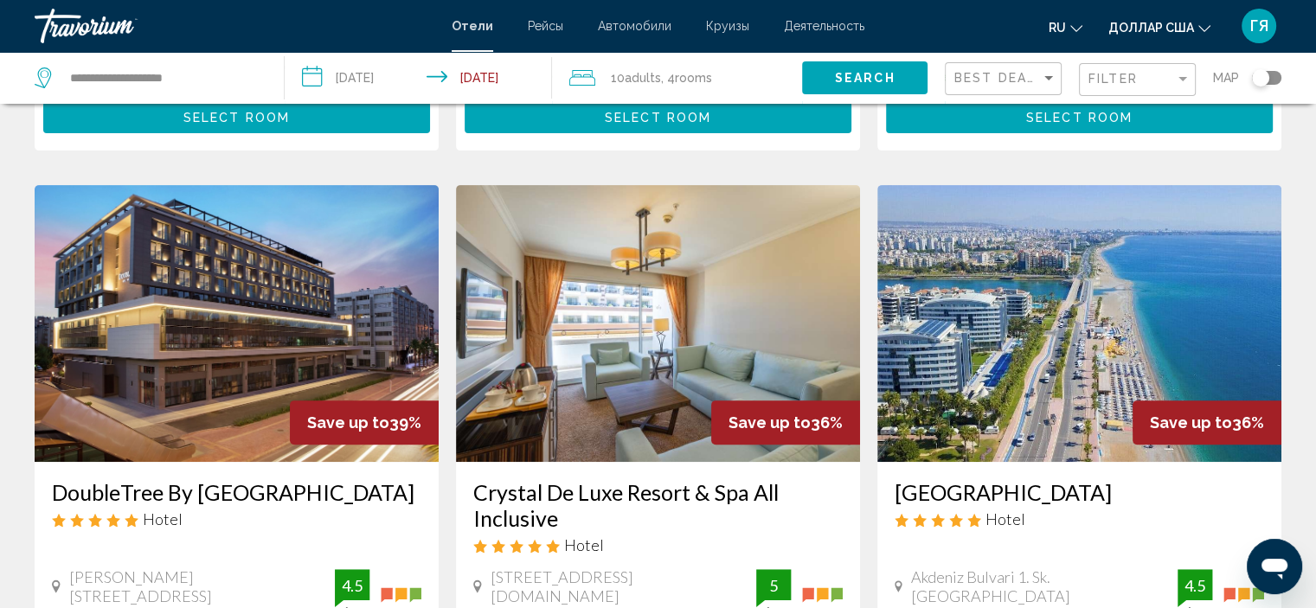
scroll to position [608, 0]
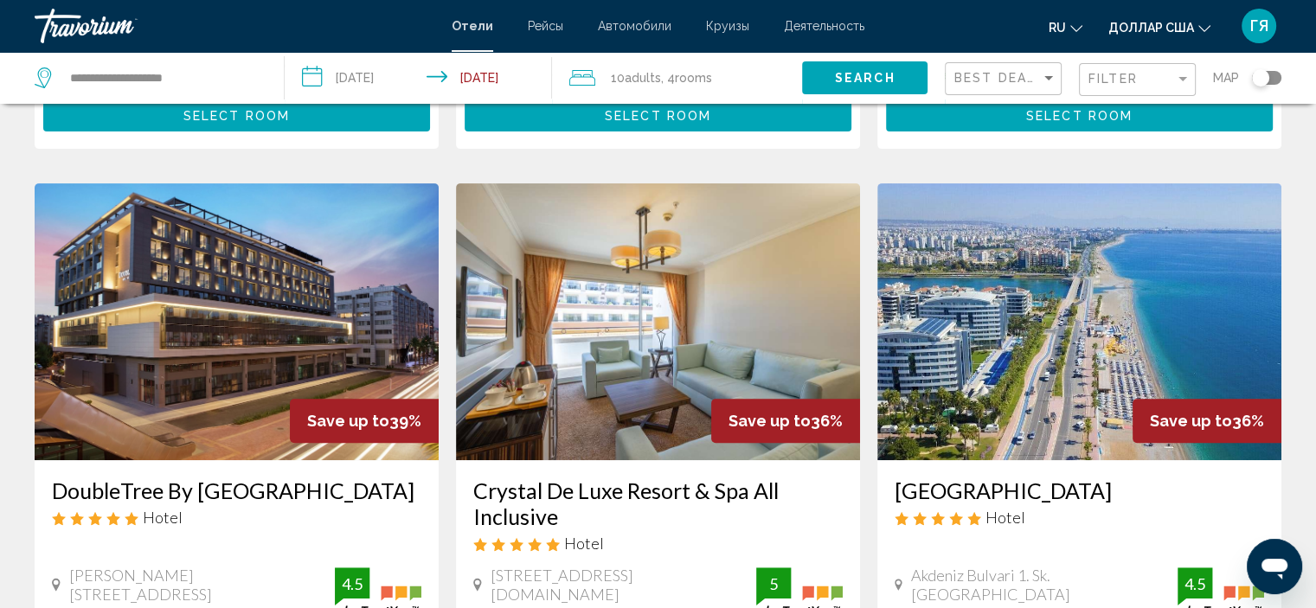
click at [1144, 66] on div "Filter" at bounding box center [1140, 80] width 102 height 32
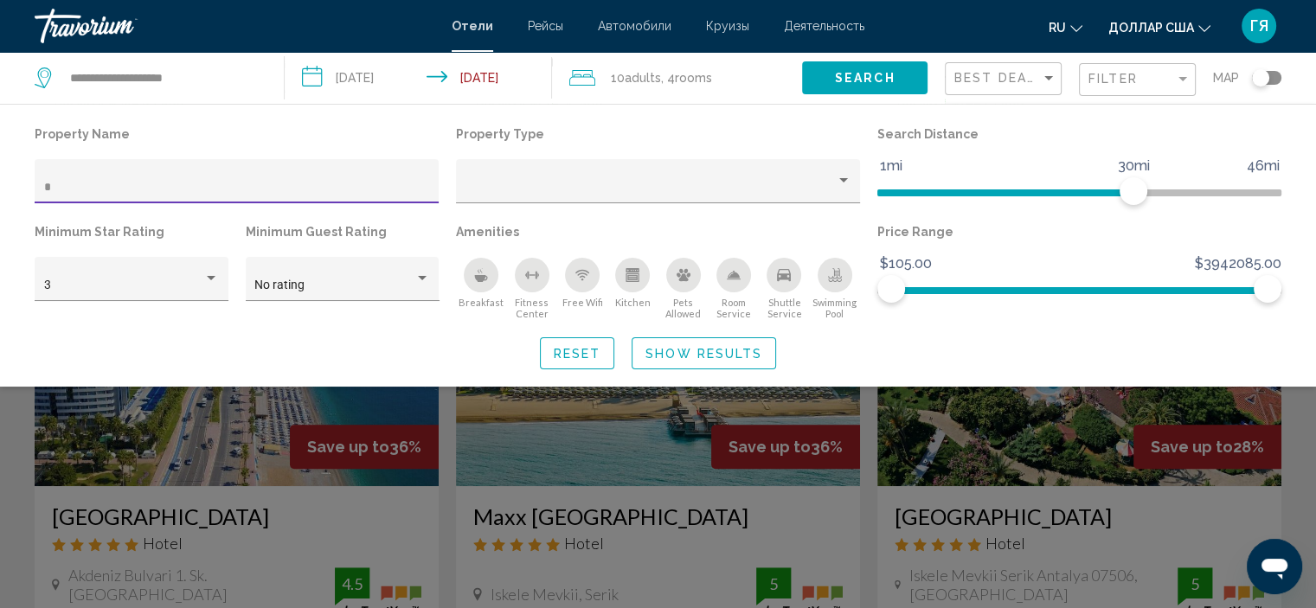
scroll to position [634, 0]
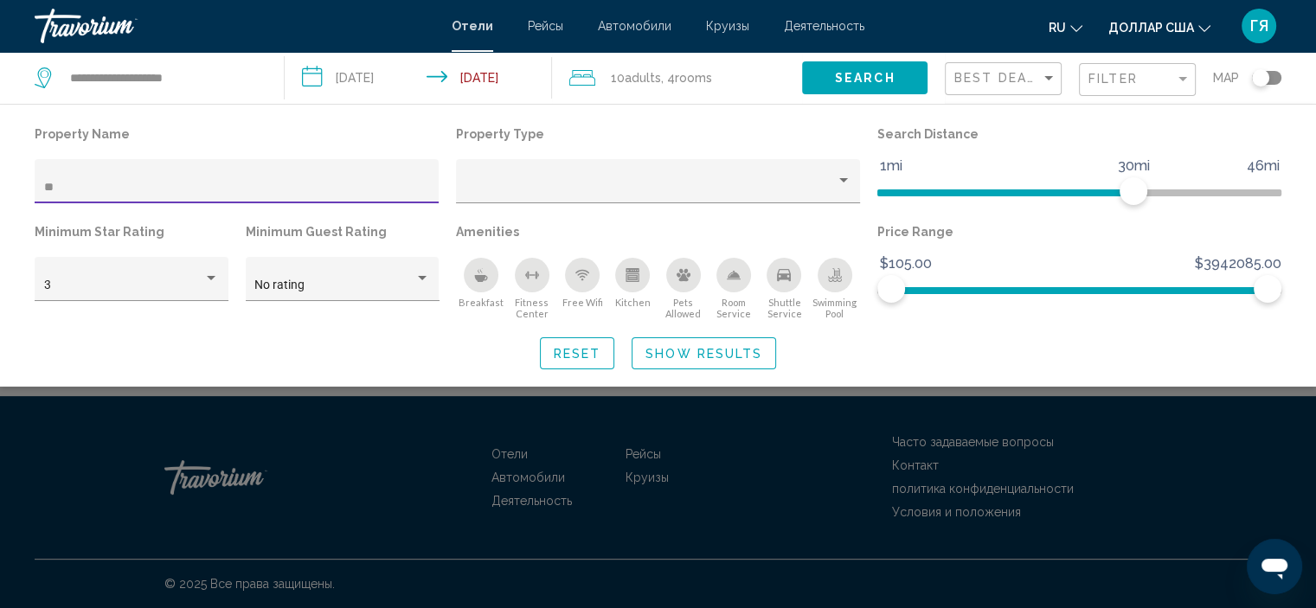
scroll to position [436, 0]
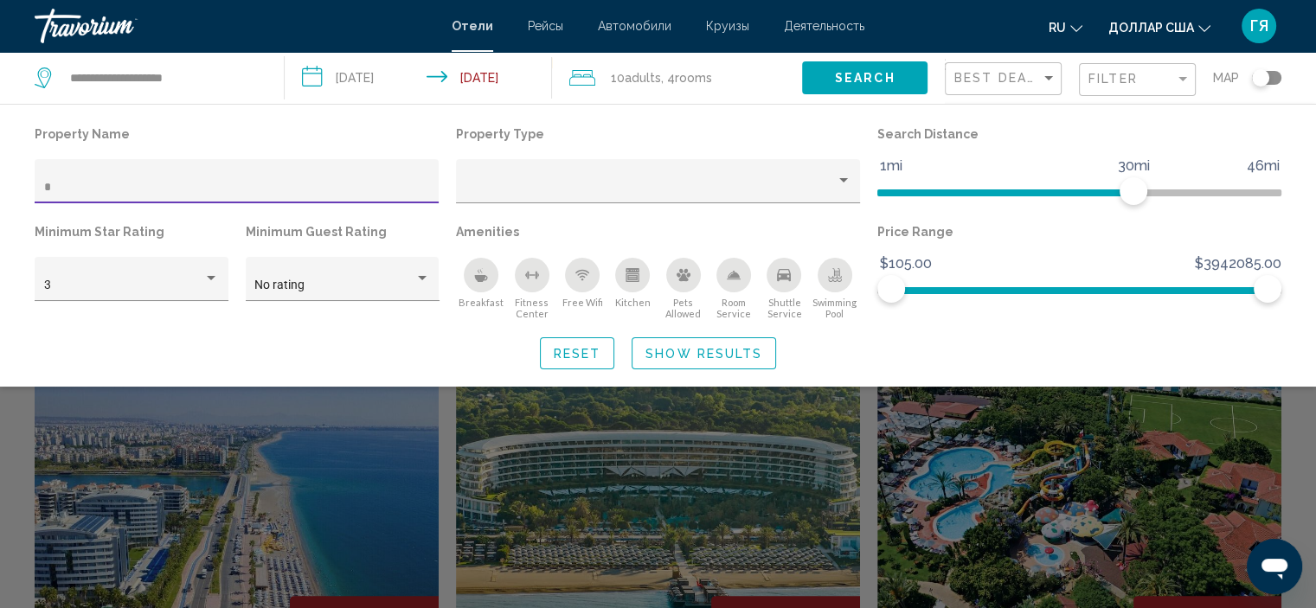
scroll to position [634, 0]
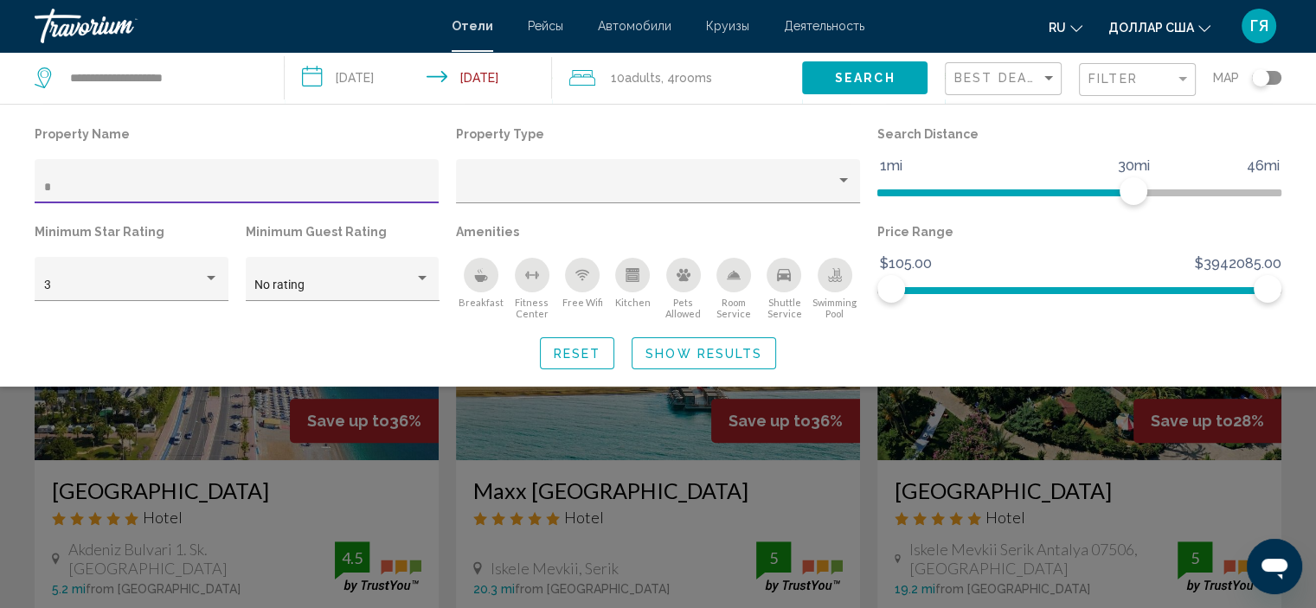
type input "*"
click at [292, 457] on div "Search widget" at bounding box center [658, 434] width 1316 height 349
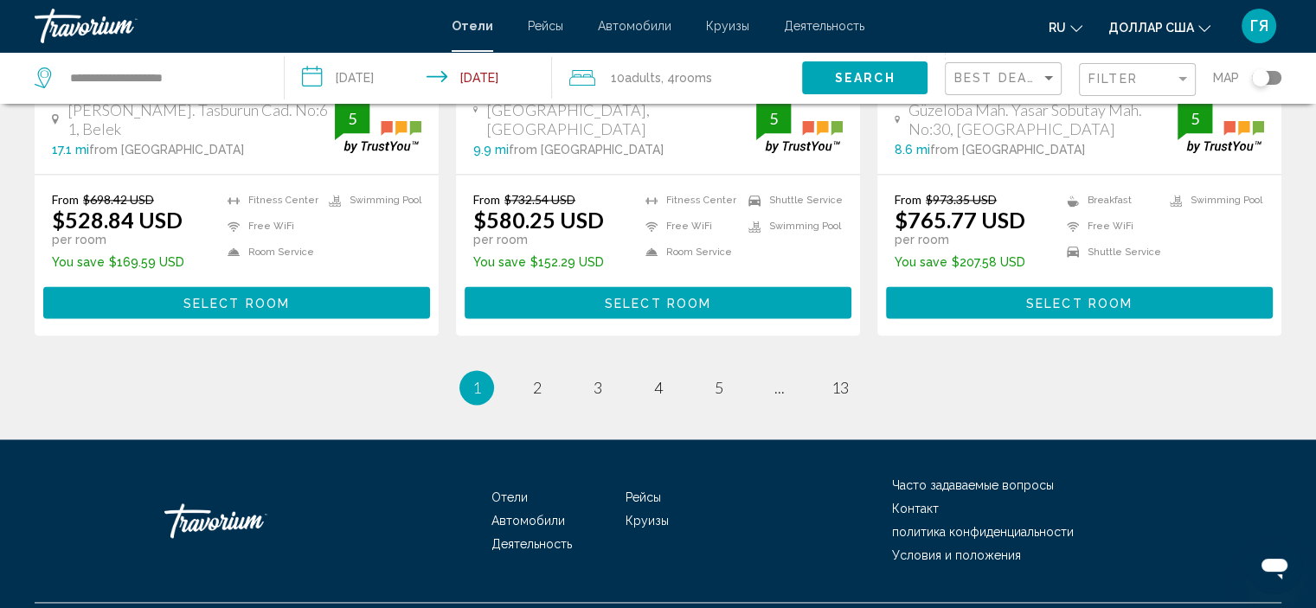
scroll to position [2365, 0]
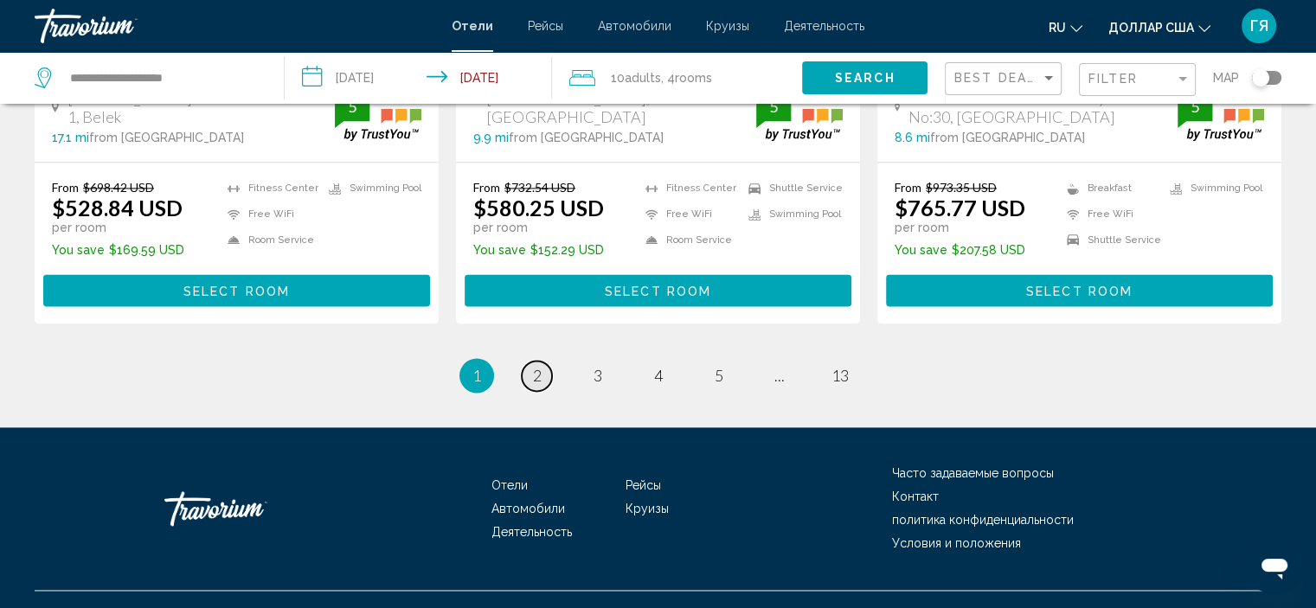
click at [533, 366] on span "2" at bounding box center [537, 375] width 9 height 19
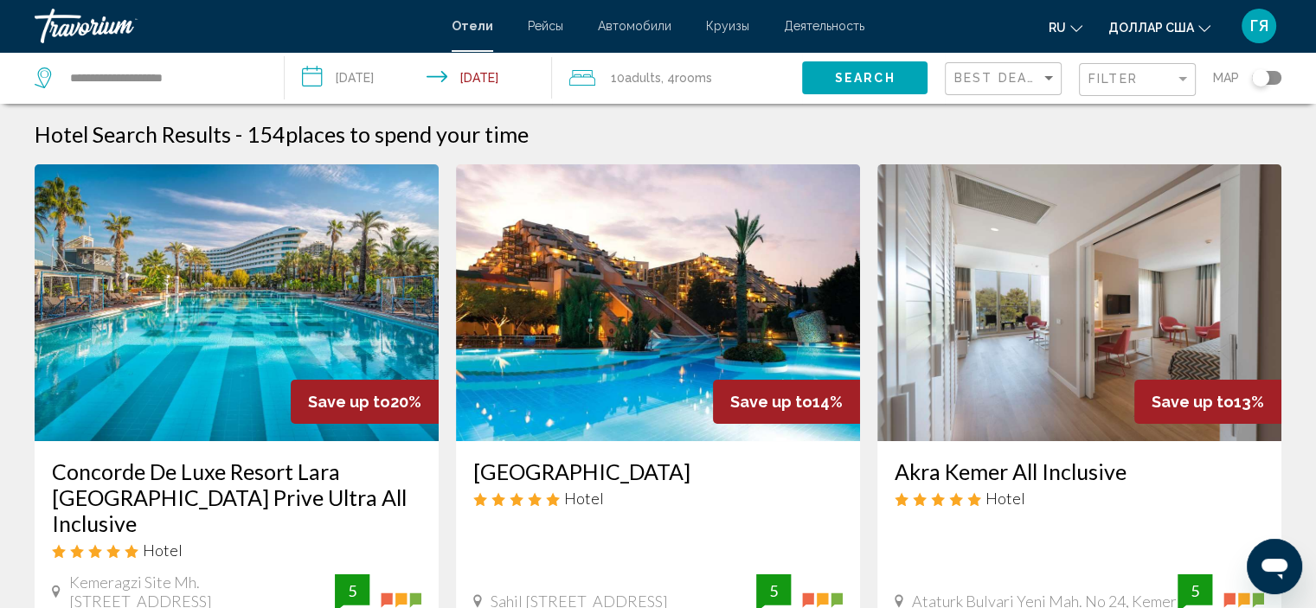
click at [533, 349] on img "Основное содержание" at bounding box center [658, 302] width 404 height 277
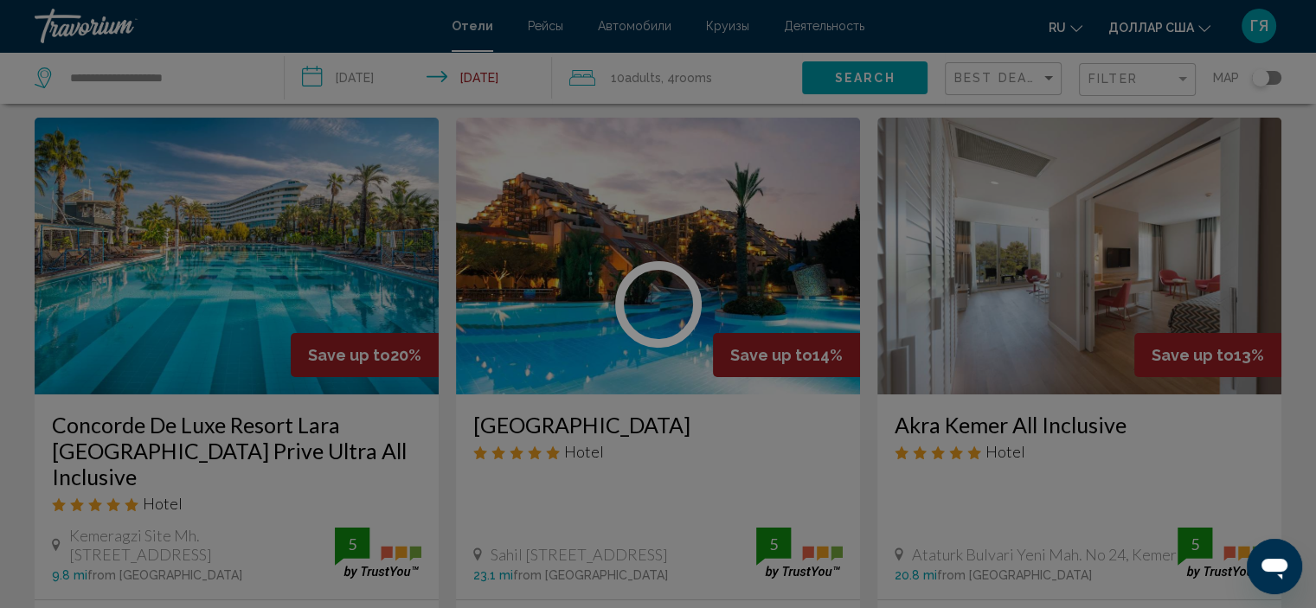
scroll to position [48, 0]
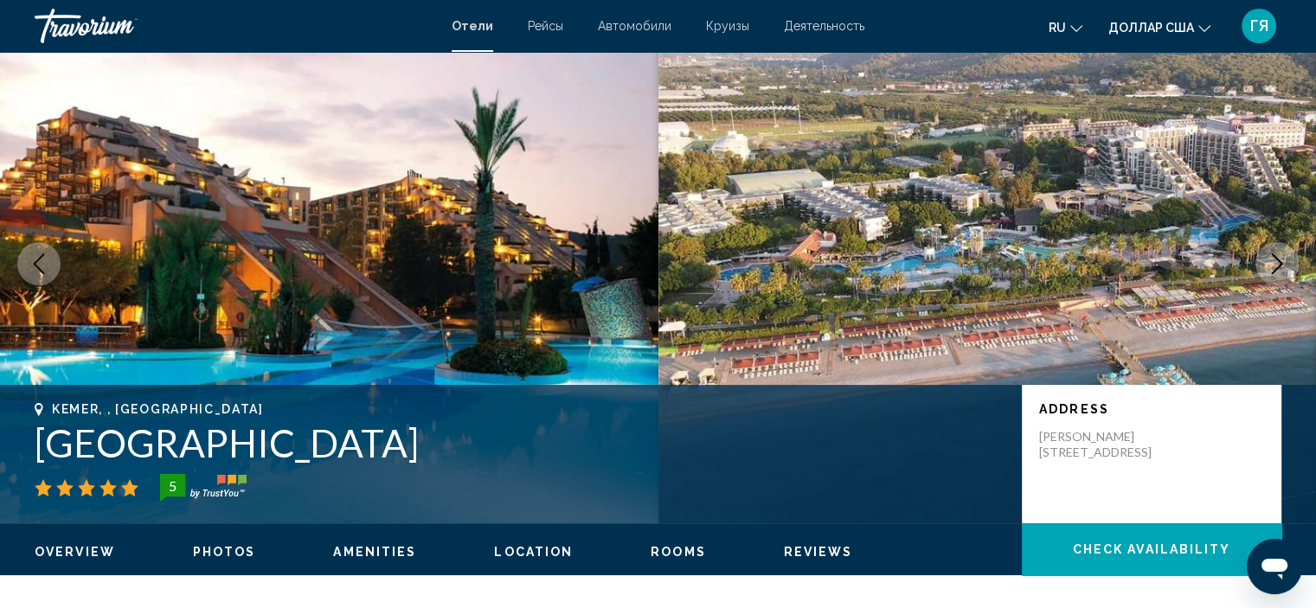
scroll to position [7, 0]
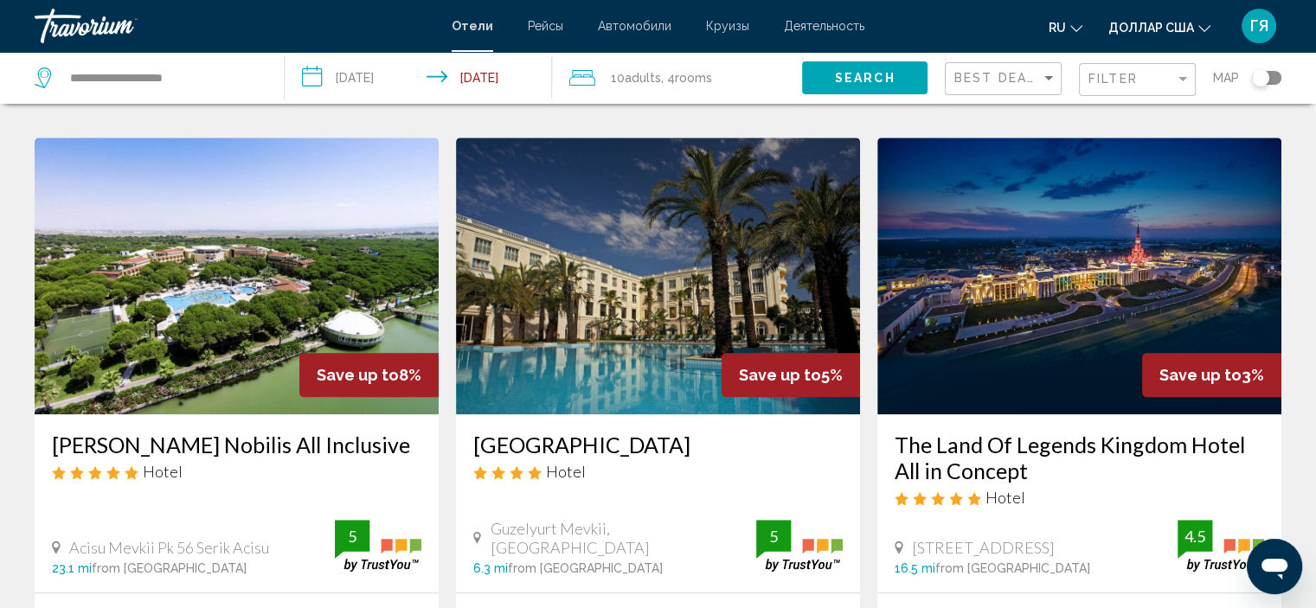
scroll to position [1359, 0]
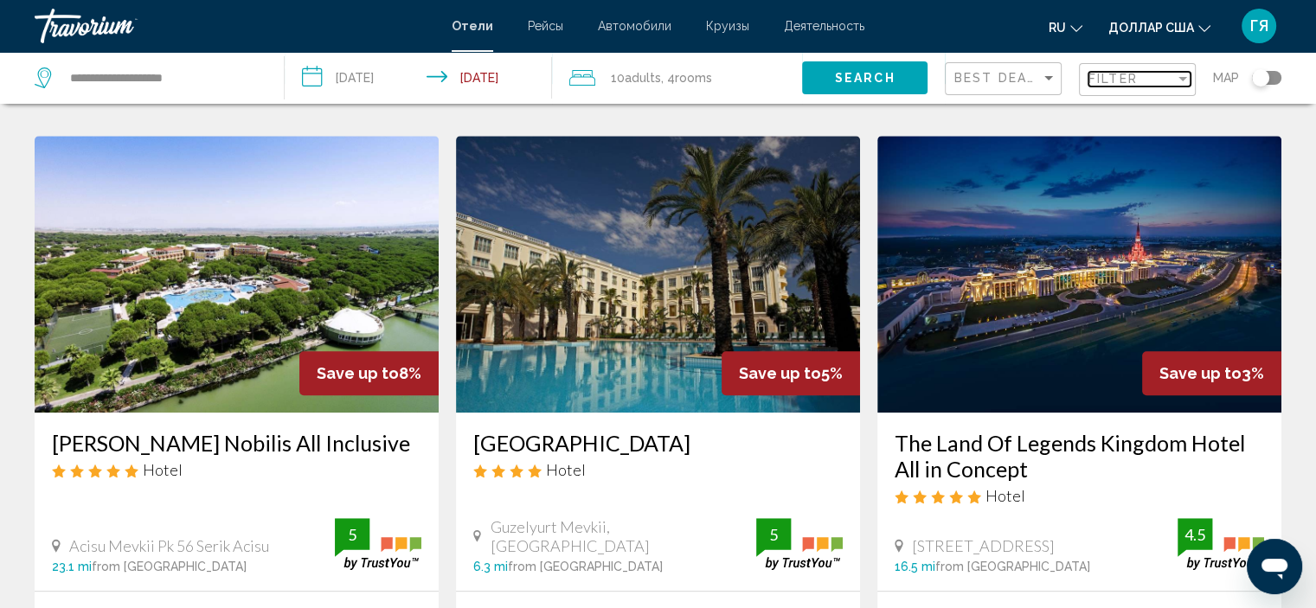
click at [1118, 84] on span "Filter" at bounding box center [1113, 79] width 49 height 14
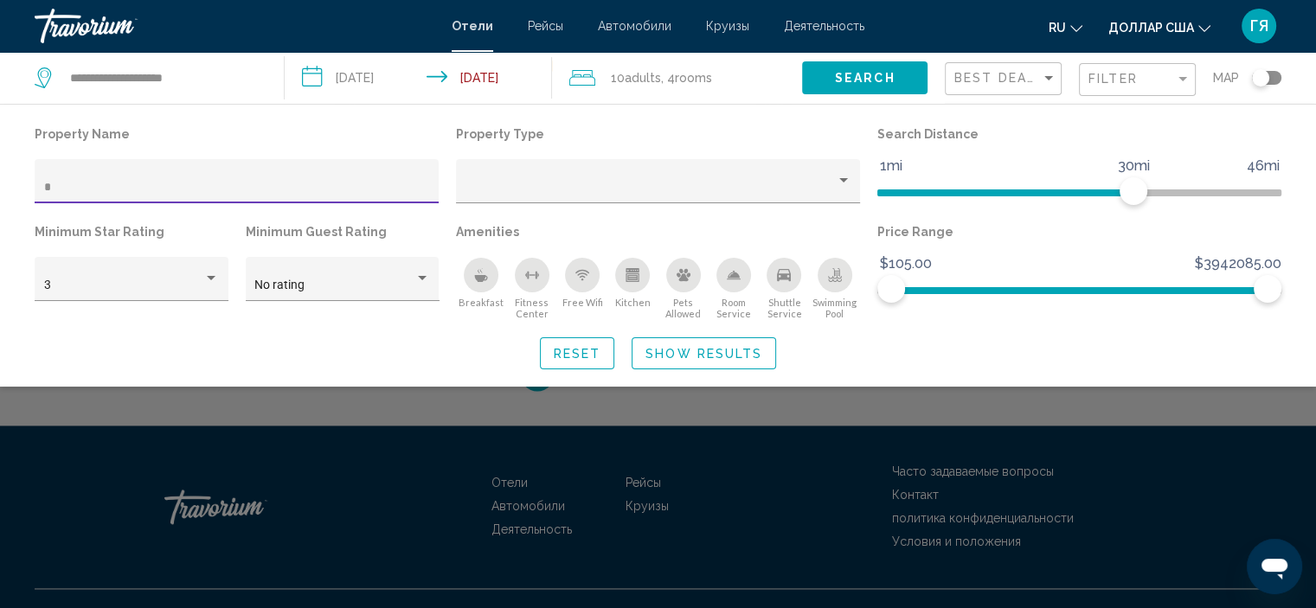
scroll to position [706, 0]
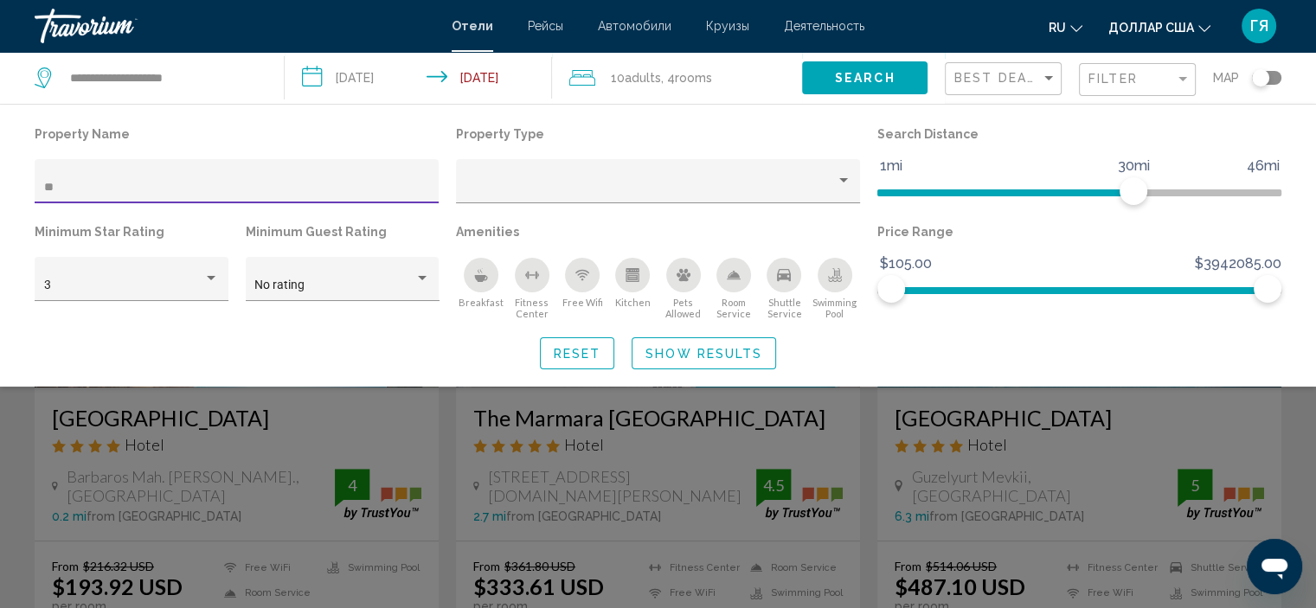
scroll to position [55, 0]
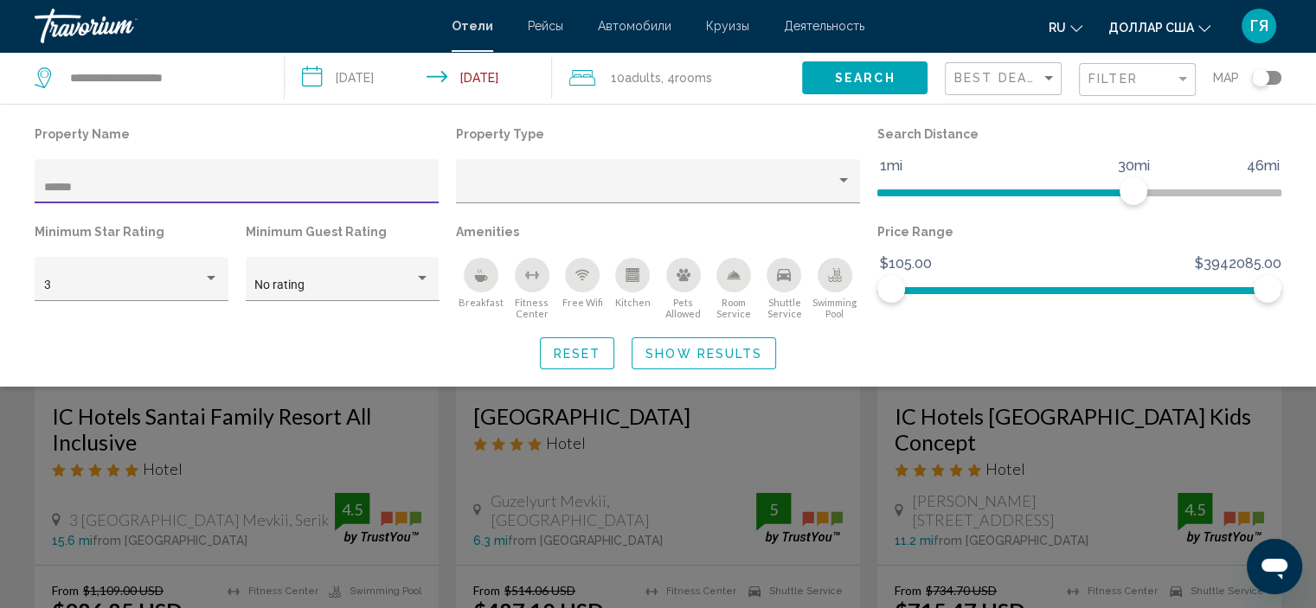
type input "******"
click at [560, 433] on div "Search widget" at bounding box center [658, 434] width 1316 height 349
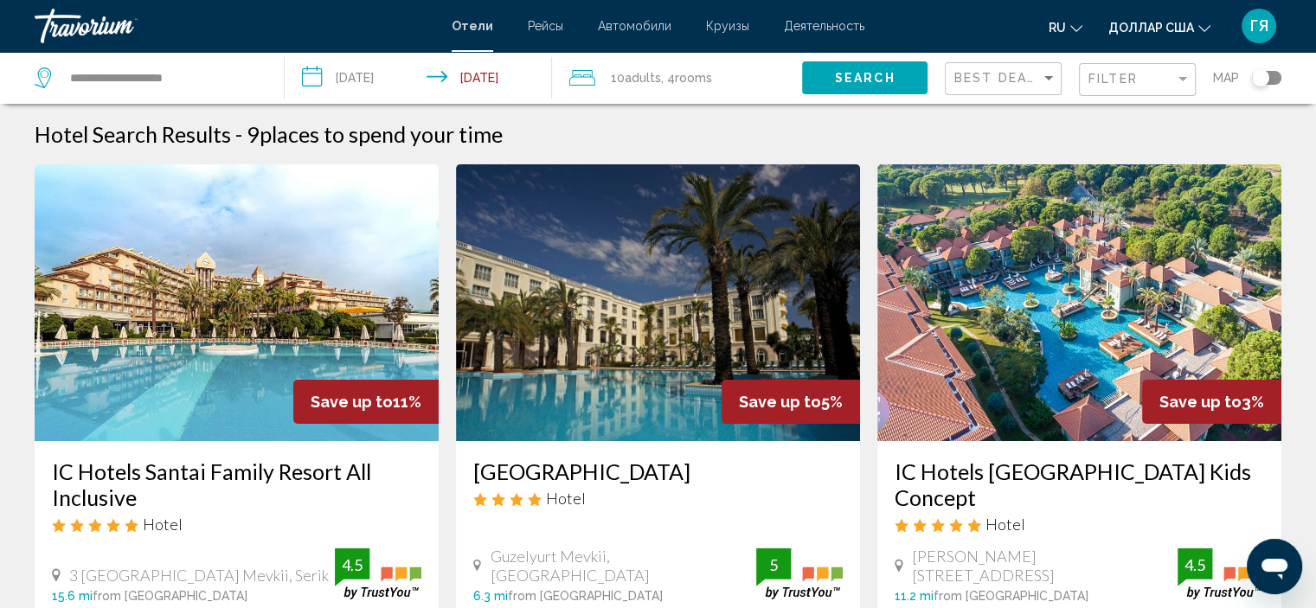
click at [699, 88] on span ", 4 Room rooms" at bounding box center [686, 78] width 51 height 24
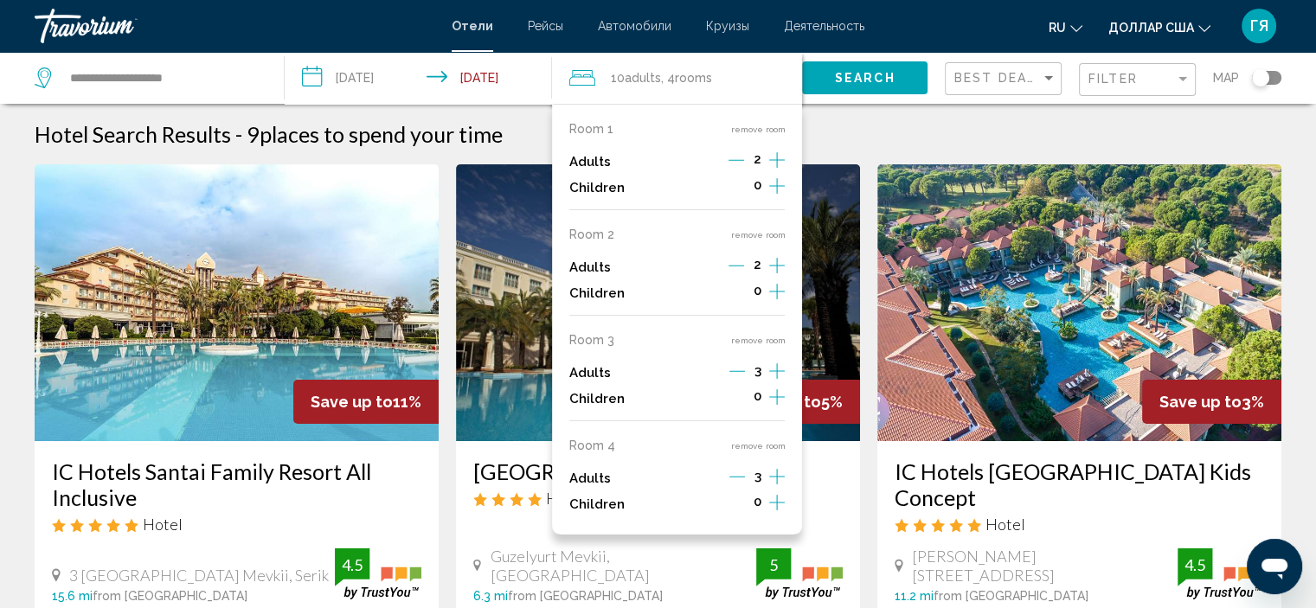
click at [734, 478] on icon "Decrement adults" at bounding box center [738, 477] width 16 height 1
click at [775, 448] on button "remove room" at bounding box center [757, 446] width 55 height 11
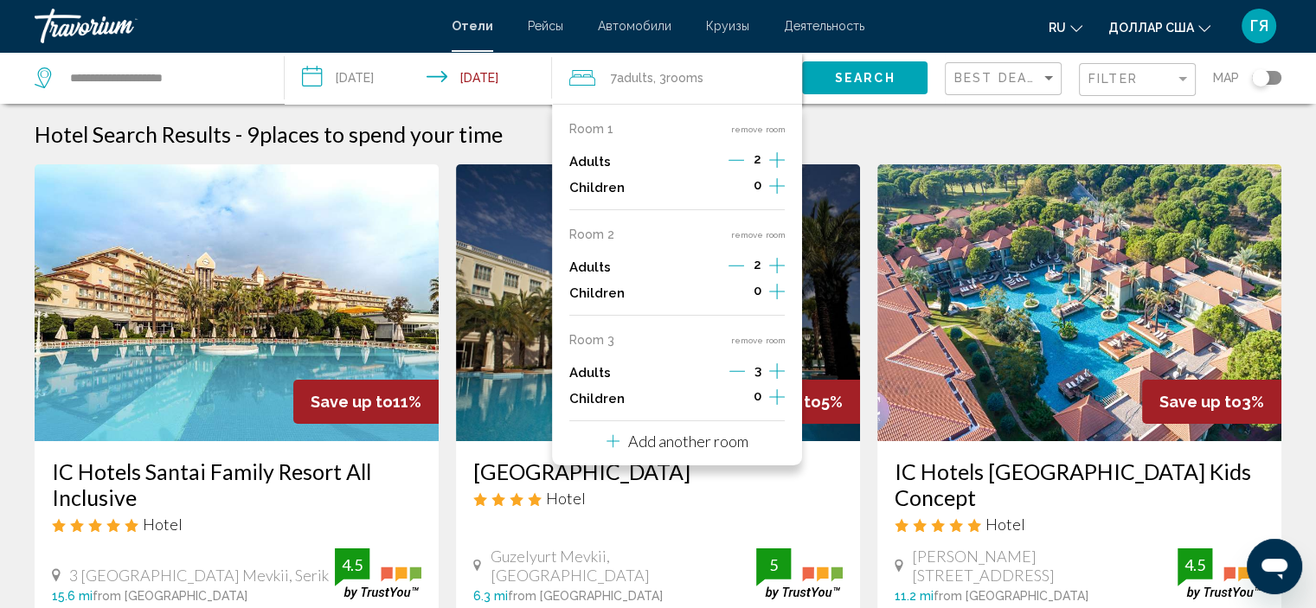
click at [764, 342] on button "remove room" at bounding box center [757, 340] width 55 height 11
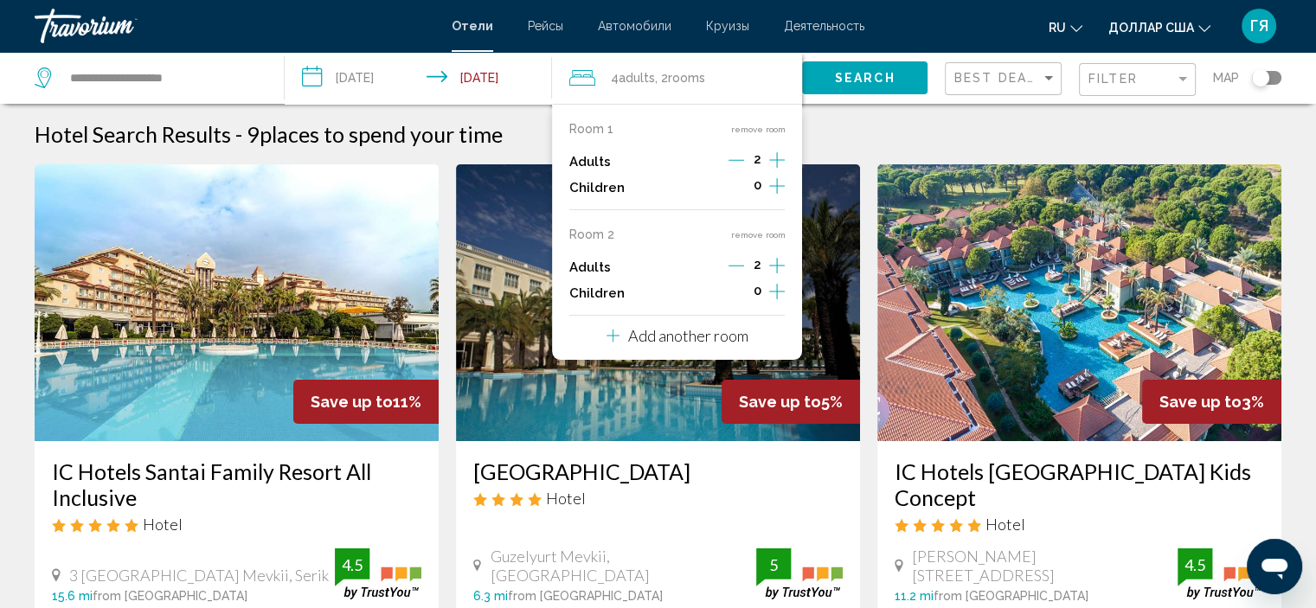
click at [762, 239] on button "remove room" at bounding box center [757, 234] width 55 height 11
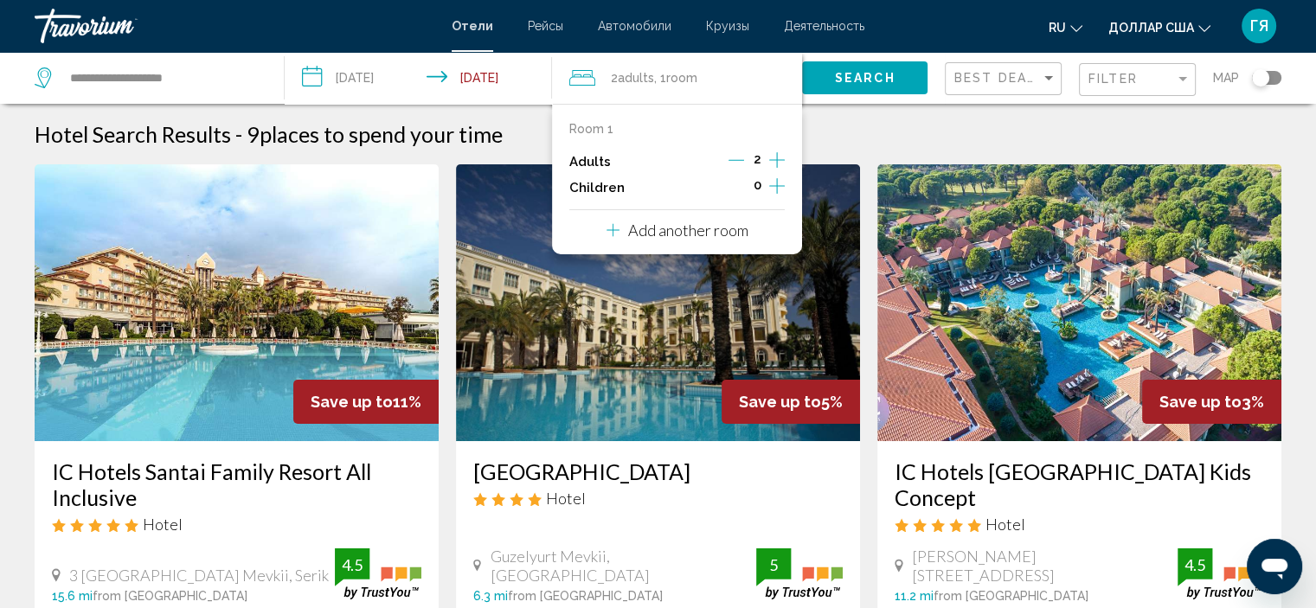
click at [875, 100] on div "Search" at bounding box center [873, 78] width 143 height 52
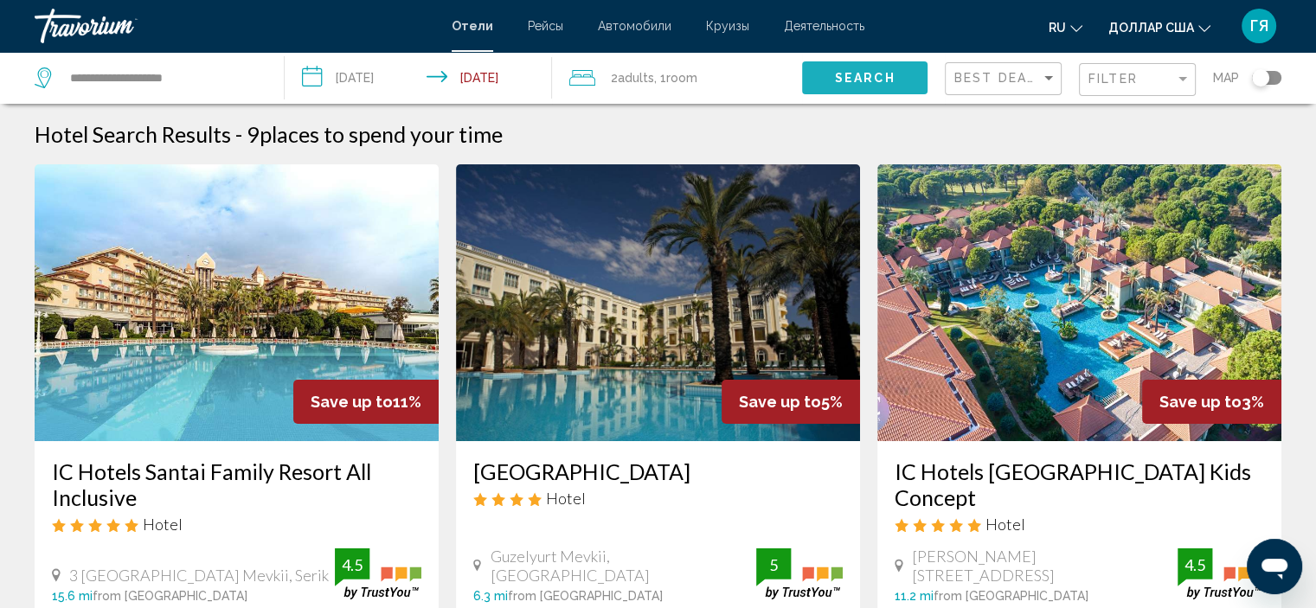
click at [869, 74] on span "Search" at bounding box center [865, 79] width 61 height 14
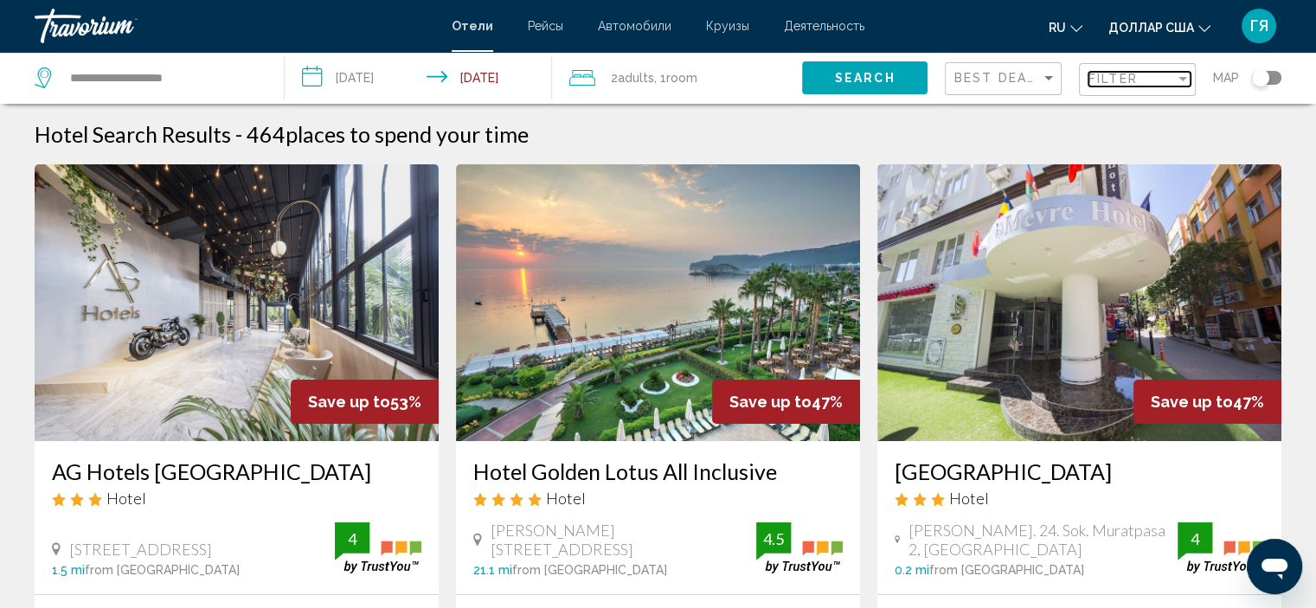
click at [1129, 80] on span "Filter" at bounding box center [1113, 79] width 49 height 14
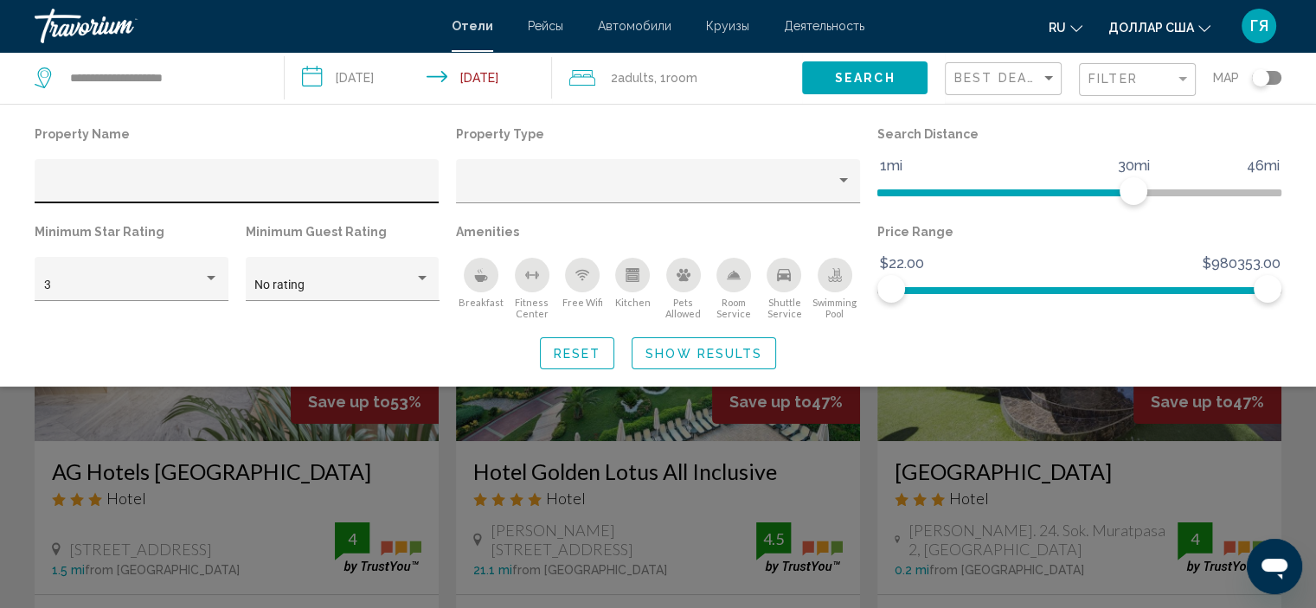
click at [370, 179] on div "Hotel Filters" at bounding box center [237, 186] width 386 height 35
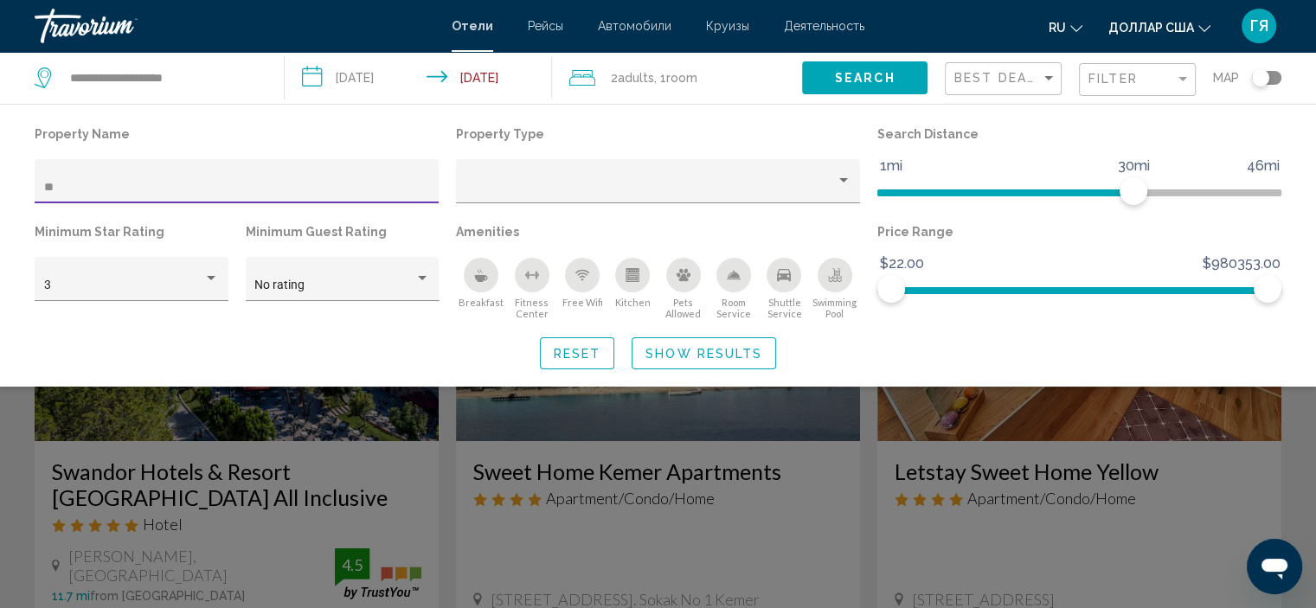
type input "**"
click at [330, 425] on div "Search widget" at bounding box center [658, 434] width 1316 height 349
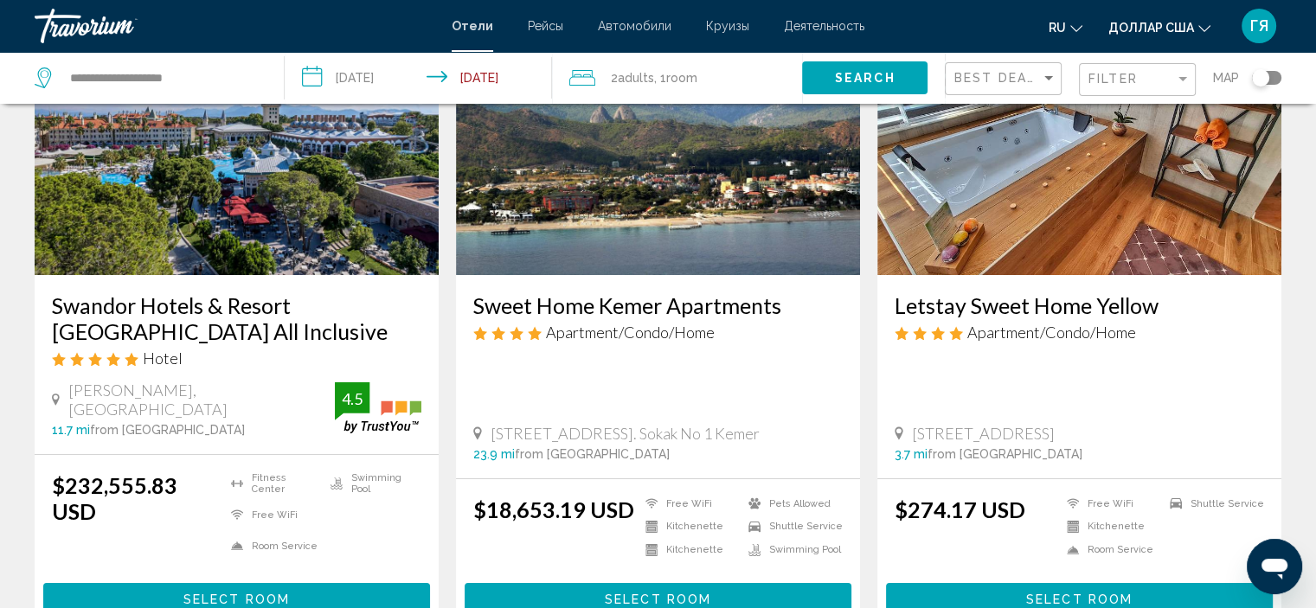
scroll to position [170, 0]
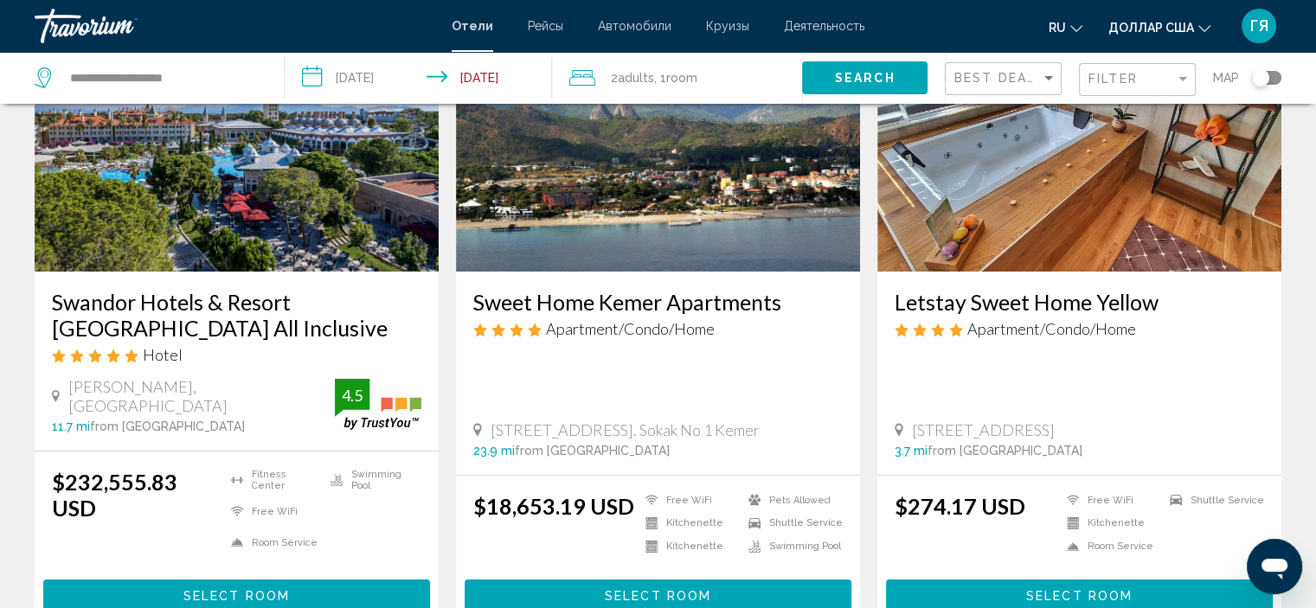
click at [232, 222] on img "Основное содержание" at bounding box center [237, 133] width 404 height 277
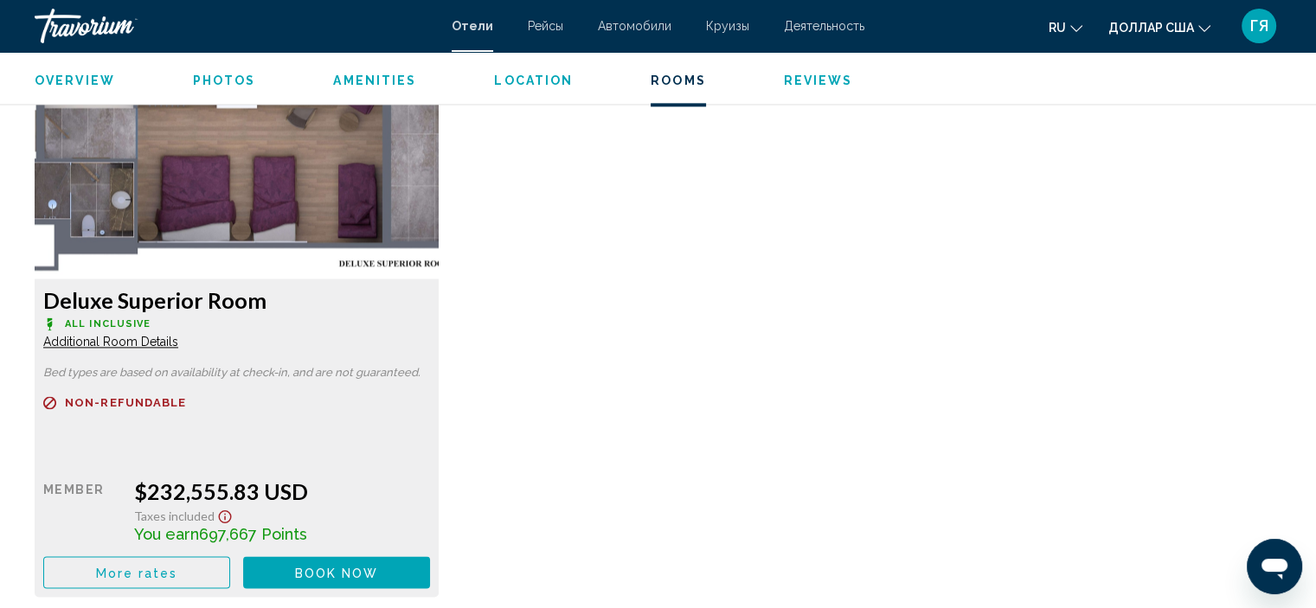
scroll to position [2407, 0]
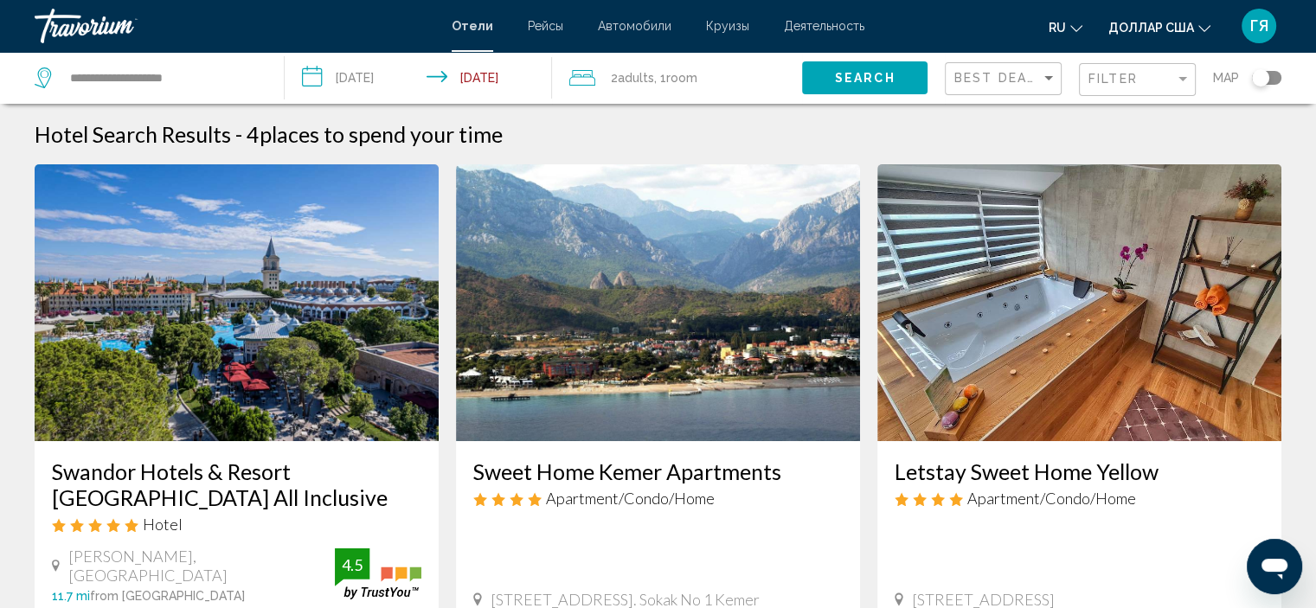
click at [678, 78] on span "Room" at bounding box center [681, 78] width 31 height 14
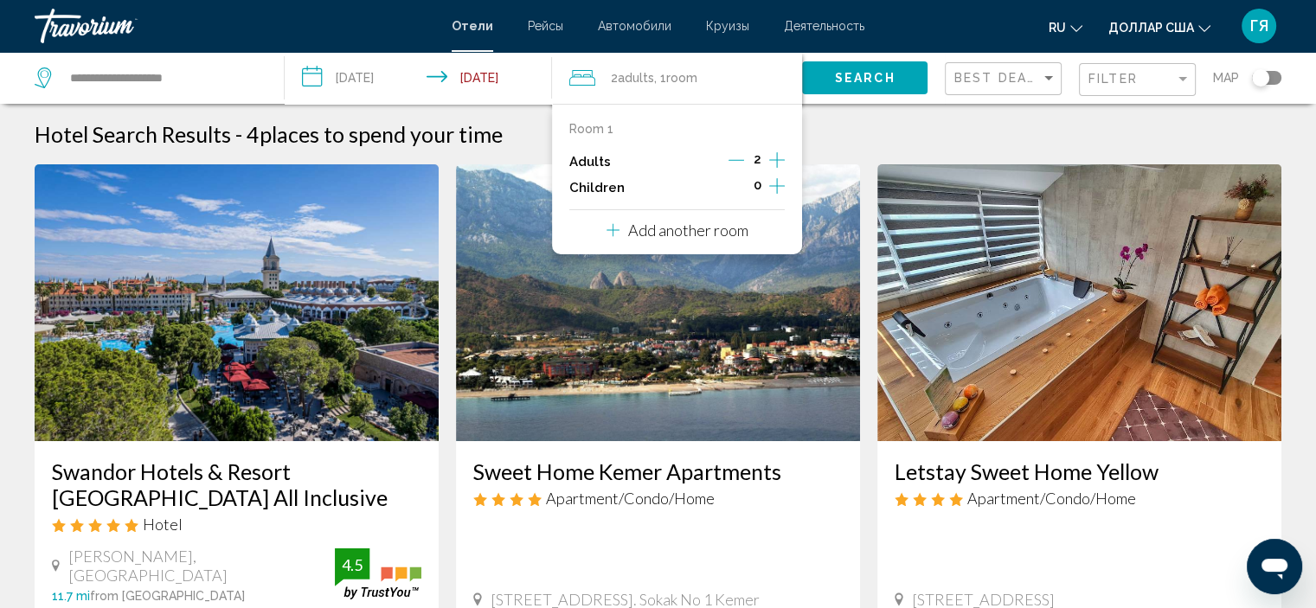
click at [695, 237] on p "Add another room" at bounding box center [688, 230] width 120 height 19
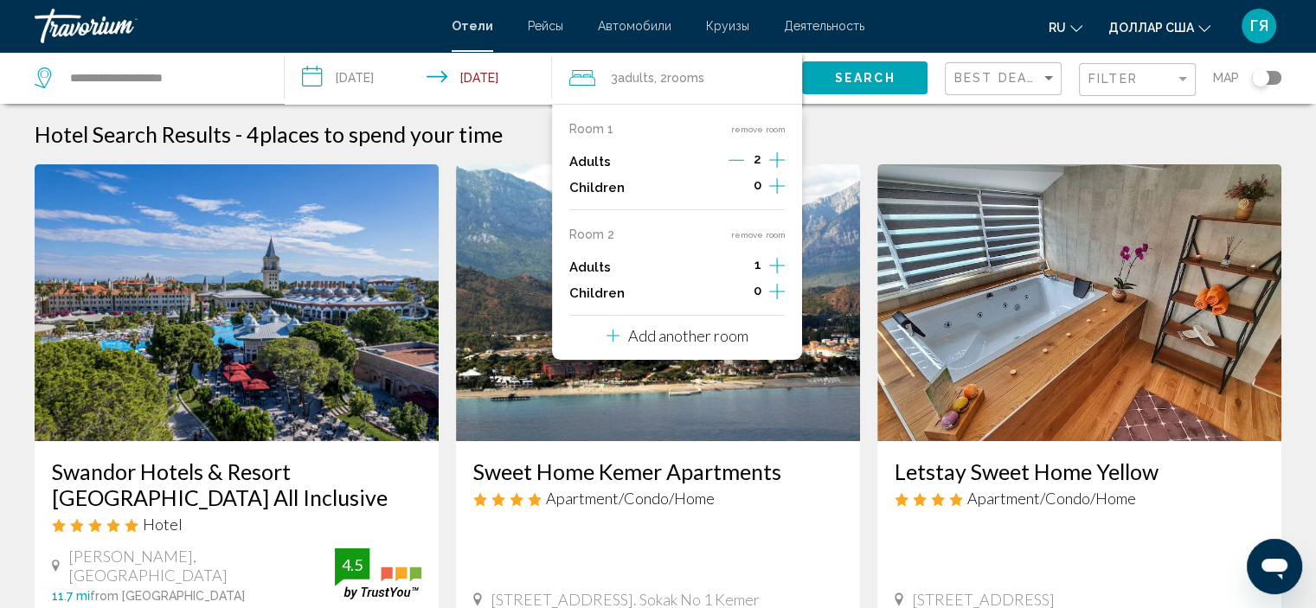
click at [772, 170] on icon "Increment adults" at bounding box center [777, 160] width 16 height 21
click at [844, 92] on button "Search" at bounding box center [864, 77] width 125 height 32
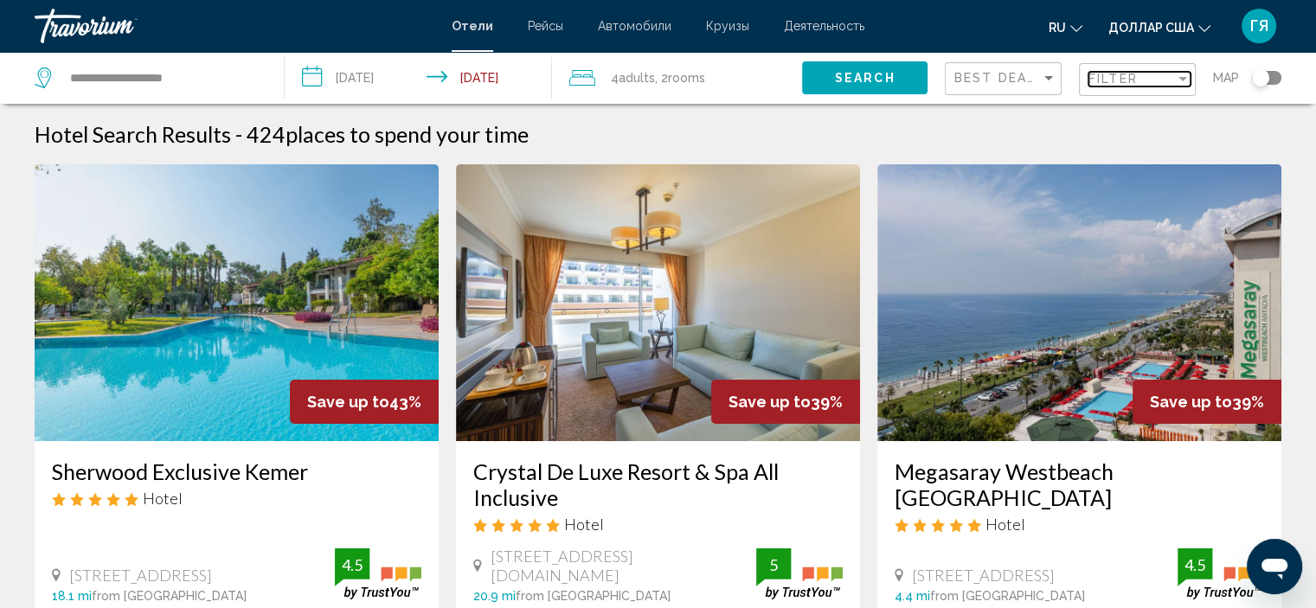
click at [1102, 85] on span "Filter" at bounding box center [1113, 79] width 49 height 14
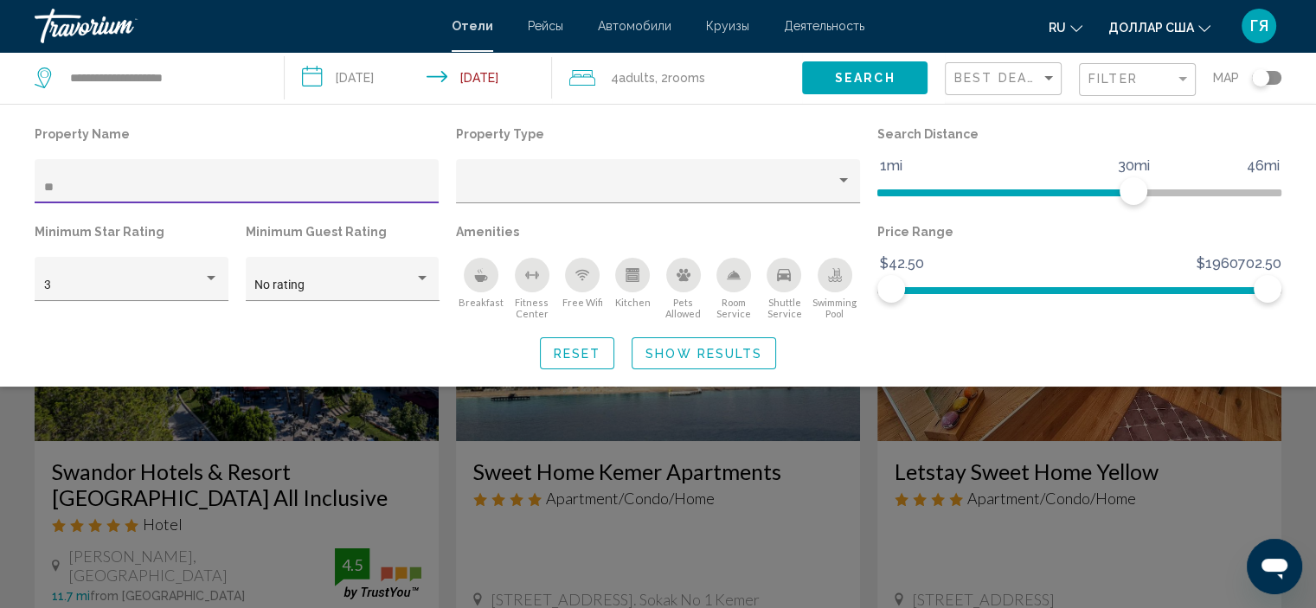
type input "**"
click at [467, 470] on div "Search widget" at bounding box center [658, 434] width 1316 height 349
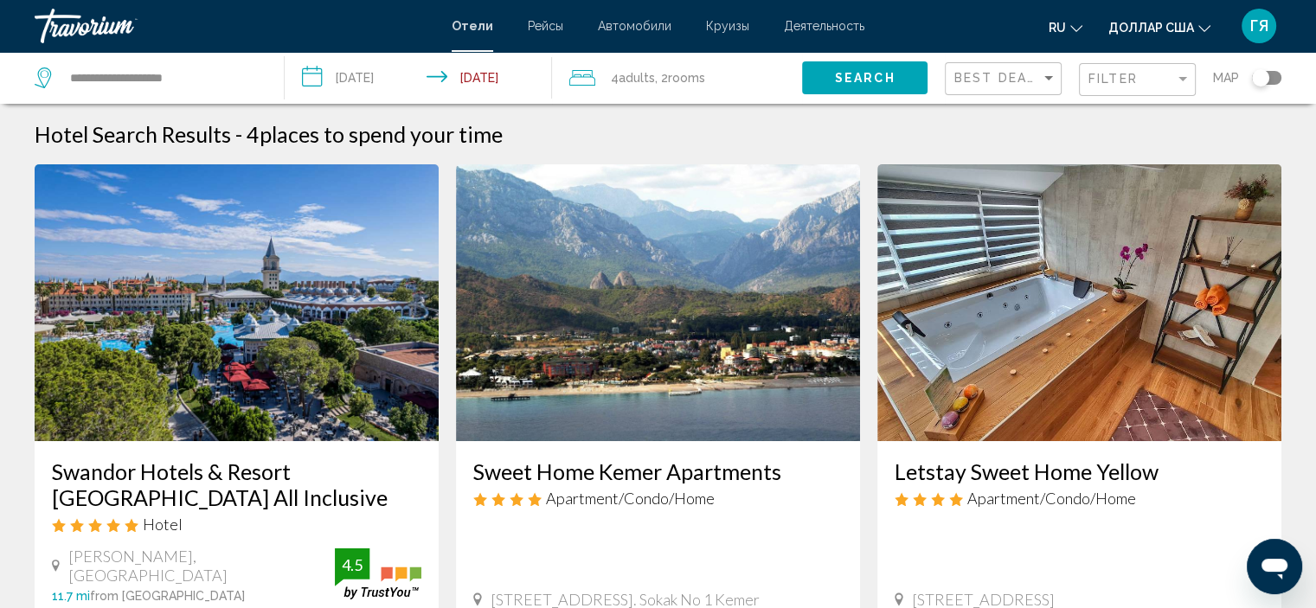
click at [696, 87] on span ", 2 Room rooms" at bounding box center [680, 78] width 50 height 24
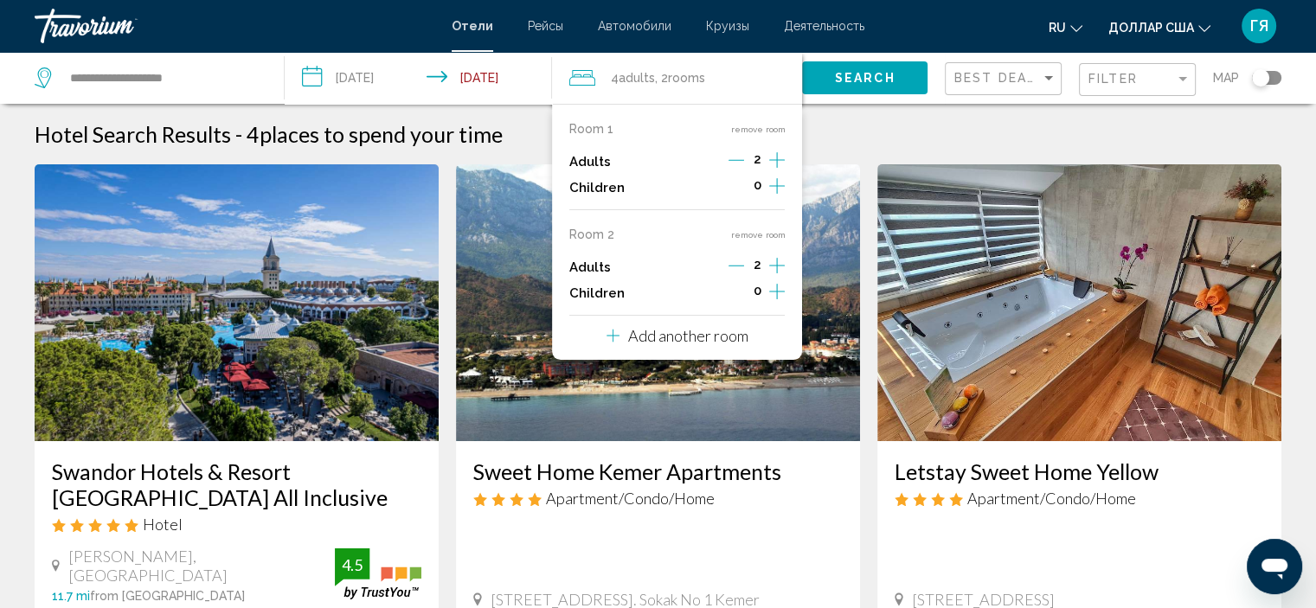
click at [737, 339] on p "Add another room" at bounding box center [688, 335] width 120 height 19
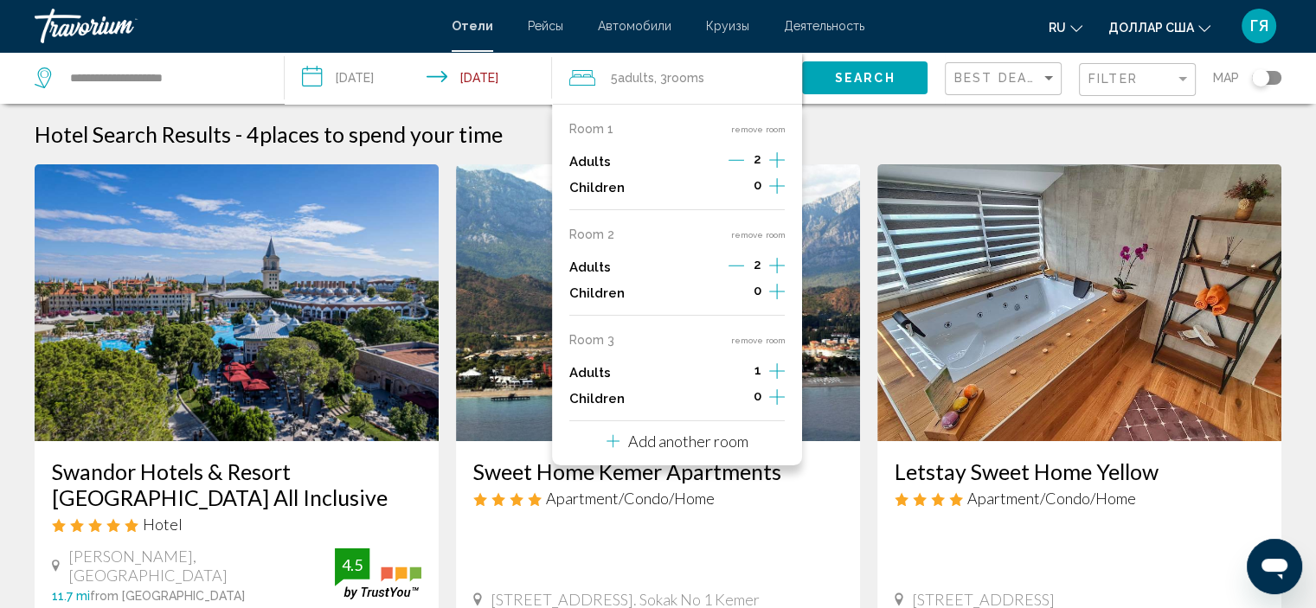
click at [772, 170] on icon "Increment adults" at bounding box center [777, 160] width 16 height 21
click at [857, 370] on img "Основное содержание" at bounding box center [658, 302] width 404 height 277
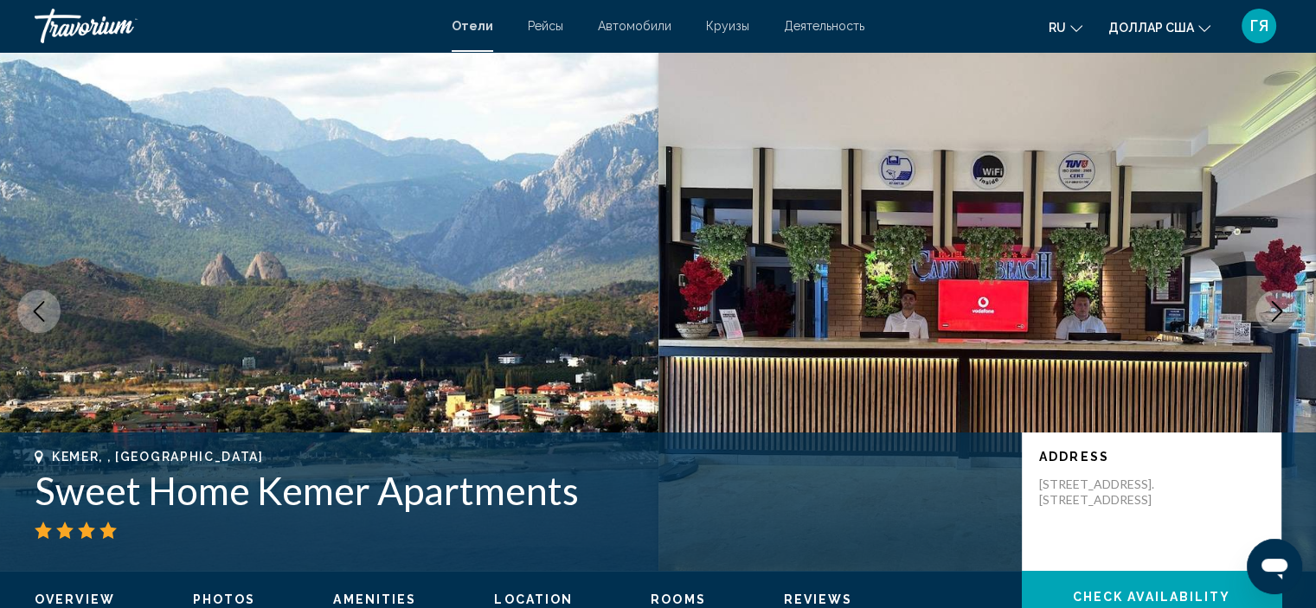
scroll to position [7, 0]
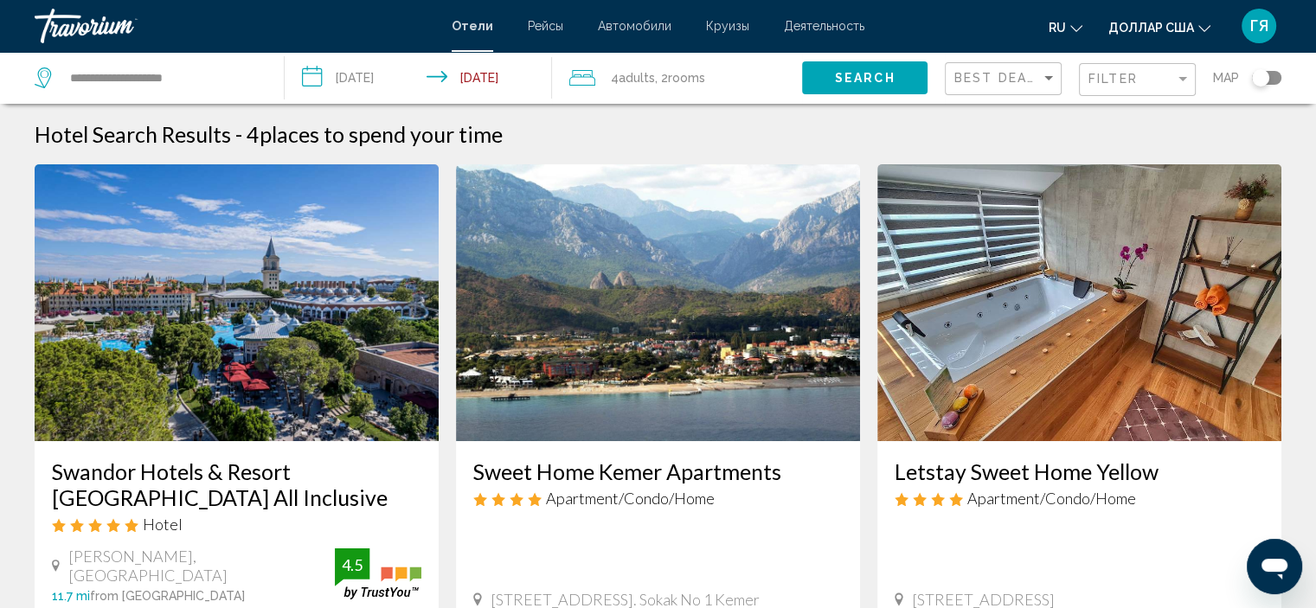
click at [730, 79] on div "4 Adult Adults , 2 Room rooms" at bounding box center [685, 78] width 233 height 24
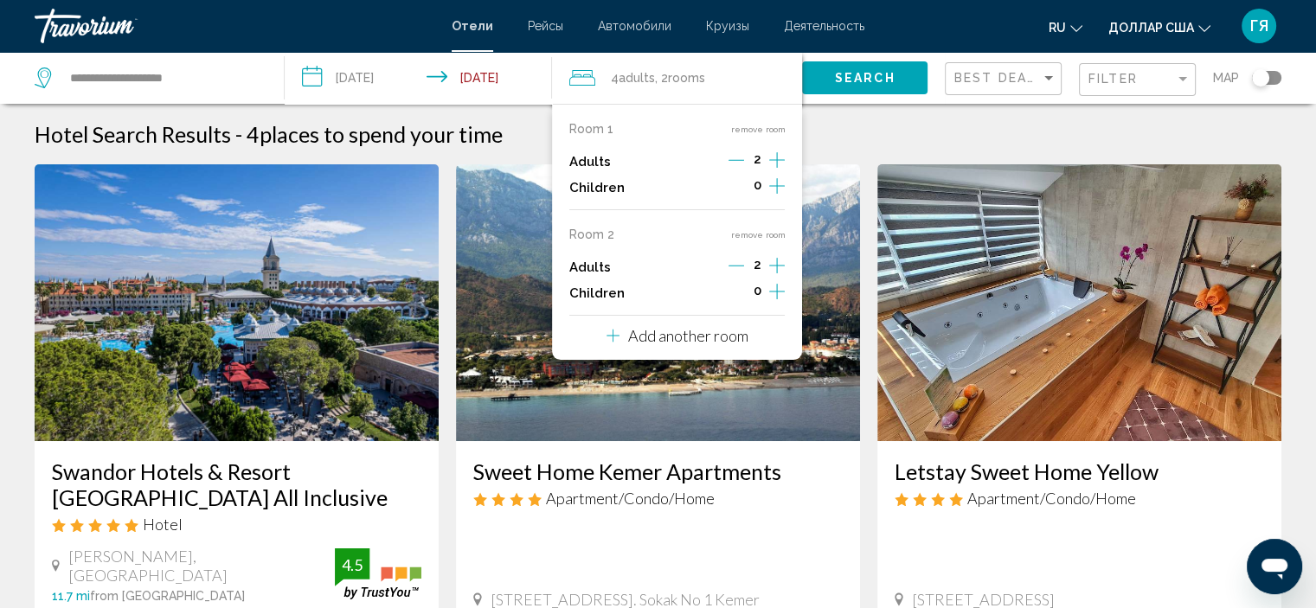
click at [727, 335] on p "Add another room" at bounding box center [688, 335] width 120 height 19
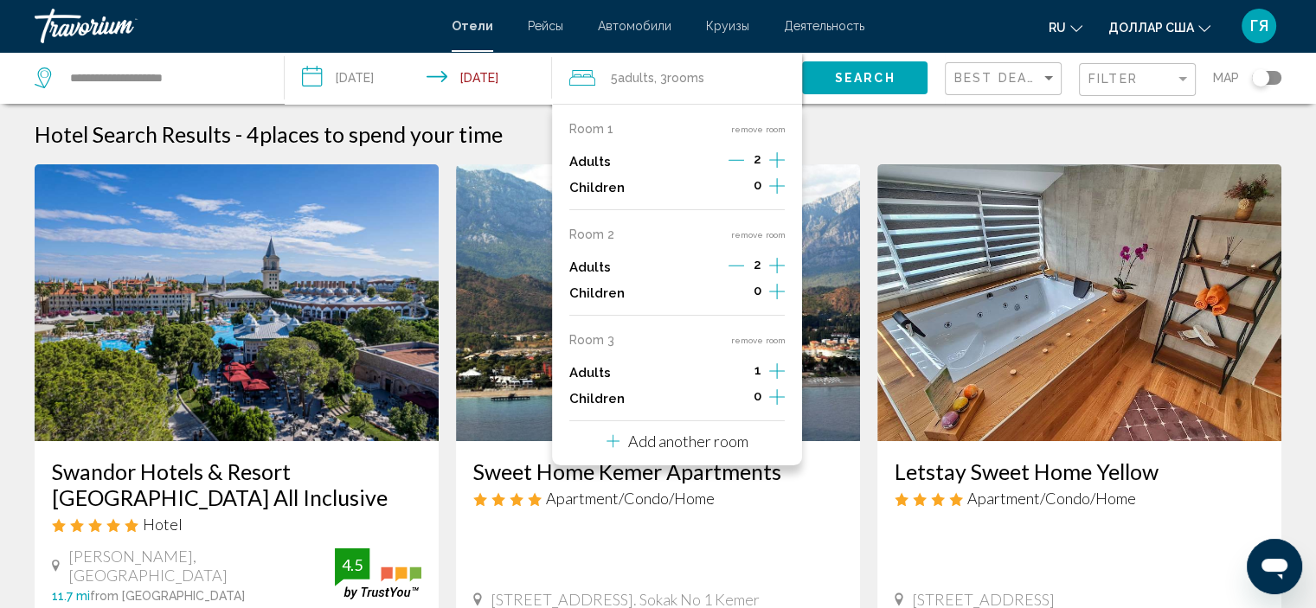
click at [776, 168] on icon "Increment adults" at bounding box center [777, 160] width 16 height 16
click at [941, 138] on div "Hotel Search Results - 4 places to spend your time" at bounding box center [658, 134] width 1247 height 26
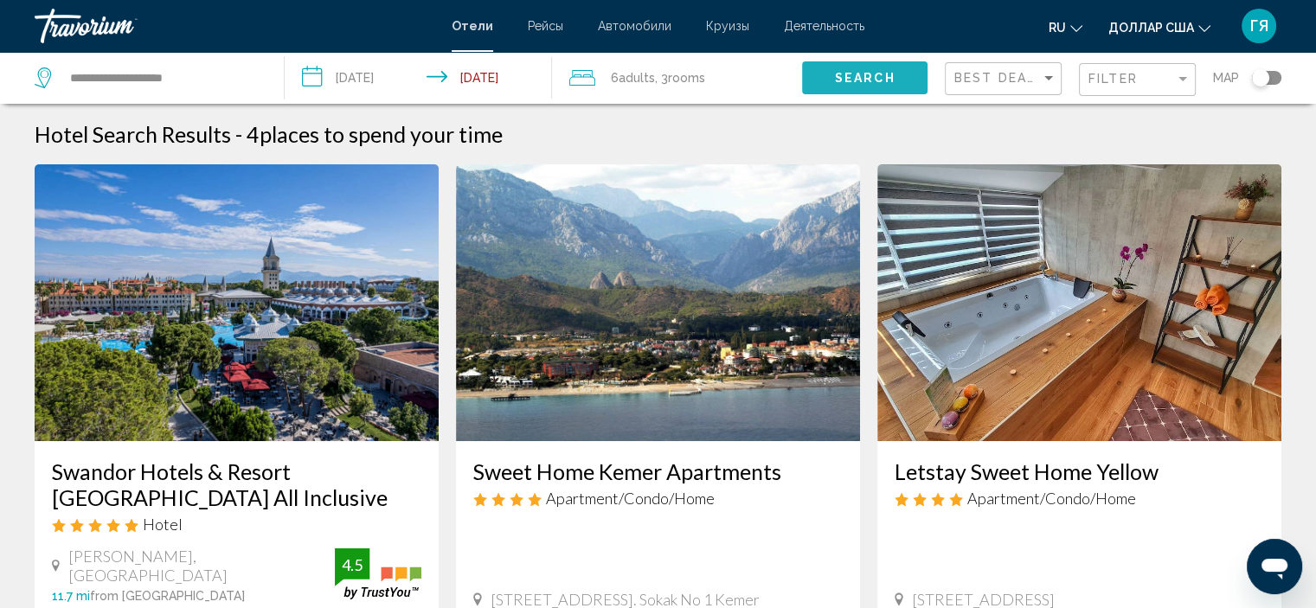
click at [891, 89] on button "Search" at bounding box center [864, 77] width 125 height 32
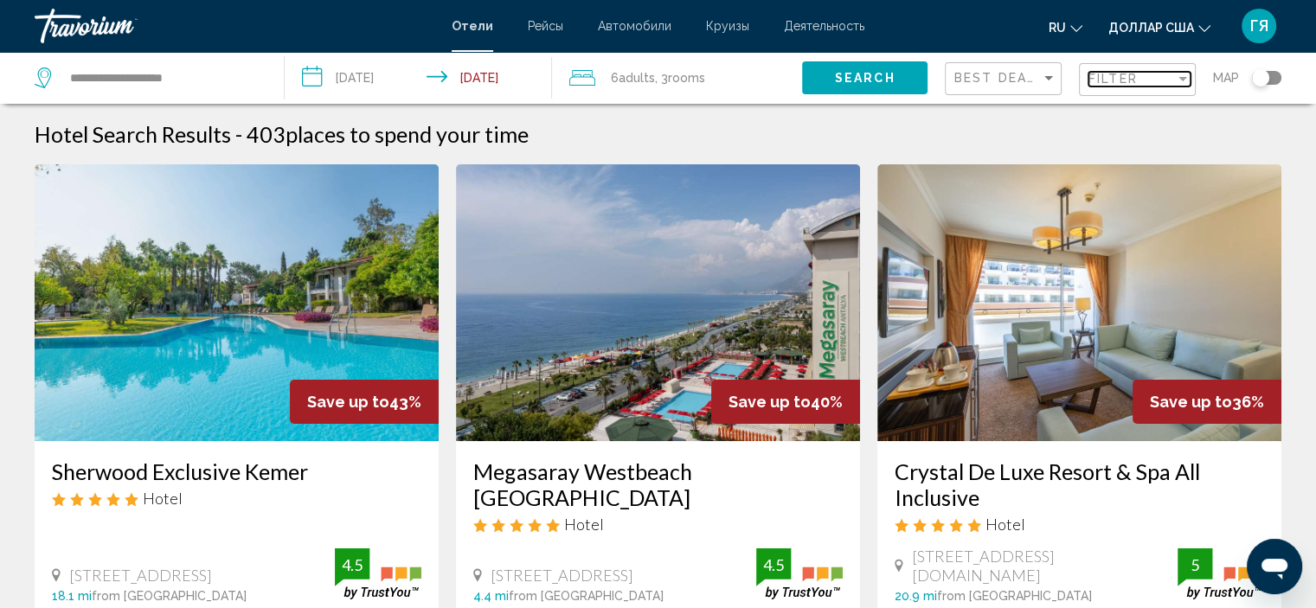
click at [1119, 74] on span "Filter" at bounding box center [1113, 79] width 49 height 14
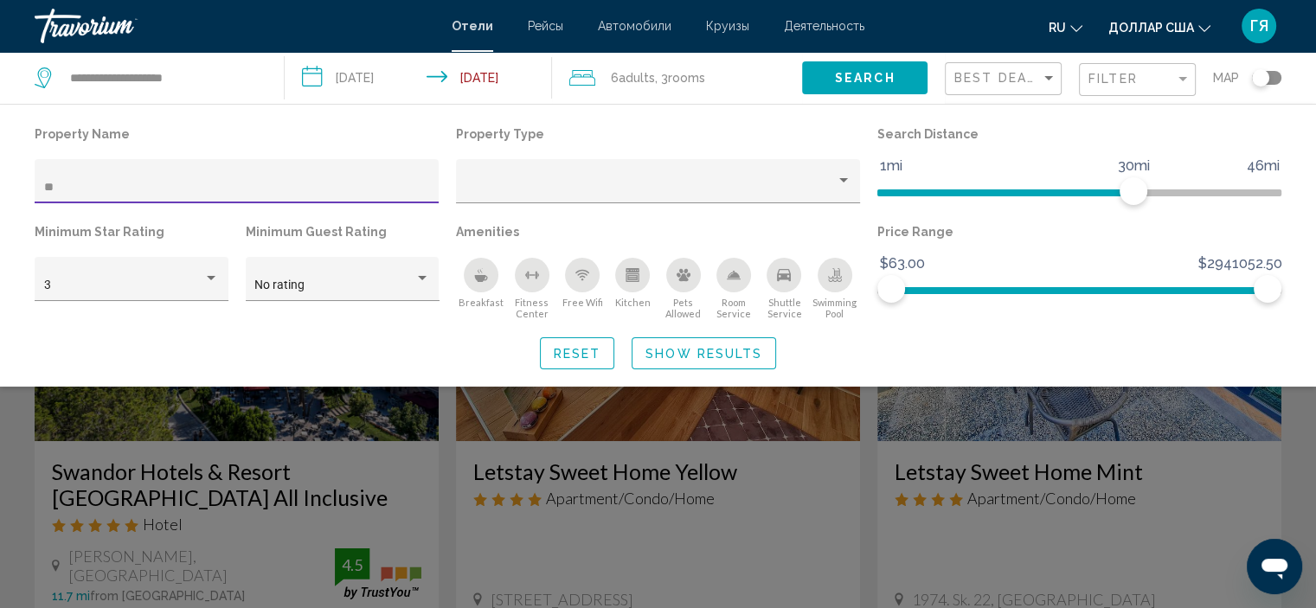
type input "**"
click at [328, 446] on div "Search widget" at bounding box center [658, 434] width 1316 height 349
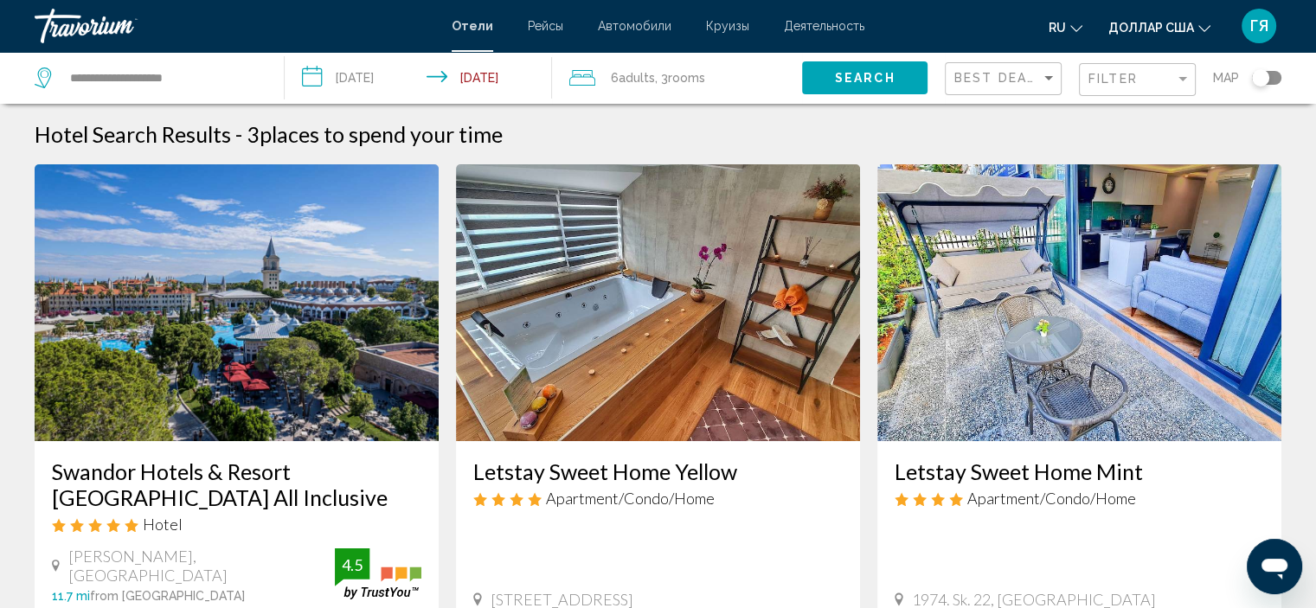
click at [720, 84] on div "6 Adult Adults , 3 Room rooms" at bounding box center [685, 78] width 233 height 24
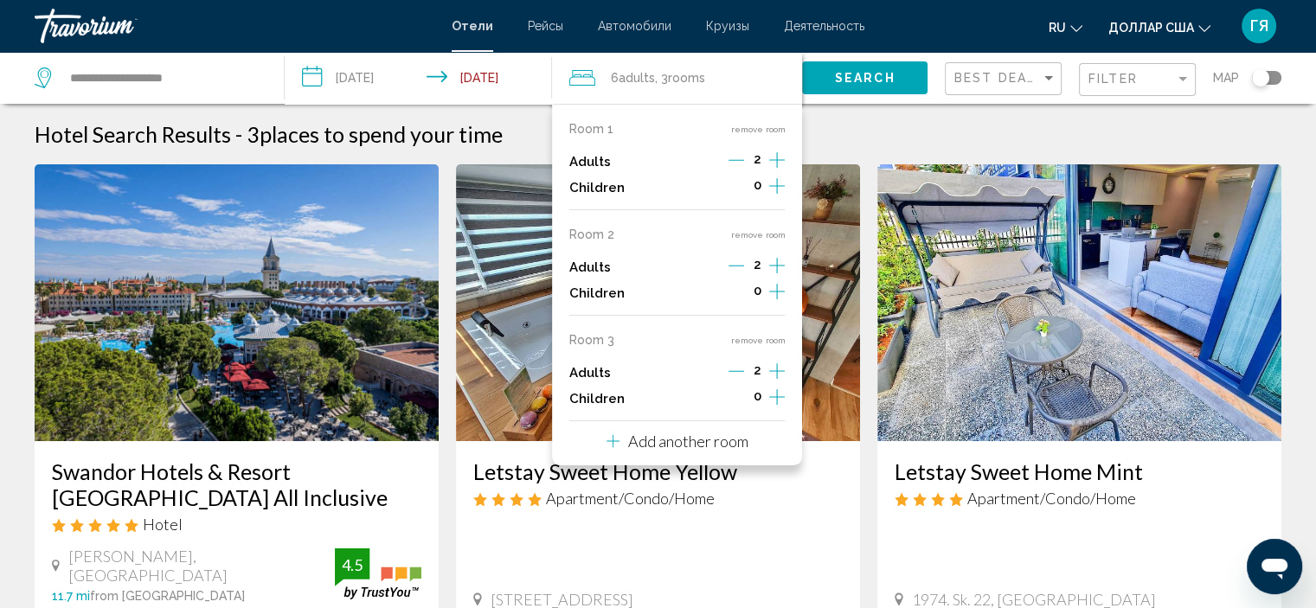
click at [692, 440] on p "Add another room" at bounding box center [688, 441] width 120 height 19
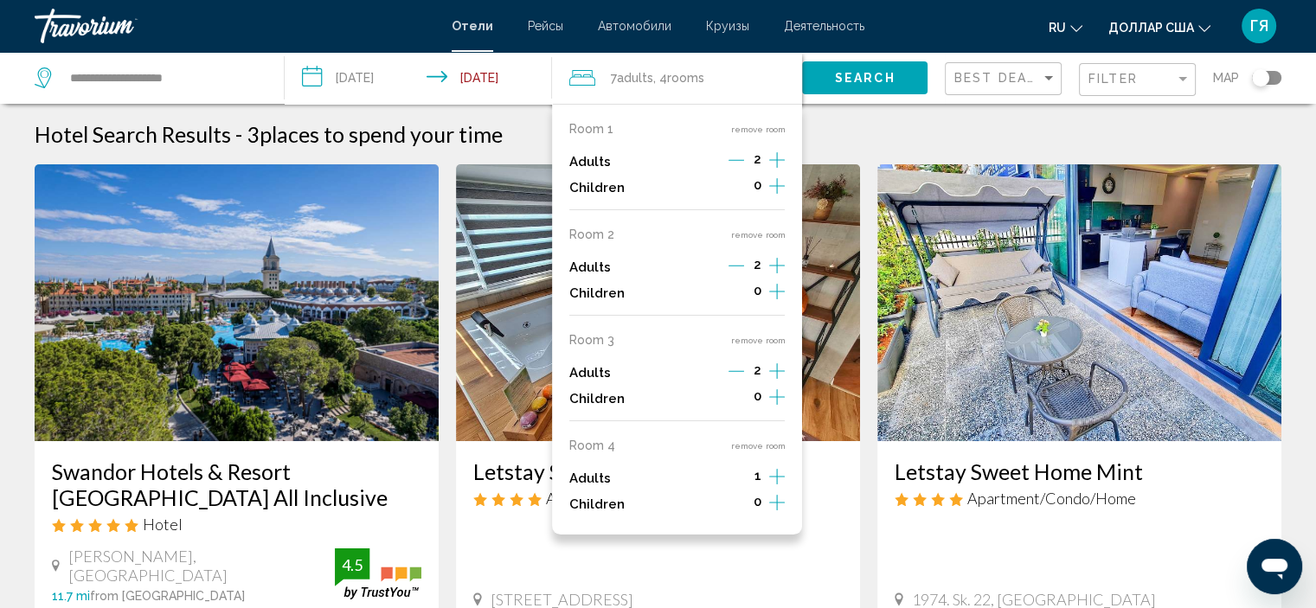
click at [780, 170] on icon "Increment adults" at bounding box center [777, 160] width 16 height 21
click at [827, 87] on button "Search" at bounding box center [864, 77] width 125 height 32
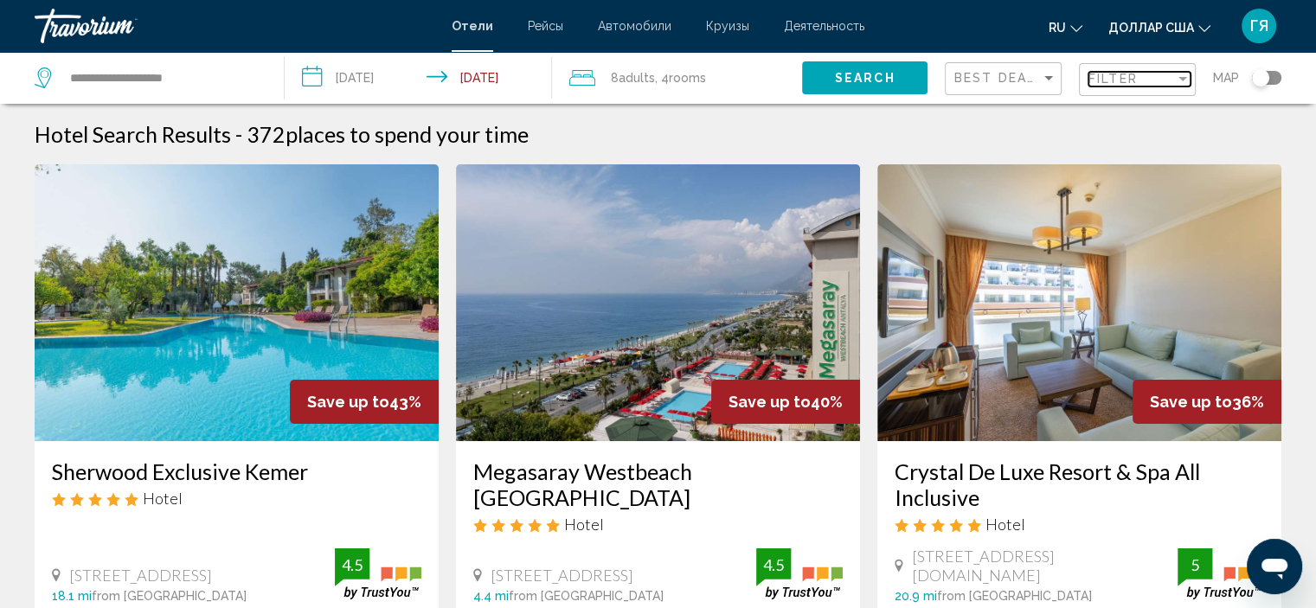
click at [1155, 75] on div "Filter" at bounding box center [1132, 79] width 87 height 14
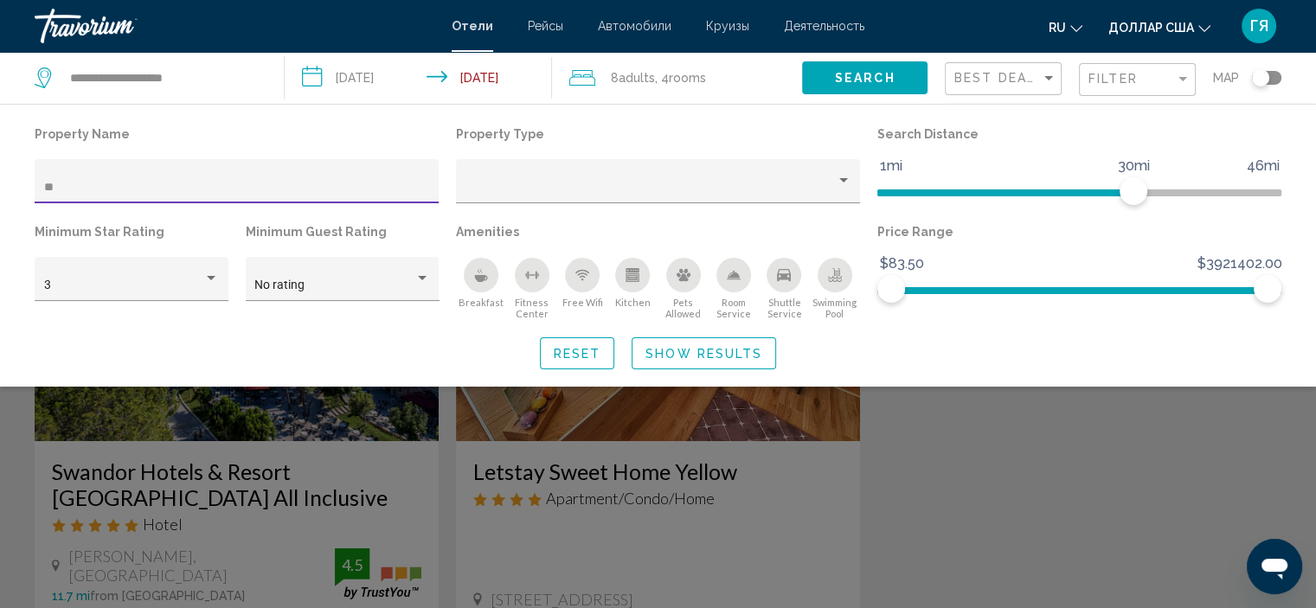
type input "**"
click at [940, 447] on div "Search widget" at bounding box center [658, 434] width 1316 height 349
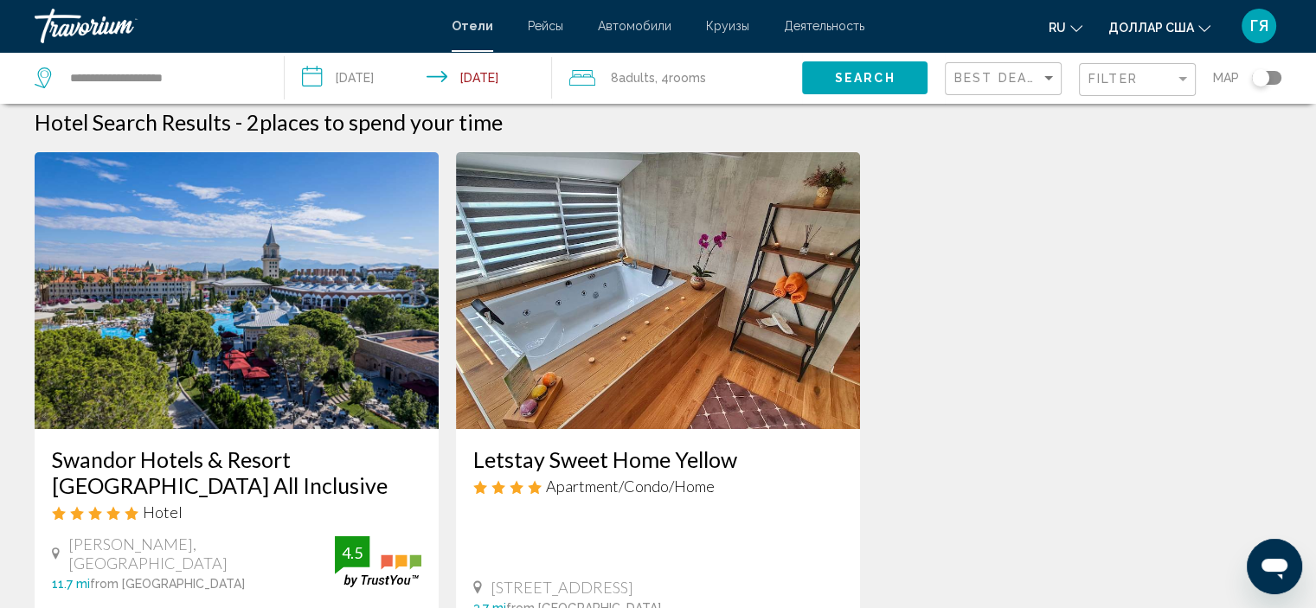
scroll to position [10, 0]
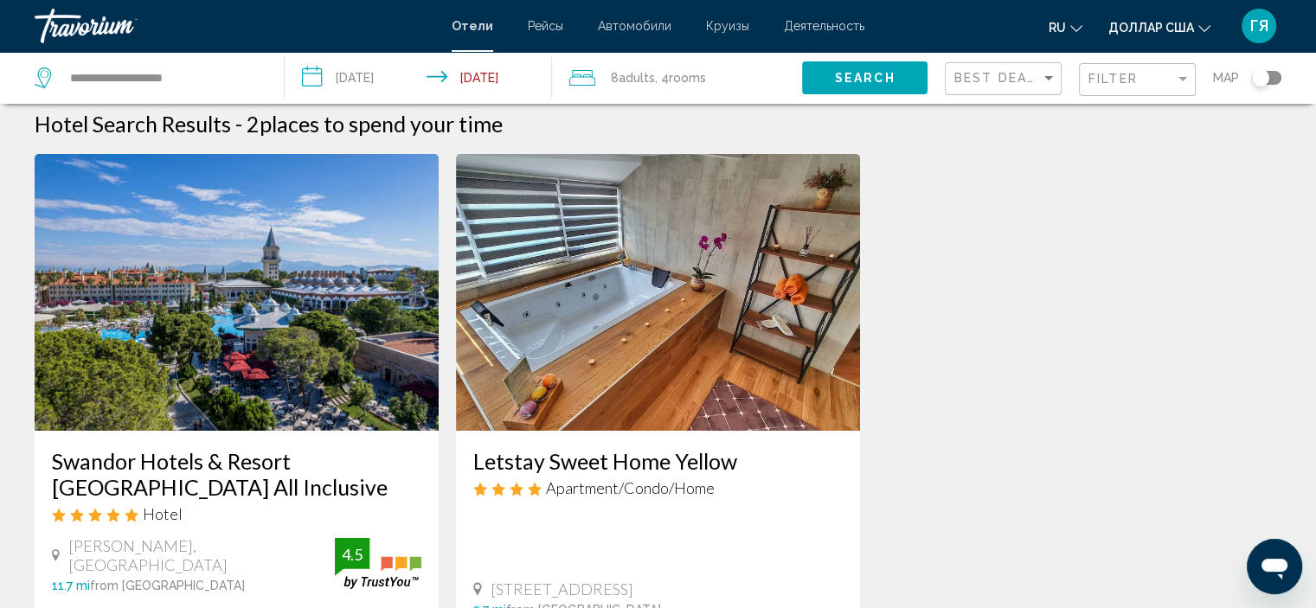
click at [709, 89] on div "8 Adult Adults , 4 Room rooms" at bounding box center [685, 78] width 233 height 24
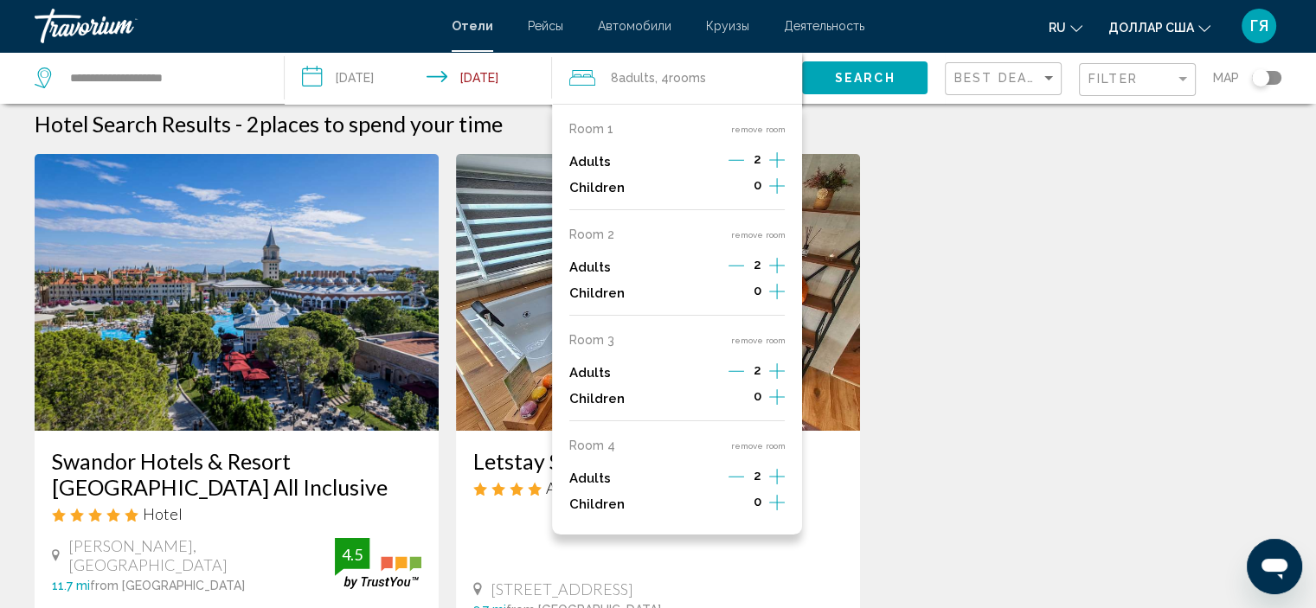
click at [780, 154] on icon "Increment adults" at bounding box center [777, 160] width 16 height 21
click at [885, 160] on div "Swandor Hotels & Resort [GEOGRAPHIC_DATA] All Inclusive Hotel [PERSON_NAME][GEO…" at bounding box center [658, 488] width 1264 height 669
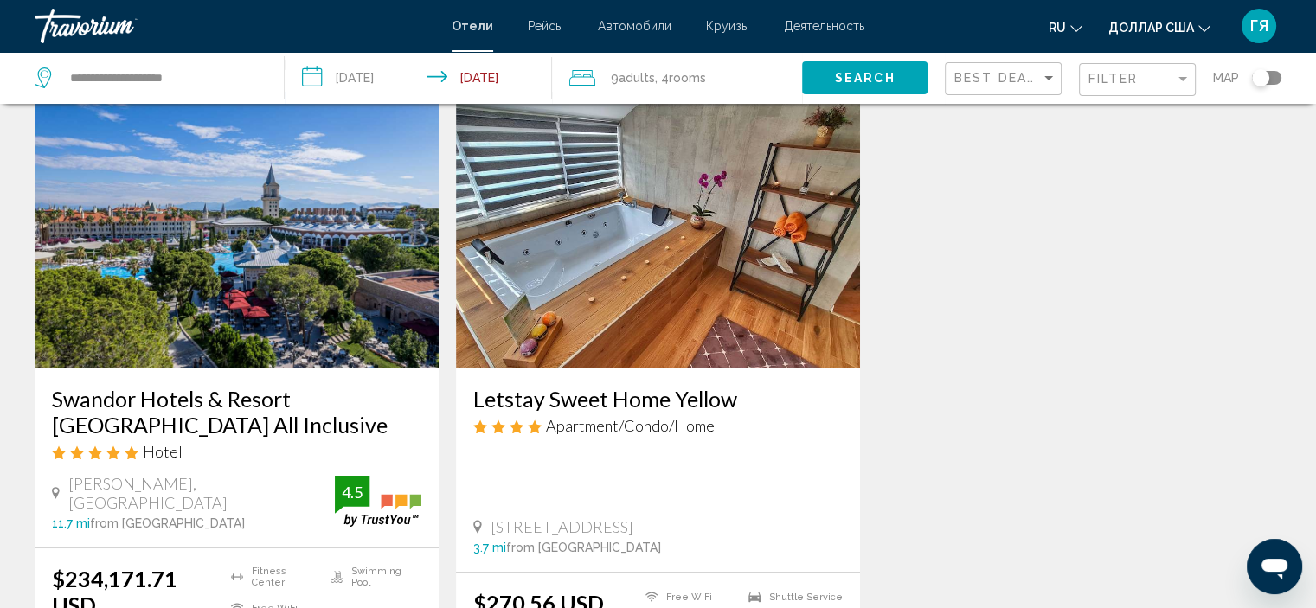
scroll to position [55, 0]
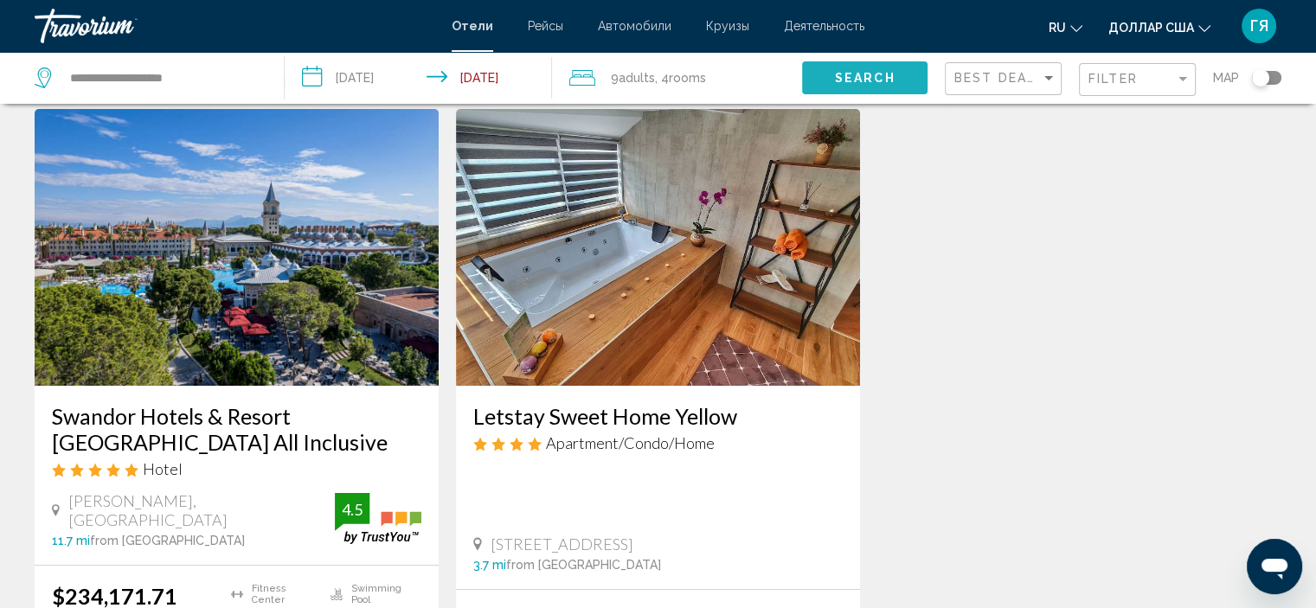
click at [837, 85] on button "Search" at bounding box center [864, 77] width 125 height 32
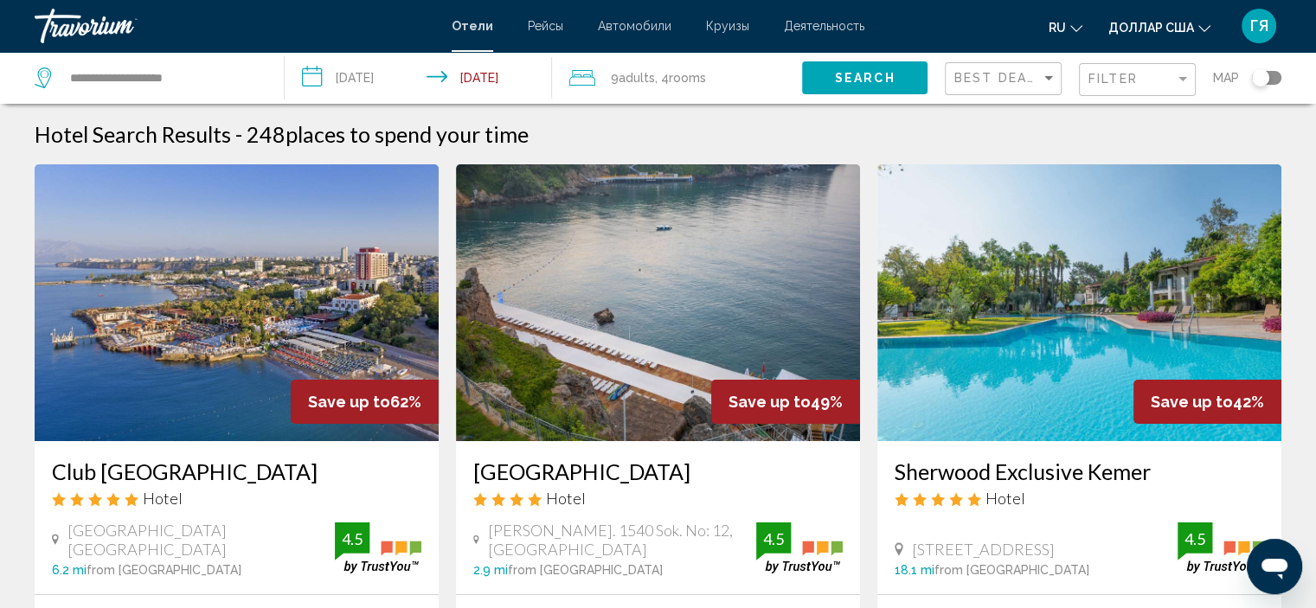
click at [1108, 93] on div "Filter" at bounding box center [1140, 80] width 102 height 32
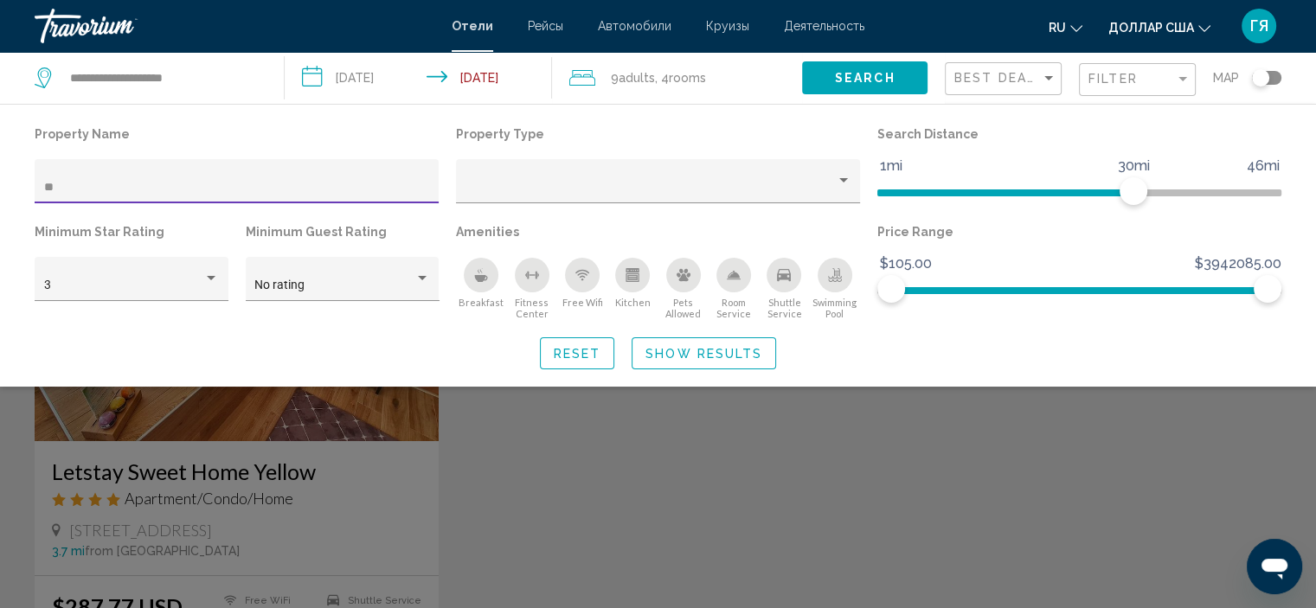
type input "*"
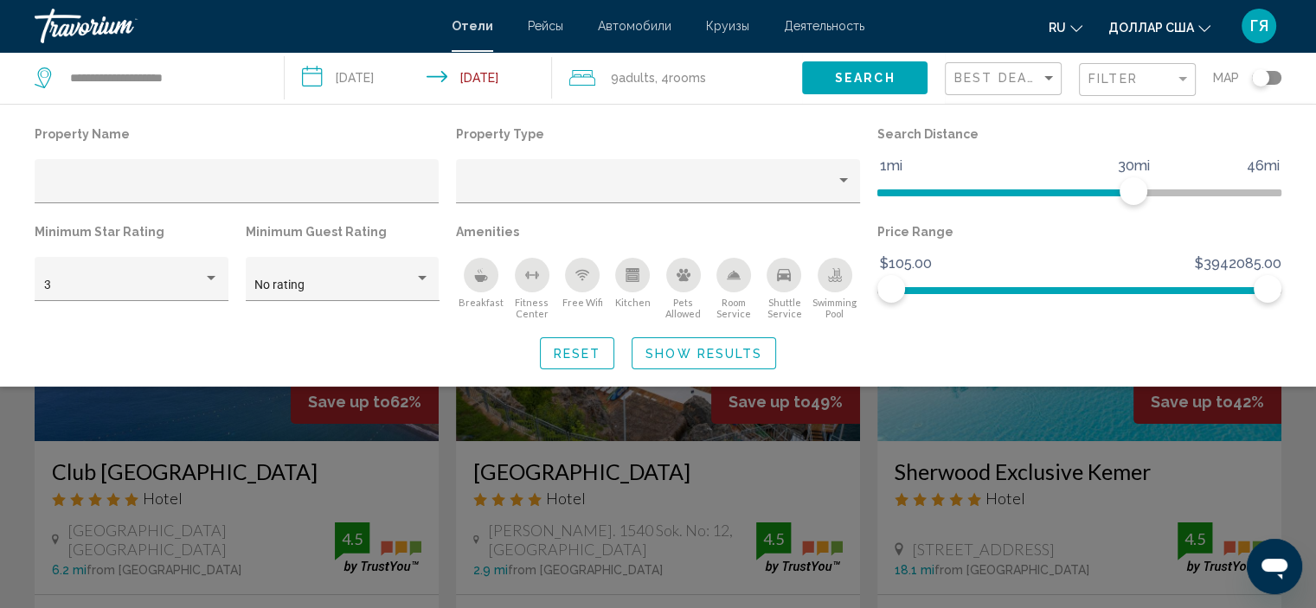
click at [534, 492] on div "Search widget" at bounding box center [658, 434] width 1316 height 349
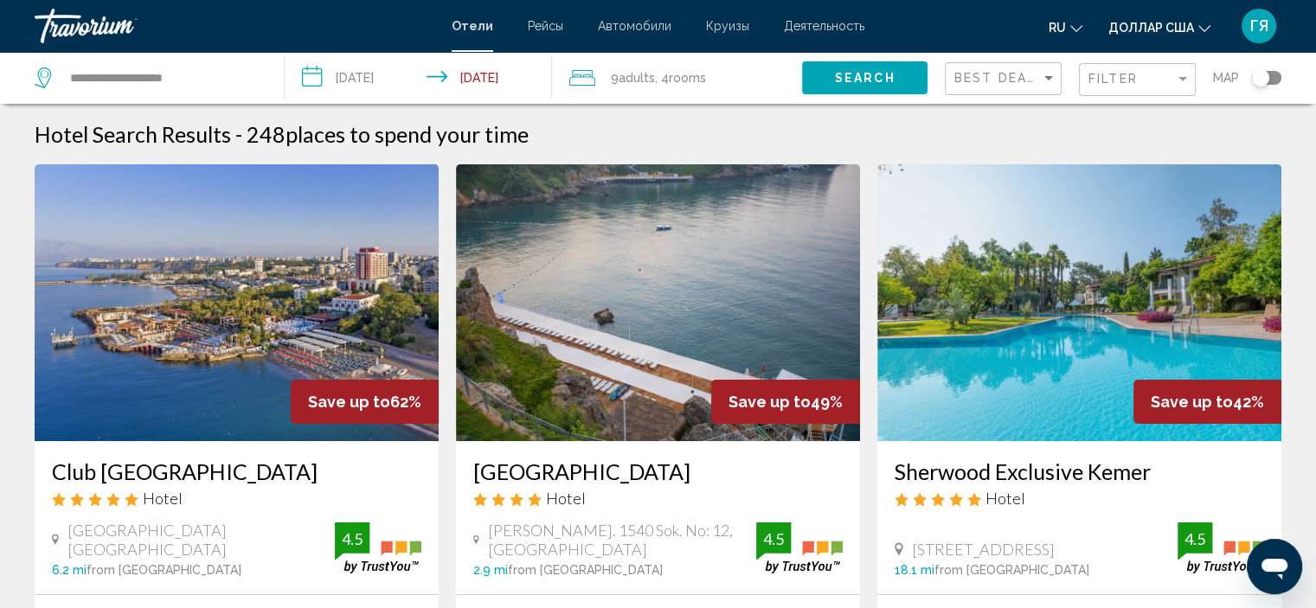
click at [738, 86] on div "9 Adult Adults , 4 Room rooms" at bounding box center [685, 78] width 233 height 24
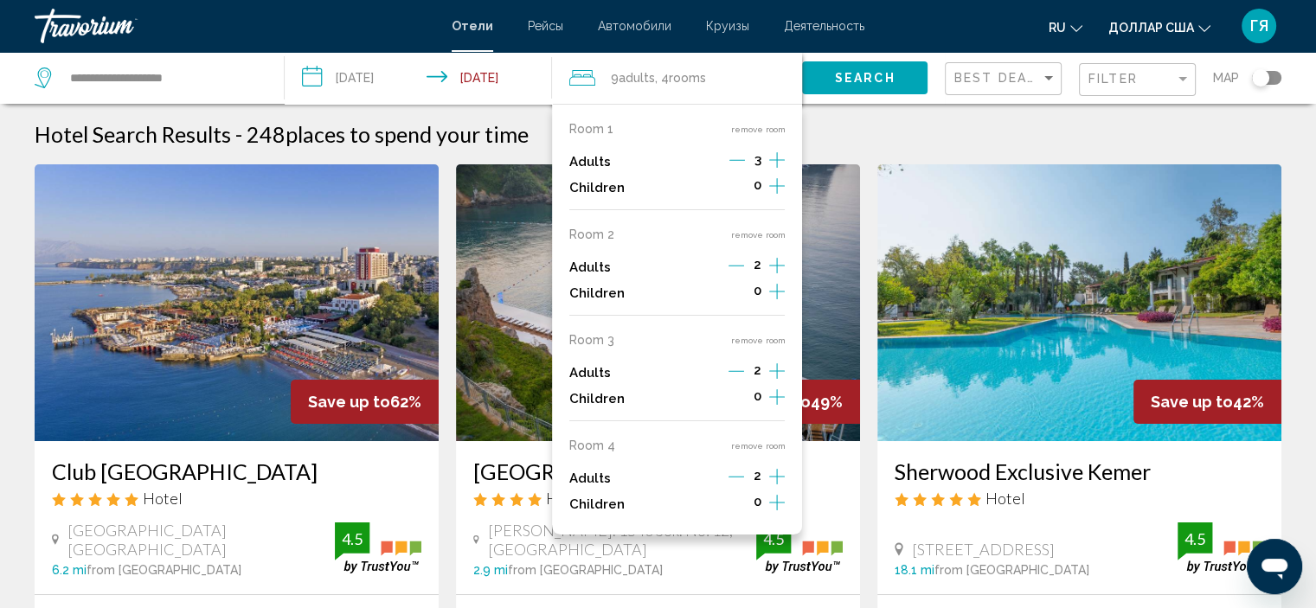
click at [734, 162] on icon "Decrement adults" at bounding box center [738, 160] width 16 height 16
click at [872, 86] on button "Search" at bounding box center [864, 77] width 125 height 32
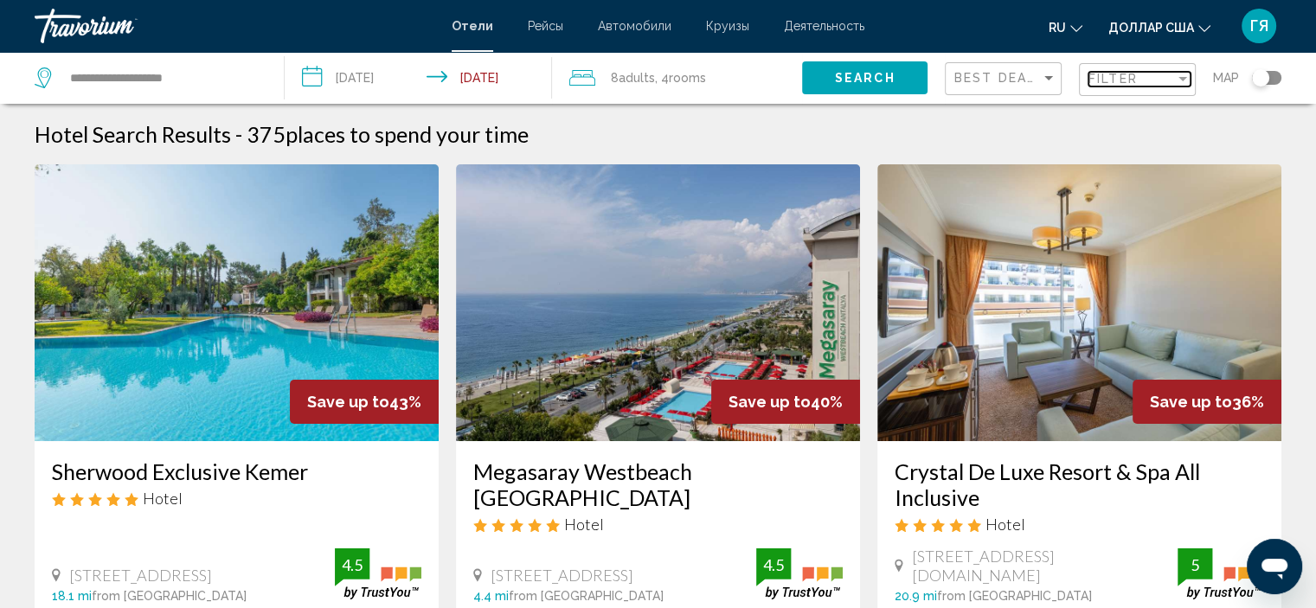
click at [1140, 72] on div "Filter" at bounding box center [1132, 79] width 87 height 14
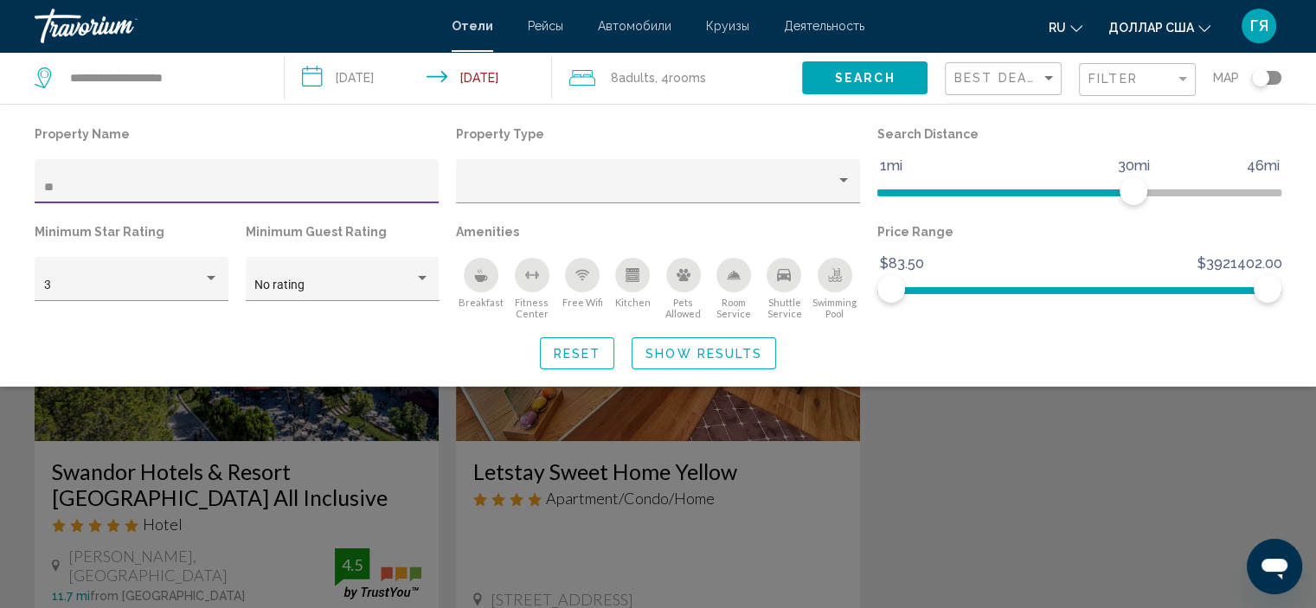
type input "**"
click at [318, 433] on div "Search widget" at bounding box center [658, 434] width 1316 height 349
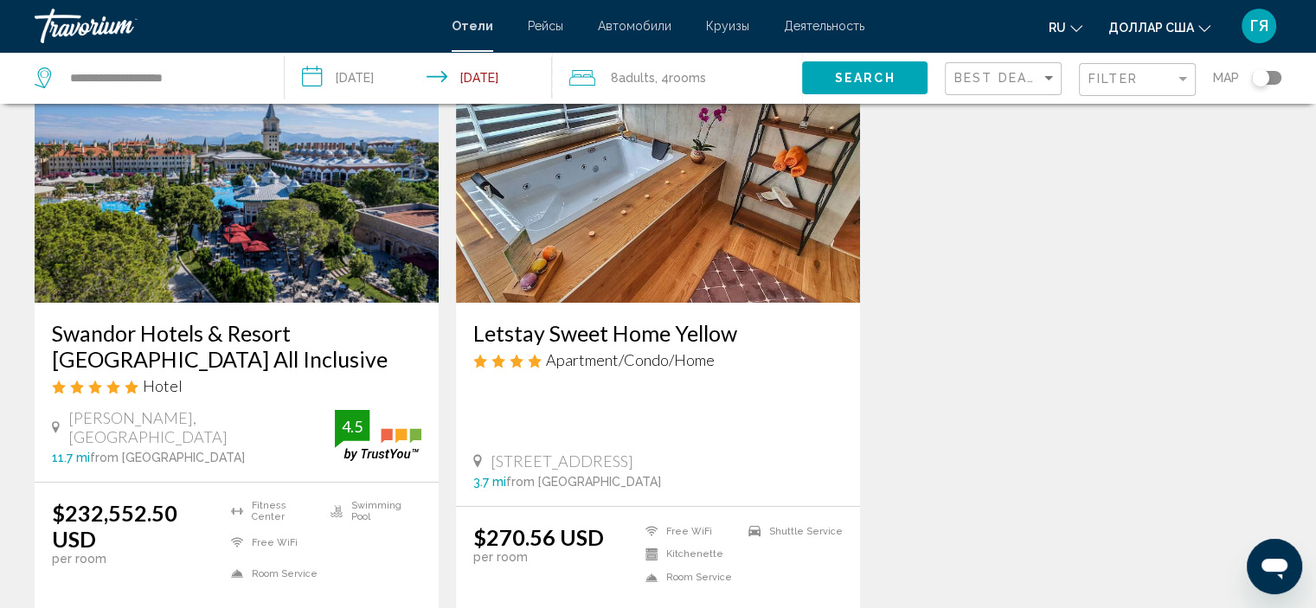
scroll to position [138, 0]
click at [750, 81] on div "8 Adult Adults , 4 Room rooms" at bounding box center [685, 78] width 233 height 24
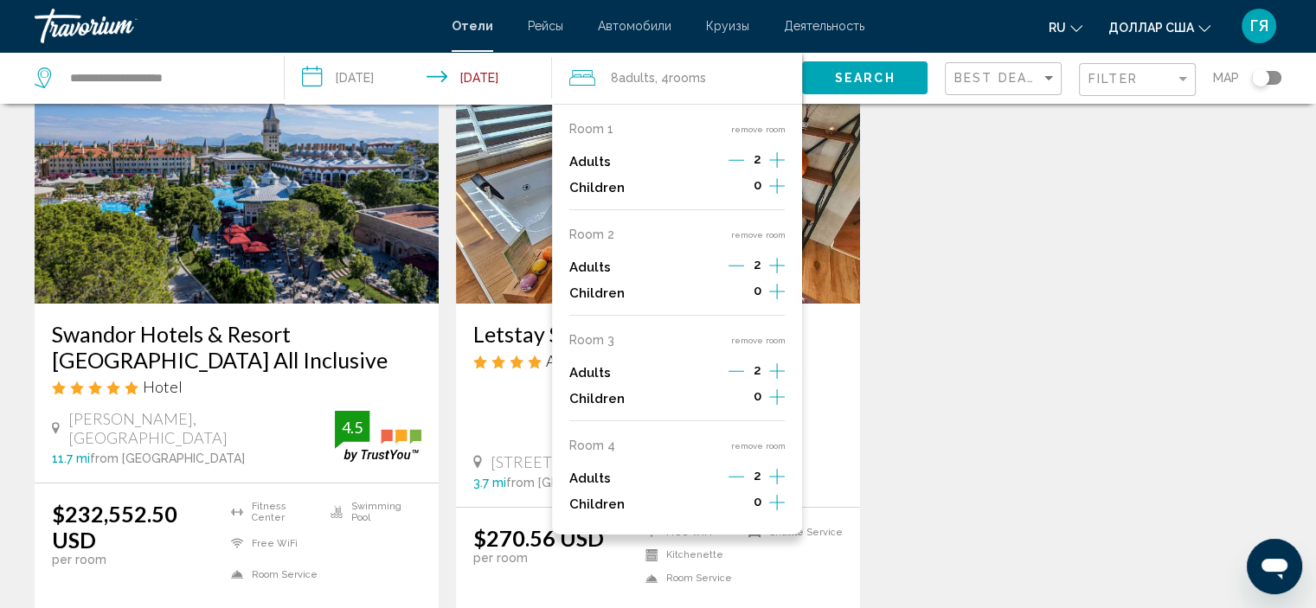
click at [1110, 210] on div "Swandor Hotels & Resort [GEOGRAPHIC_DATA] All Inclusive Hotel [PERSON_NAME][GEO…" at bounding box center [658, 361] width 1264 height 669
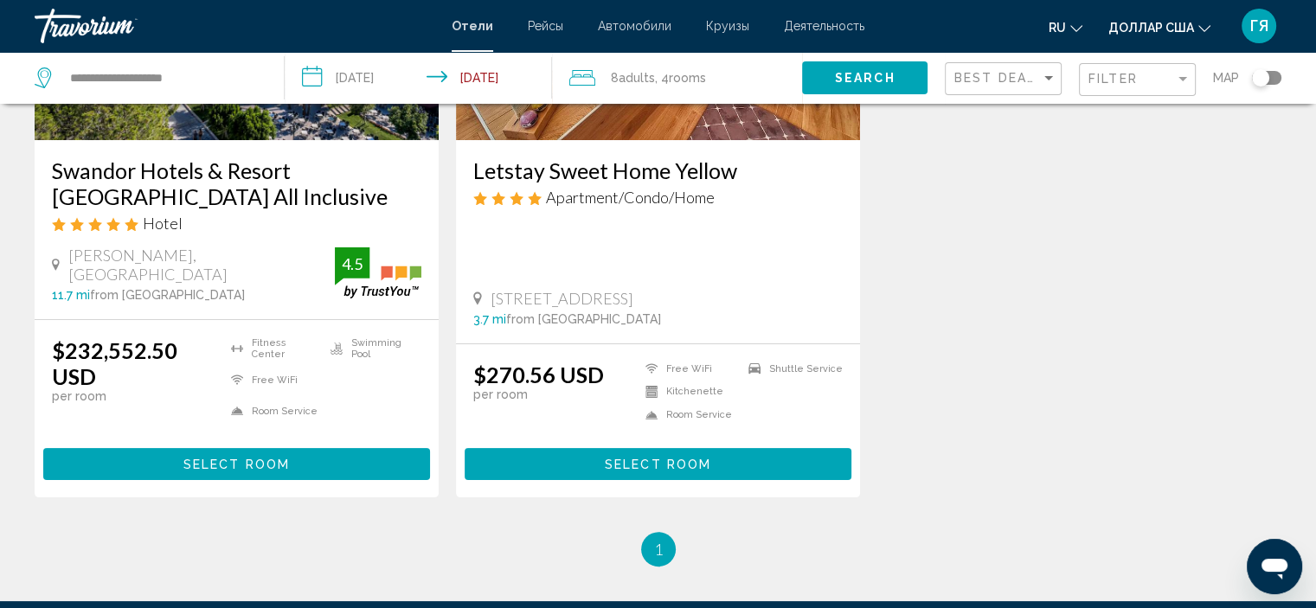
scroll to position [304, 0]
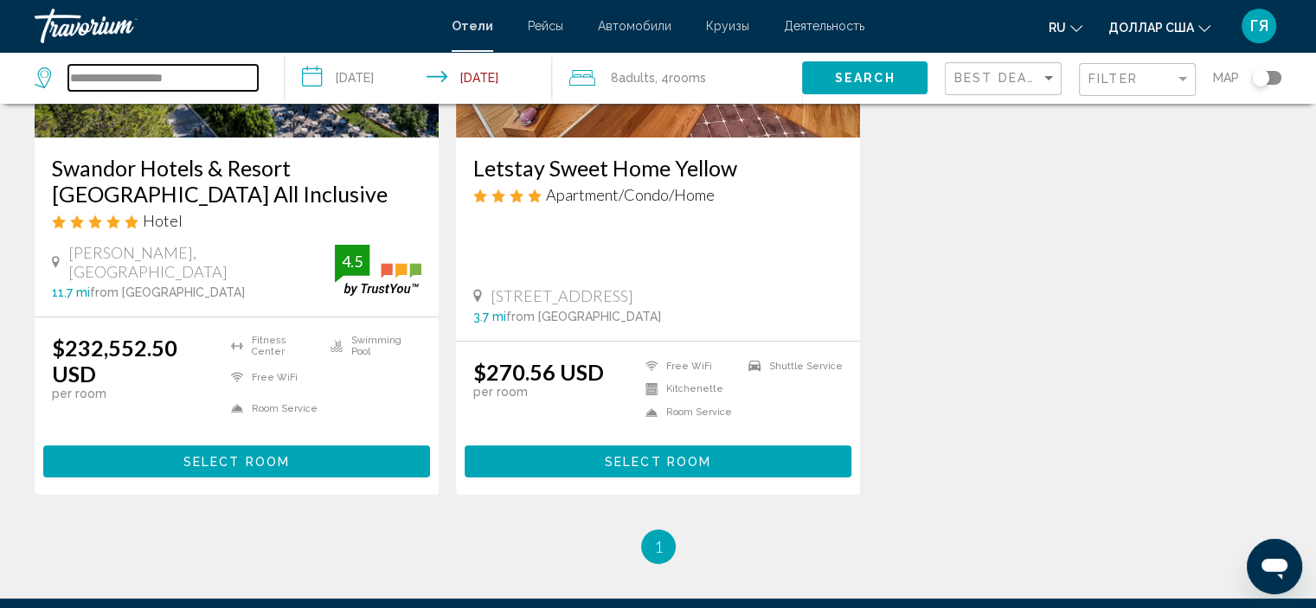
click at [239, 75] on input "**********" at bounding box center [163, 78] width 190 height 26
click at [86, 27] on div "Травориум" at bounding box center [121, 26] width 173 height 35
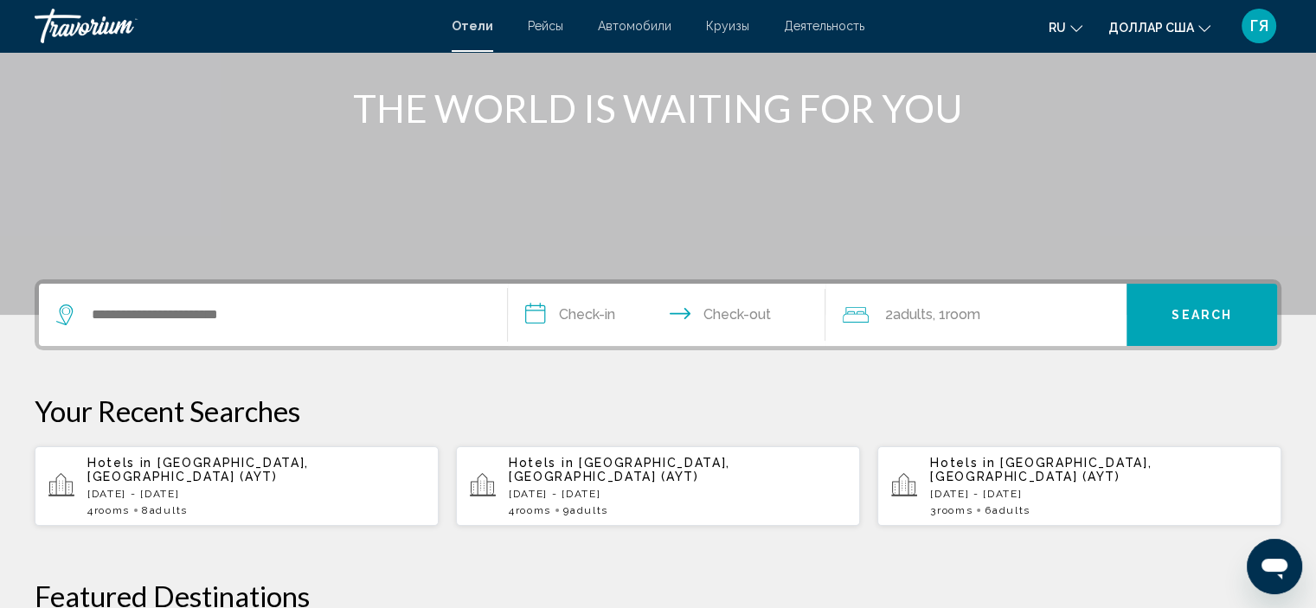
scroll to position [211, 0]
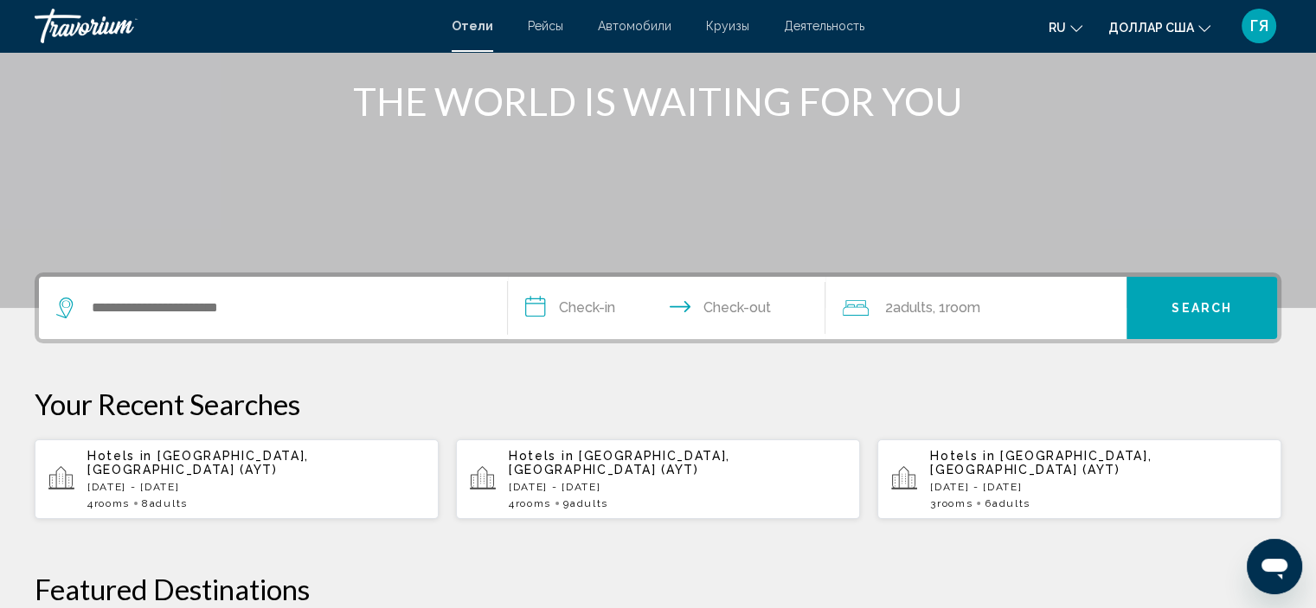
click at [254, 320] on div "Search widget" at bounding box center [273, 308] width 434 height 62
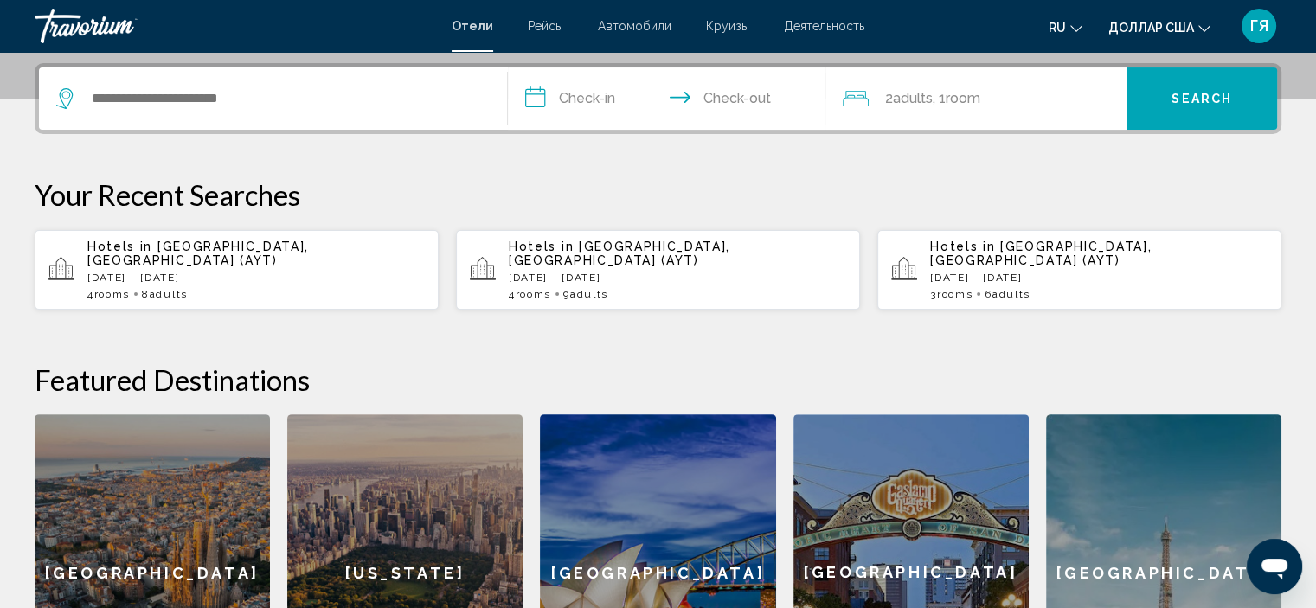
scroll to position [427, 0]
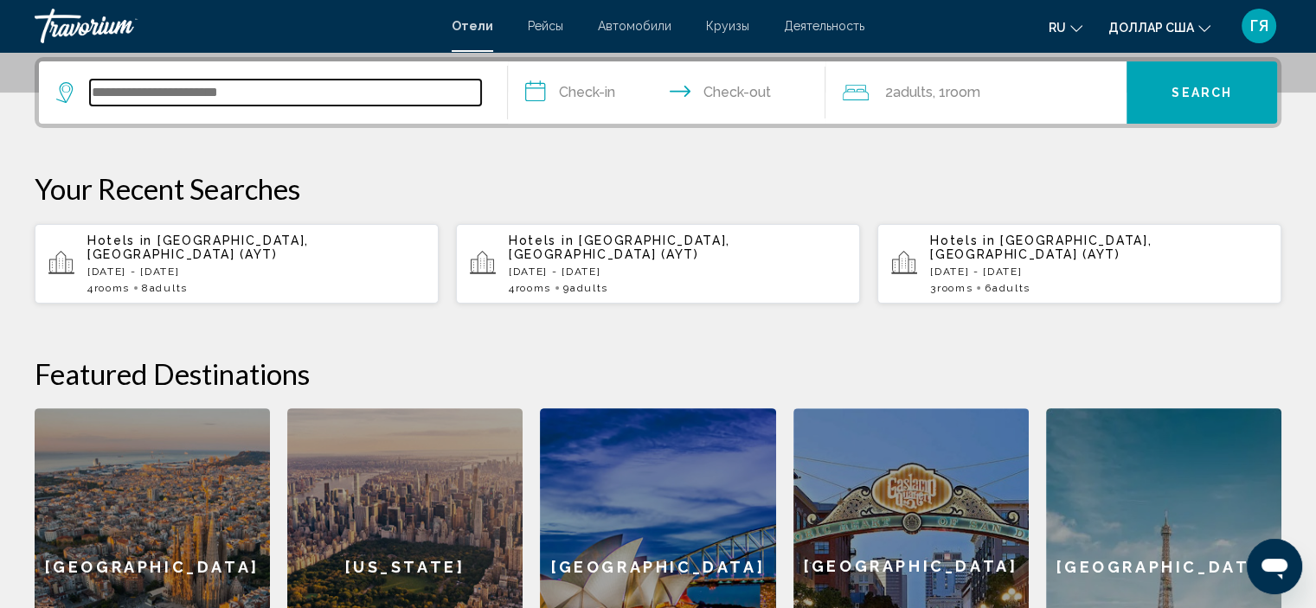
click at [190, 99] on input "Search widget" at bounding box center [285, 93] width 391 height 26
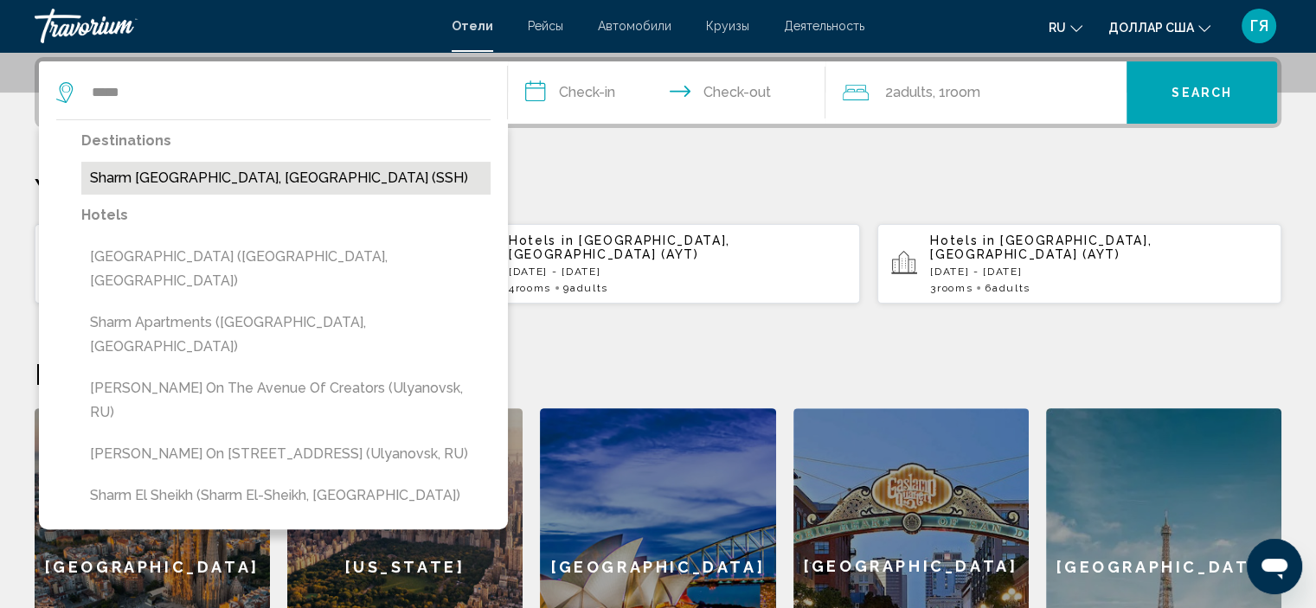
click at [185, 170] on button "Sharm [GEOGRAPHIC_DATA], [GEOGRAPHIC_DATA] (SSH)" at bounding box center [285, 178] width 409 height 33
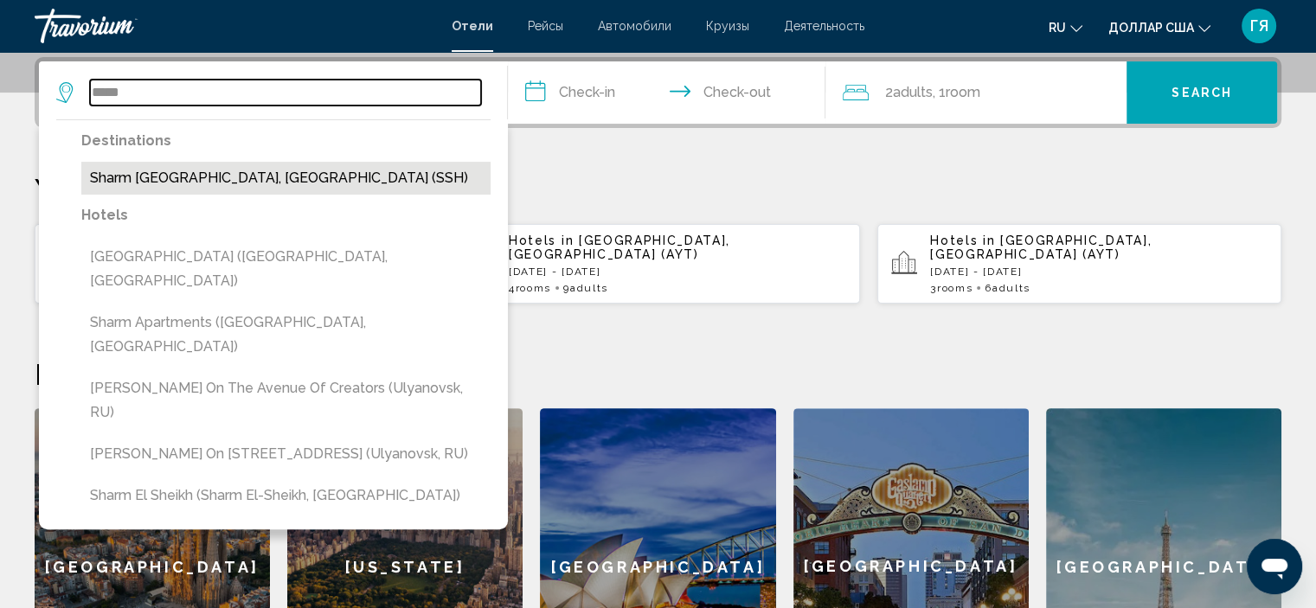
type input "**********"
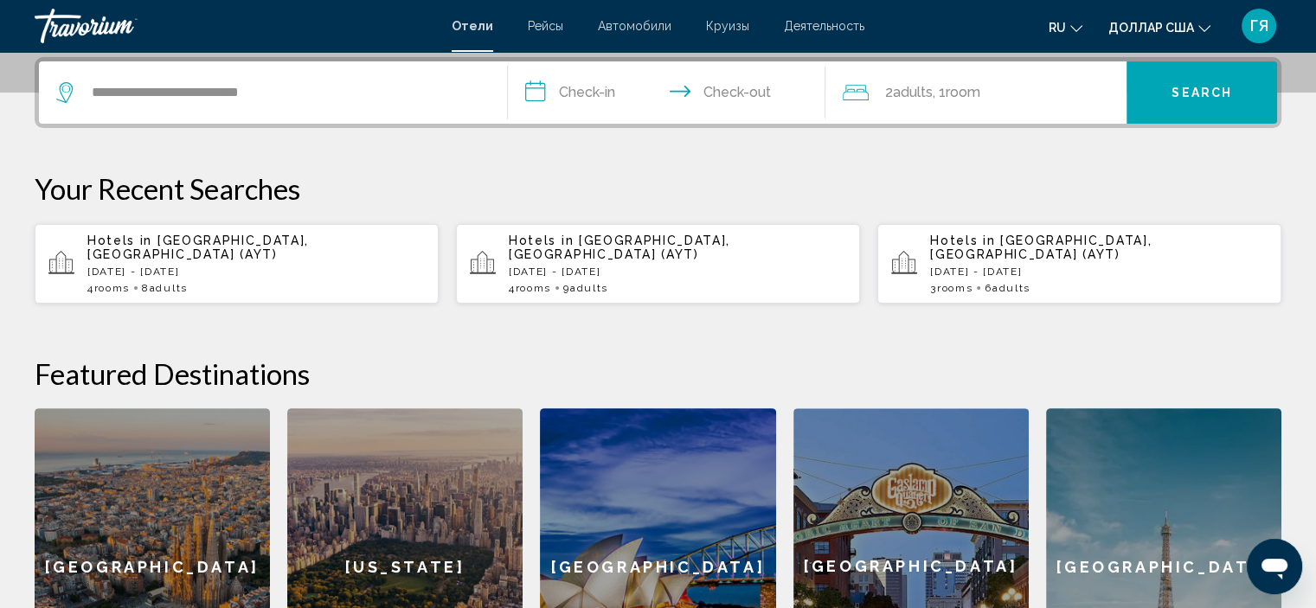
click at [582, 92] on input "**********" at bounding box center [670, 95] width 325 height 68
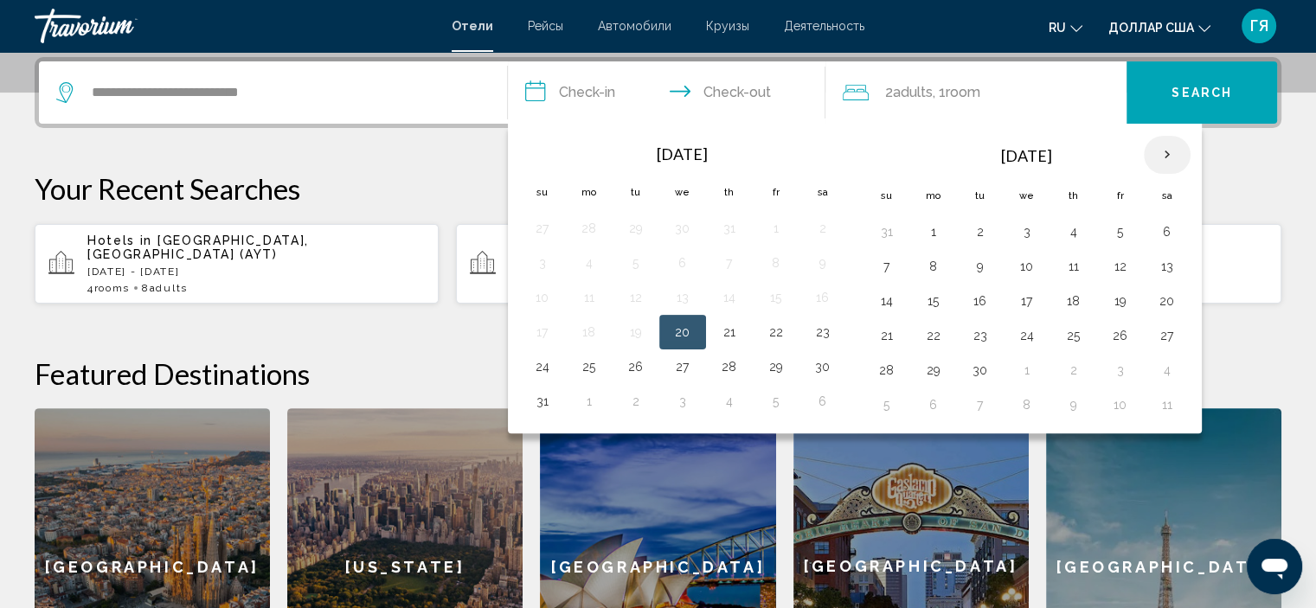
click at [1161, 150] on th "Next month" at bounding box center [1167, 155] width 47 height 38
click at [644, 333] on button "21" at bounding box center [636, 336] width 28 height 24
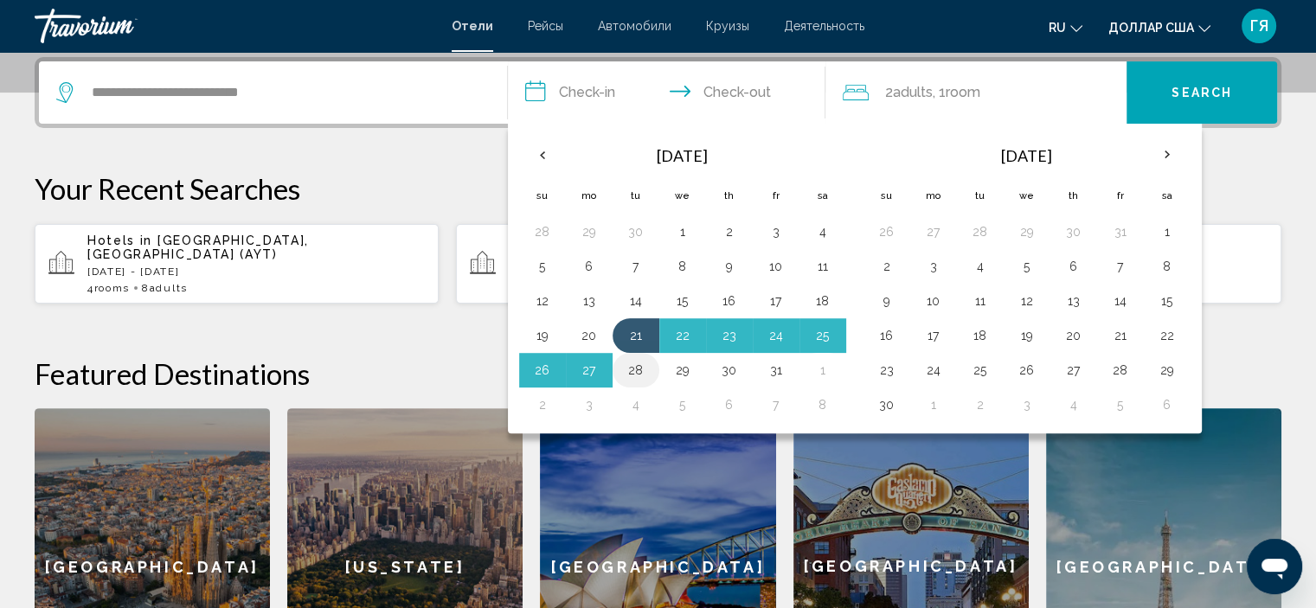
click at [646, 380] on td "28" at bounding box center [636, 370] width 47 height 35
click at [634, 367] on button "28" at bounding box center [636, 370] width 28 height 24
type input "**********"
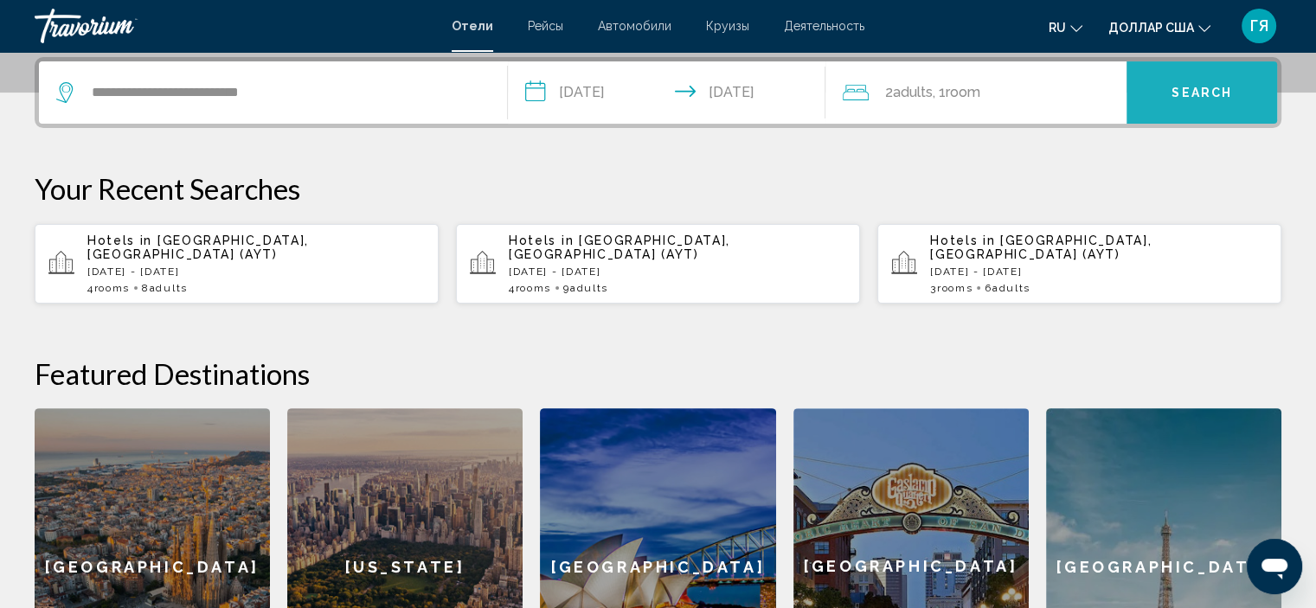
click at [1175, 110] on button "Search" at bounding box center [1202, 92] width 151 height 62
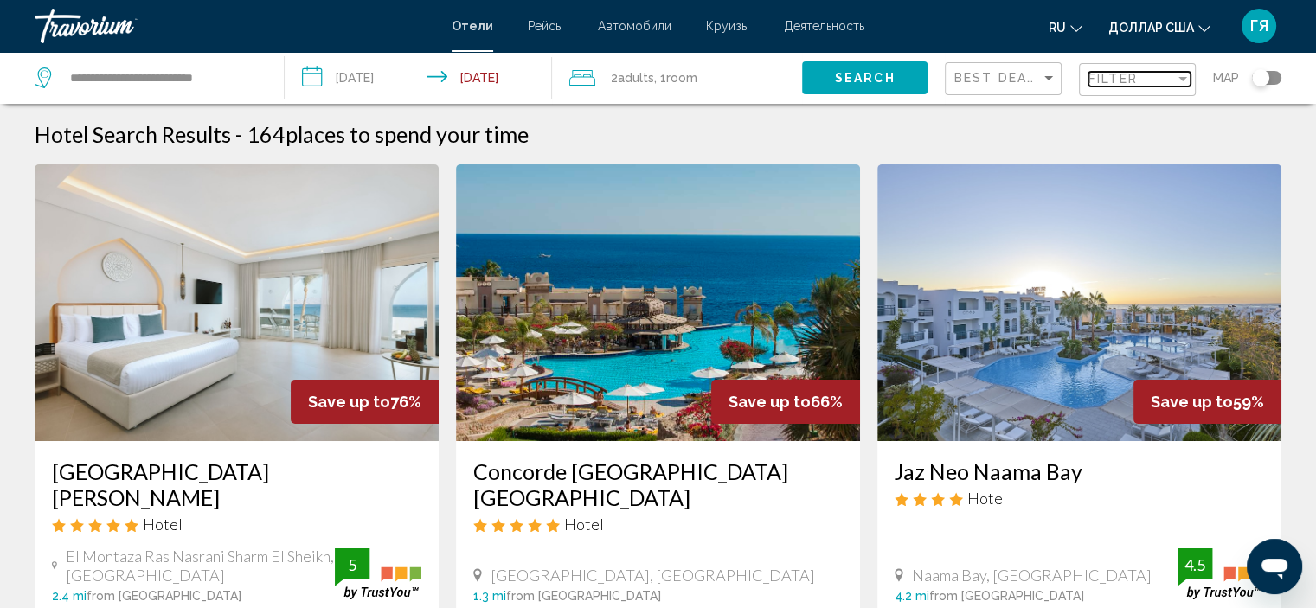
click at [1151, 79] on div "Filter" at bounding box center [1132, 79] width 87 height 14
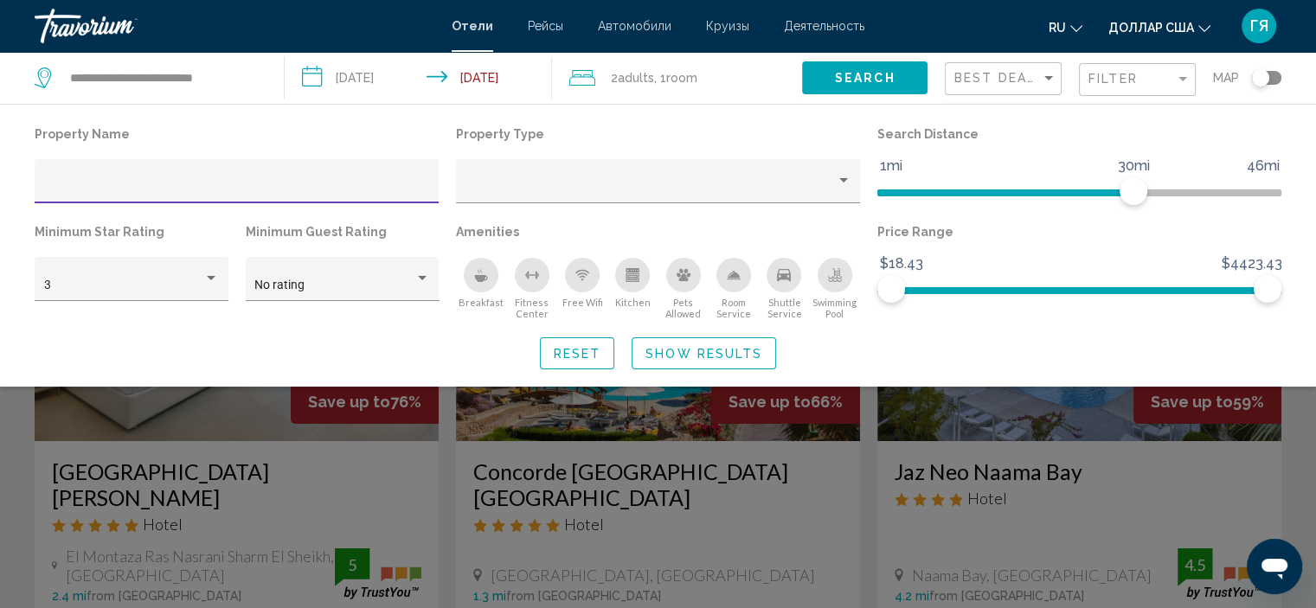
click at [325, 193] on input "Hotel Filters" at bounding box center [237, 188] width 386 height 14
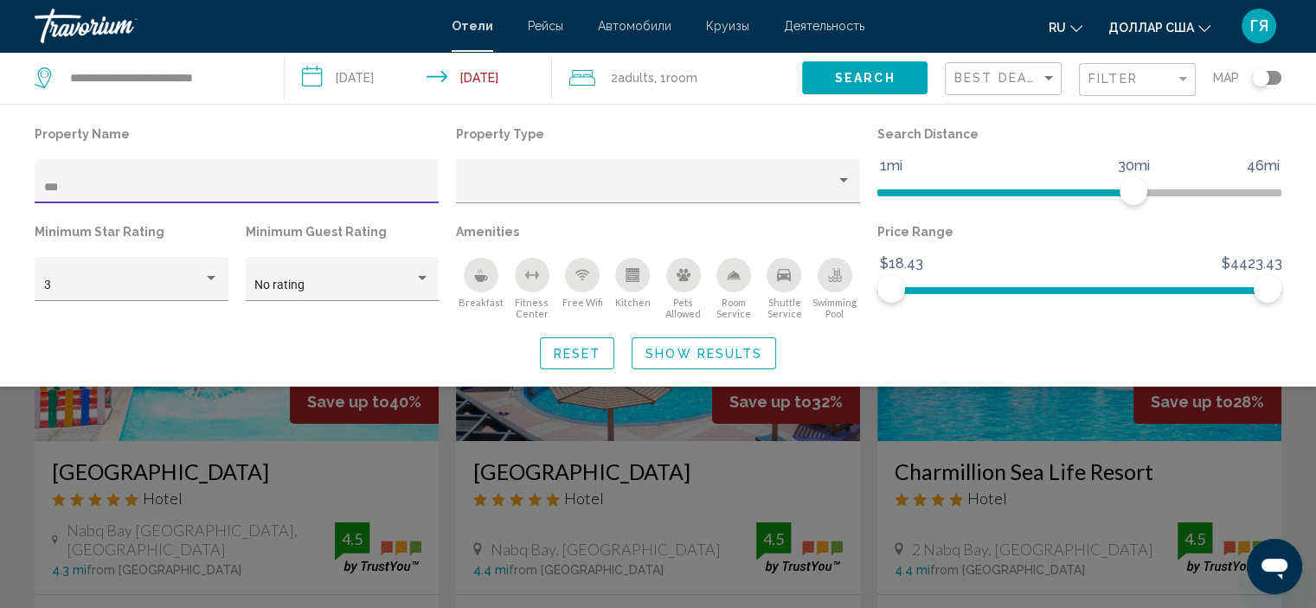
type input "***"
click at [292, 494] on div "Search widget" at bounding box center [658, 434] width 1316 height 349
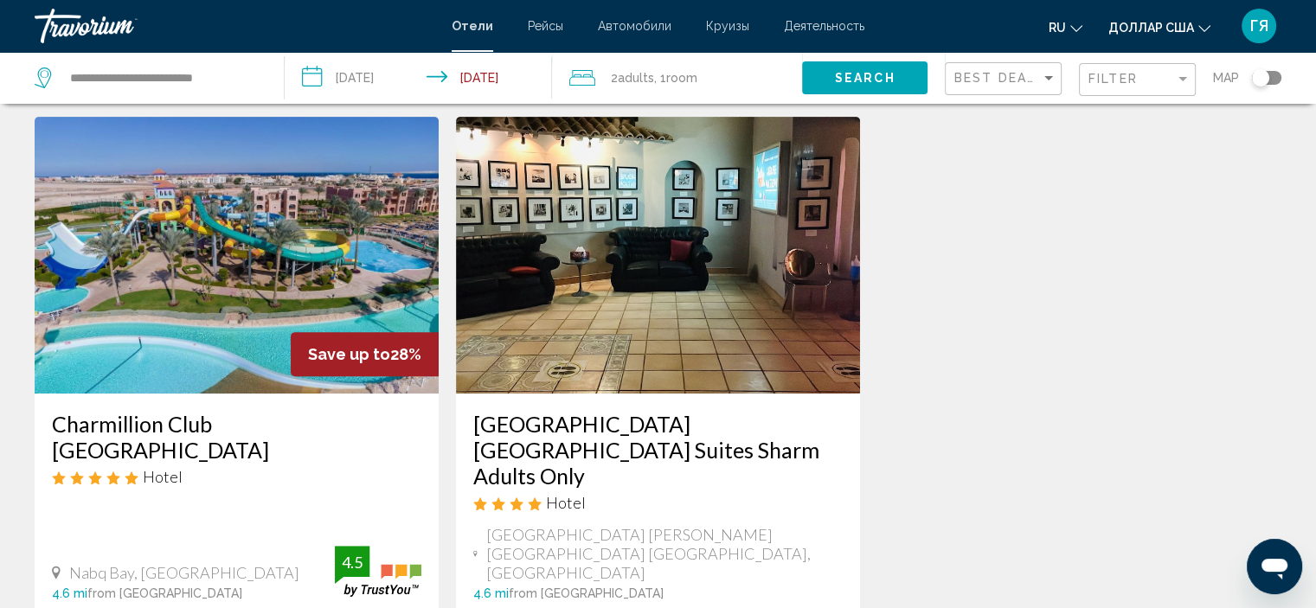
scroll to position [786, 0]
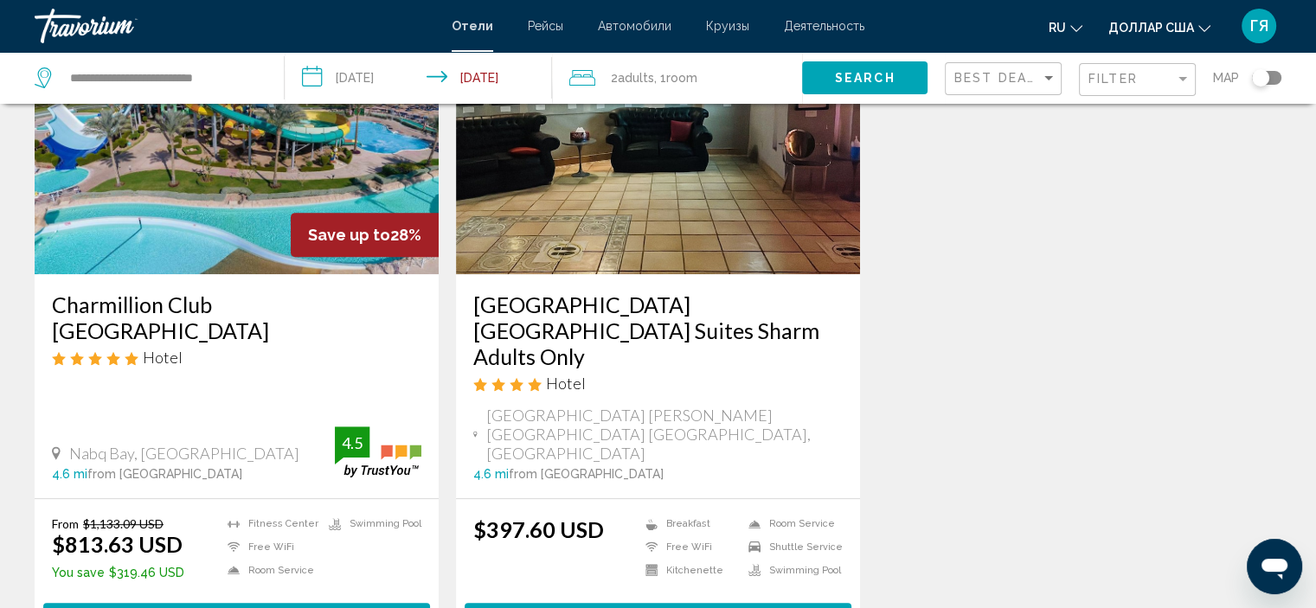
click at [135, 252] on img "Основное содержание" at bounding box center [237, 135] width 404 height 277
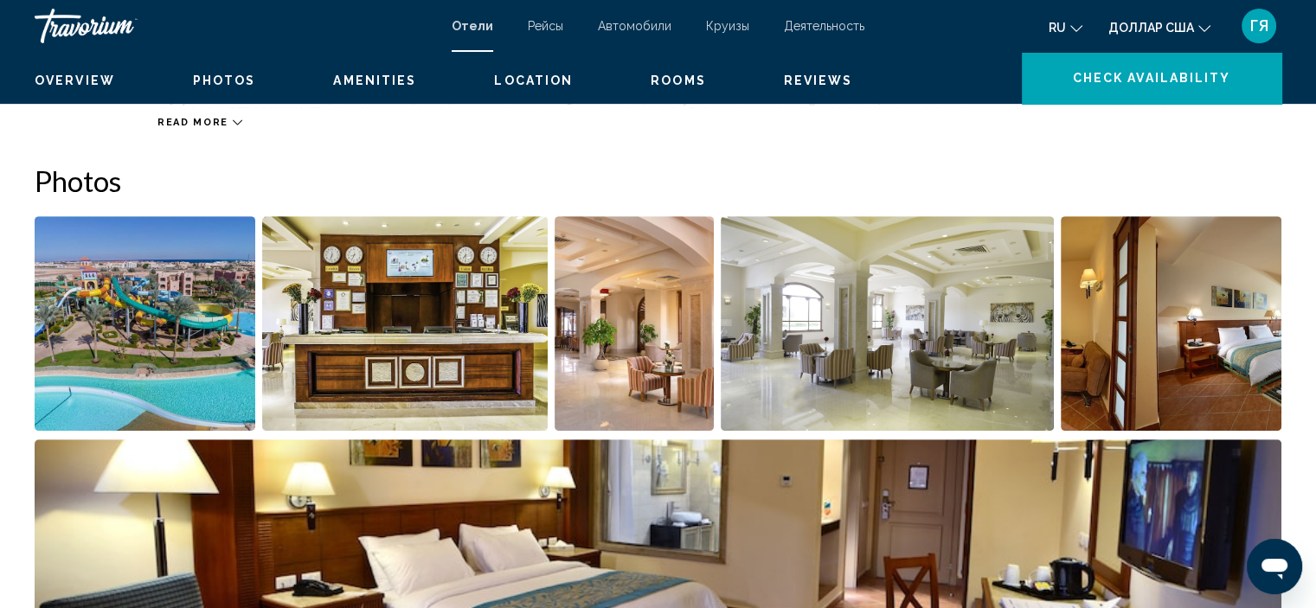
scroll to position [7, 0]
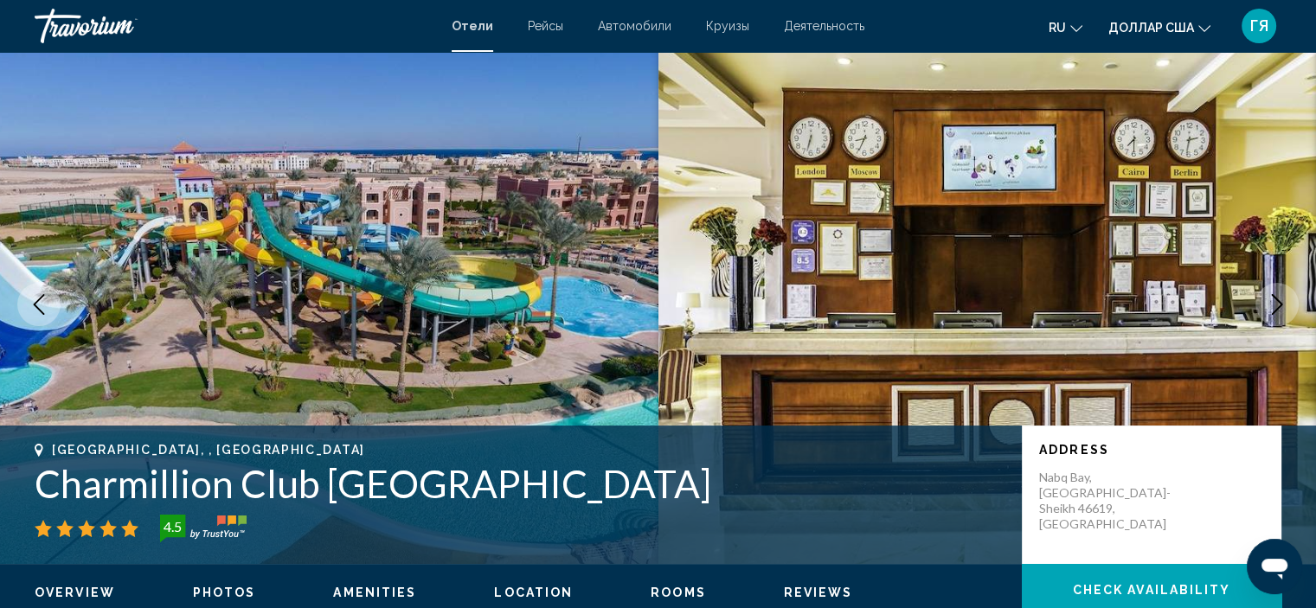
click at [1260, 318] on img "Основное содержание" at bounding box center [988, 304] width 659 height 519
click at [1267, 305] on icon "Next image" at bounding box center [1277, 304] width 21 height 21
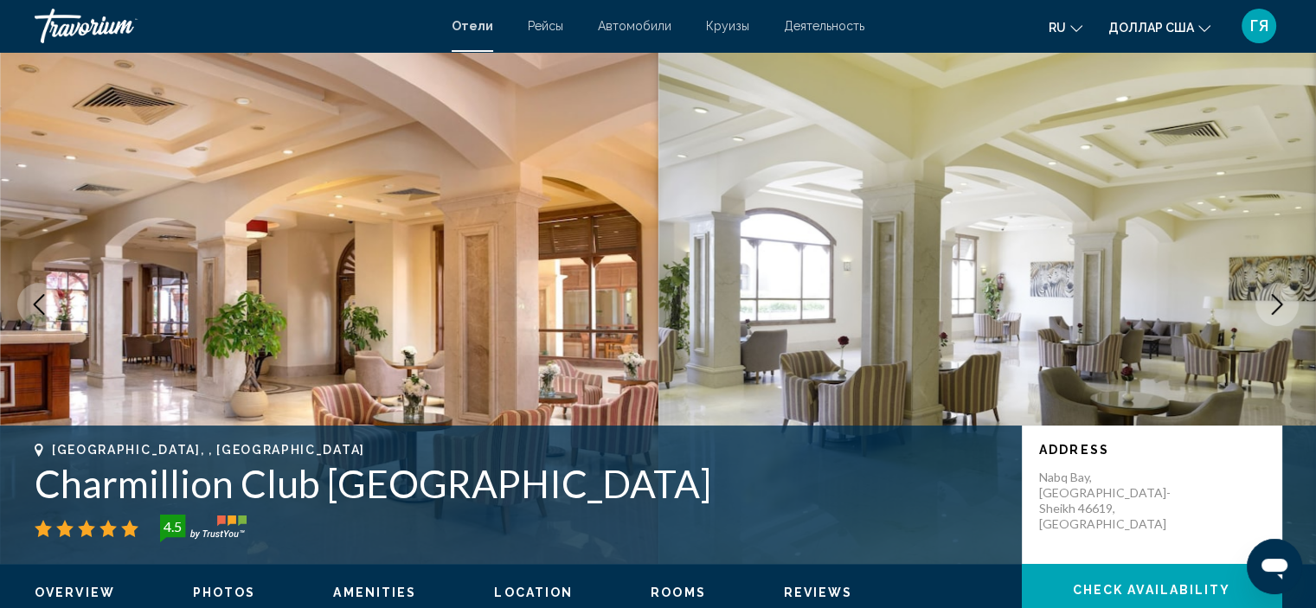
click at [1267, 305] on icon "Next image" at bounding box center [1277, 304] width 21 height 21
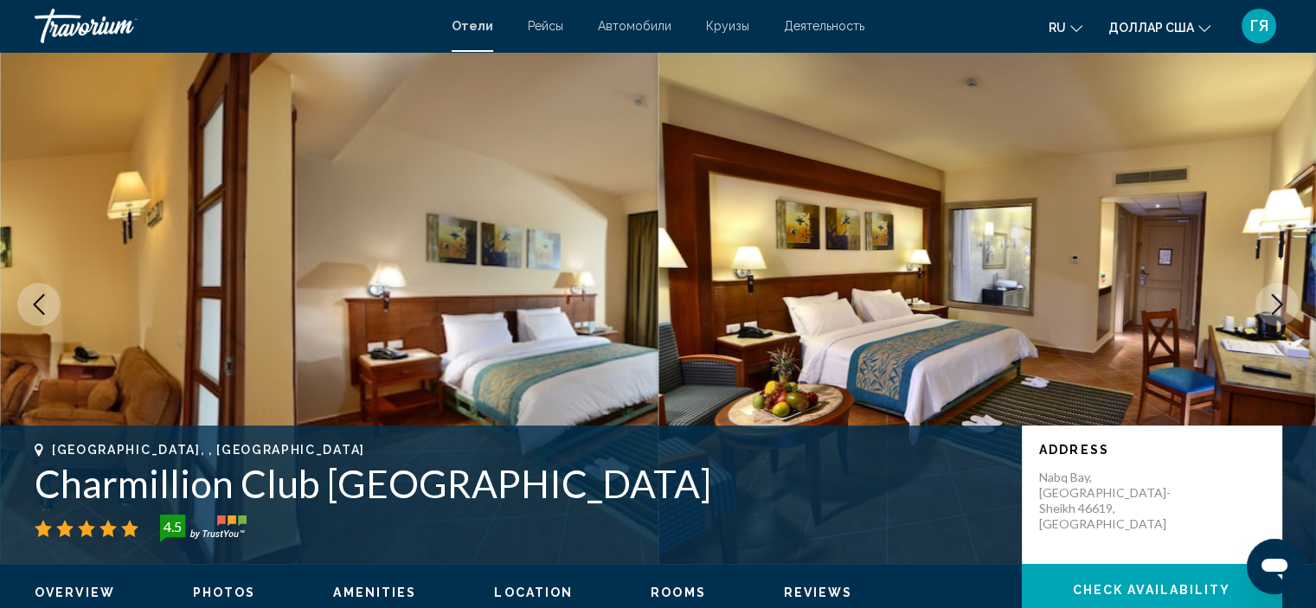
click at [1267, 305] on icon "Next image" at bounding box center [1277, 304] width 21 height 21
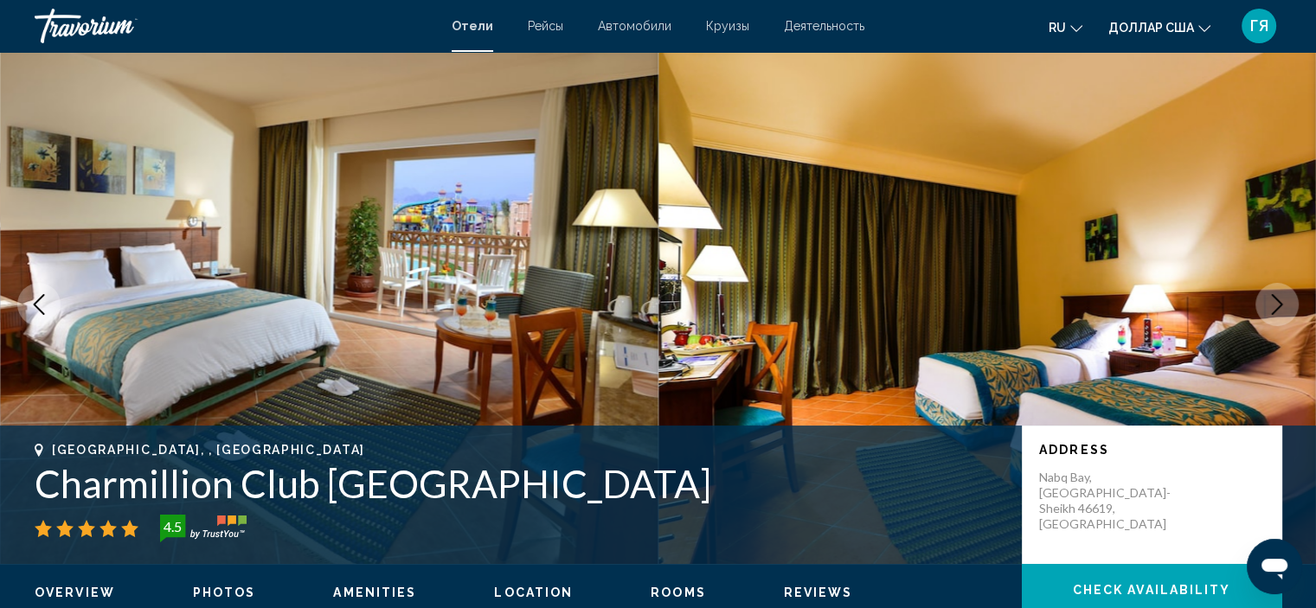
click at [1267, 305] on icon "Next image" at bounding box center [1277, 304] width 21 height 21
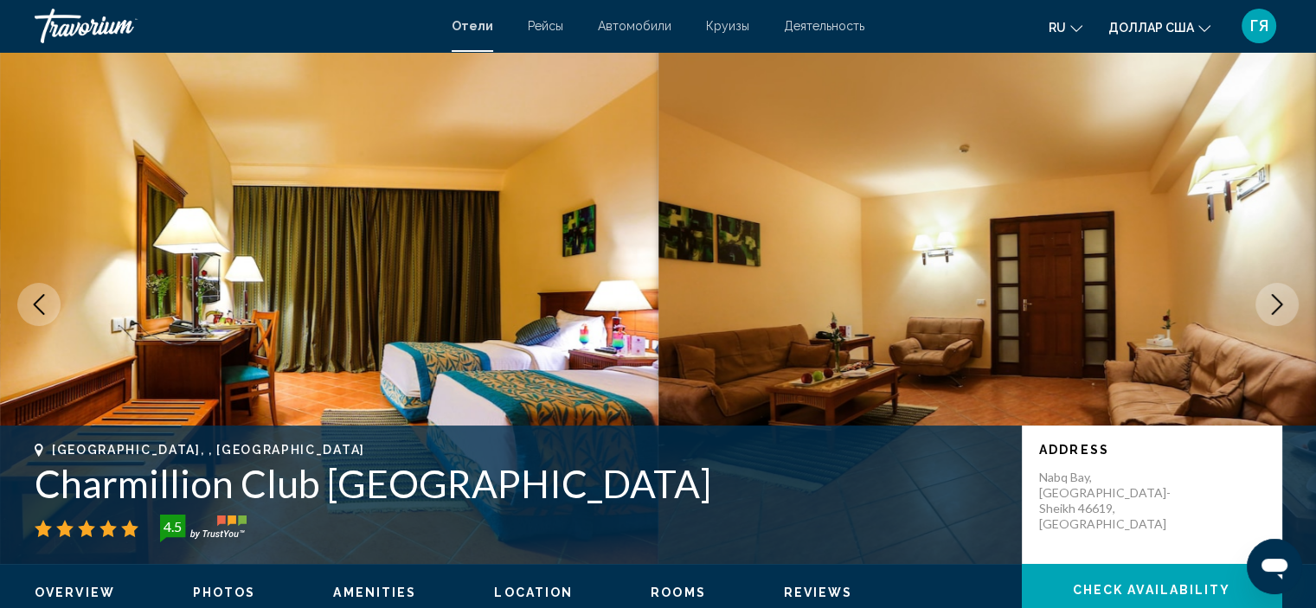
click at [1267, 305] on icon "Next image" at bounding box center [1277, 304] width 21 height 21
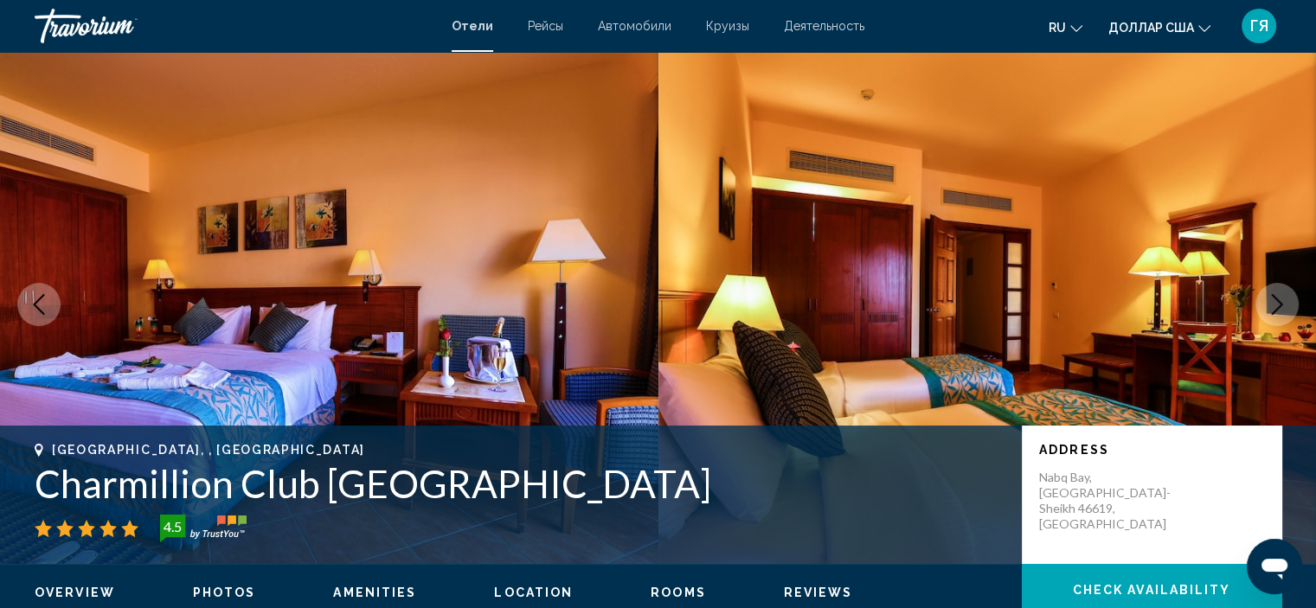
click at [1267, 305] on icon "Next image" at bounding box center [1277, 304] width 21 height 21
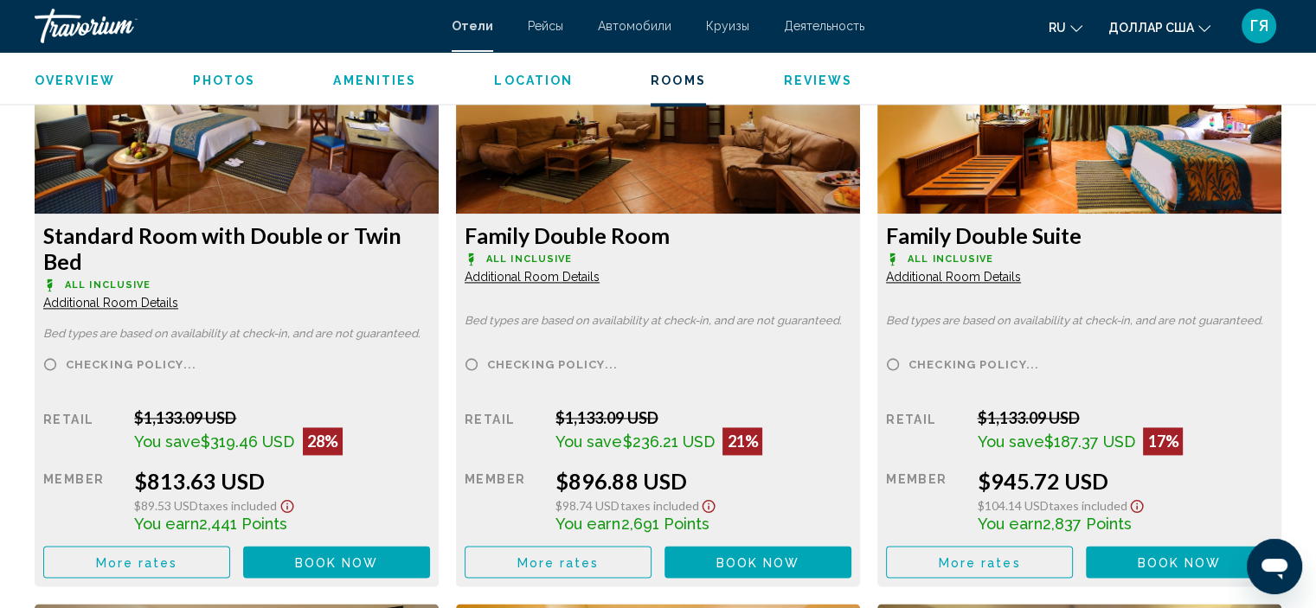
scroll to position [2451, 0]
